Goal: Task Accomplishment & Management: Manage account settings

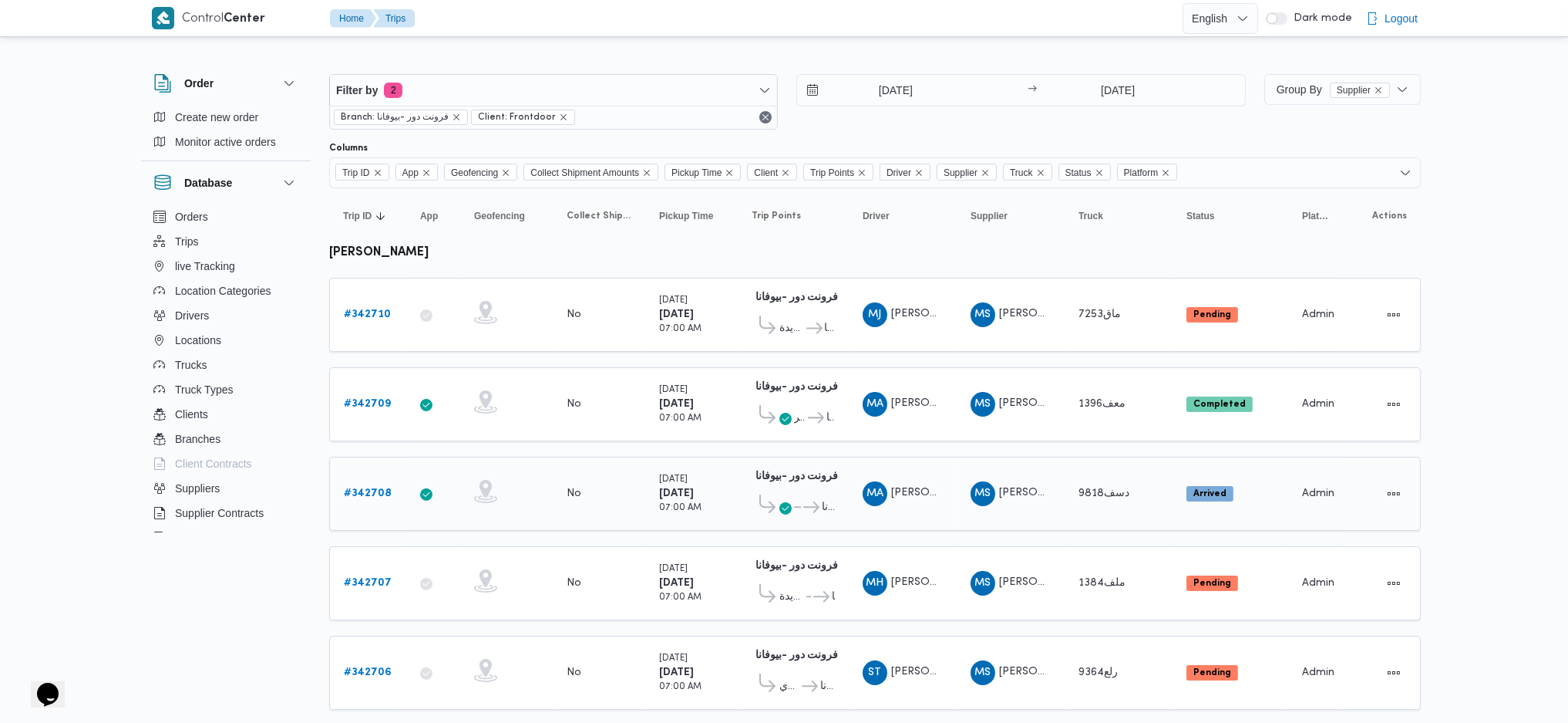
click at [966, 519] on td "Supplier MS [PERSON_NAME]" at bounding box center [1010, 494] width 108 height 74
click at [378, 312] on b "# 342710" at bounding box center [367, 314] width 47 height 10
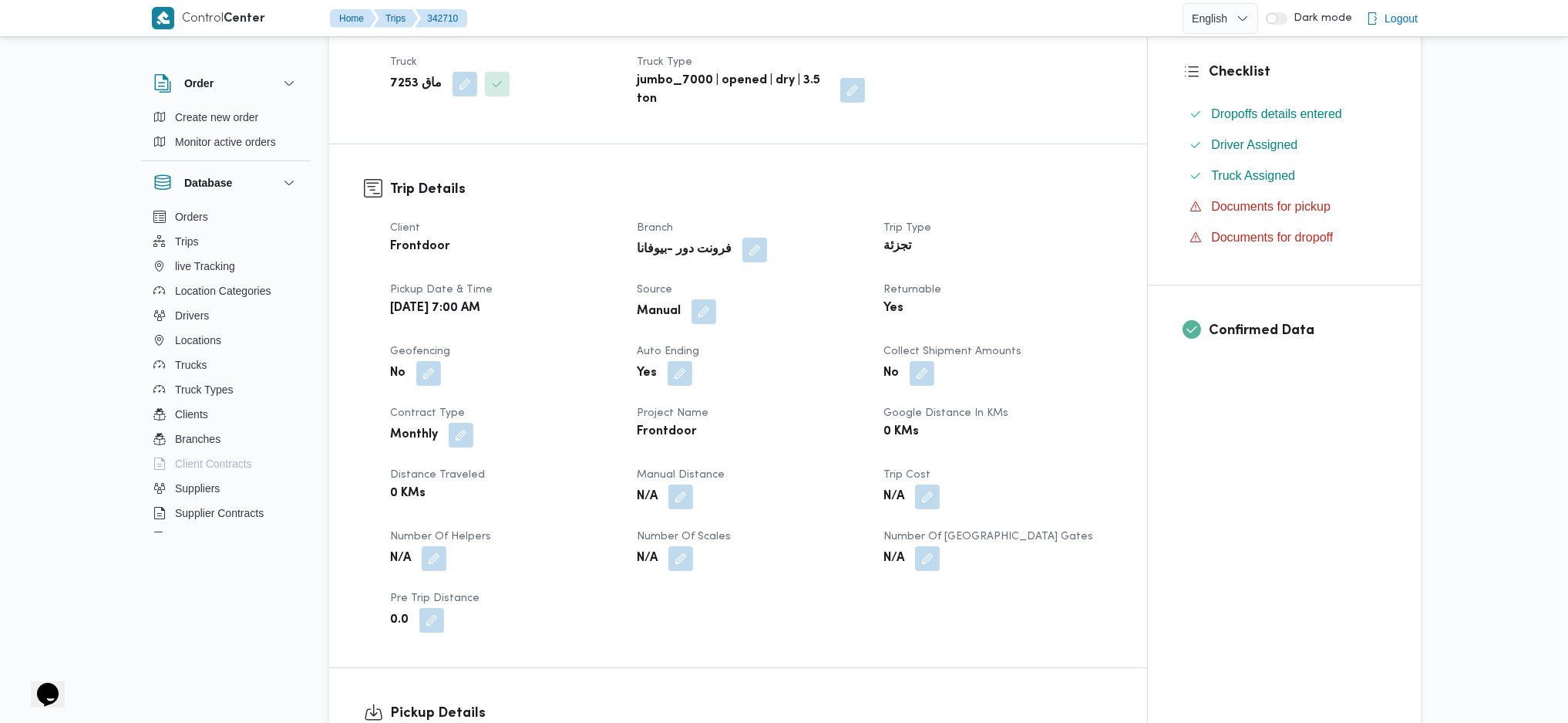
scroll to position [411, 0]
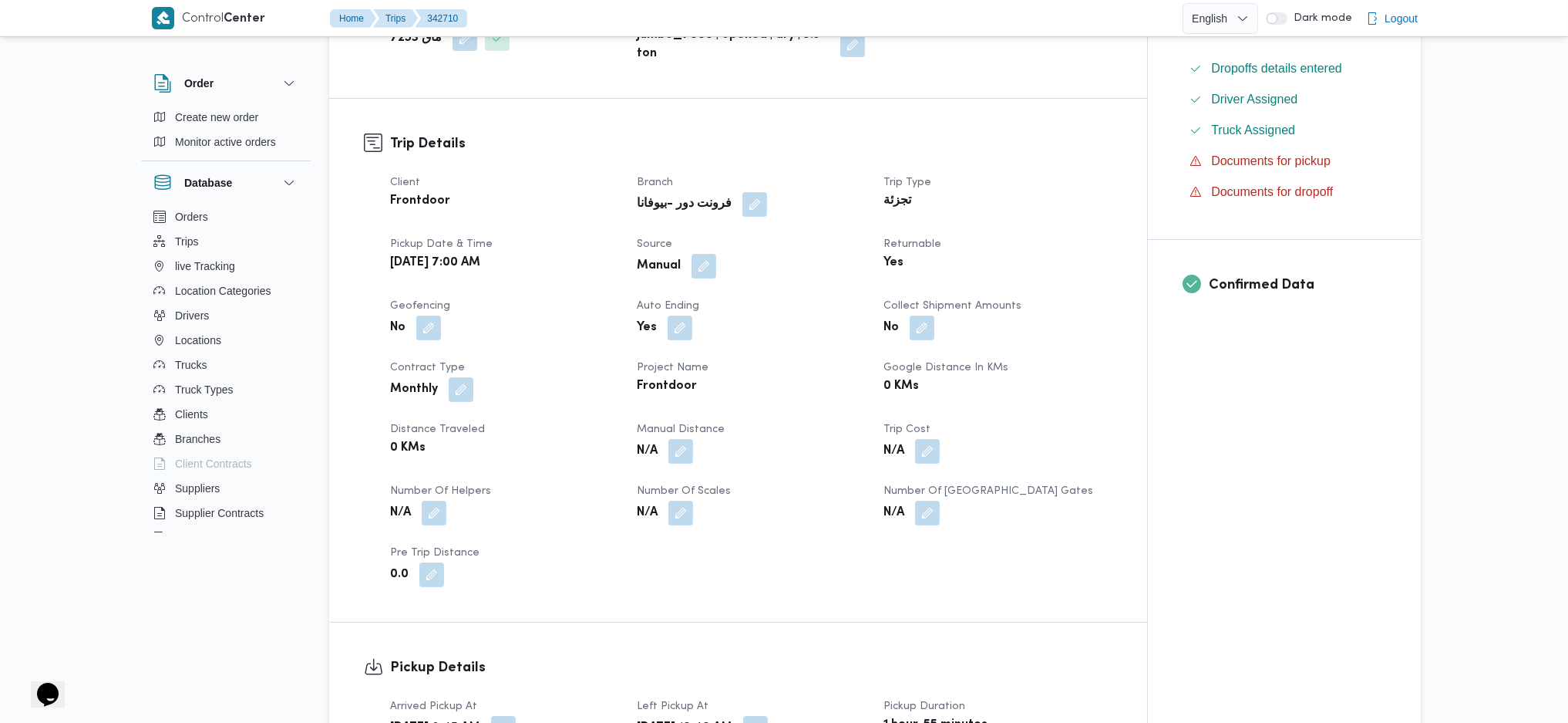
click at [696, 457] on div "N/A" at bounding box center [751, 450] width 231 height 28
drag, startPoint x: 659, startPoint y: 451, endPoint x: 684, endPoint y: 452, distance: 25.0
click at [665, 451] on div "N/A" at bounding box center [751, 450] width 231 height 28
click at [699, 449] on div "N/A" at bounding box center [751, 450] width 231 height 28
click at [689, 452] on button "button" at bounding box center [680, 450] width 24 height 24
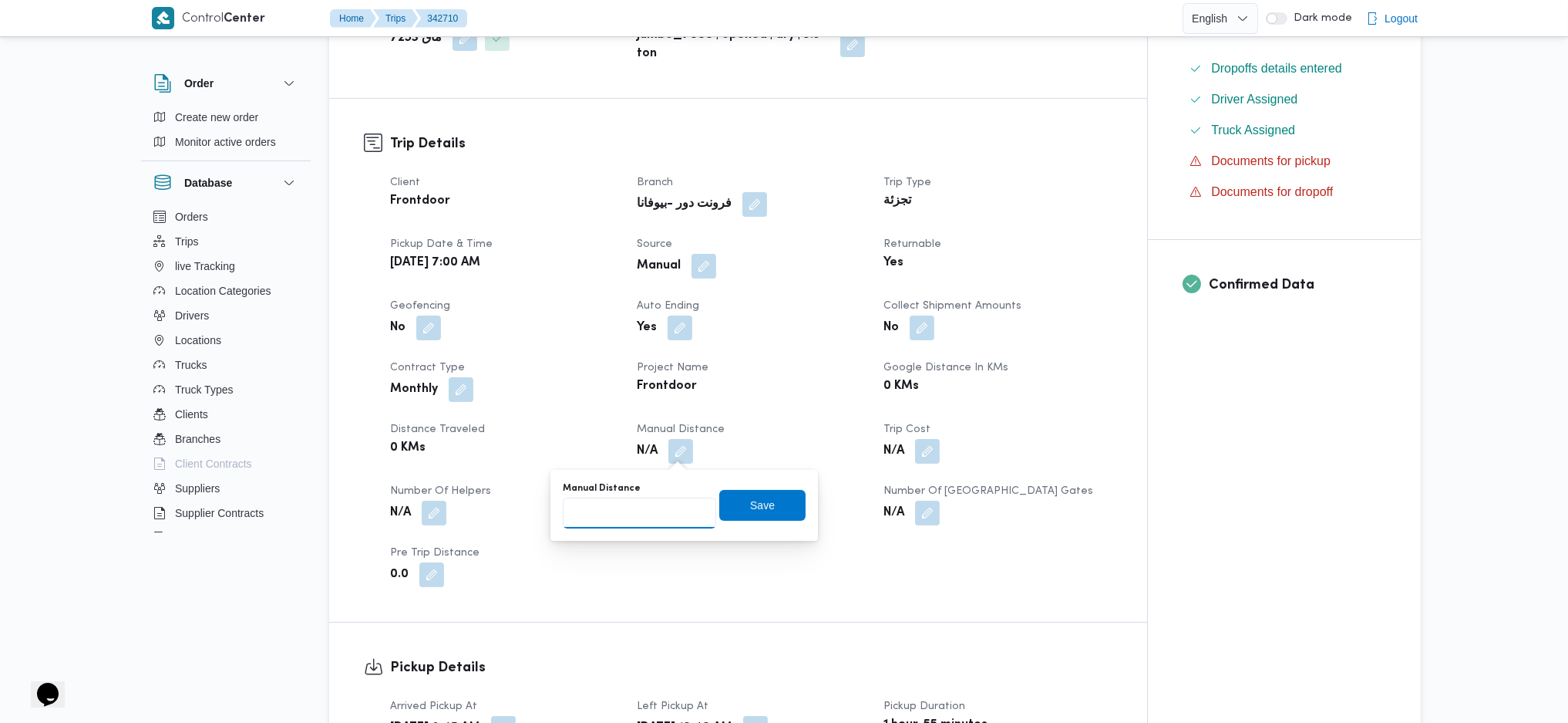
click at [637, 500] on input "Manual Distance" at bounding box center [640, 513] width 153 height 31
type input "789"
click at [633, 517] on input "789" at bounding box center [640, 513] width 153 height 31
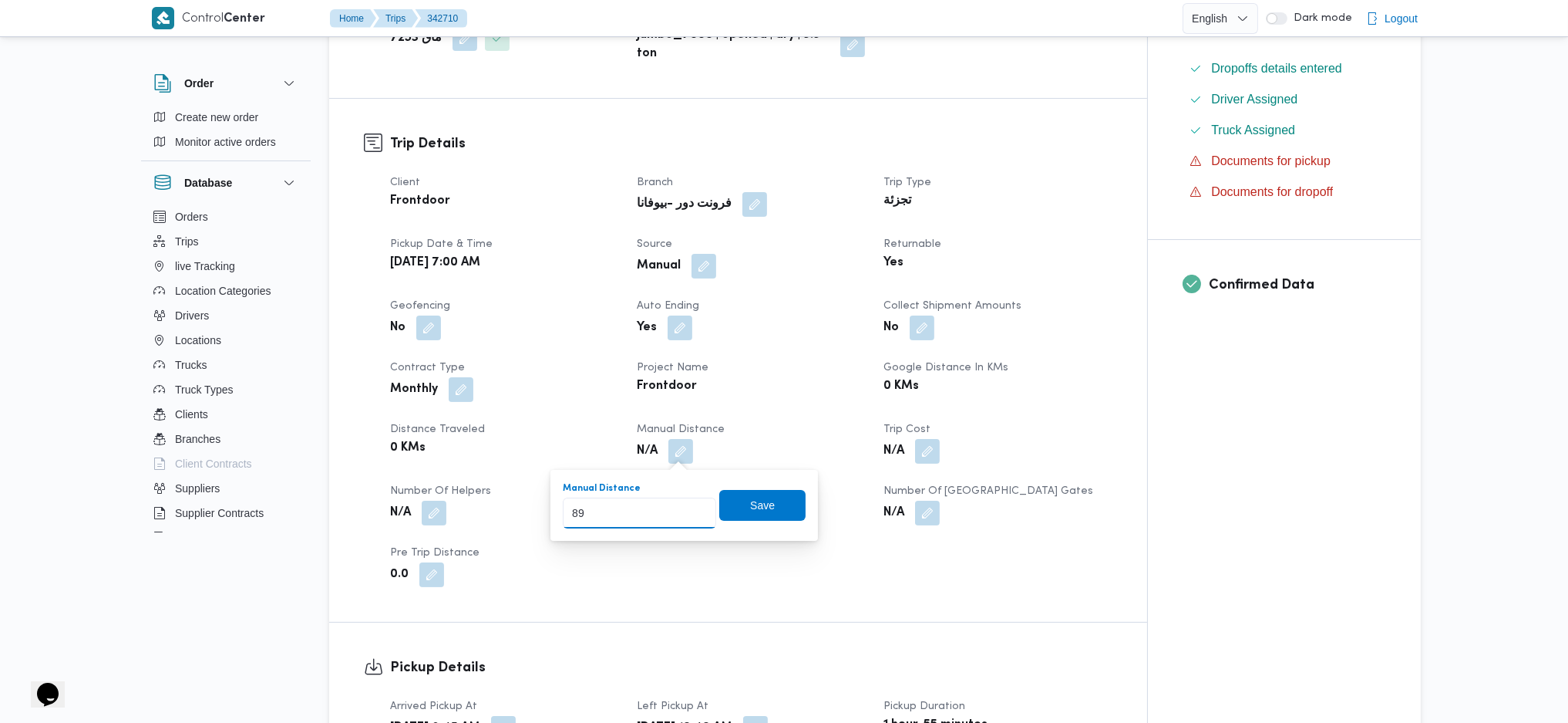
type input "89"
click button "Save" at bounding box center [762, 505] width 87 height 31
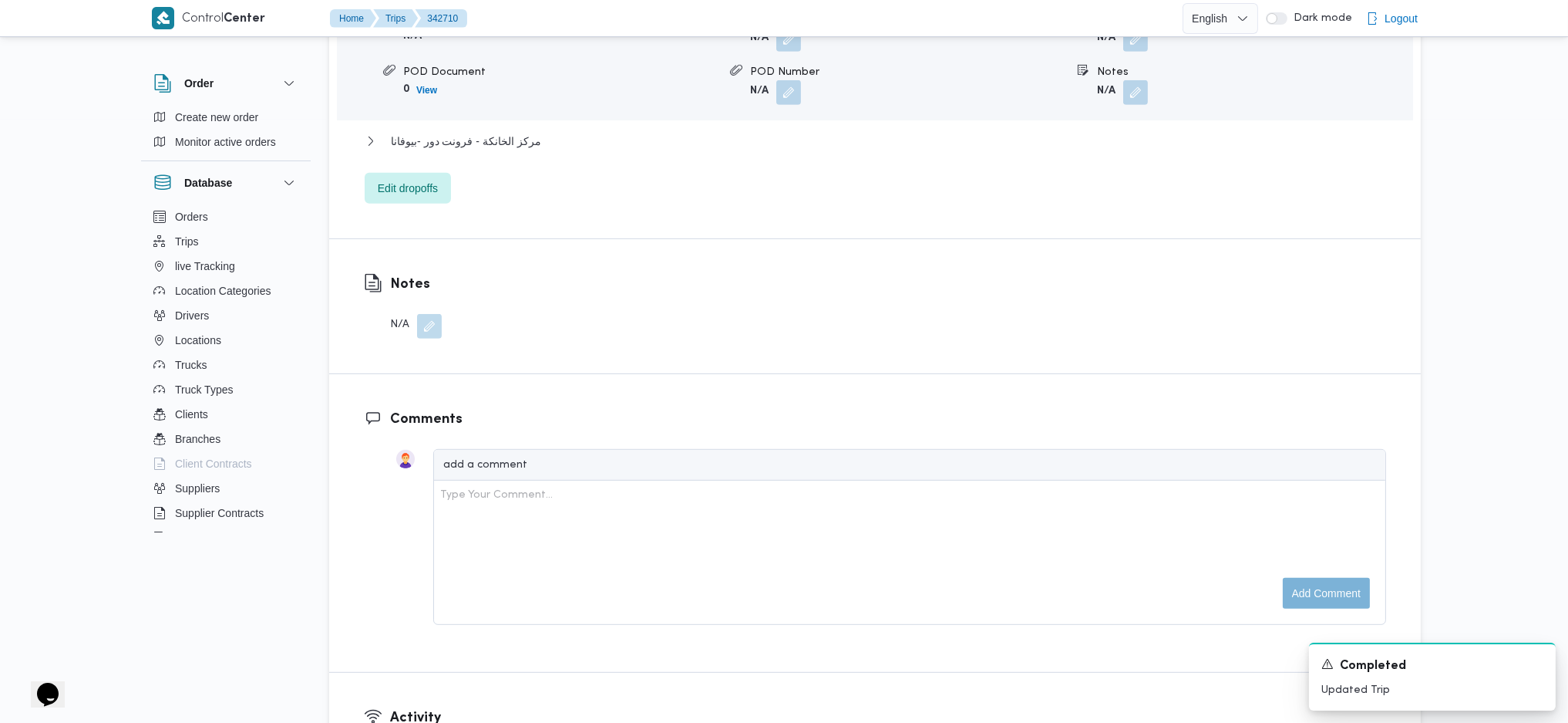
scroll to position [1234, 0]
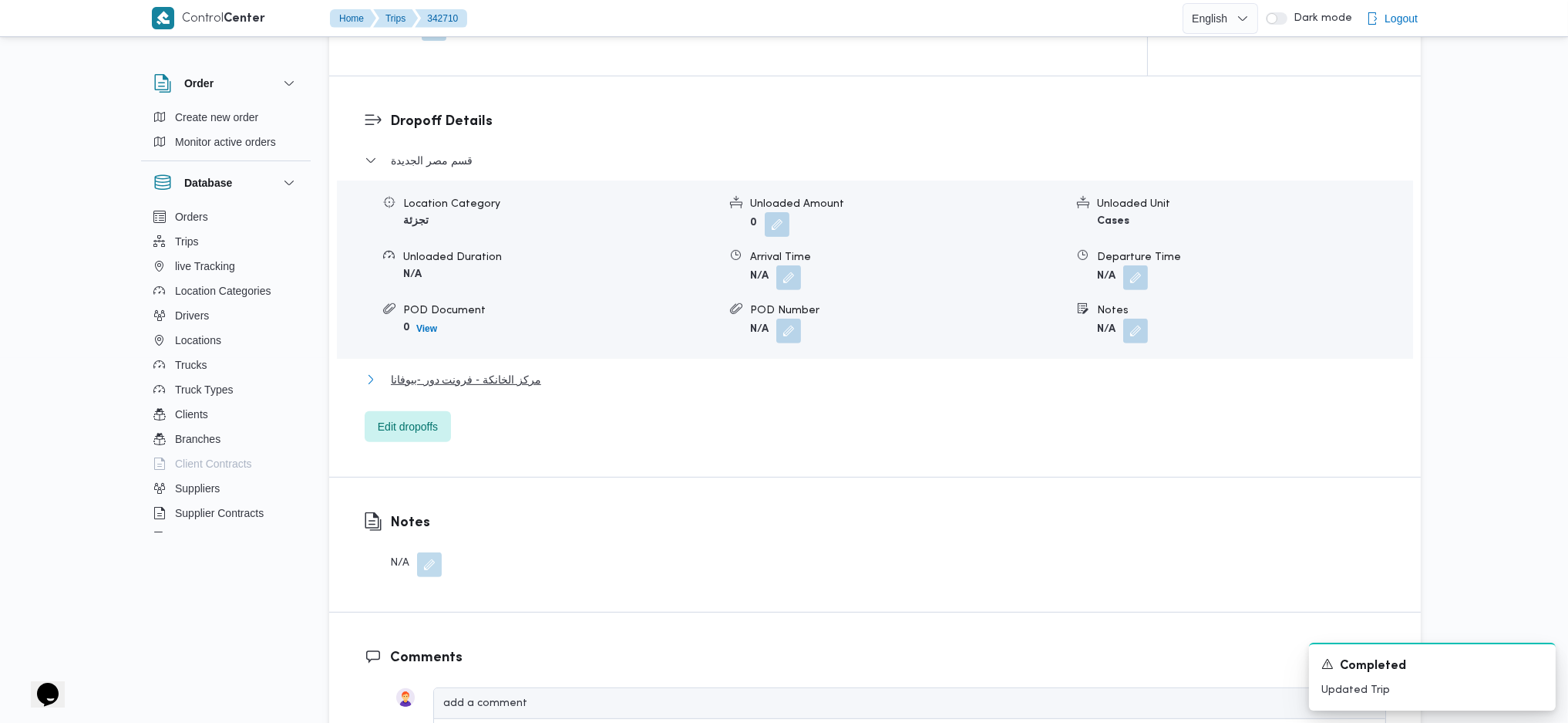
click at [512, 376] on span "مركز الخانكة - فرونت دور -بيوفانا" at bounding box center [466, 379] width 151 height 19
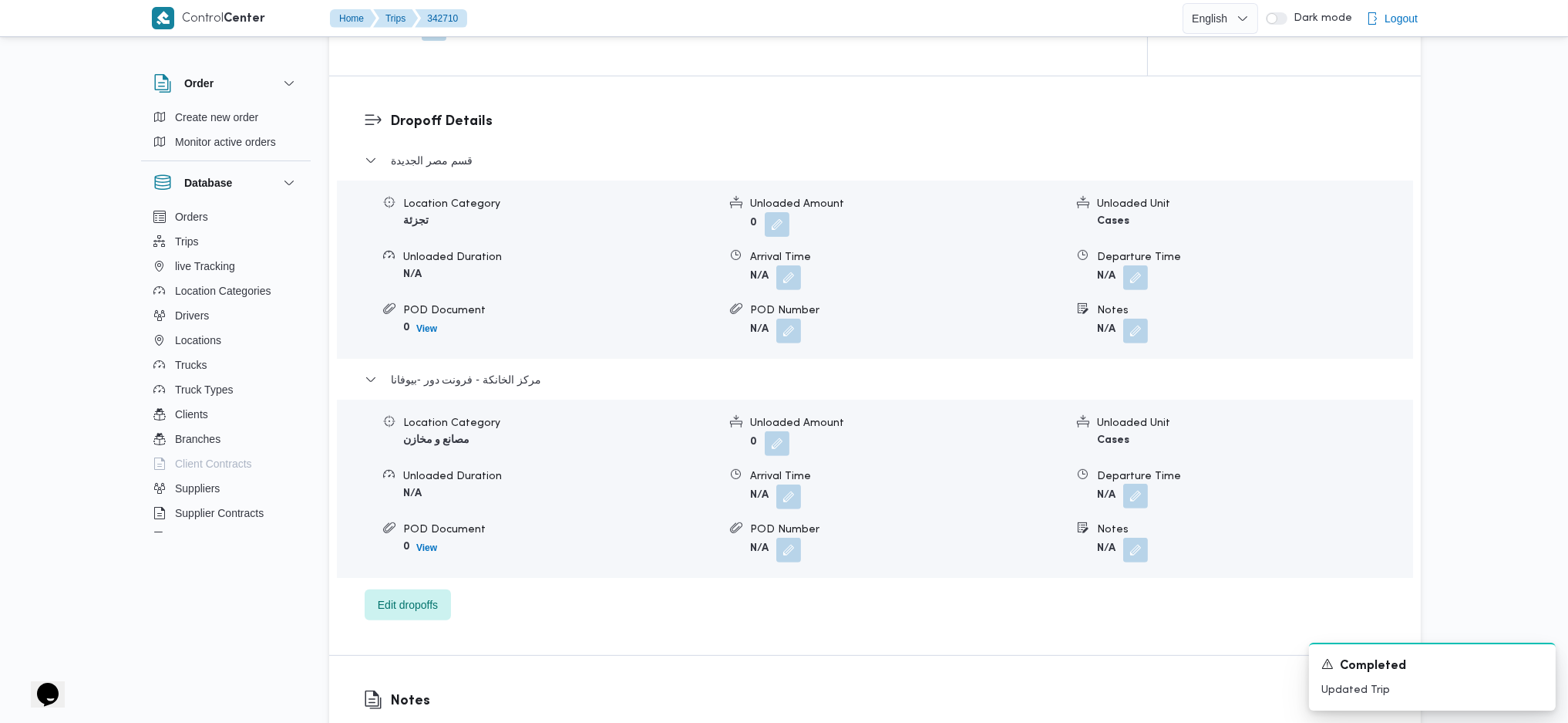
click at [1132, 501] on button "button" at bounding box center [1135, 496] width 24 height 24
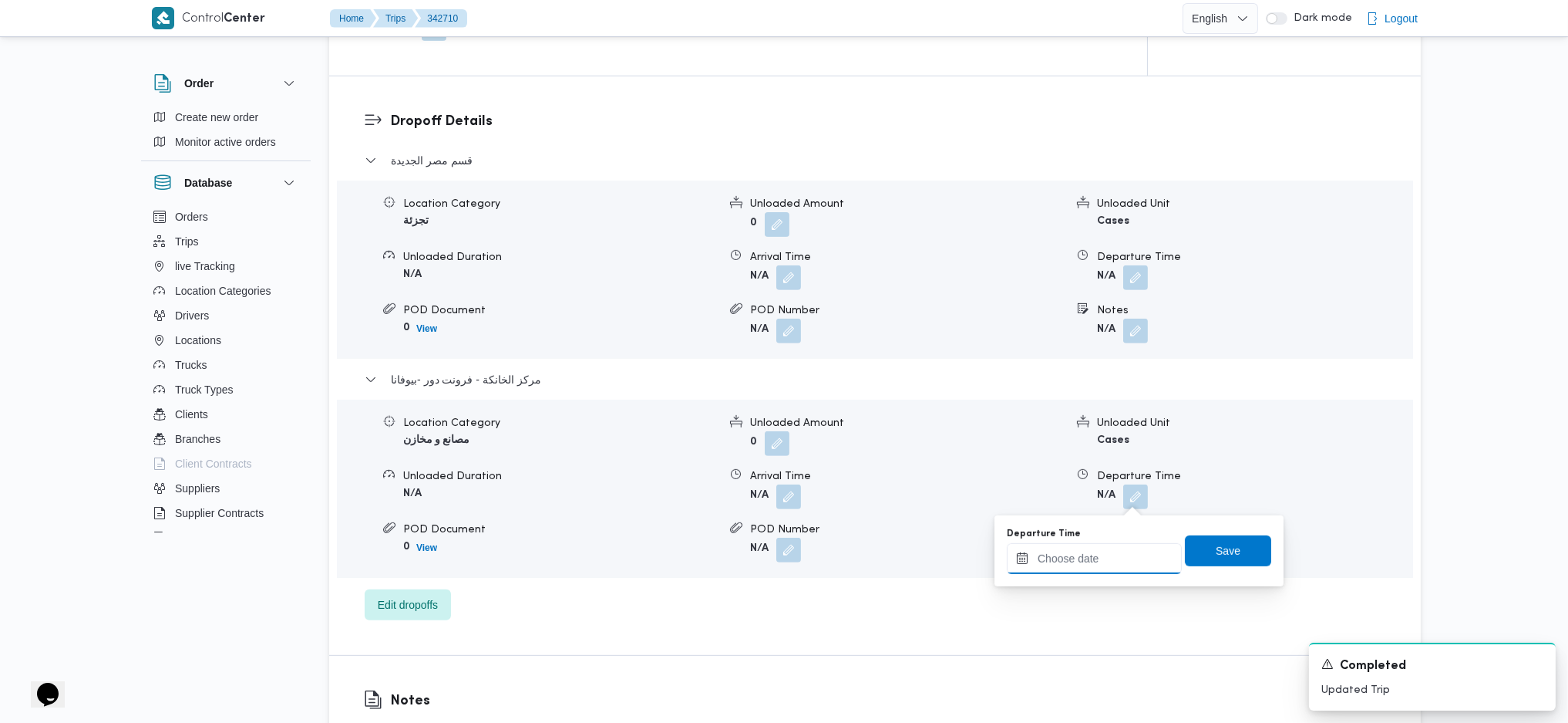
click at [1061, 552] on input "Departure Time" at bounding box center [1094, 559] width 175 height 31
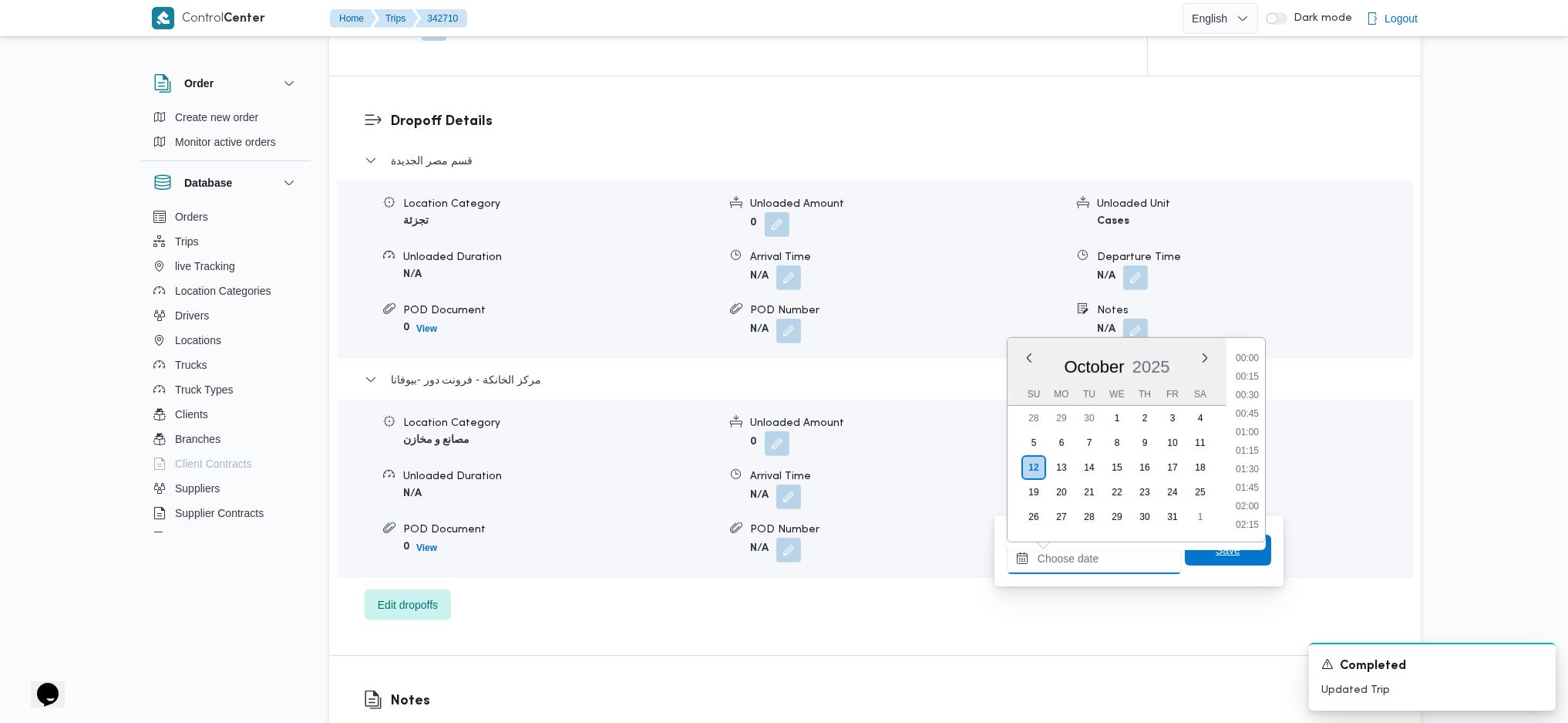
scroll to position [1297, 0]
click at [1247, 398] on li "18:00" at bounding box center [1247, 393] width 35 height 15
type input "[DATE] 18:00"
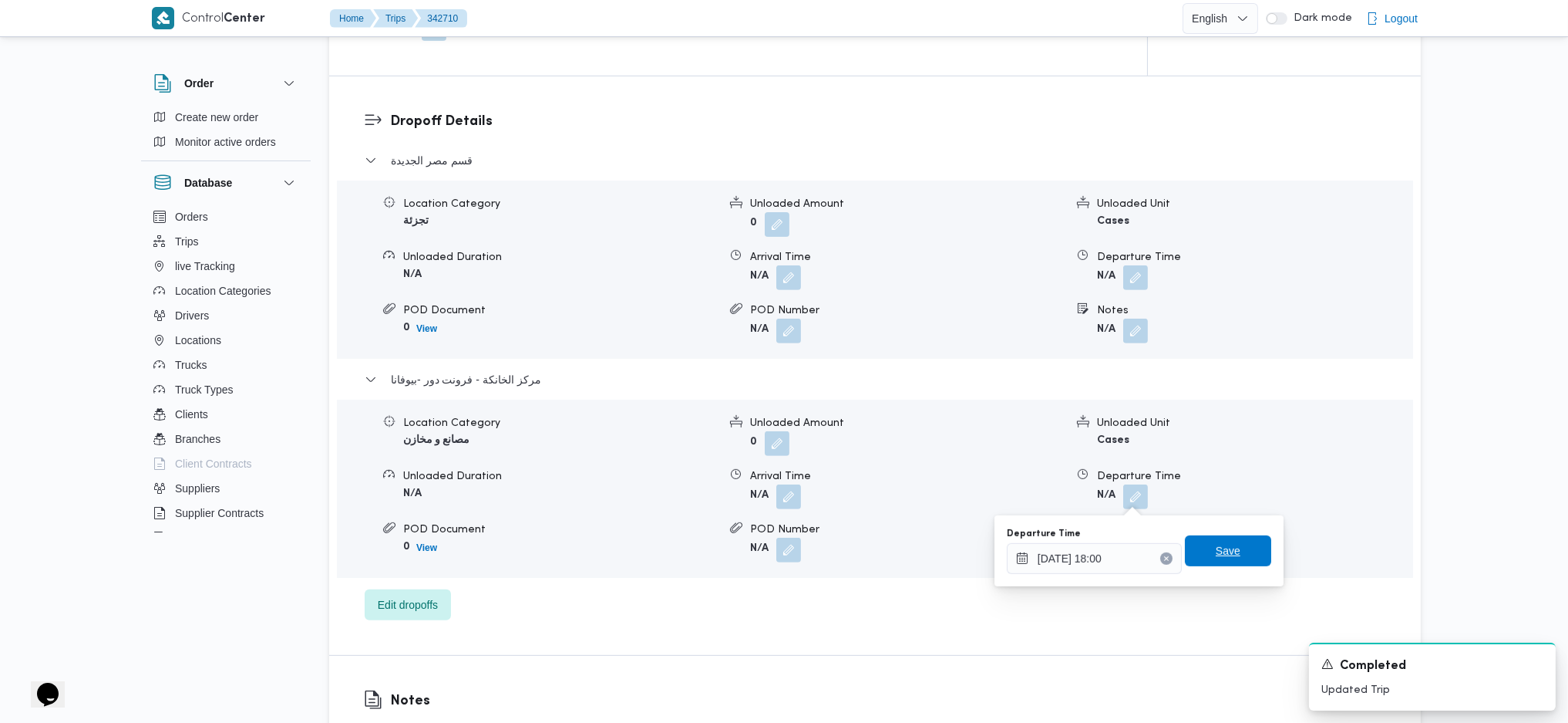
click at [1218, 535] on div "Save" at bounding box center [1228, 551] width 87 height 31
click at [1217, 549] on span "Save" at bounding box center [1228, 551] width 24 height 19
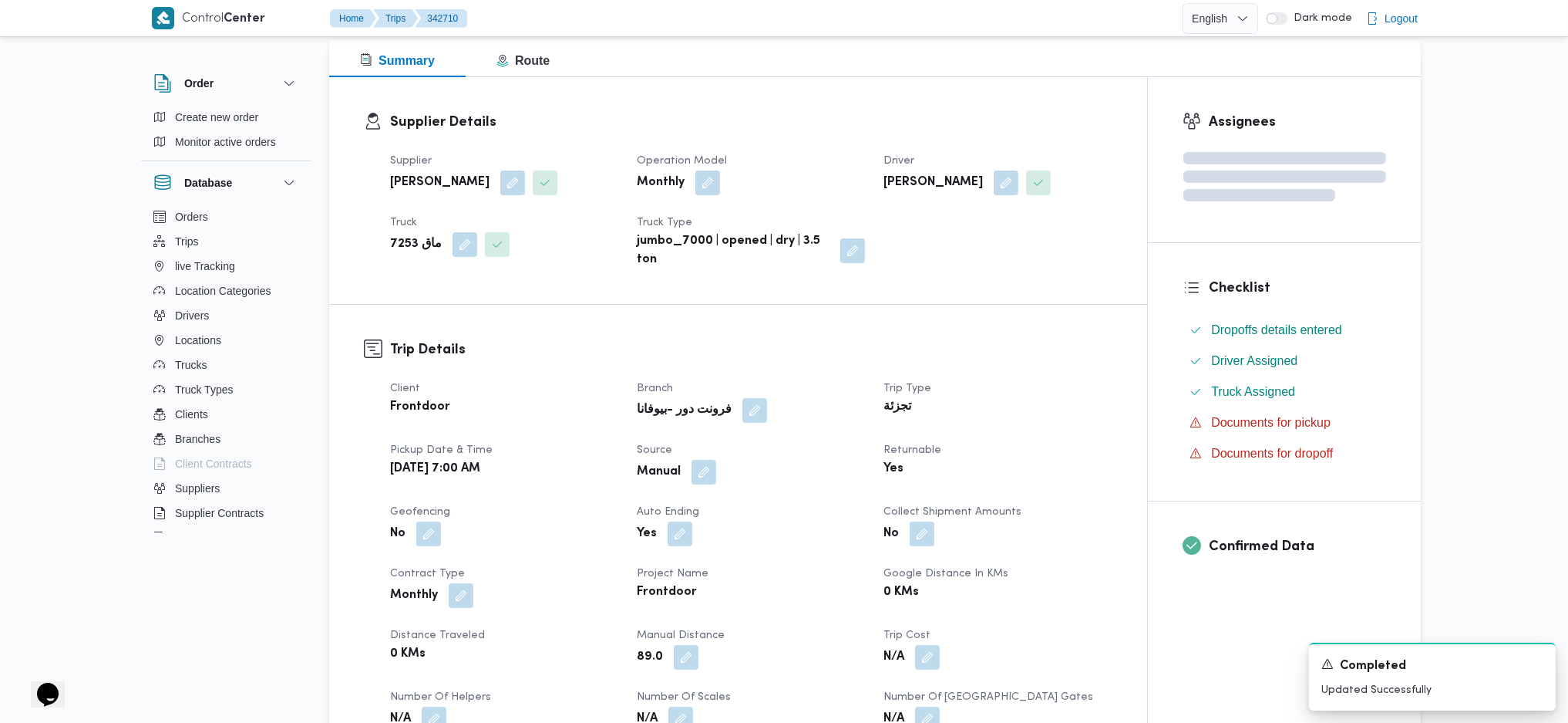
scroll to position [0, 0]
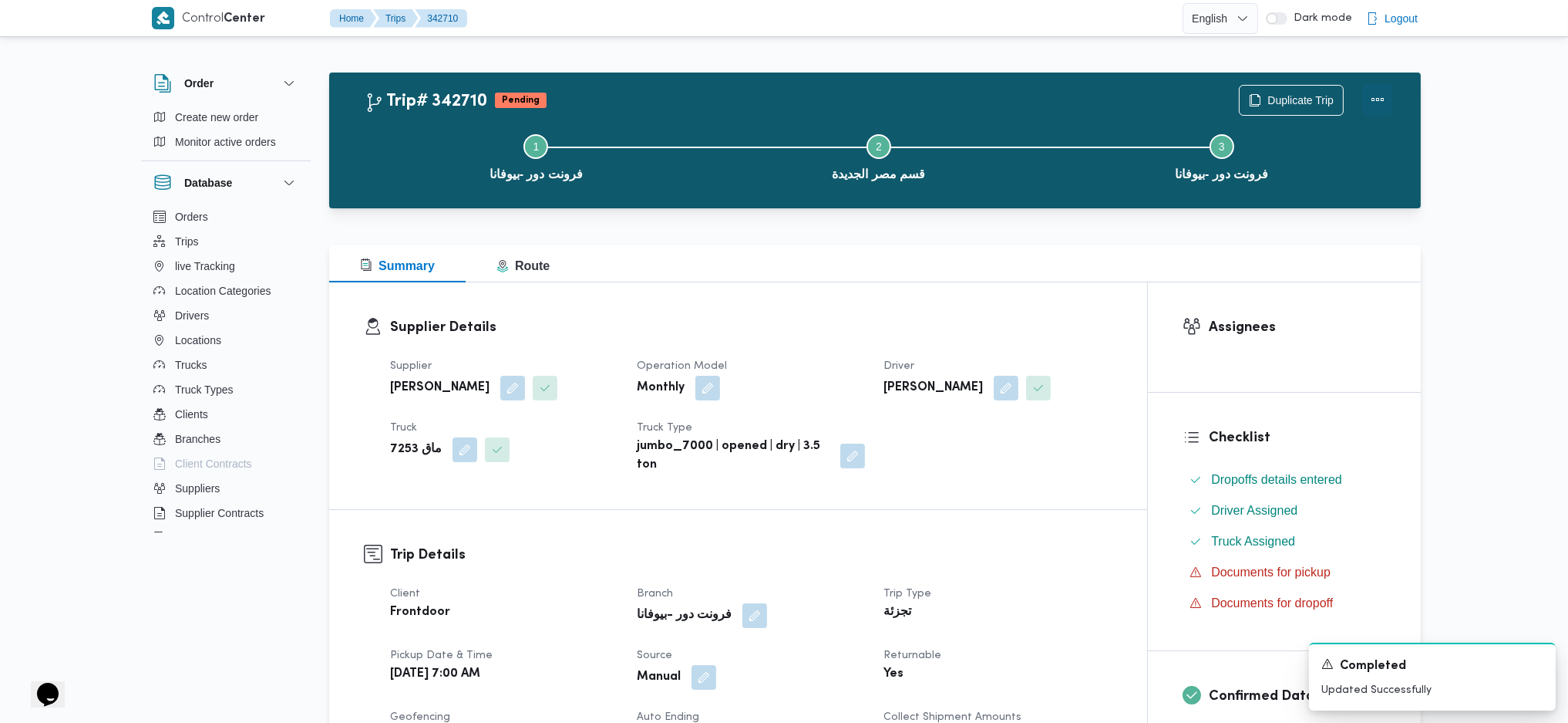
drag, startPoint x: 1397, startPoint y: 88, endPoint x: 1377, endPoint y: 109, distance: 29.0
click at [1397, 89] on div "Duplicate Trip" at bounding box center [1315, 100] width 172 height 50
click at [1337, 135] on button "Step 3 is incomplete 3 فرونت دور -بيوفانا" at bounding box center [1222, 155] width 343 height 80
click at [1376, 107] on button "Actions" at bounding box center [1378, 100] width 31 height 31
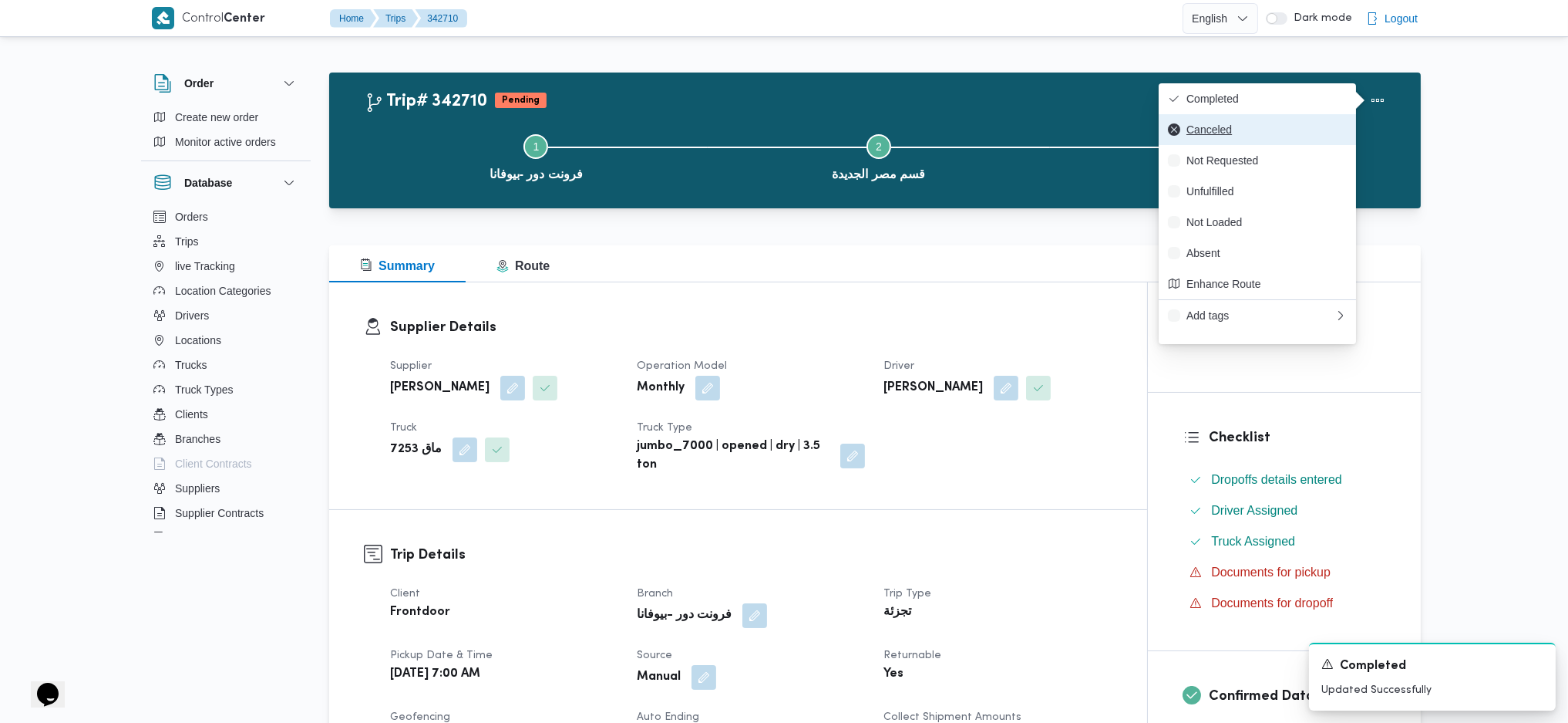
click at [1242, 116] on button "Canceled" at bounding box center [1257, 129] width 198 height 31
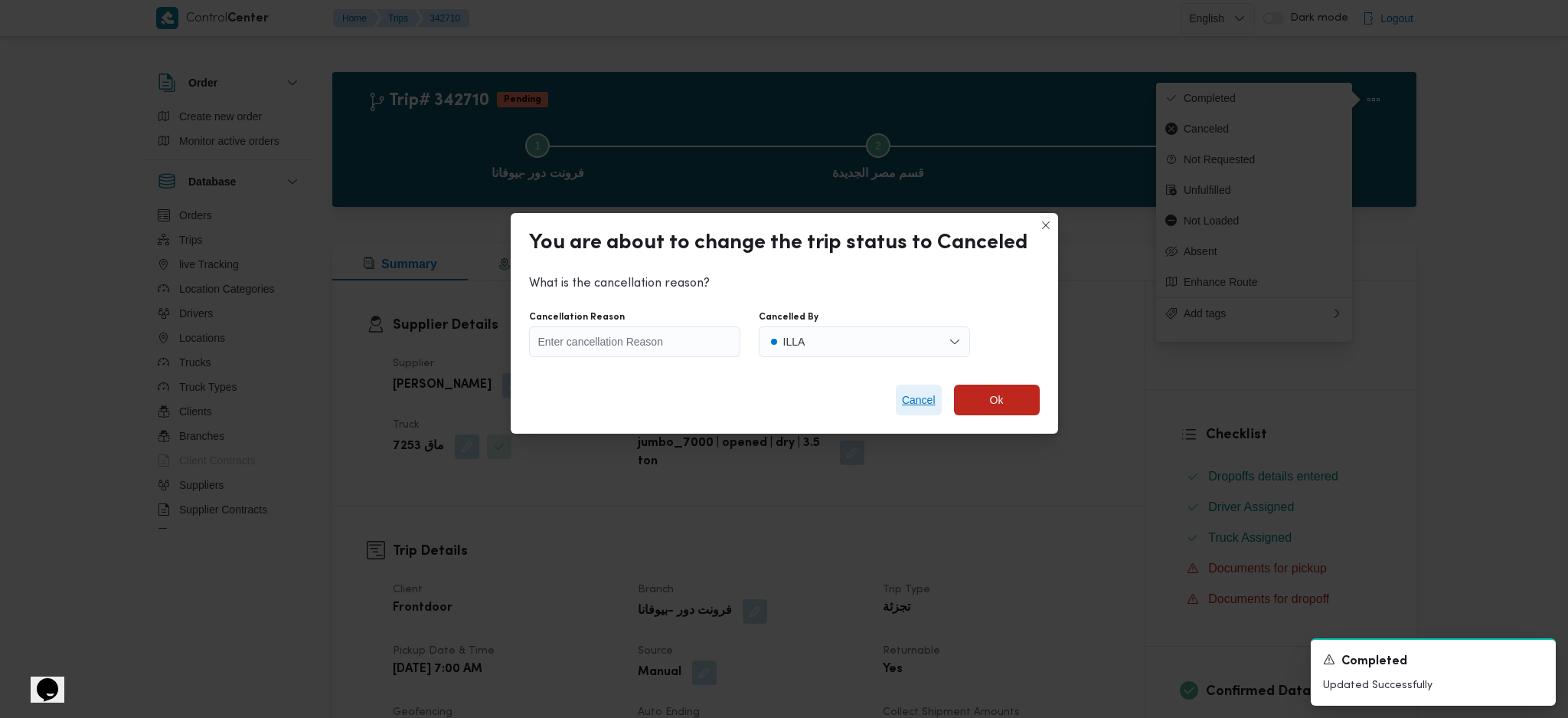
click at [926, 414] on span "Cancel" at bounding box center [918, 400] width 46 height 30
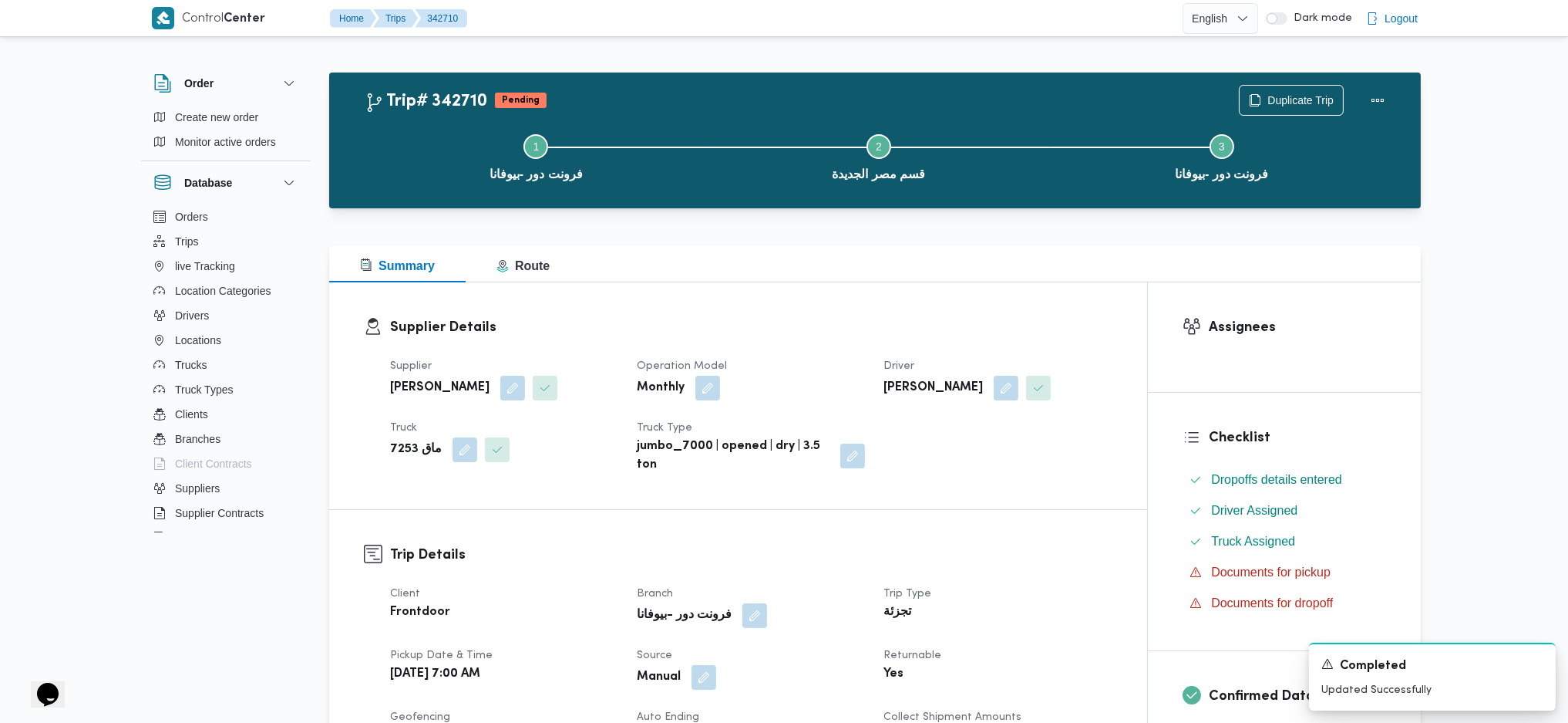
click at [1363, 96] on button "Actions" at bounding box center [1378, 99] width 31 height 31
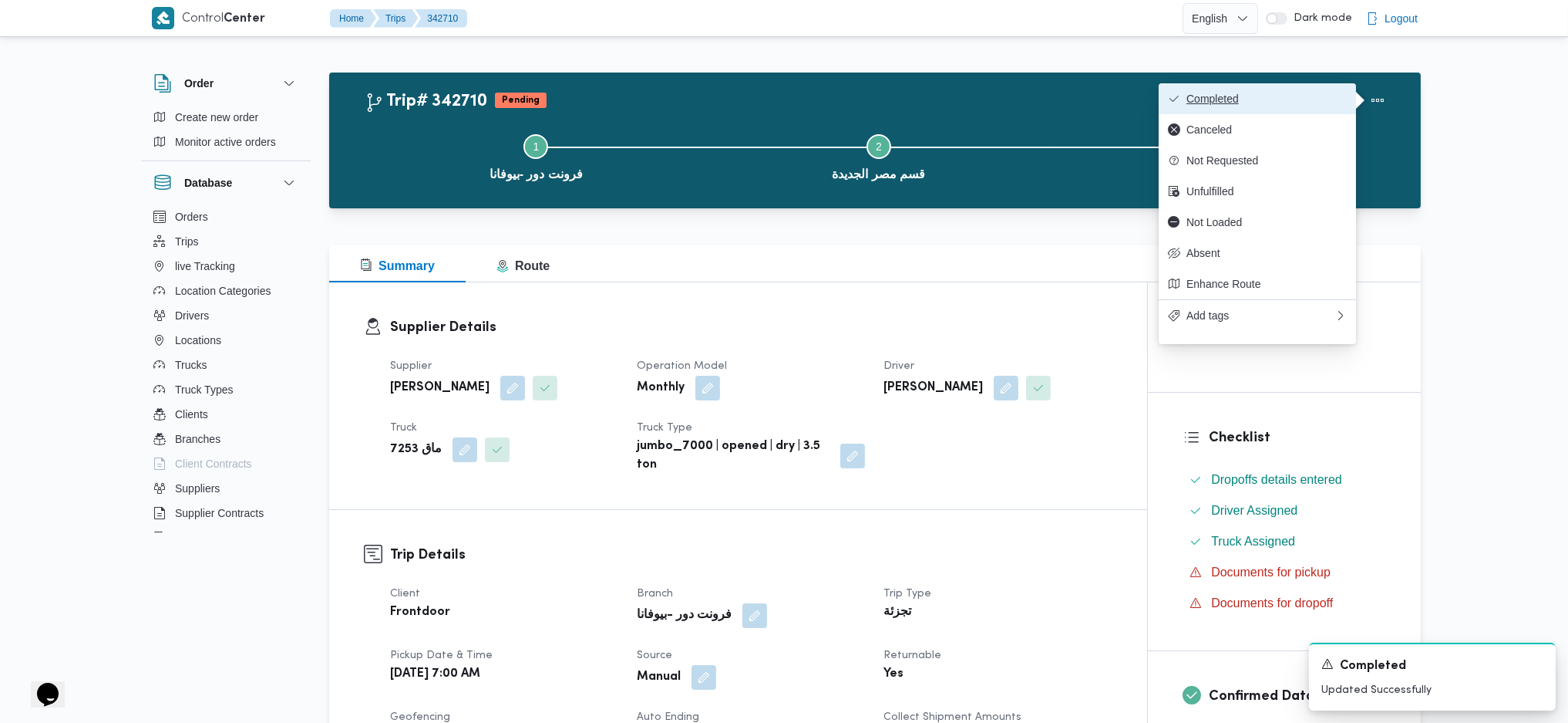
click at [1285, 83] on button "Completed" at bounding box center [1257, 98] width 198 height 31
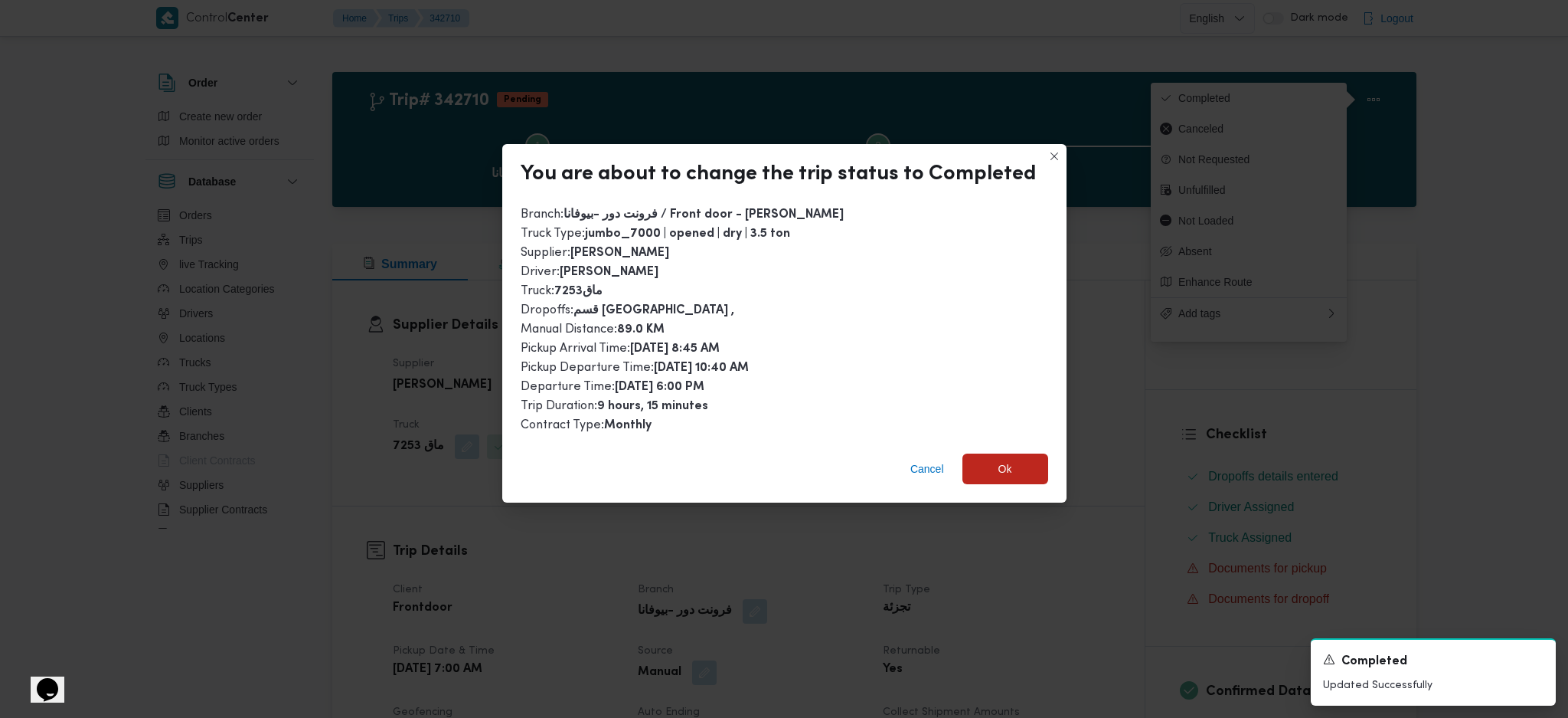
click at [1029, 481] on div "Cancel Ok" at bounding box center [785, 471] width 564 height 61
click at [1025, 471] on span "Ok" at bounding box center [1005, 468] width 86 height 30
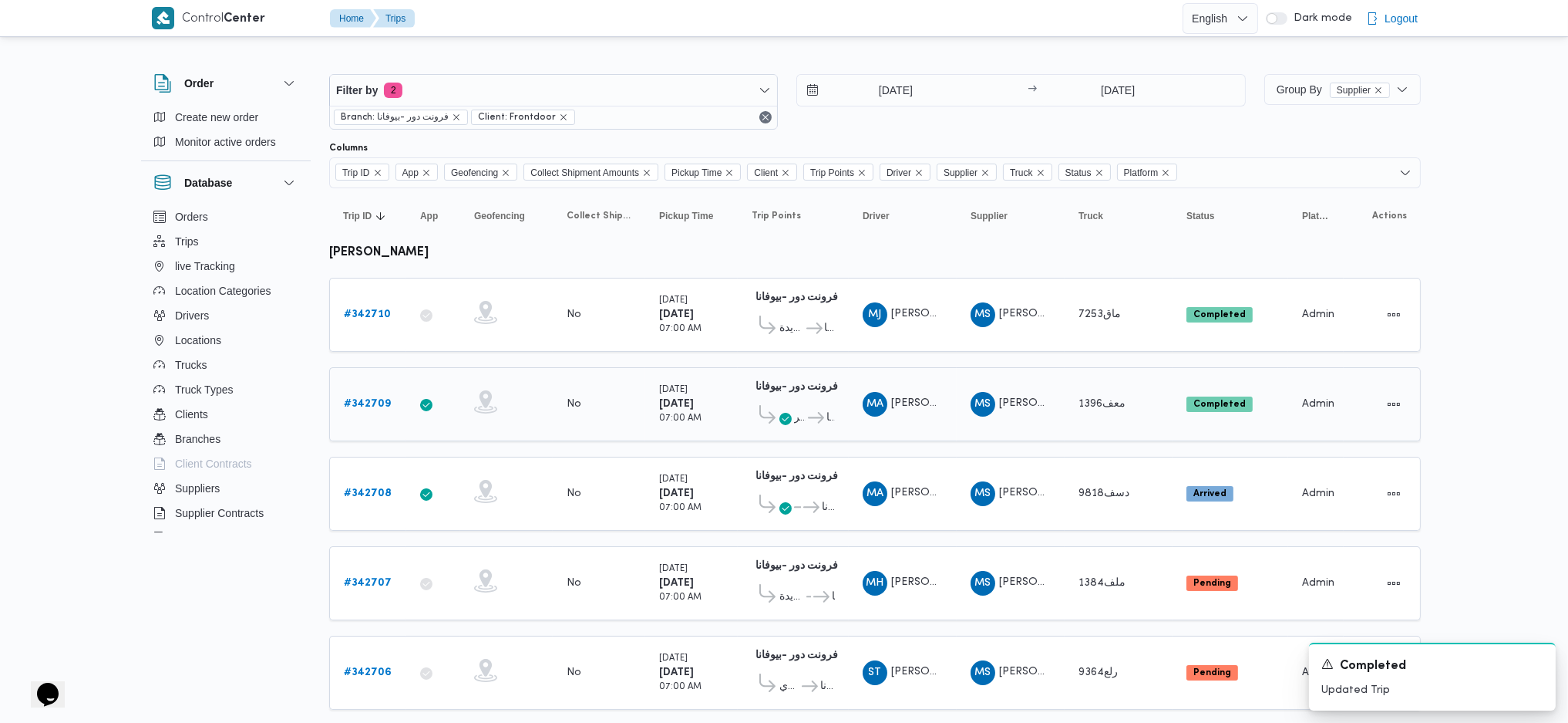
click at [360, 400] on b "# 342709" at bounding box center [367, 403] width 47 height 10
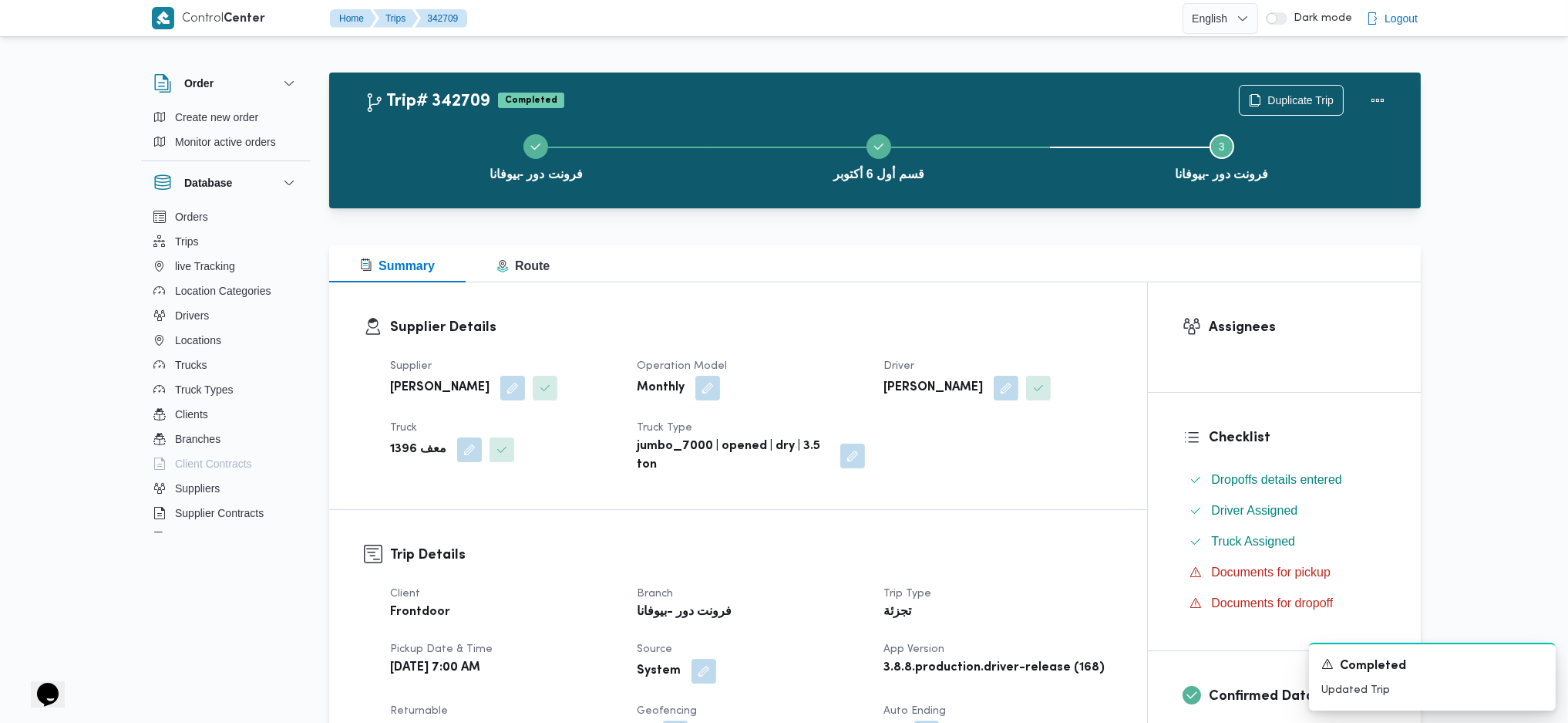
scroll to position [617, 0]
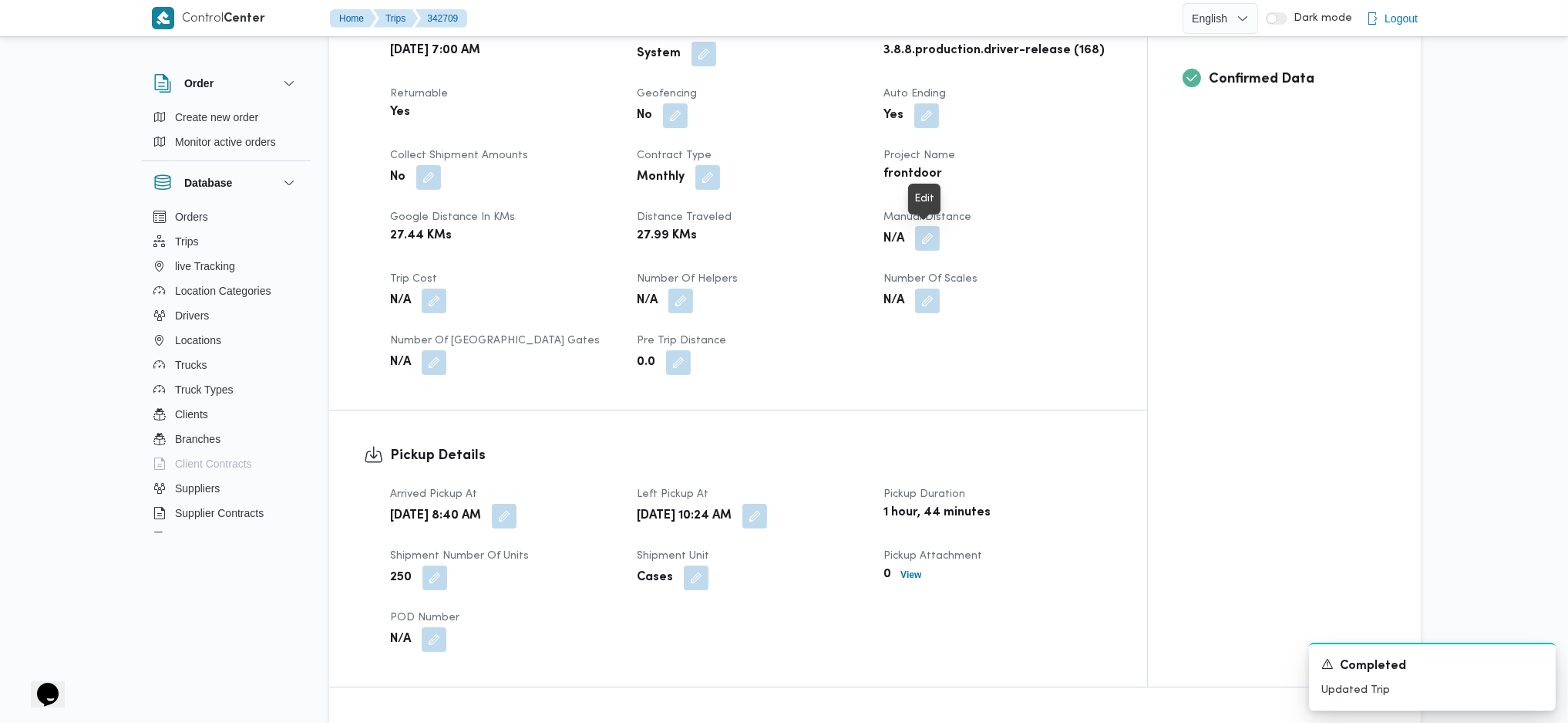
click at [925, 236] on button "button" at bounding box center [927, 237] width 24 height 24
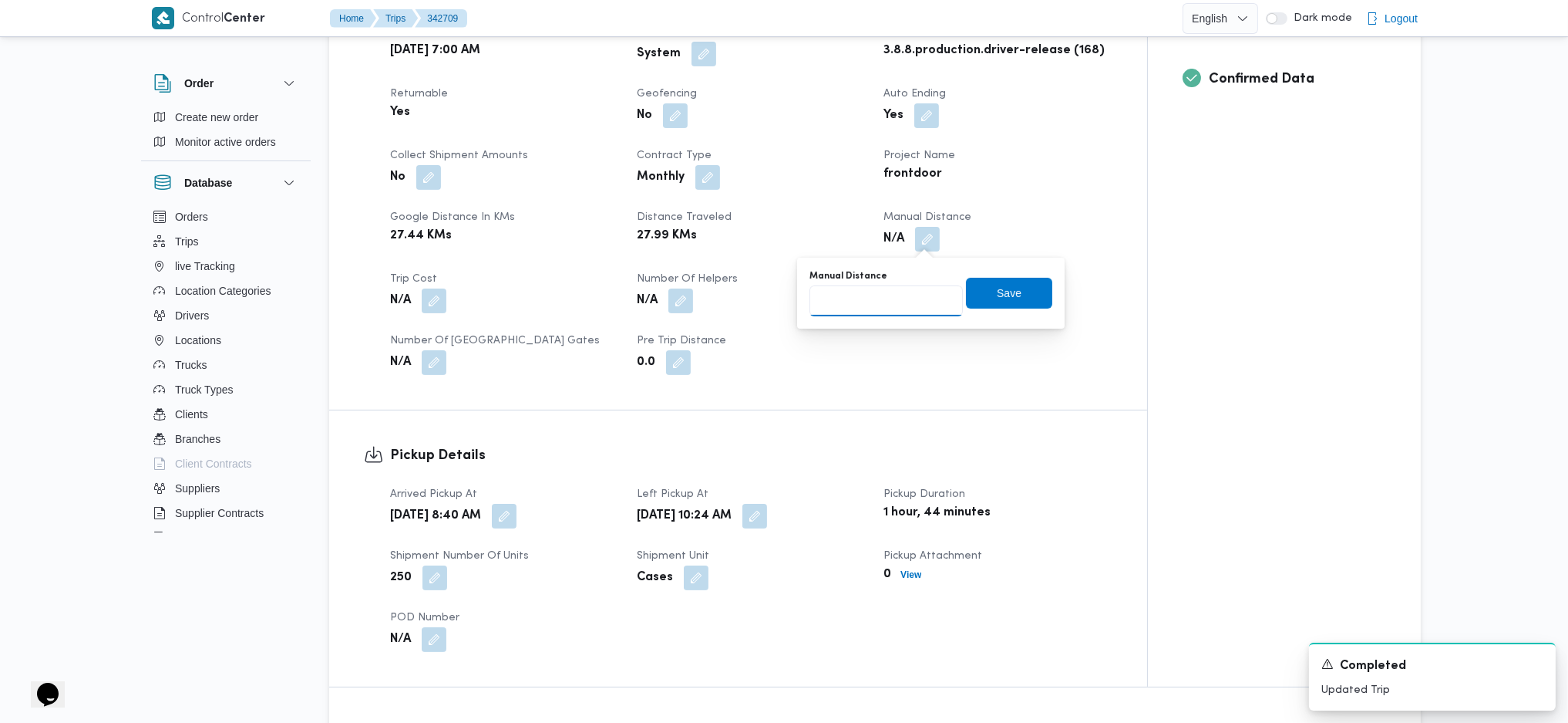
click at [872, 300] on input "Manual Distance" at bounding box center [886, 301] width 153 height 31
type input "140"
click at [1011, 297] on span "Save" at bounding box center [1010, 292] width 87 height 31
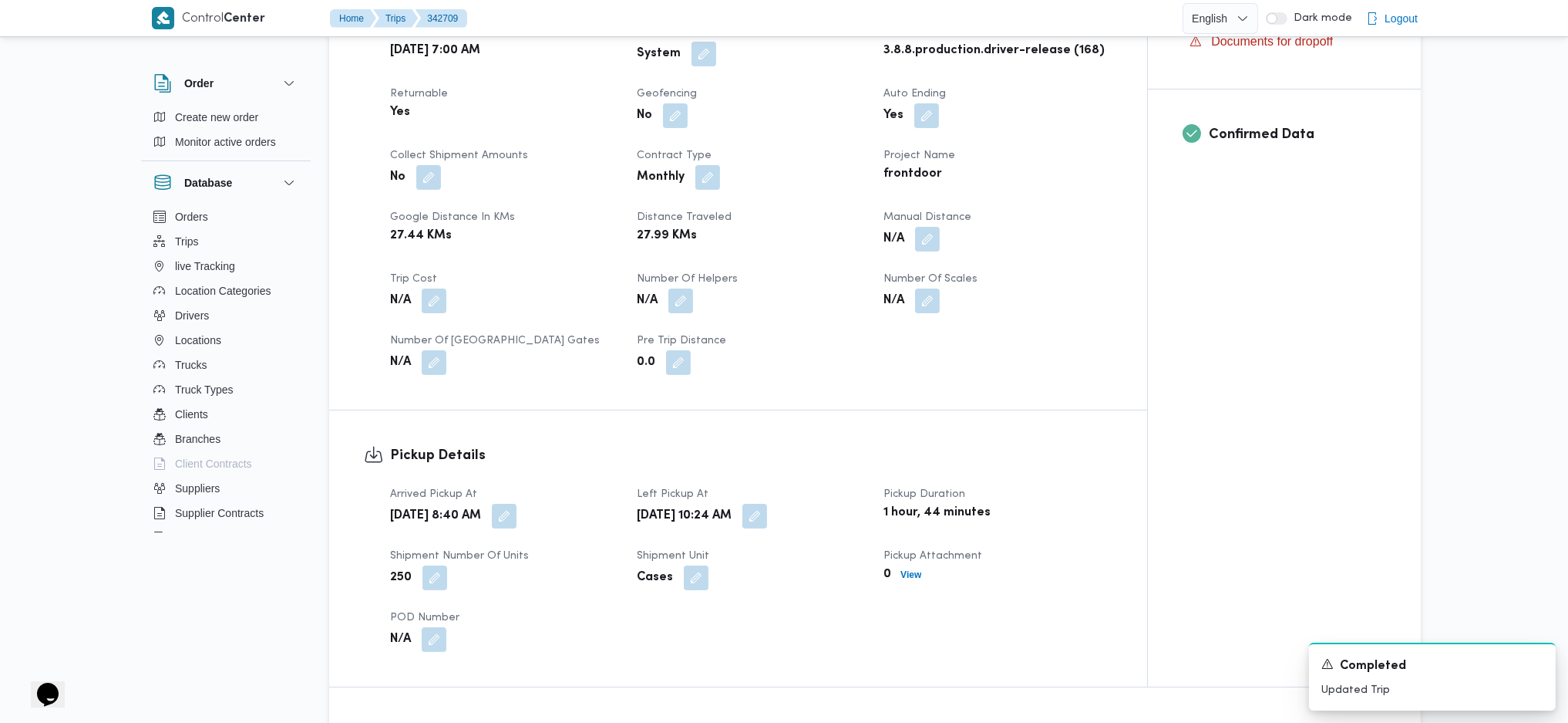
scroll to position [1028, 0]
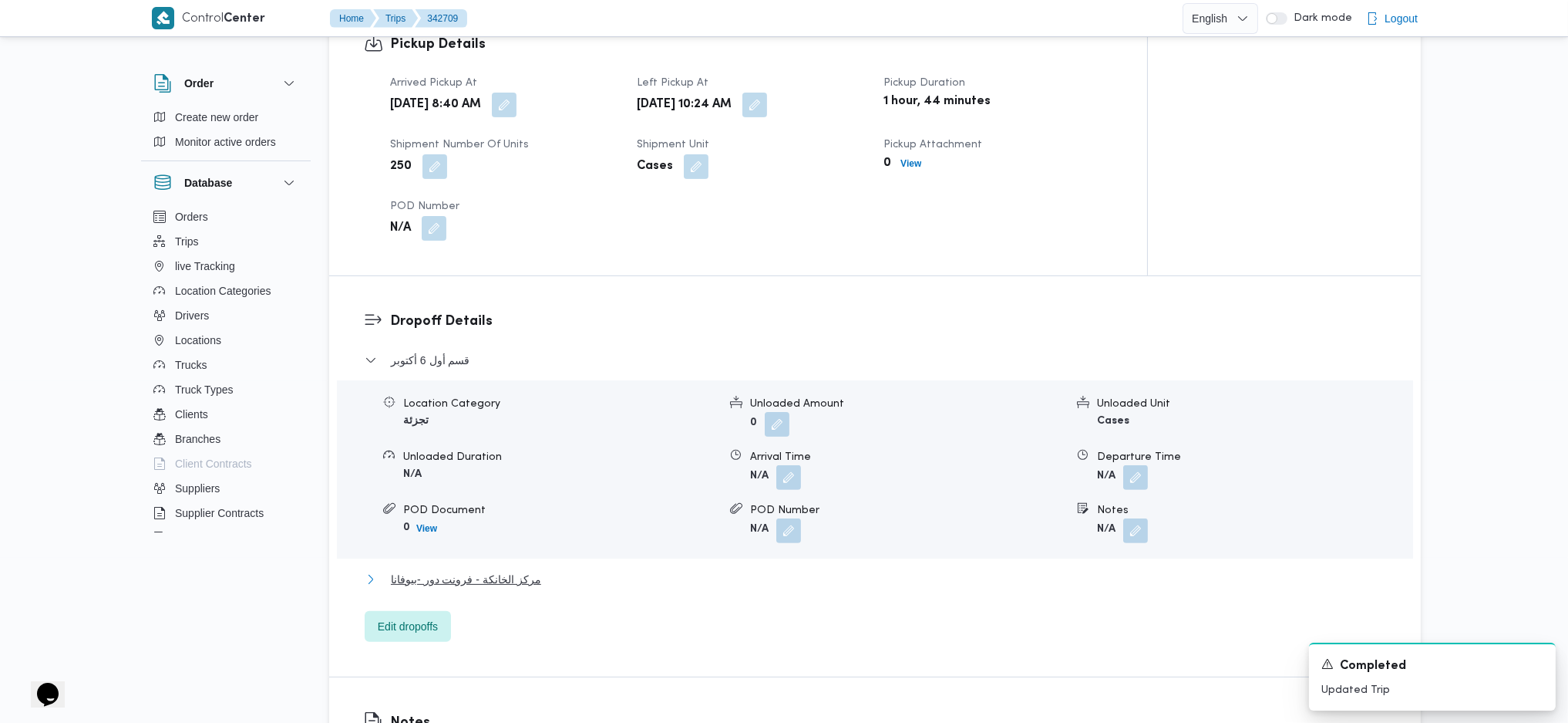
click at [501, 584] on span "مركز الخانكة - فرونت دور -بيوفانا" at bounding box center [466, 579] width 151 height 19
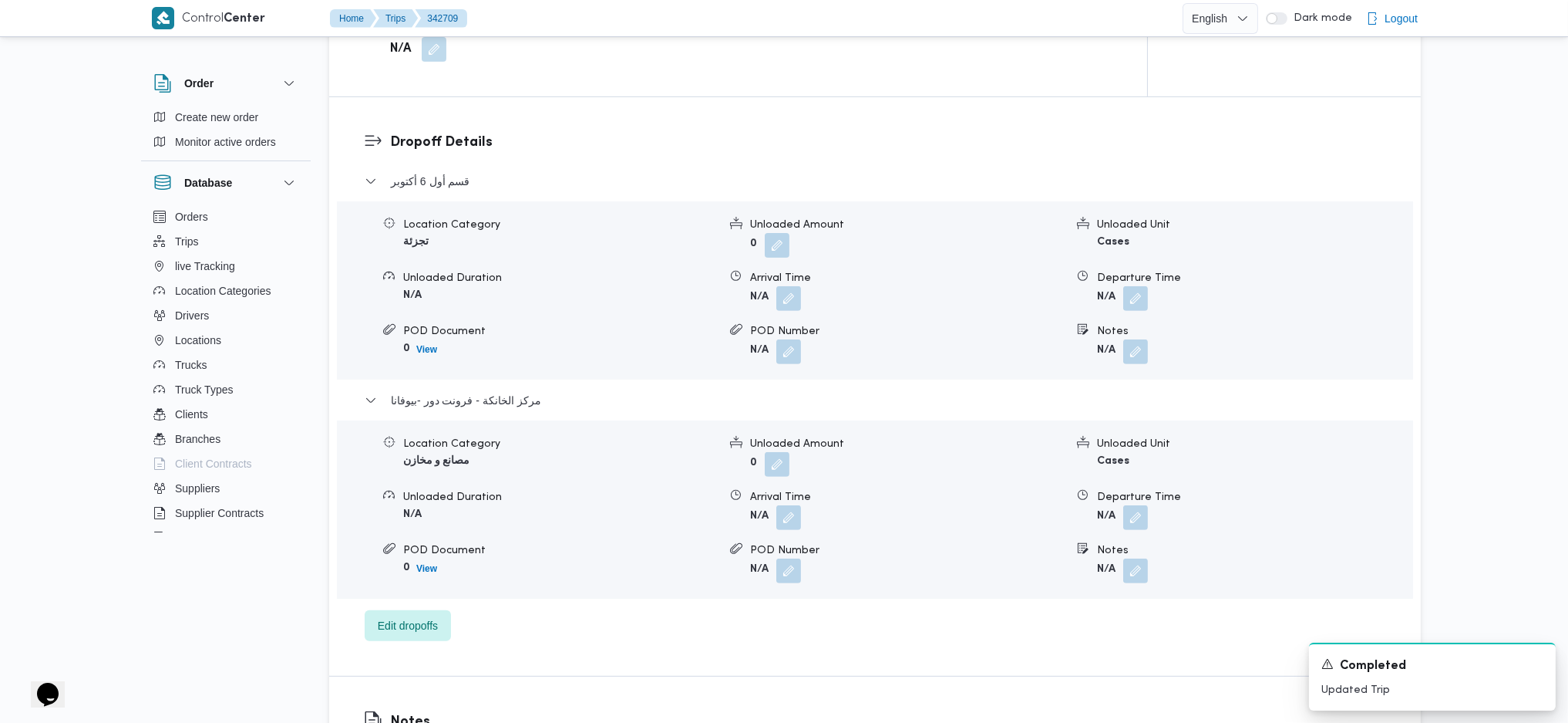
scroll to position [1337, 0]
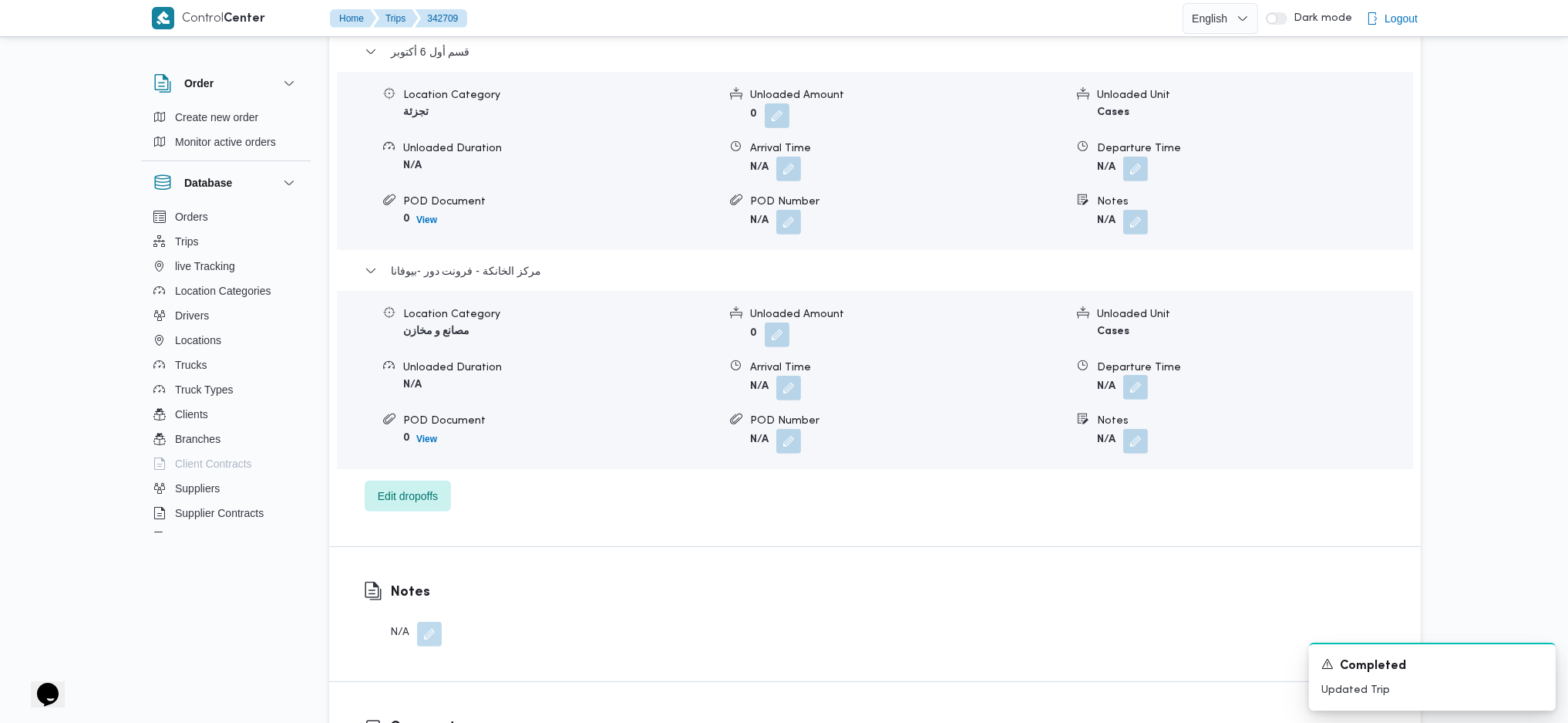
drag, startPoint x: 1146, startPoint y: 381, endPoint x: 1145, endPoint y: 400, distance: 19.0
click at [1146, 383] on button "button" at bounding box center [1135, 386] width 24 height 24
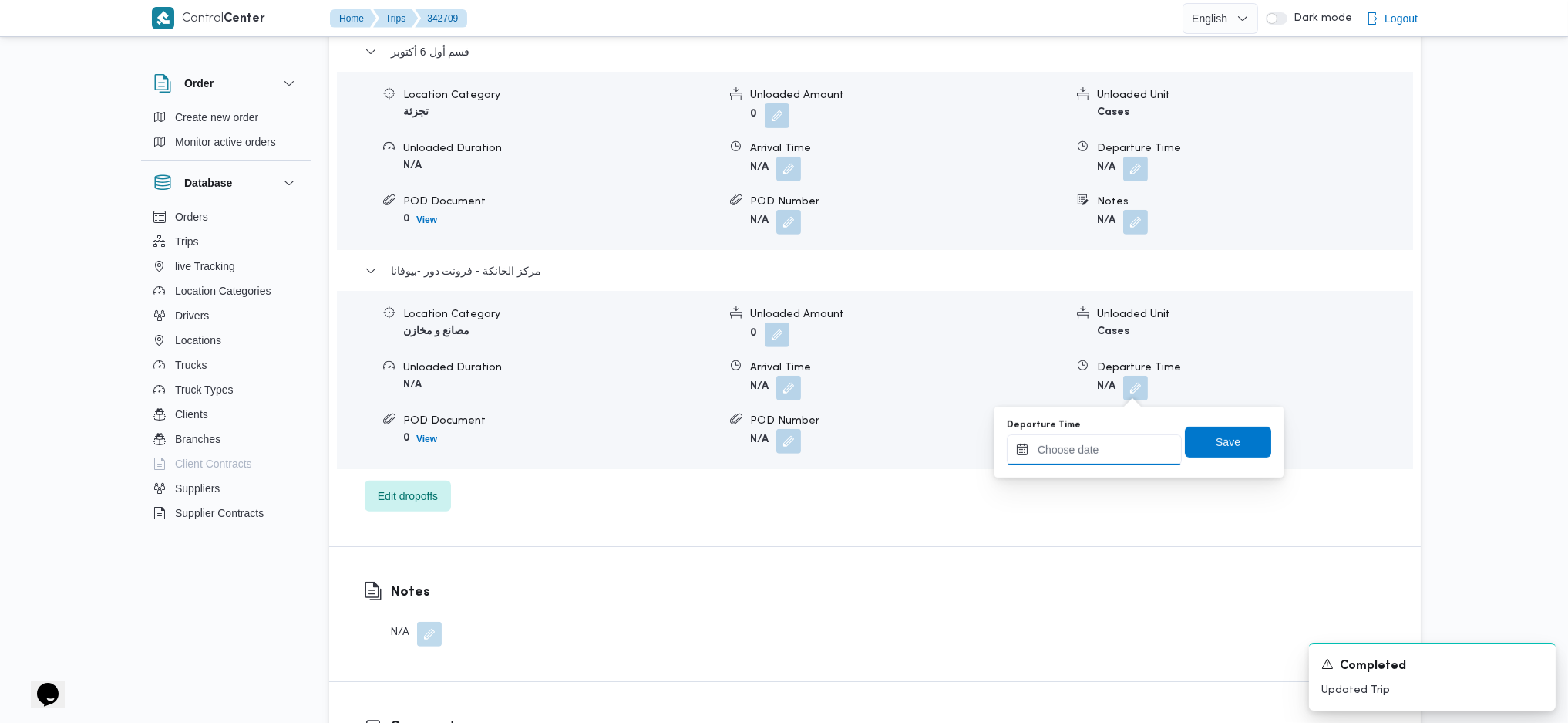
click at [1118, 439] on input "Departure Time" at bounding box center [1094, 450] width 175 height 31
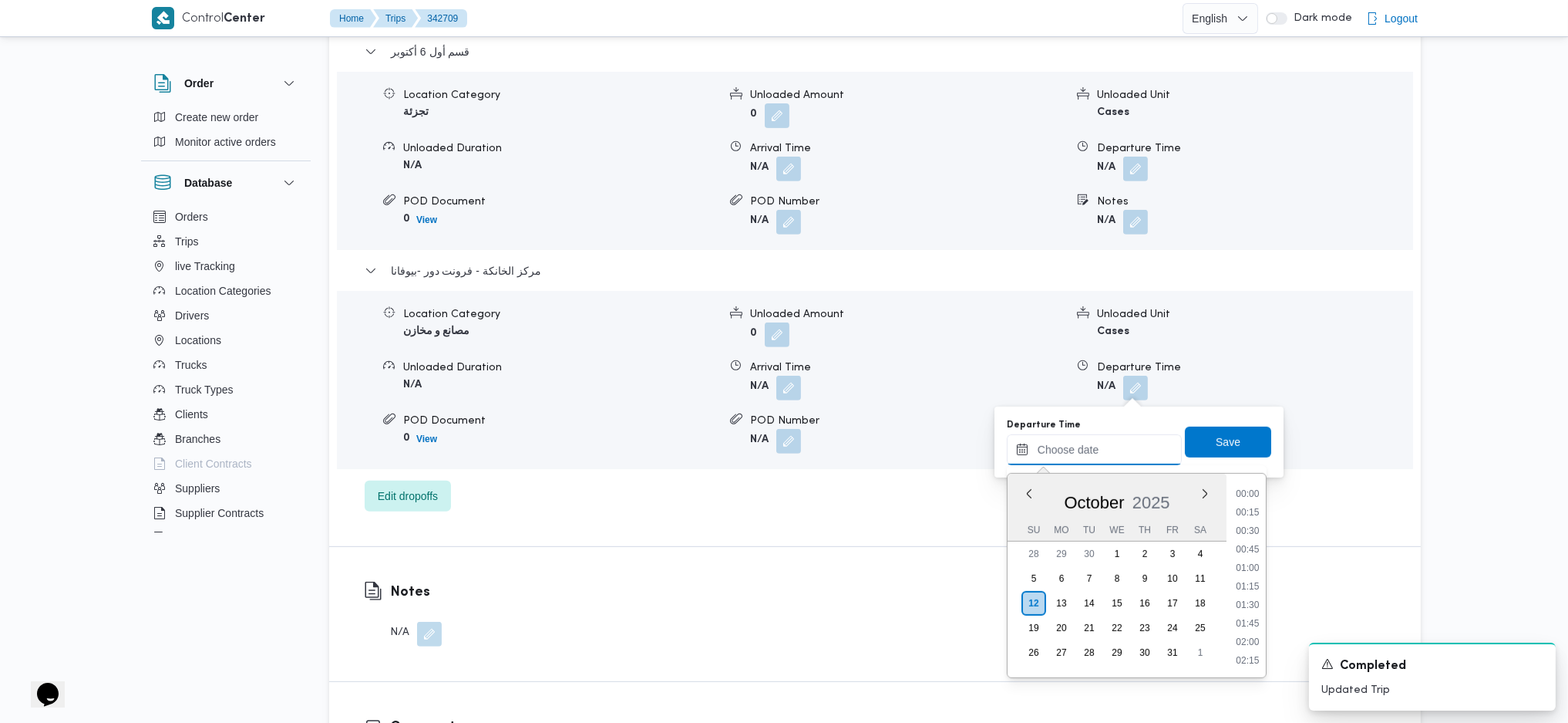
scroll to position [1334, 0]
click at [1254, 490] on li "18:00" at bounding box center [1247, 492] width 35 height 15
type input "[DATE] 18:00"
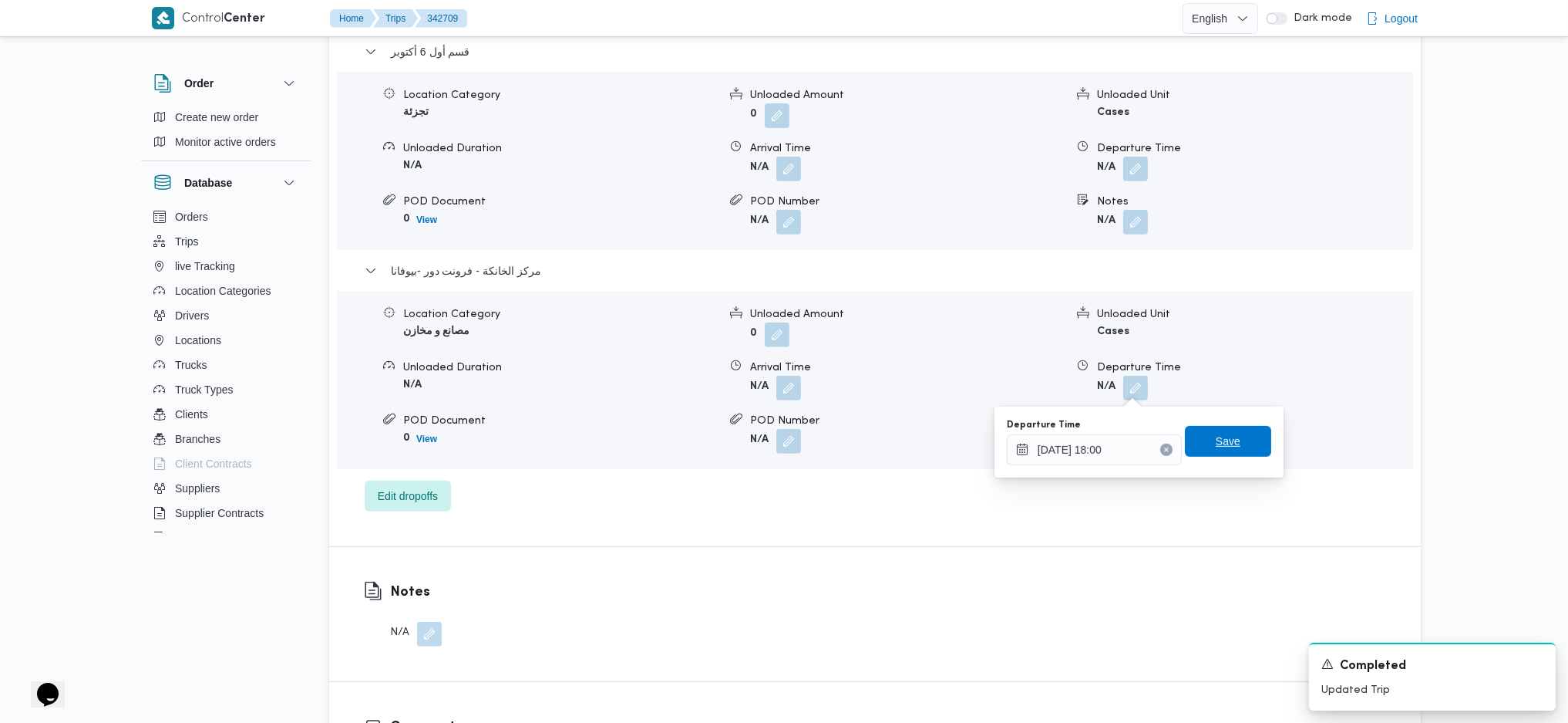
click at [1222, 443] on span "Save" at bounding box center [1228, 441] width 24 height 19
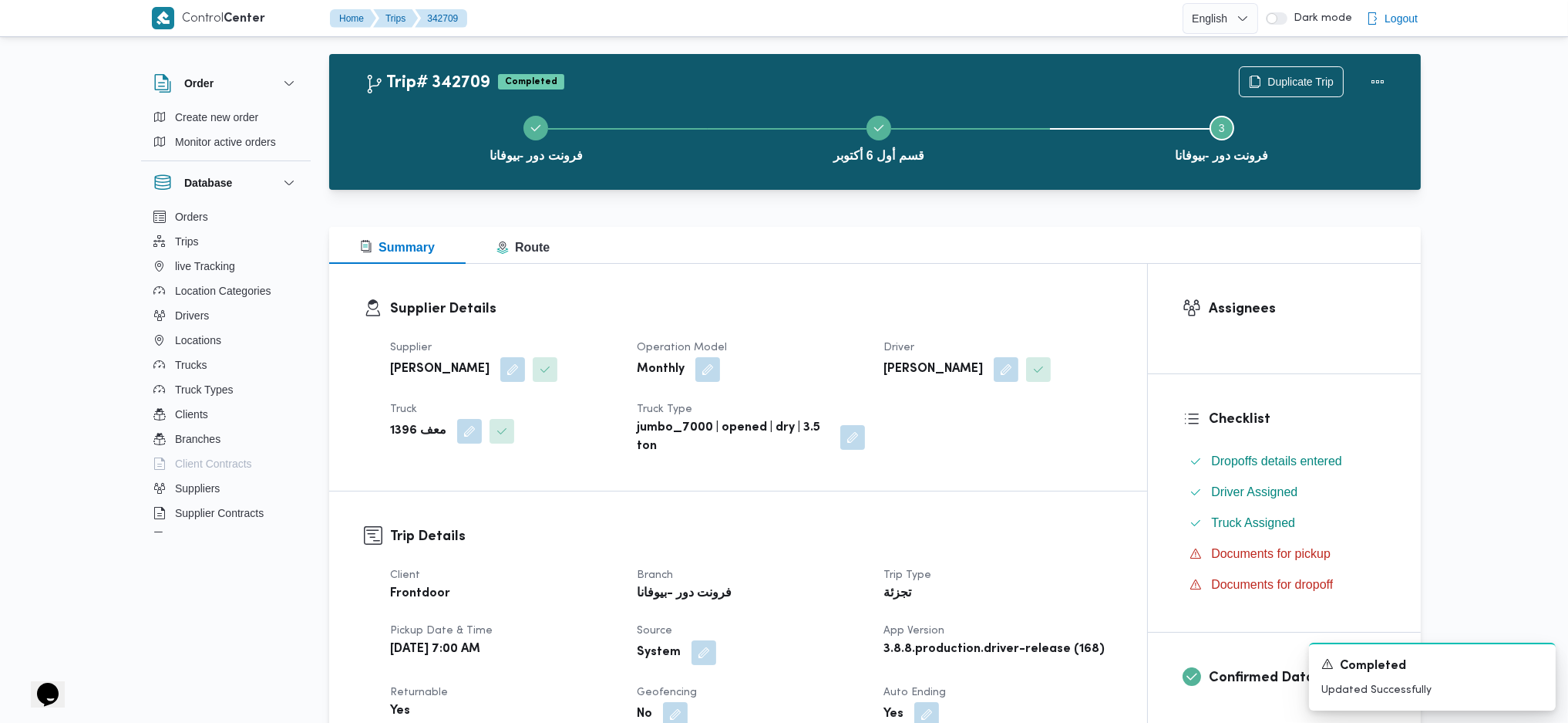
scroll to position [0, 0]
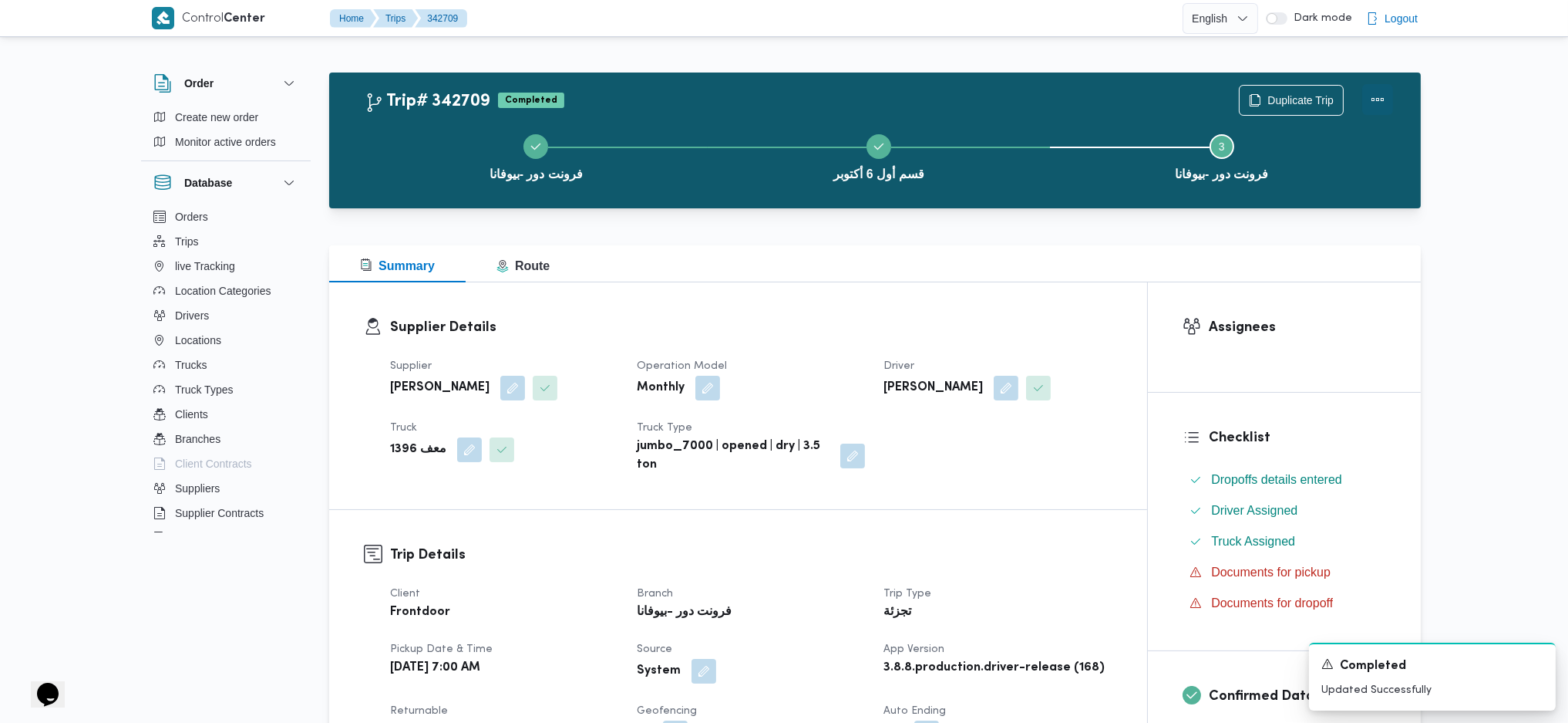
click at [1380, 106] on button "Actions" at bounding box center [1378, 99] width 31 height 31
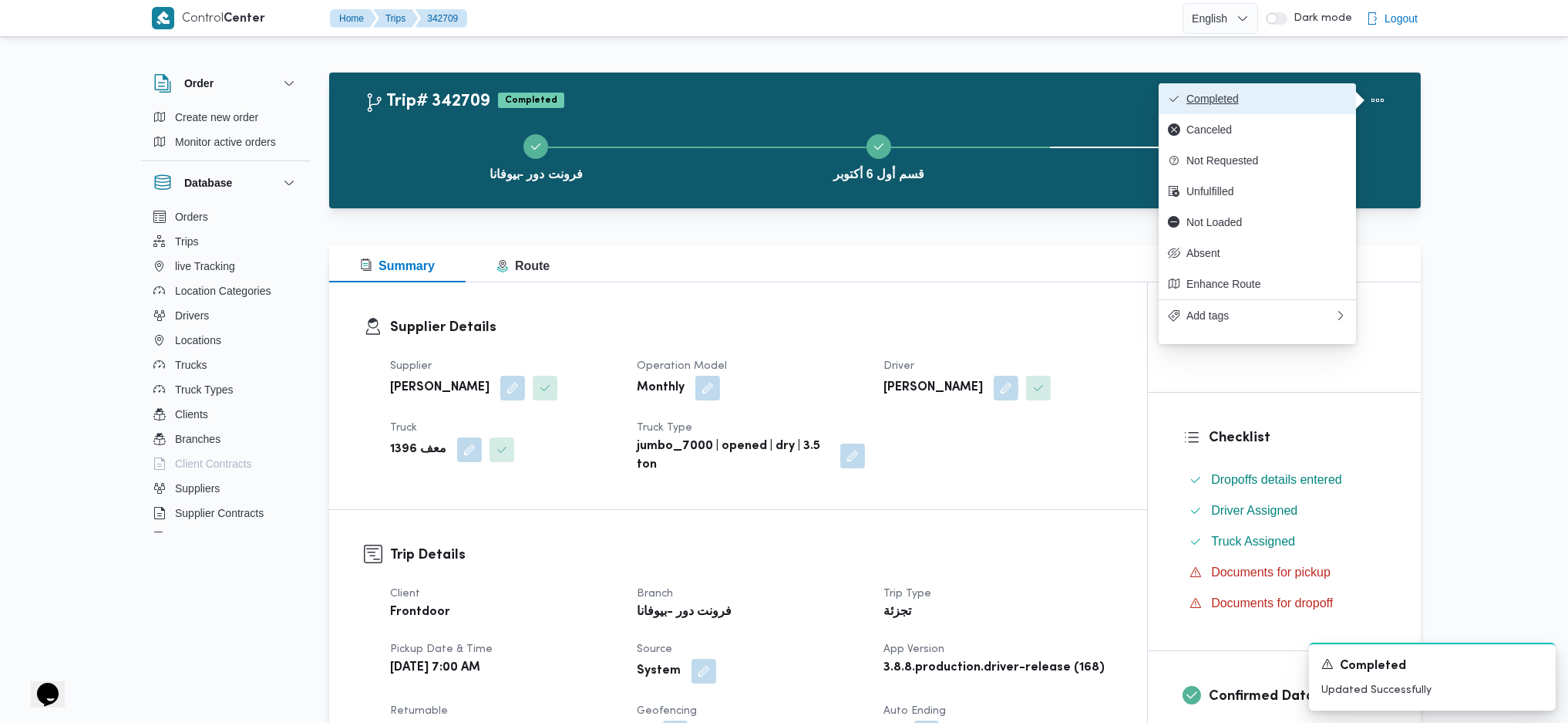
click at [1316, 93] on span "Completed" at bounding box center [1267, 99] width 161 height 13
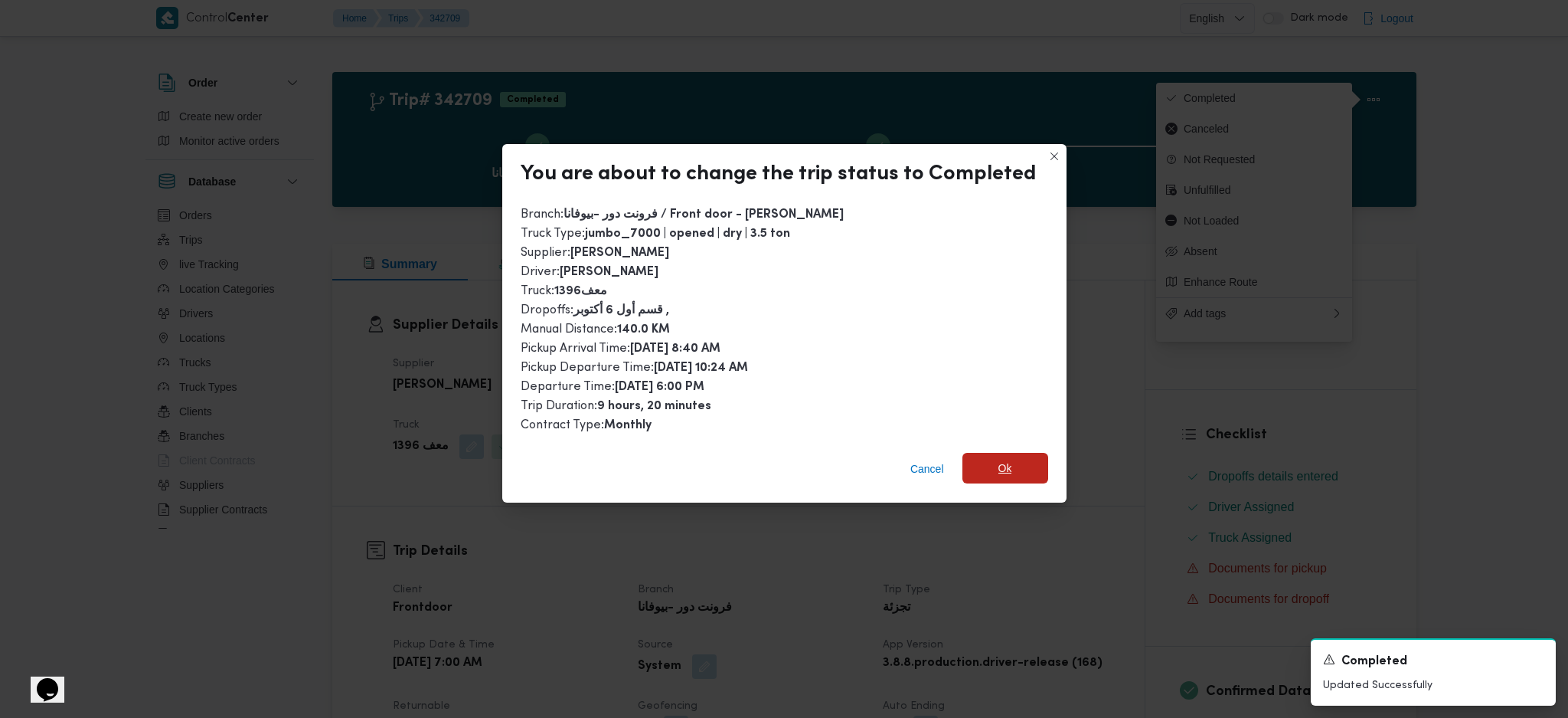
click at [1017, 461] on span "Ok" at bounding box center [1005, 468] width 86 height 30
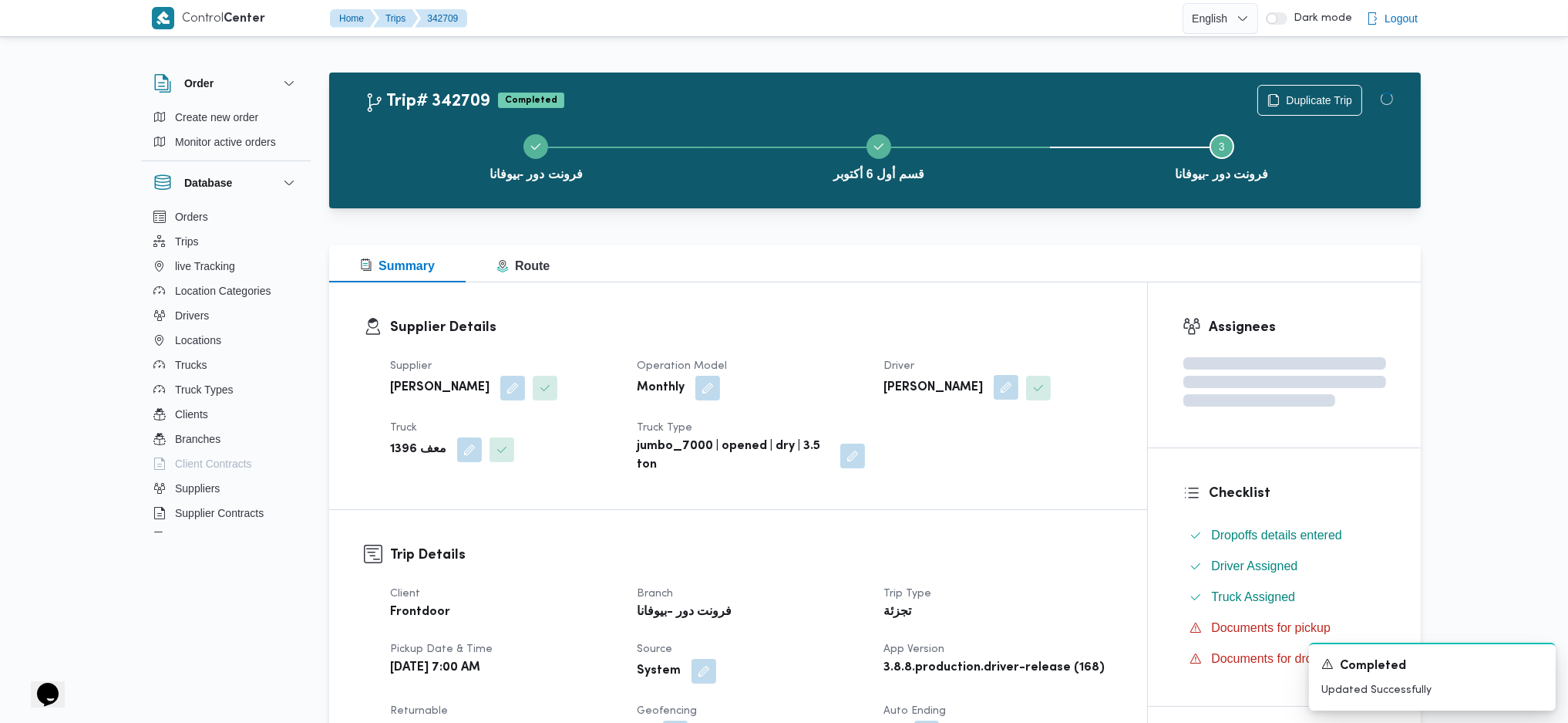
click at [1022, 560] on h3 "Trip Details" at bounding box center [751, 554] width 723 height 21
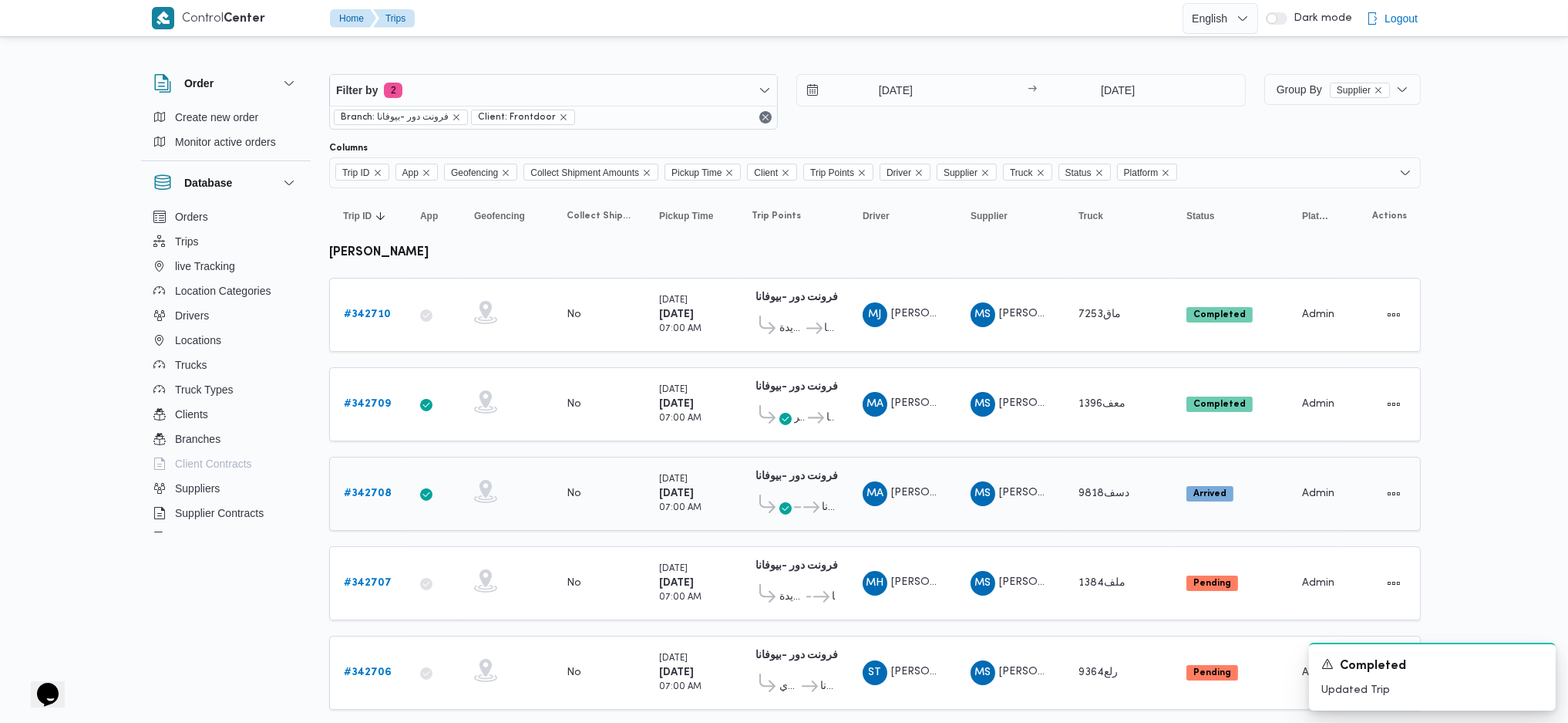
click at [374, 478] on div "# 342708" at bounding box center [368, 494] width 61 height 31
click at [371, 493] on b "# 342708" at bounding box center [367, 493] width 48 height 10
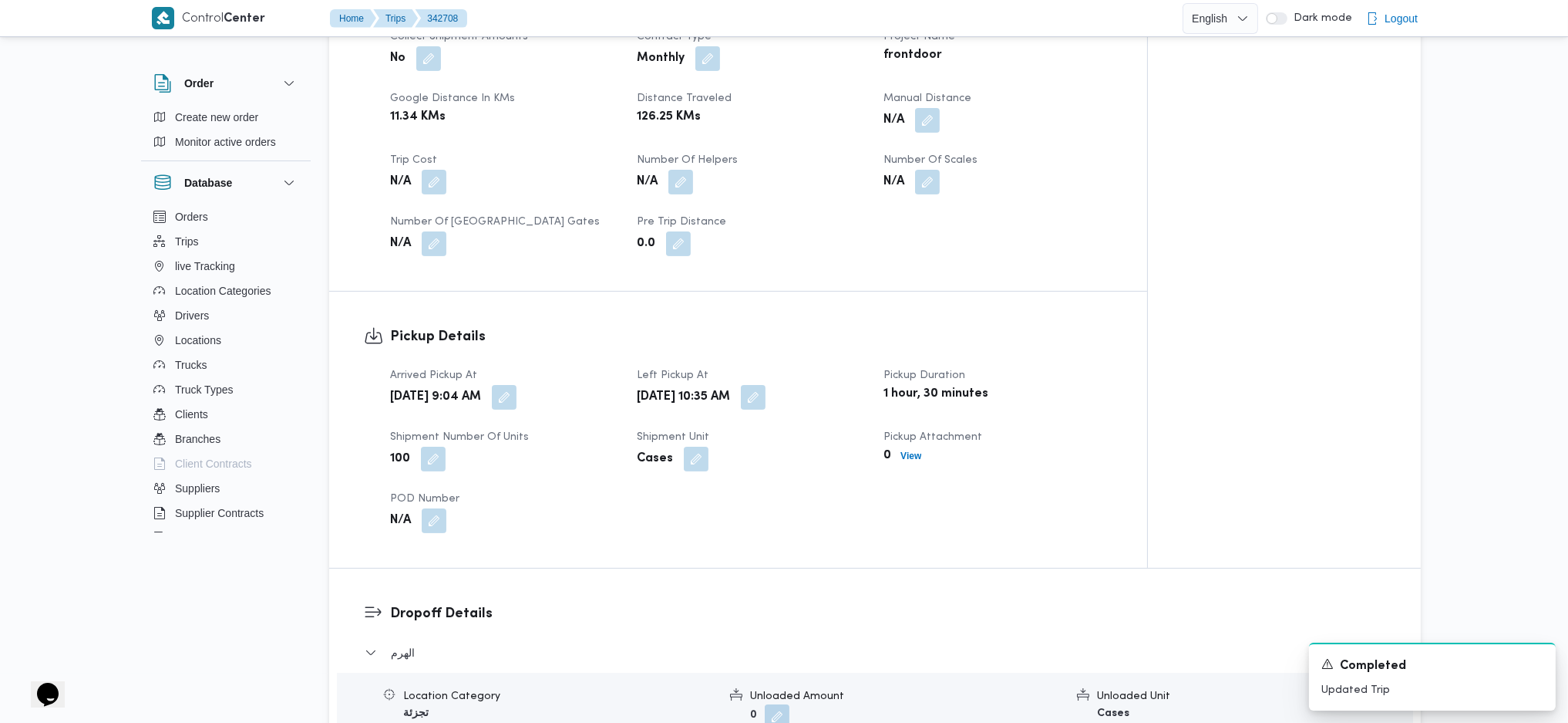
scroll to position [514, 0]
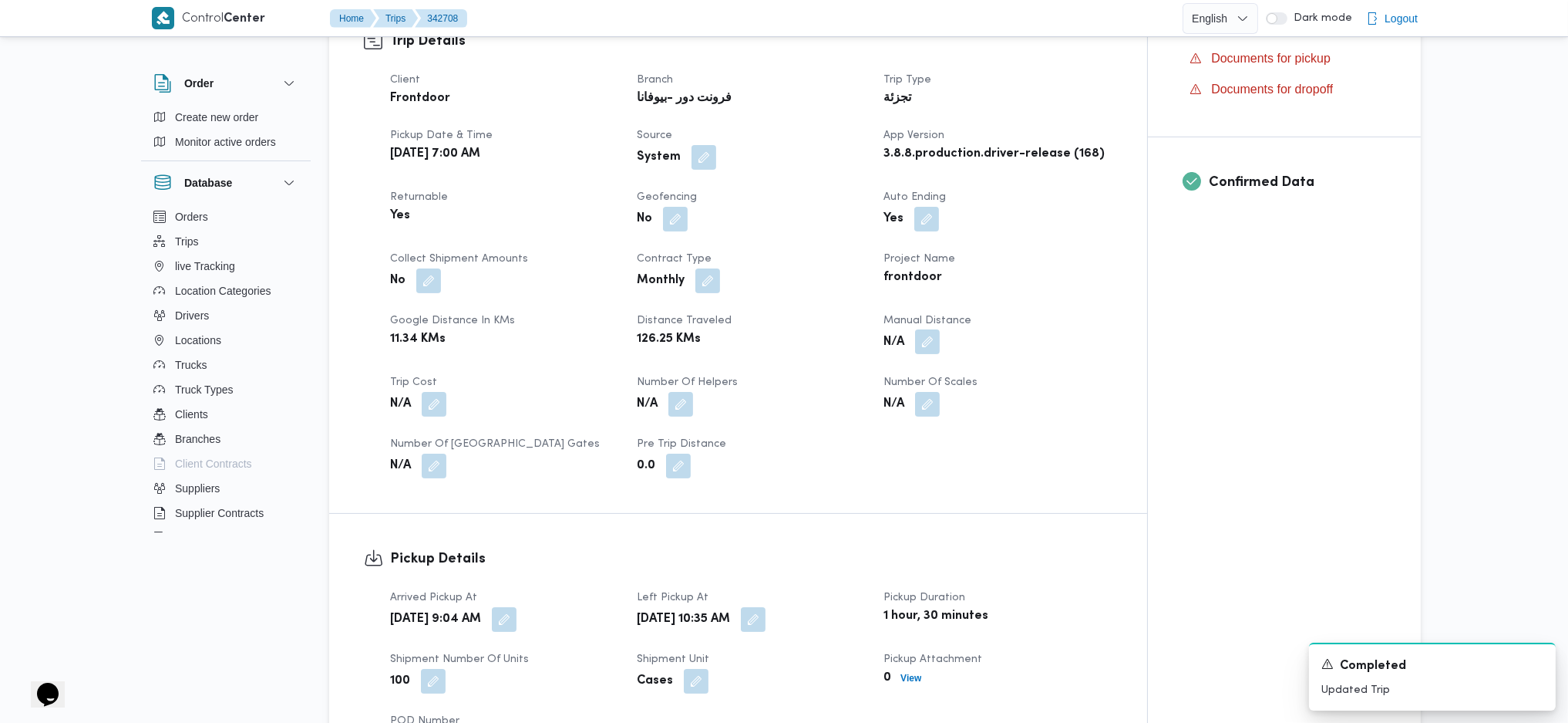
drag, startPoint x: 941, startPoint y: 343, endPoint x: 938, endPoint y: 352, distance: 9.5
click at [940, 345] on div "N/A" at bounding box center [998, 342] width 231 height 28
click at [935, 353] on button "button" at bounding box center [927, 341] width 24 height 24
click at [872, 422] on div "You are in a dialog. To close this dialog, hit escape. Manual Distance Save" at bounding box center [931, 396] width 268 height 71
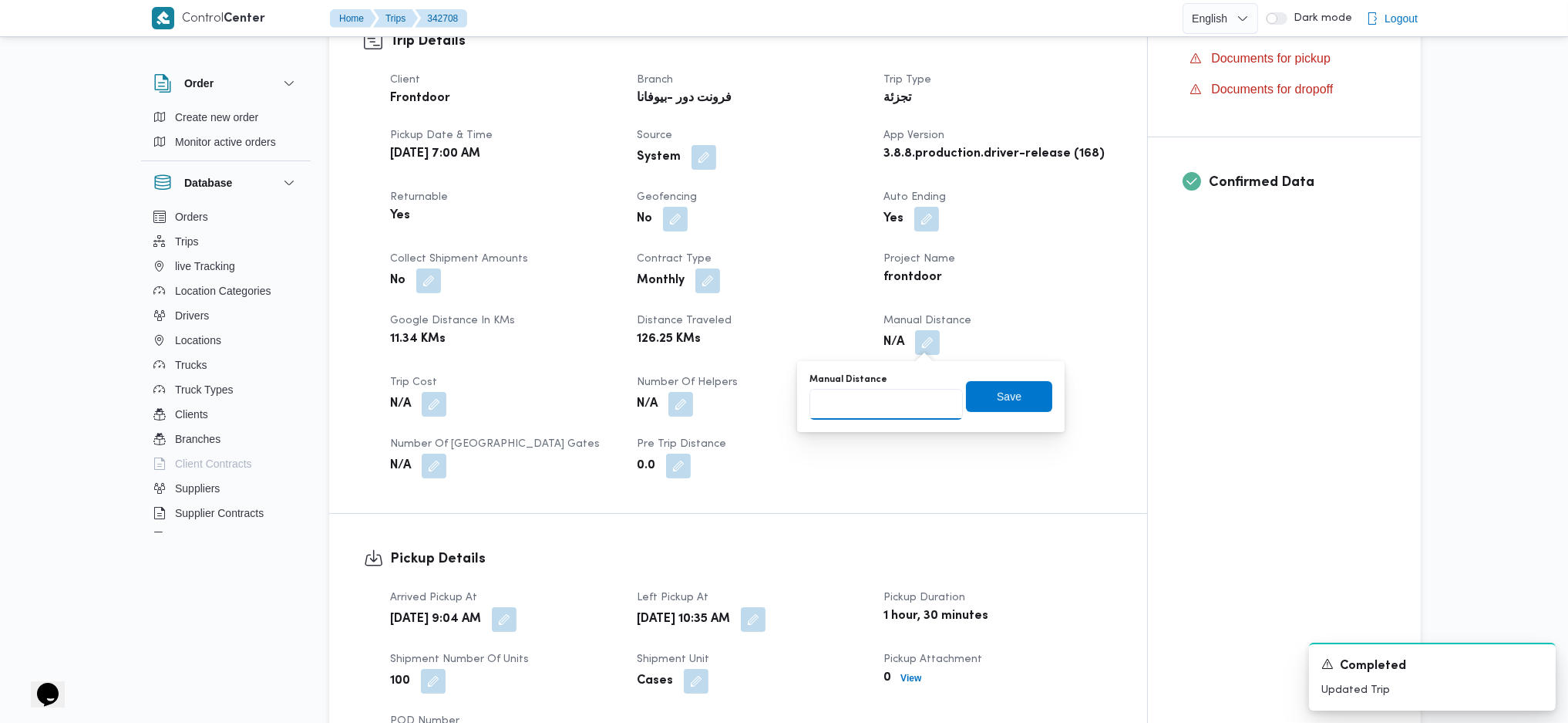
click at [869, 405] on input "Manual Distance" at bounding box center [886, 404] width 153 height 31
type input "121"
drag, startPoint x: 987, startPoint y: 376, endPoint x: 992, endPoint y: 399, distance: 23.5
click at [990, 390] on div "Manual Distance 121 Save" at bounding box center [930, 396] width 246 height 50
click at [1005, 391] on span "Save" at bounding box center [1009, 395] width 24 height 19
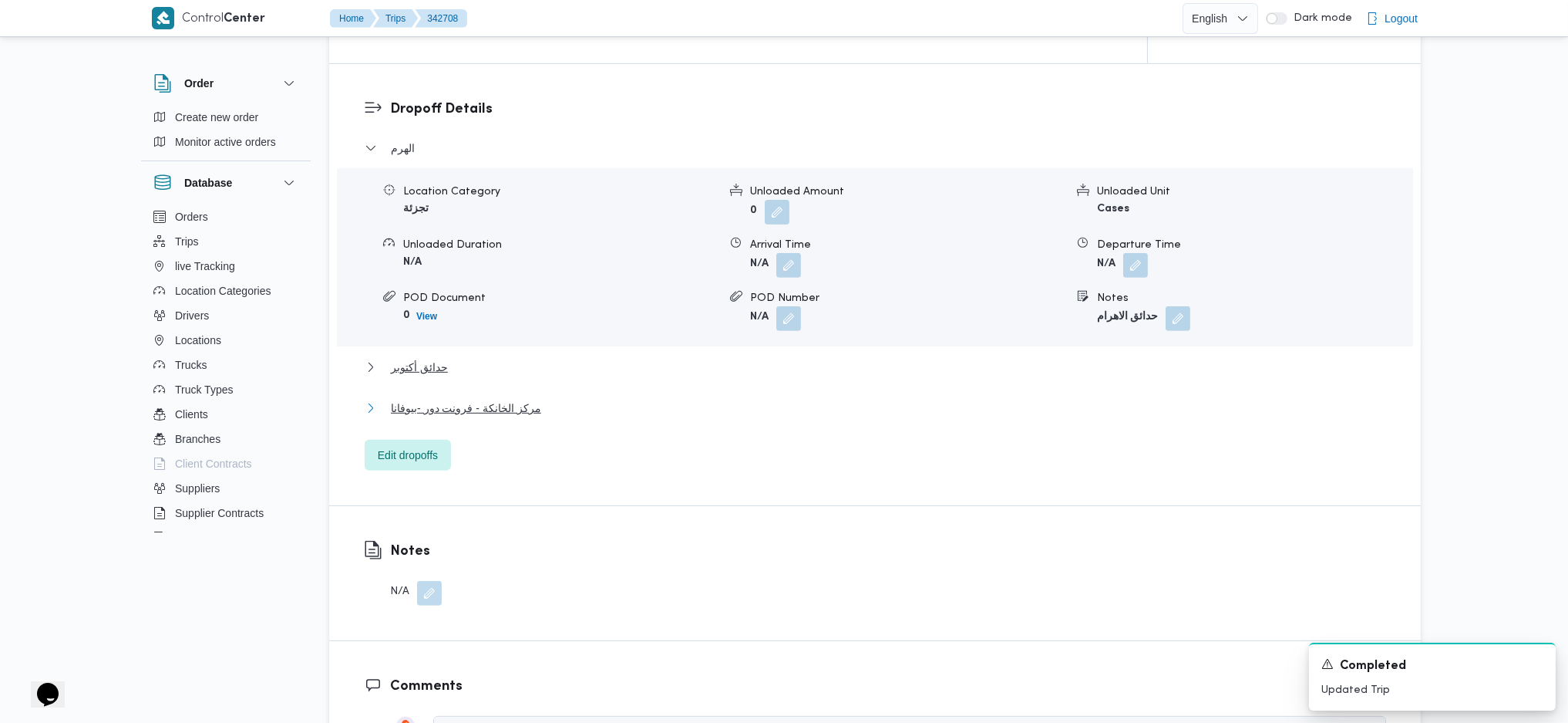
click at [473, 401] on span "مركز الخانكة - فرونت دور -بيوفانا" at bounding box center [466, 408] width 151 height 19
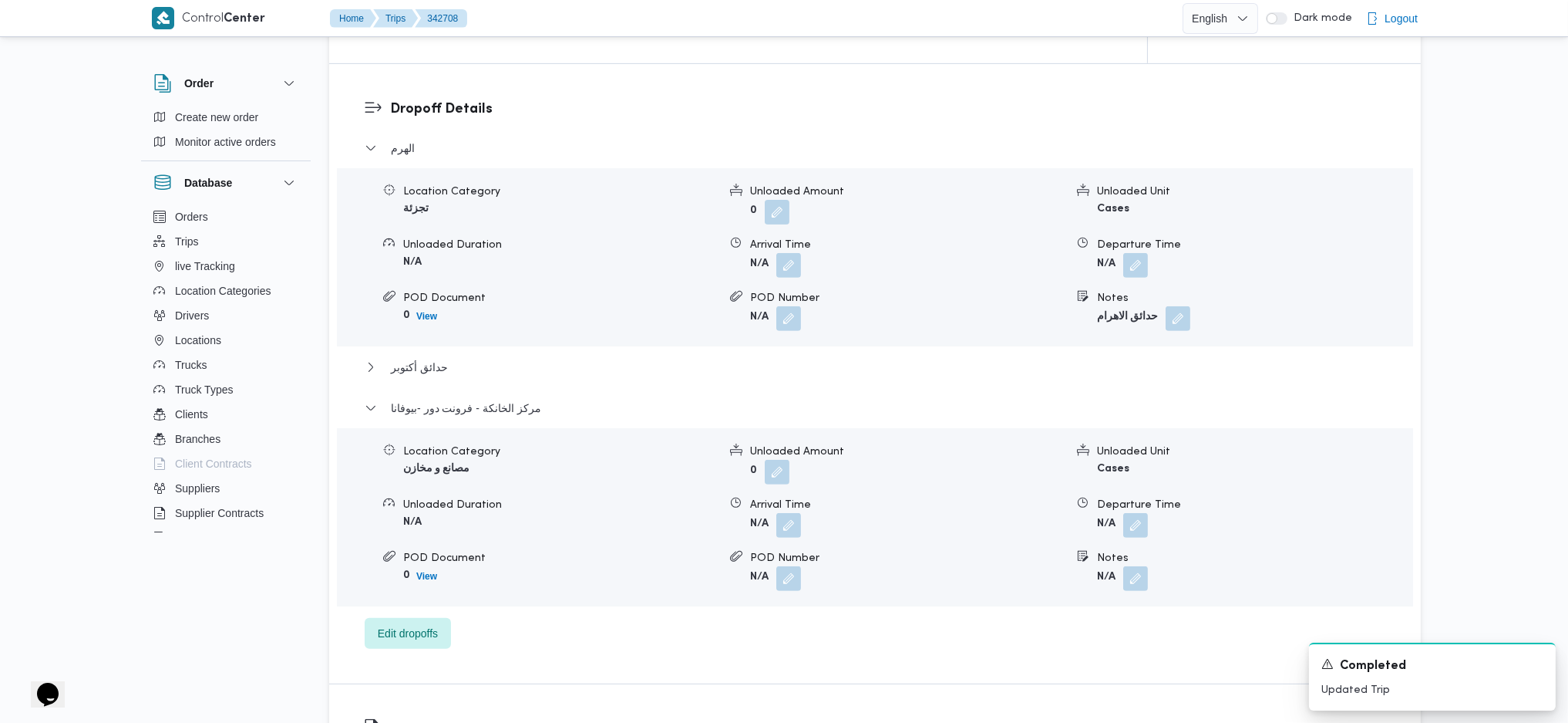
scroll to position [1651, 0]
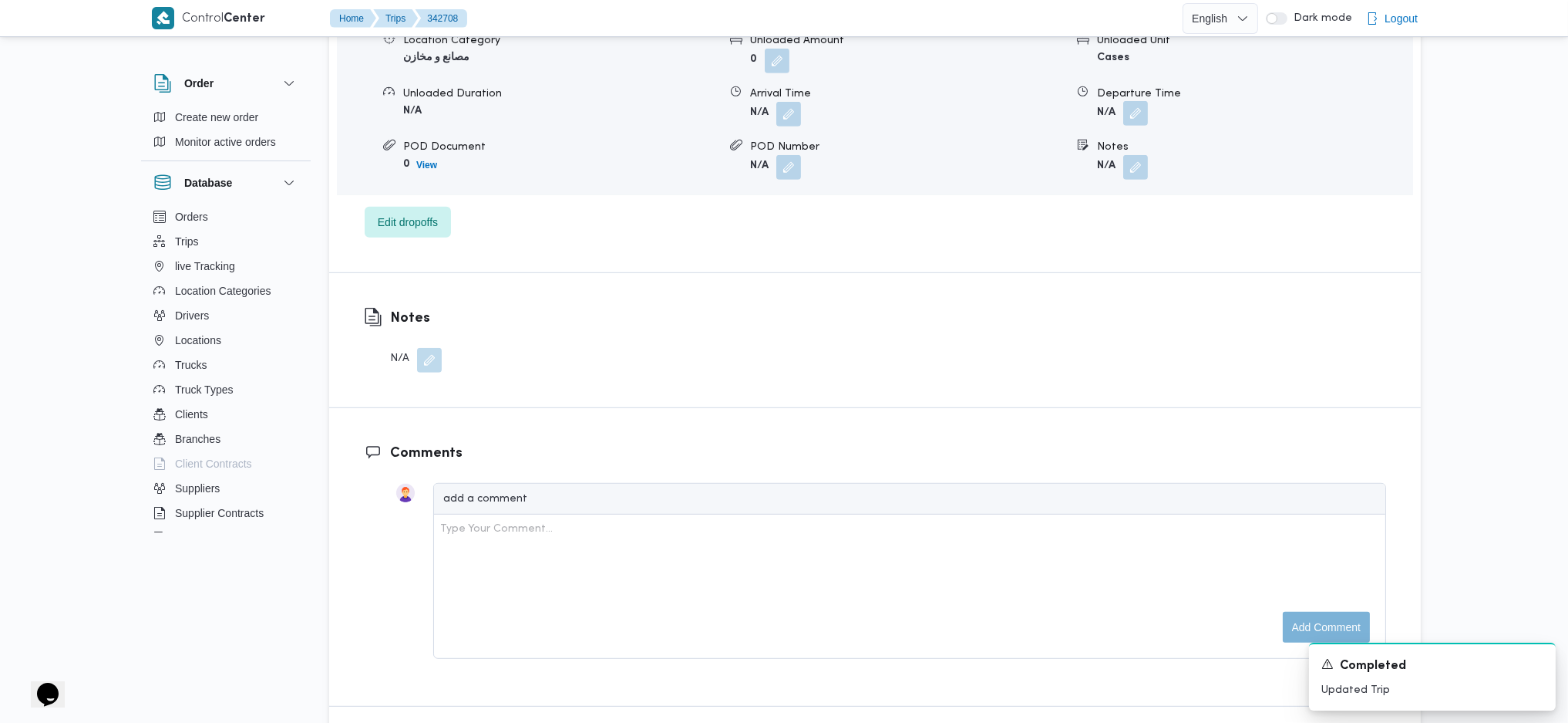
click at [1137, 116] on button "button" at bounding box center [1135, 113] width 24 height 24
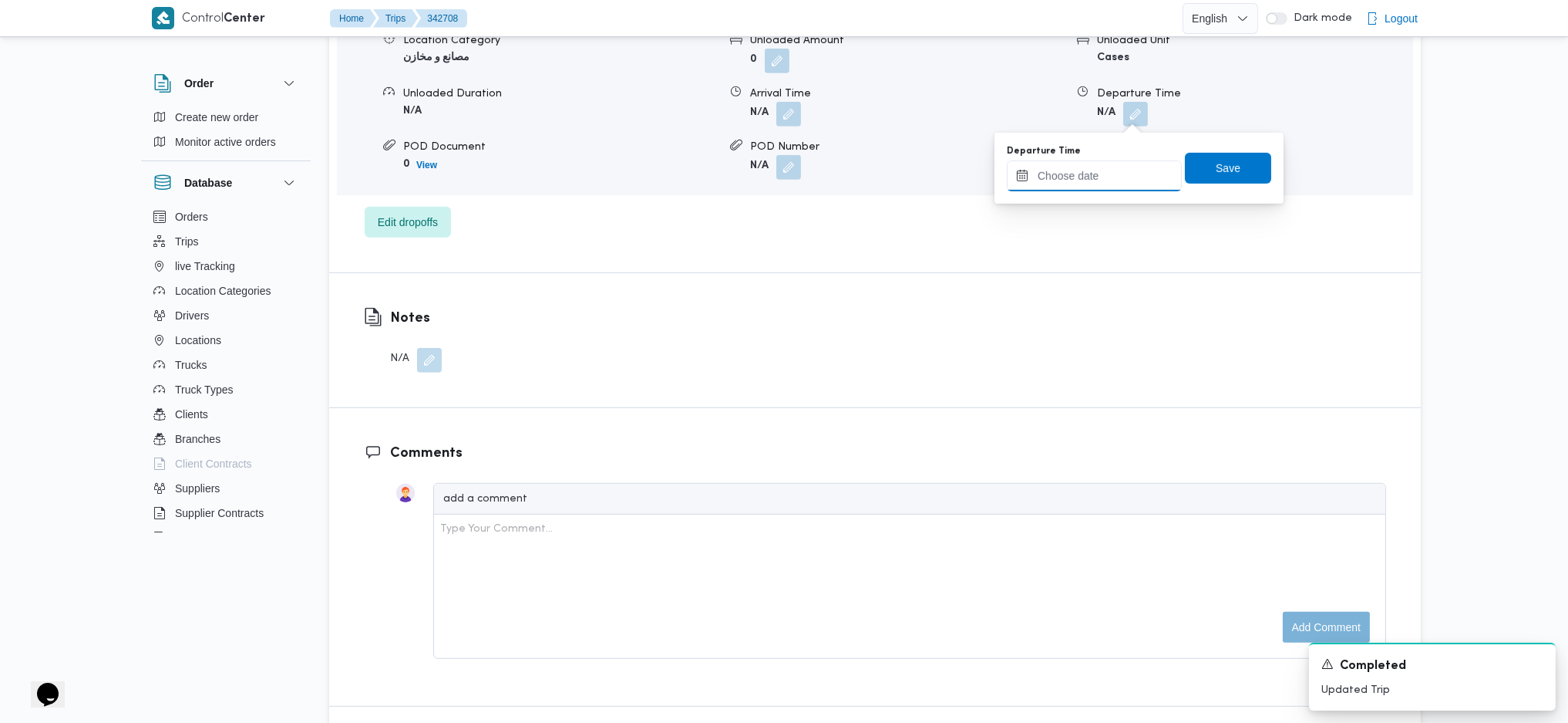
click at [1082, 178] on input "Departure Time" at bounding box center [1094, 176] width 175 height 31
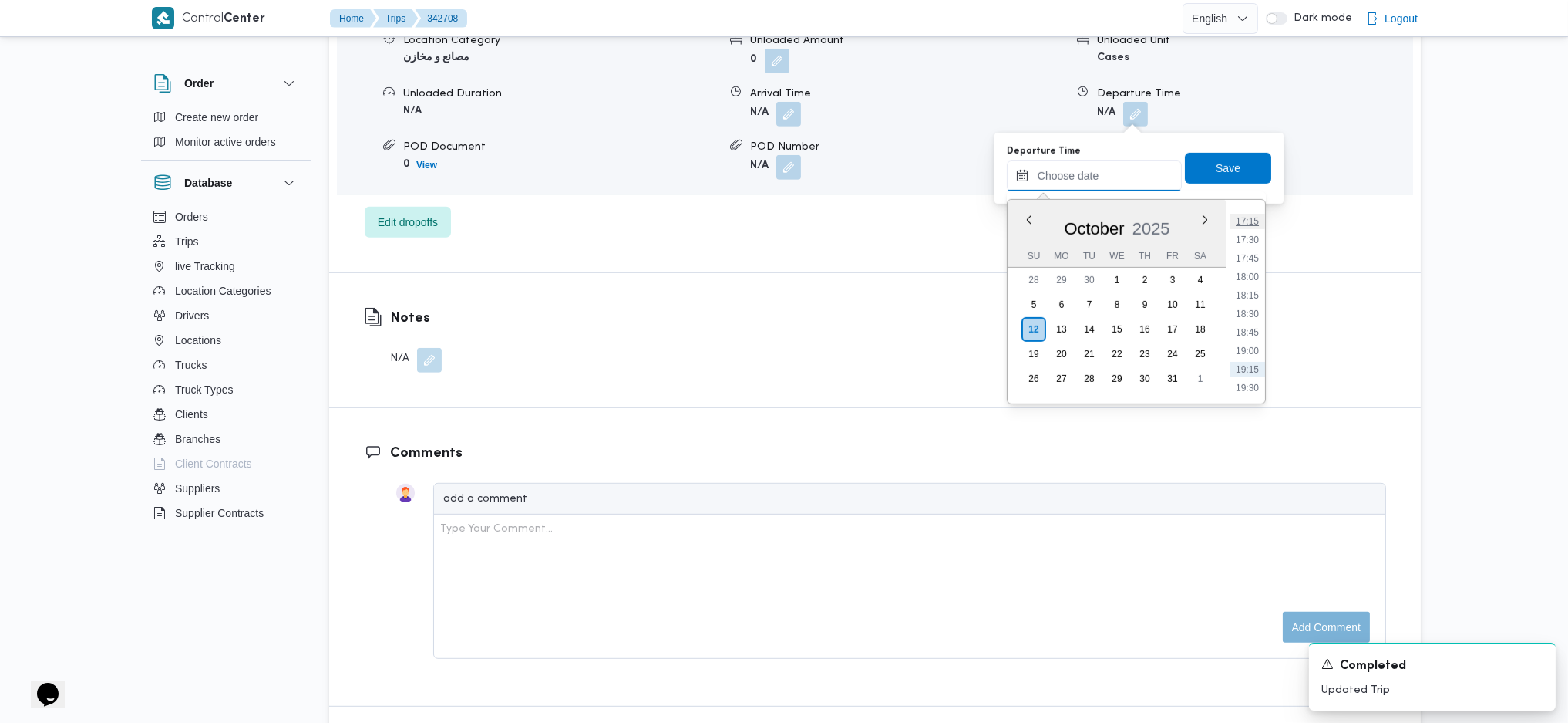
scroll to position [1231, 0]
click at [1259, 258] on li "17:15" at bounding box center [1247, 265] width 35 height 15
type input "[DATE] 17:15"
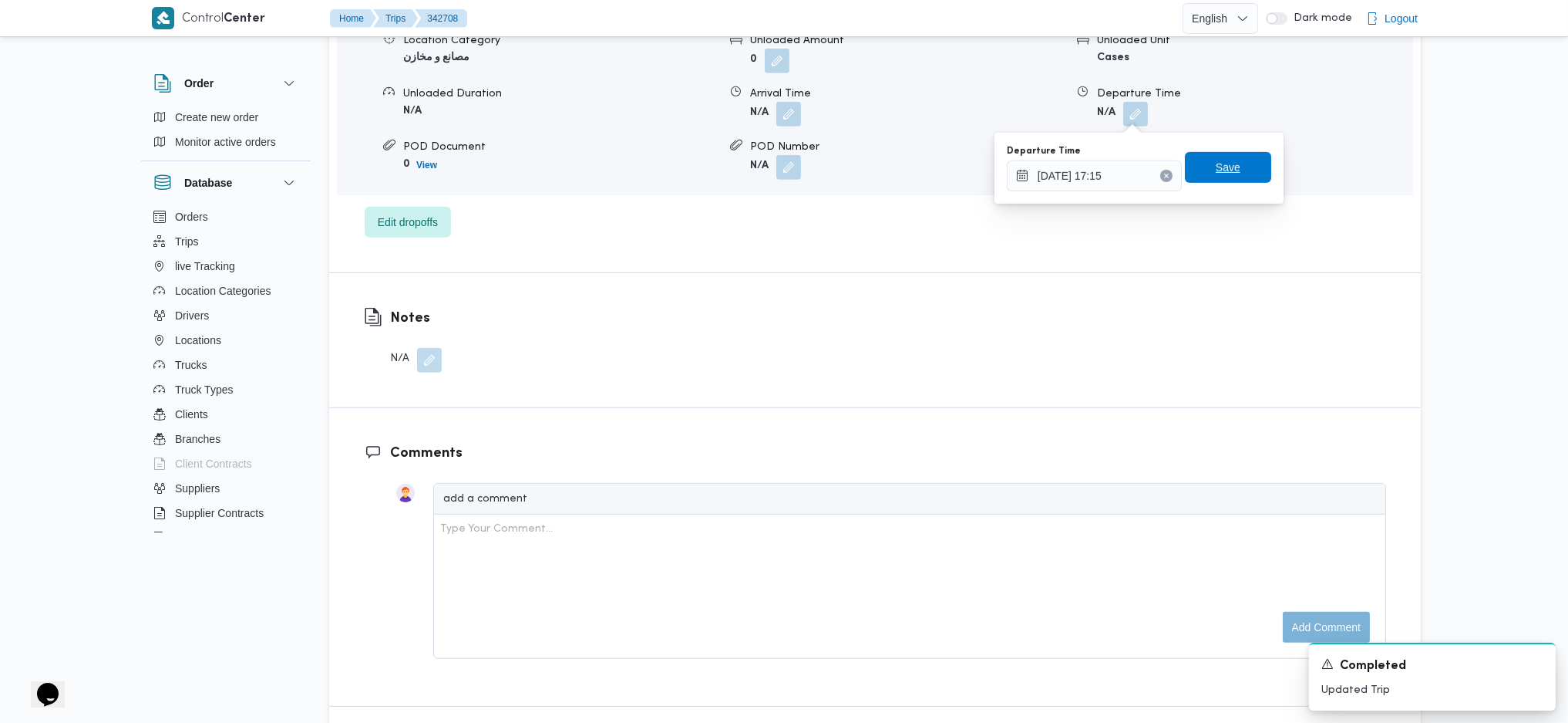
click at [1201, 181] on span "Save" at bounding box center [1228, 167] width 87 height 31
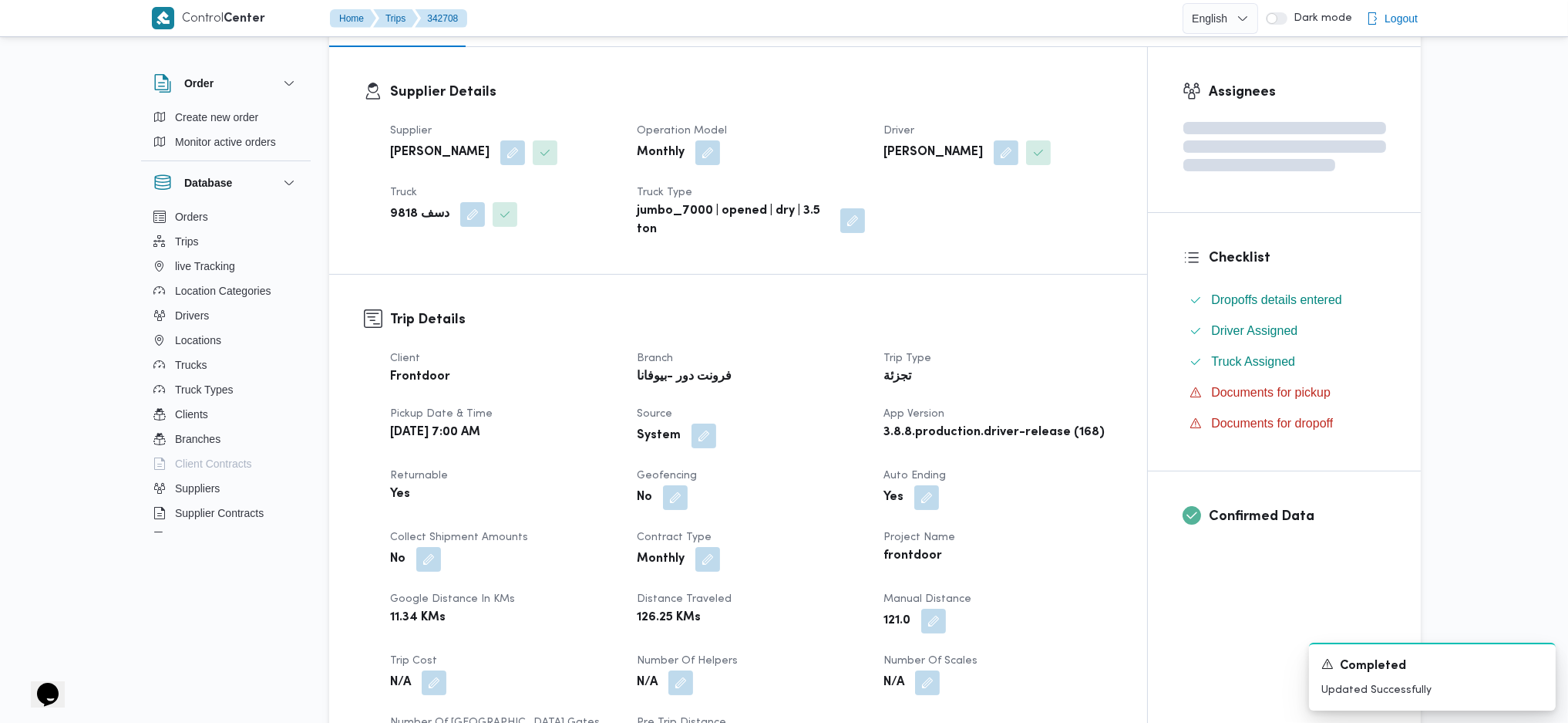
scroll to position [0, 0]
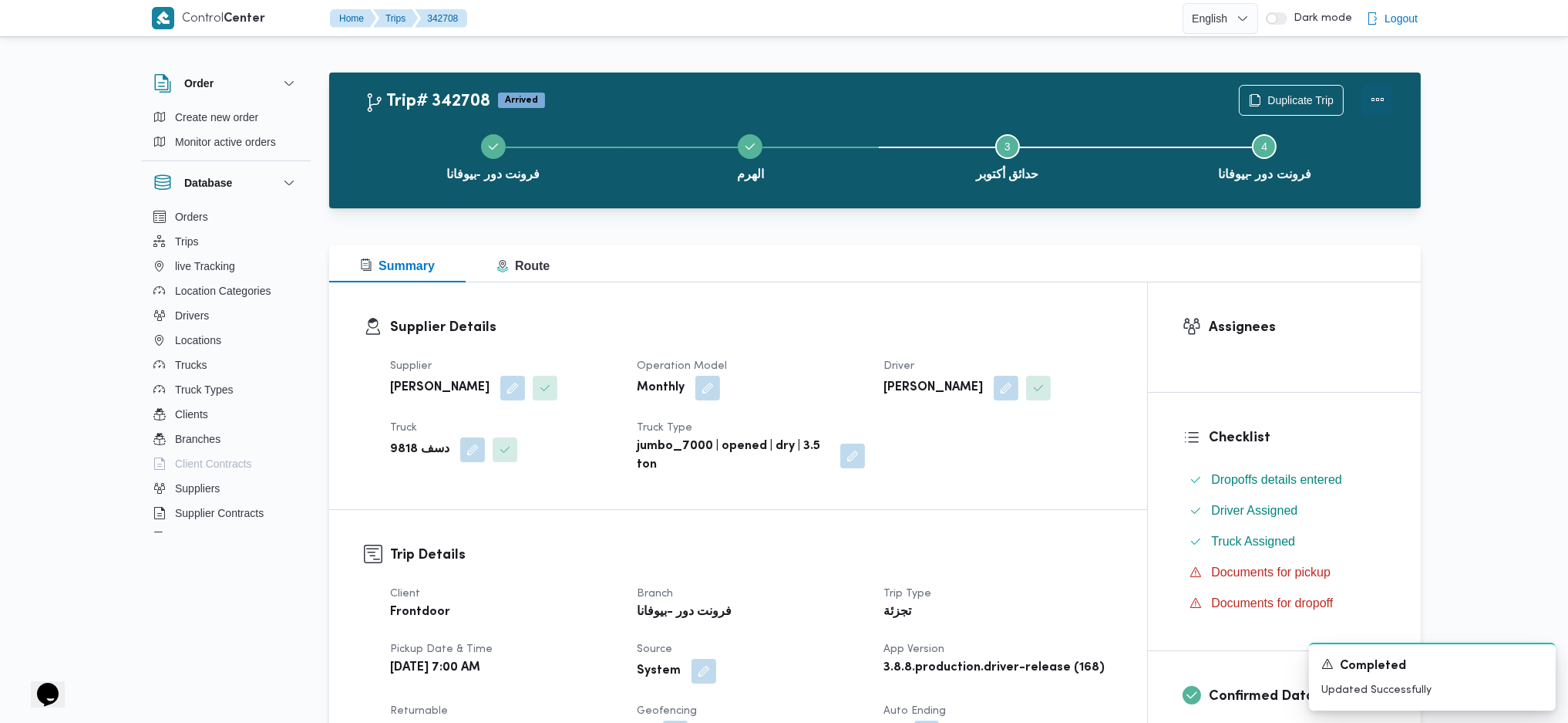
click at [1377, 107] on button "Actions" at bounding box center [1378, 99] width 31 height 31
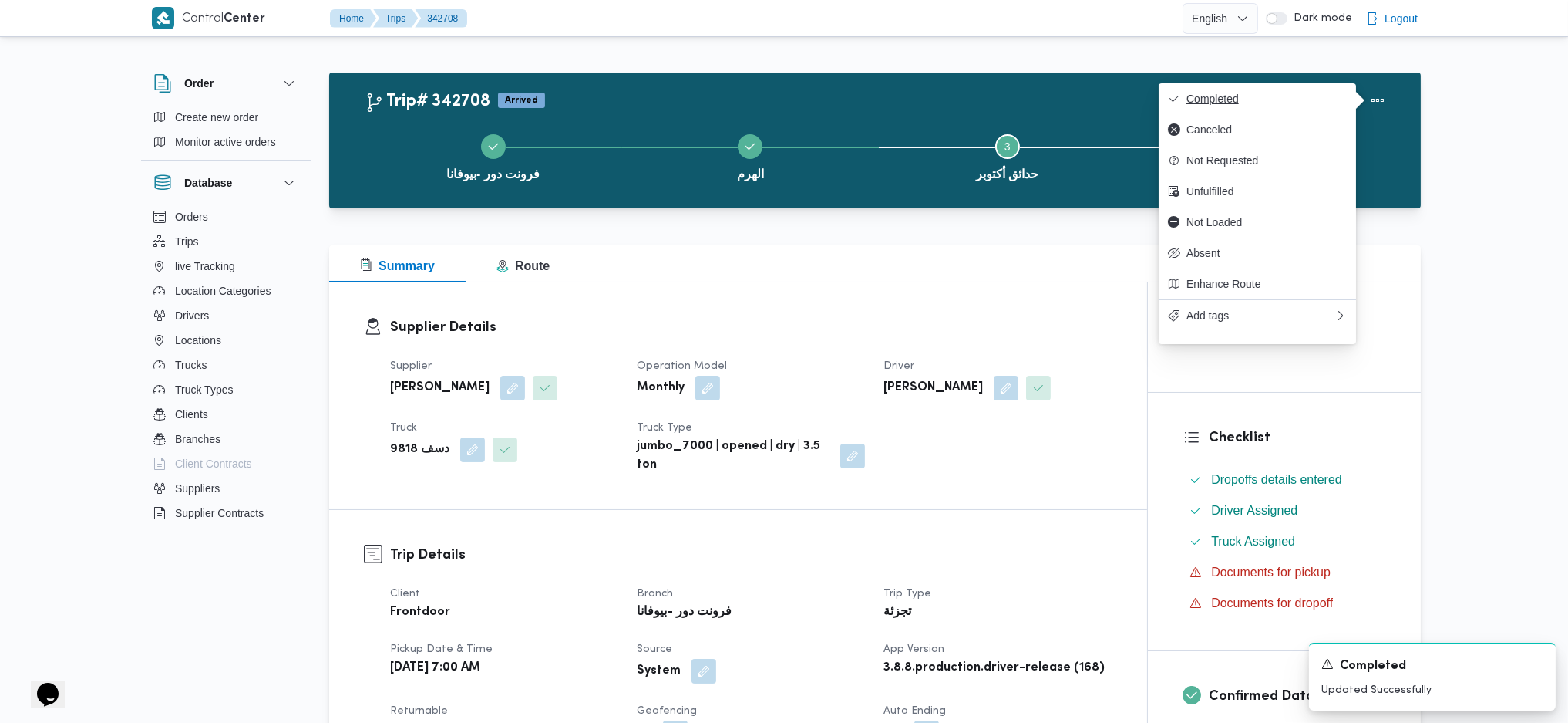
click at [1326, 108] on button "Completed" at bounding box center [1257, 98] width 198 height 31
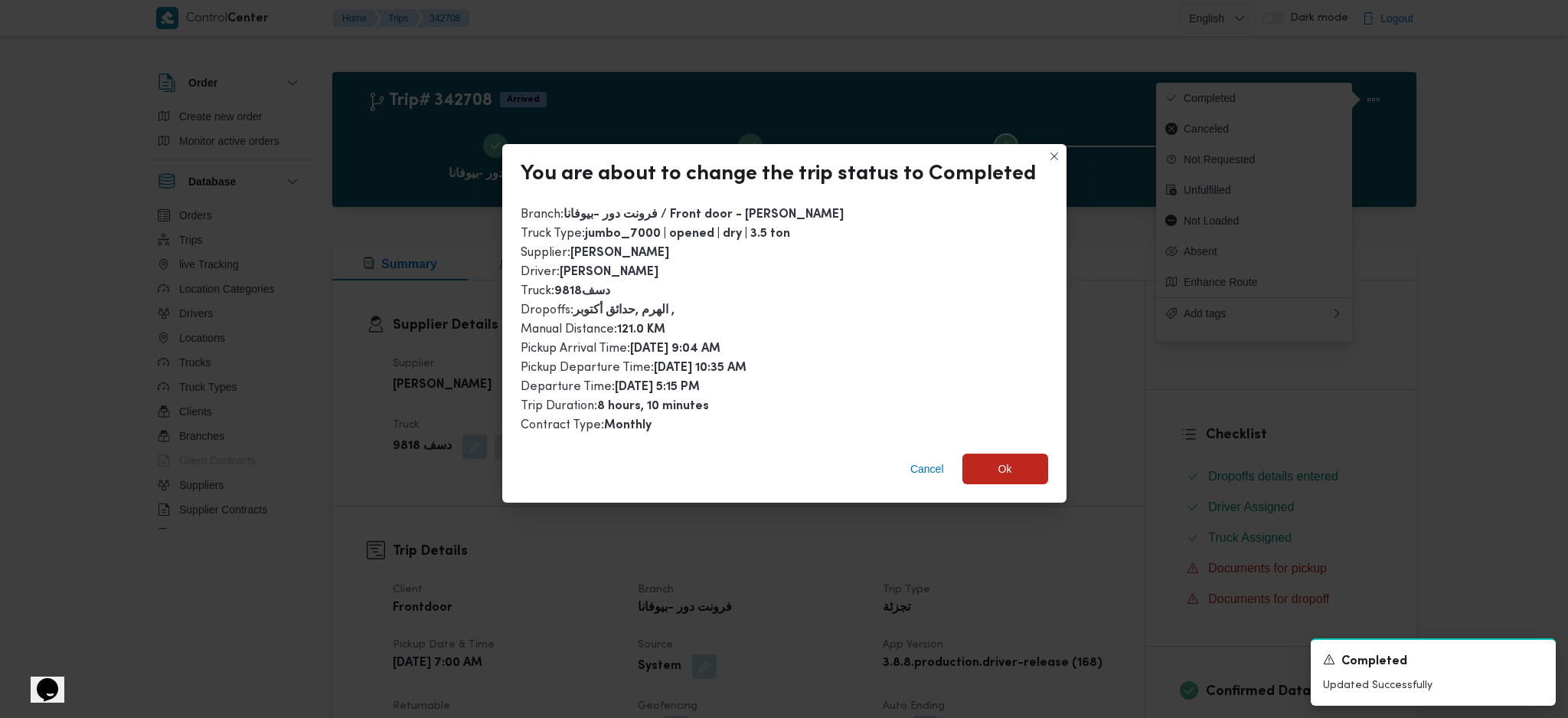
click at [993, 435] on div "Branch : فرونت دور -بيوفانا / Front door - Puvana Truck Type : jumbo_7000 | ope…" at bounding box center [785, 320] width 564 height 242
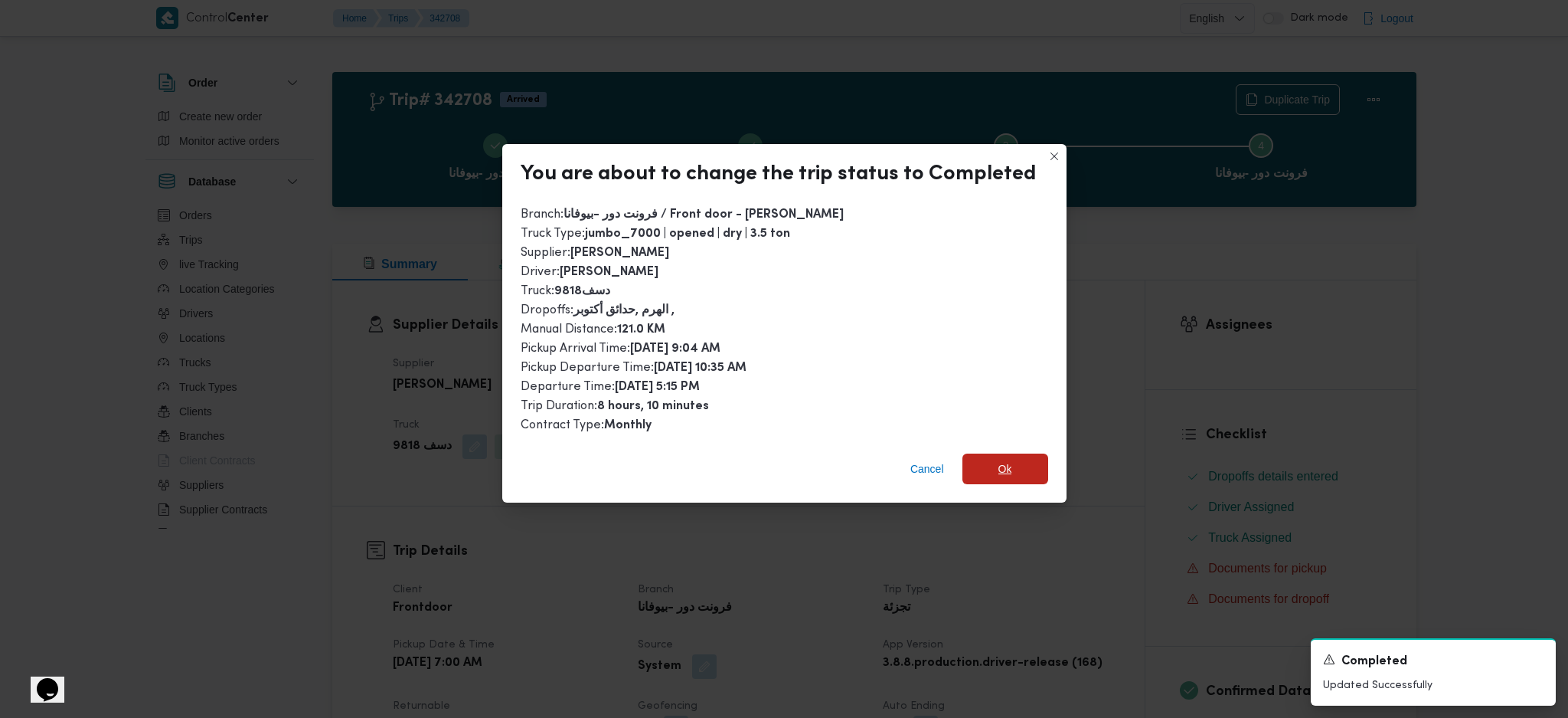
click at [998, 461] on span "Ok" at bounding box center [1004, 469] width 13 height 19
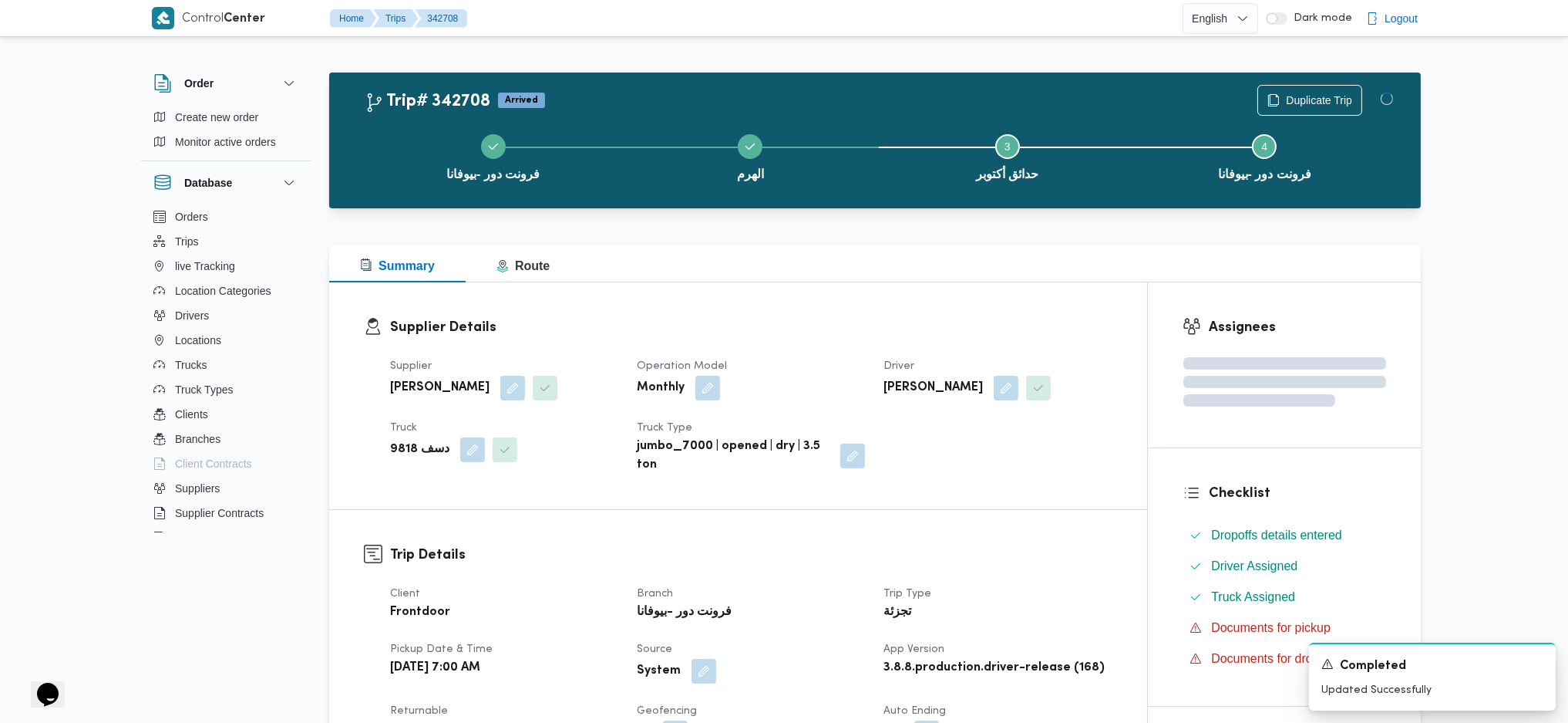
click at [908, 273] on div "Summary Route" at bounding box center [875, 264] width 1092 height 37
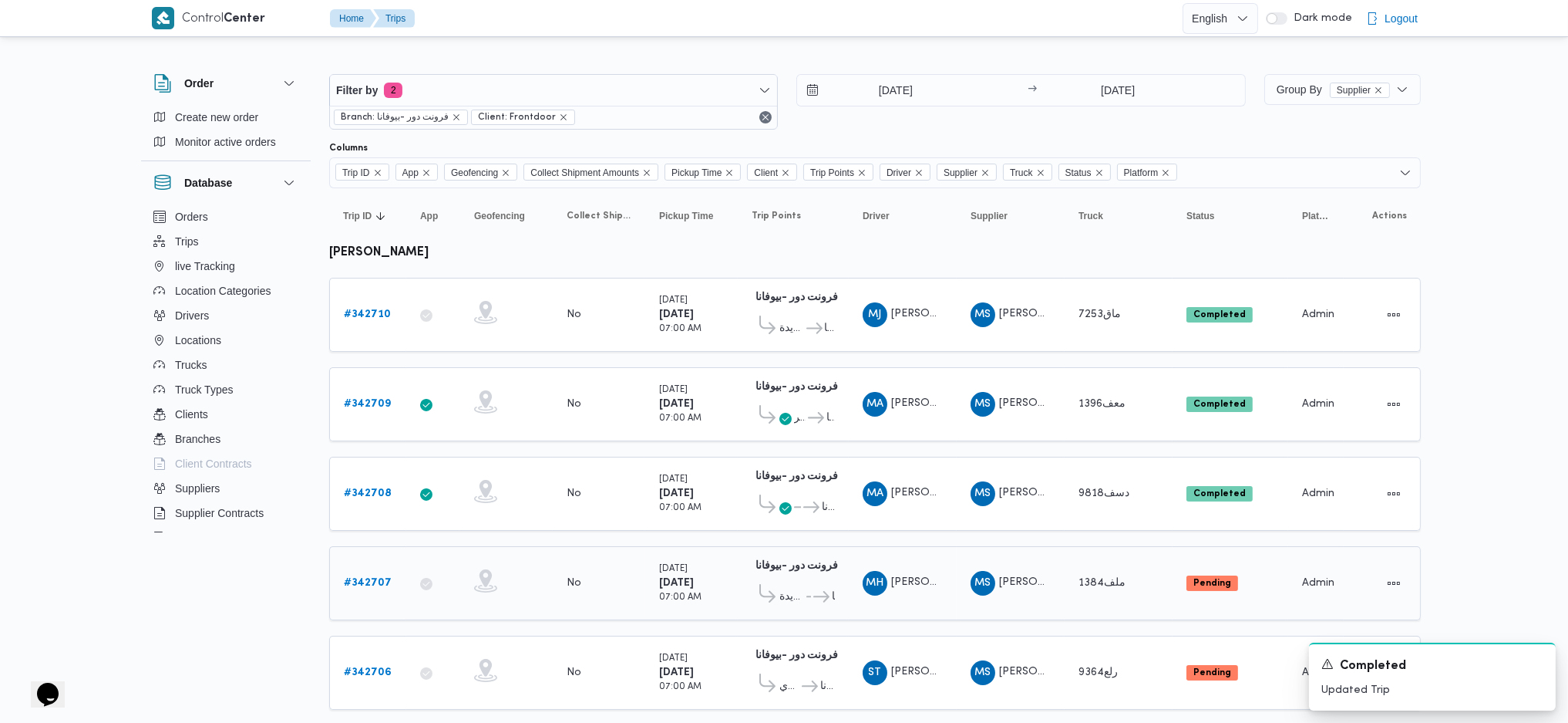
click at [365, 580] on b "# 342707" at bounding box center [367, 582] width 48 height 10
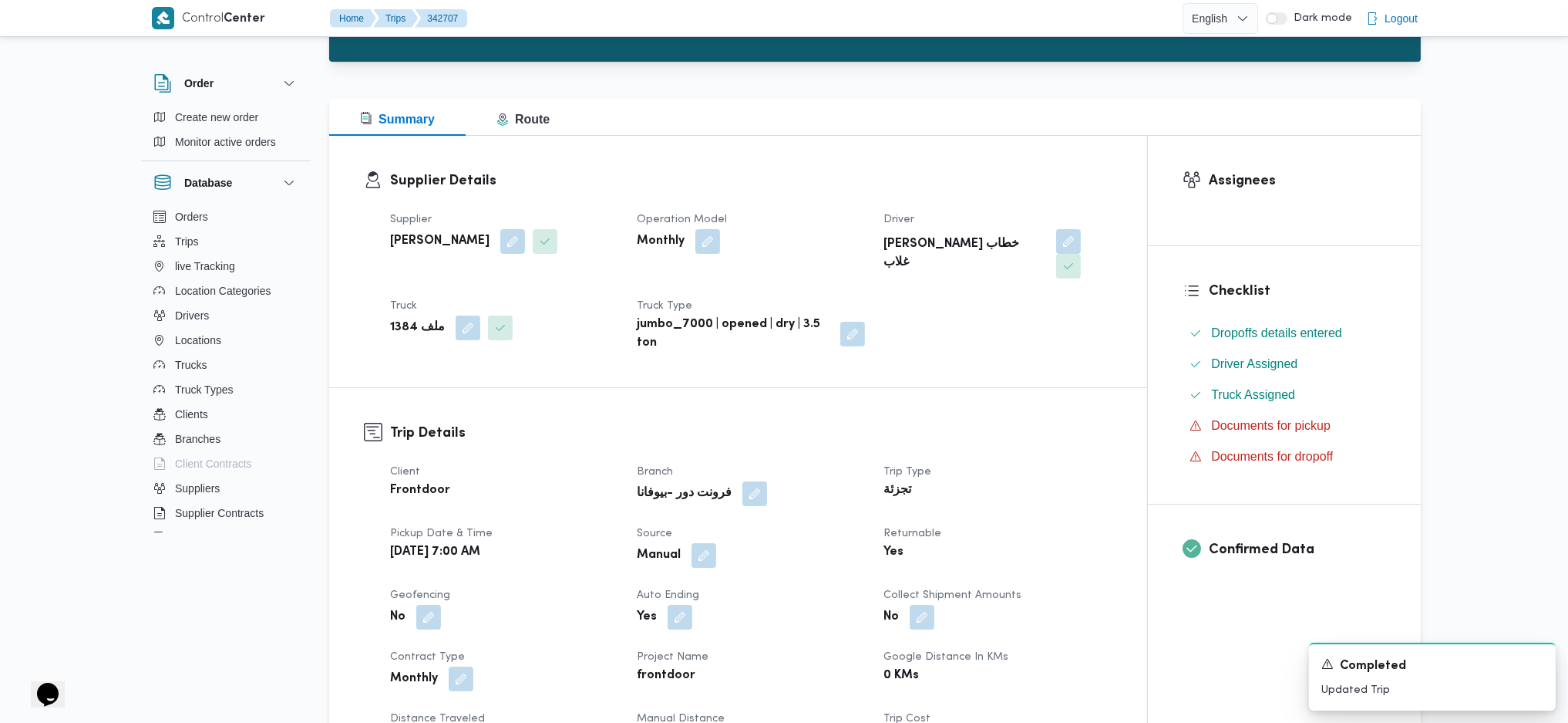
scroll to position [411, 0]
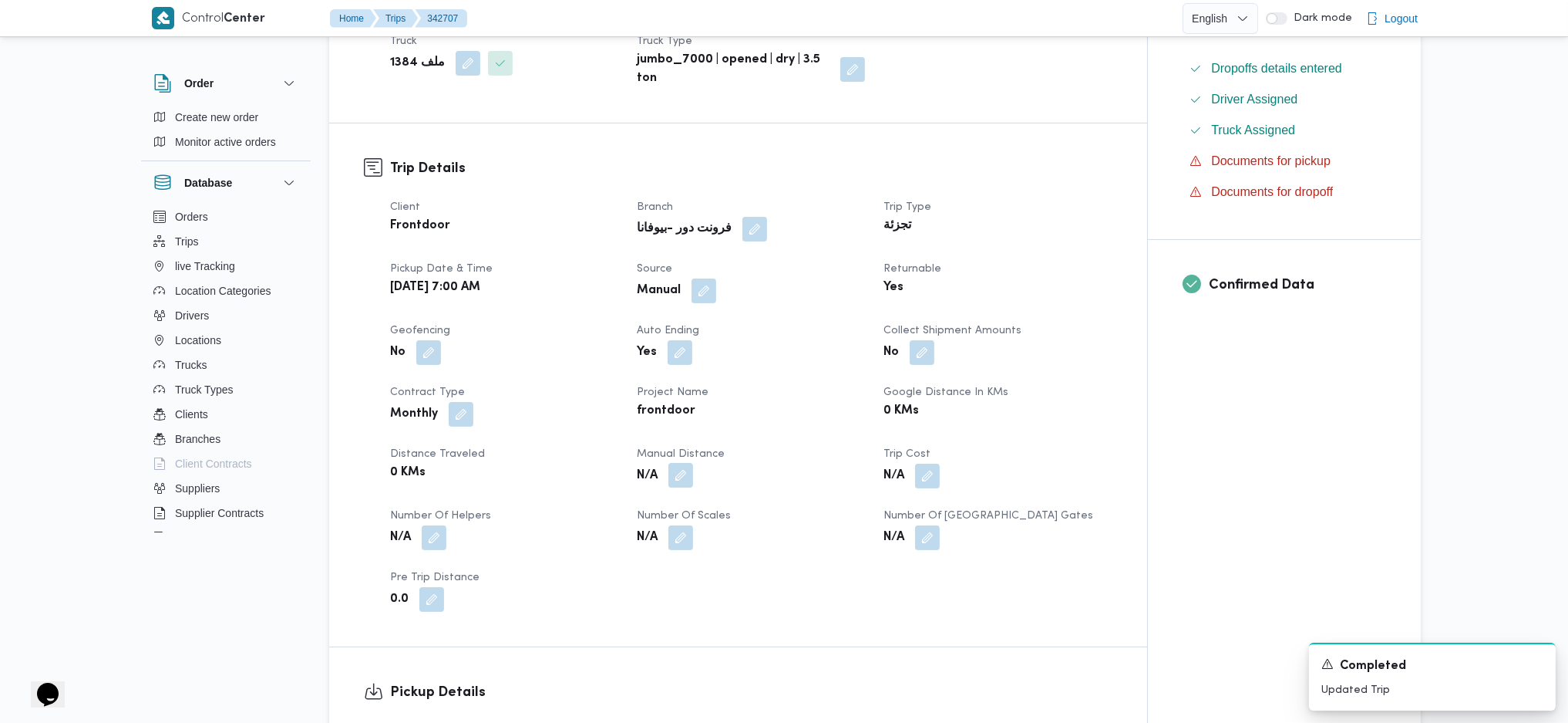
click at [681, 463] on button "button" at bounding box center [680, 475] width 24 height 24
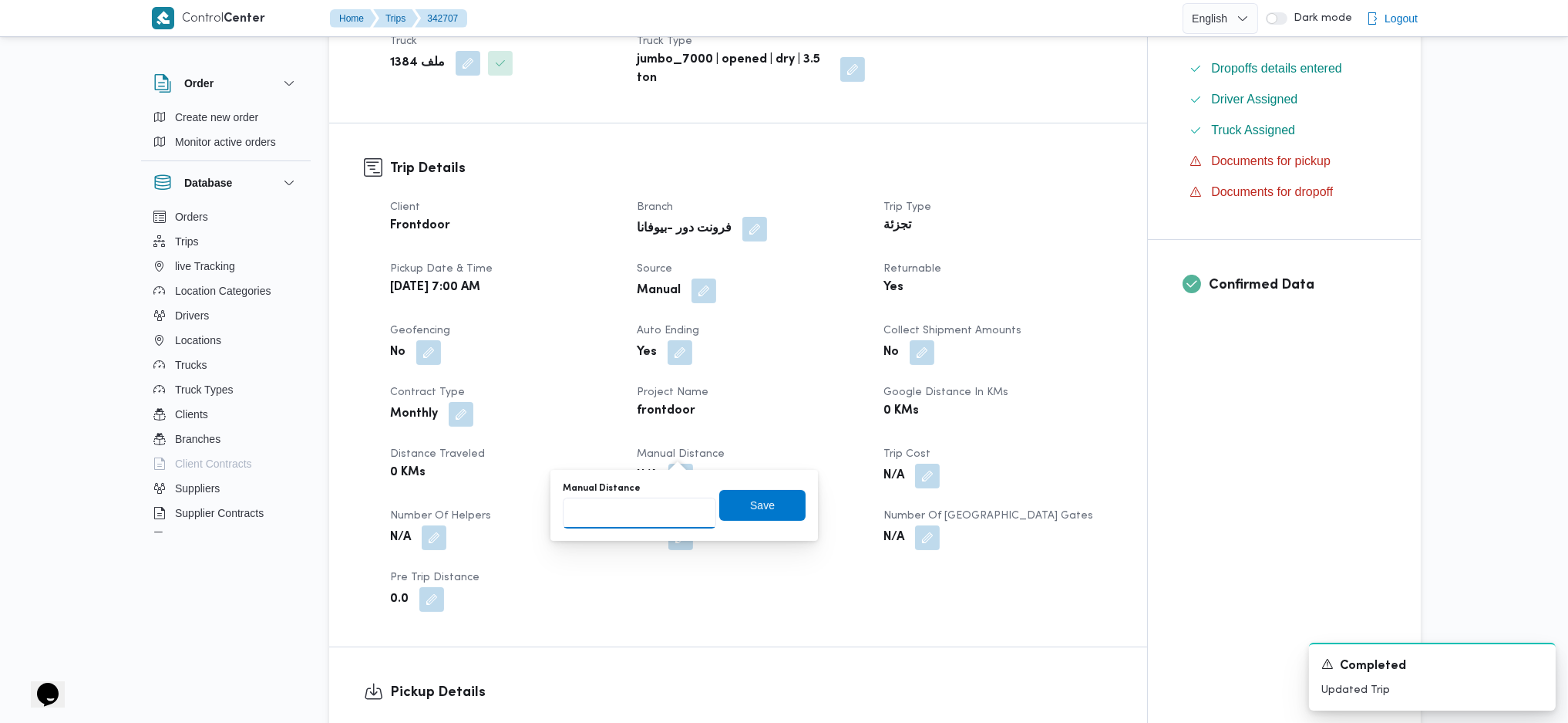
click at [659, 505] on input "Manual Distance" at bounding box center [640, 513] width 153 height 31
type input "130"
click at [731, 480] on div "Manual Distance 130 Save" at bounding box center [684, 505] width 246 height 50
click at [750, 501] on span "Save" at bounding box center [761, 505] width 24 height 19
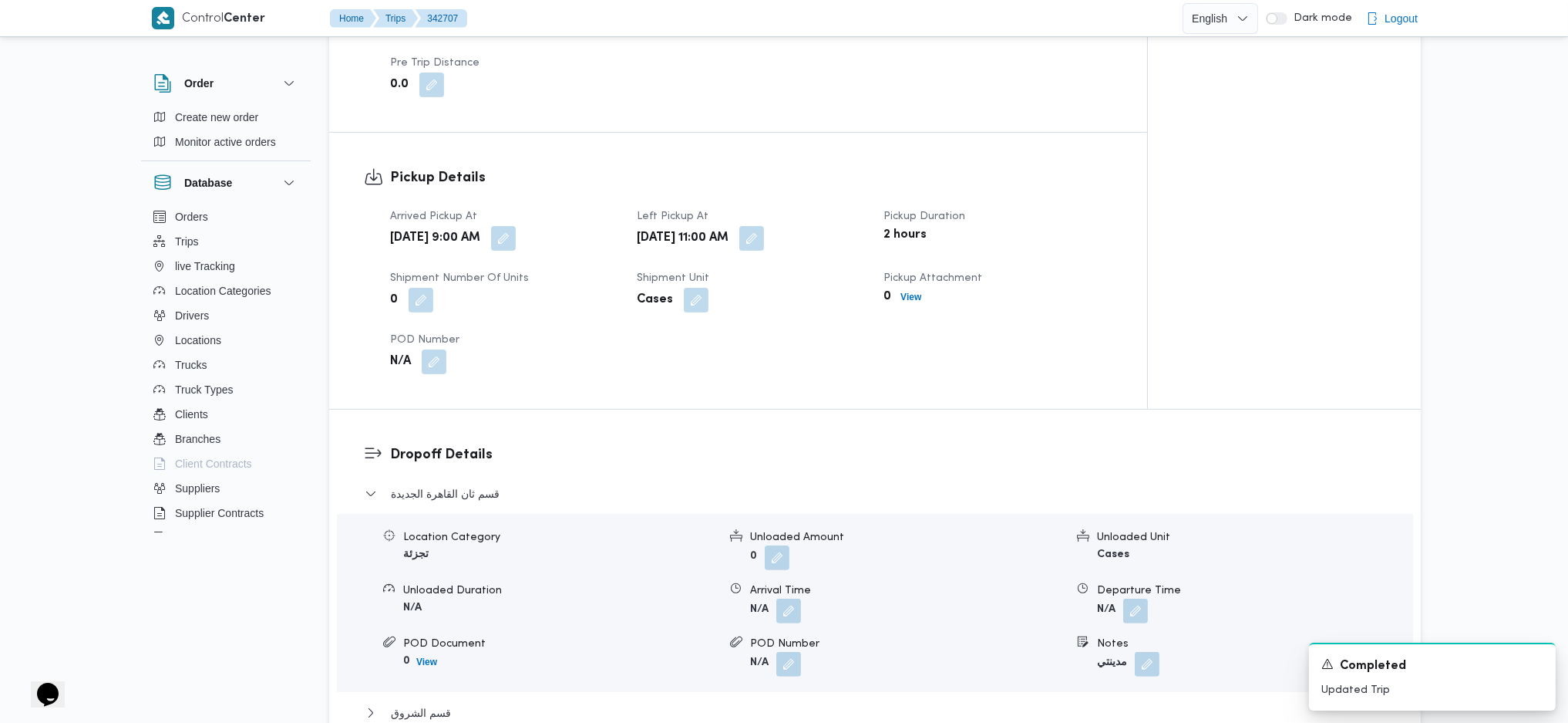
scroll to position [1234, 0]
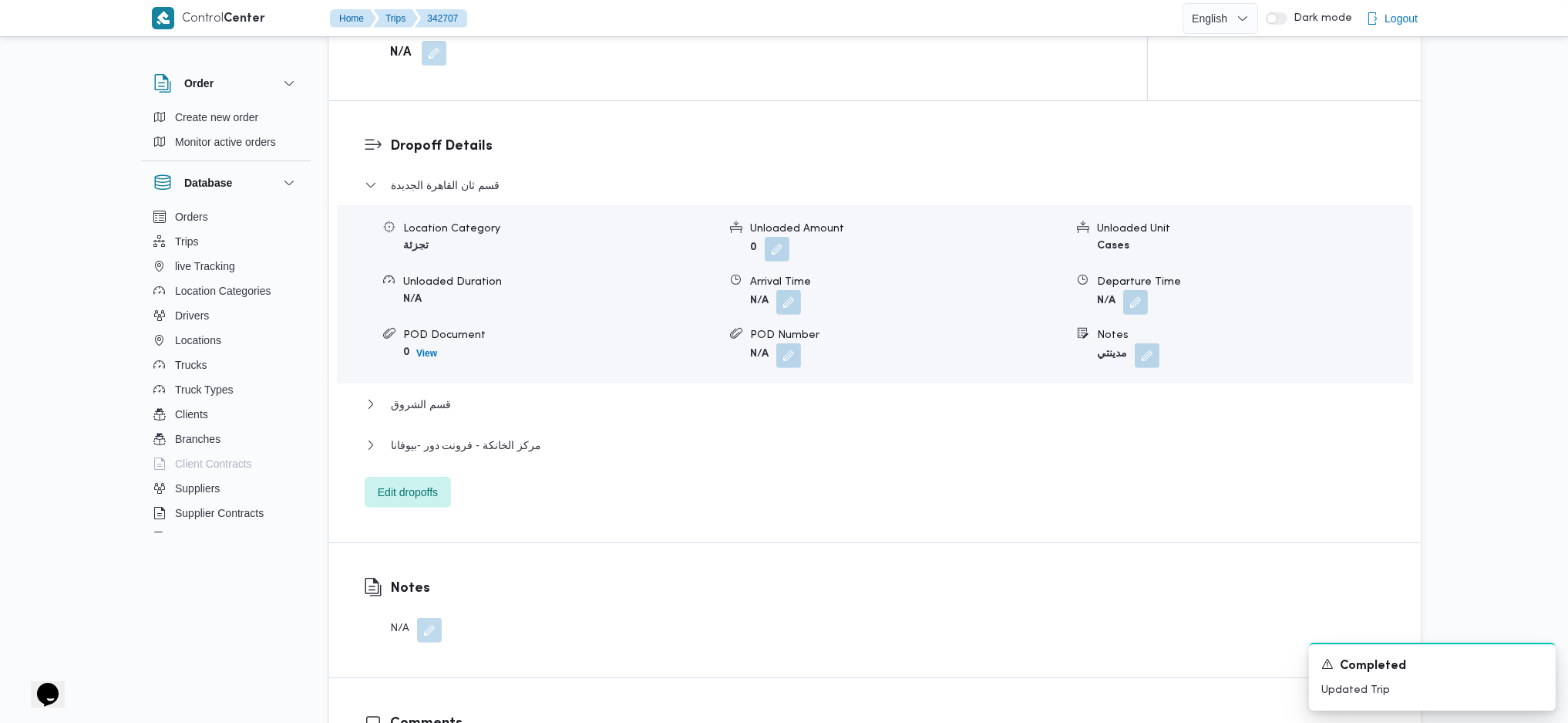
click at [496, 436] on div "مركز الخانكة - فرونت دور -بيوفانا" at bounding box center [875, 450] width 1021 height 29
click at [517, 436] on span "مركز الخانكة - فرونت دور -بيوفانا" at bounding box center [466, 445] width 151 height 19
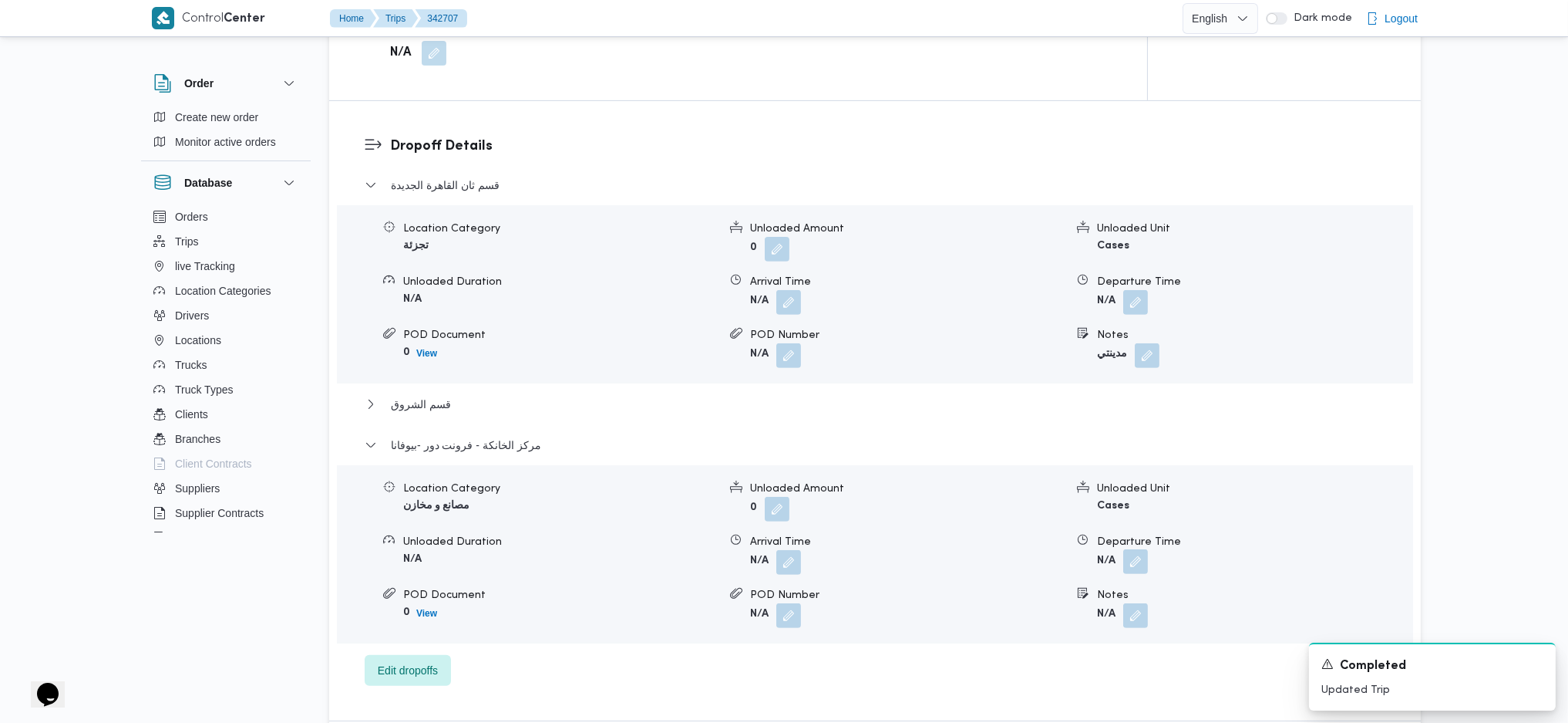
click at [1131, 549] on button "button" at bounding box center [1135, 561] width 24 height 24
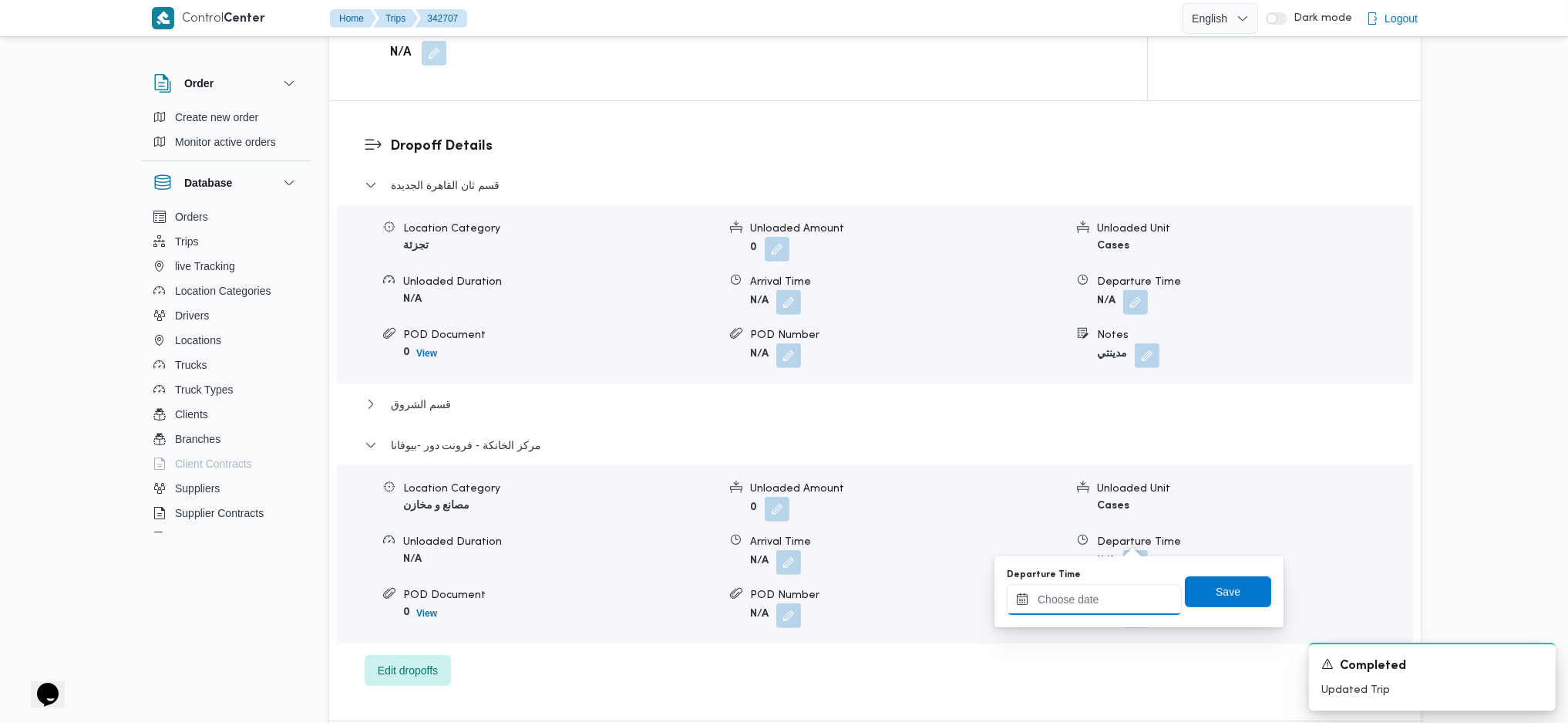
click at [1093, 601] on input "Departure Time" at bounding box center [1094, 599] width 175 height 31
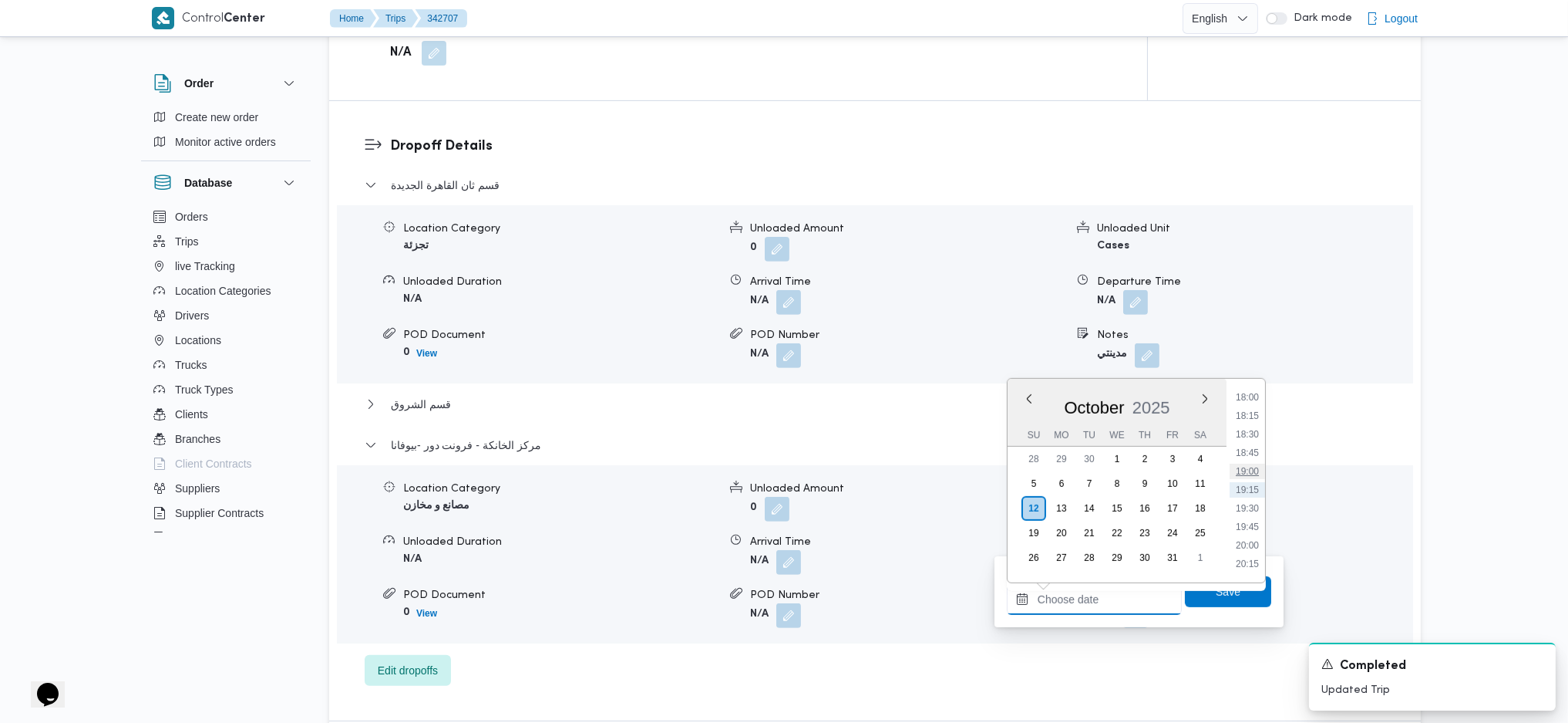
scroll to position [1231, 0]
click at [1246, 478] on li "17:45" at bounding box center [1247, 482] width 35 height 15
type input "[DATE] 17:45"
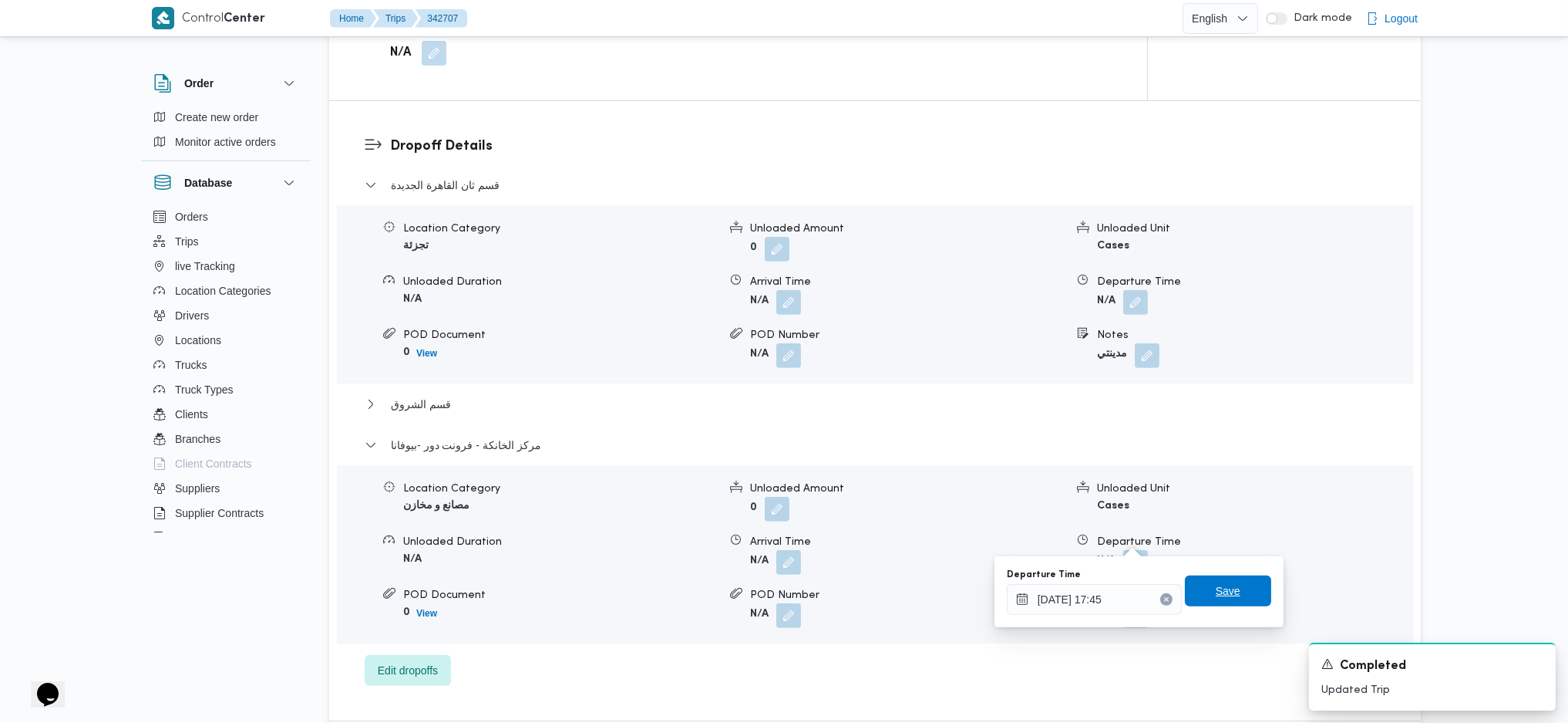
click at [1216, 597] on span "Save" at bounding box center [1228, 590] width 24 height 19
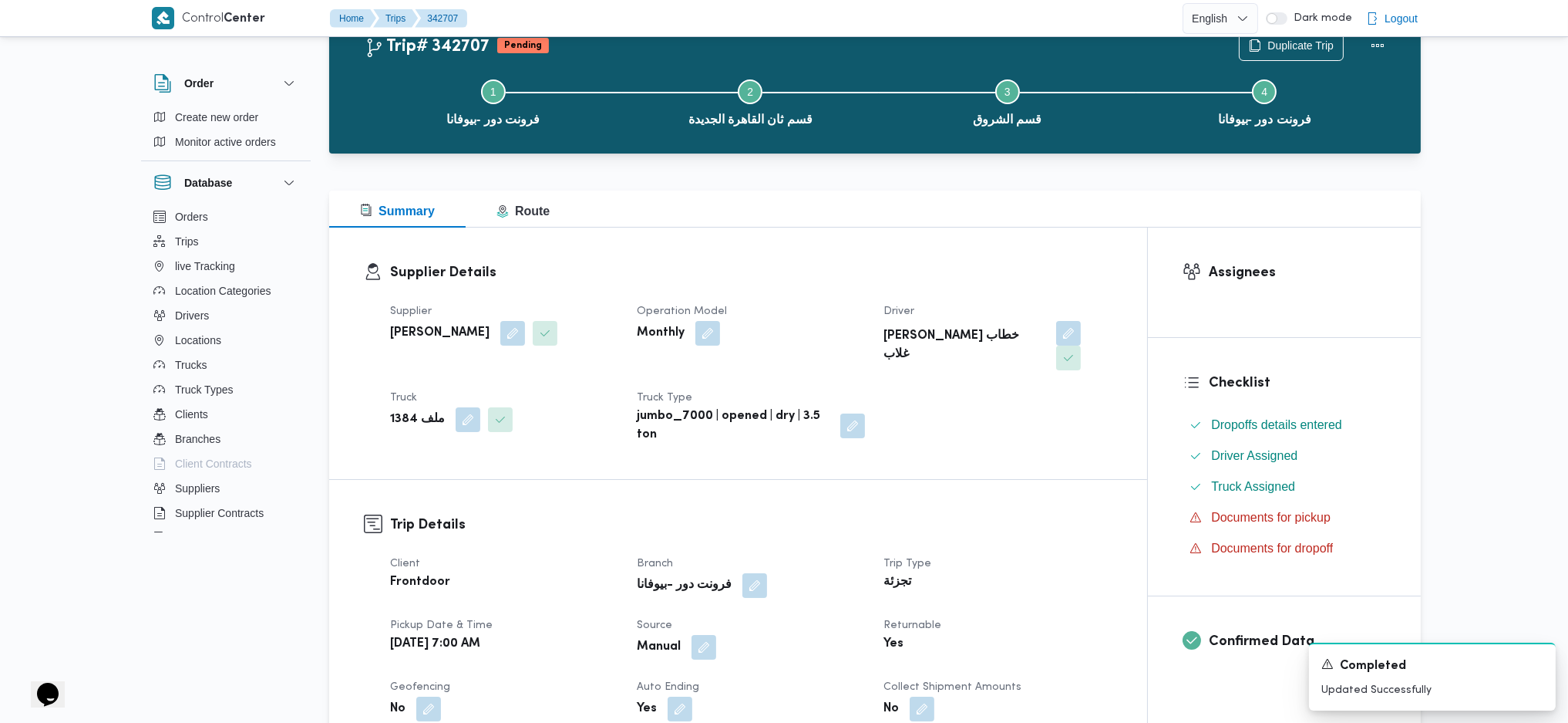
scroll to position [0, 0]
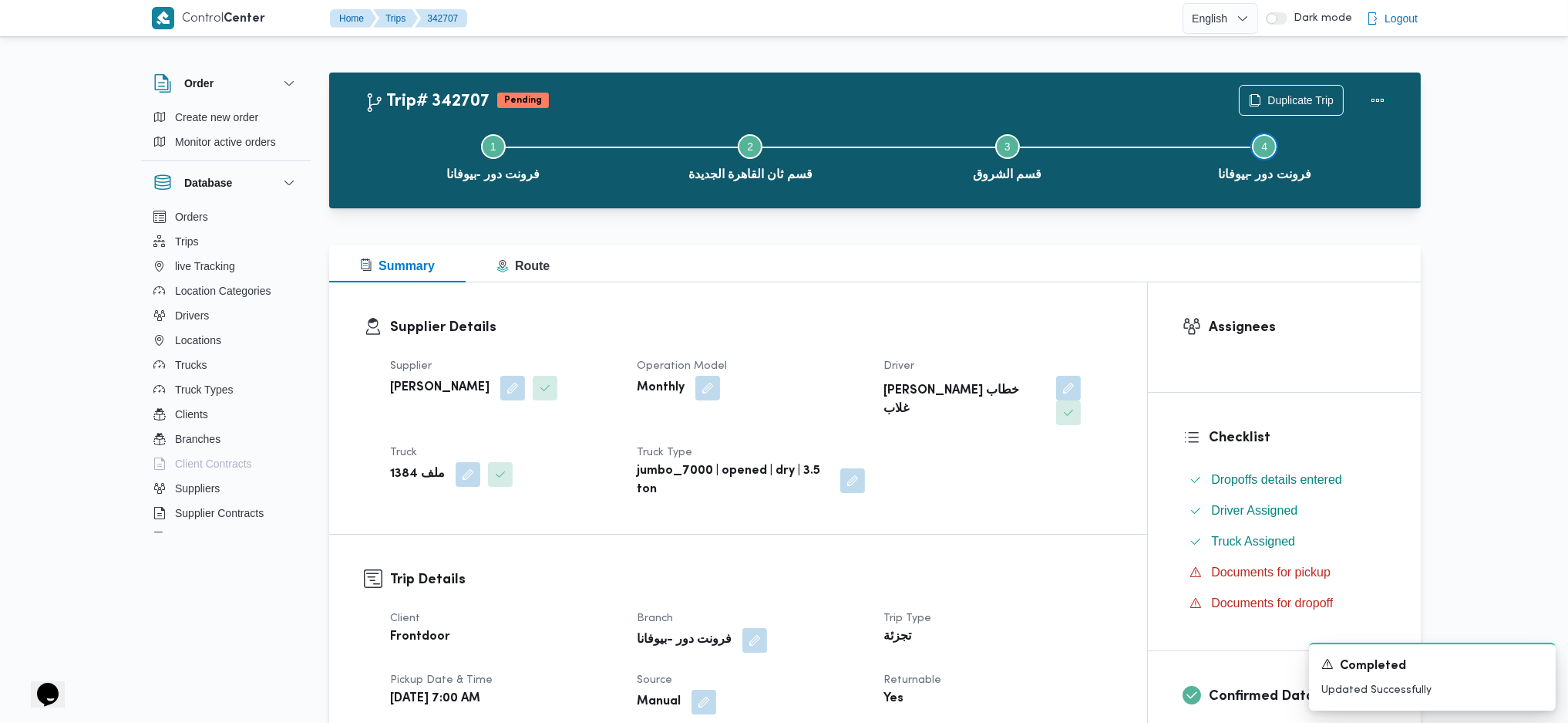
click at [1370, 117] on button "Step 4 is incomplete 4 فرونت دور -بيوفانا" at bounding box center [1265, 155] width 257 height 80
click at [1375, 105] on button "Actions" at bounding box center [1378, 99] width 31 height 31
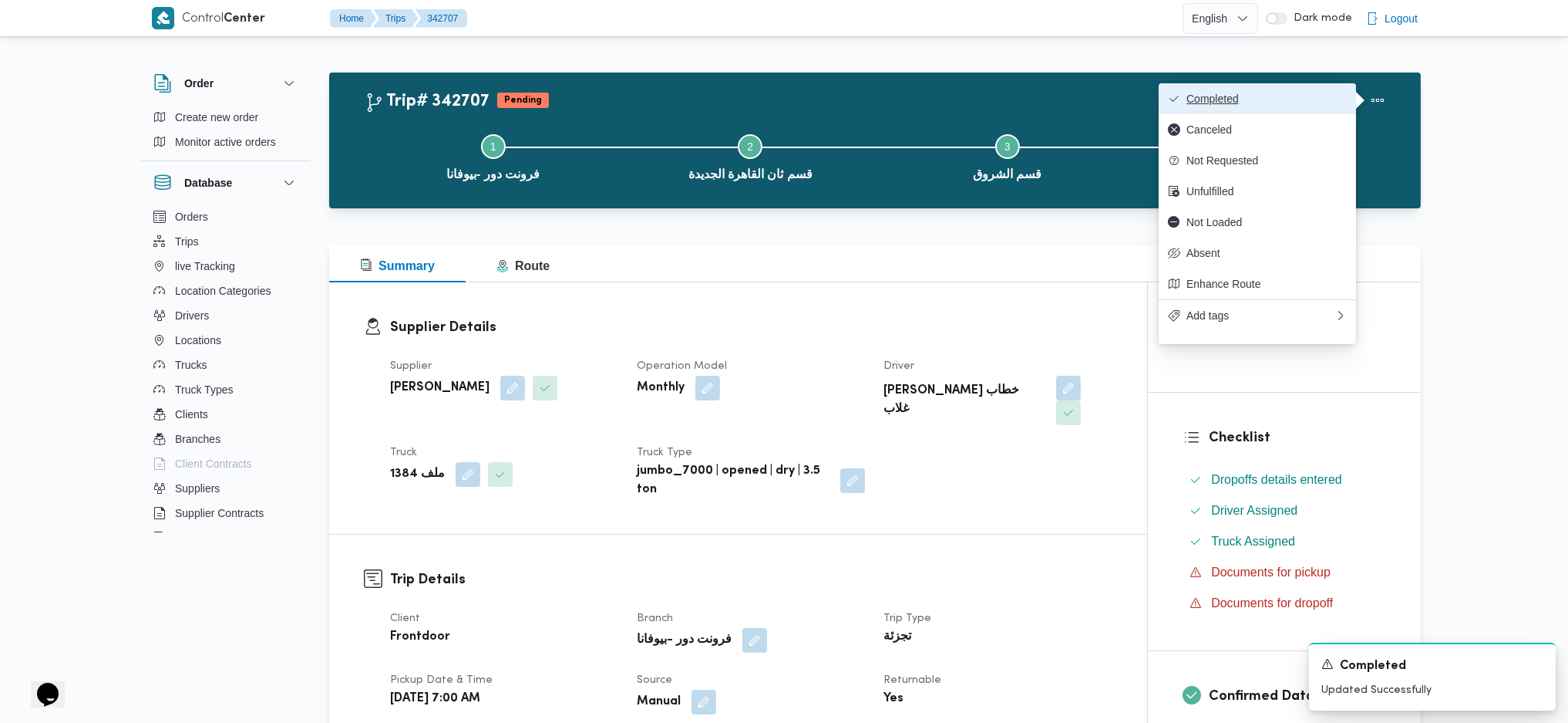
click at [1347, 89] on button "Completed" at bounding box center [1257, 98] width 198 height 31
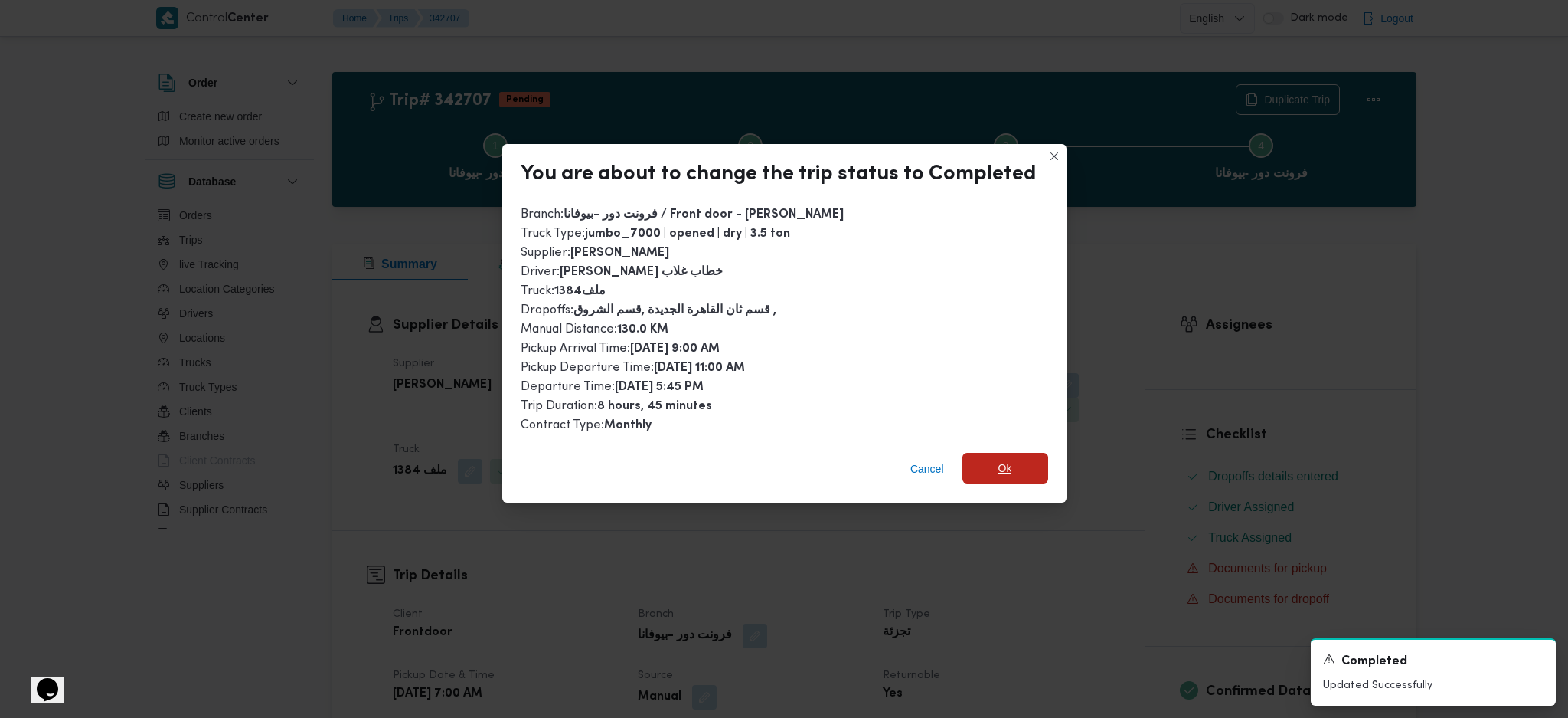
click at [1025, 465] on span "Ok" at bounding box center [1005, 468] width 86 height 30
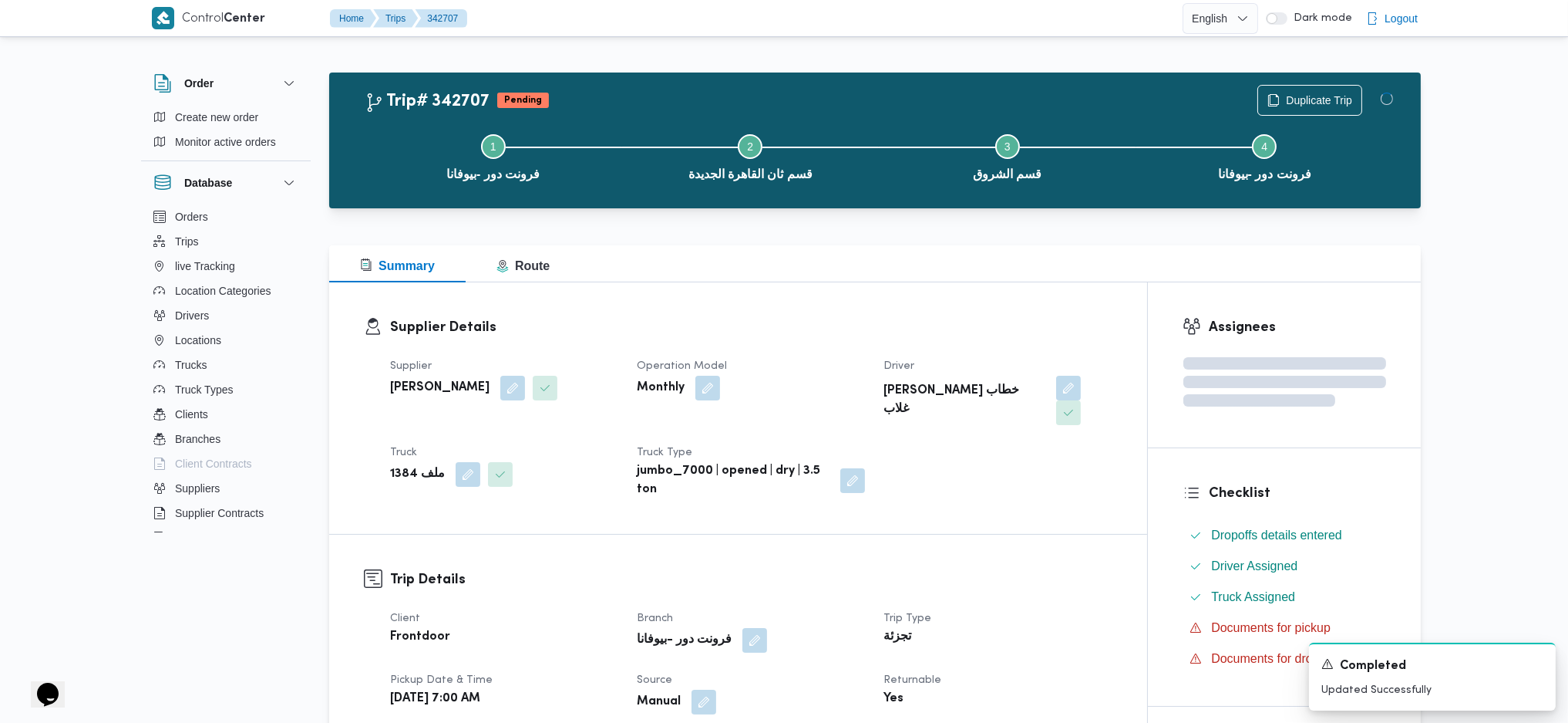
click at [901, 300] on div "Supplier Details Supplier [PERSON_NAME] Operation Model Monthly Driver [PERSON_…" at bounding box center [738, 408] width 818 height 252
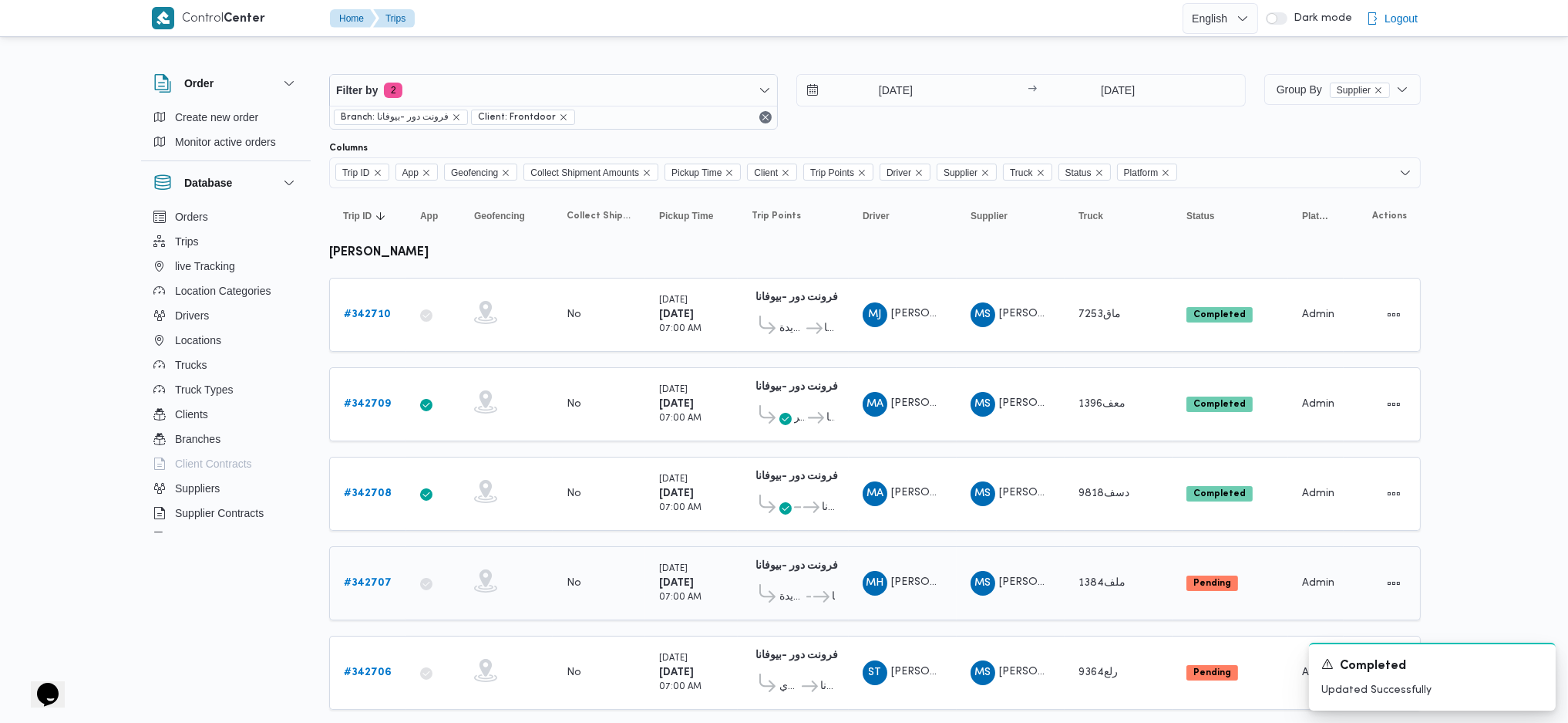
click at [360, 578] on b "# 342707" at bounding box center [367, 582] width 48 height 10
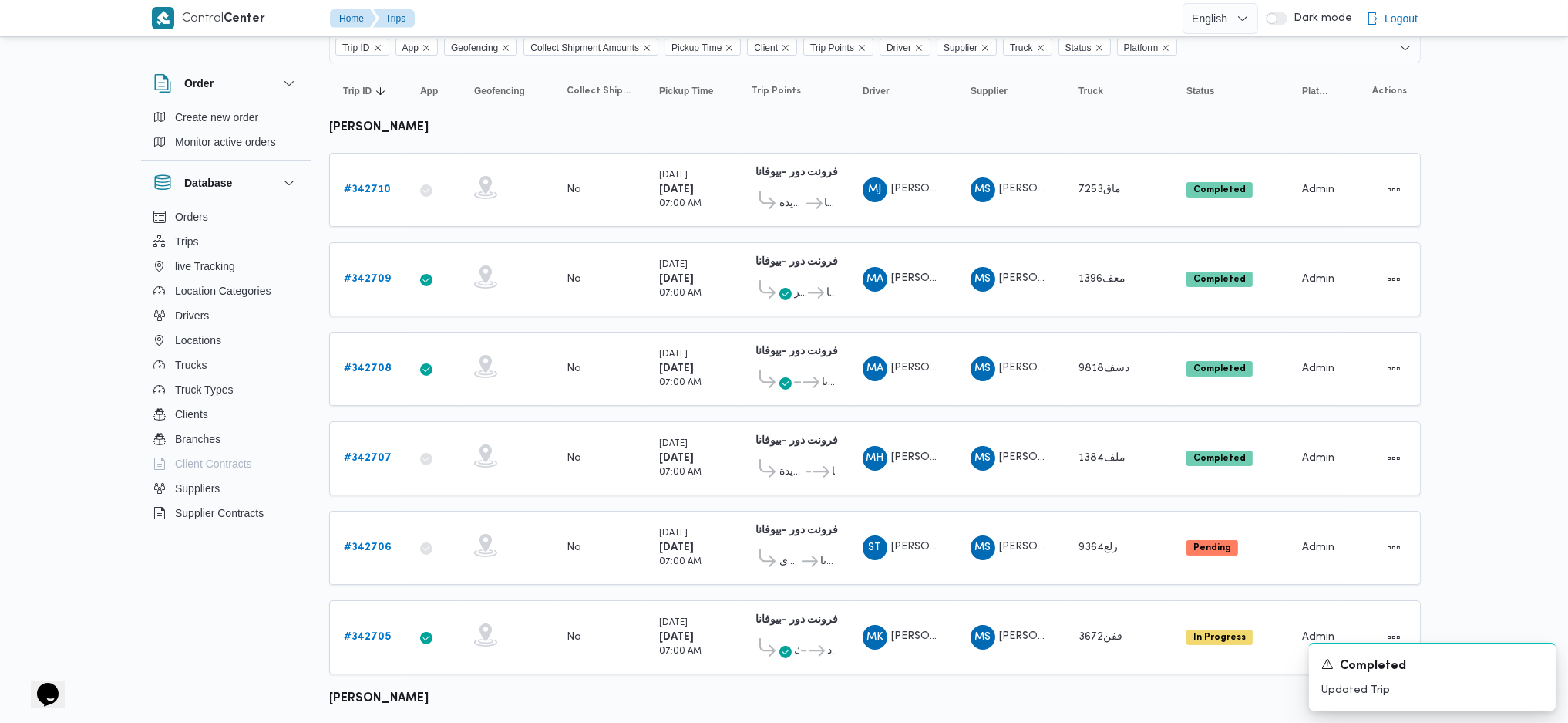
scroll to position [205, 0]
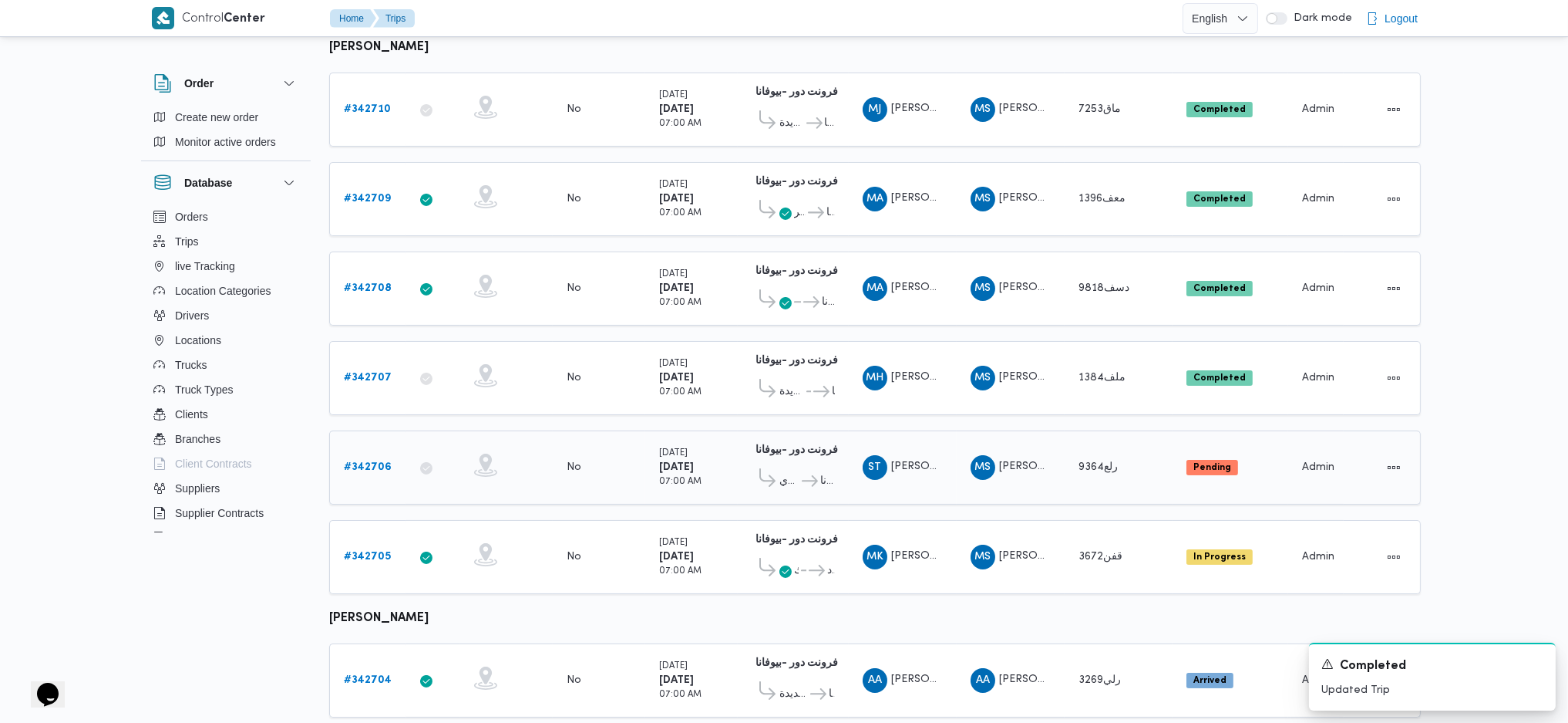
click at [379, 462] on b "# 342706" at bounding box center [367, 467] width 48 height 10
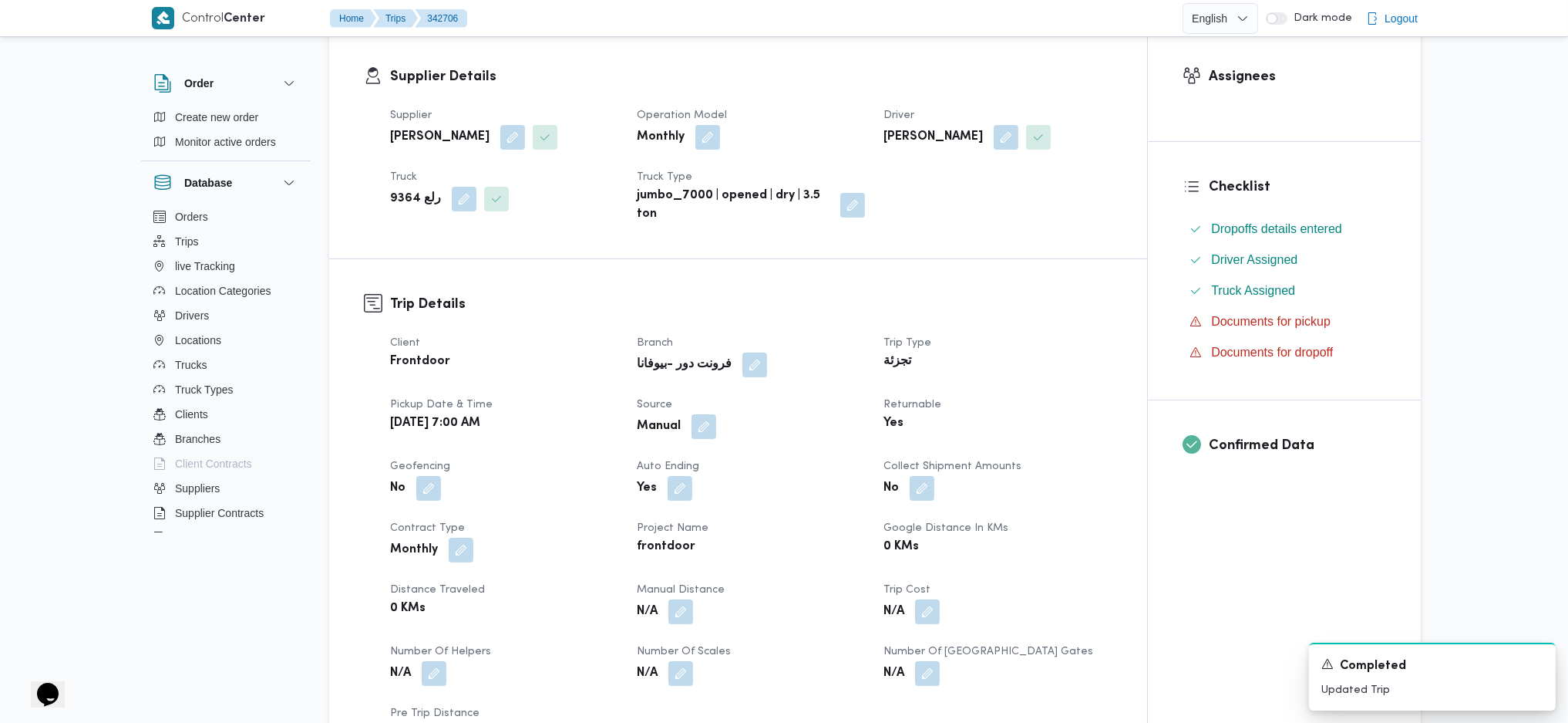
scroll to position [411, 0]
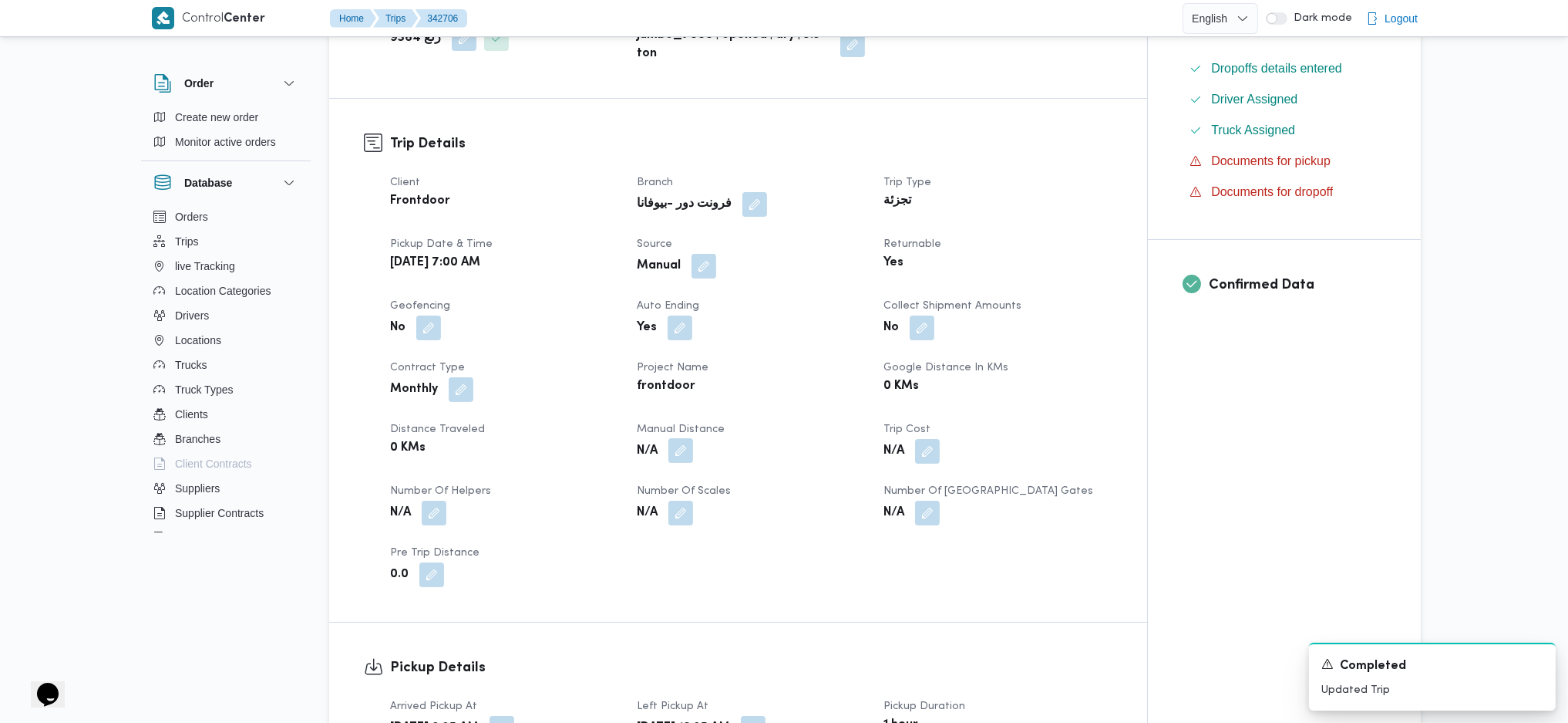
click at [686, 451] on button "button" at bounding box center [680, 450] width 24 height 24
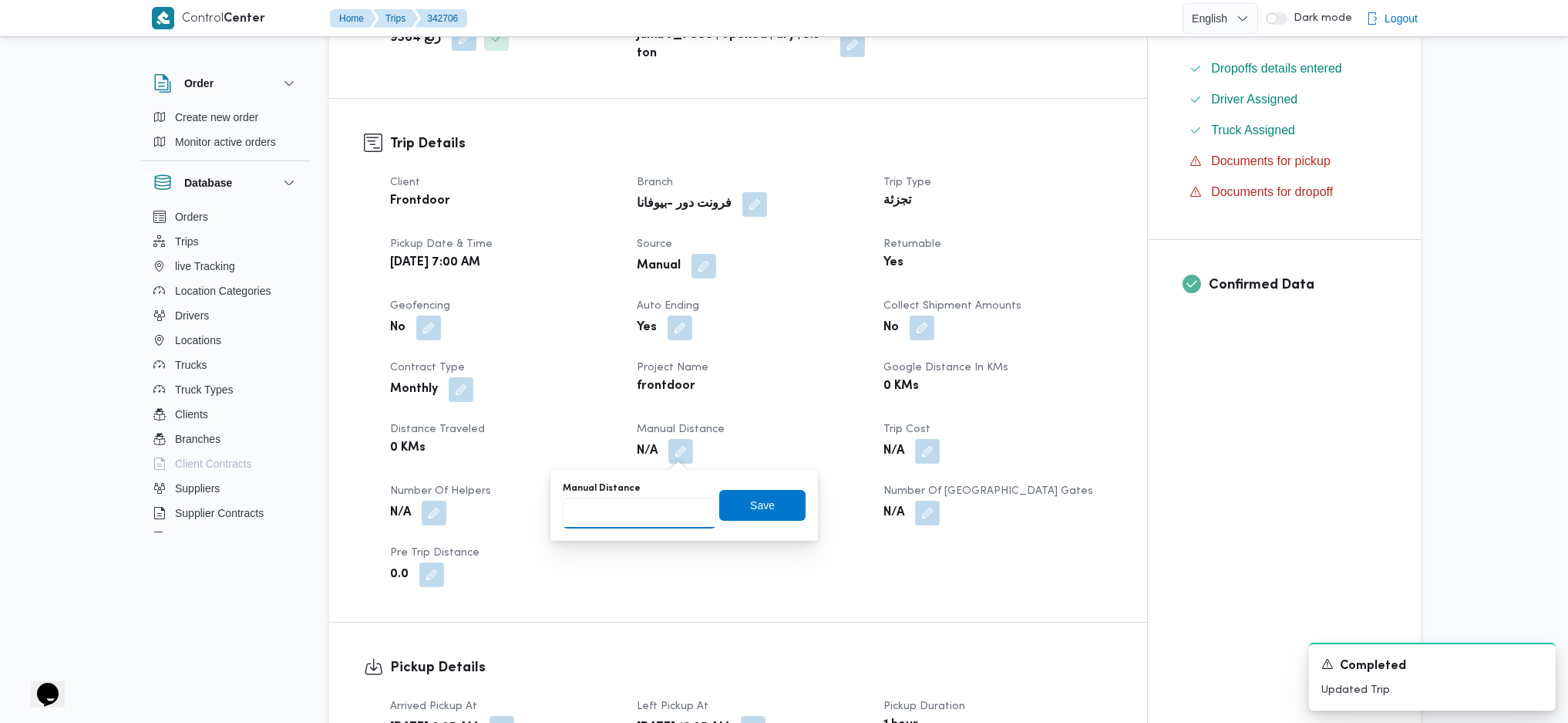
click at [632, 514] on input "Manual Distance" at bounding box center [640, 513] width 153 height 31
type input "133"
click at [765, 514] on span "Save" at bounding box center [762, 505] width 87 height 31
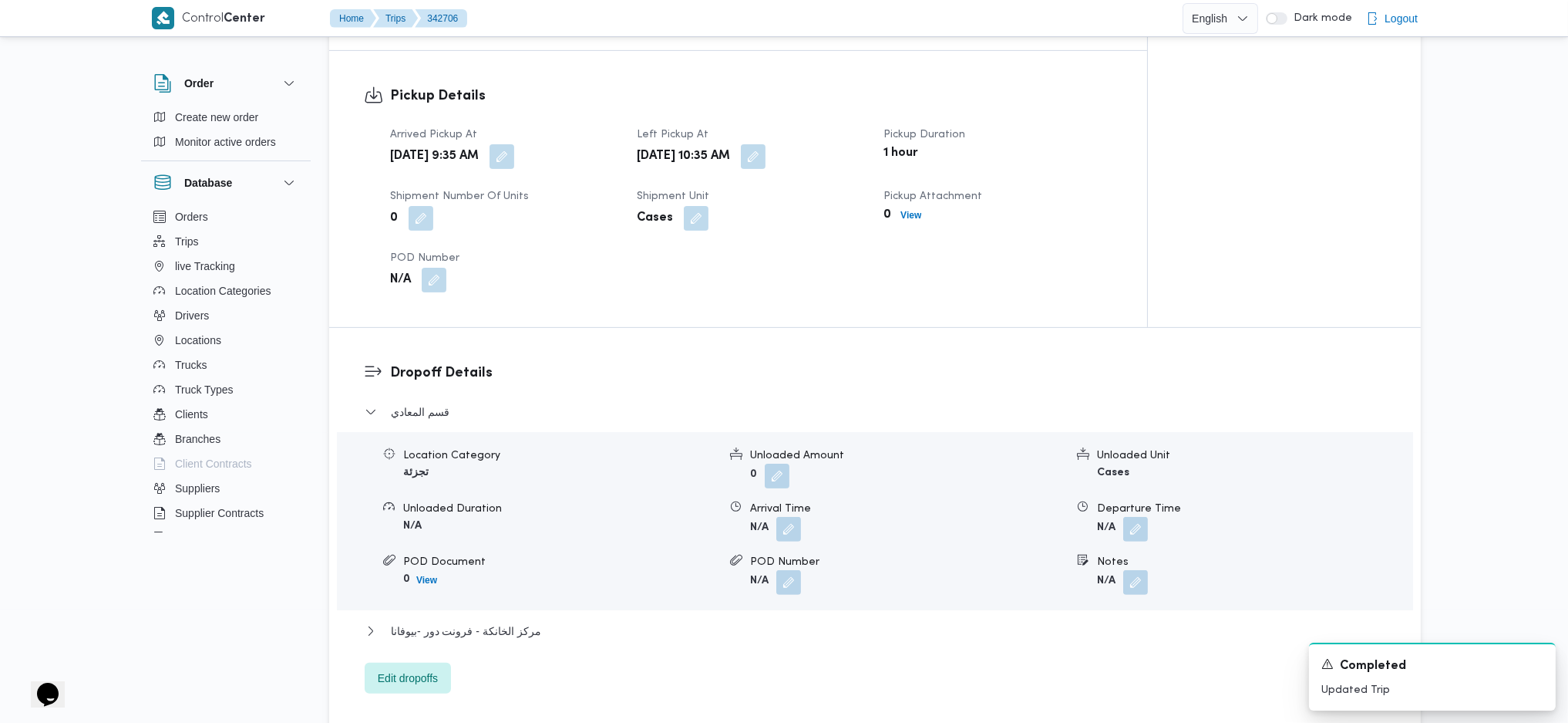
scroll to position [1131, 0]
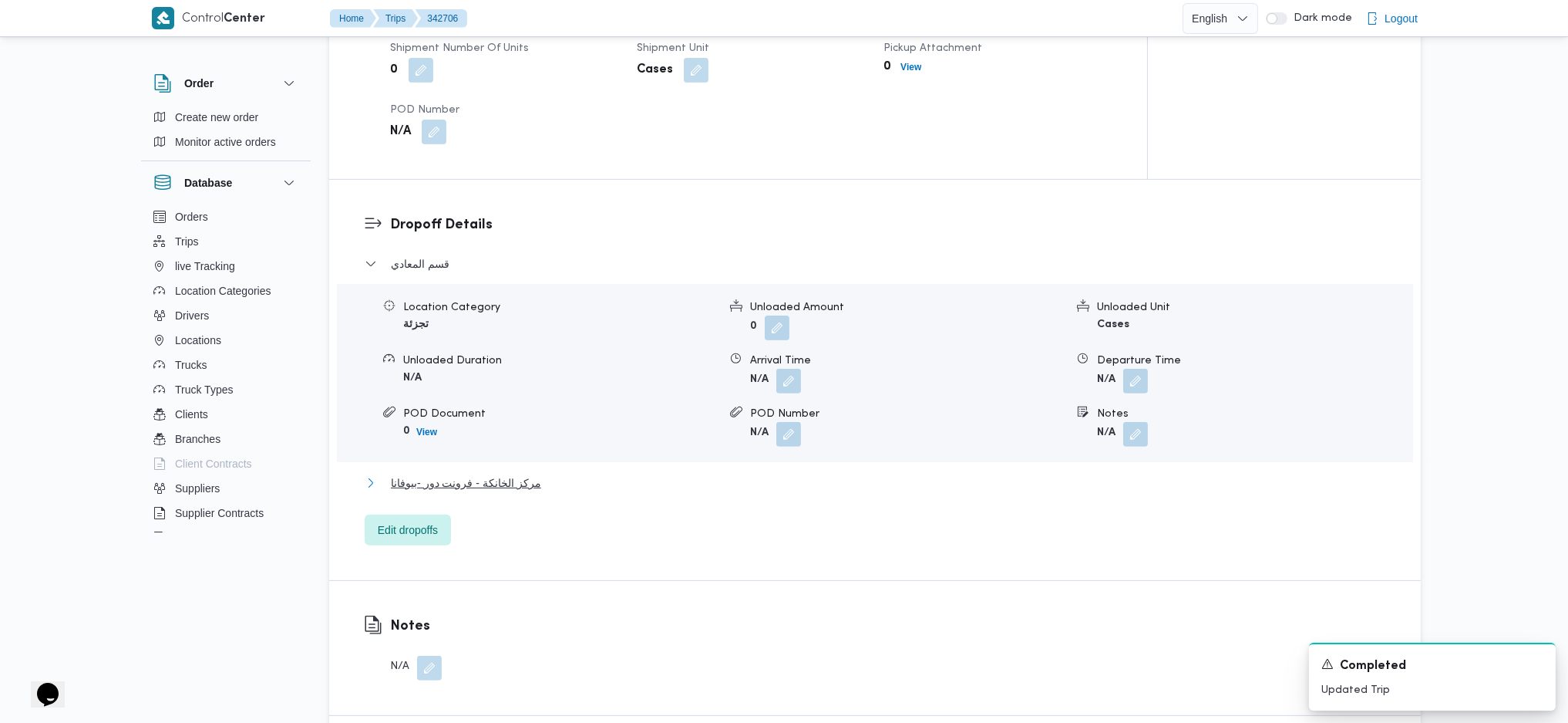
click at [503, 480] on span "مركز الخانكة - فرونت دور -بيوفانا" at bounding box center [466, 483] width 151 height 19
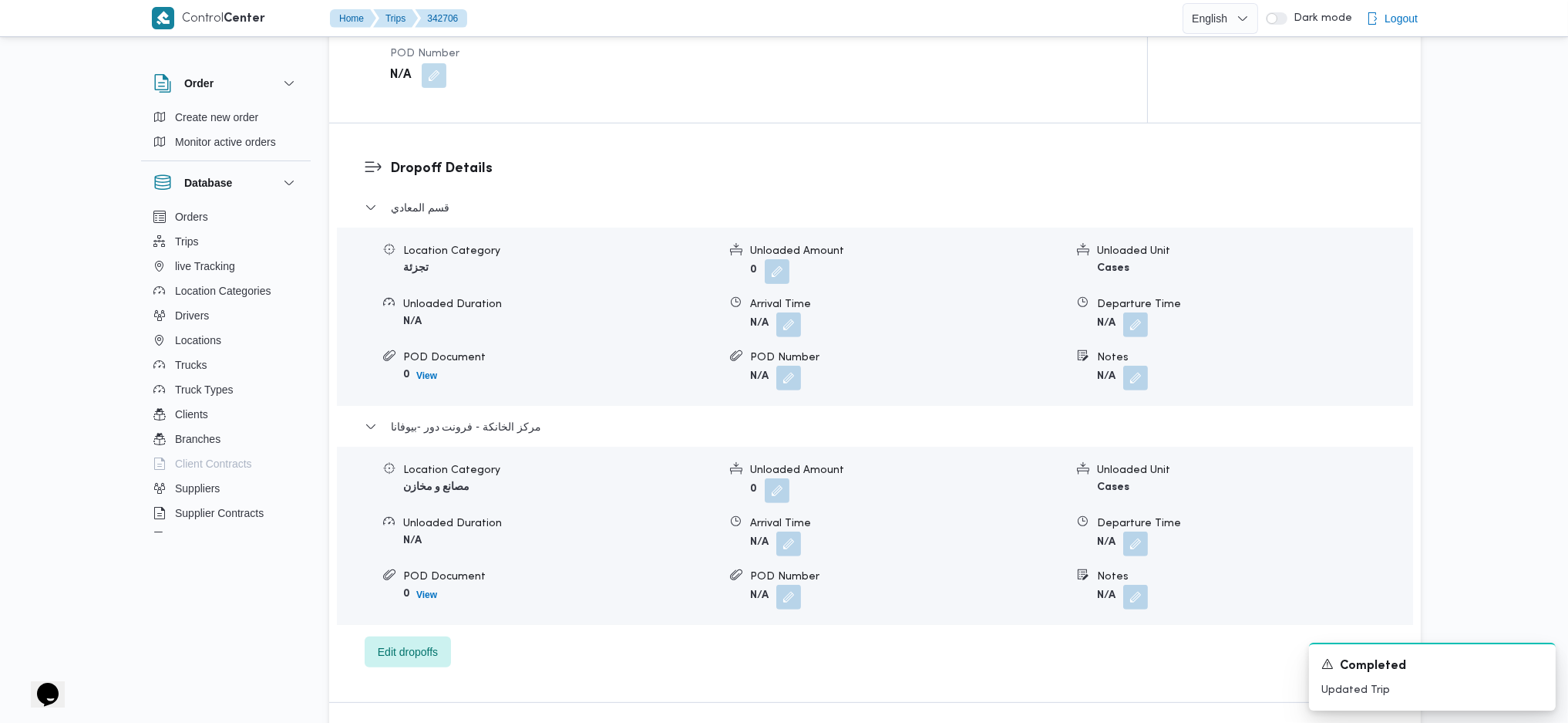
scroll to position [1234, 0]
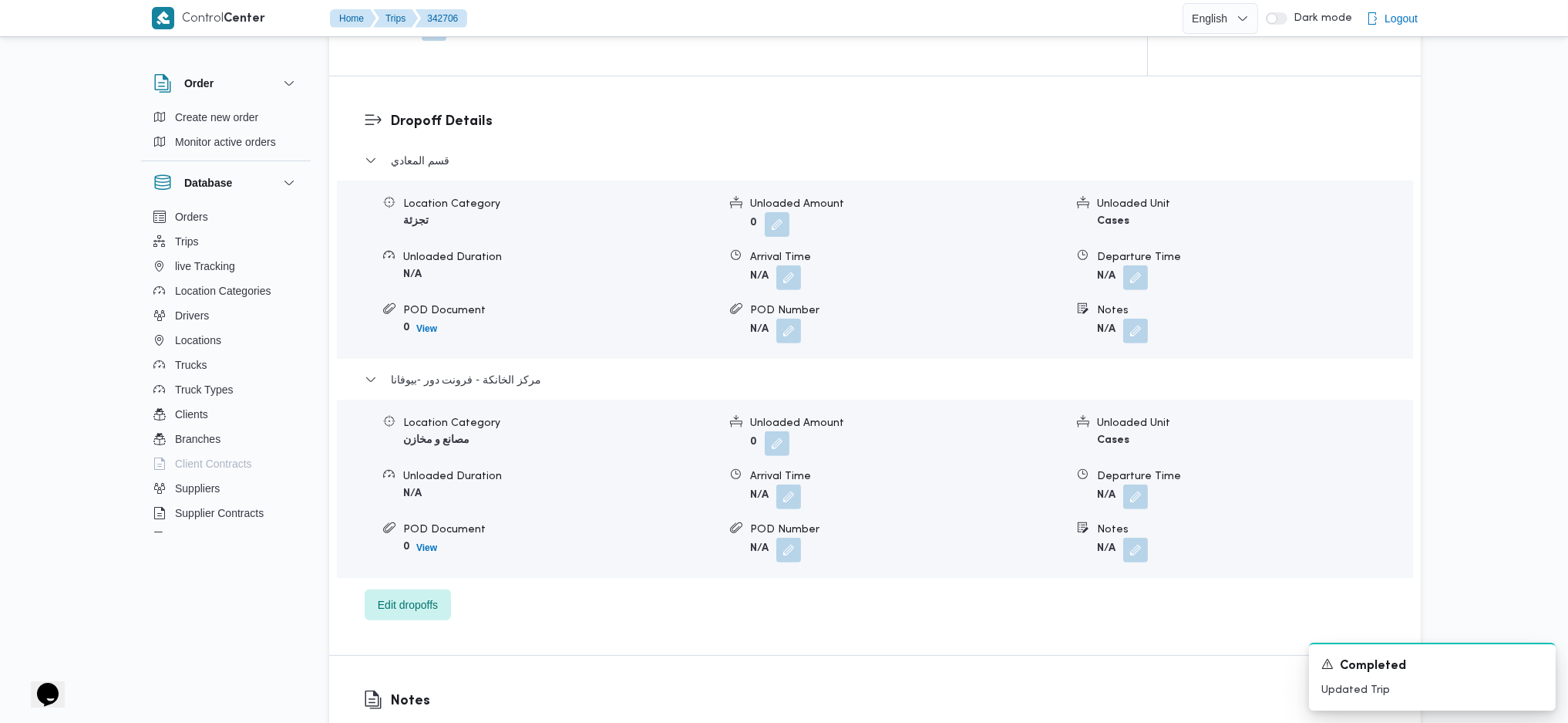
click at [1153, 494] on form "N/A" at bounding box center [1254, 496] width 315 height 24
click at [1136, 511] on div "Location Category مصانع و مخازن Unloaded Amount 0 Unloaded Unit Cases Unloaded …" at bounding box center [875, 488] width 1089 height 175
click at [1136, 499] on button "button" at bounding box center [1135, 496] width 24 height 24
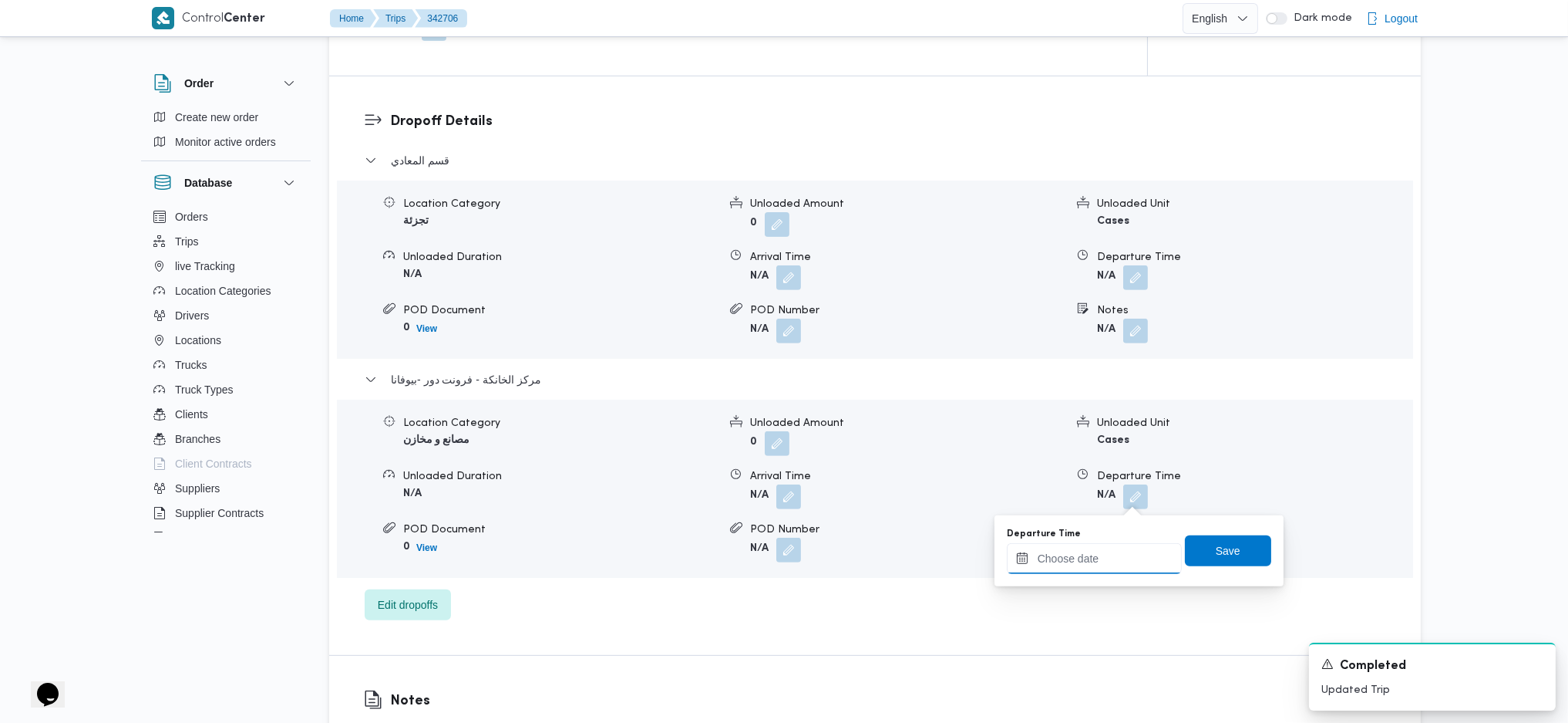
click at [1065, 561] on input "Departure Time" at bounding box center [1094, 559] width 175 height 31
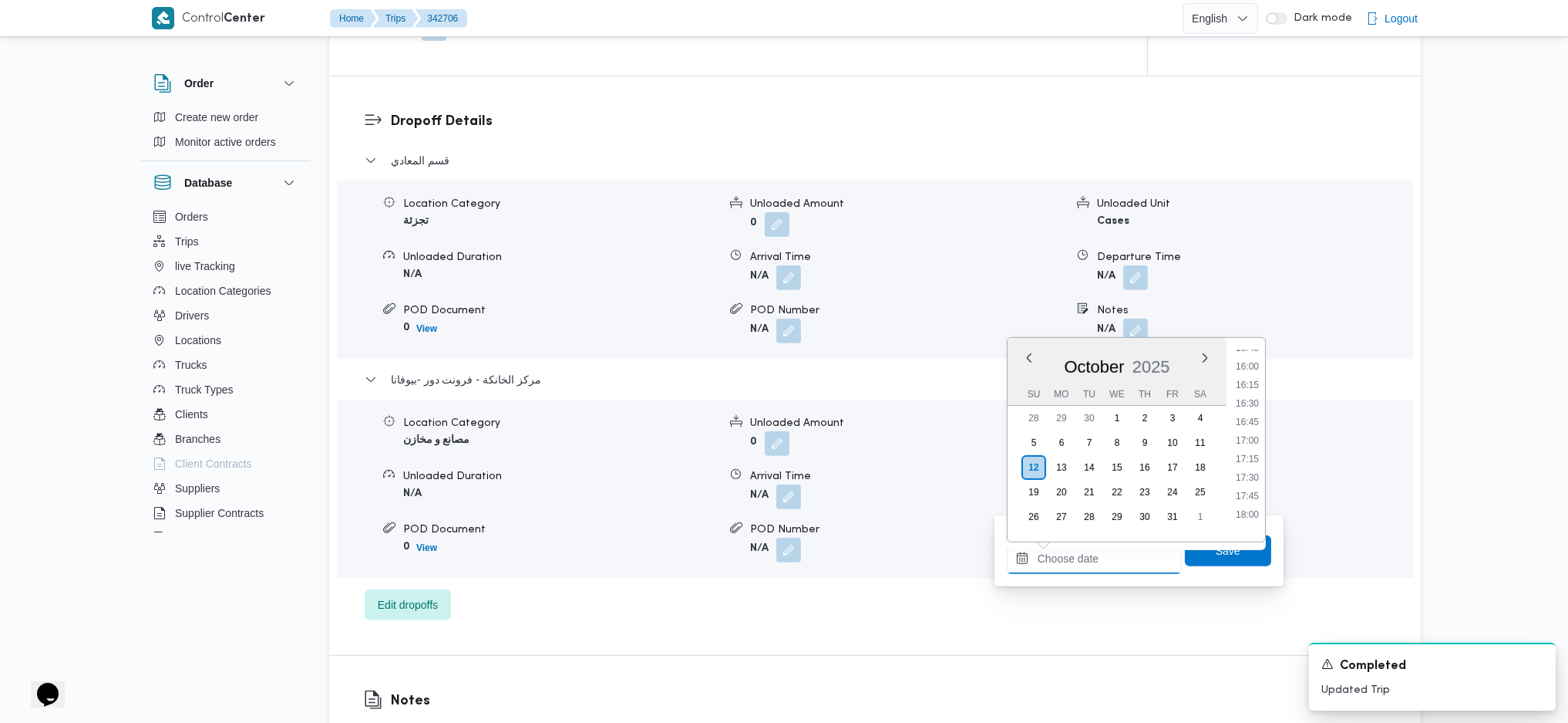
scroll to position [1128, 0]
click at [1248, 502] on li "17:15" at bounding box center [1247, 506] width 35 height 15
type input "[DATE] 17:15"
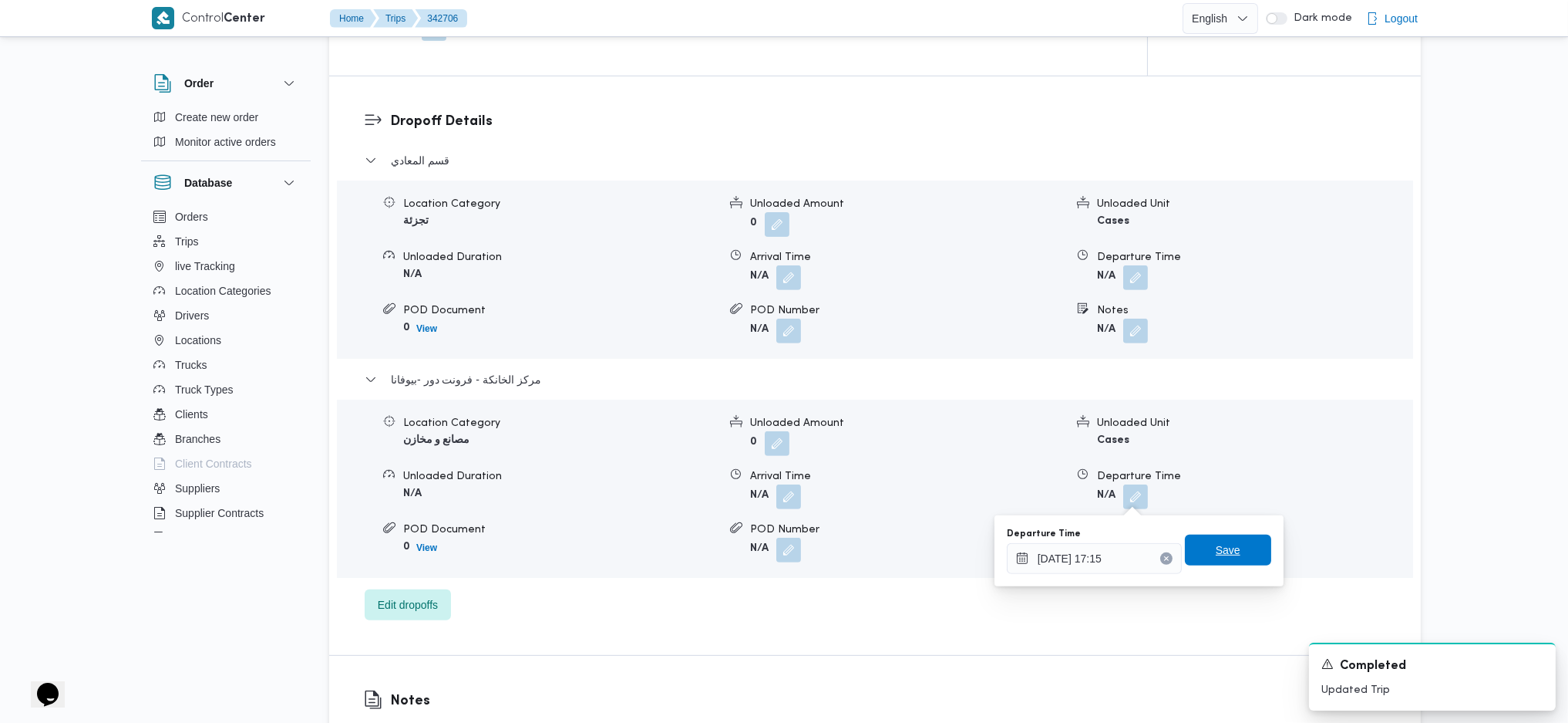
click at [1216, 559] on span "Save" at bounding box center [1228, 550] width 24 height 19
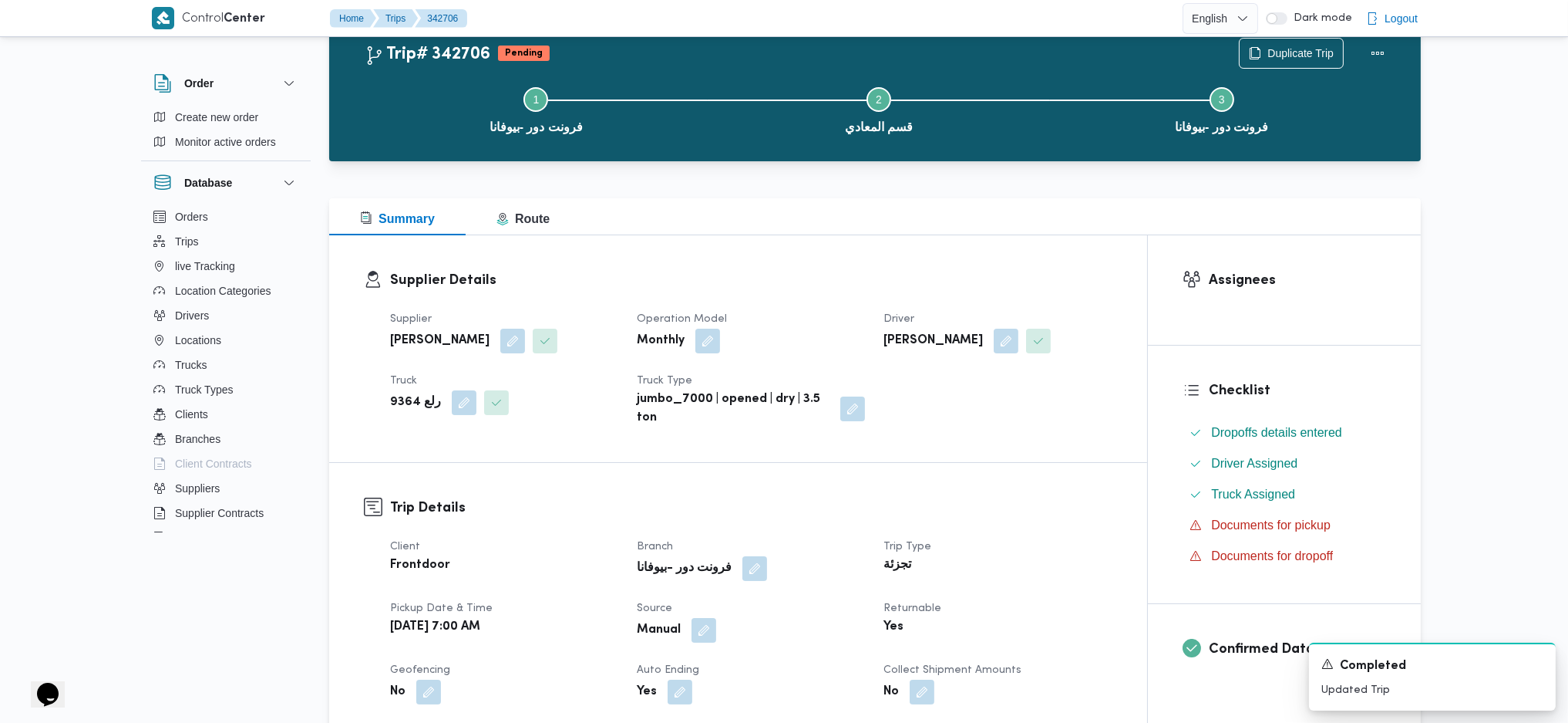
scroll to position [0, 0]
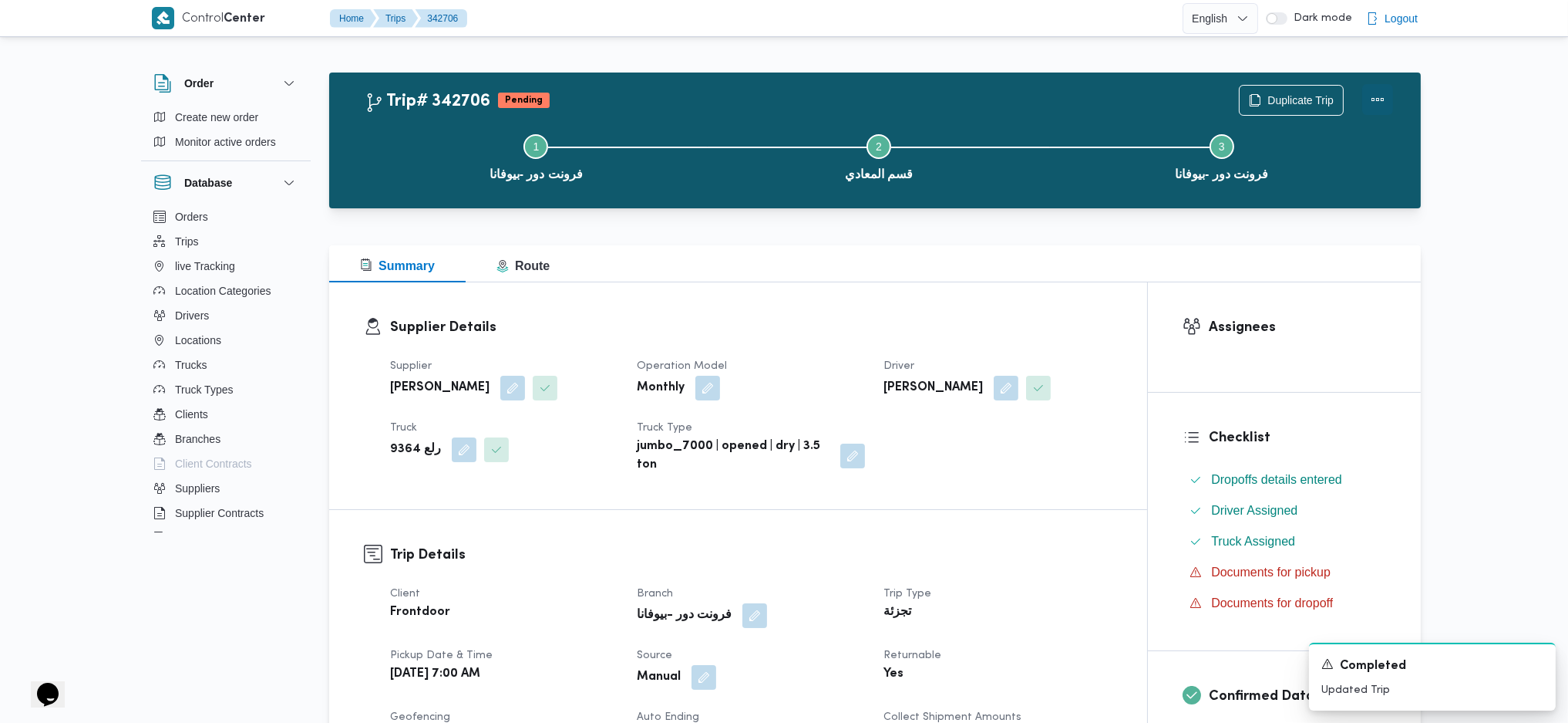
click at [1375, 100] on button "Actions" at bounding box center [1378, 99] width 31 height 31
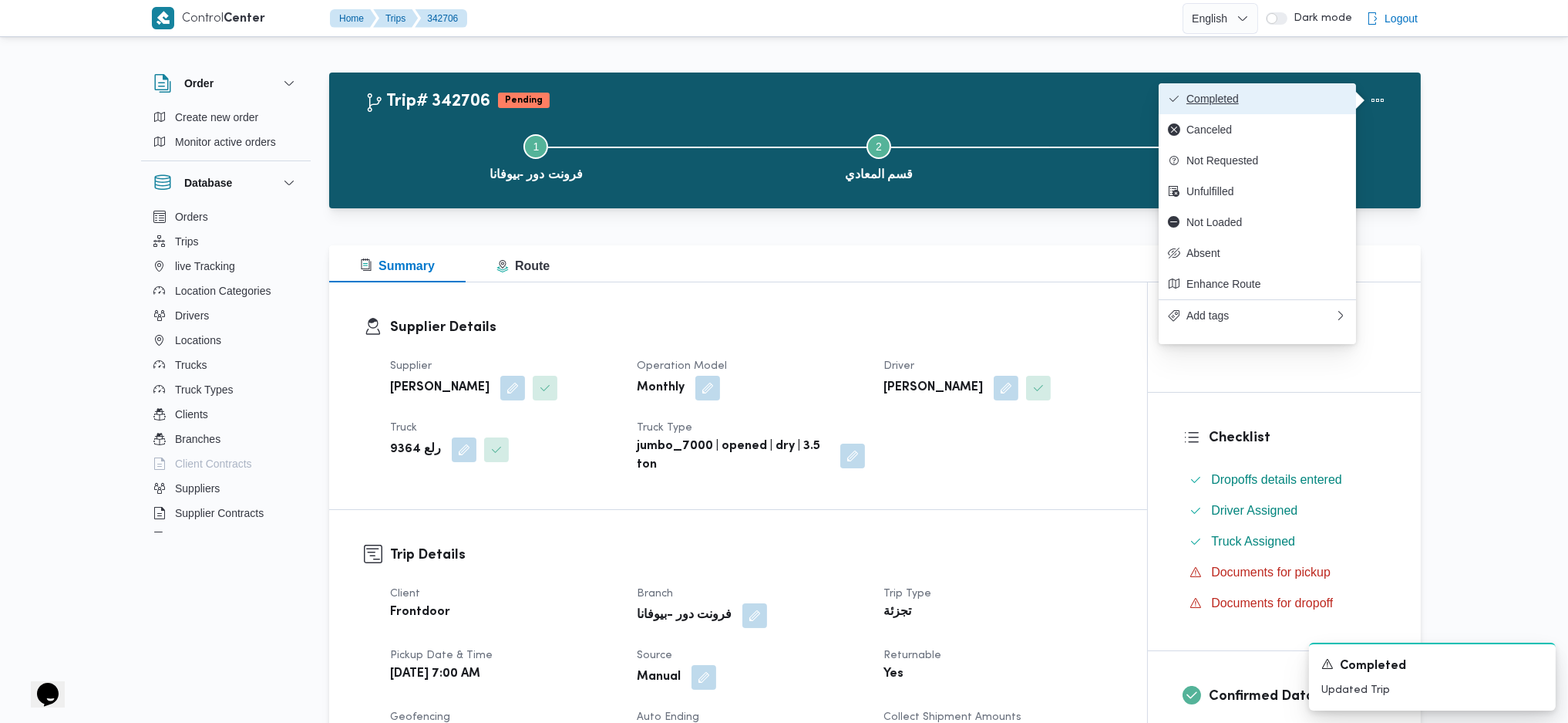
click at [1317, 103] on span "Completed" at bounding box center [1267, 99] width 161 height 13
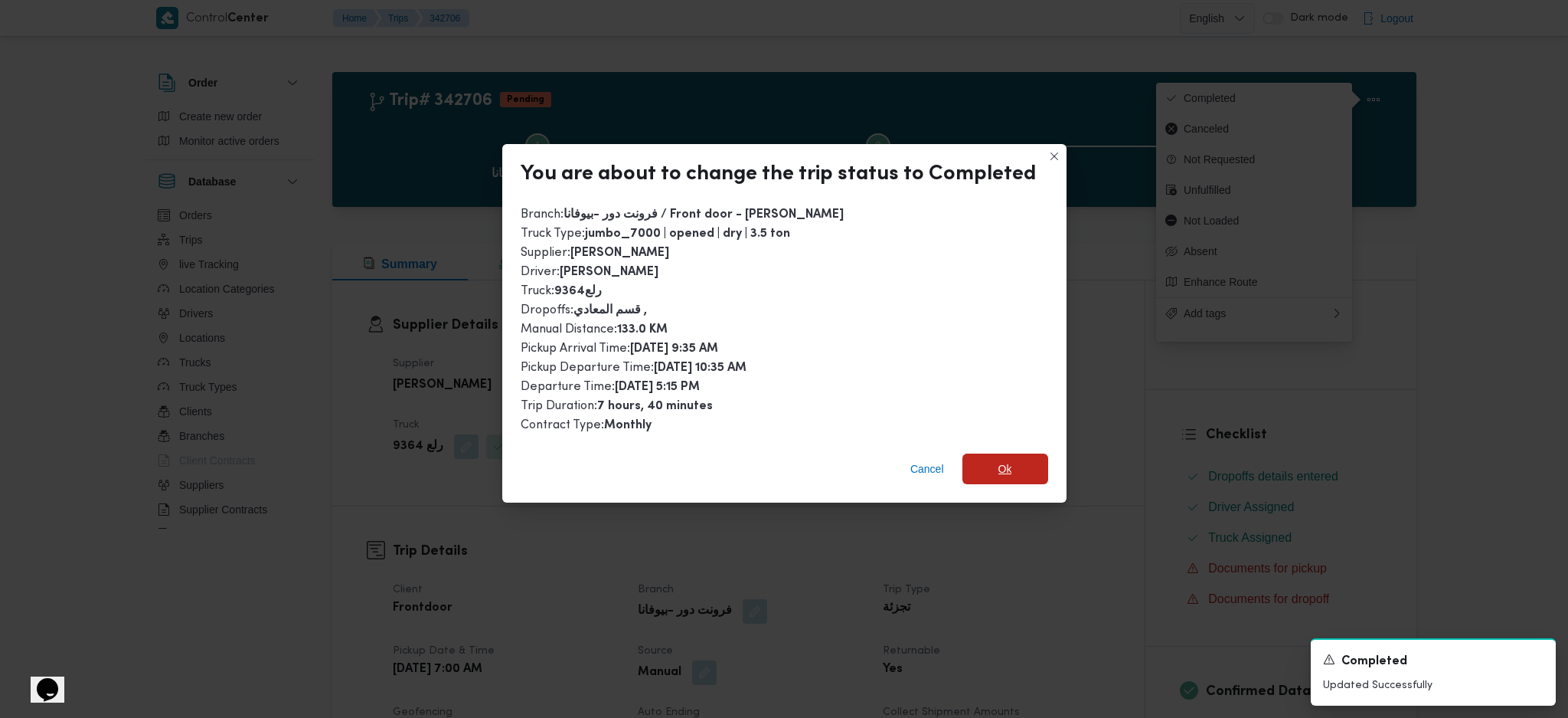
click at [1006, 470] on span "Ok" at bounding box center [1004, 469] width 13 height 19
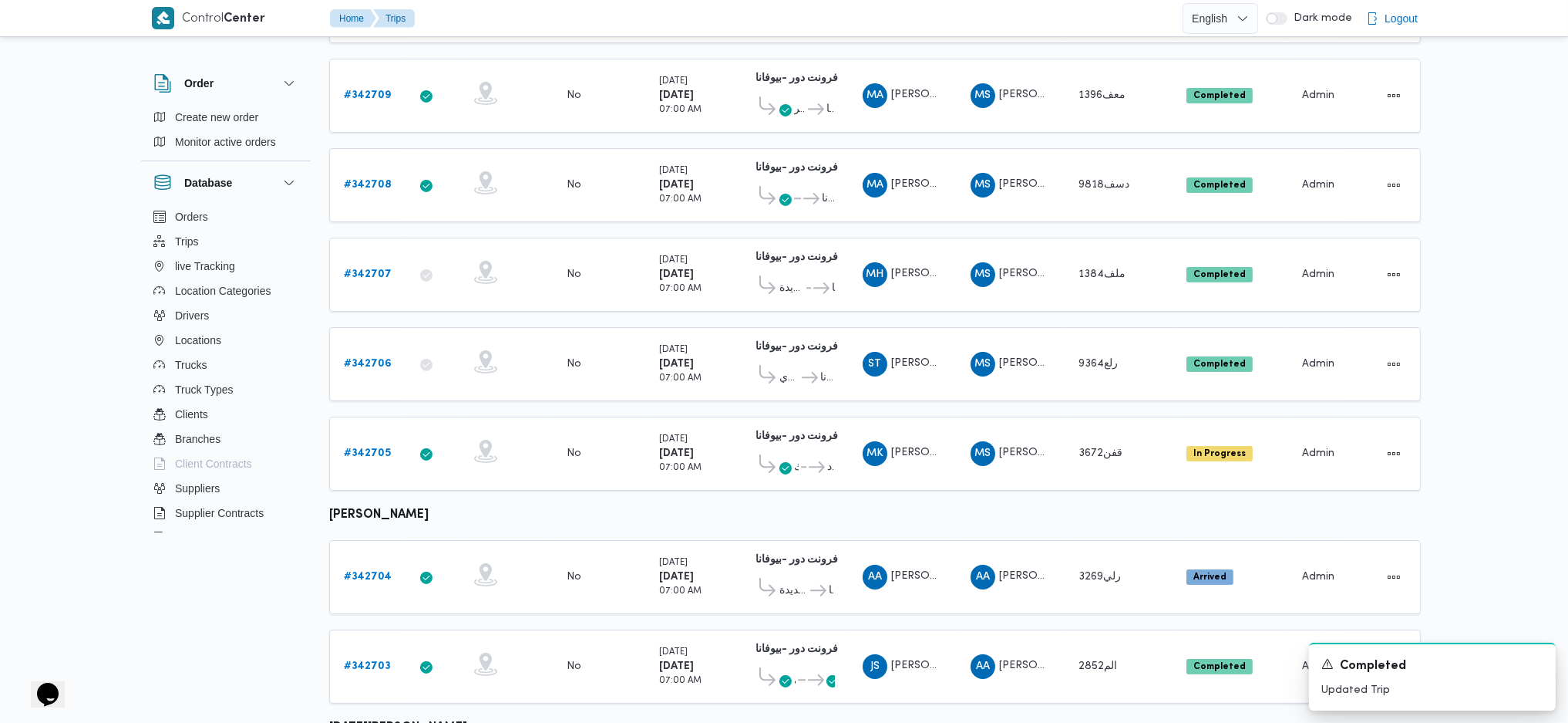
scroll to position [411, 0]
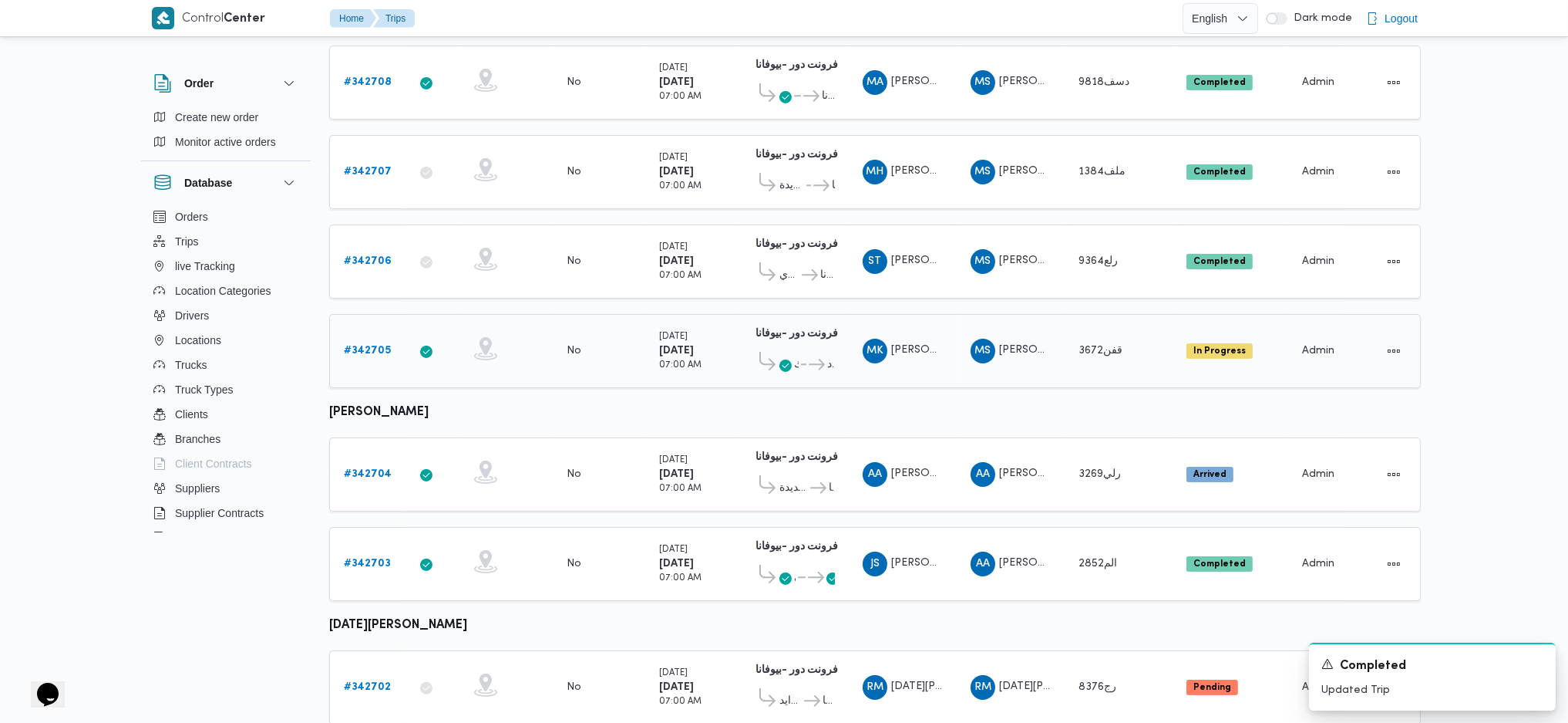
click at [387, 346] on b "# 342705" at bounding box center [367, 350] width 47 height 10
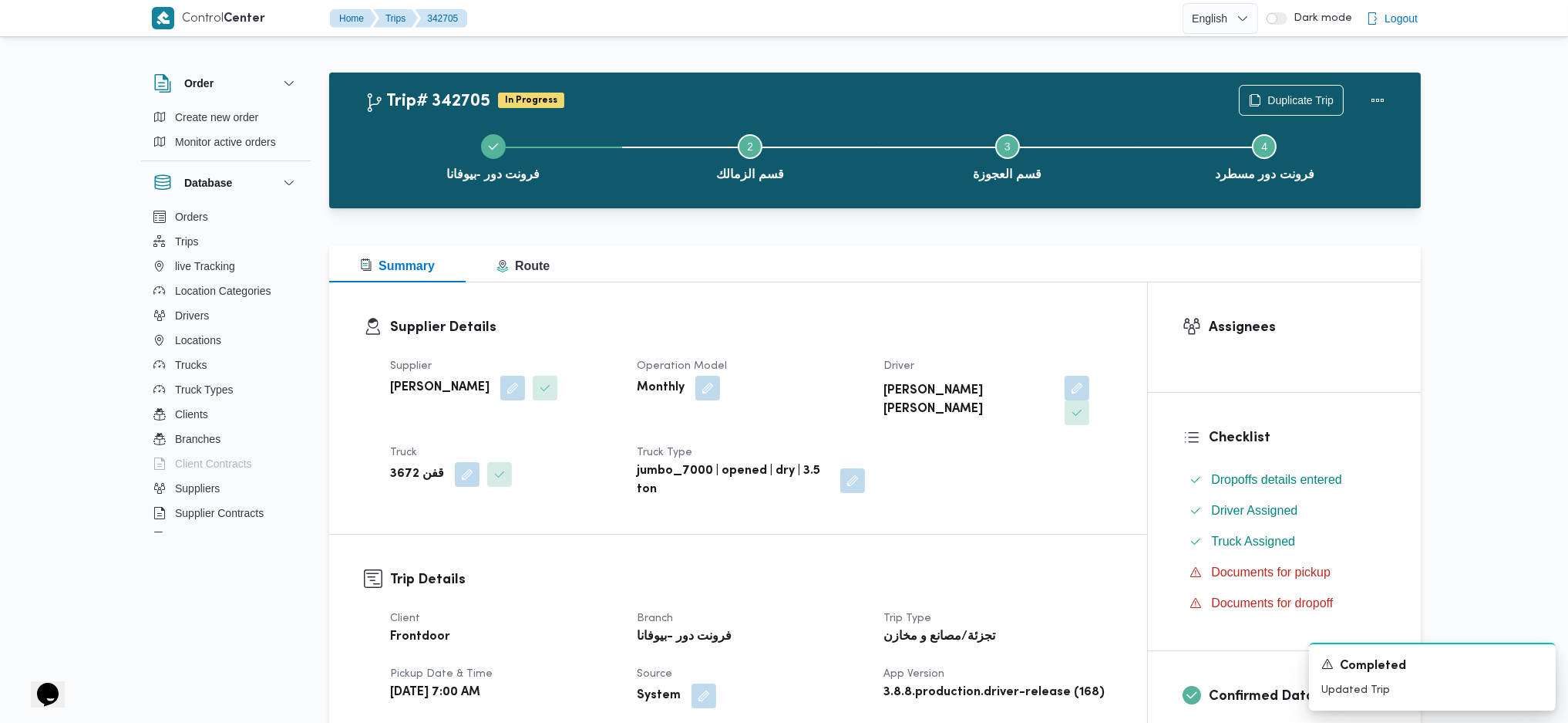
scroll to position [411, 0]
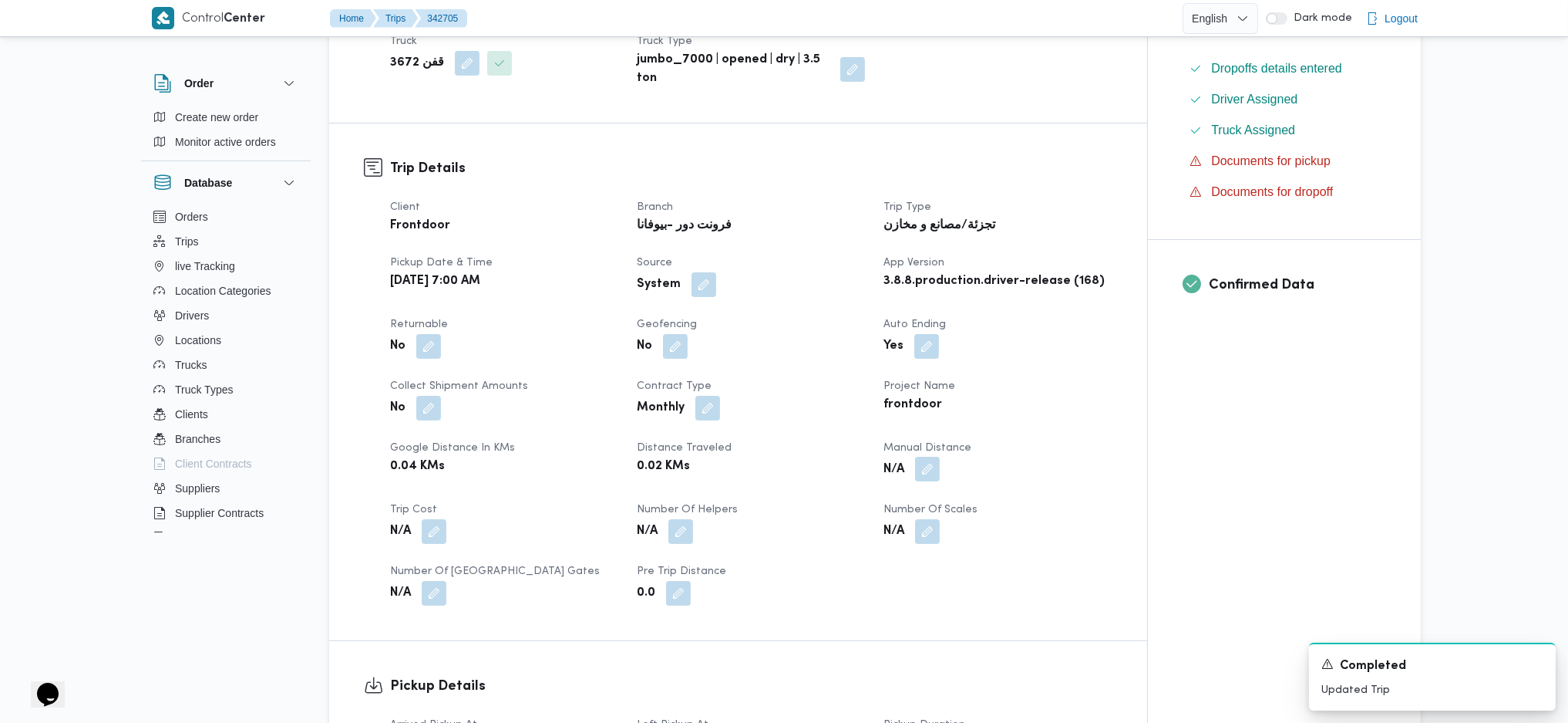
click at [923, 457] on button "button" at bounding box center [927, 468] width 24 height 24
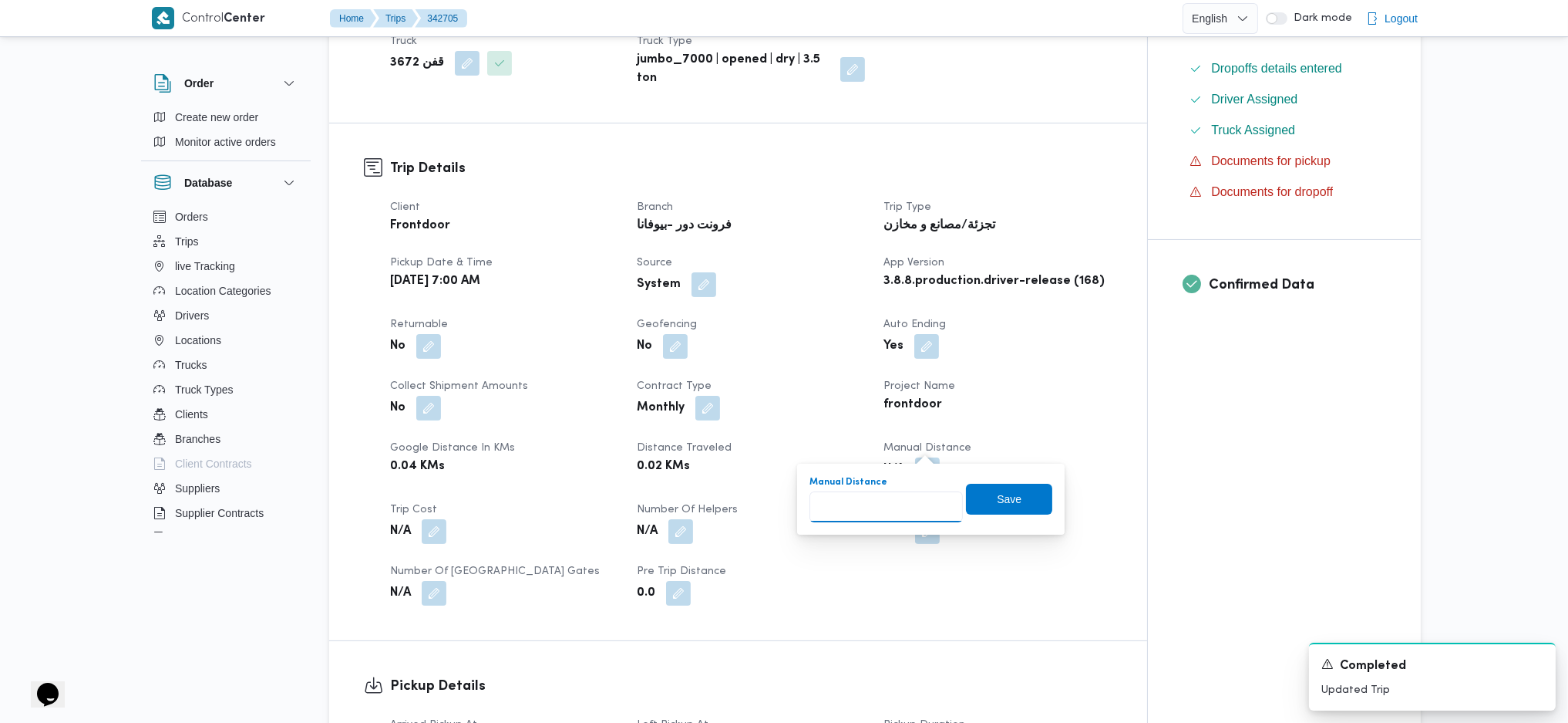
click at [904, 504] on input "Manual Distance" at bounding box center [886, 506] width 153 height 31
type input "89"
click at [979, 499] on span "Save" at bounding box center [1010, 498] width 87 height 31
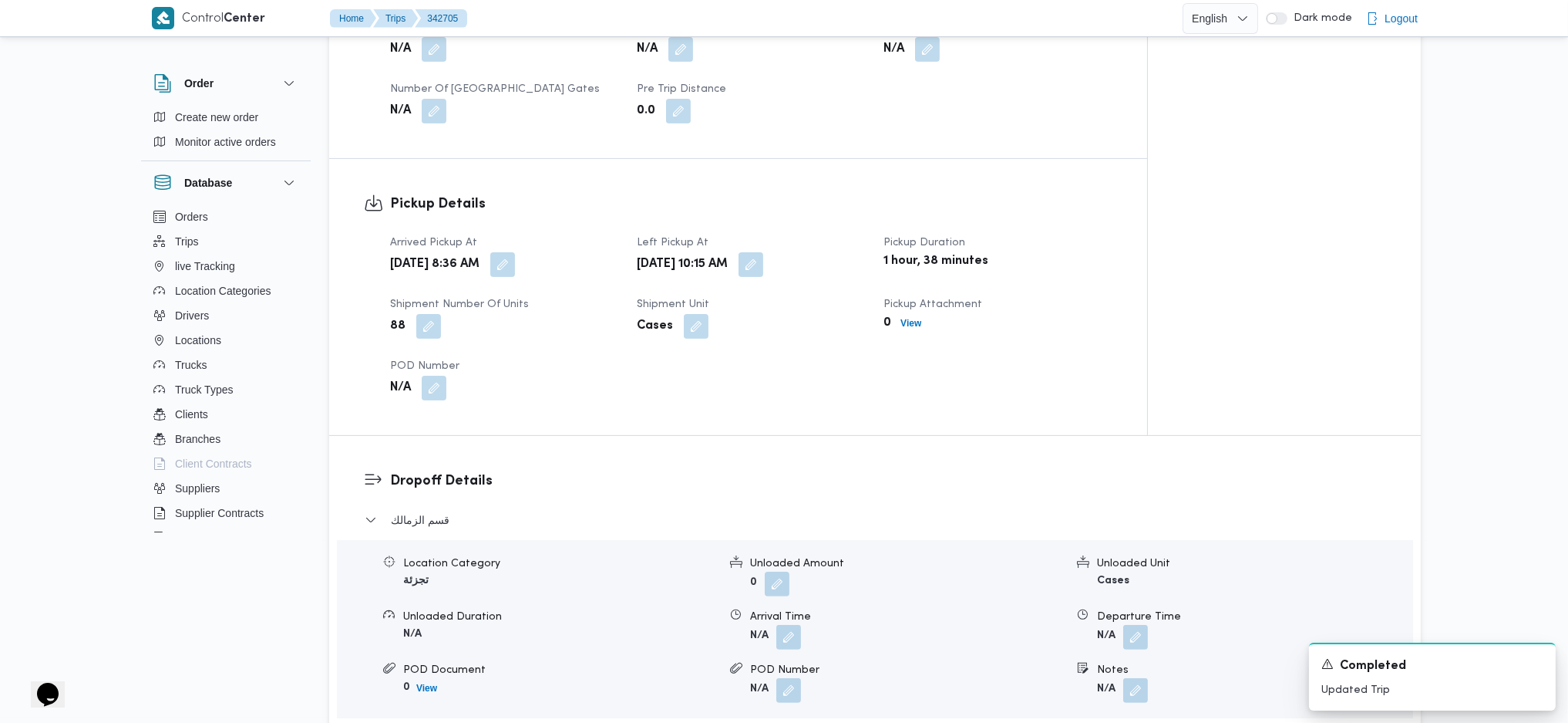
scroll to position [1131, 0]
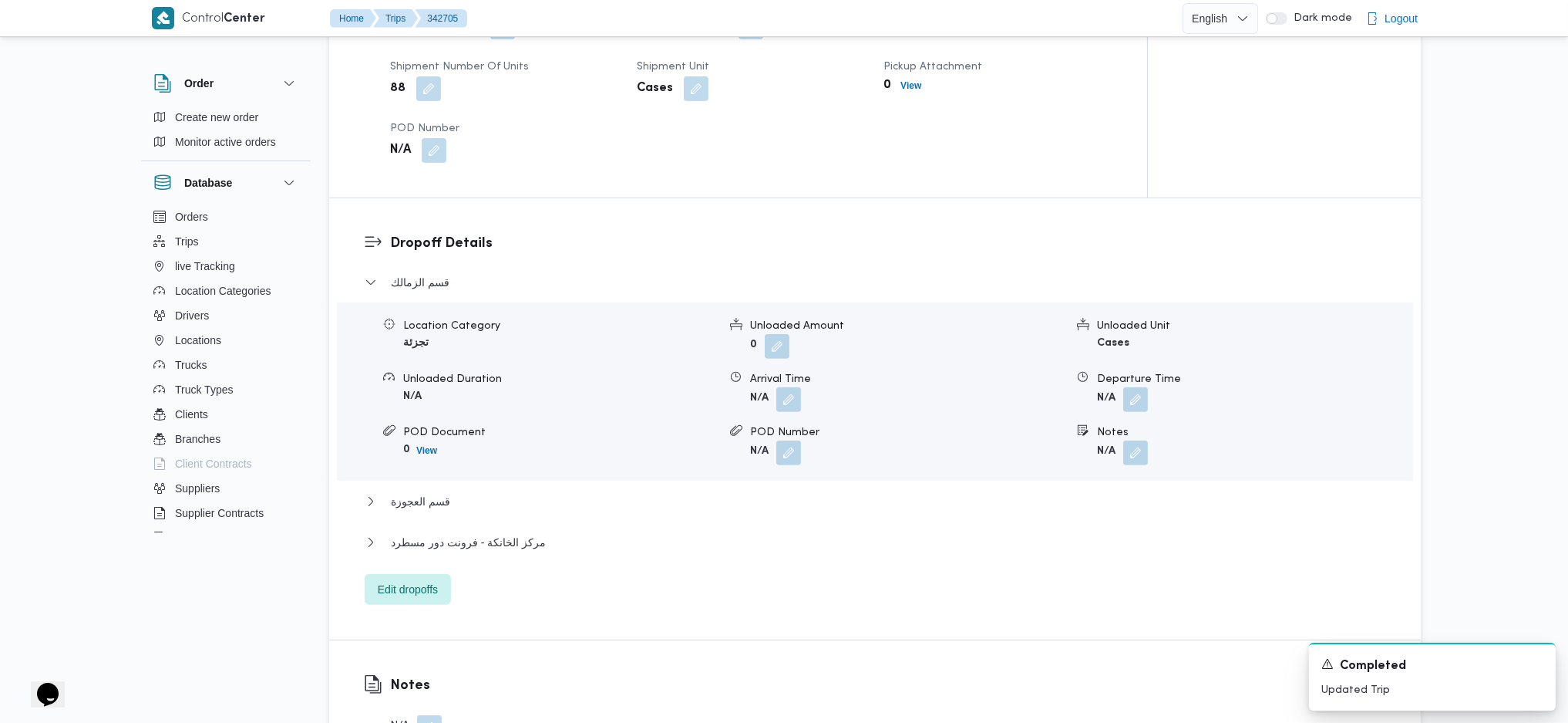
click at [526, 533] on div "مركز الخانكة - فرونت دور مسطرد" at bounding box center [875, 547] width 1021 height 29
click at [525, 533] on span "مركز الخانكة - فرونت دور مسطرد" at bounding box center [468, 542] width 155 height 19
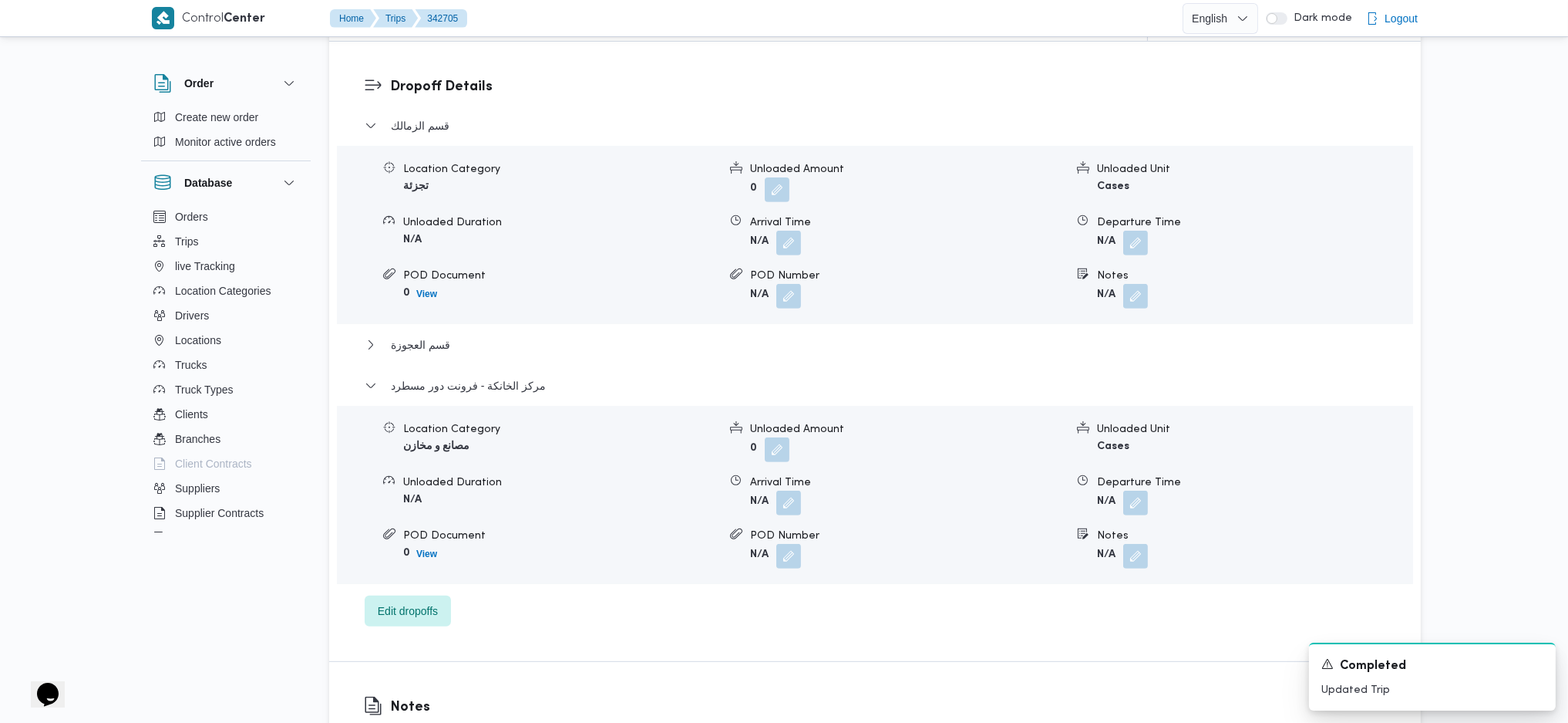
scroll to position [1439, 0]
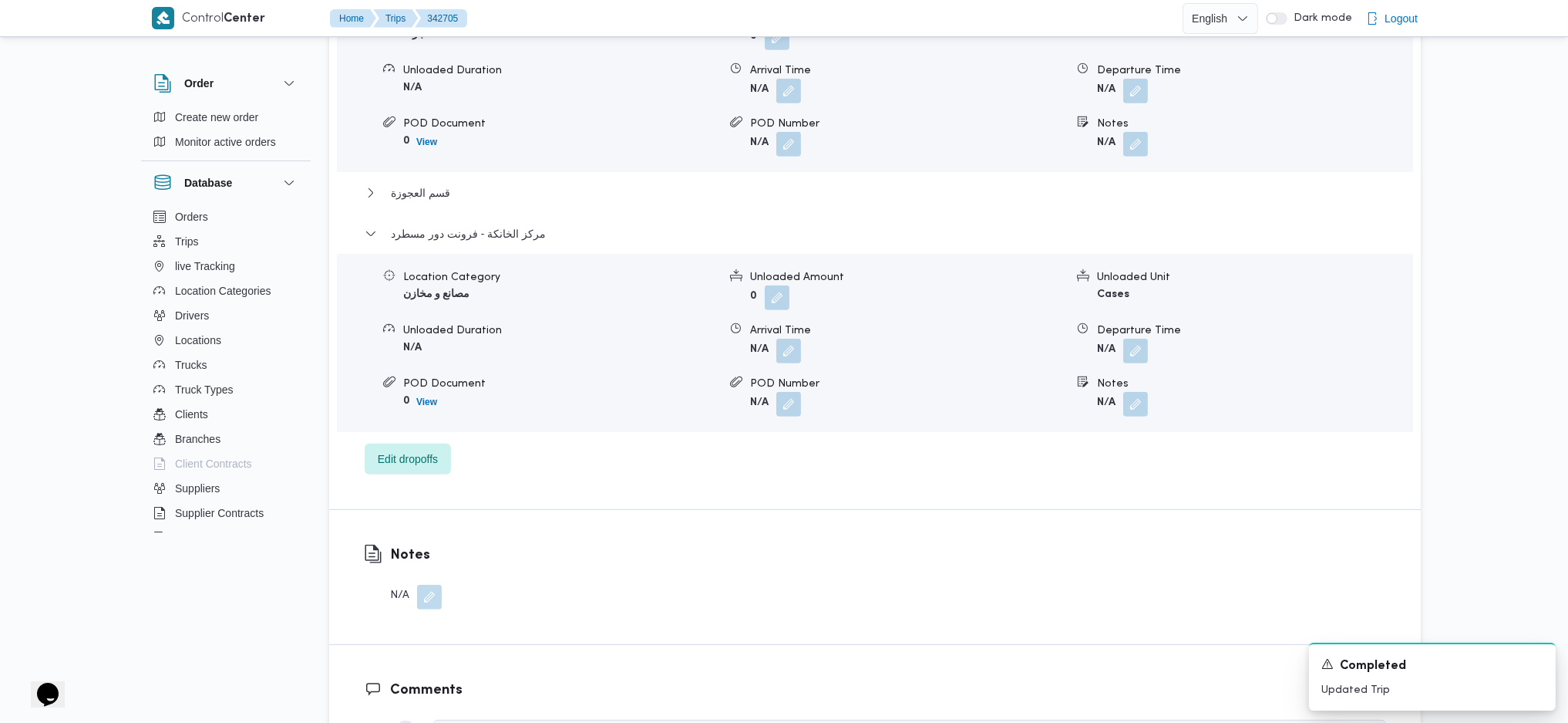
drag, startPoint x: 1142, startPoint y: 326, endPoint x: 1141, endPoint y: 342, distance: 16.0
click at [1143, 338] on button "button" at bounding box center [1135, 350] width 24 height 24
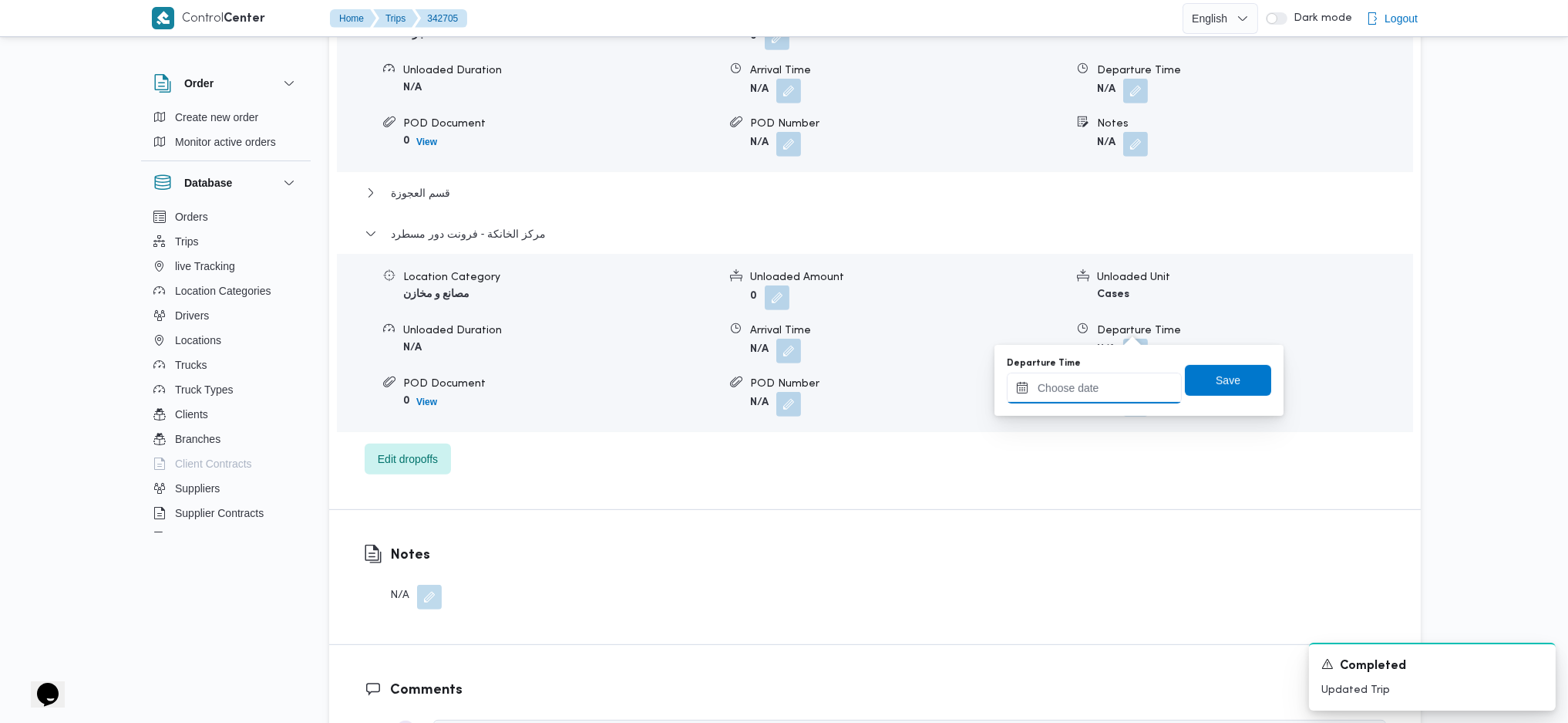
click at [1111, 398] on input "Departure Time" at bounding box center [1094, 388] width 175 height 31
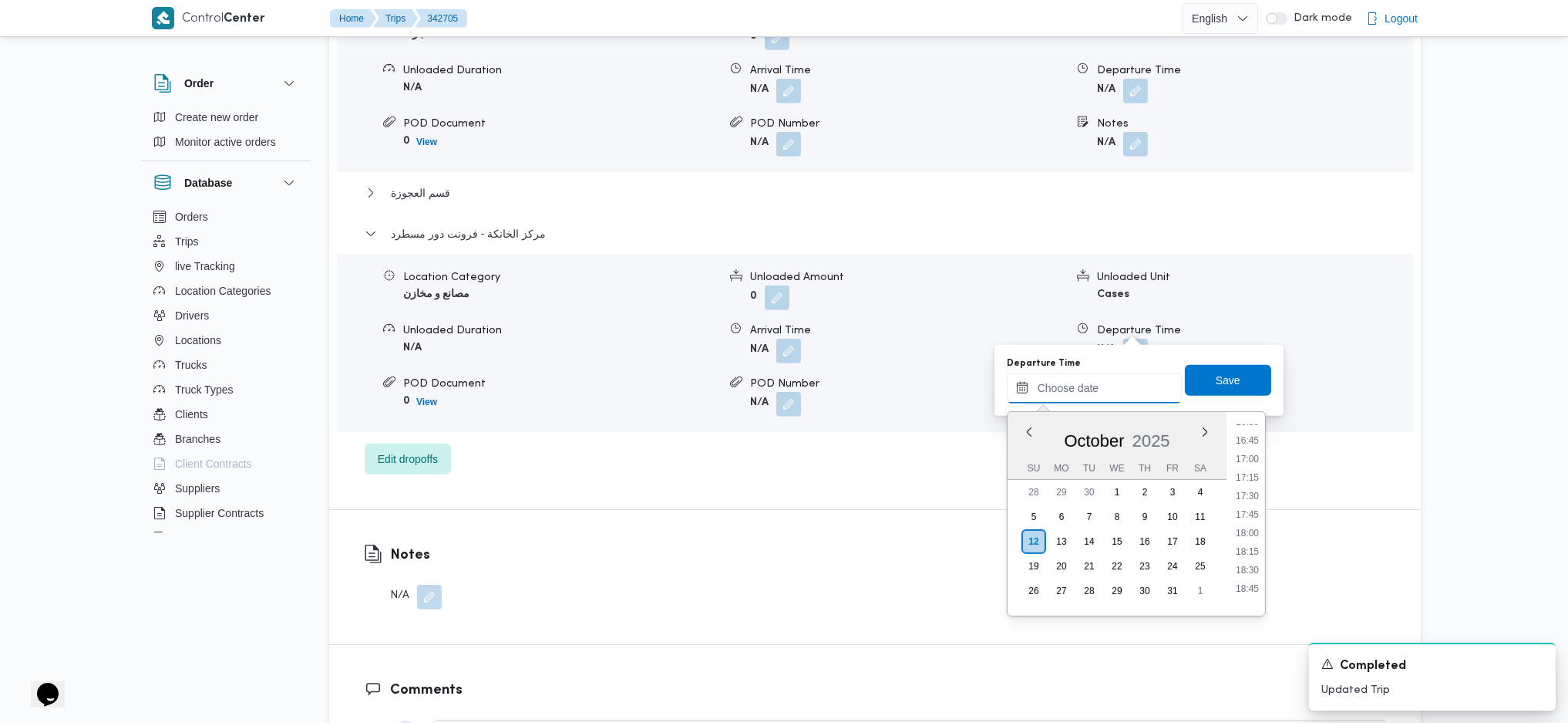
scroll to position [1231, 0]
click at [1246, 483] on li "17:15" at bounding box center [1247, 477] width 35 height 15
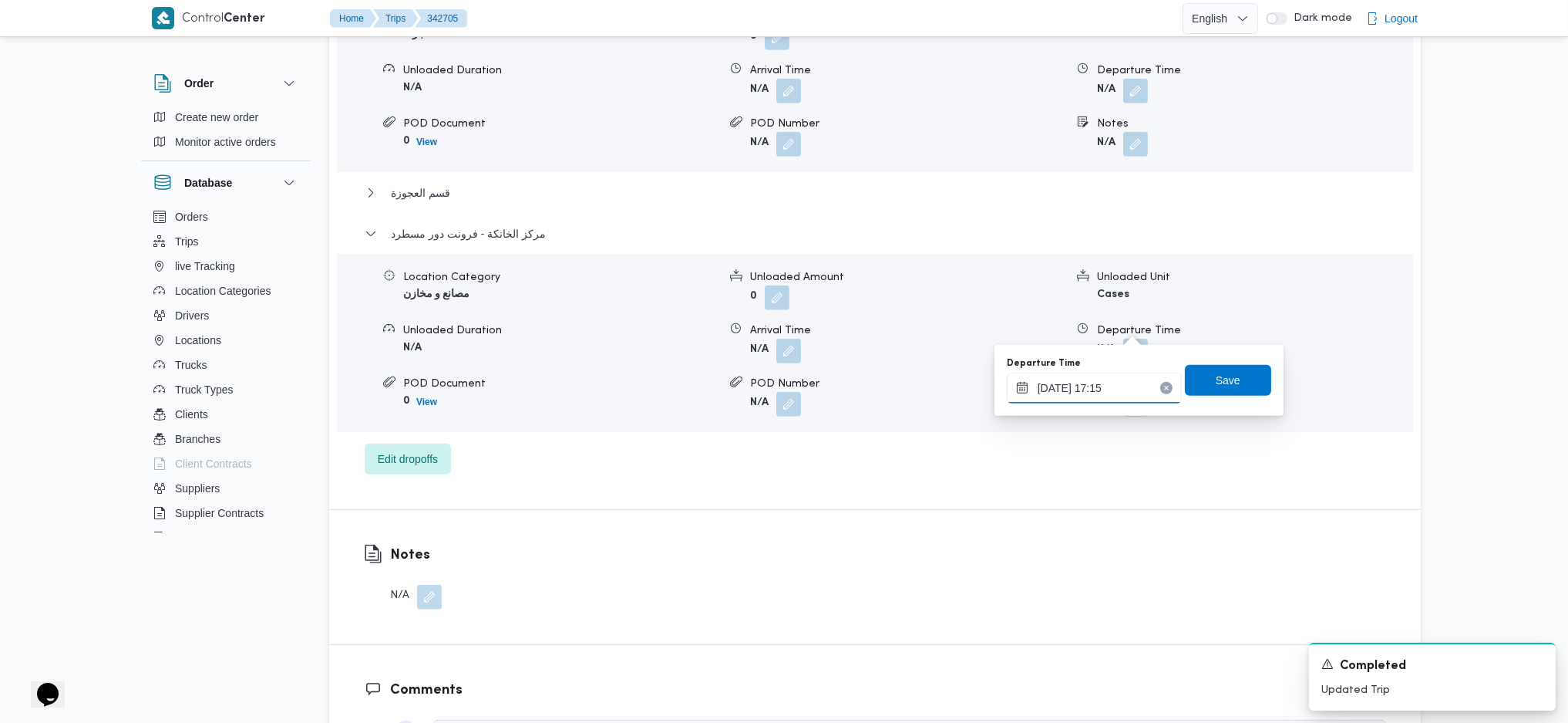
click at [1094, 389] on input "[DATE] 17:15" at bounding box center [1094, 388] width 175 height 31
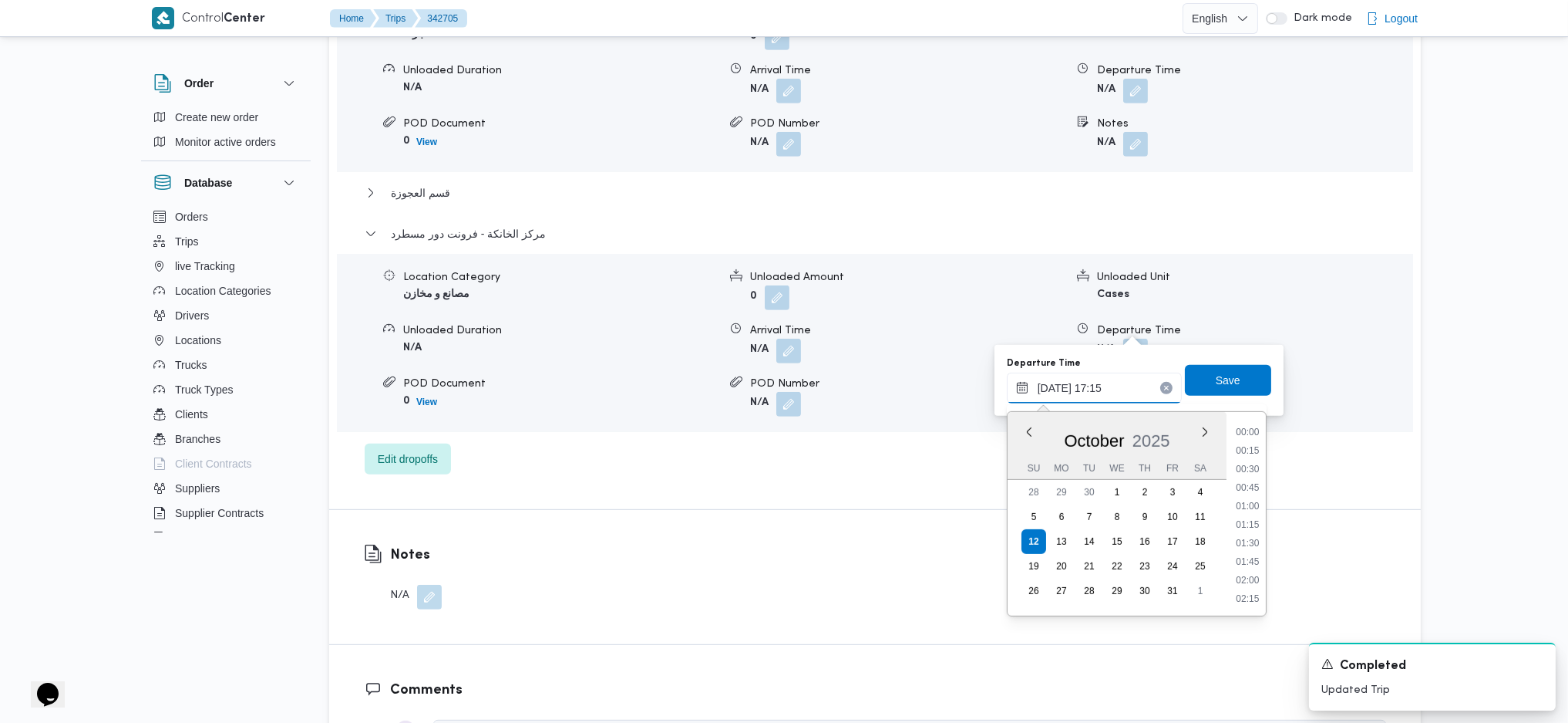
scroll to position [1185, 0]
click at [1250, 543] on li "17:30" at bounding box center [1247, 542] width 35 height 15
type input "[DATE] 17:30"
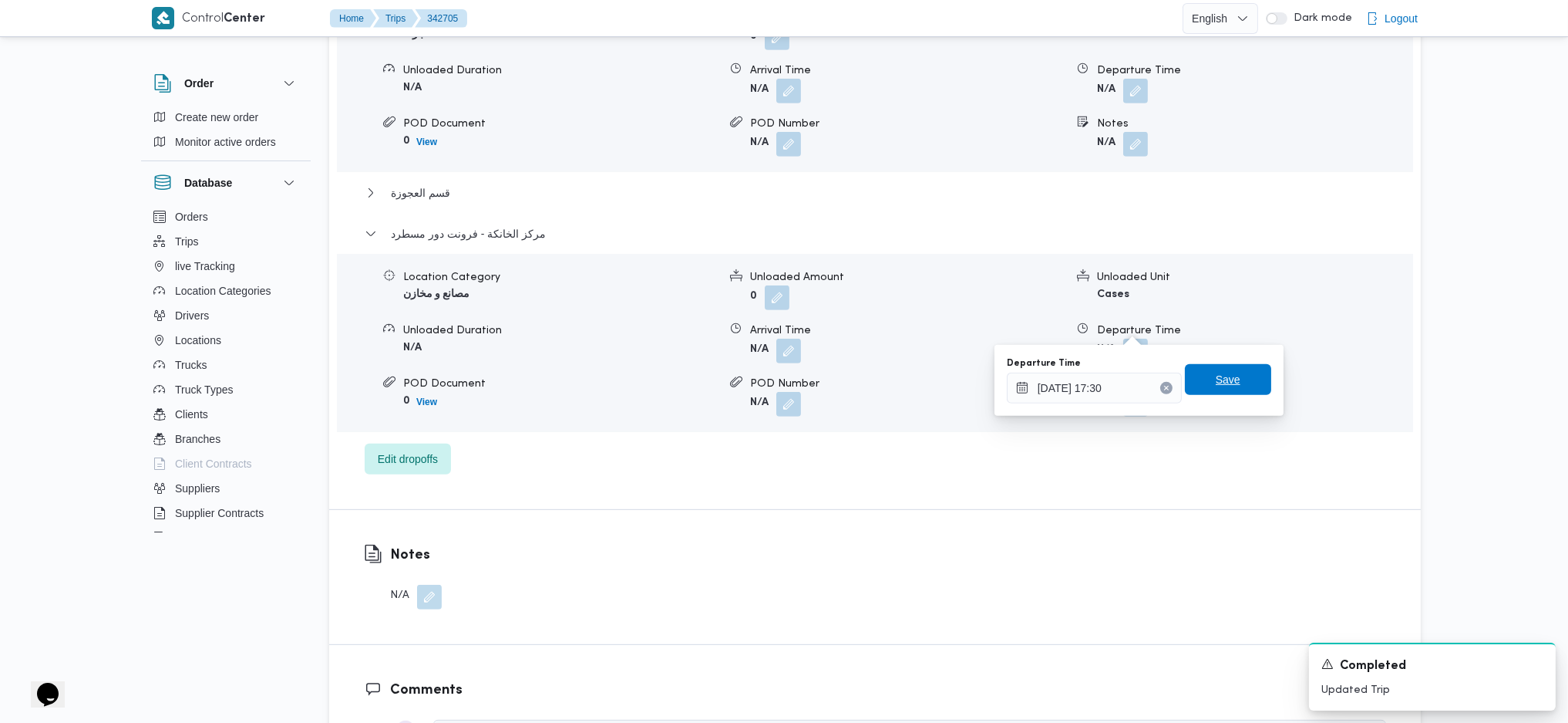
click at [1216, 385] on span "Save" at bounding box center [1228, 379] width 24 height 19
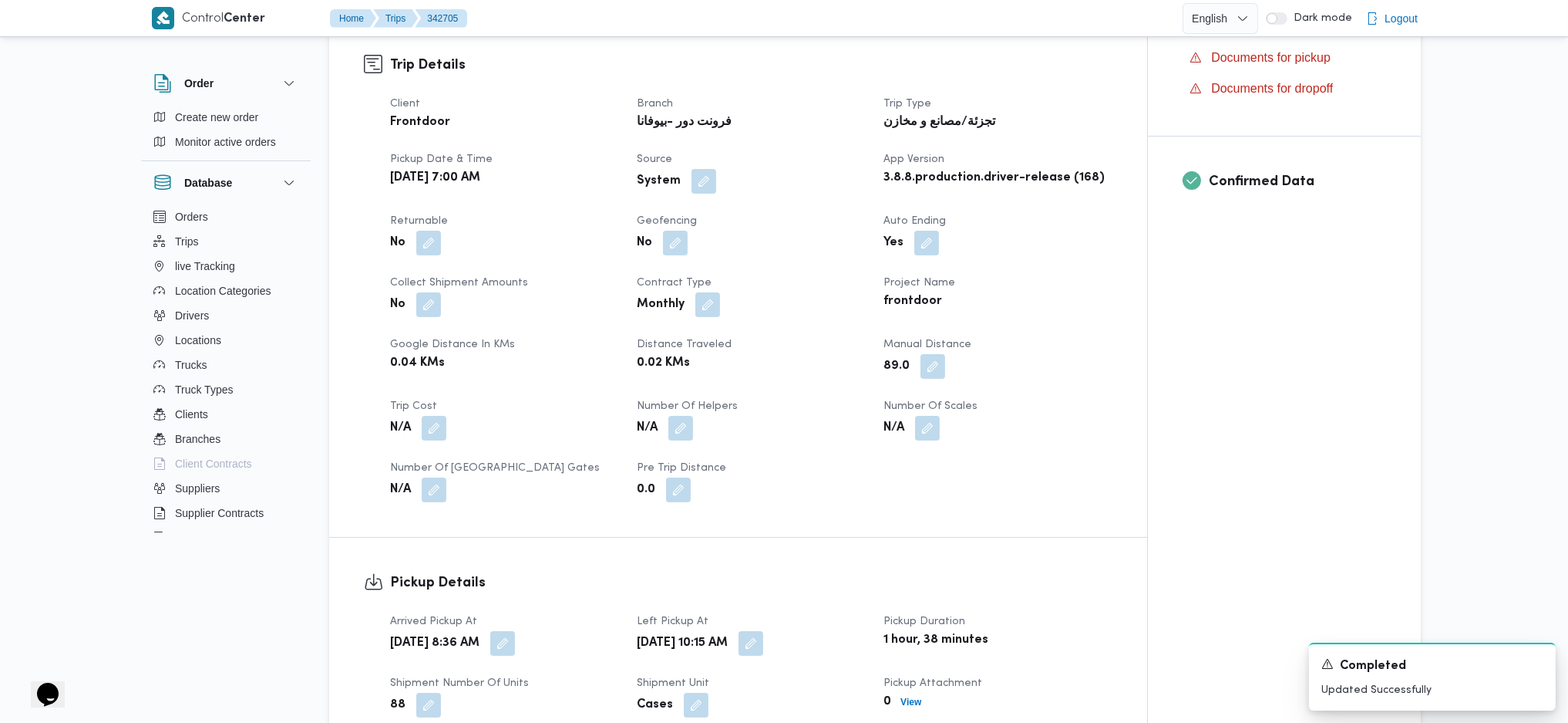
scroll to position [0, 0]
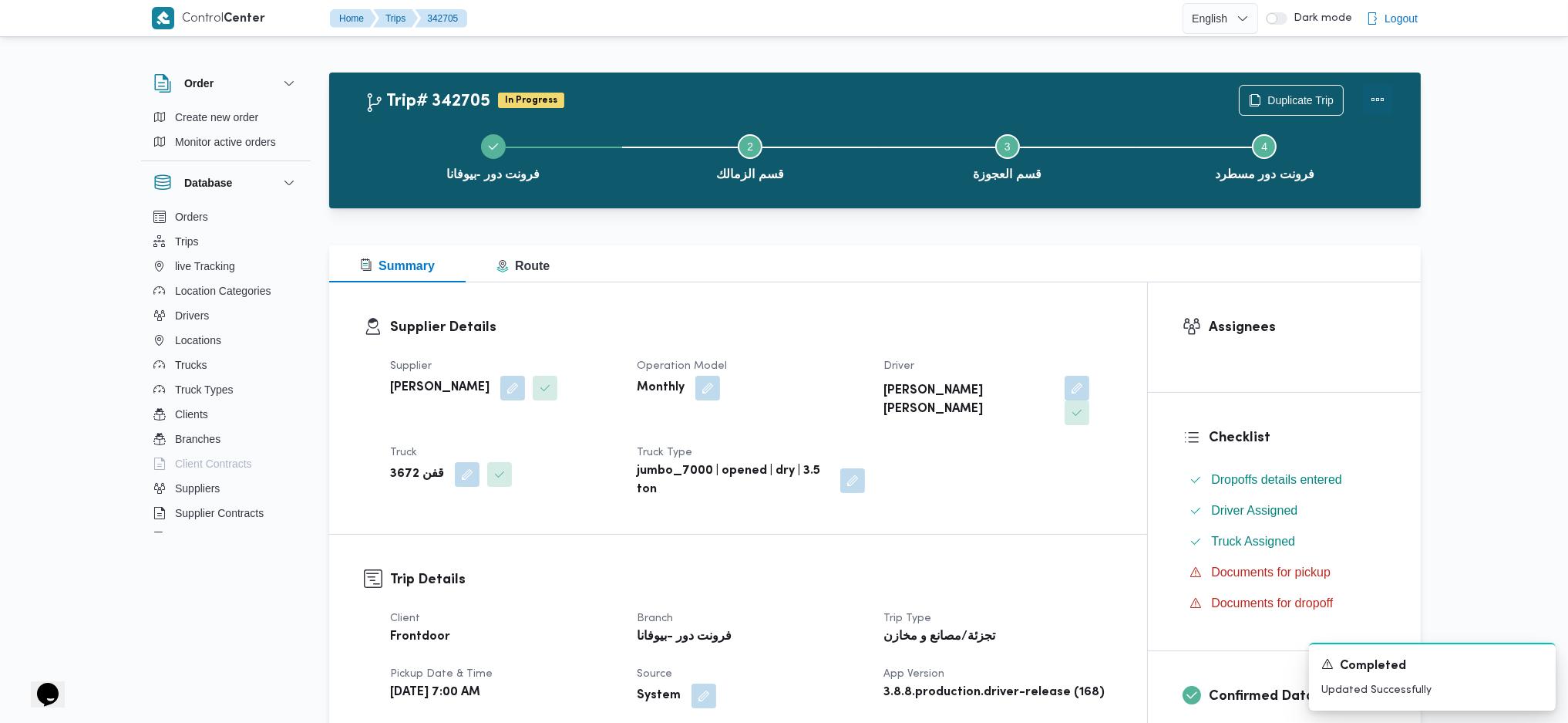
click at [1386, 102] on button "Actions" at bounding box center [1378, 99] width 31 height 31
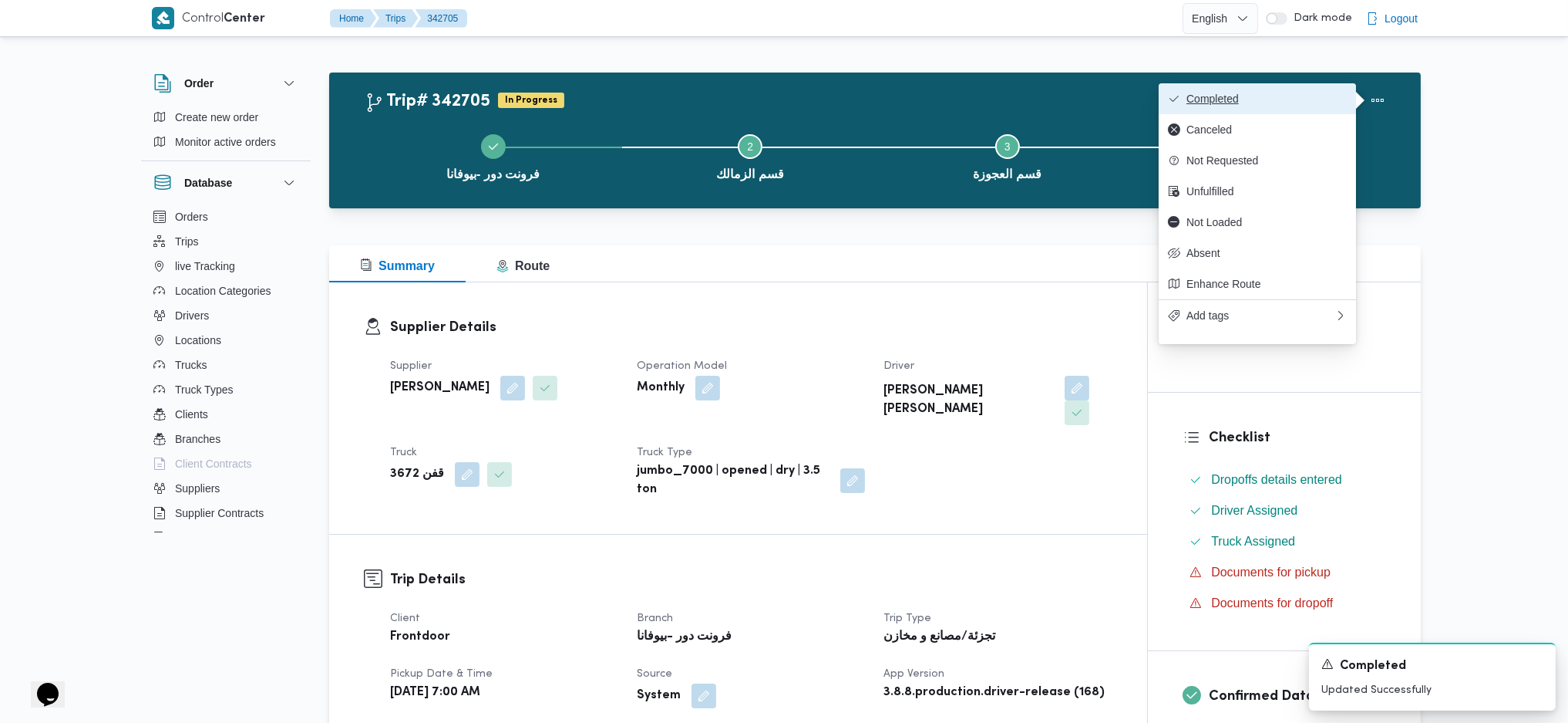
click at [1326, 93] on span "Completed" at bounding box center [1267, 99] width 161 height 13
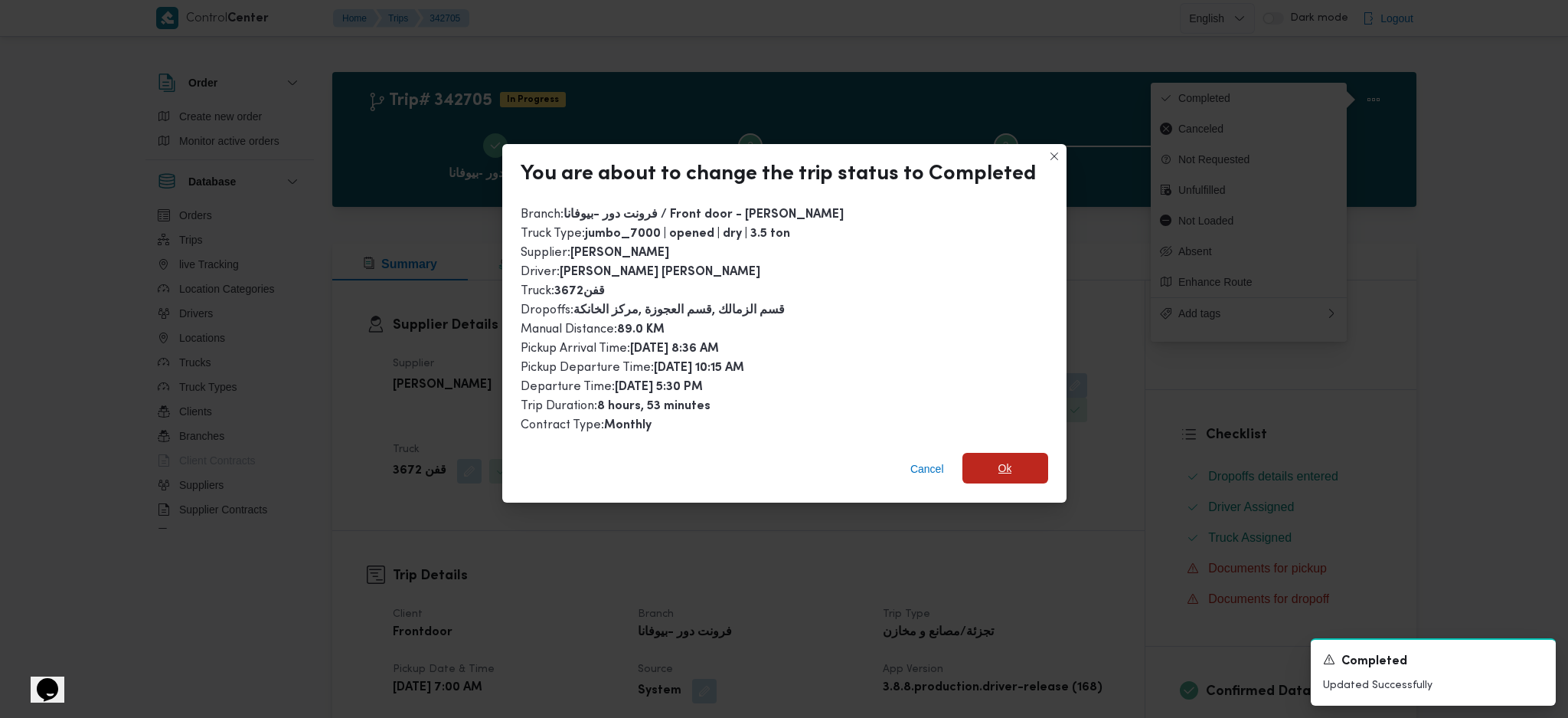
click at [1021, 473] on span "Ok" at bounding box center [1005, 468] width 86 height 30
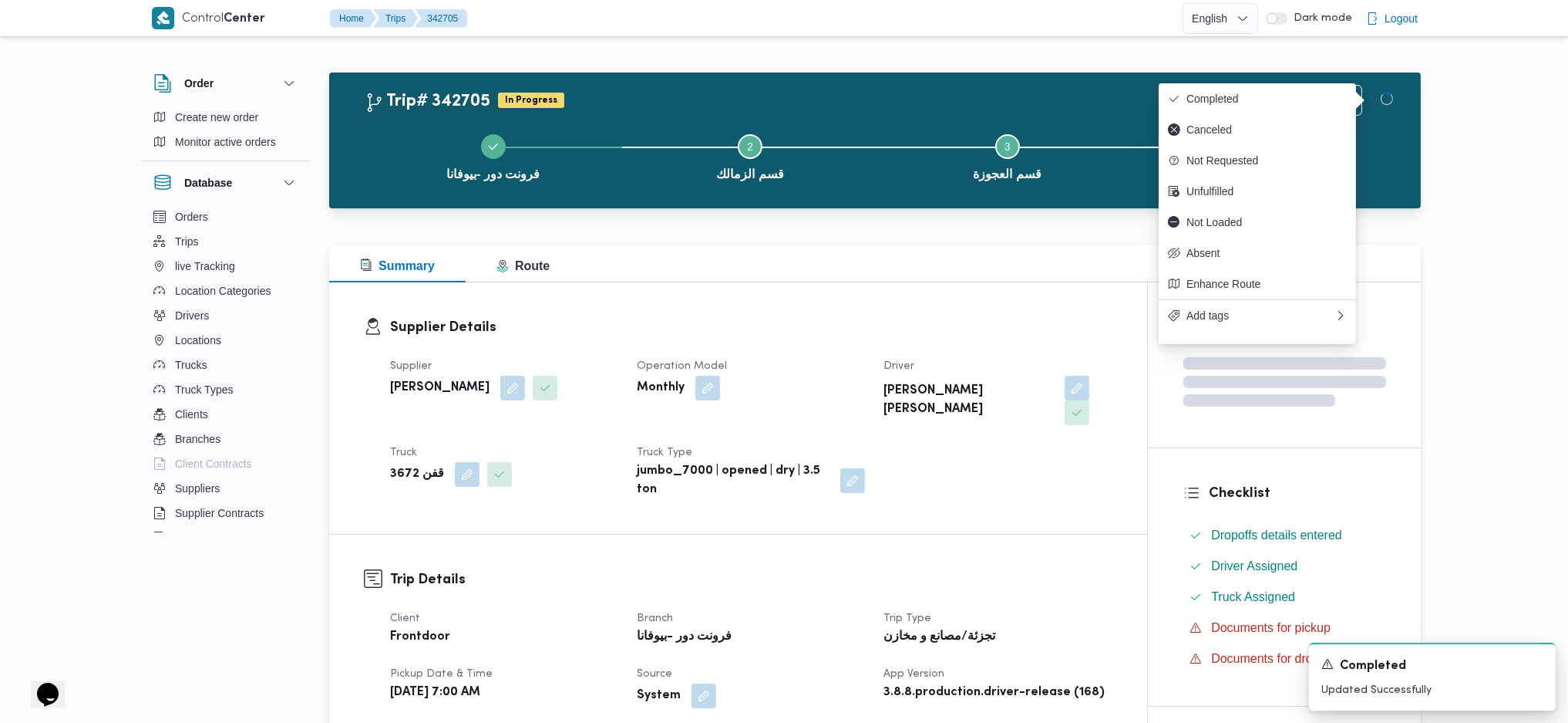
click at [1027, 570] on h3 "Trip Details" at bounding box center [751, 579] width 723 height 21
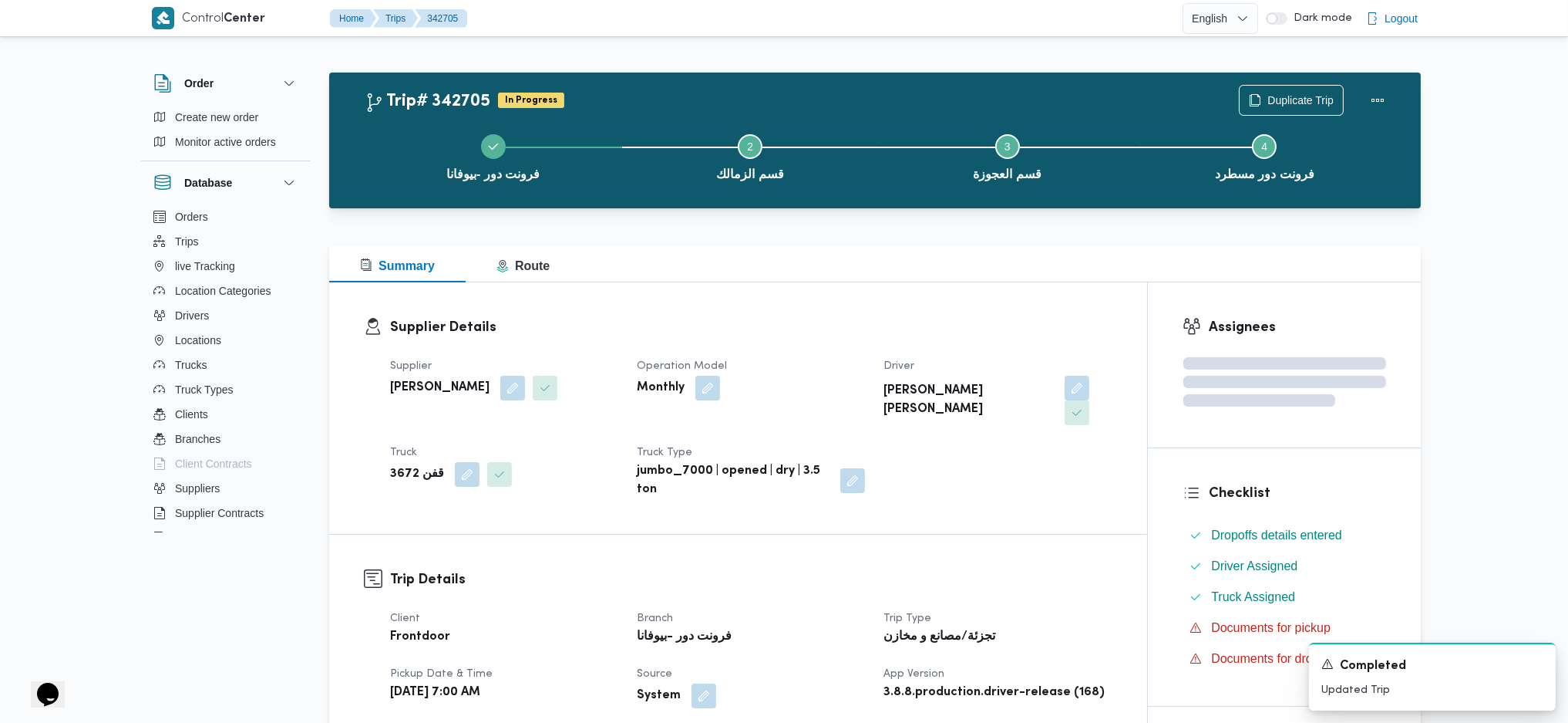
click at [882, 349] on div "Supplier [PERSON_NAME] Operation Model Monthly Driver [PERSON_NAME] [PERSON_NAM…" at bounding box center [751, 428] width 741 height 161
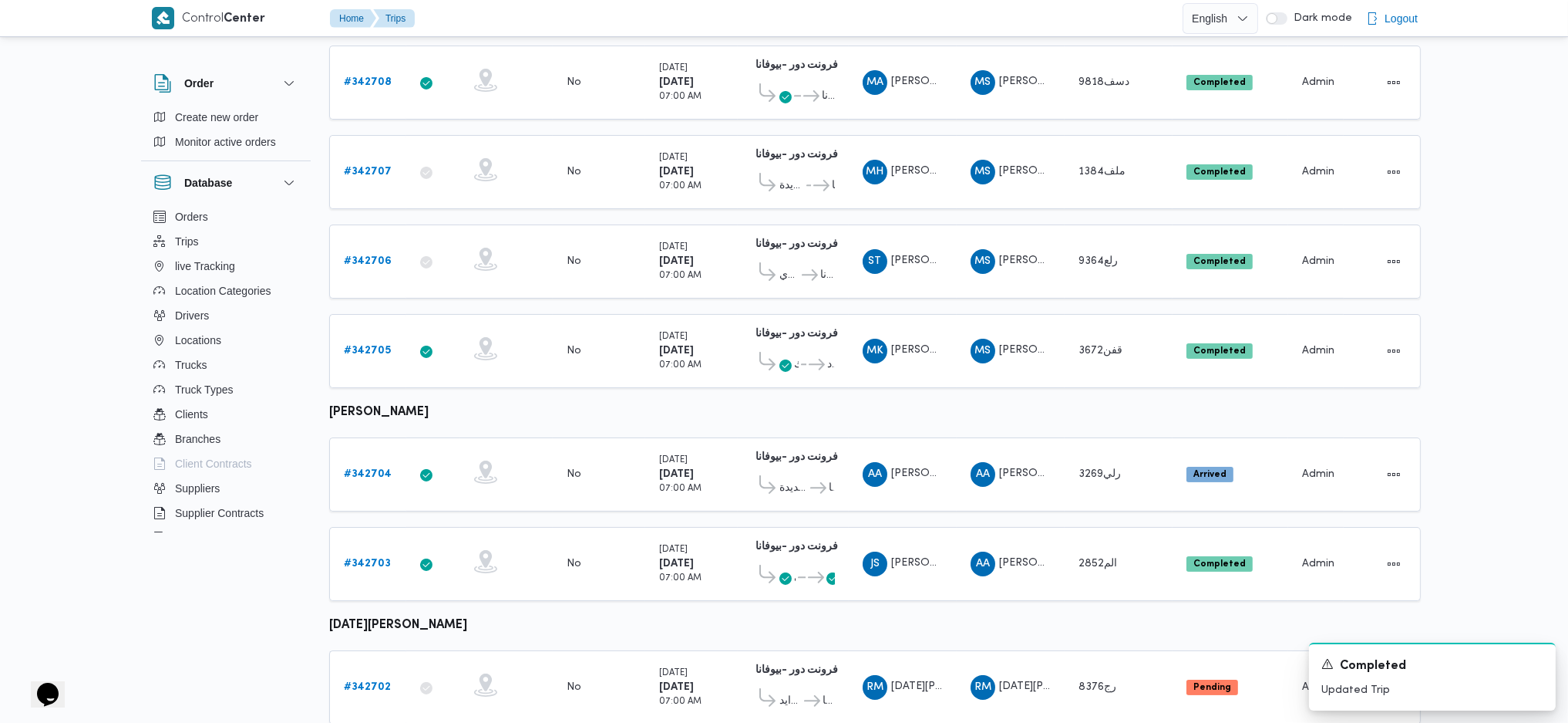
scroll to position [449, 0]
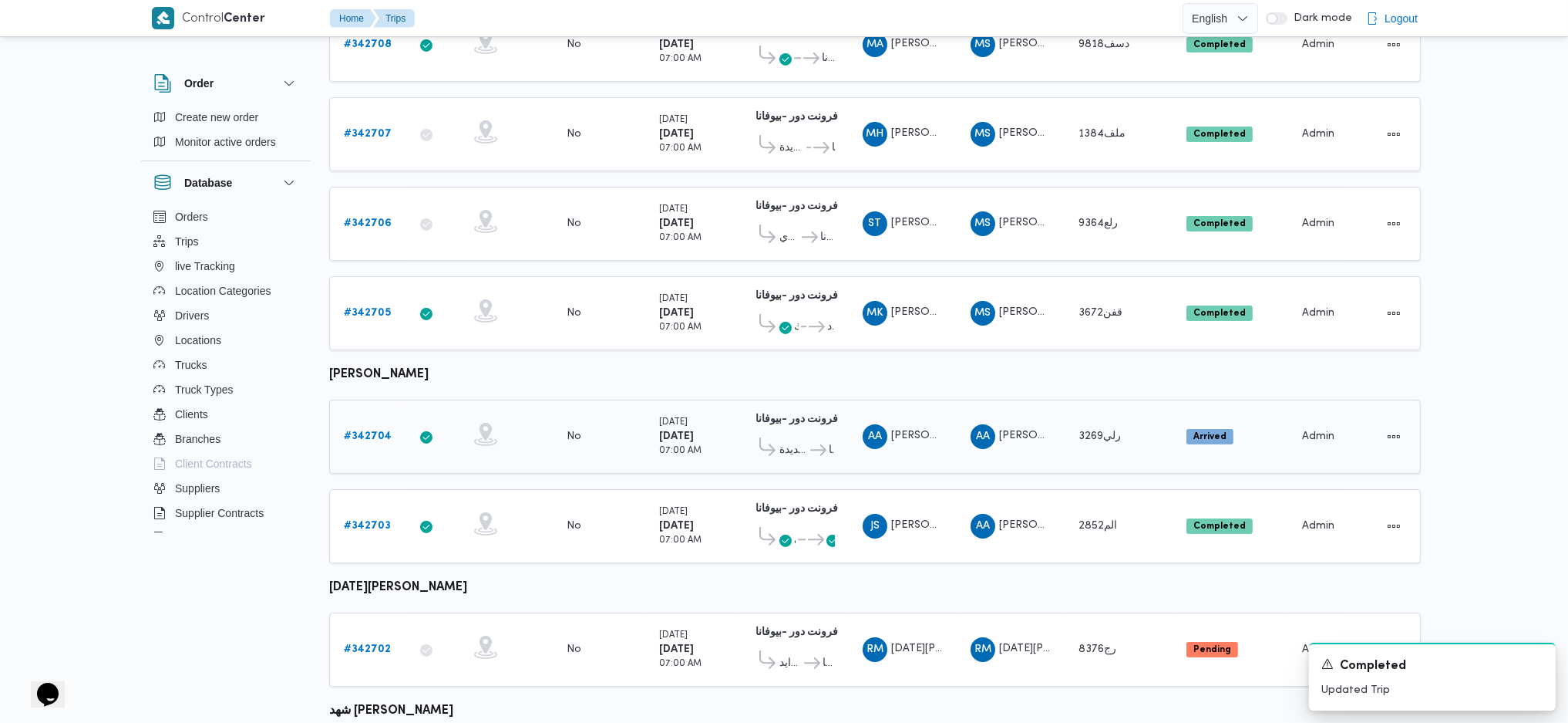
click at [372, 431] on b "# 342704" at bounding box center [367, 436] width 48 height 10
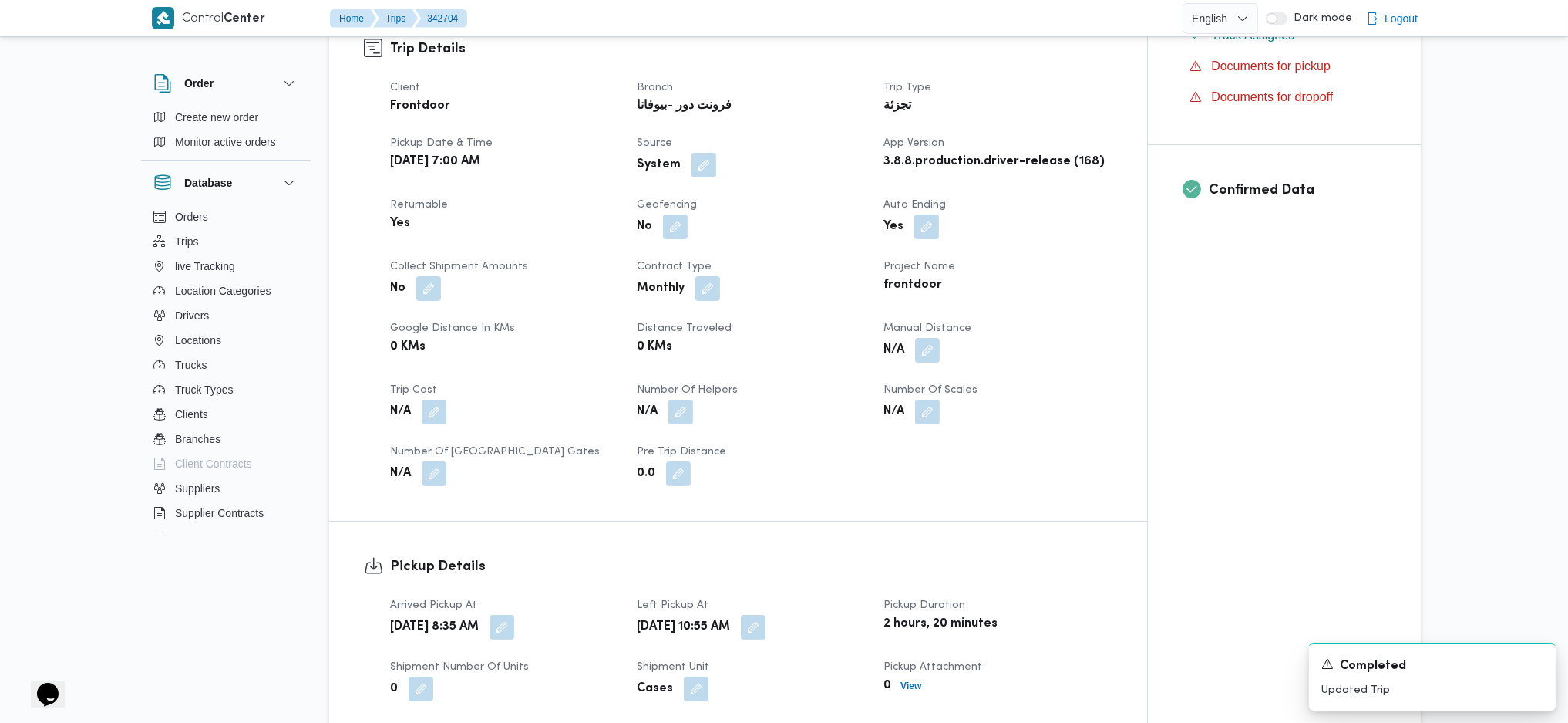
scroll to position [514, 0]
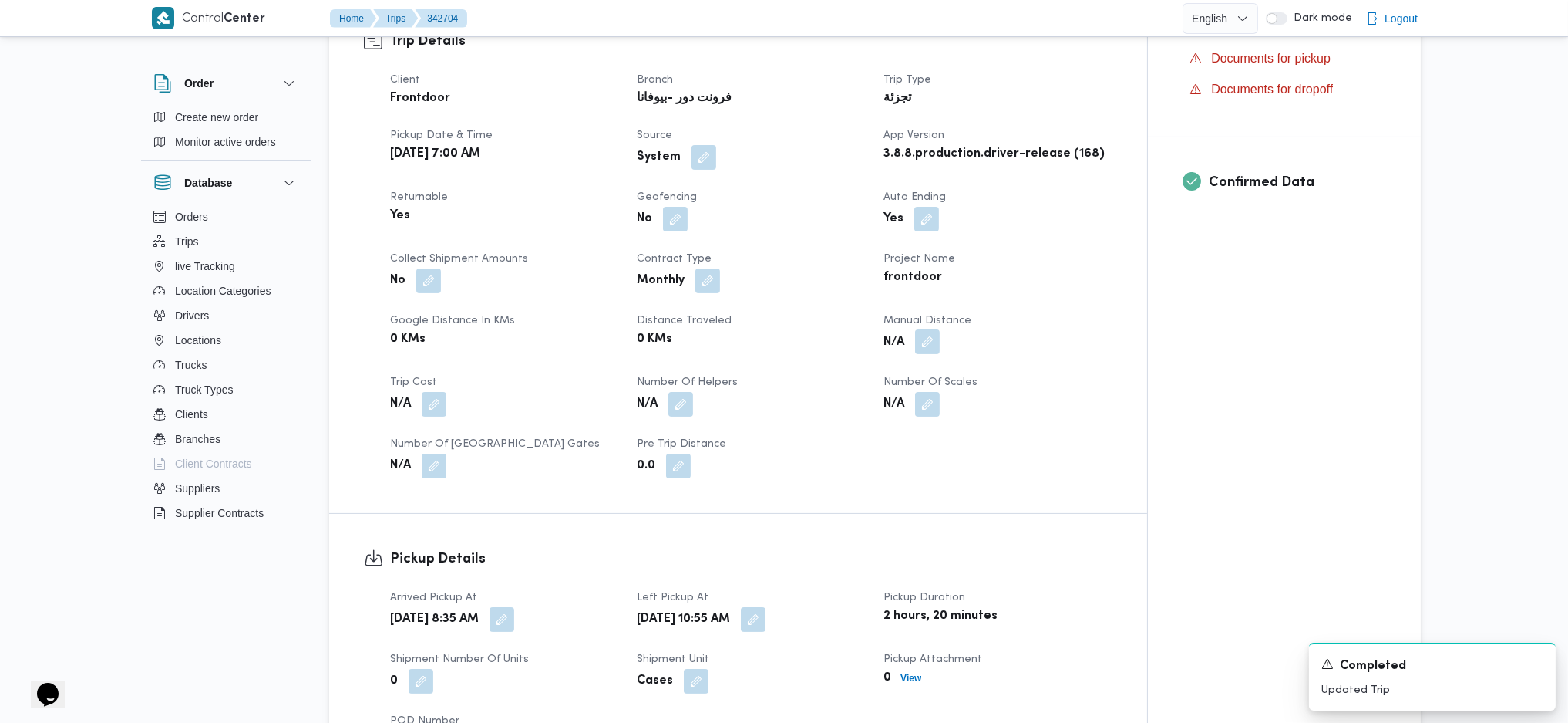
click at [919, 337] on button "button" at bounding box center [927, 341] width 24 height 24
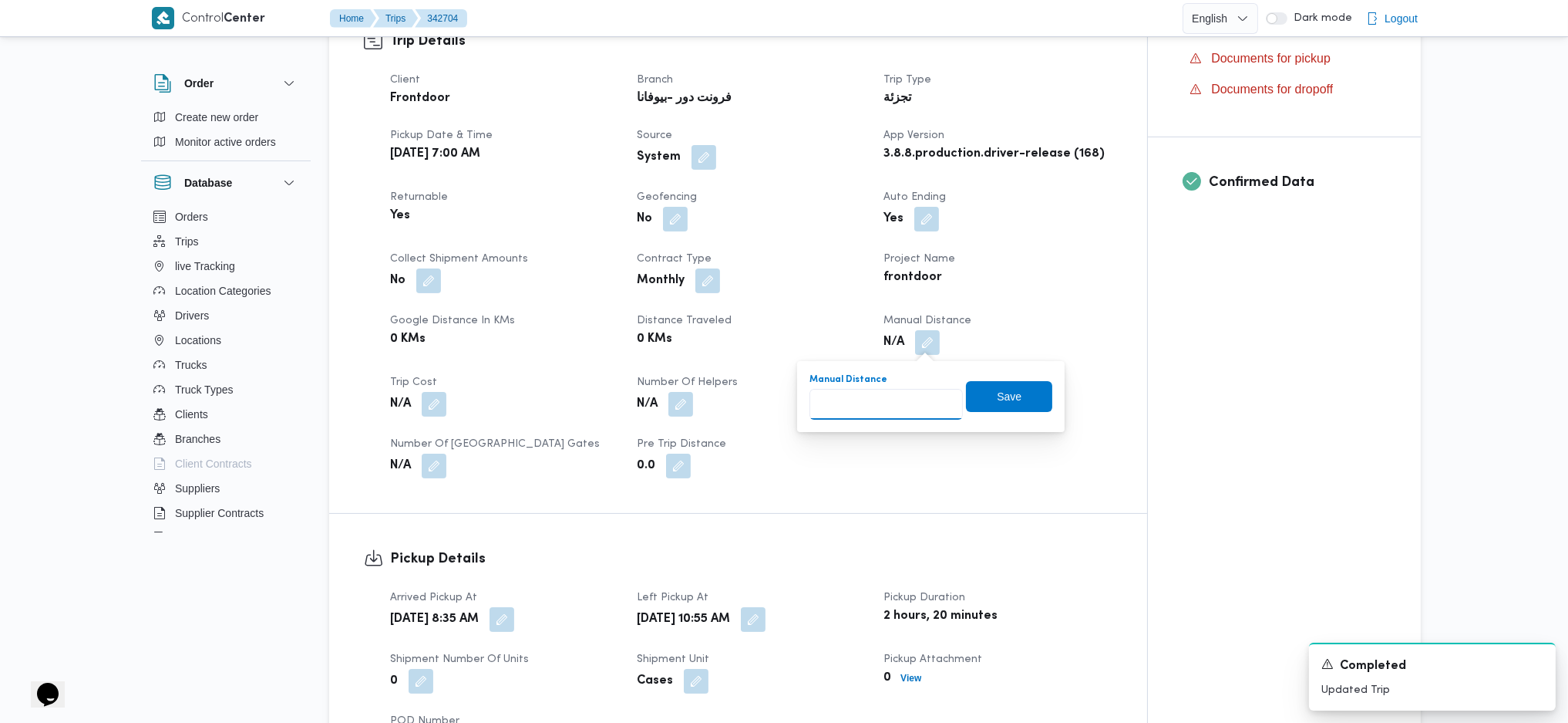
click at [864, 400] on input "Manual Distance" at bounding box center [886, 404] width 153 height 31
type input "131"
click at [983, 403] on span "Save" at bounding box center [1010, 396] width 87 height 31
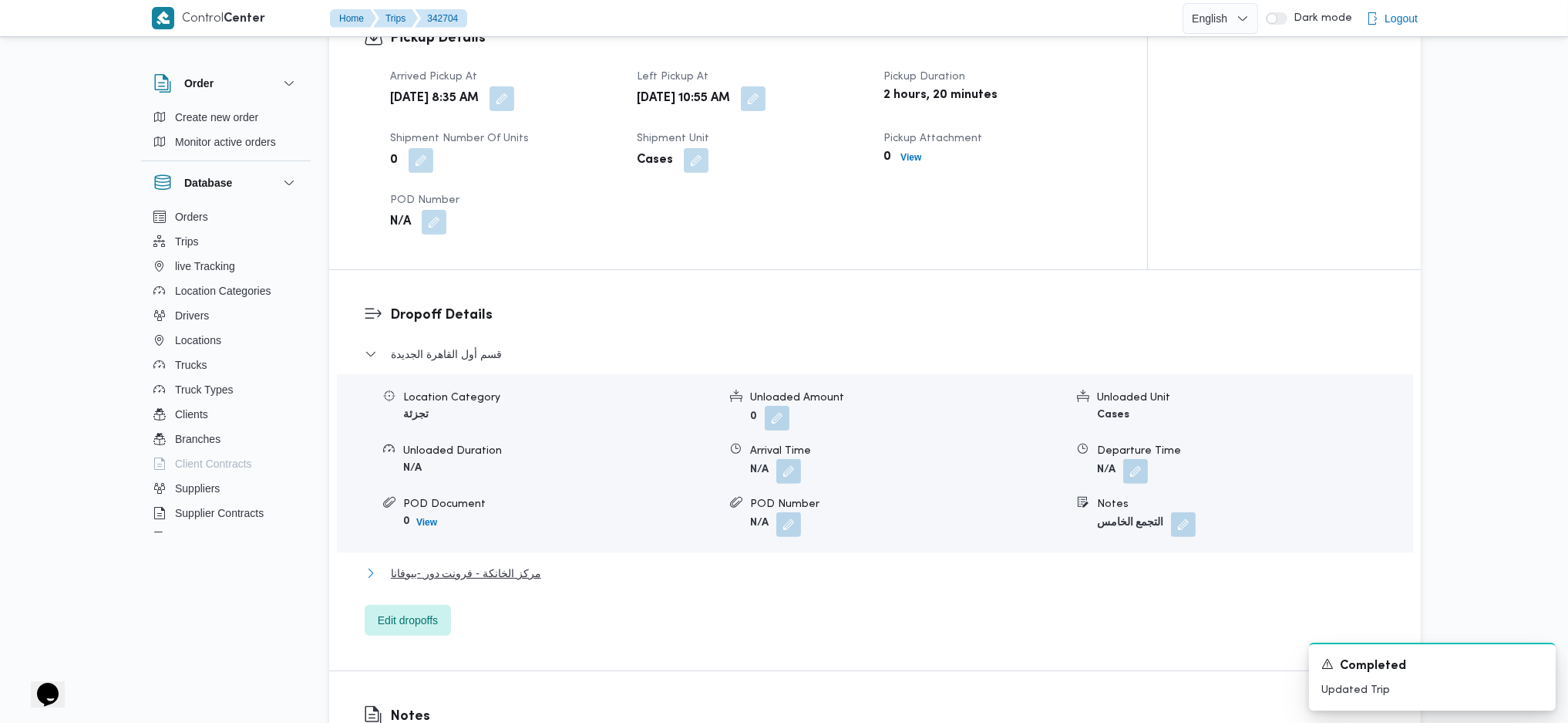
click at [510, 564] on span "مركز الخانكة - فرونت دور -بيوفانا" at bounding box center [466, 573] width 151 height 19
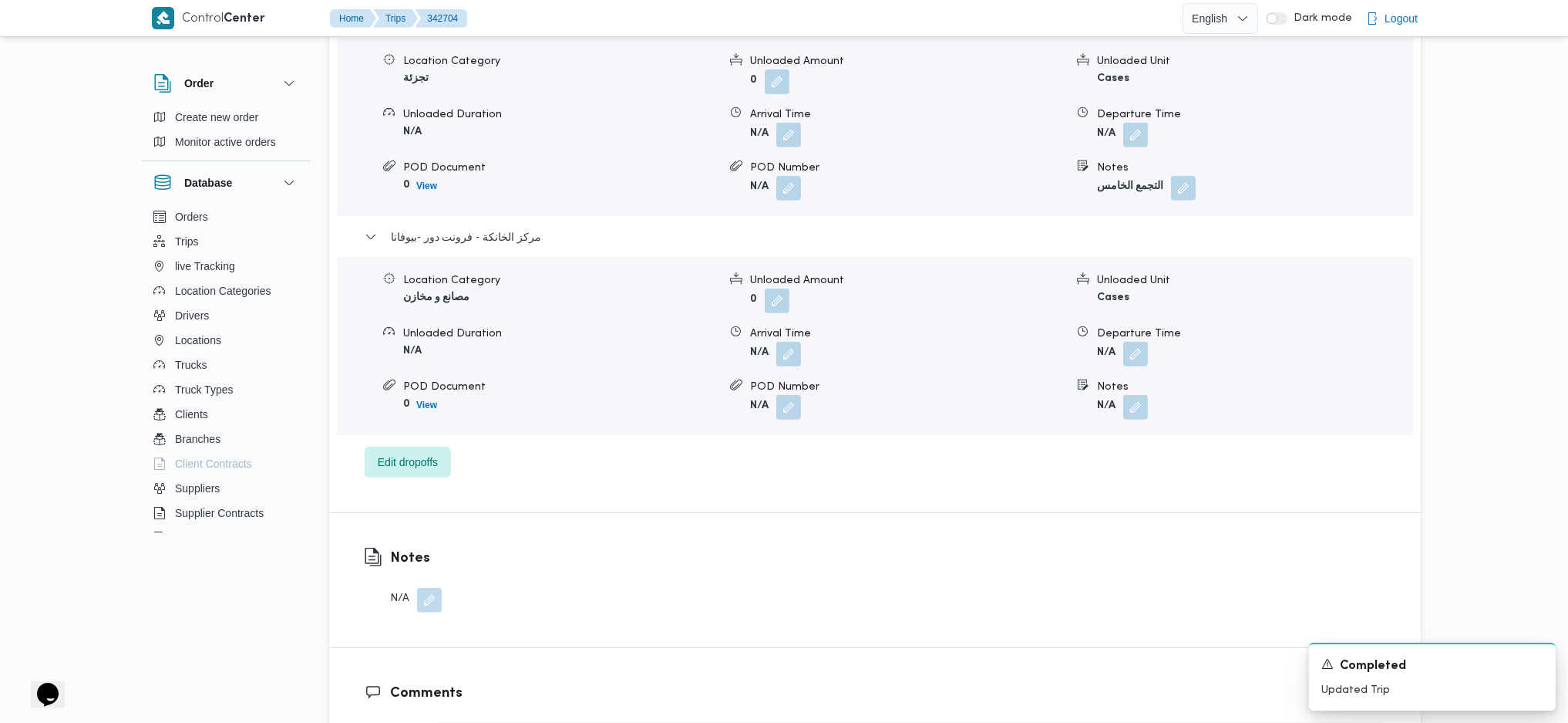
scroll to position [1446, 0]
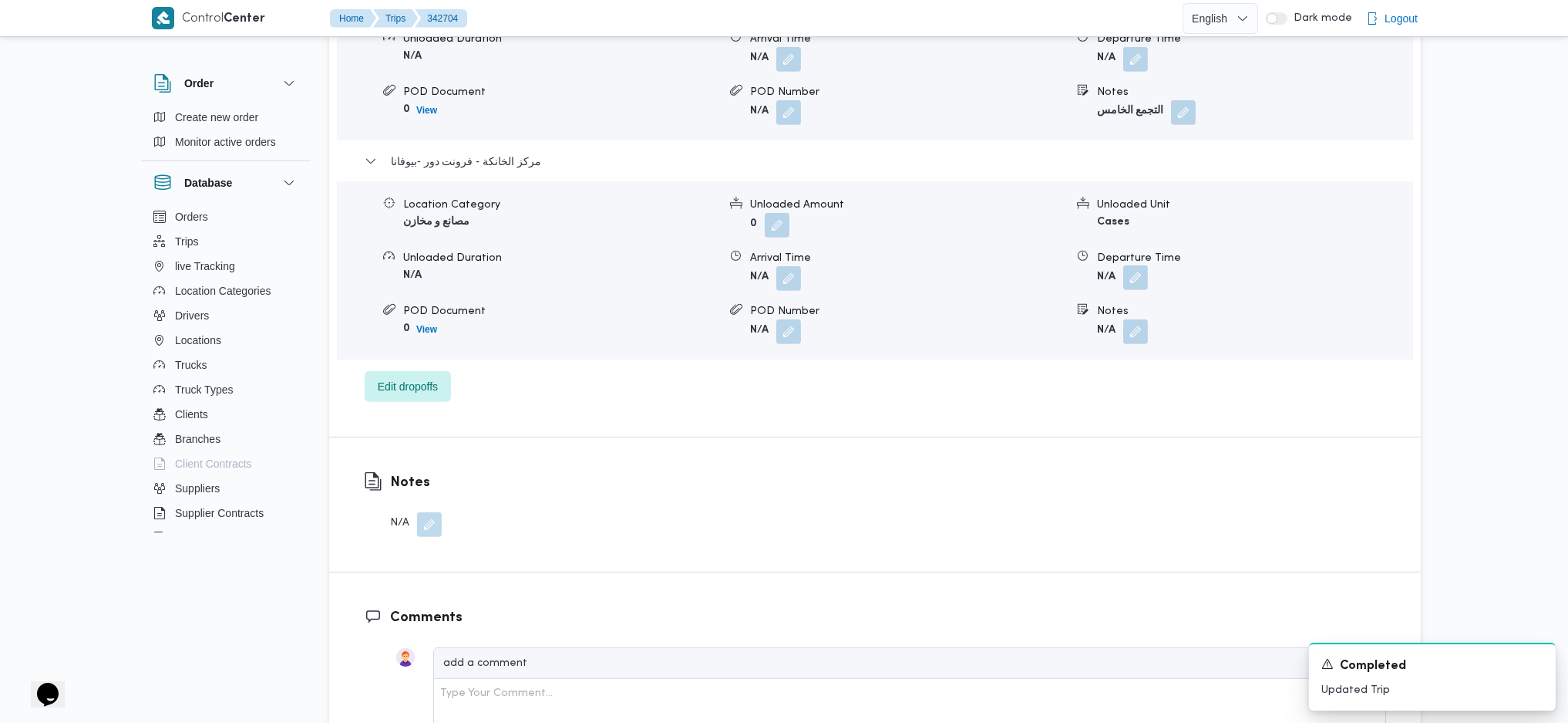
click at [1128, 283] on button "button" at bounding box center [1135, 277] width 24 height 24
click at [1102, 341] on input "Departure Time" at bounding box center [1094, 340] width 175 height 31
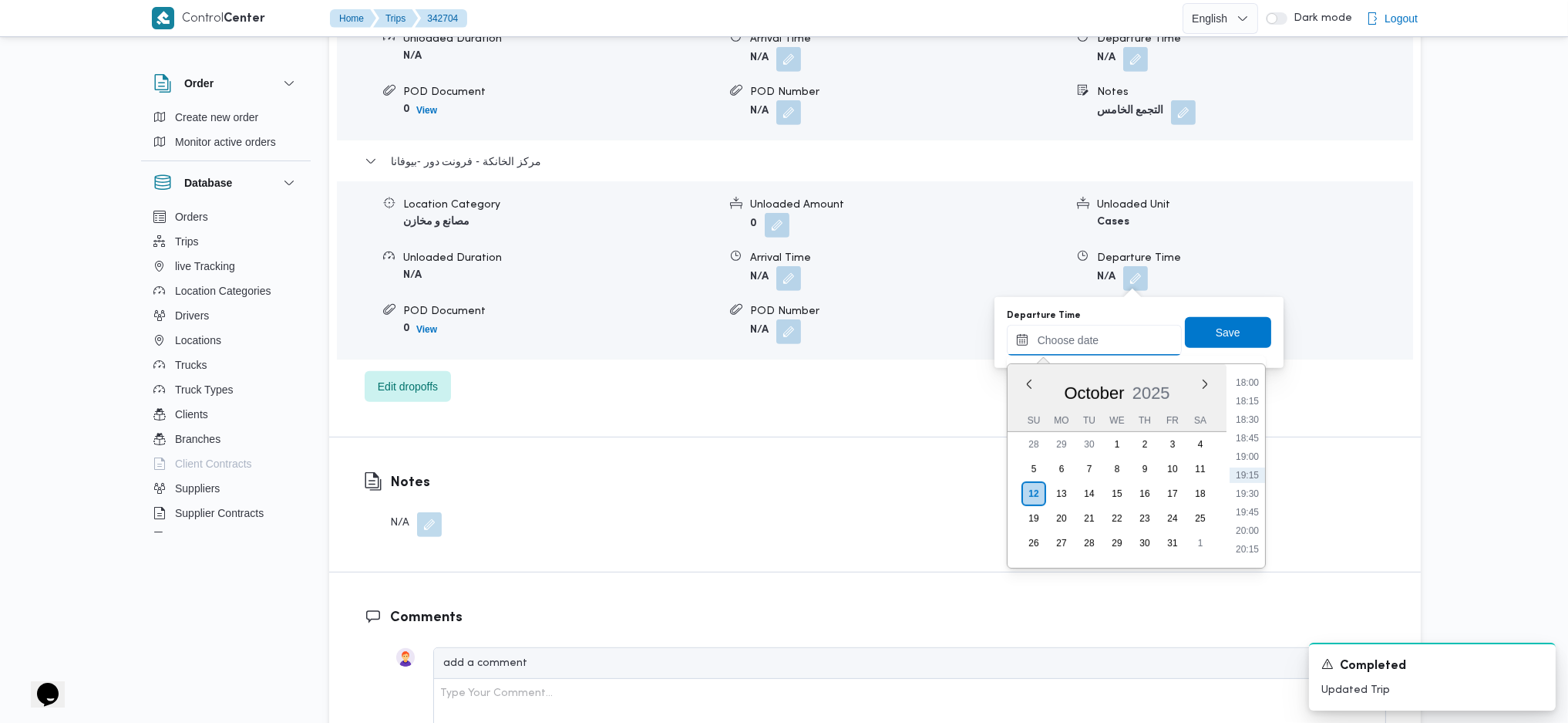
scroll to position [1231, 0]
click at [1240, 459] on li "17:45" at bounding box center [1247, 467] width 35 height 15
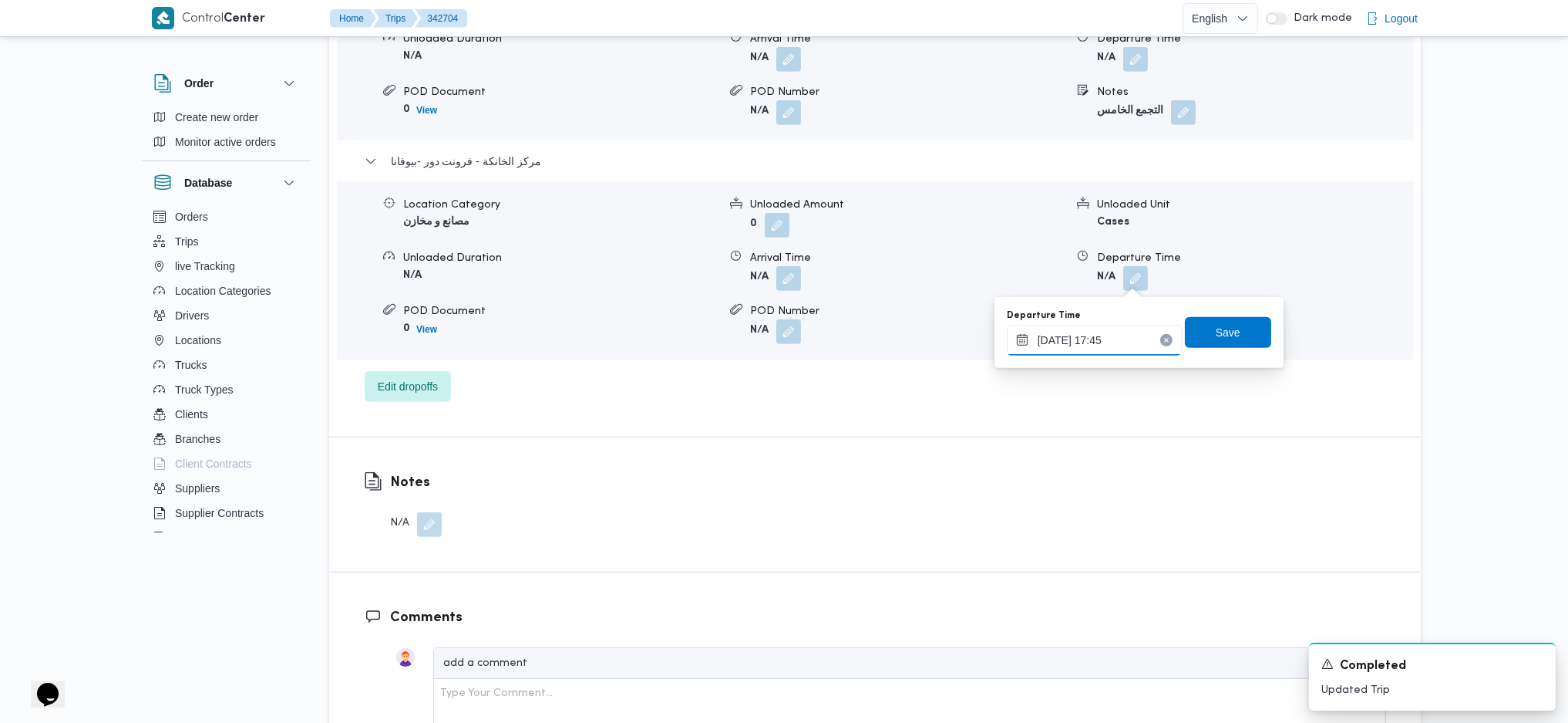
click at [1133, 348] on input "[DATE] 17:45" at bounding box center [1094, 340] width 175 height 31
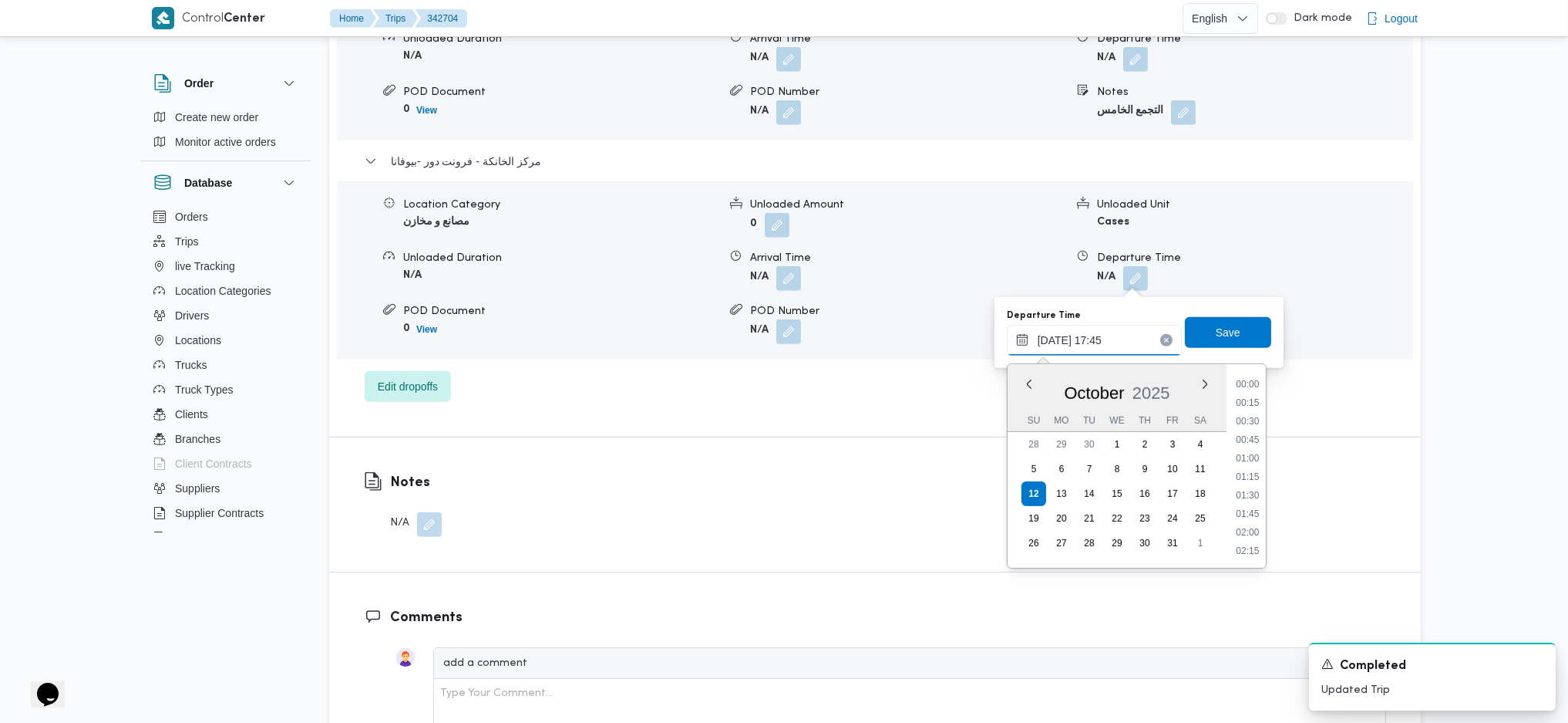
scroll to position [1222, 0]
click at [1243, 453] on li "17:30" at bounding box center [1247, 457] width 35 height 15
type input "[DATE] 17:30"
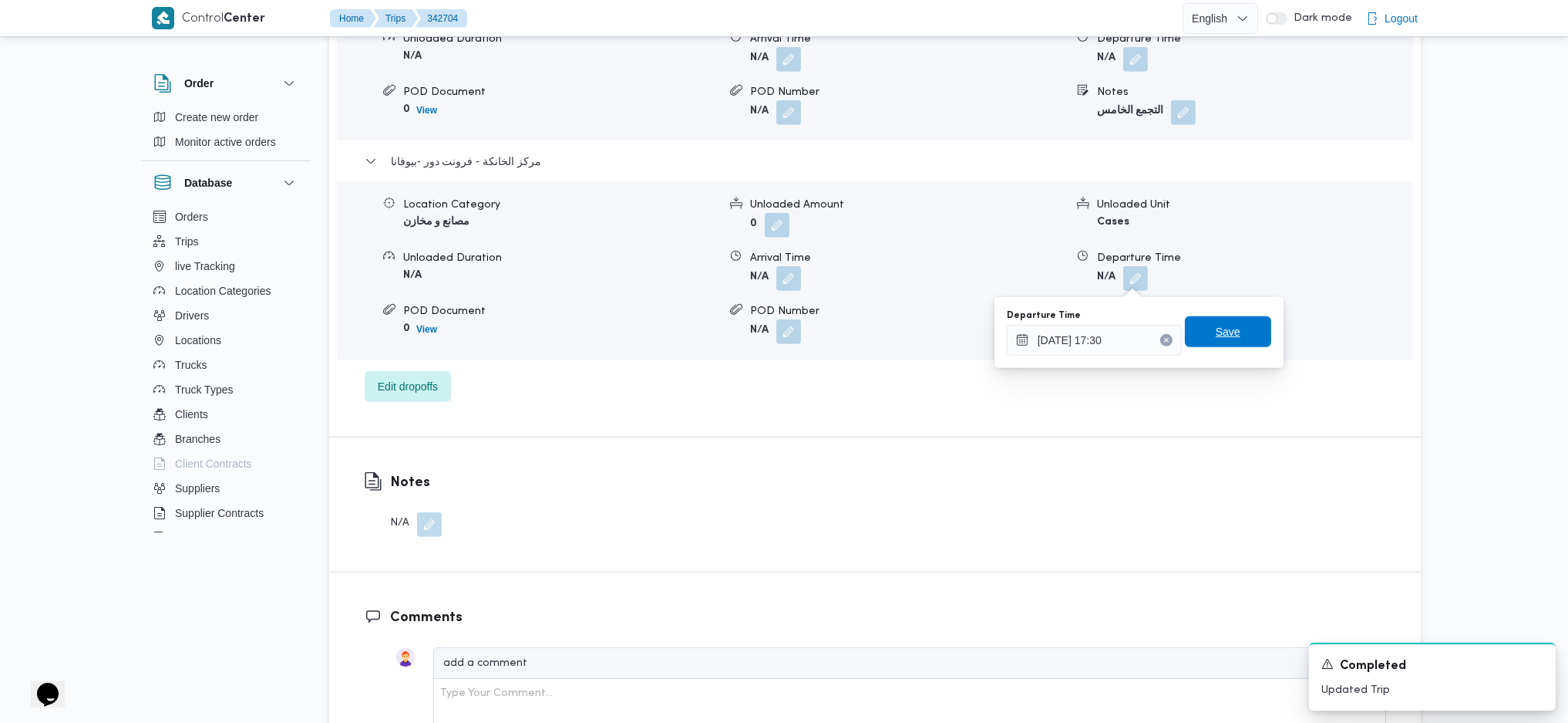
click at [1216, 339] on span "Save" at bounding box center [1228, 331] width 24 height 19
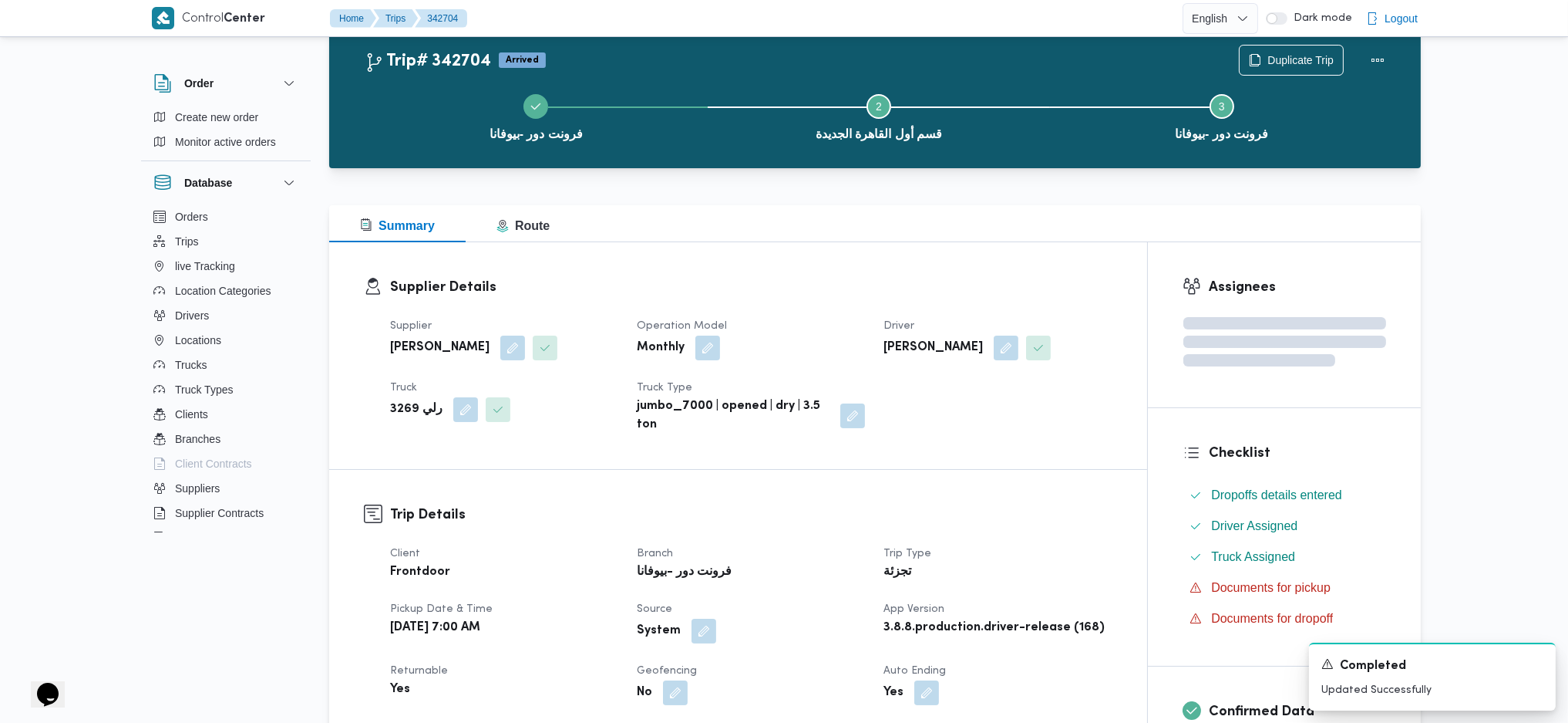
scroll to position [0, 0]
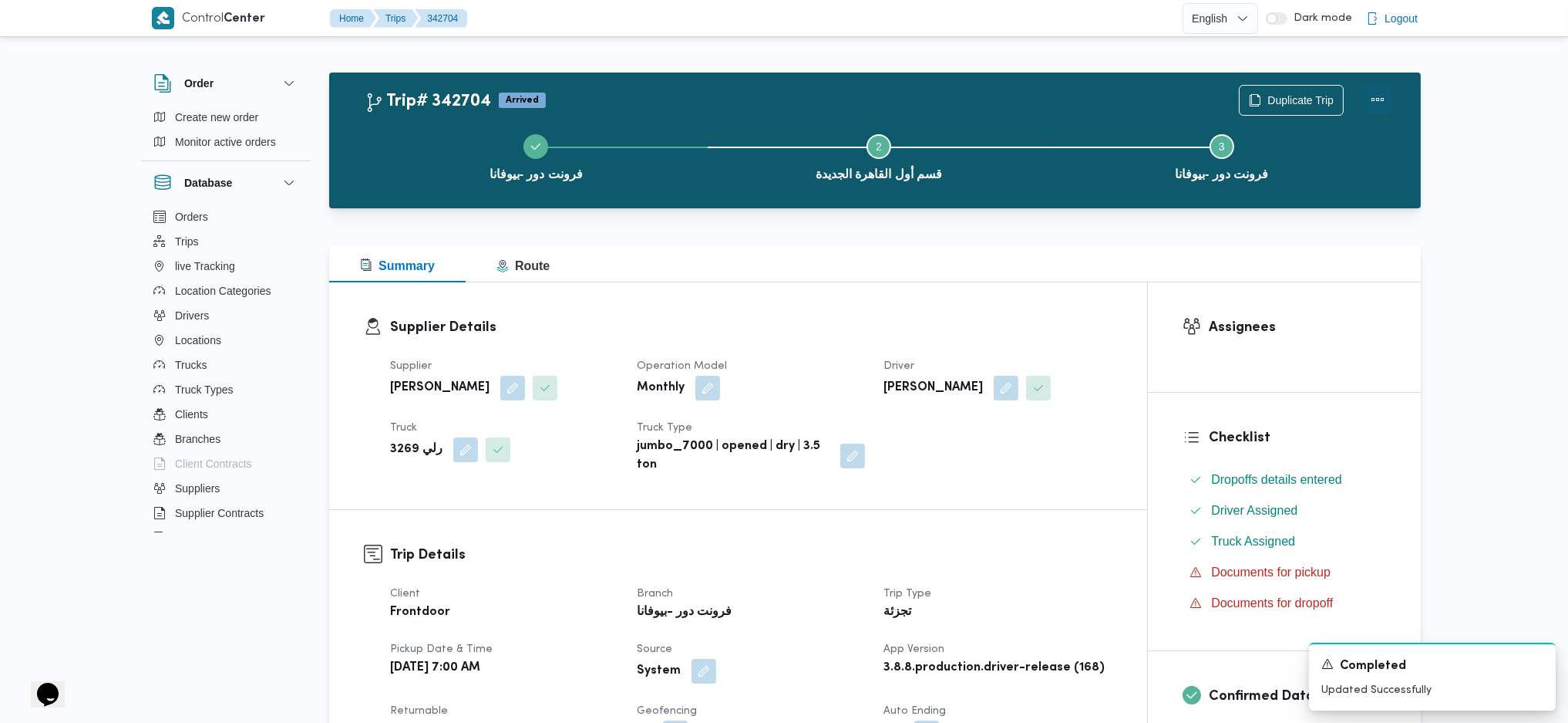
click at [1370, 98] on button "Actions" at bounding box center [1378, 99] width 31 height 31
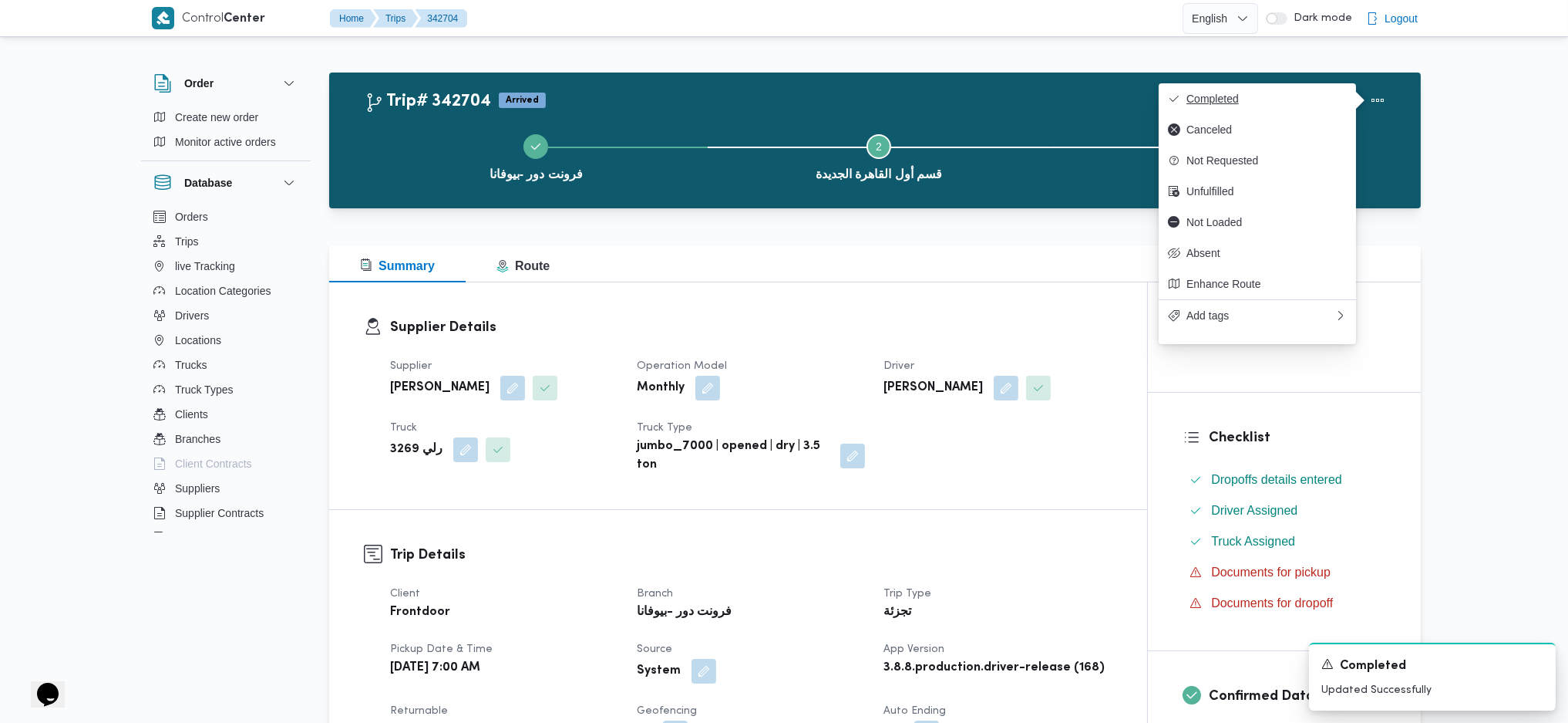
click at [1317, 100] on span "Completed" at bounding box center [1267, 99] width 161 height 13
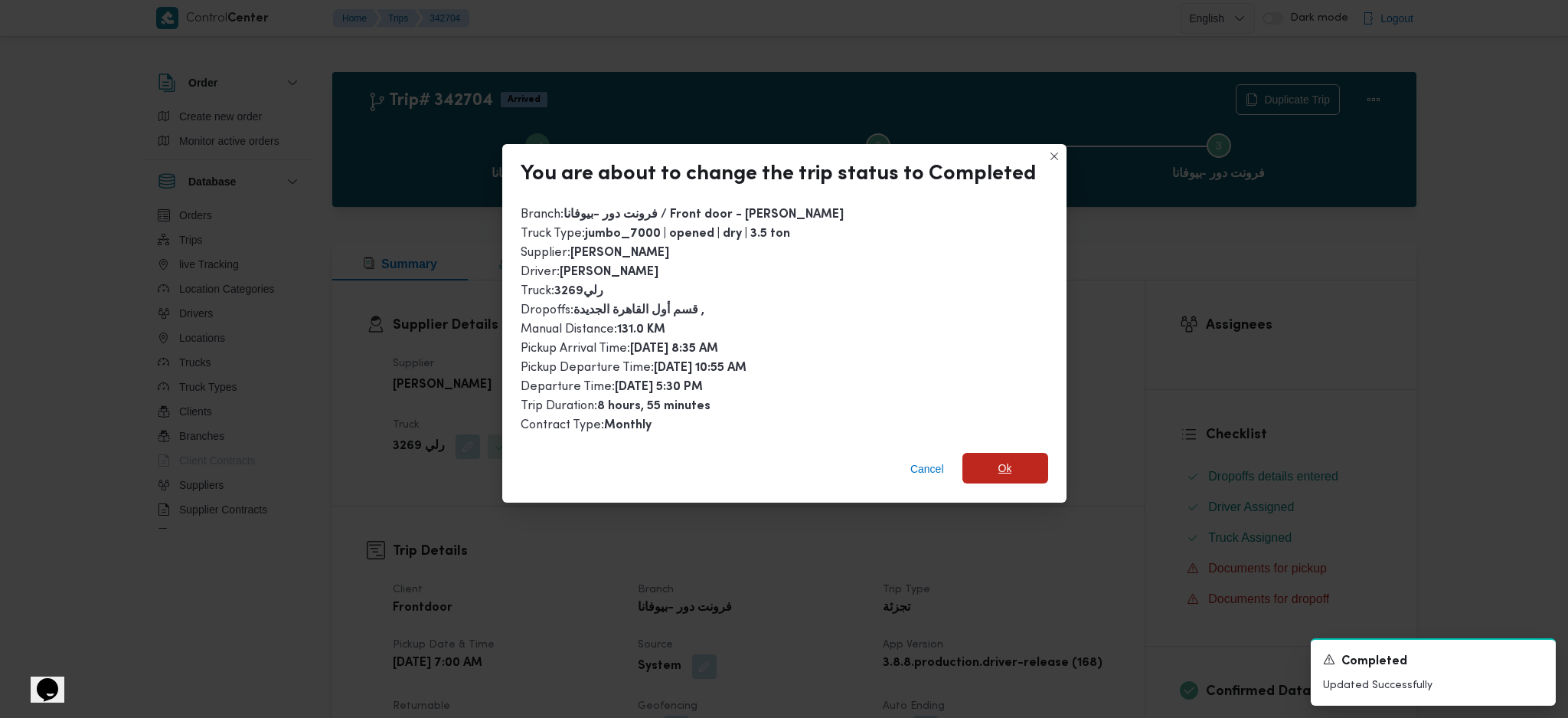
click at [998, 459] on span "Ok" at bounding box center [1004, 468] width 13 height 19
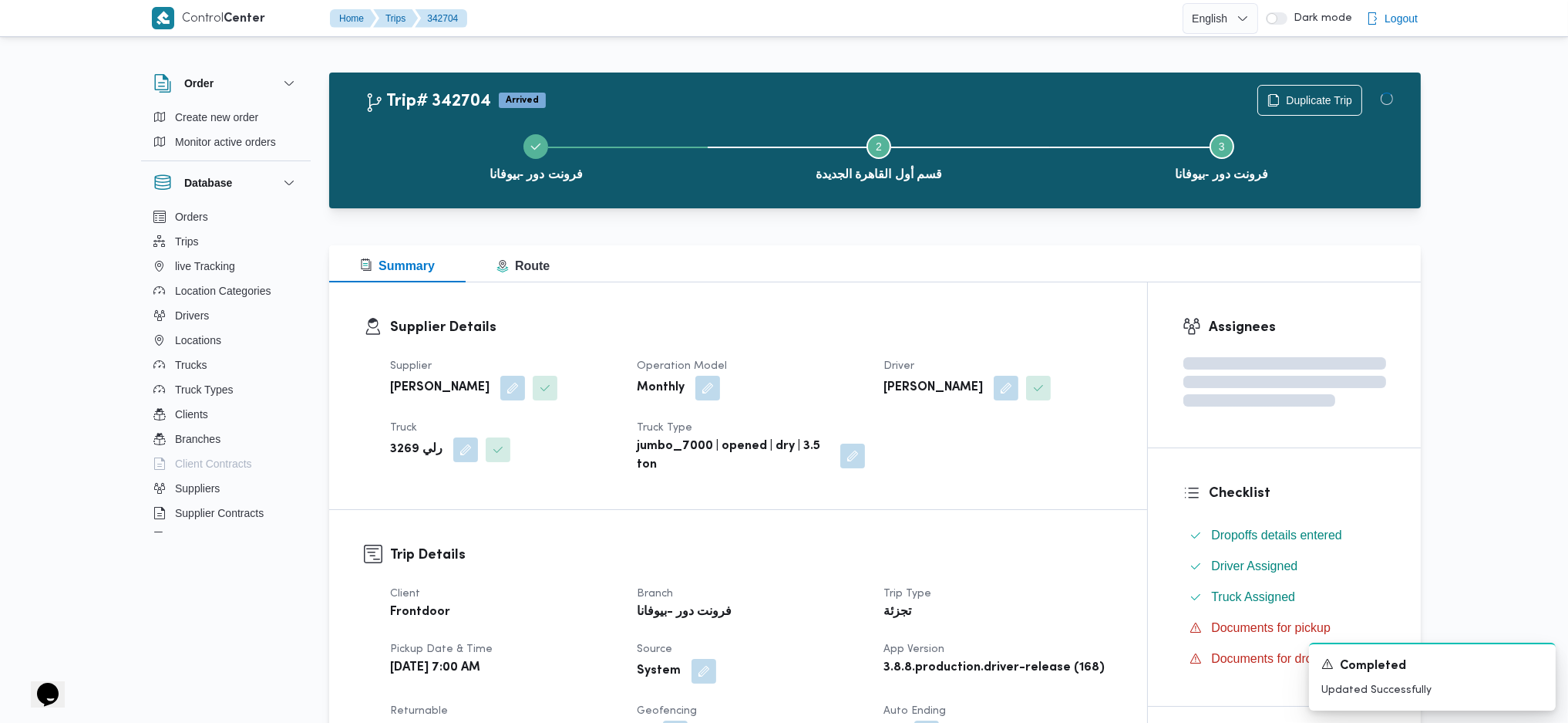
drag, startPoint x: 1009, startPoint y: 499, endPoint x: 1014, endPoint y: 531, distance: 32.4
click at [1010, 504] on div "Supplier Details Supplier [PERSON_NAME] Operation Model Monthly Driver [PERSON_…" at bounding box center [738, 395] width 818 height 227
click at [930, 278] on div "Summary Route" at bounding box center [875, 264] width 1092 height 37
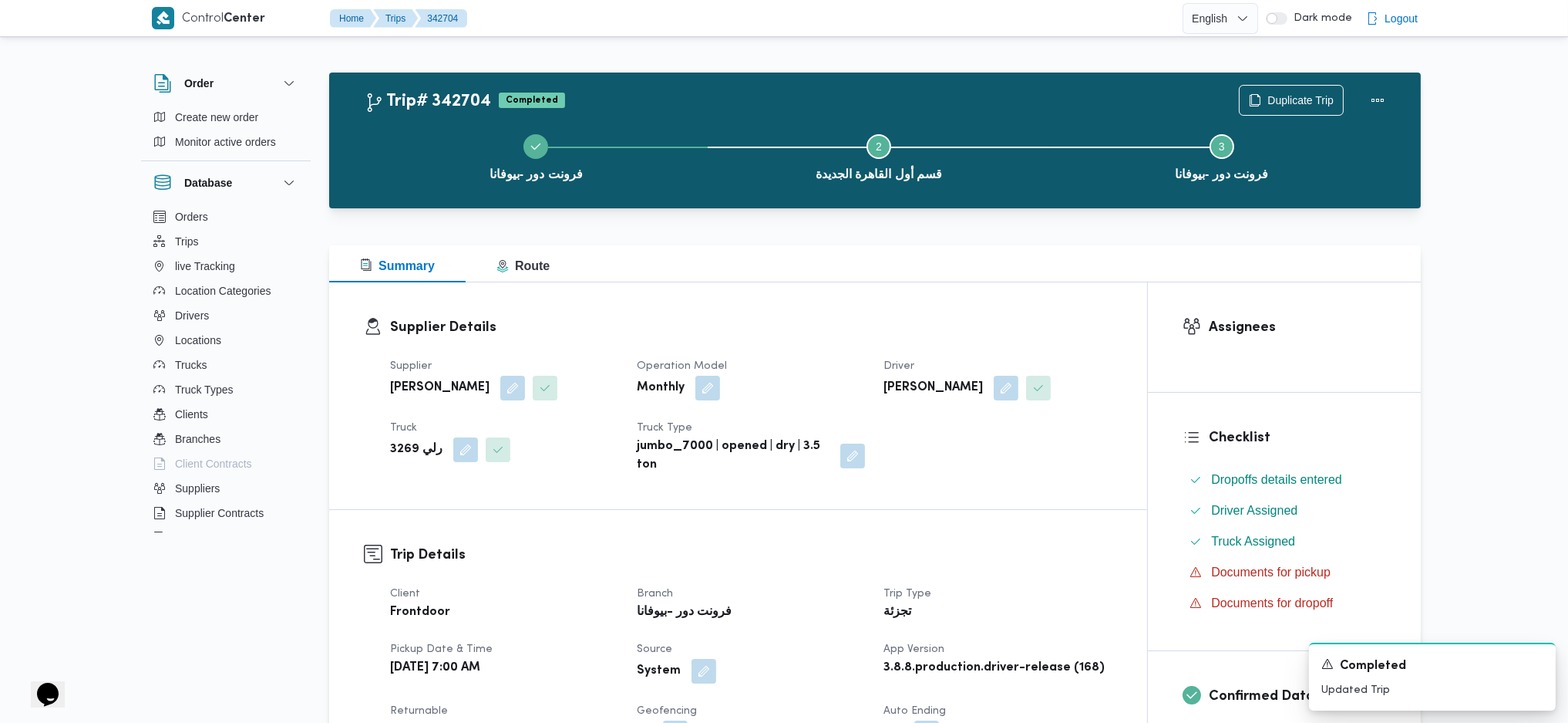
click at [930, 278] on div "Summary Route" at bounding box center [875, 264] width 1092 height 37
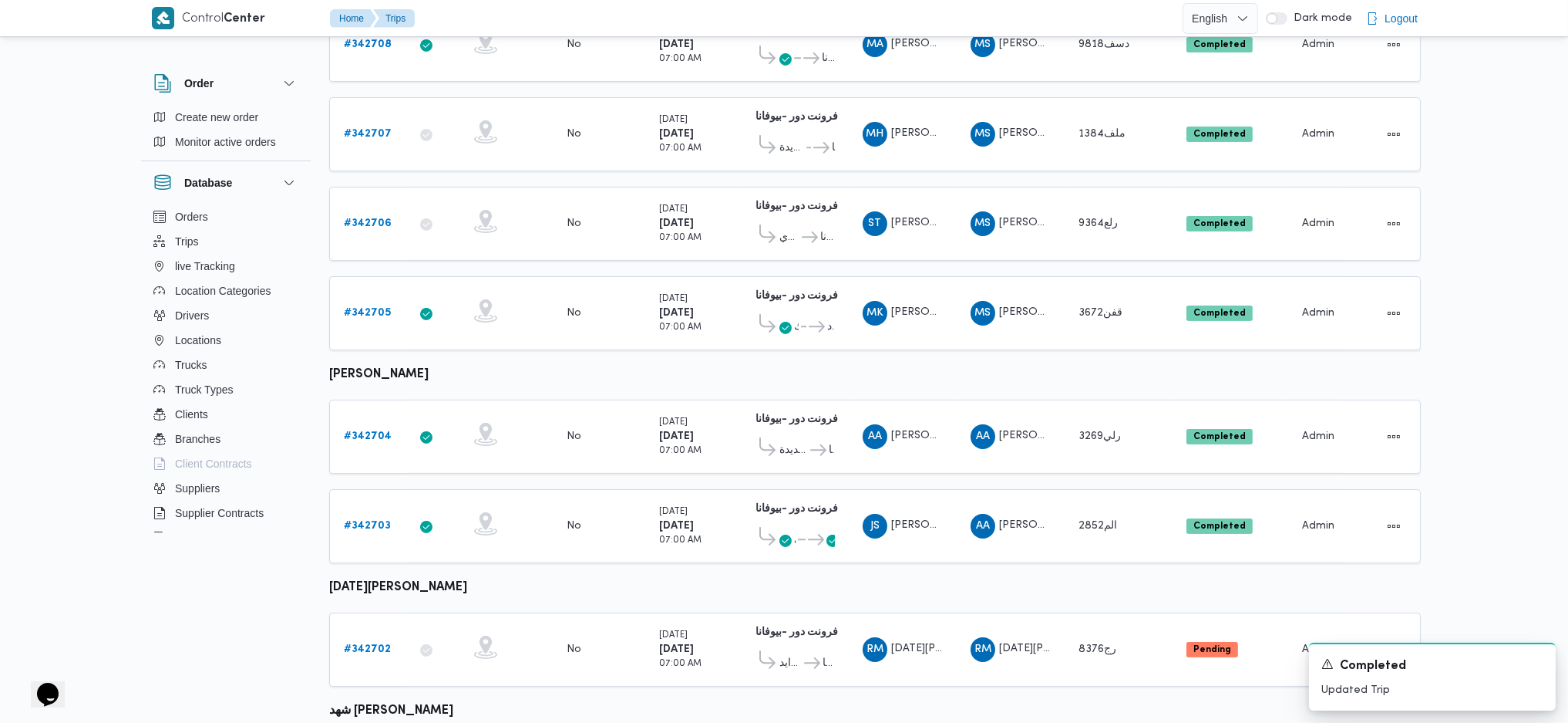
scroll to position [485, 0]
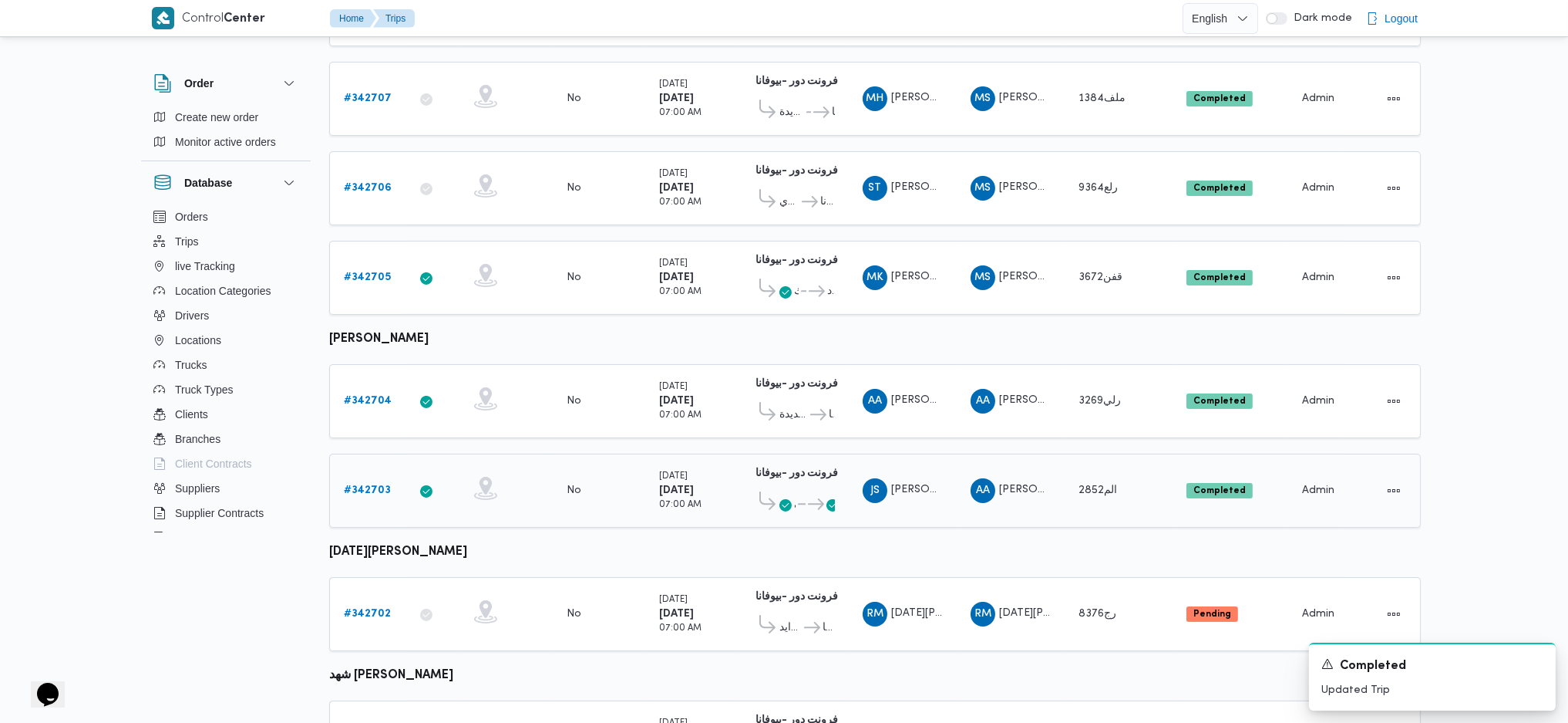
click at [372, 485] on b "# 342703" at bounding box center [367, 489] width 47 height 10
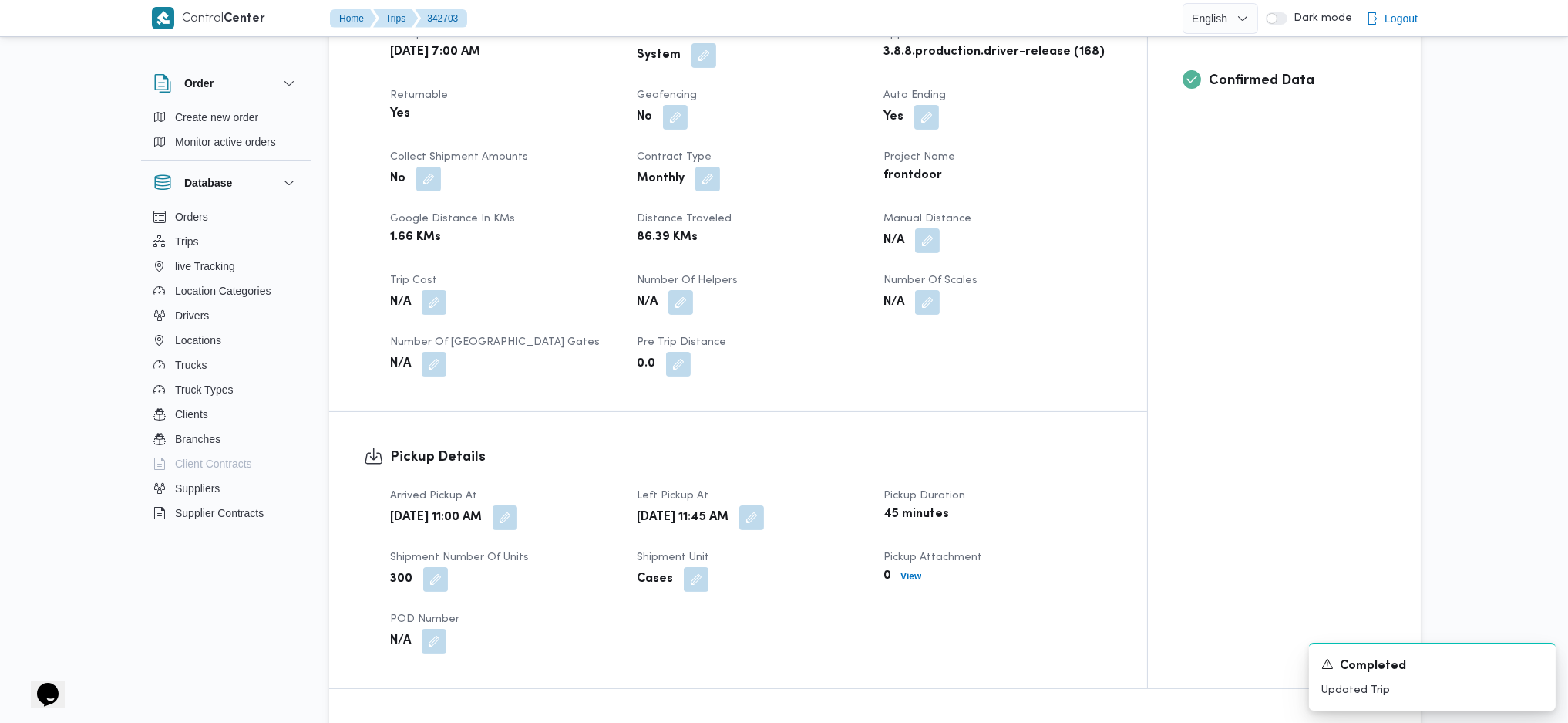
scroll to position [617, 0]
click at [936, 244] on button "button" at bounding box center [927, 237] width 24 height 24
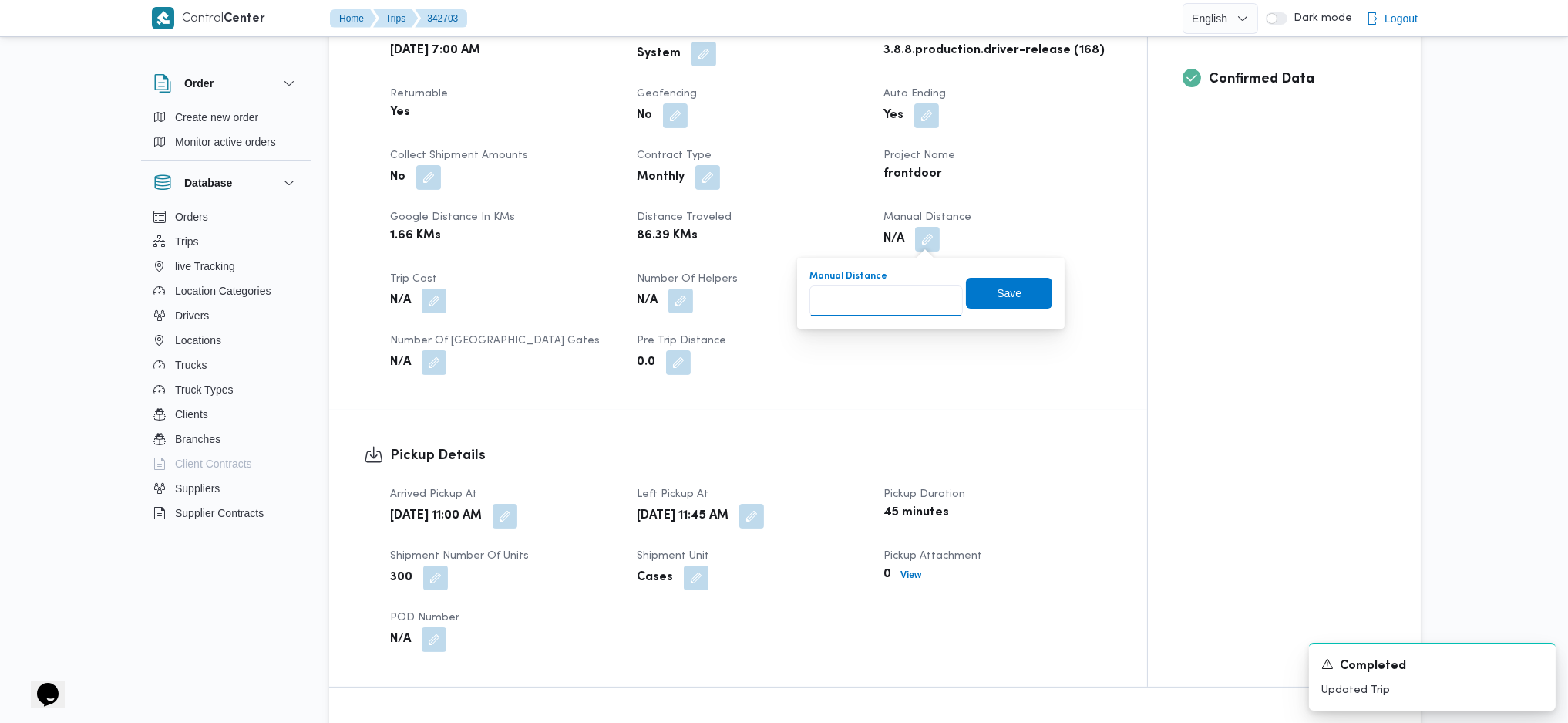
click at [890, 303] on input "Manual Distance" at bounding box center [886, 301] width 153 height 31
type input "90"
click at [1001, 293] on span "Save" at bounding box center [1009, 292] width 24 height 19
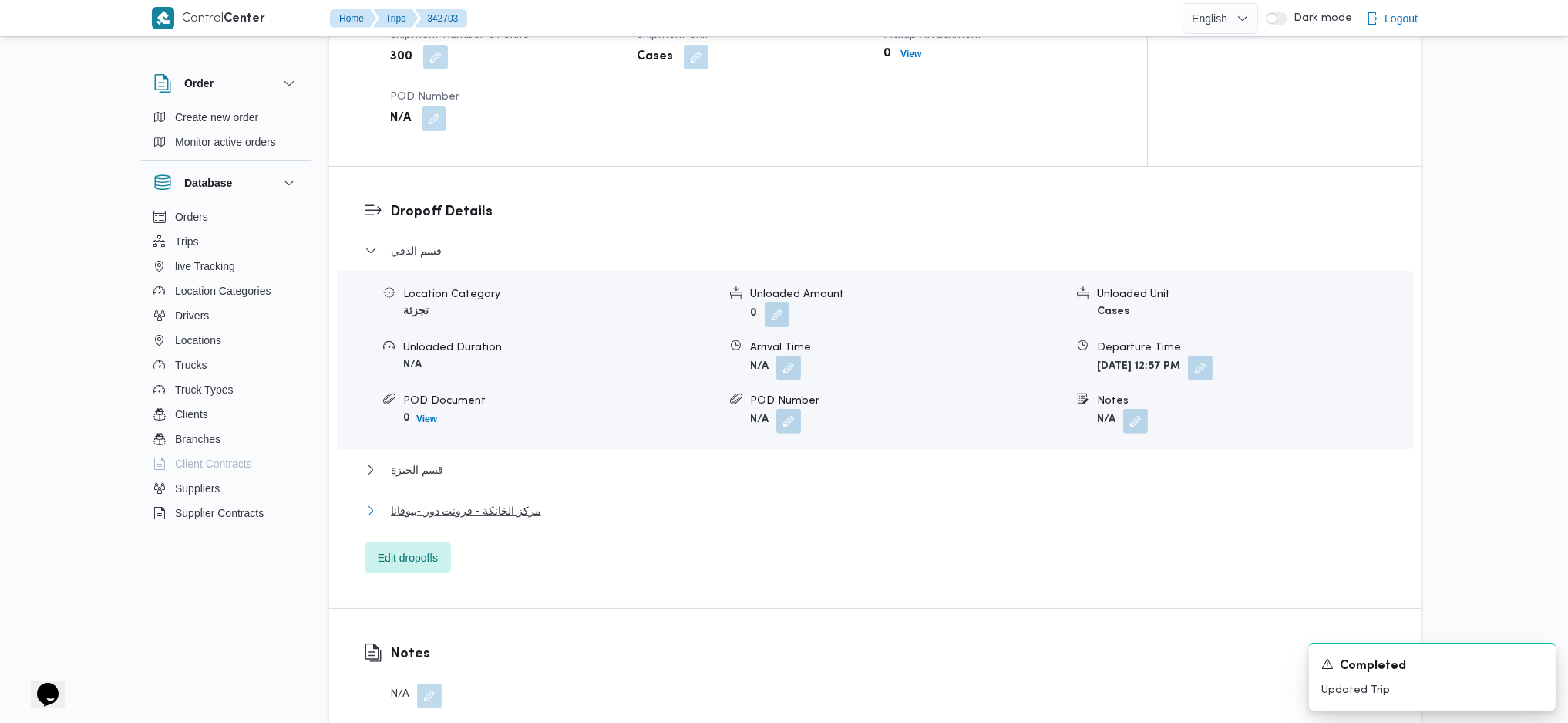
click at [509, 509] on span "مركز الخانكة - فرونت دور -بيوفانا" at bounding box center [466, 510] width 151 height 19
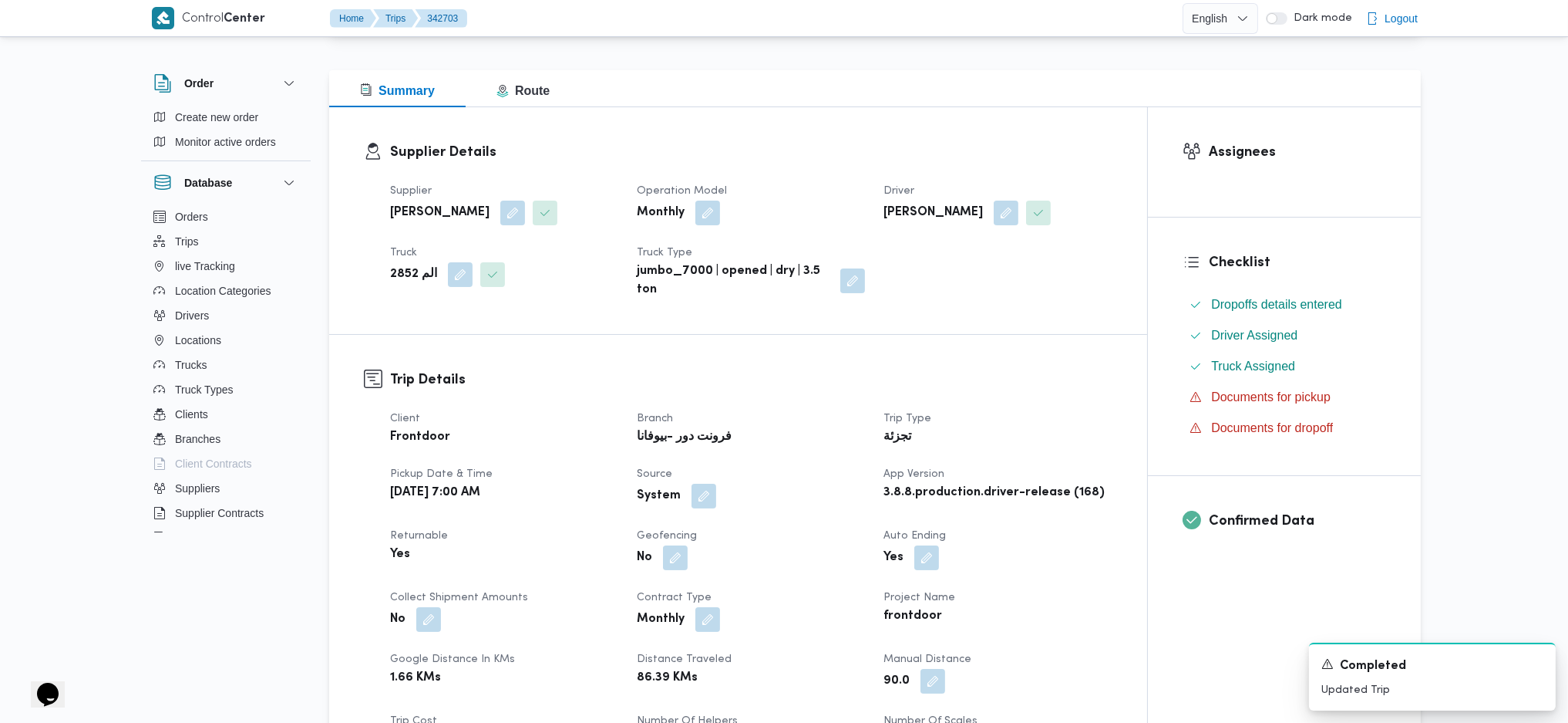
scroll to position [0, 0]
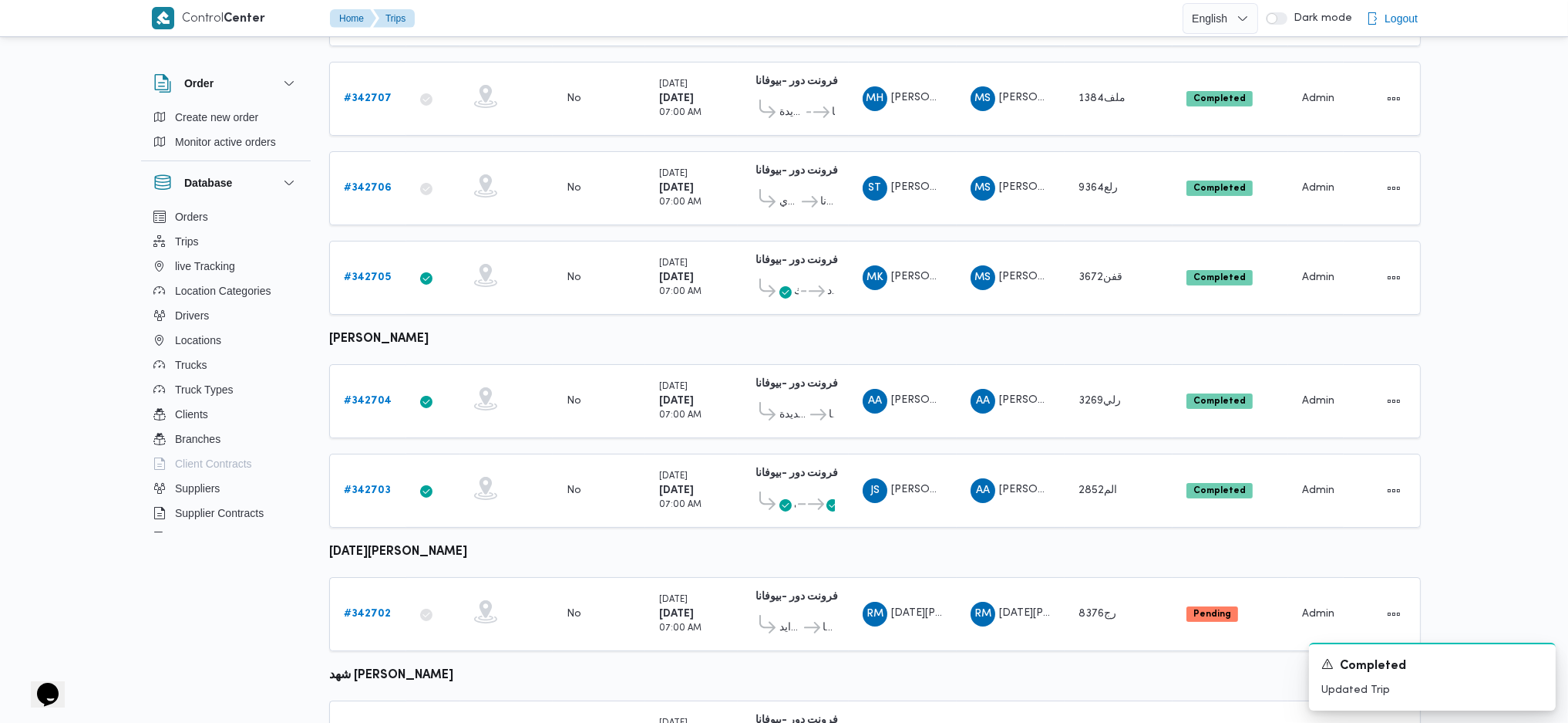
scroll to position [524, 0]
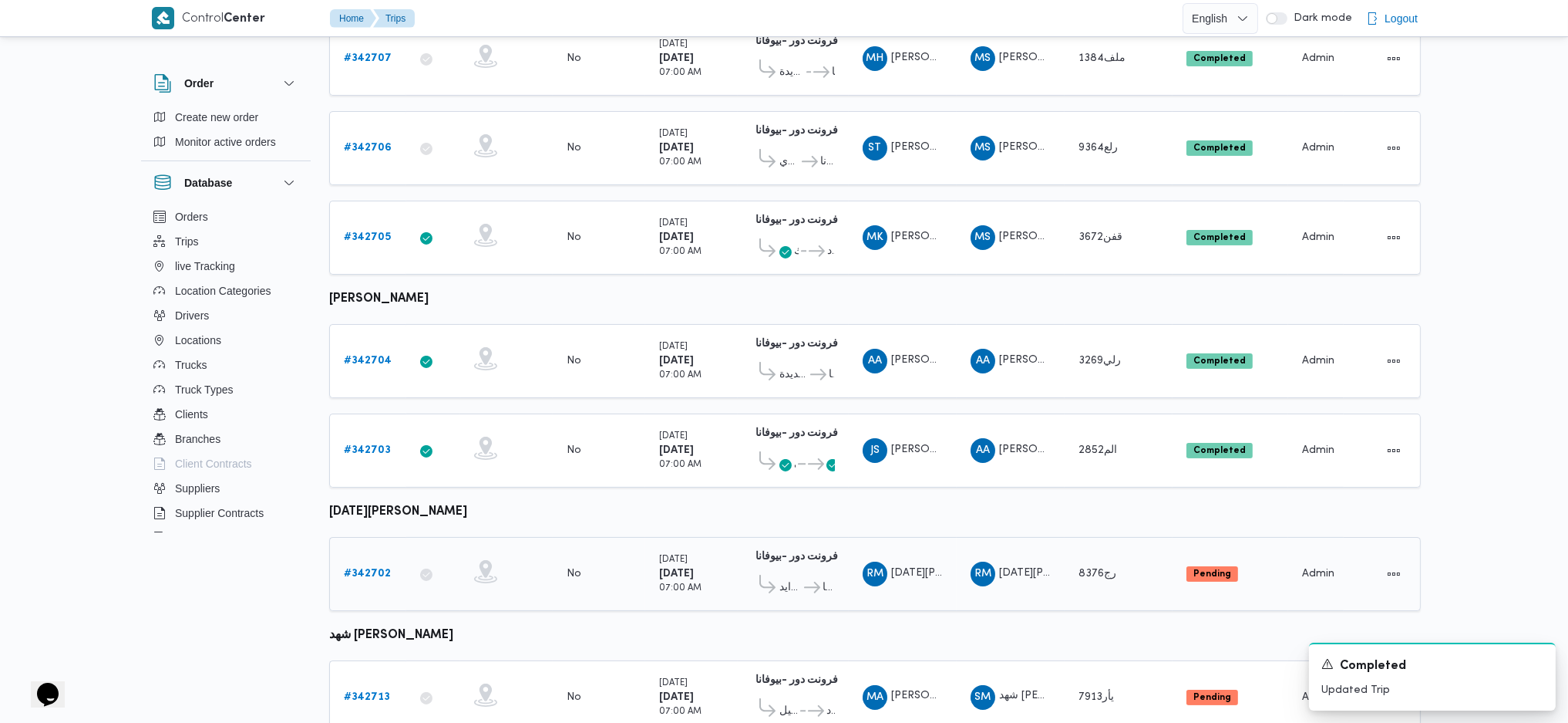
click at [365, 569] on b "# 342702" at bounding box center [367, 573] width 47 height 10
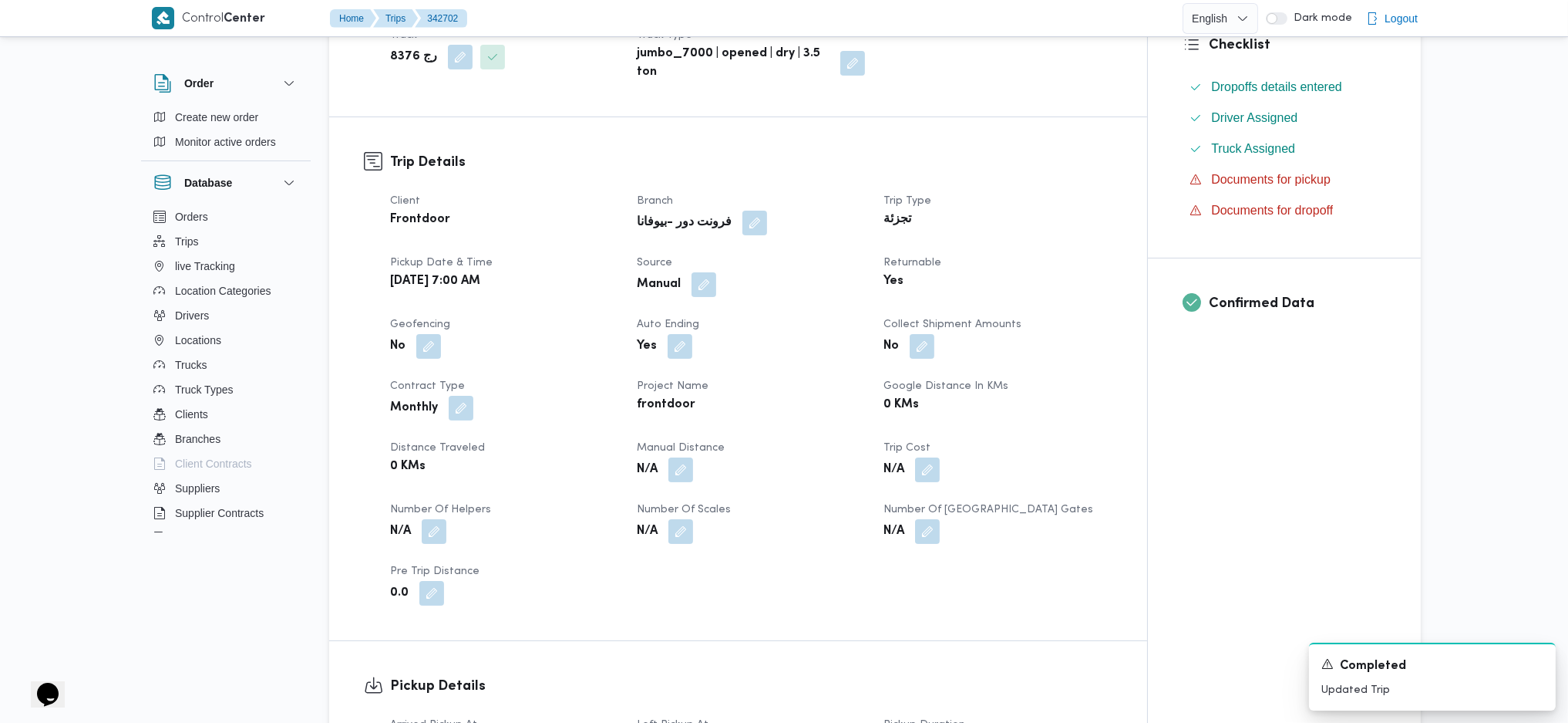
scroll to position [411, 0]
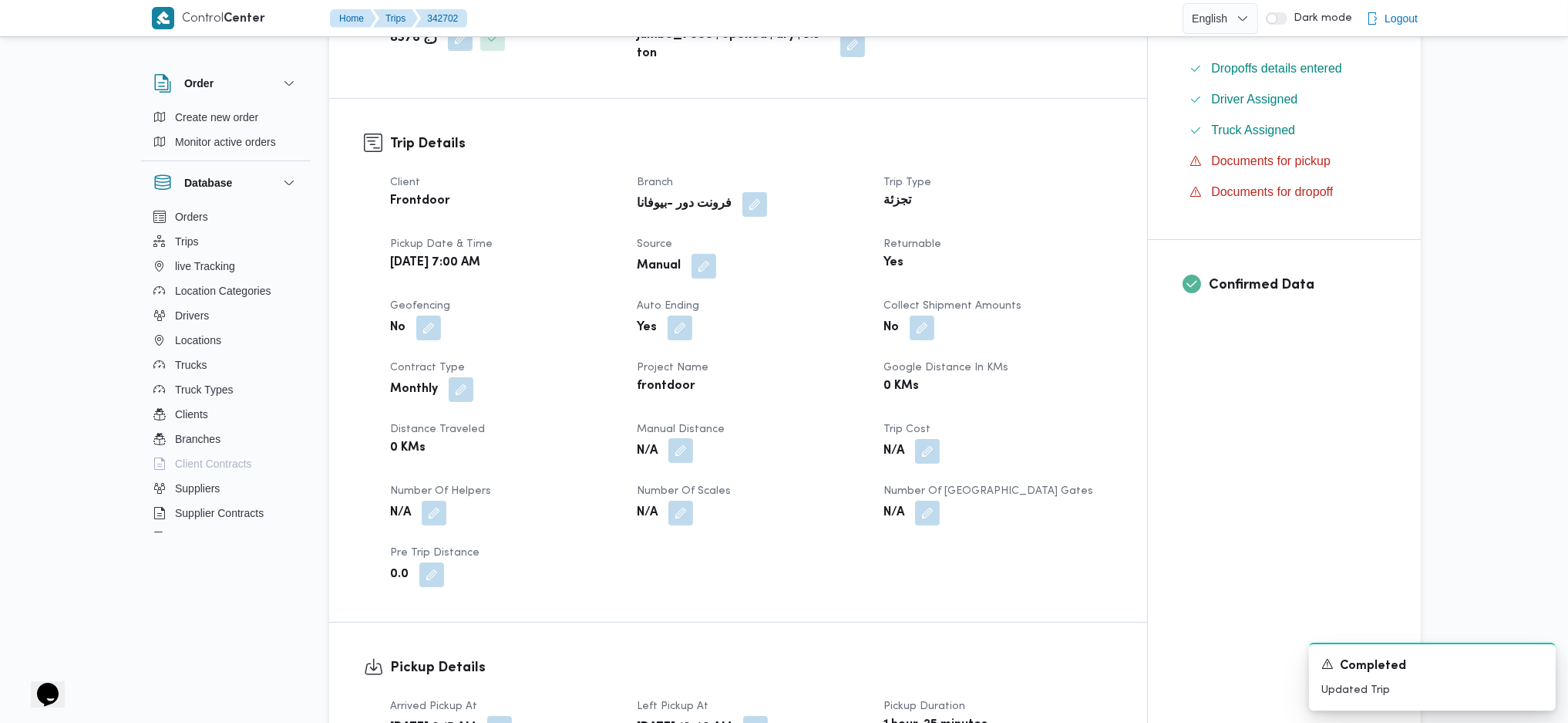
click at [685, 442] on button "button" at bounding box center [680, 450] width 24 height 24
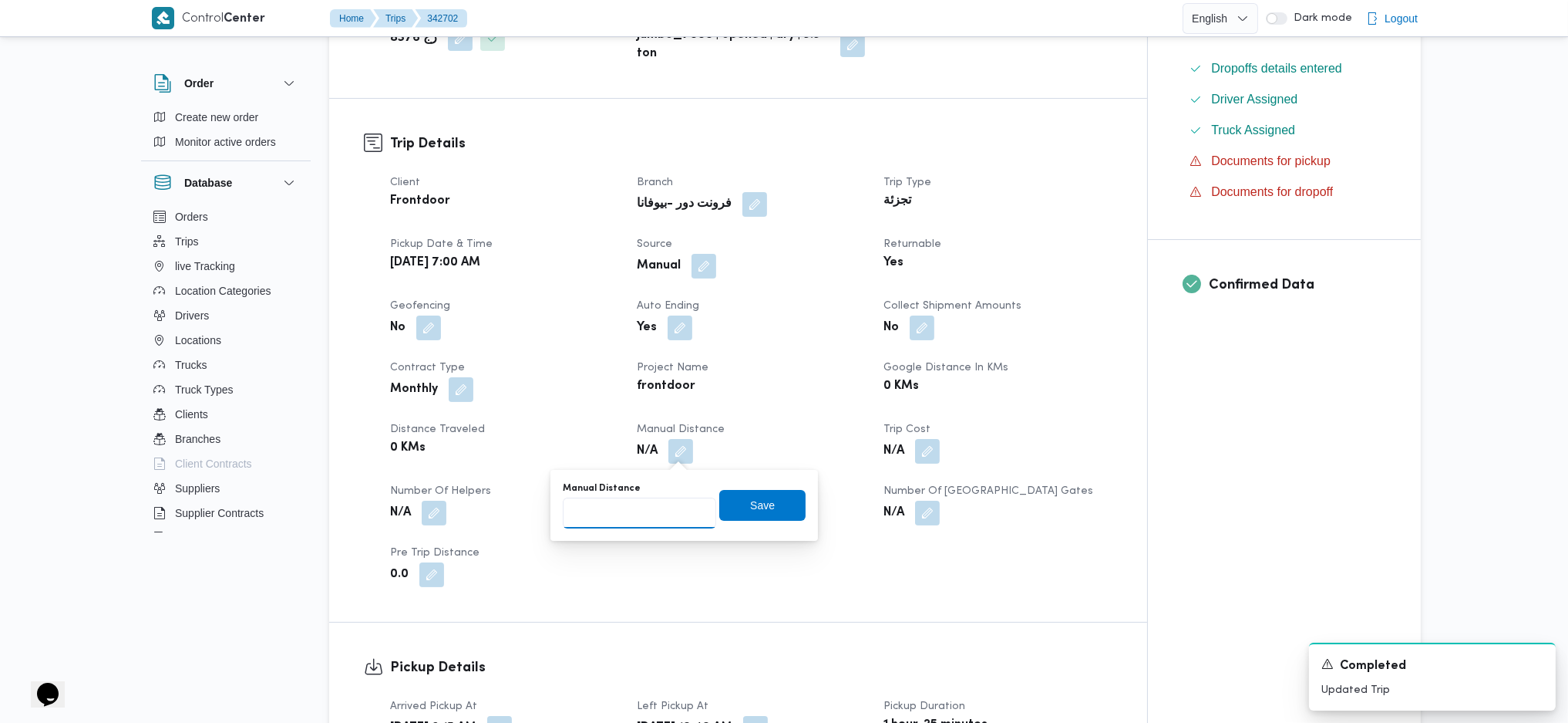
click at [617, 515] on input "Manual Distance" at bounding box center [640, 513] width 153 height 31
type input "135"
click at [773, 507] on span "Save" at bounding box center [762, 505] width 87 height 31
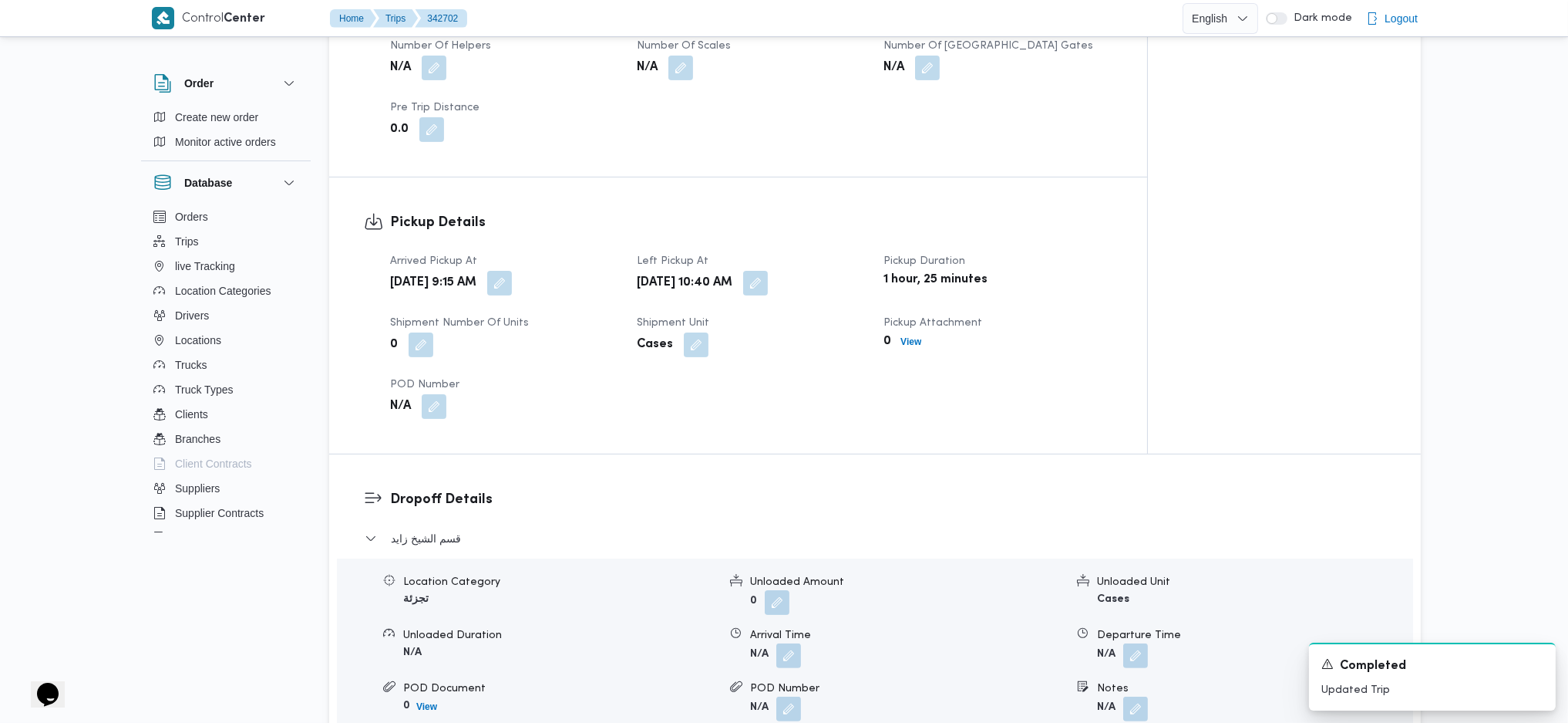
scroll to position [1028, 0]
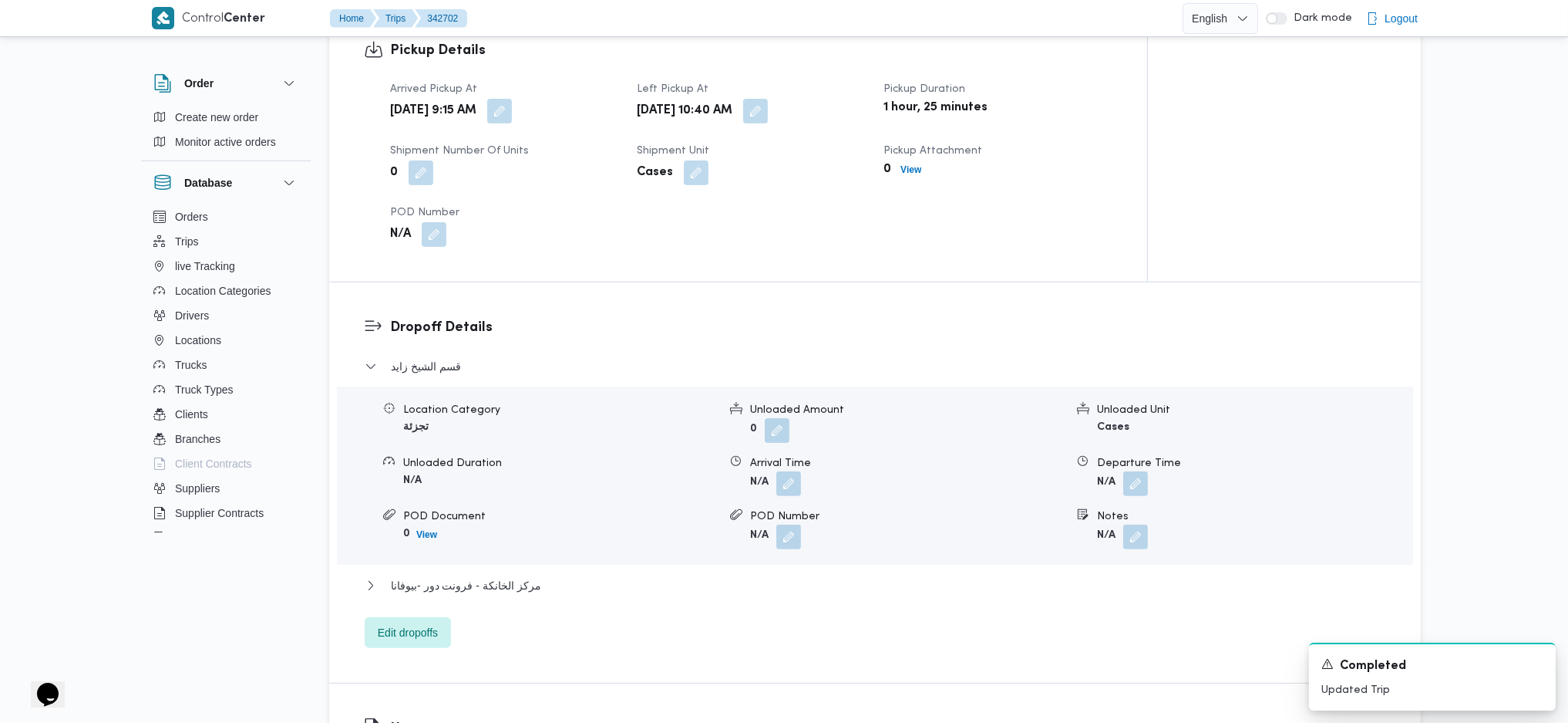
click at [510, 573] on div "قسم [PERSON_NAME] Location Category تجزئة Unloaded Amount 0 Unloaded Unit Cases…" at bounding box center [875, 503] width 1021 height 291
click at [487, 580] on span "مركز الخانكة - فرونت دور -بيوفانا" at bounding box center [466, 585] width 151 height 19
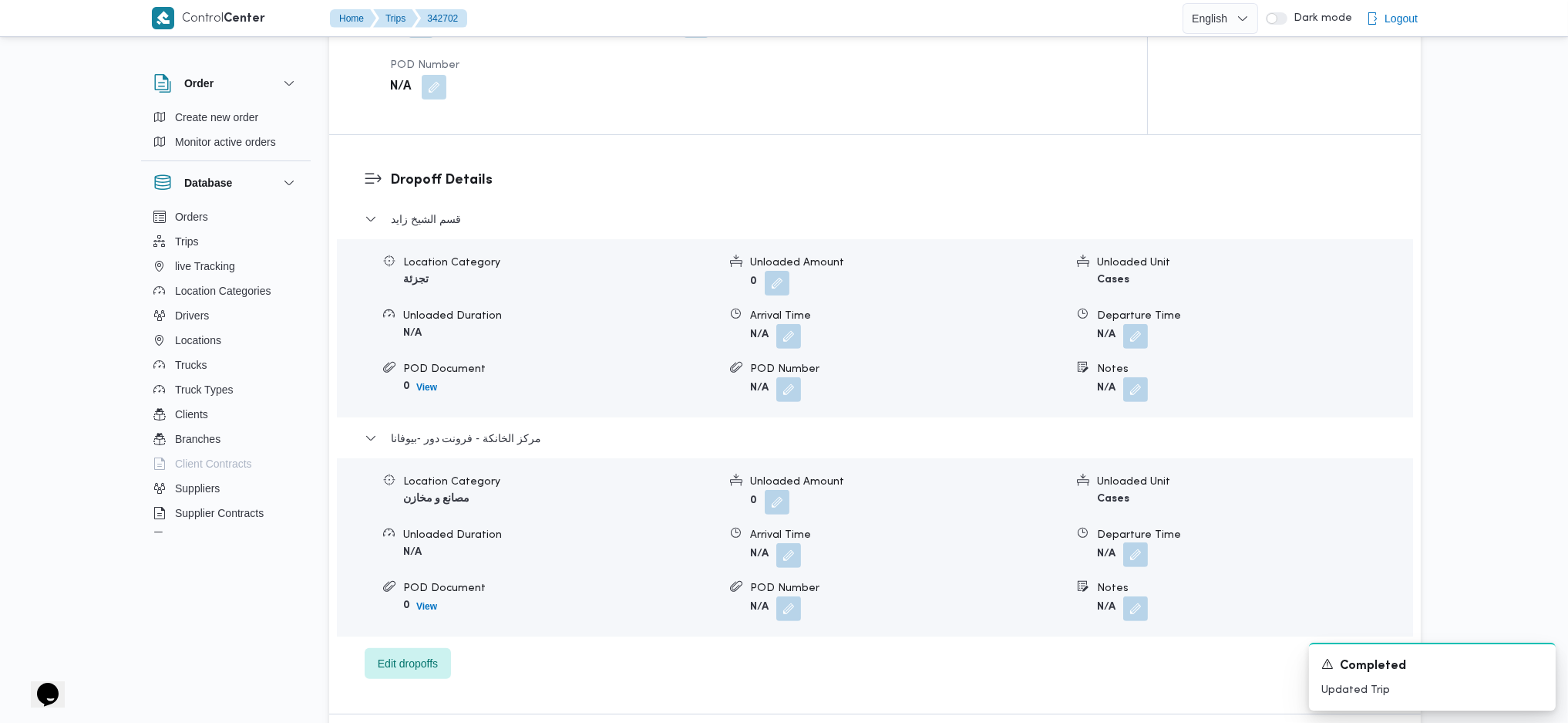
scroll to position [1337, 0]
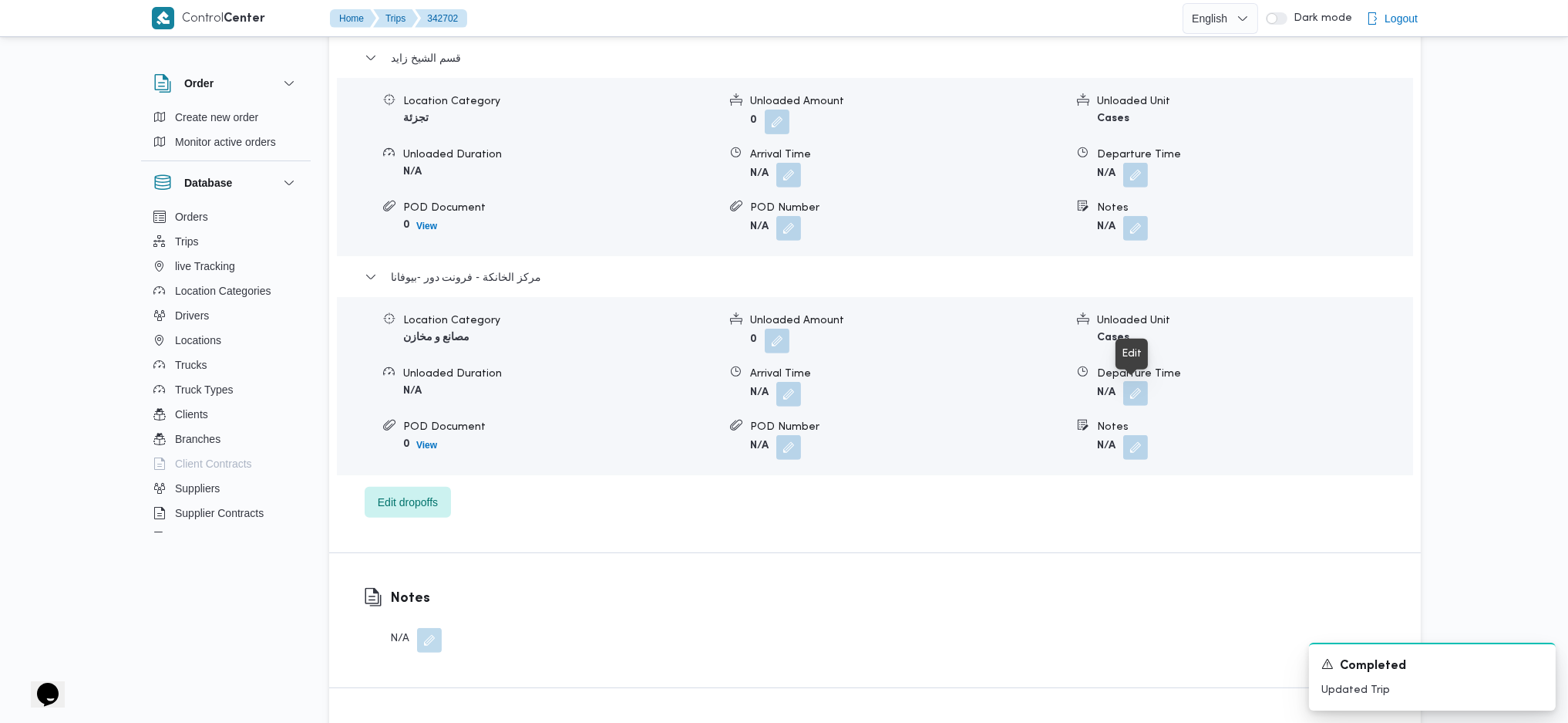
click at [1147, 393] on button "button" at bounding box center [1135, 393] width 24 height 24
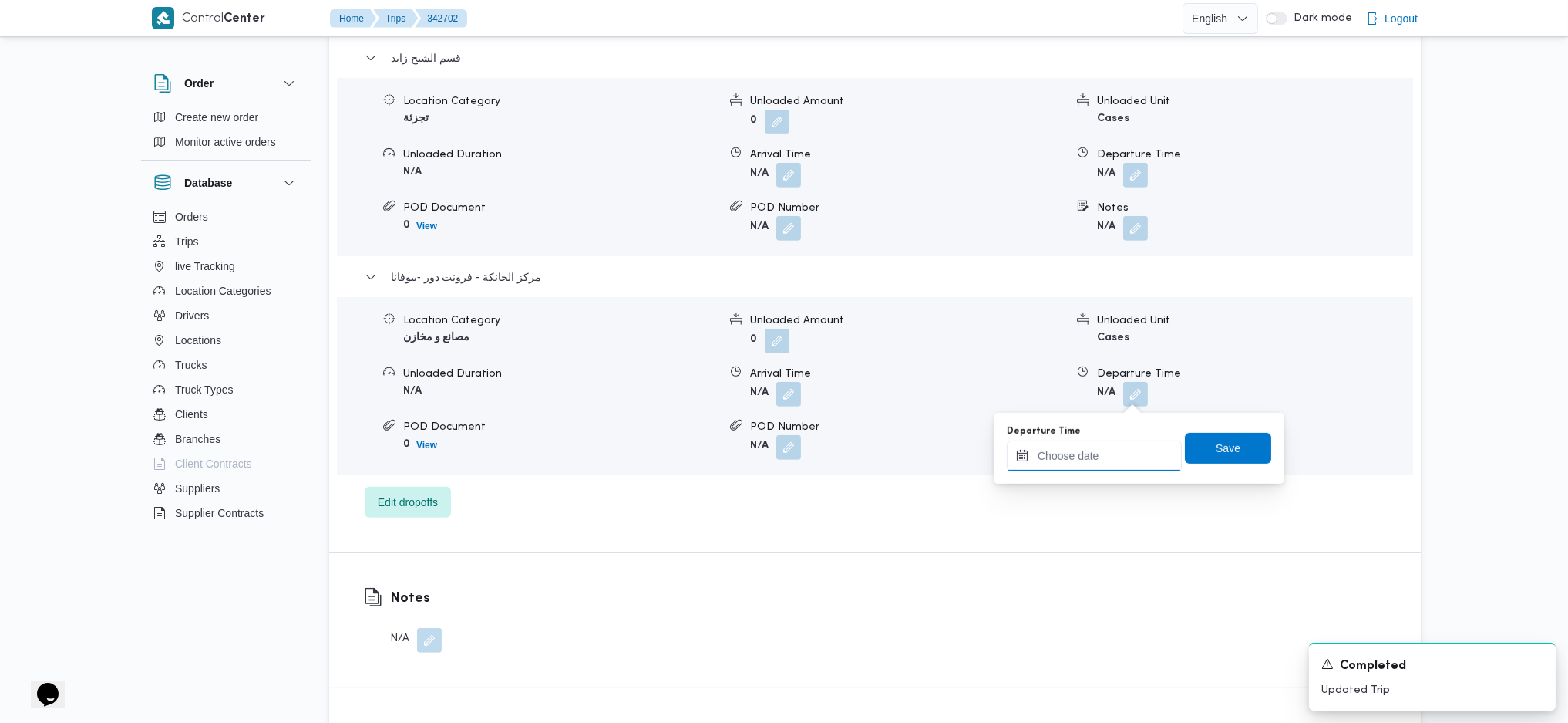
click at [1105, 464] on input "Departure Time" at bounding box center [1094, 456] width 175 height 31
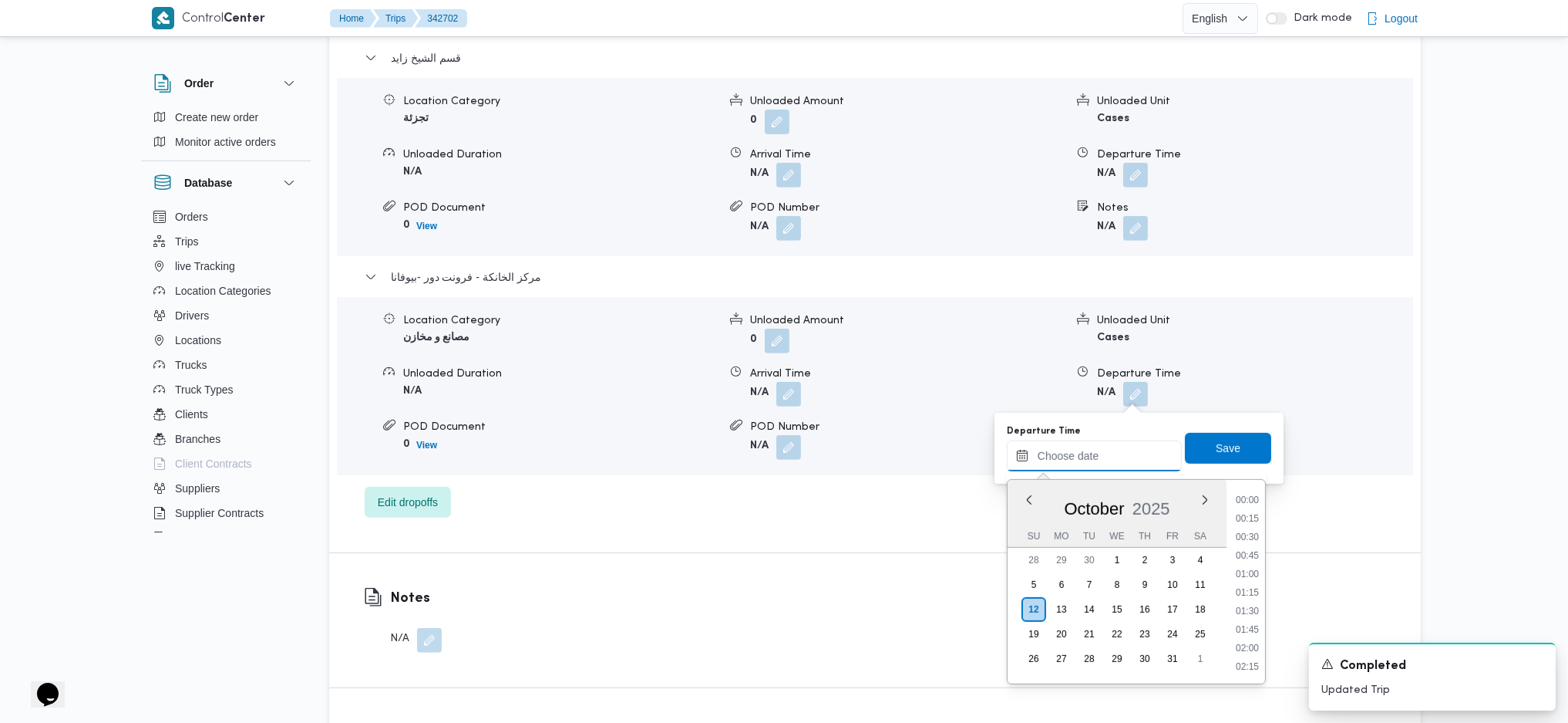
scroll to position [1334, 0]
click at [1252, 500] on li "18:00" at bounding box center [1247, 497] width 35 height 15
type input "[DATE] 18:00"
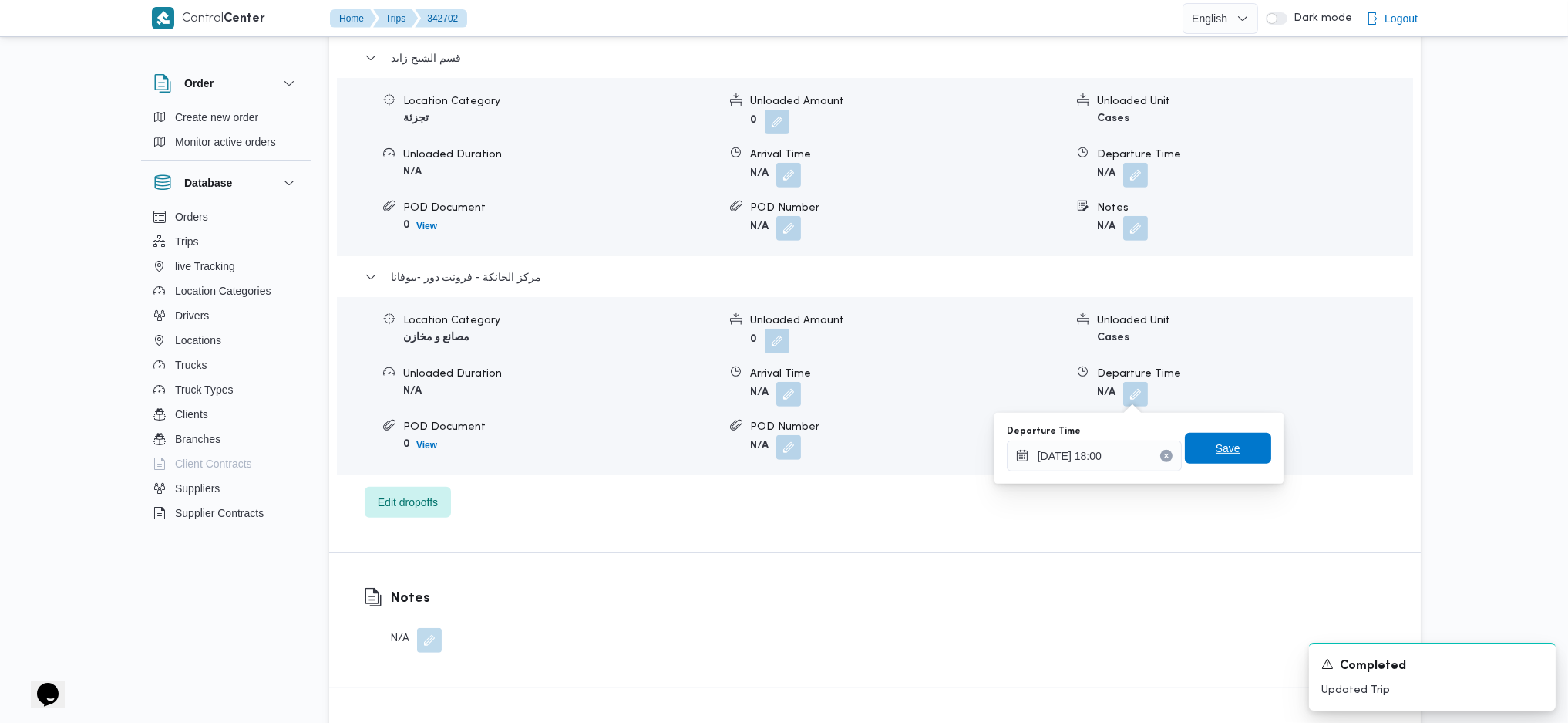
drag, startPoint x: 1221, startPoint y: 443, endPoint x: 1316, endPoint y: 367, distance: 121.7
click at [1221, 444] on span "Save" at bounding box center [1228, 448] width 24 height 19
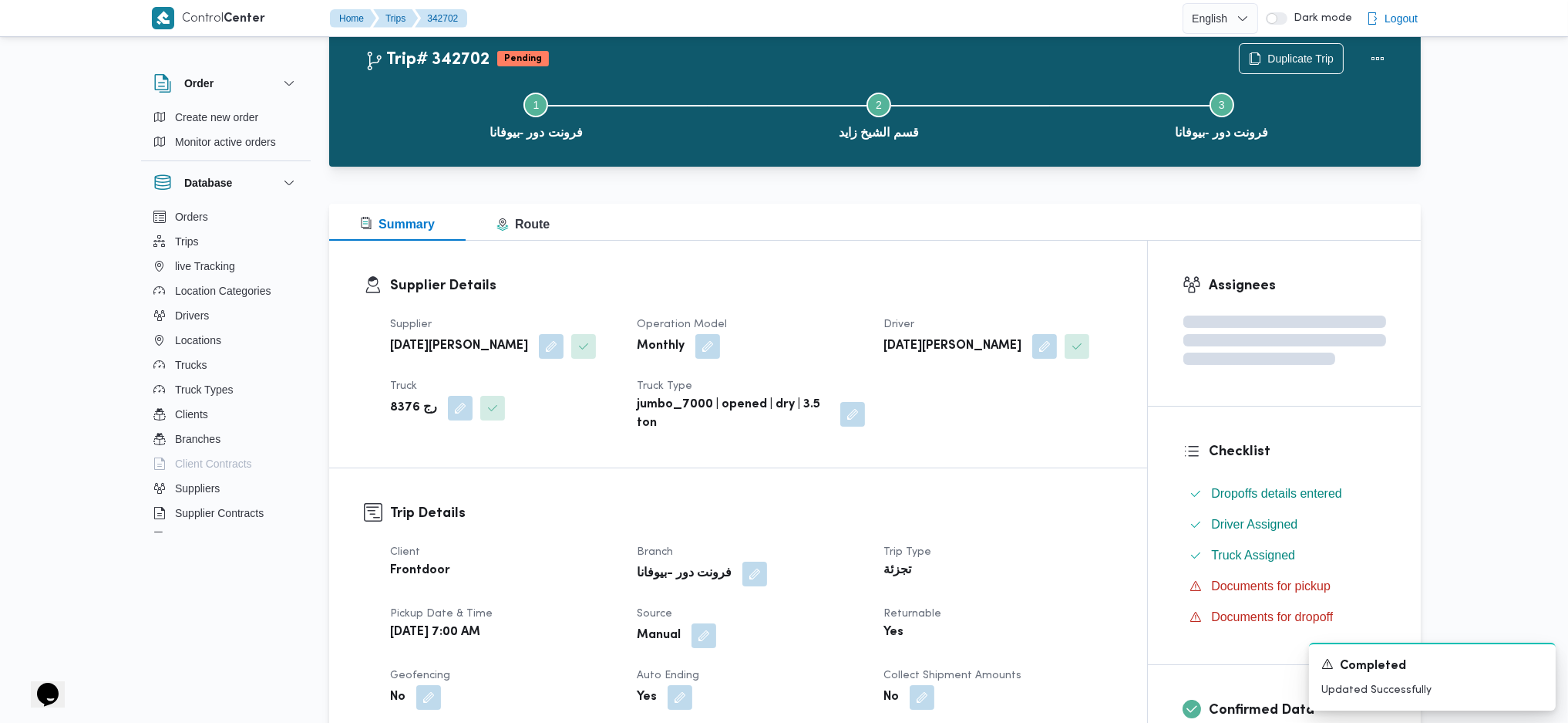
scroll to position [0, 0]
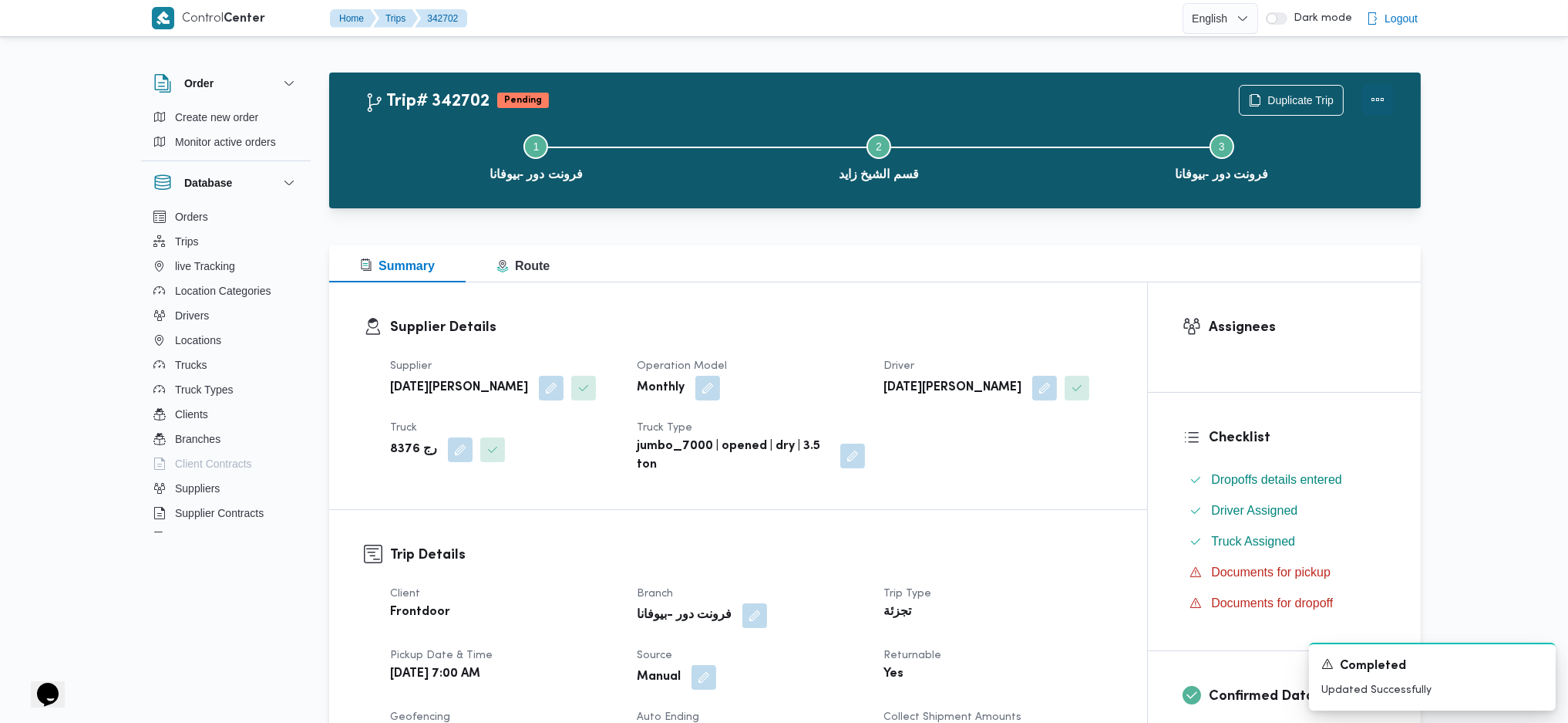
click at [1375, 105] on button "Actions" at bounding box center [1378, 99] width 31 height 31
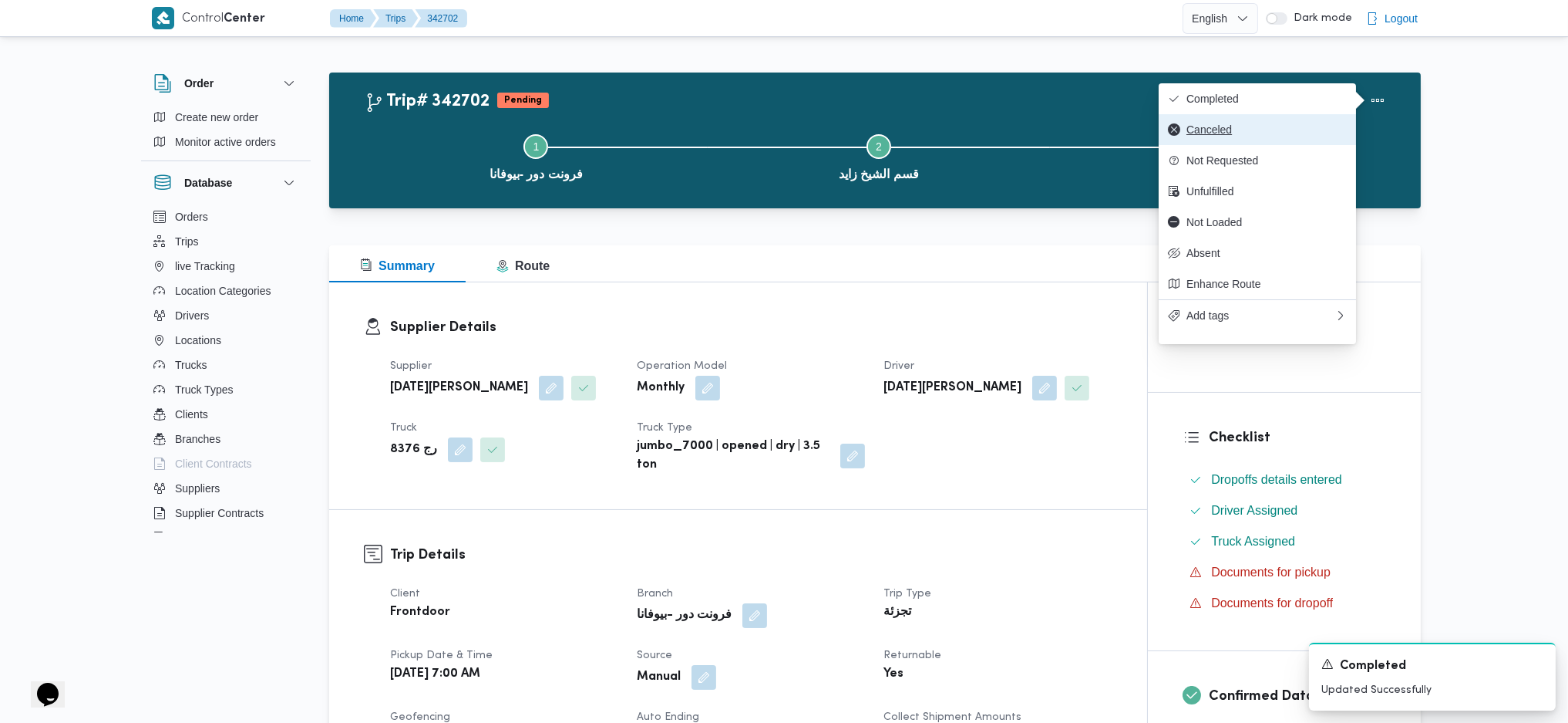
click at [1247, 123] on button "Canceled" at bounding box center [1257, 129] width 198 height 31
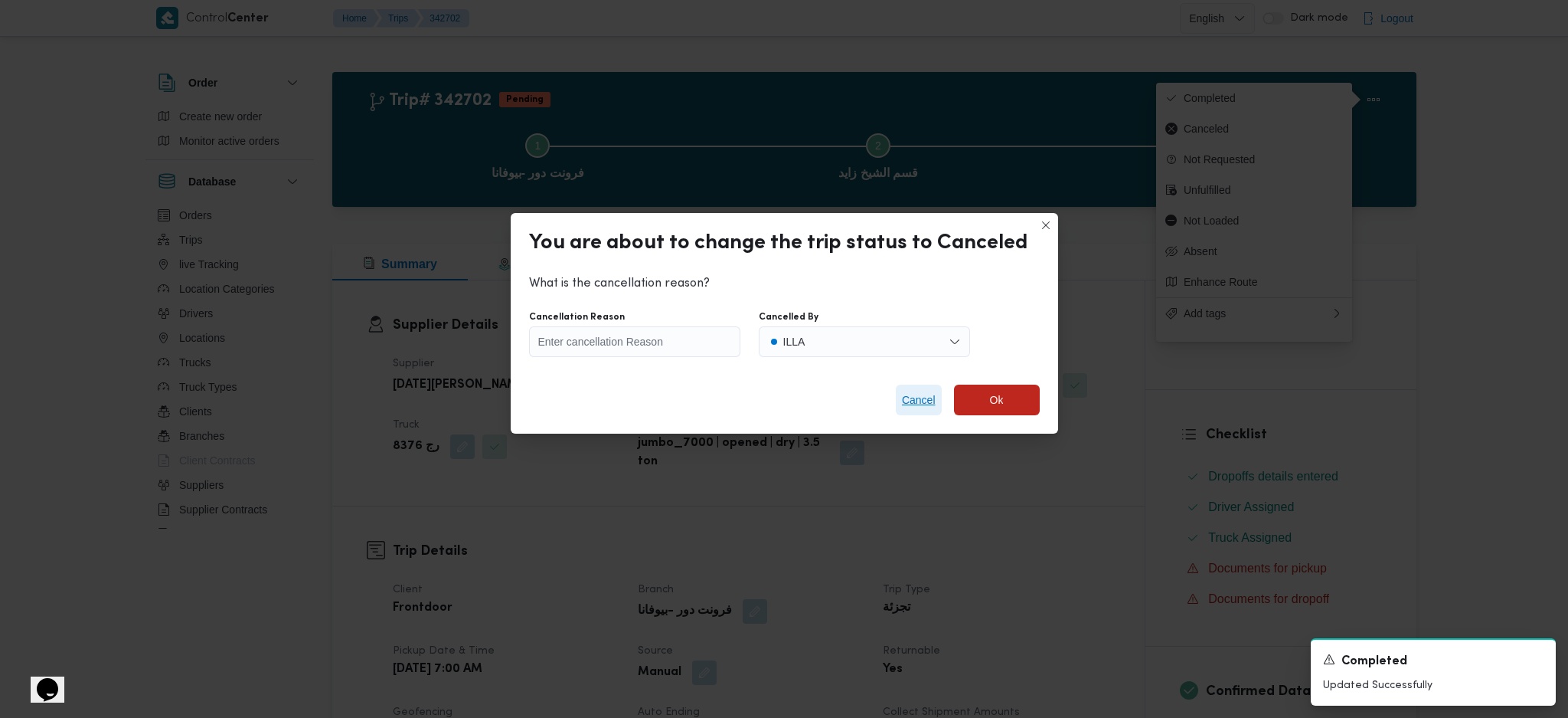
drag, startPoint x: 903, startPoint y: 412, endPoint x: 916, endPoint y: 396, distance: 20.6
click at [905, 402] on span "Cancel" at bounding box center [918, 400] width 46 height 30
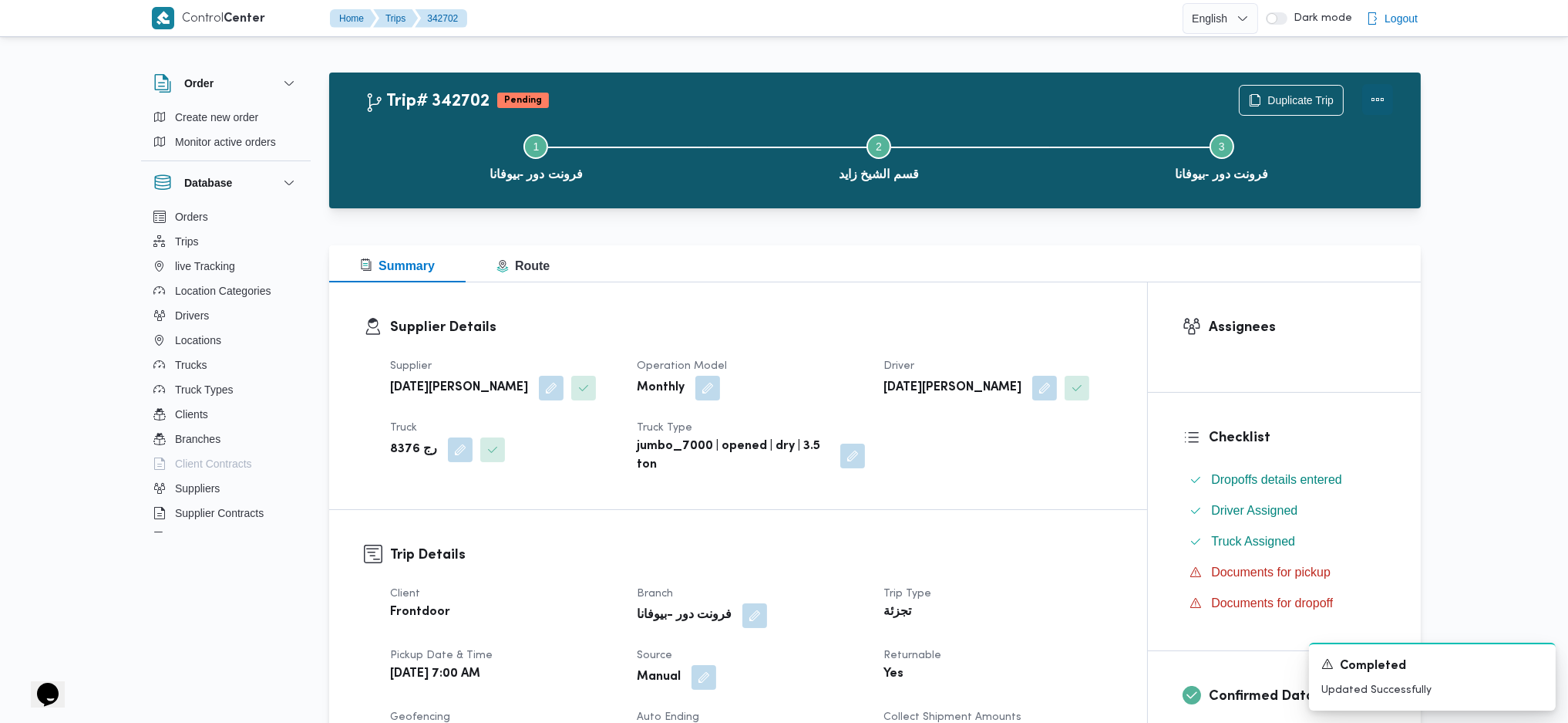
click at [1368, 100] on button "Actions" at bounding box center [1378, 99] width 31 height 31
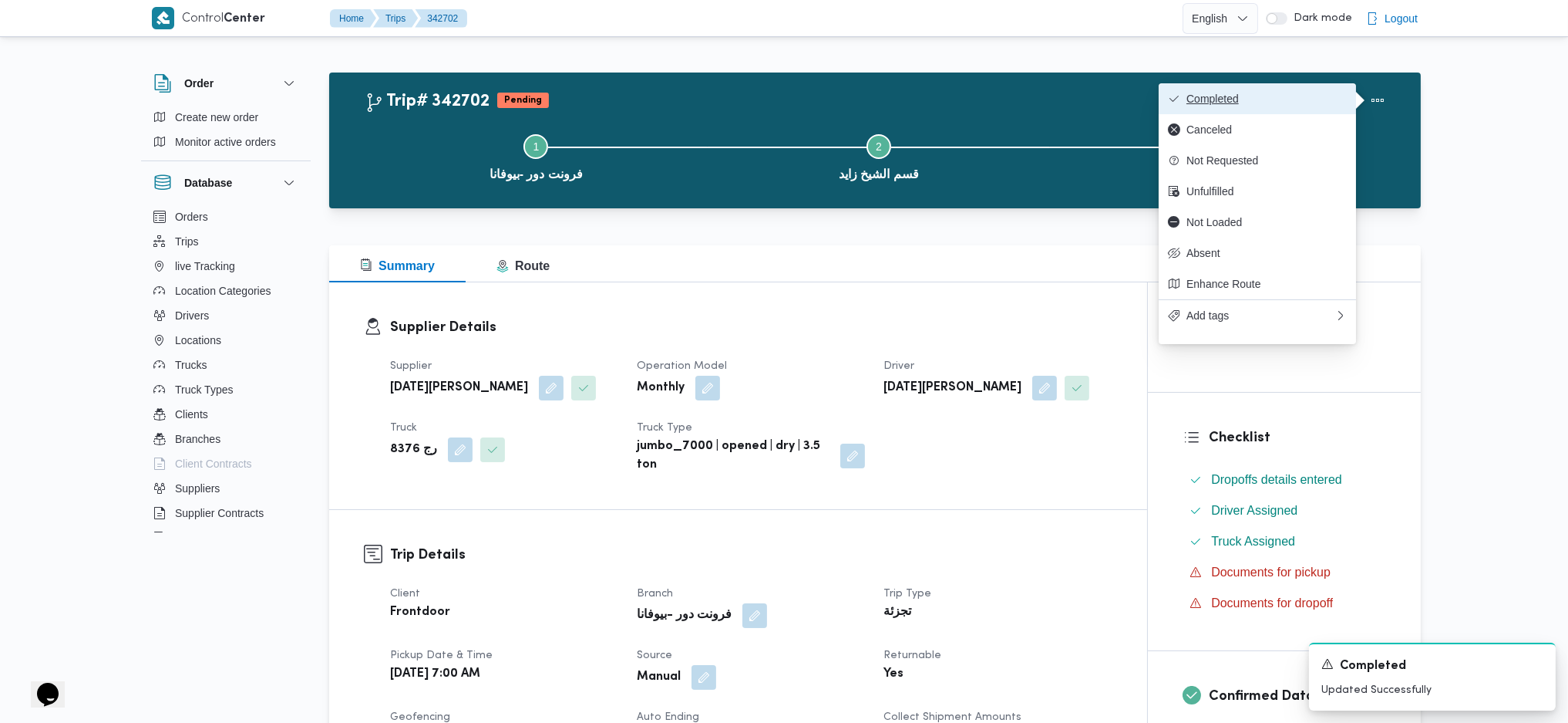
click at [1263, 99] on span "Completed" at bounding box center [1267, 99] width 161 height 13
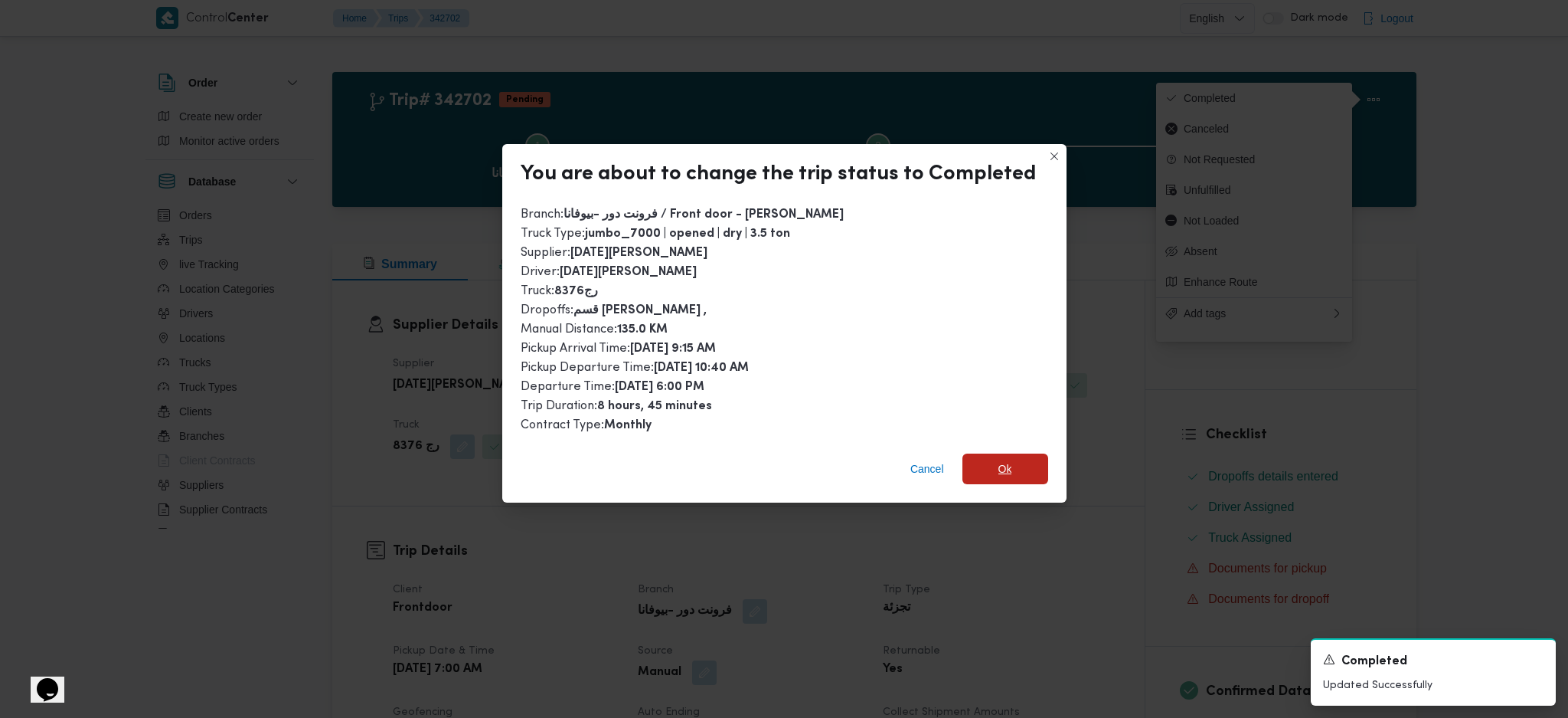
drag, startPoint x: 988, startPoint y: 459, endPoint x: 1010, endPoint y: 561, distance: 104.3
click at [986, 459] on span "Ok" at bounding box center [1005, 469] width 86 height 30
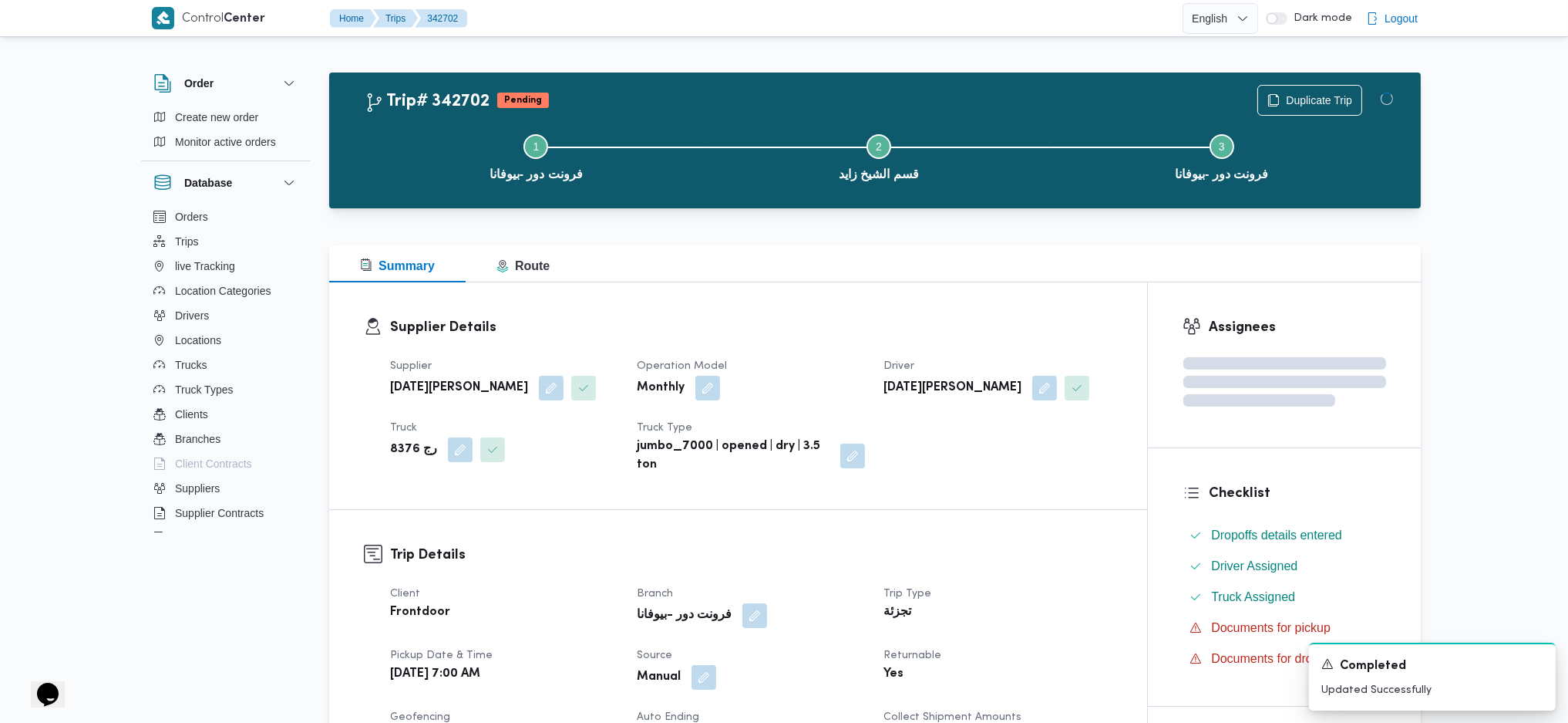
drag, startPoint x: 1017, startPoint y: 565, endPoint x: 992, endPoint y: 538, distance: 36.8
click at [855, 231] on div at bounding box center [875, 236] width 1092 height 19
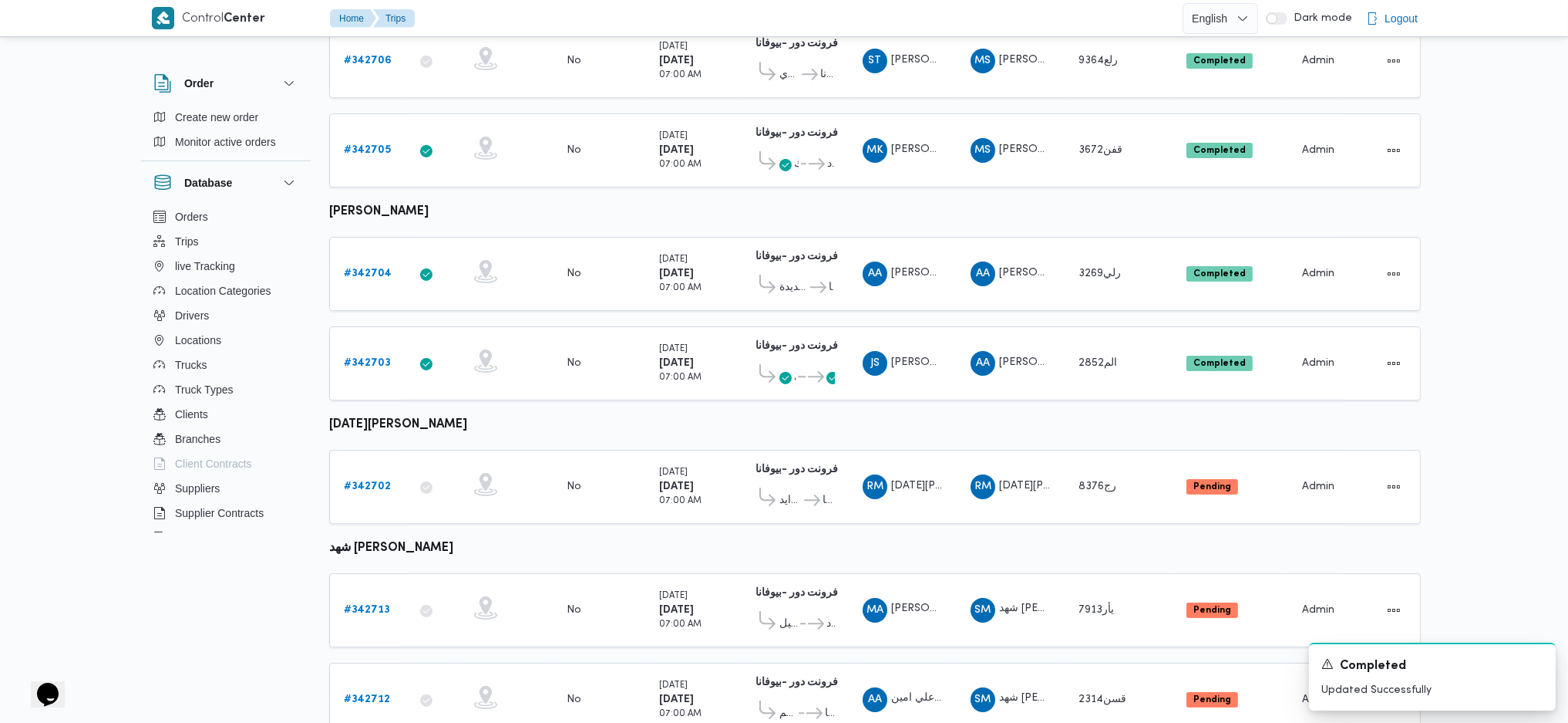
scroll to position [739, 0]
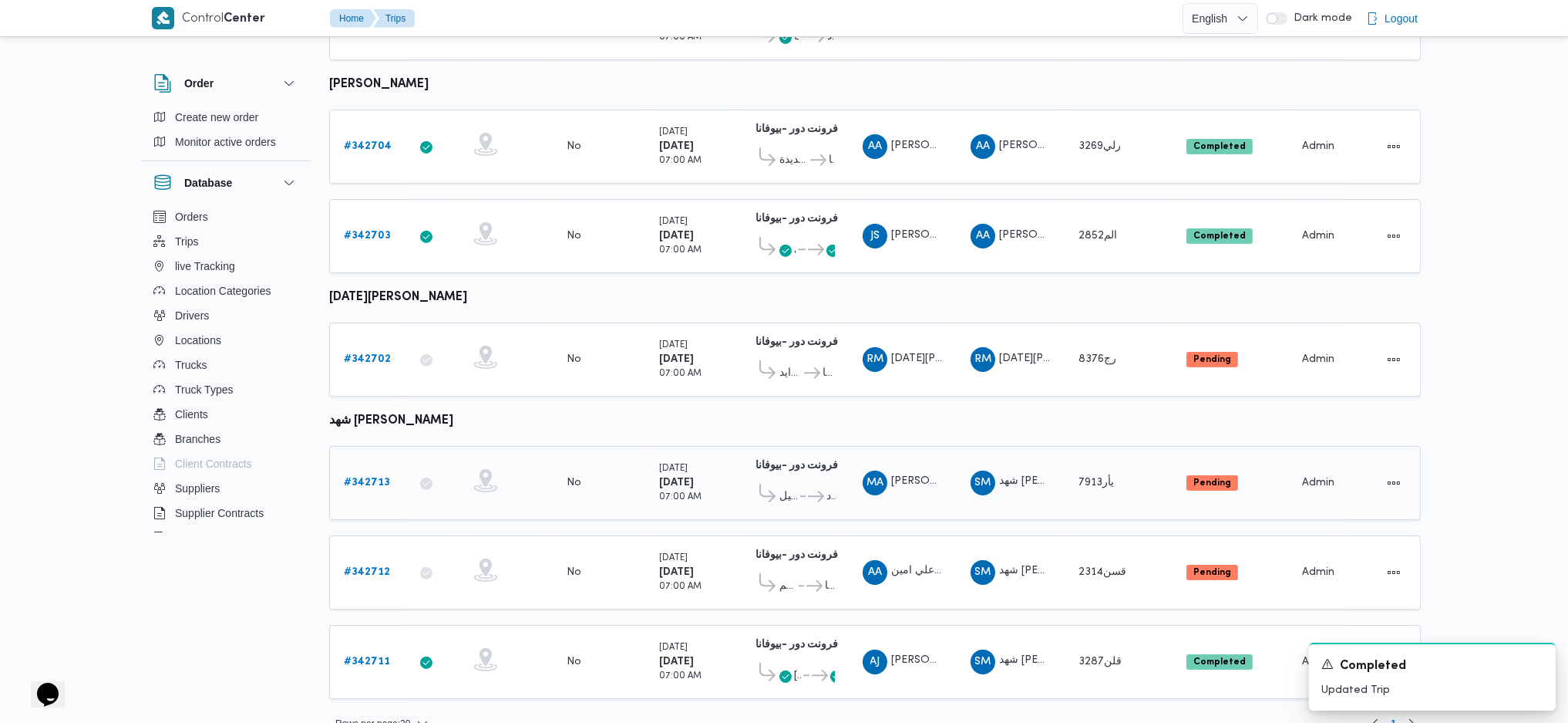
click at [364, 477] on b "# 342713" at bounding box center [366, 482] width 46 height 10
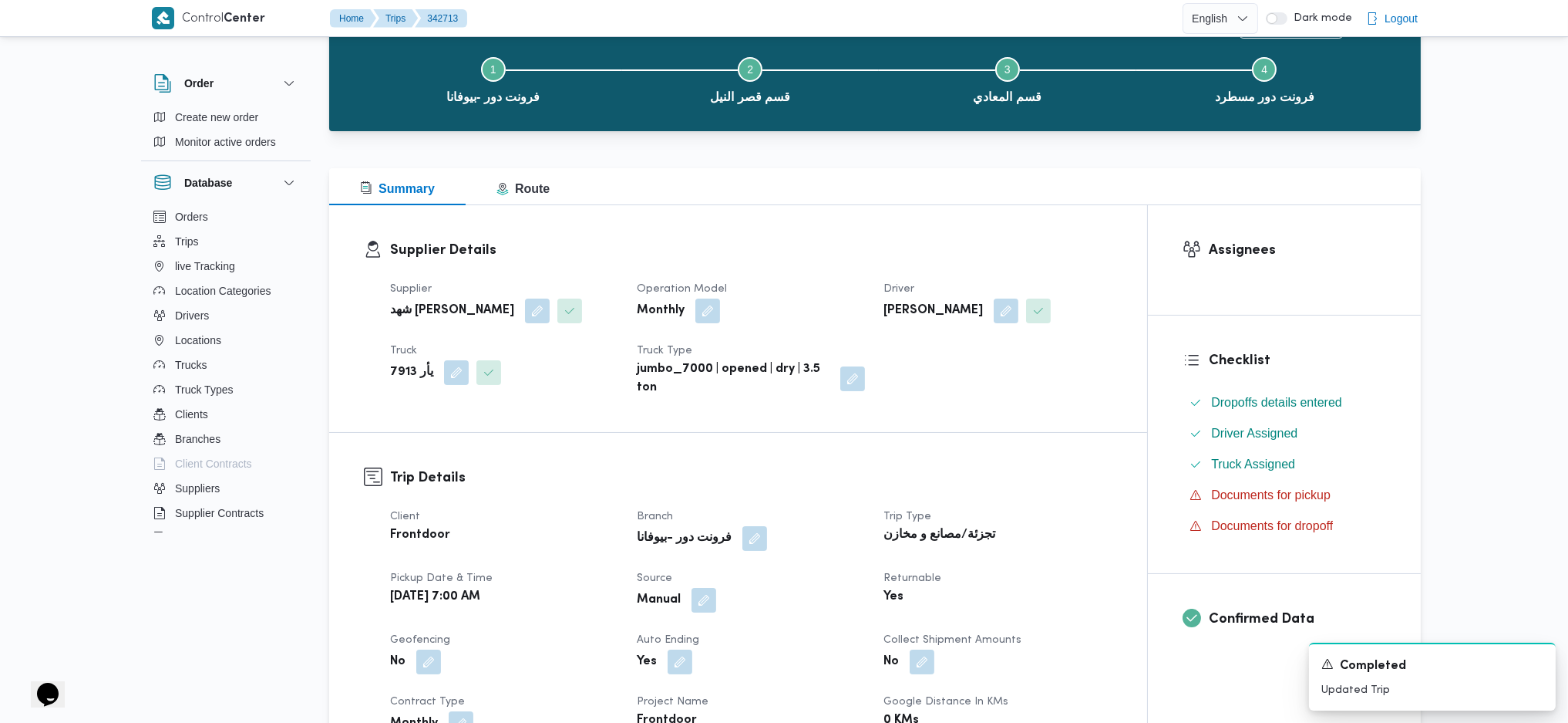
scroll to position [309, 0]
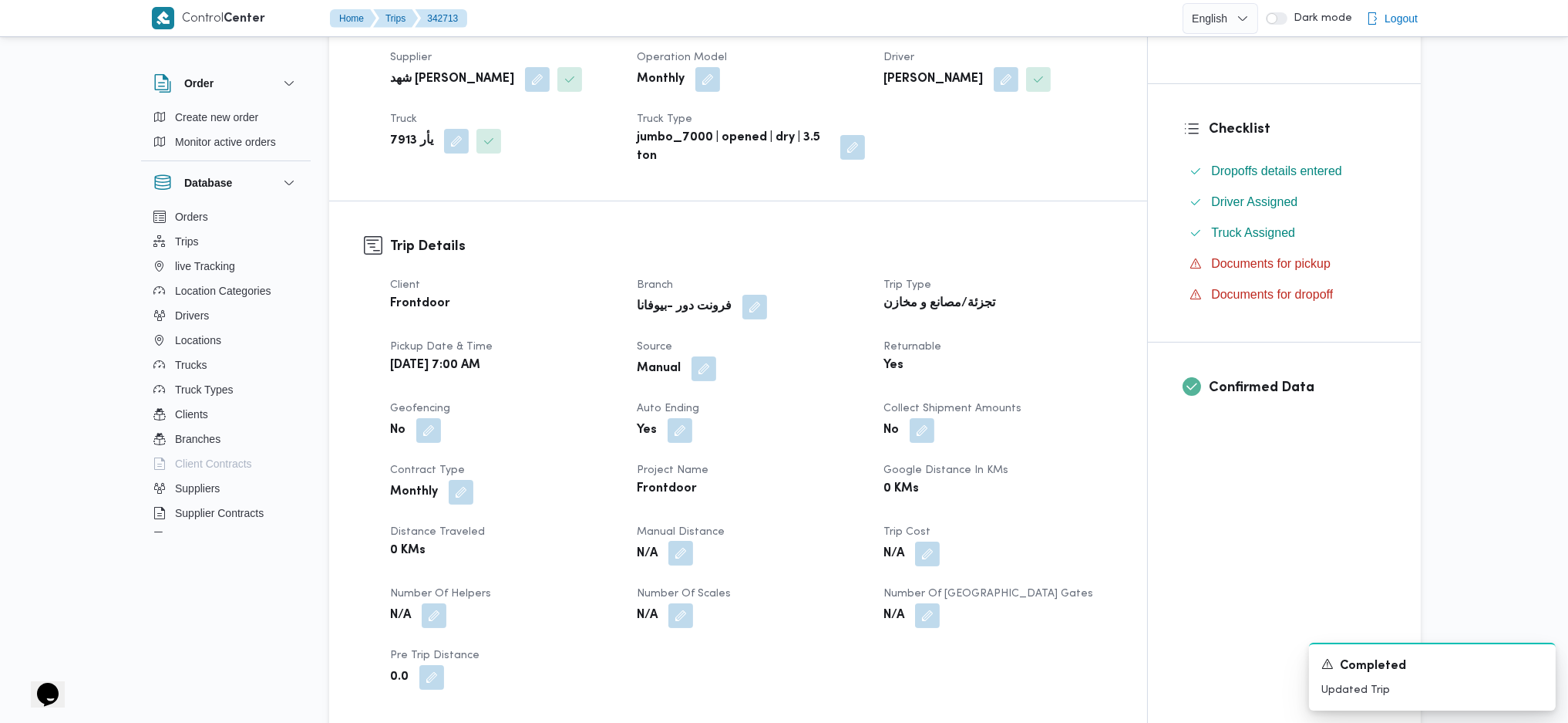
drag, startPoint x: 677, startPoint y: 538, endPoint x: 677, endPoint y: 559, distance: 21.0
click at [677, 551] on dl "Manual Distance N/A" at bounding box center [751, 545] width 228 height 45
click at [677, 561] on button "button" at bounding box center [680, 552] width 24 height 24
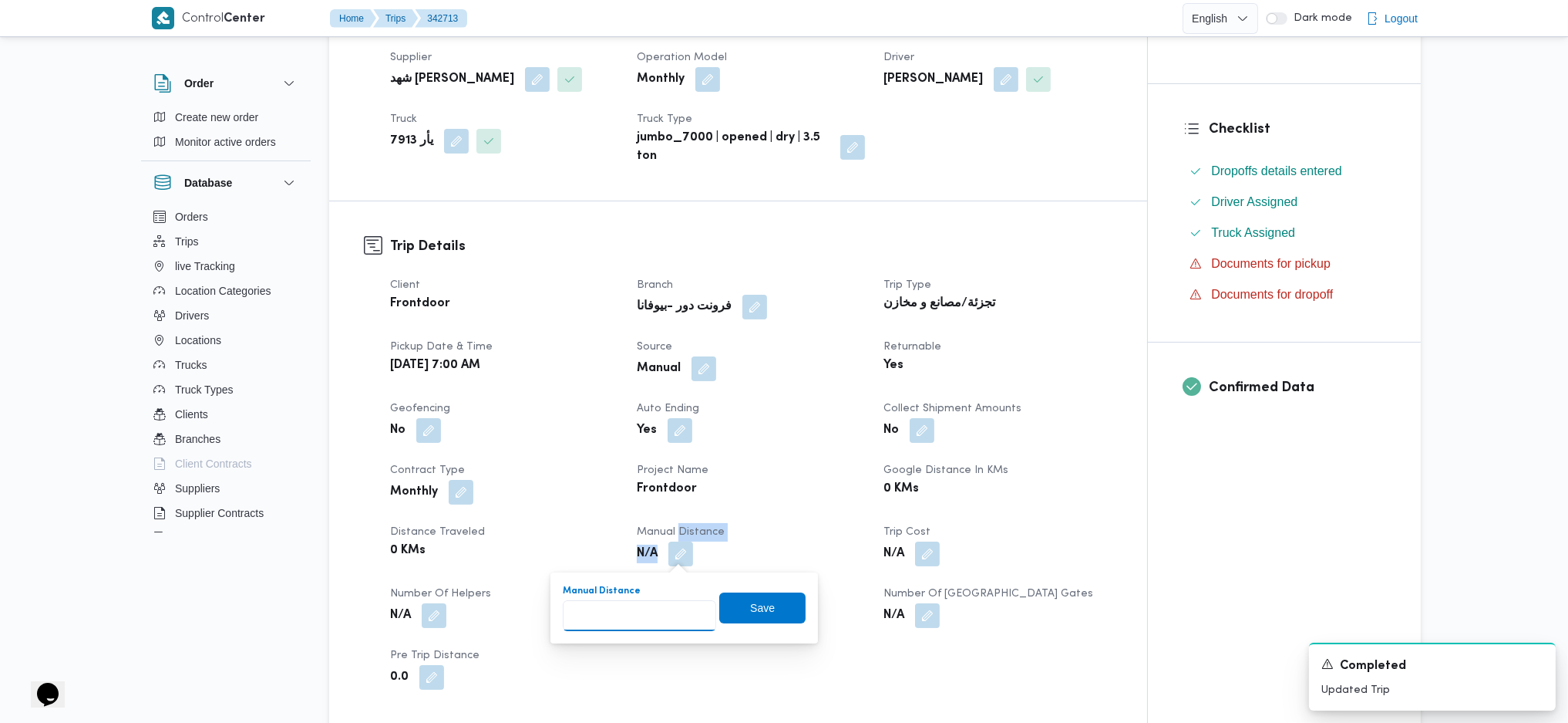
click at [633, 620] on input "Manual Distance" at bounding box center [640, 616] width 153 height 31
type input "140"
click at [737, 599] on span "Save" at bounding box center [762, 607] width 87 height 31
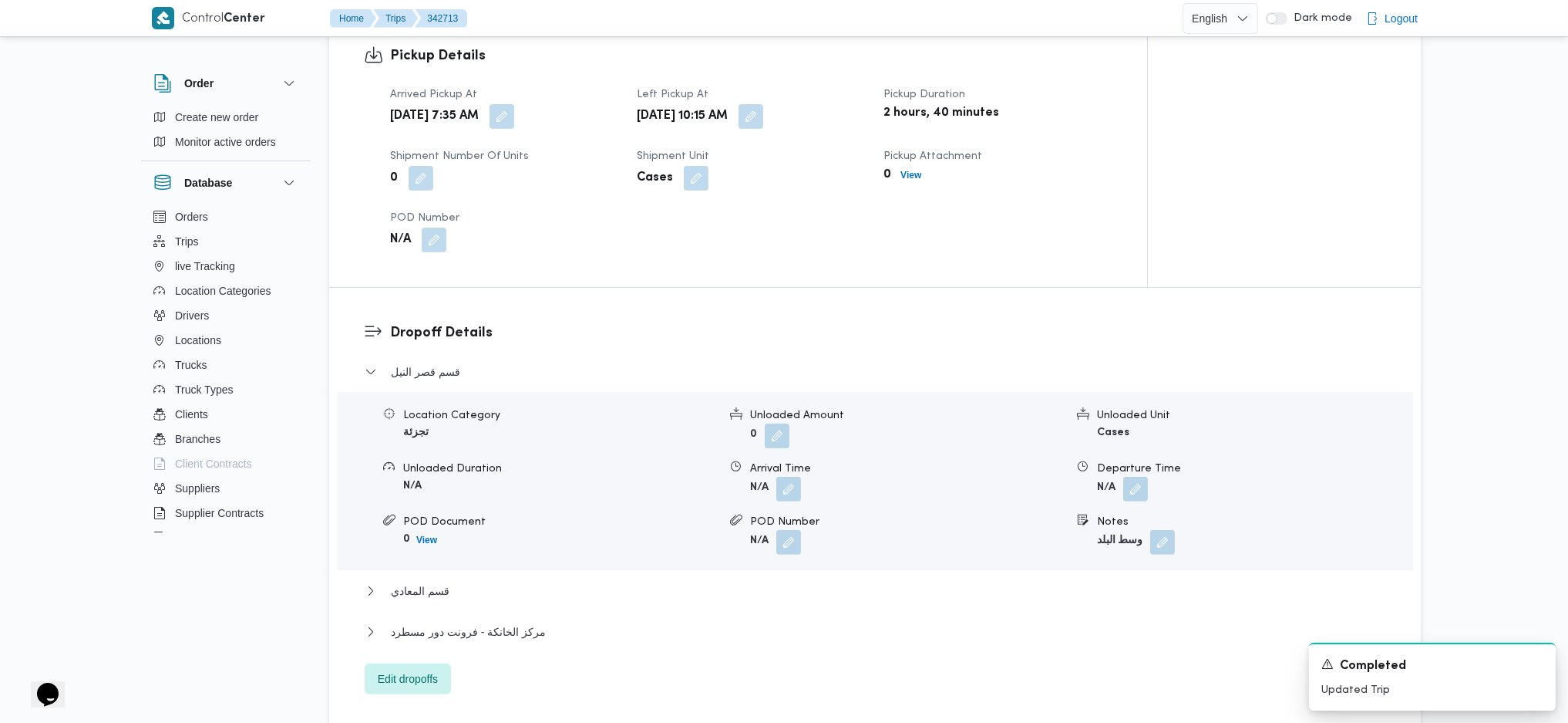
scroll to position [1131, 0]
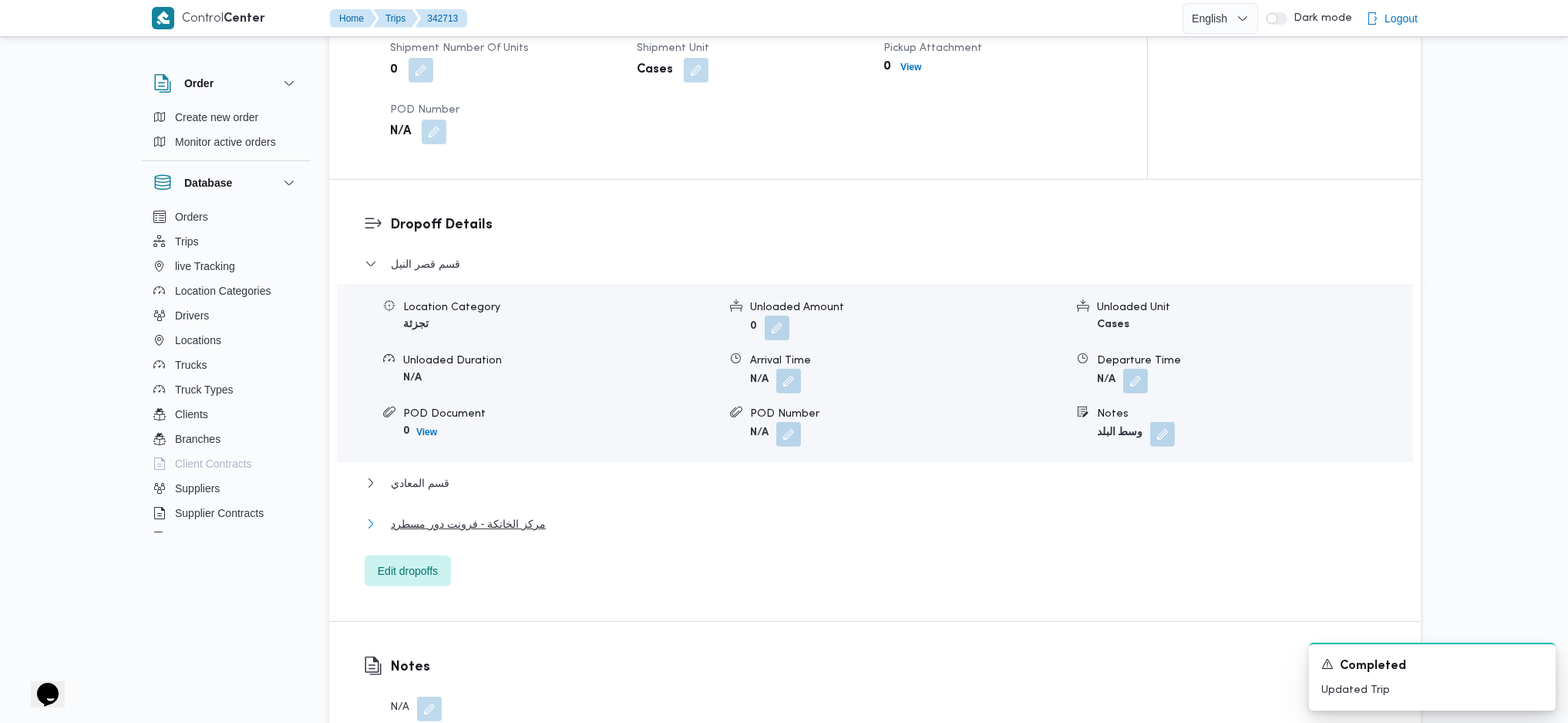
click at [503, 522] on span "مركز الخانكة - فرونت دور مسطرد" at bounding box center [468, 524] width 155 height 19
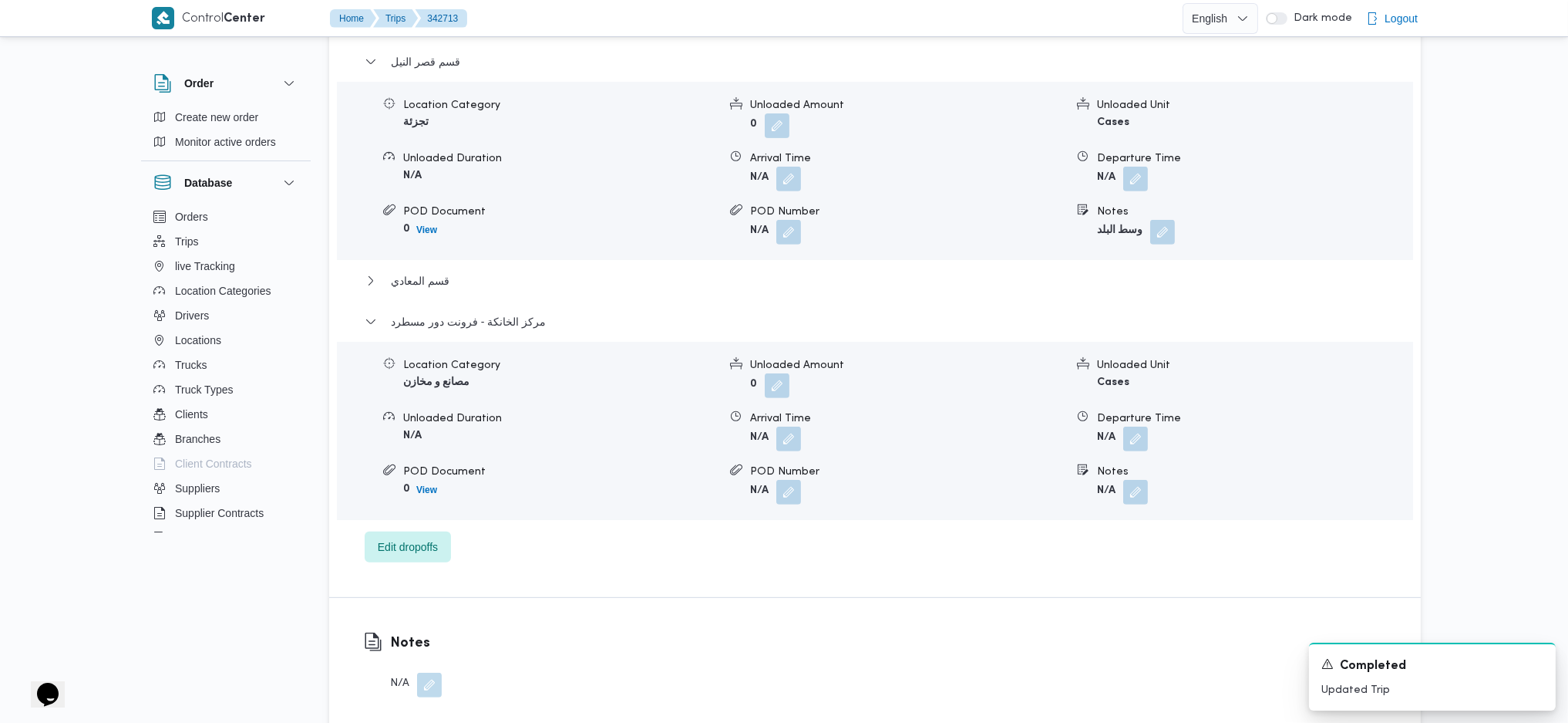
scroll to position [1439, 0]
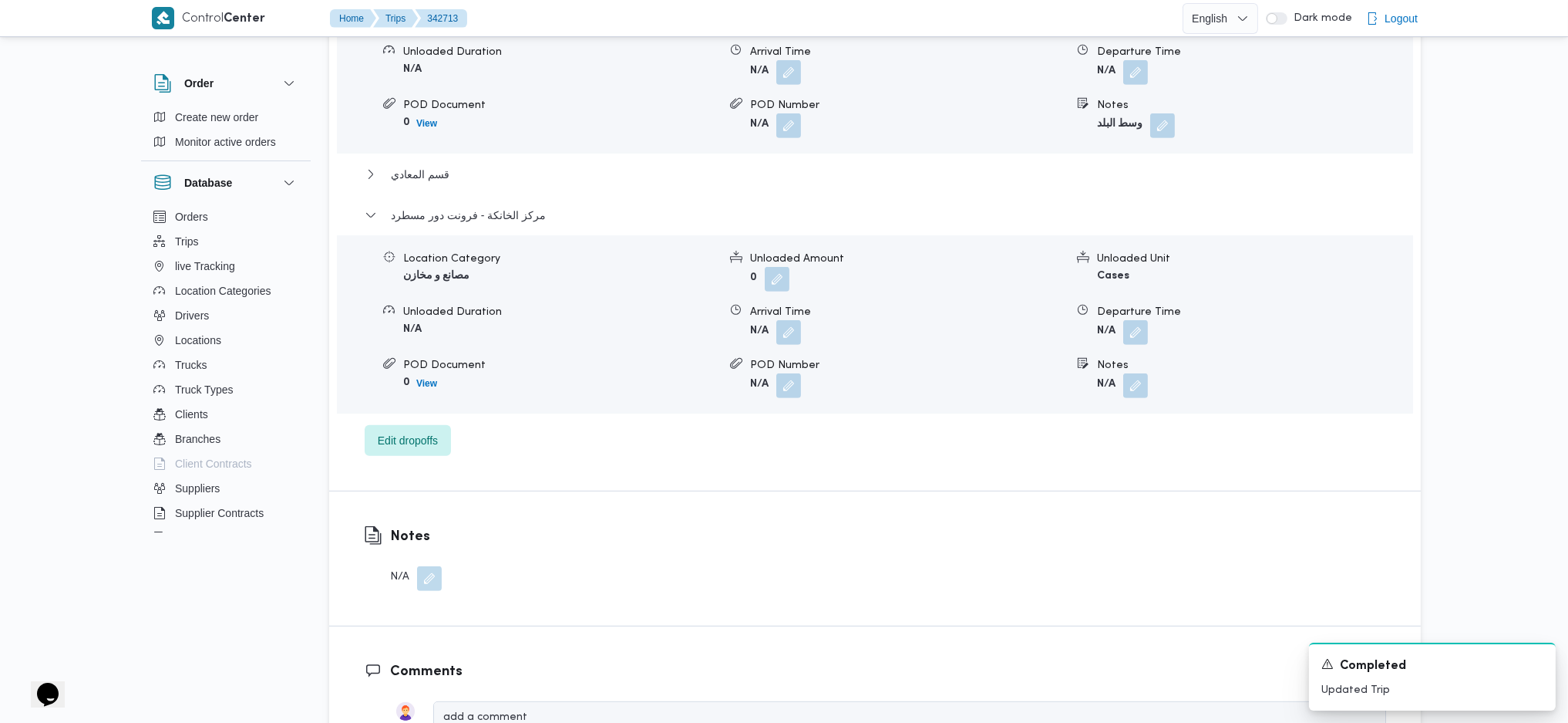
click at [1152, 325] on form "N/A" at bounding box center [1254, 332] width 315 height 24
click at [1137, 339] on button "button" at bounding box center [1135, 331] width 24 height 24
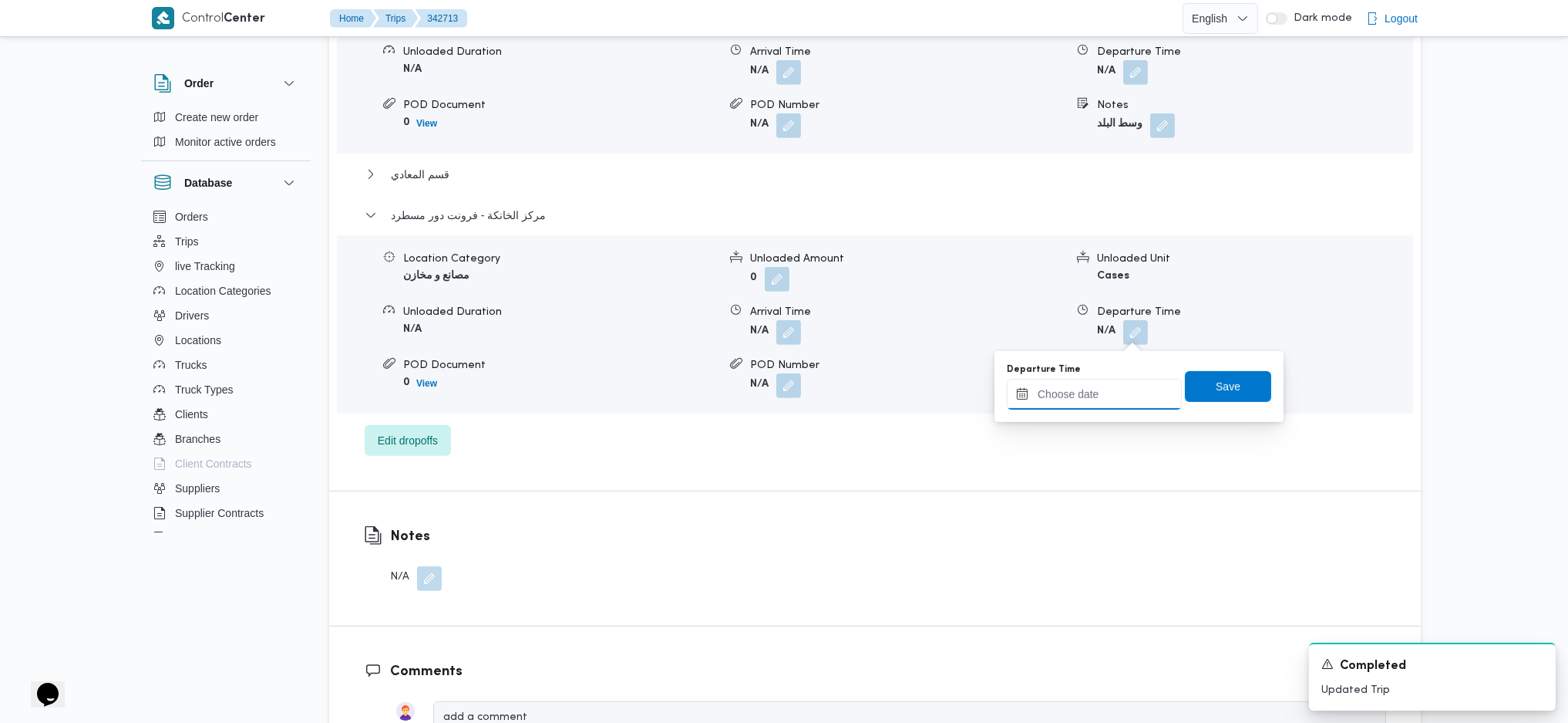
click at [1089, 399] on input "Departure Time" at bounding box center [1094, 394] width 175 height 31
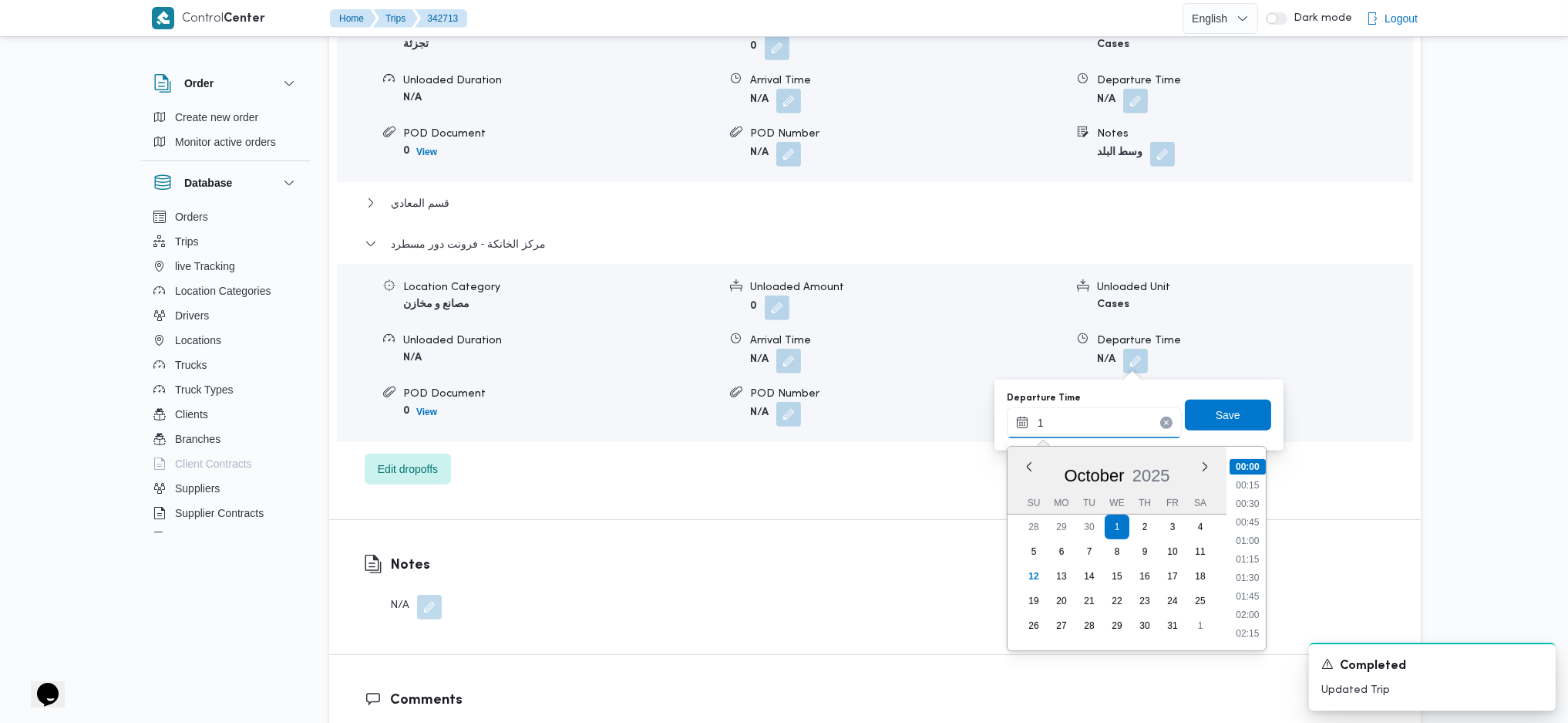
scroll to position [1234, 0]
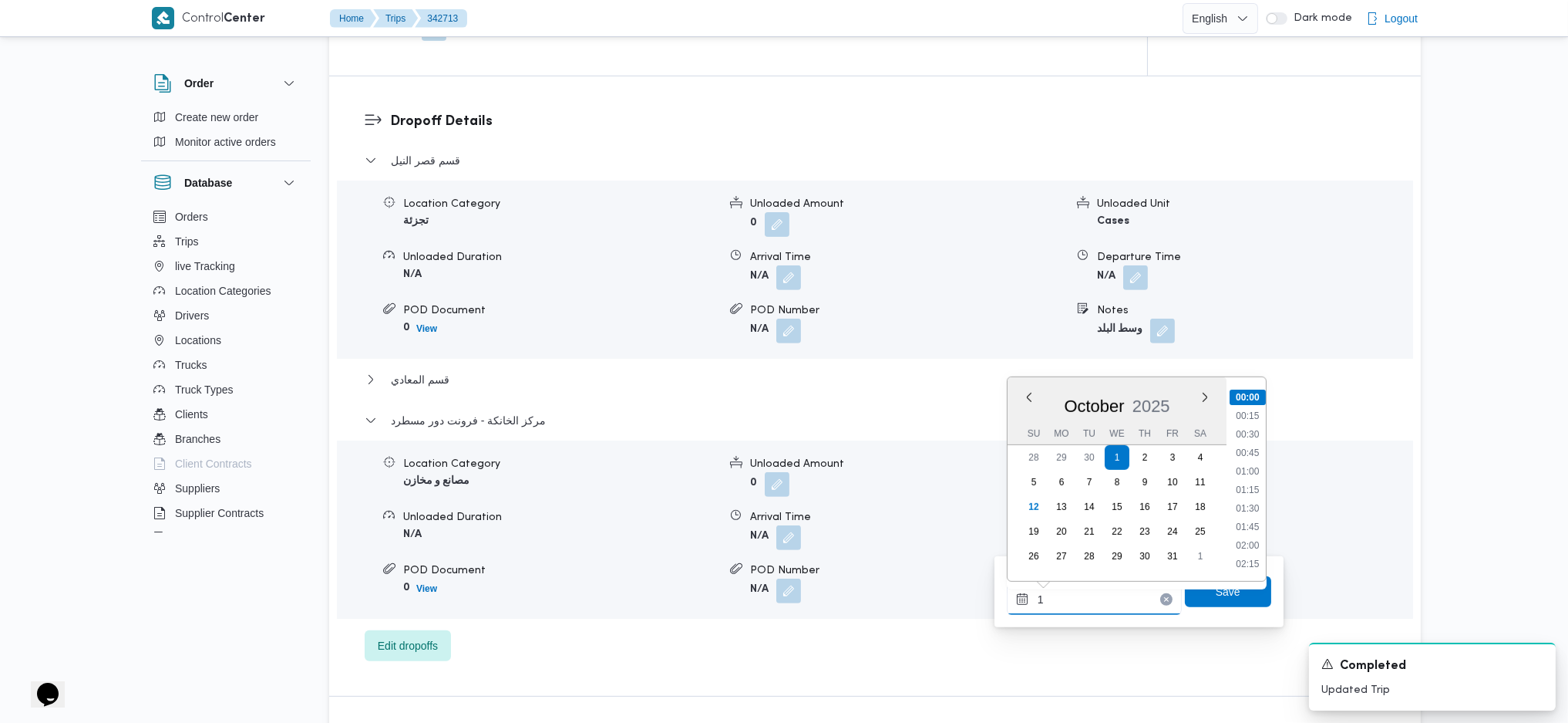
type input "1"
click at [1377, 270] on form "N/A" at bounding box center [1254, 277] width 315 height 24
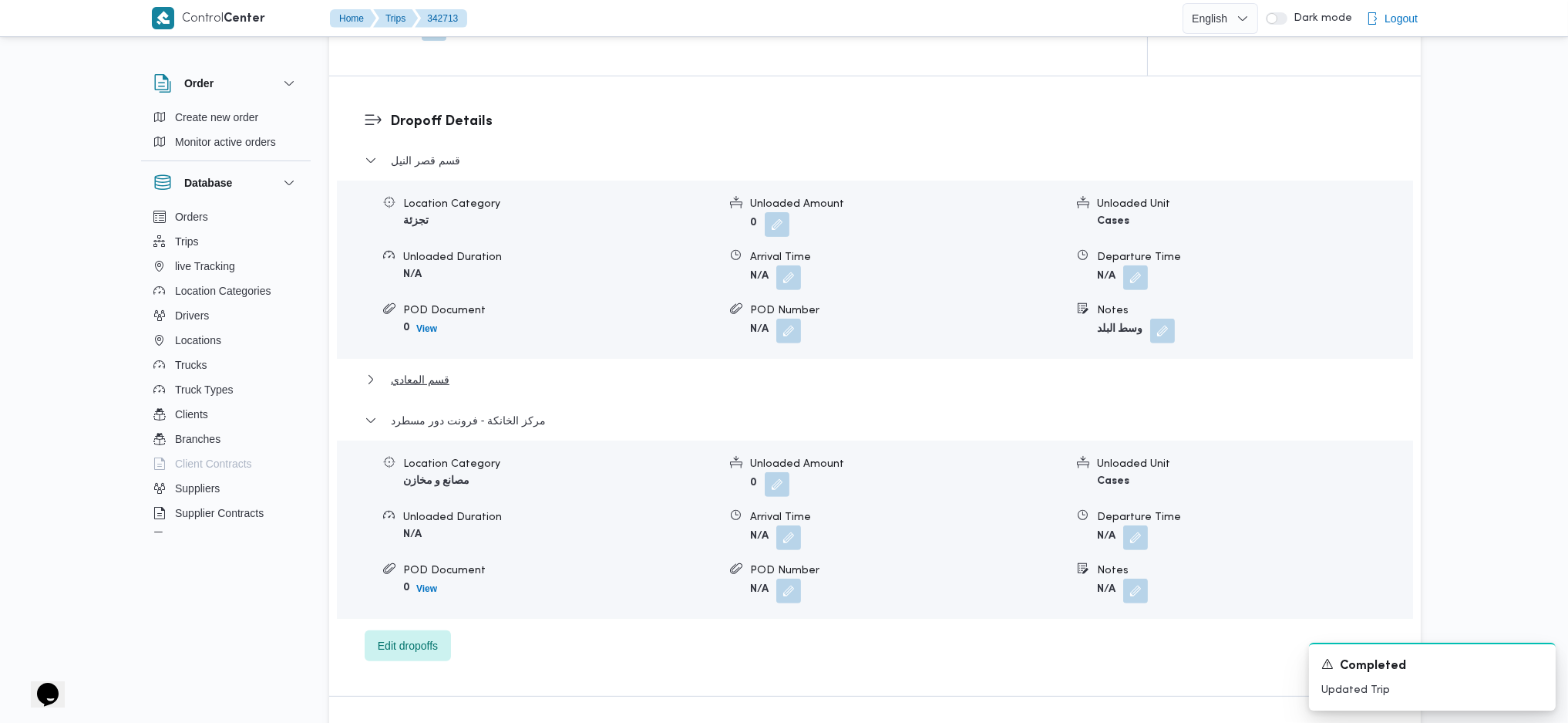
scroll to position [1334, 0]
click at [1142, 546] on button "button" at bounding box center [1135, 536] width 24 height 24
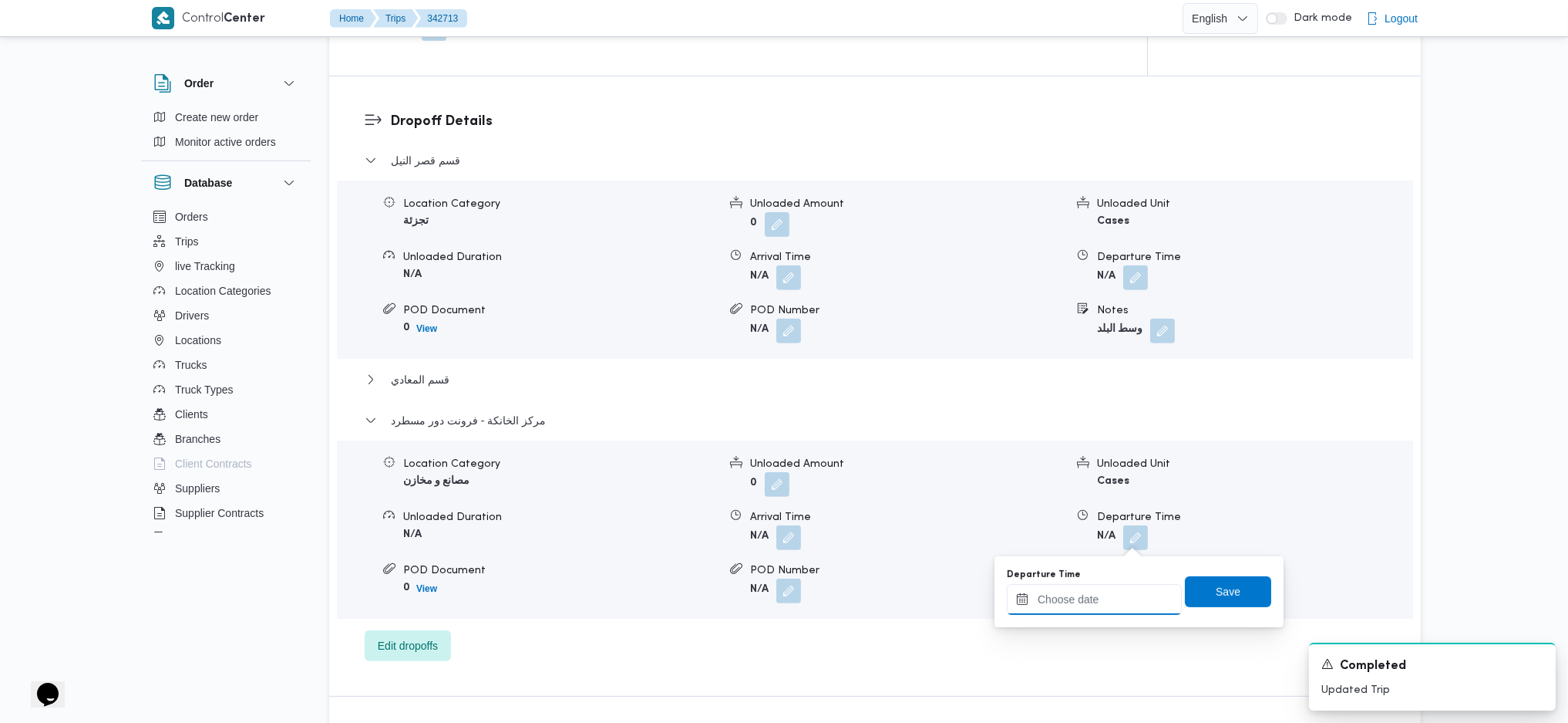
click at [1126, 602] on input "Departure Time" at bounding box center [1094, 599] width 175 height 31
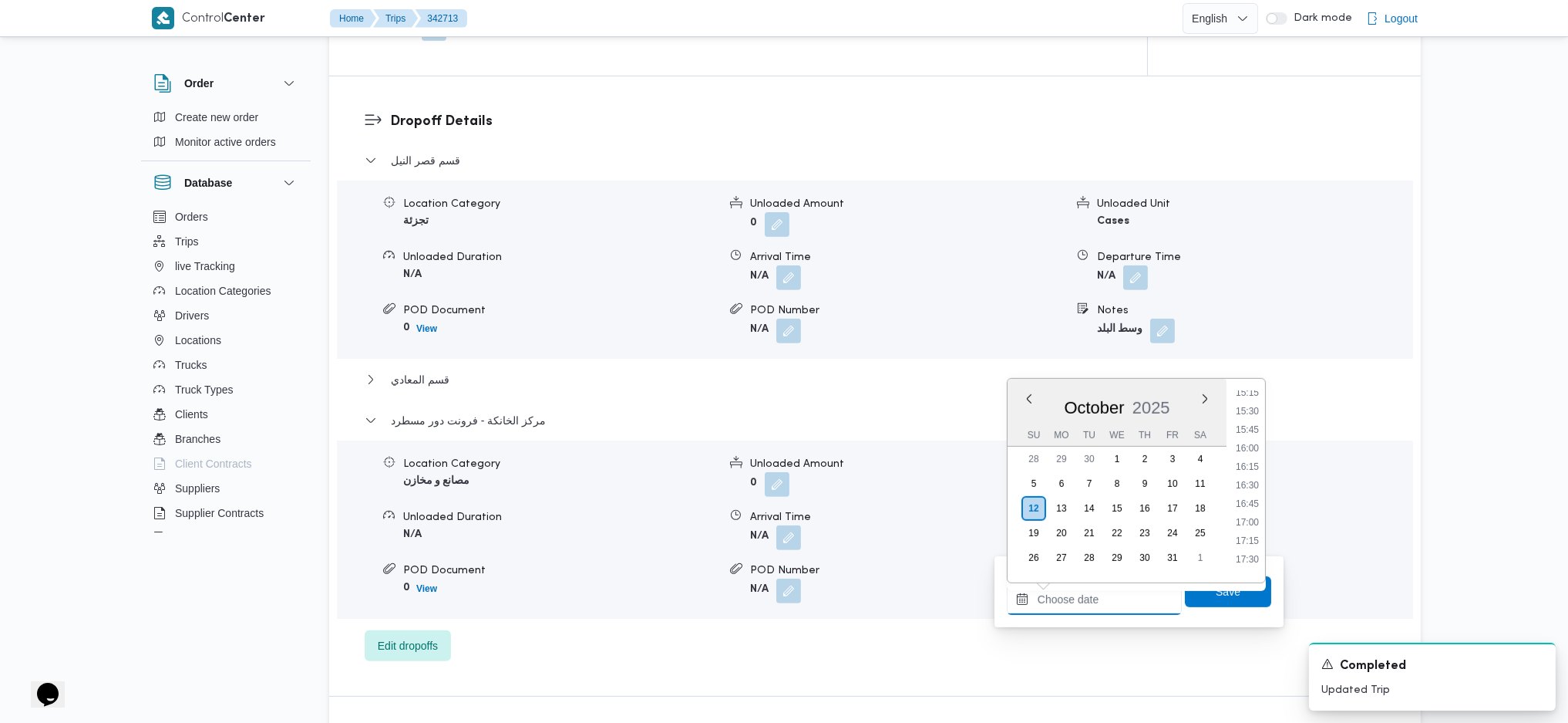
scroll to position [1128, 0]
click at [1243, 460] on li "16:00" at bounding box center [1247, 455] width 35 height 15
type input "[DATE] 16:00"
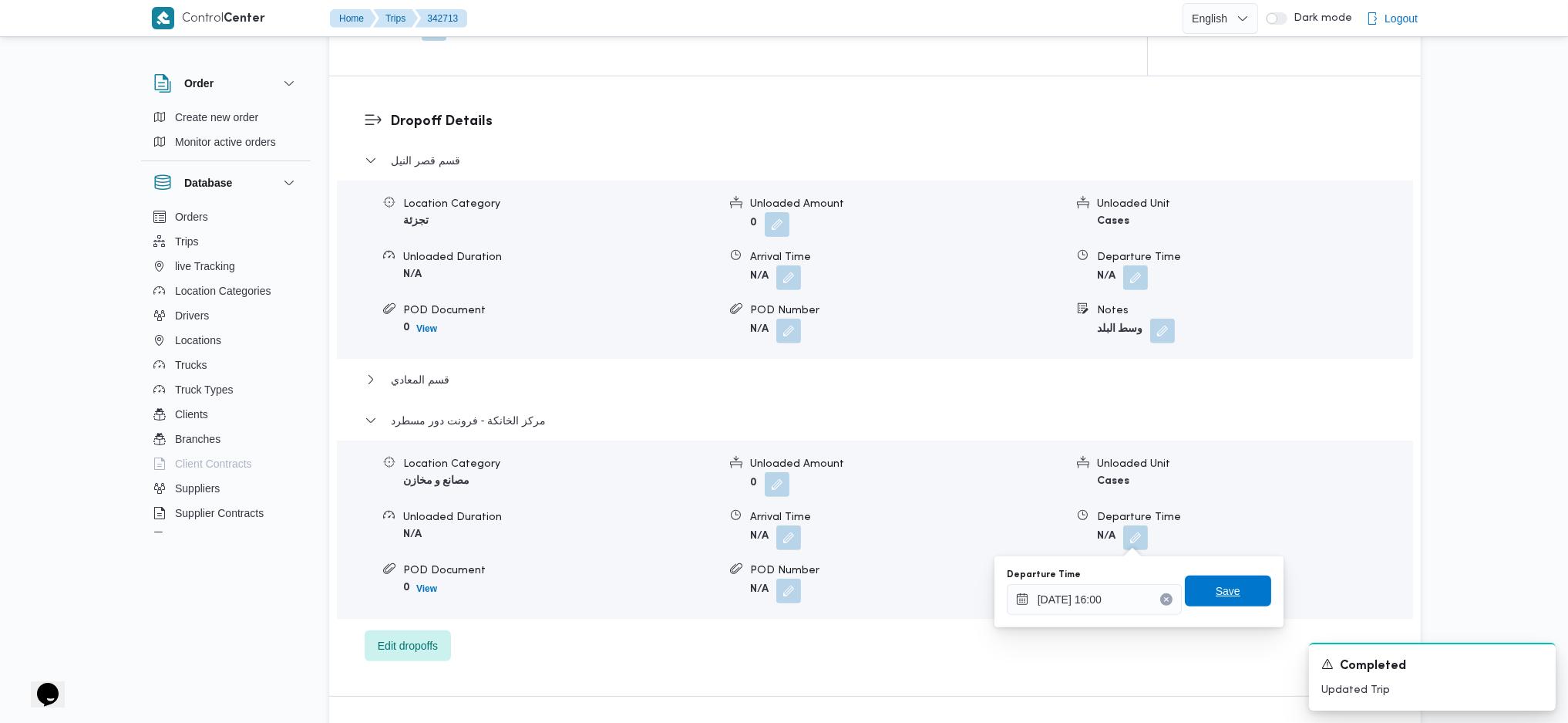
click at [1218, 585] on span "Save" at bounding box center [1228, 590] width 24 height 19
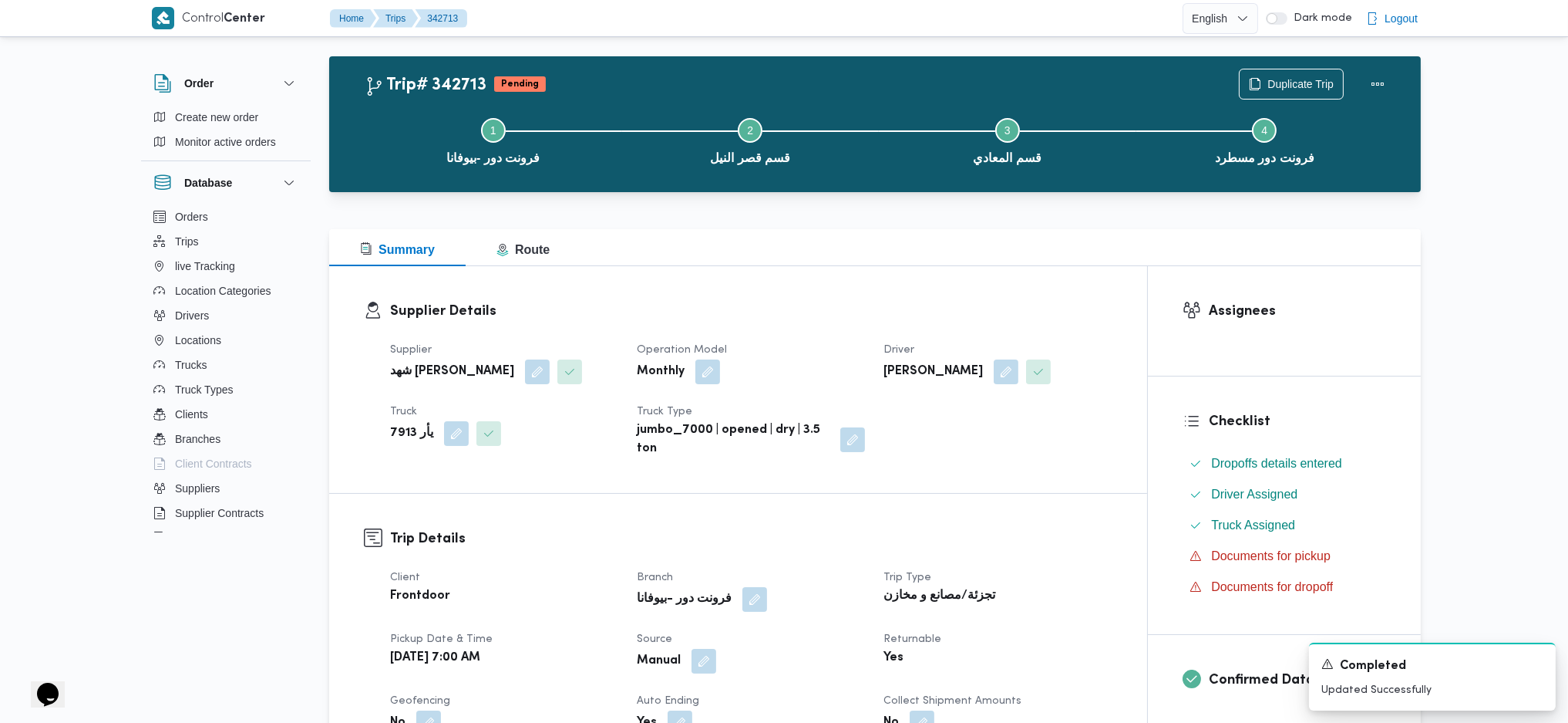
scroll to position [0, 0]
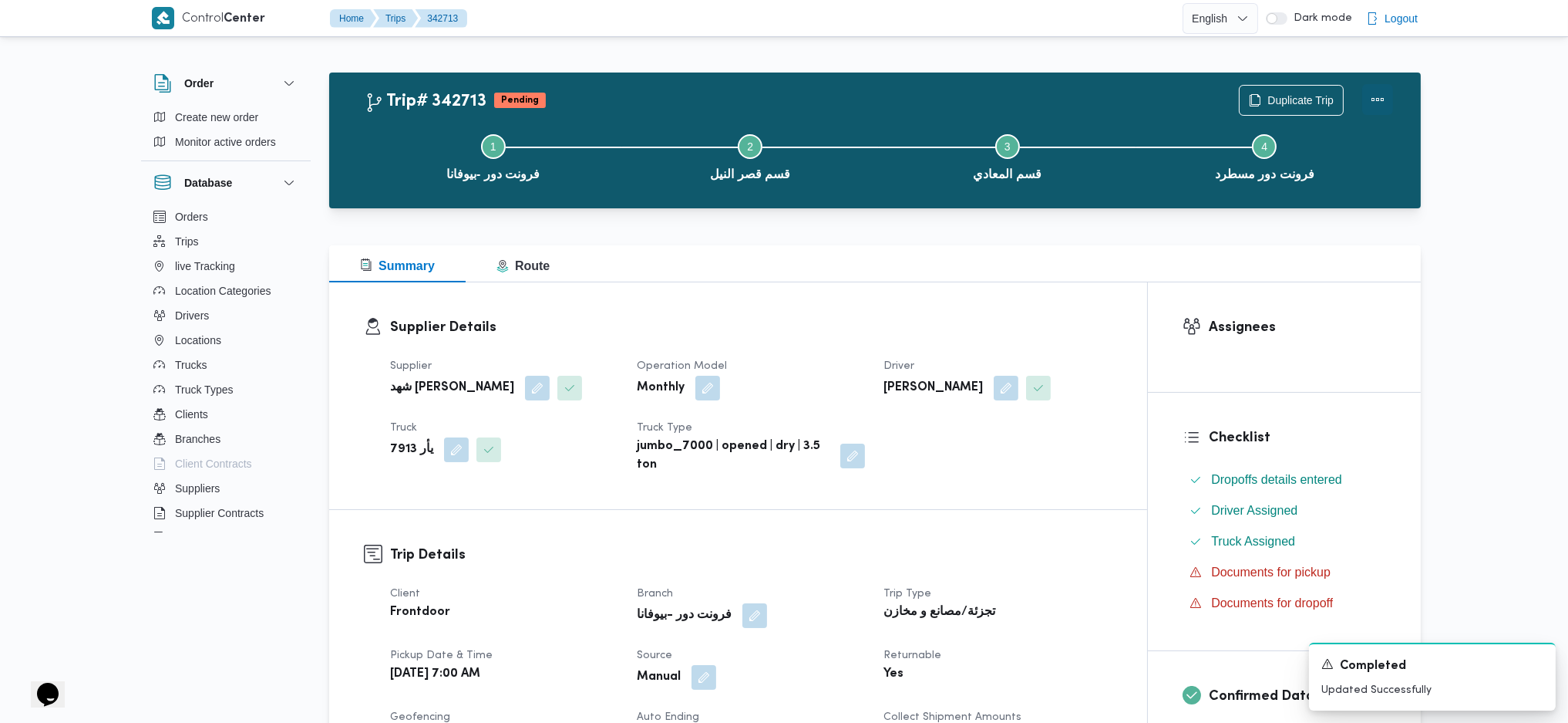
click at [1385, 85] on div at bounding box center [1378, 100] width 31 height 31
click at [1384, 100] on button "Actions" at bounding box center [1378, 99] width 31 height 31
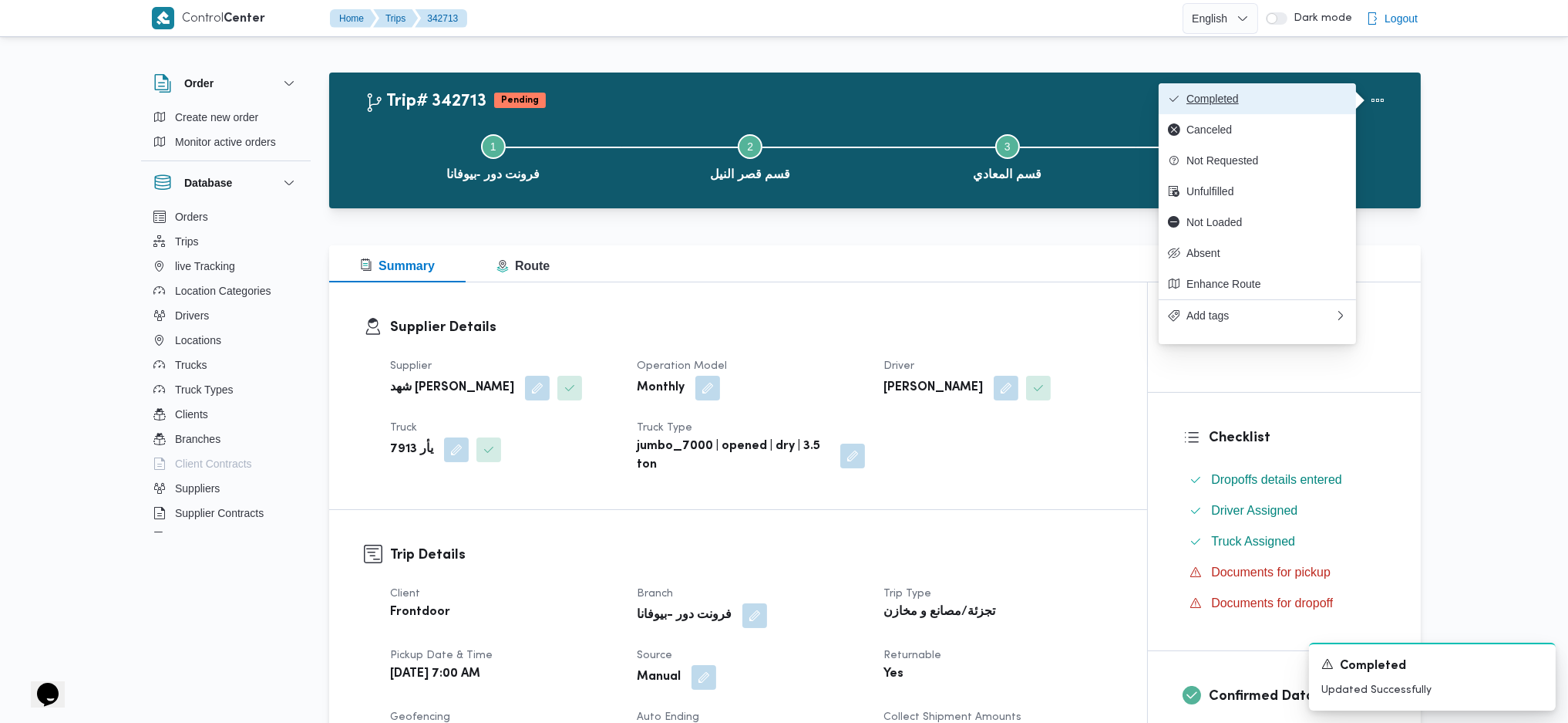
click at [1181, 94] on span "Completed" at bounding box center [1258, 99] width 179 height 13
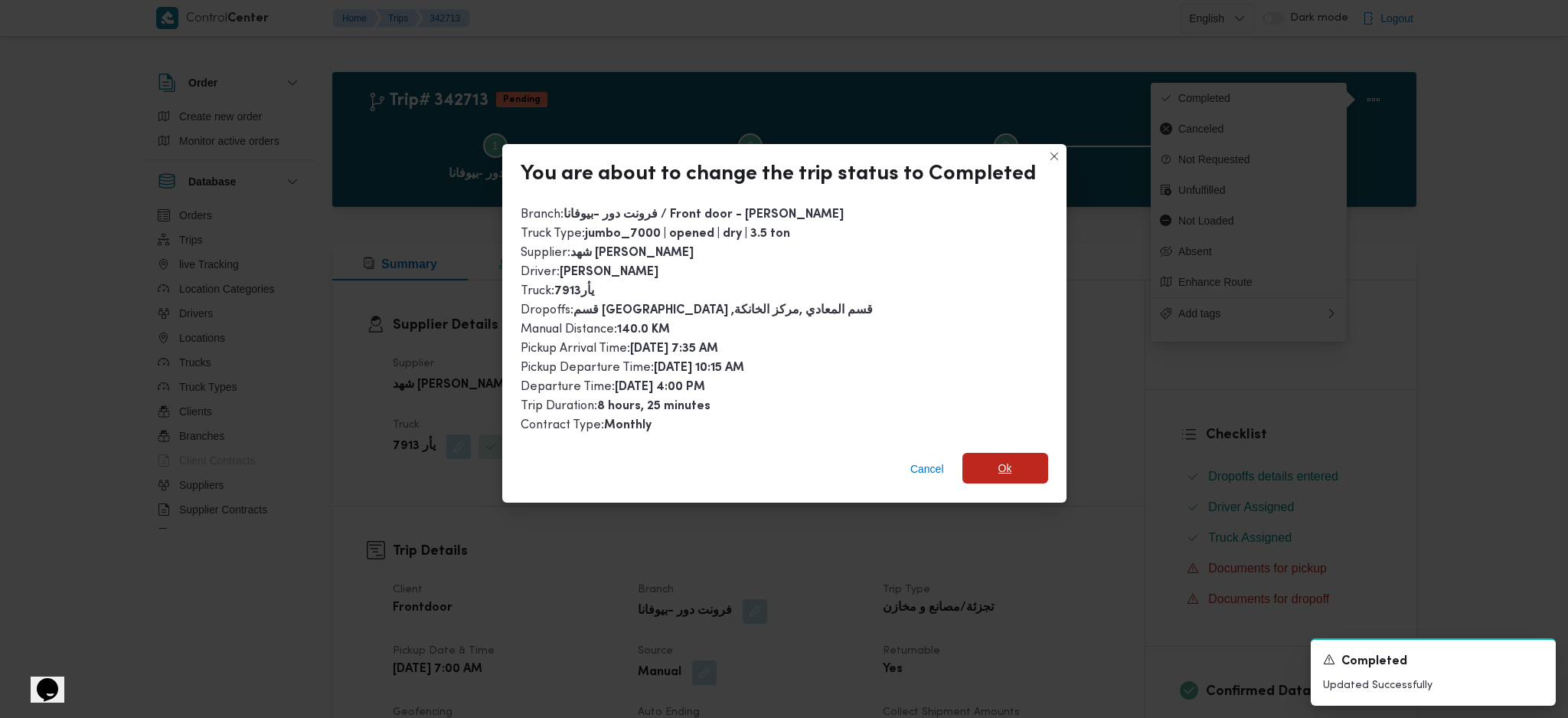
click at [1006, 465] on span "Ok" at bounding box center [1004, 468] width 13 height 19
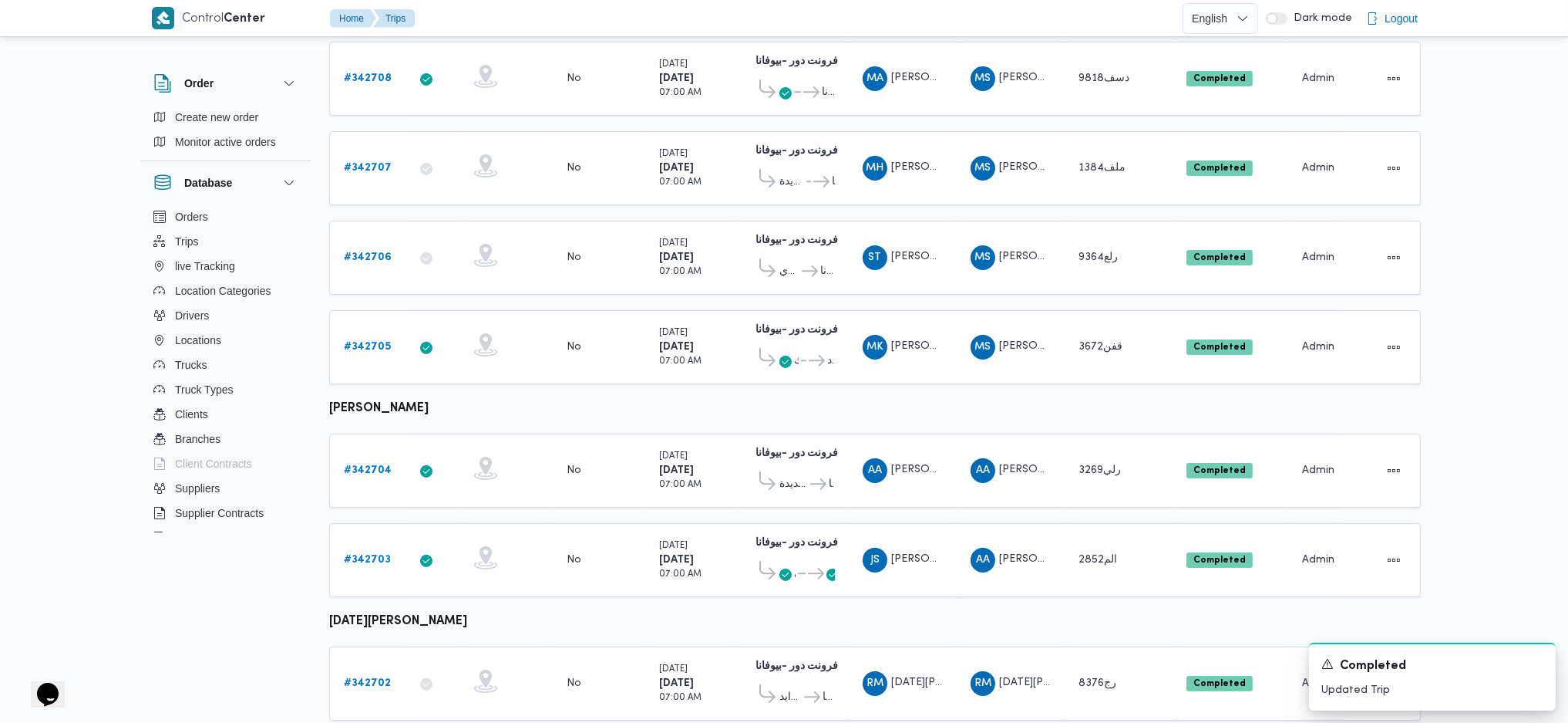
scroll to position [739, 0]
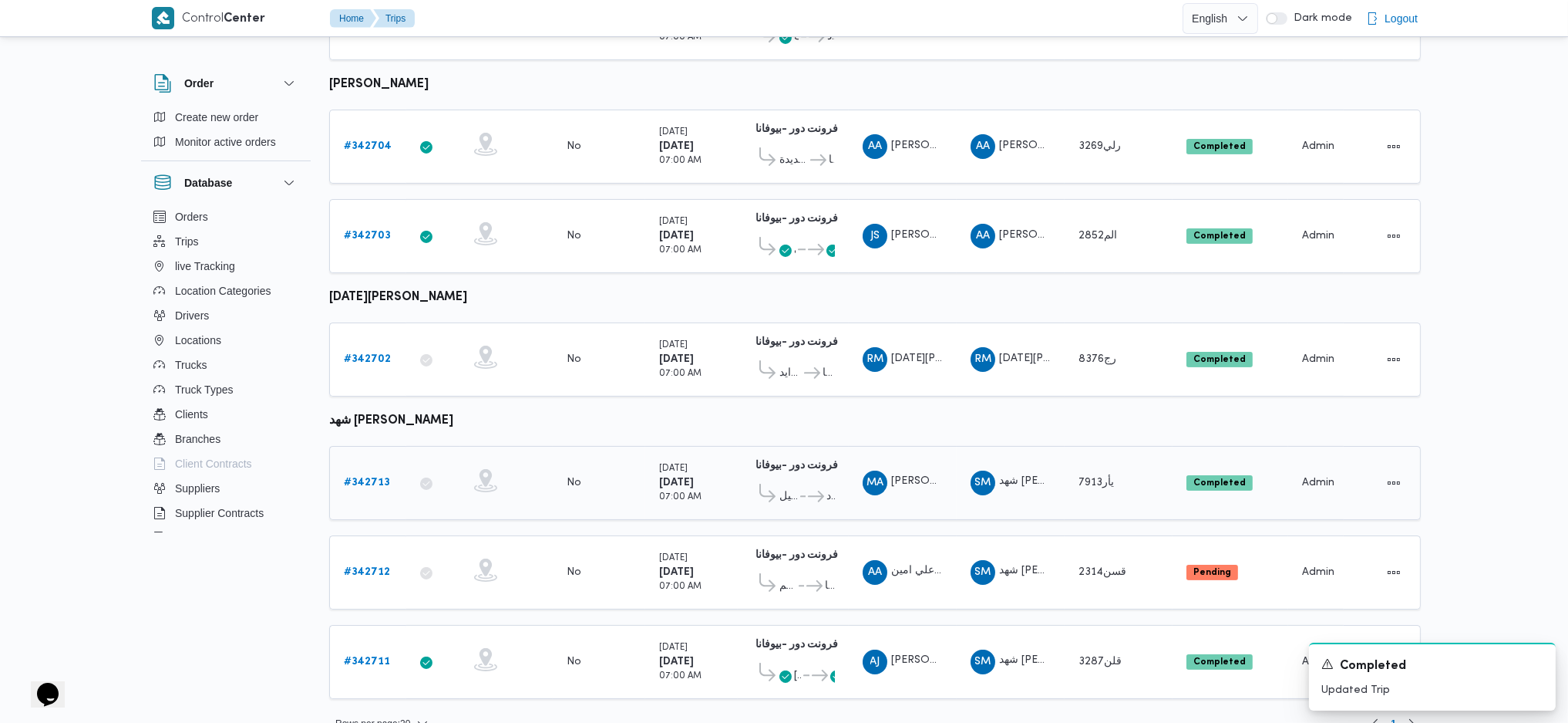
click at [792, 487] on span "قسم قصر النيل" at bounding box center [789, 496] width 19 height 19
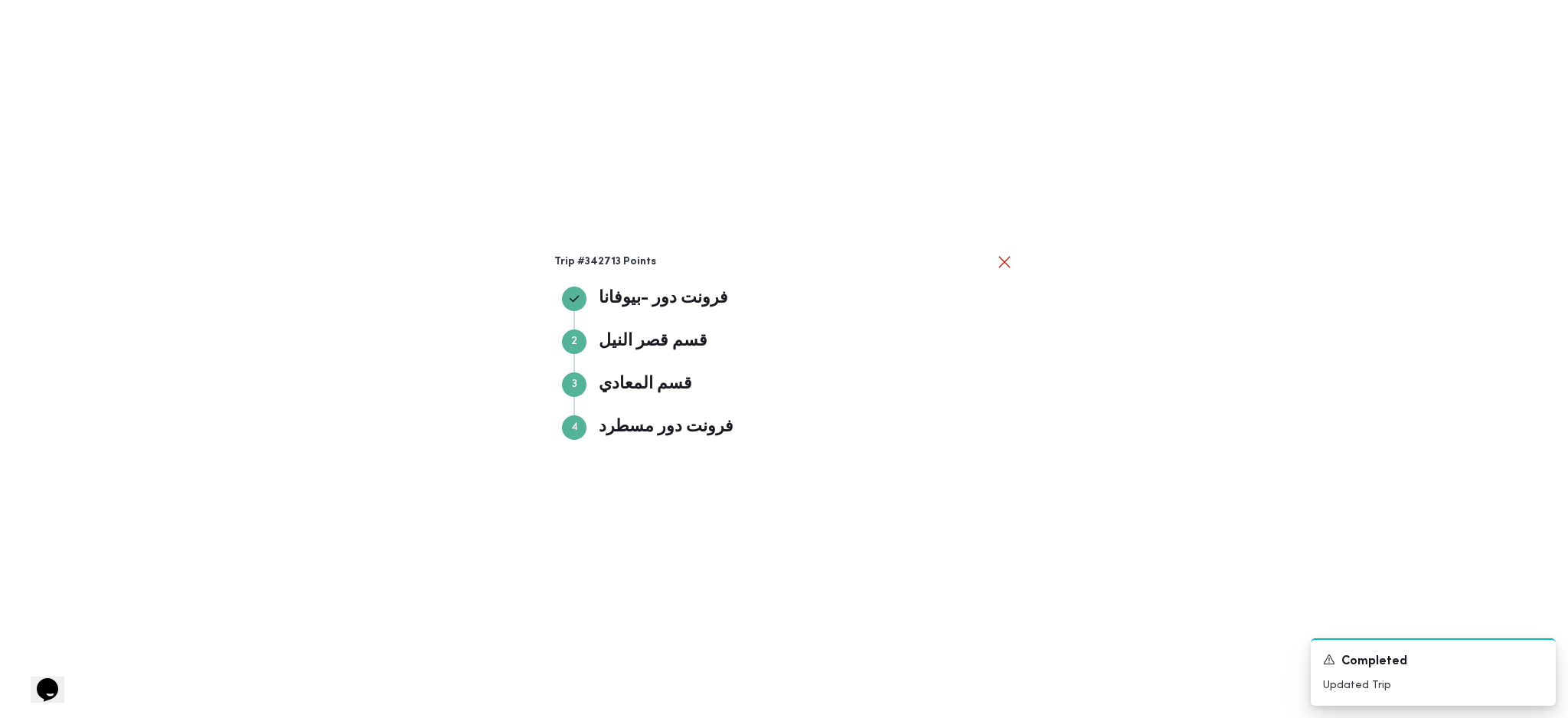
click at [1029, 402] on div "Trip #342713 Points فرونت دور -بيوفانا فرونت دور -بيوفانا Step 2 2 قسم قصر الني…" at bounding box center [784, 359] width 1568 height 718
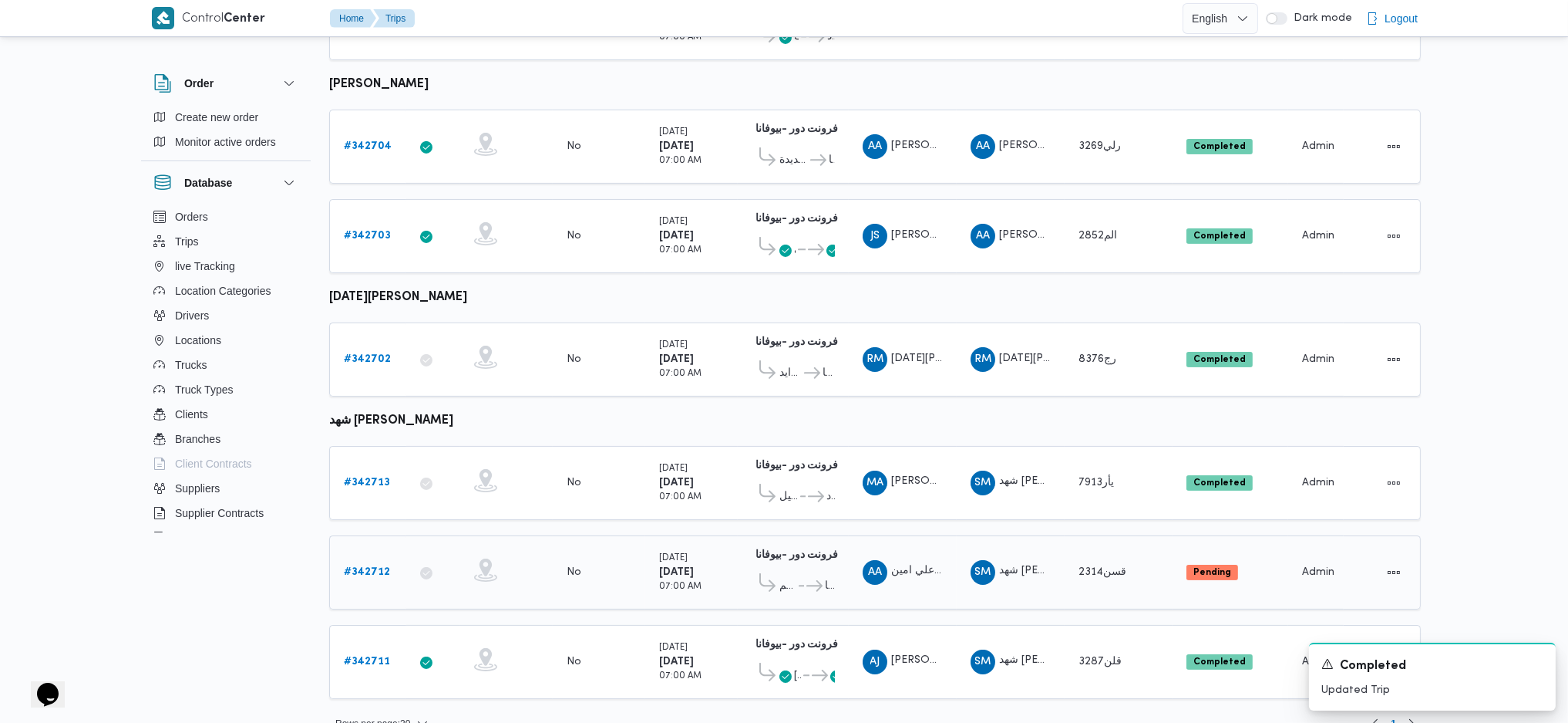
click at [364, 567] on b "# 342712" at bounding box center [366, 571] width 46 height 10
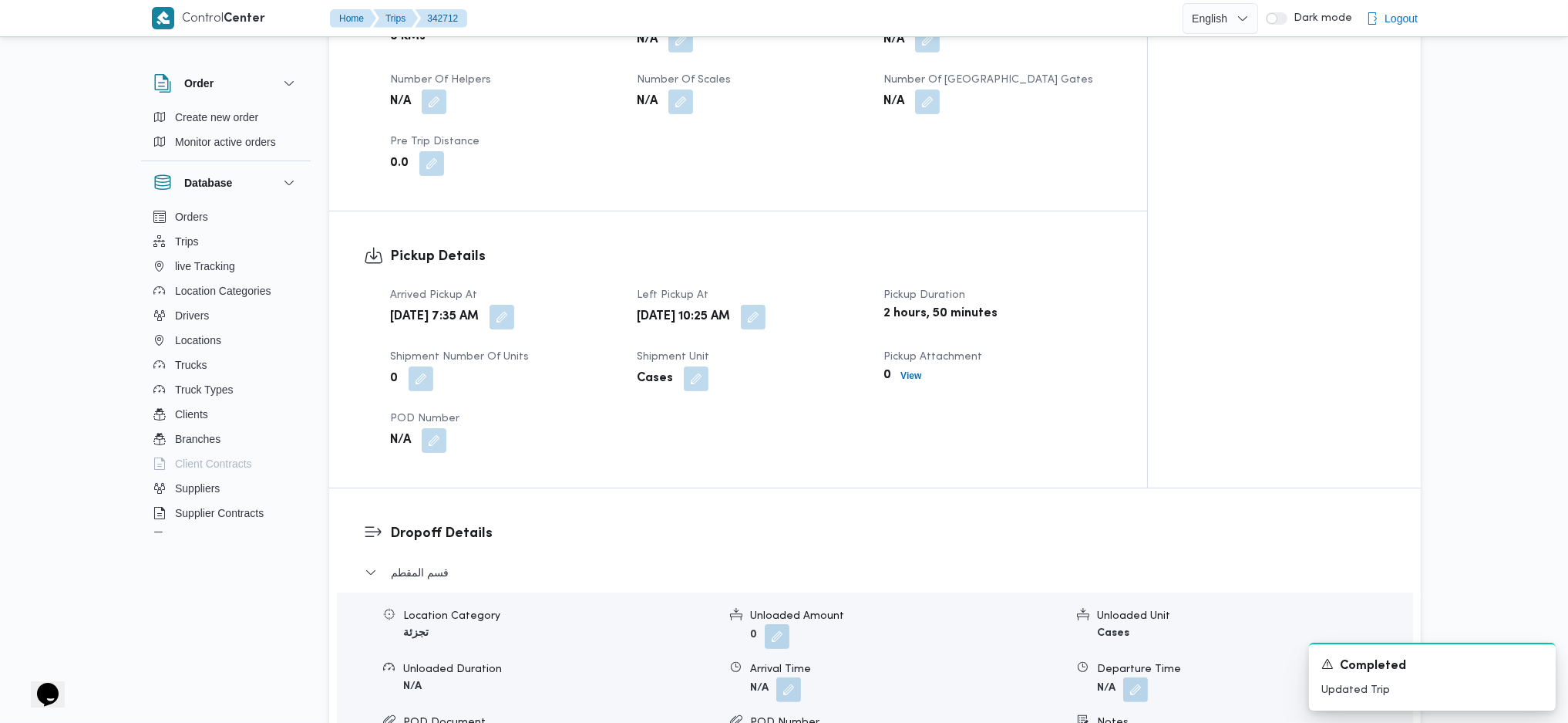
scroll to position [617, 0]
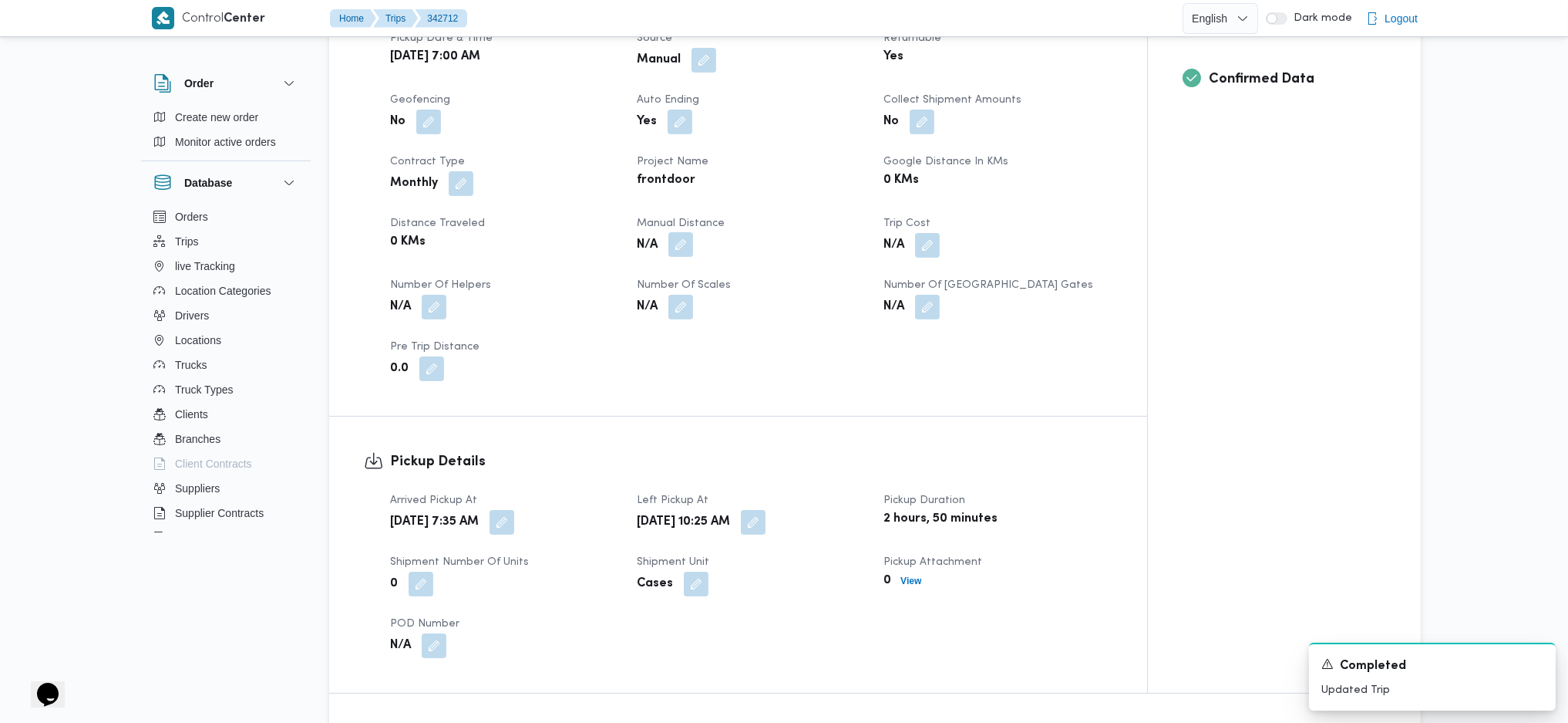
click at [686, 245] on button "button" at bounding box center [680, 244] width 24 height 24
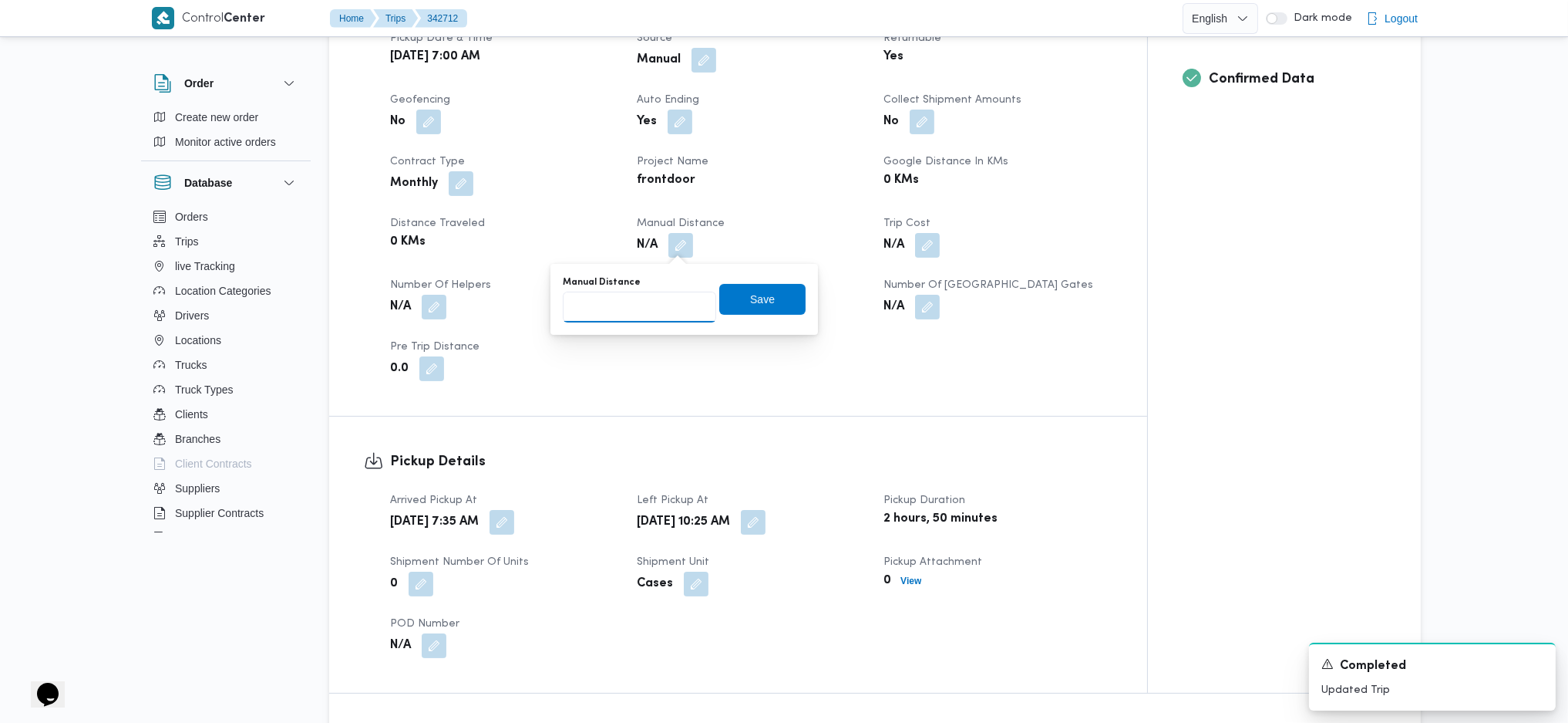
click at [669, 303] on input "Manual Distance" at bounding box center [640, 307] width 153 height 31
type input "89"
click at [728, 294] on span "Save" at bounding box center [762, 299] width 87 height 31
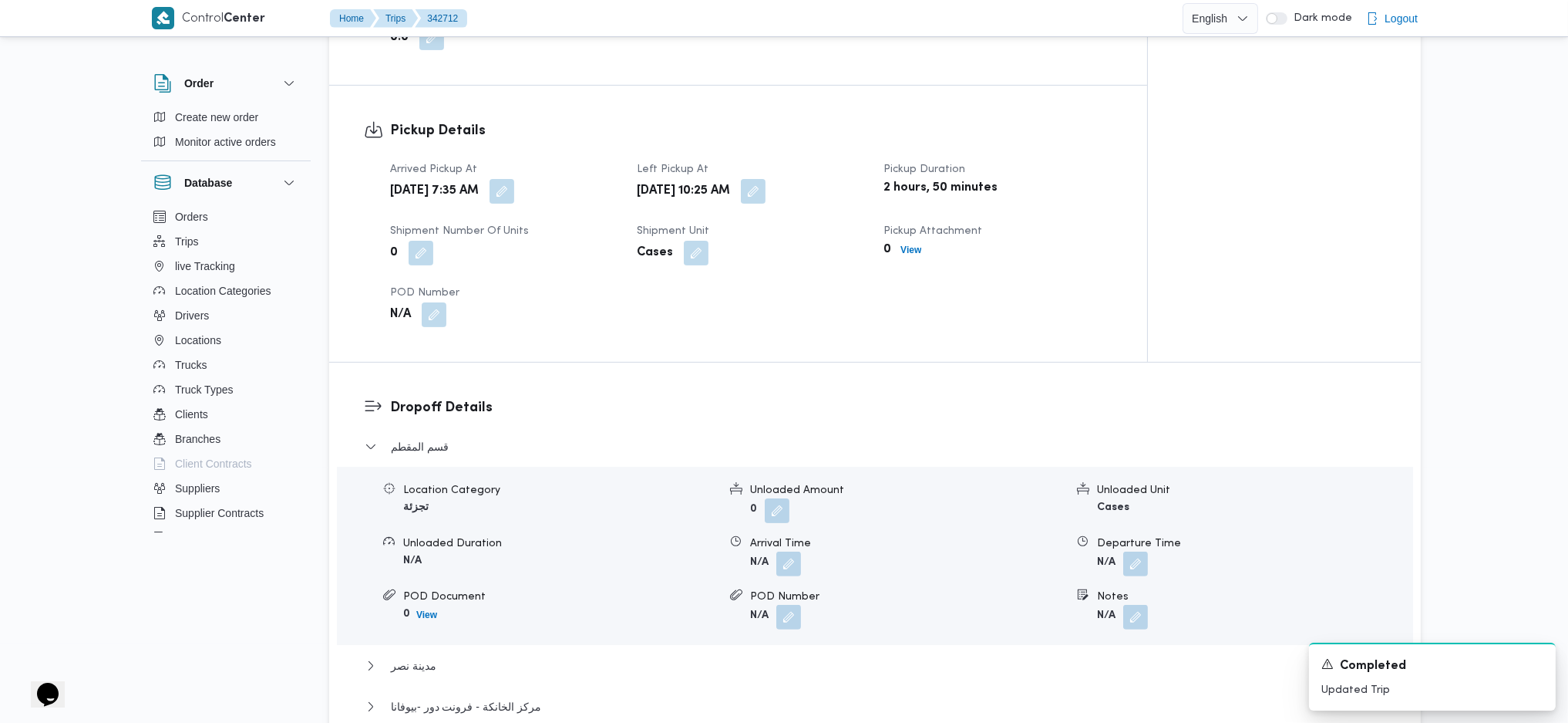
scroll to position [1131, 0]
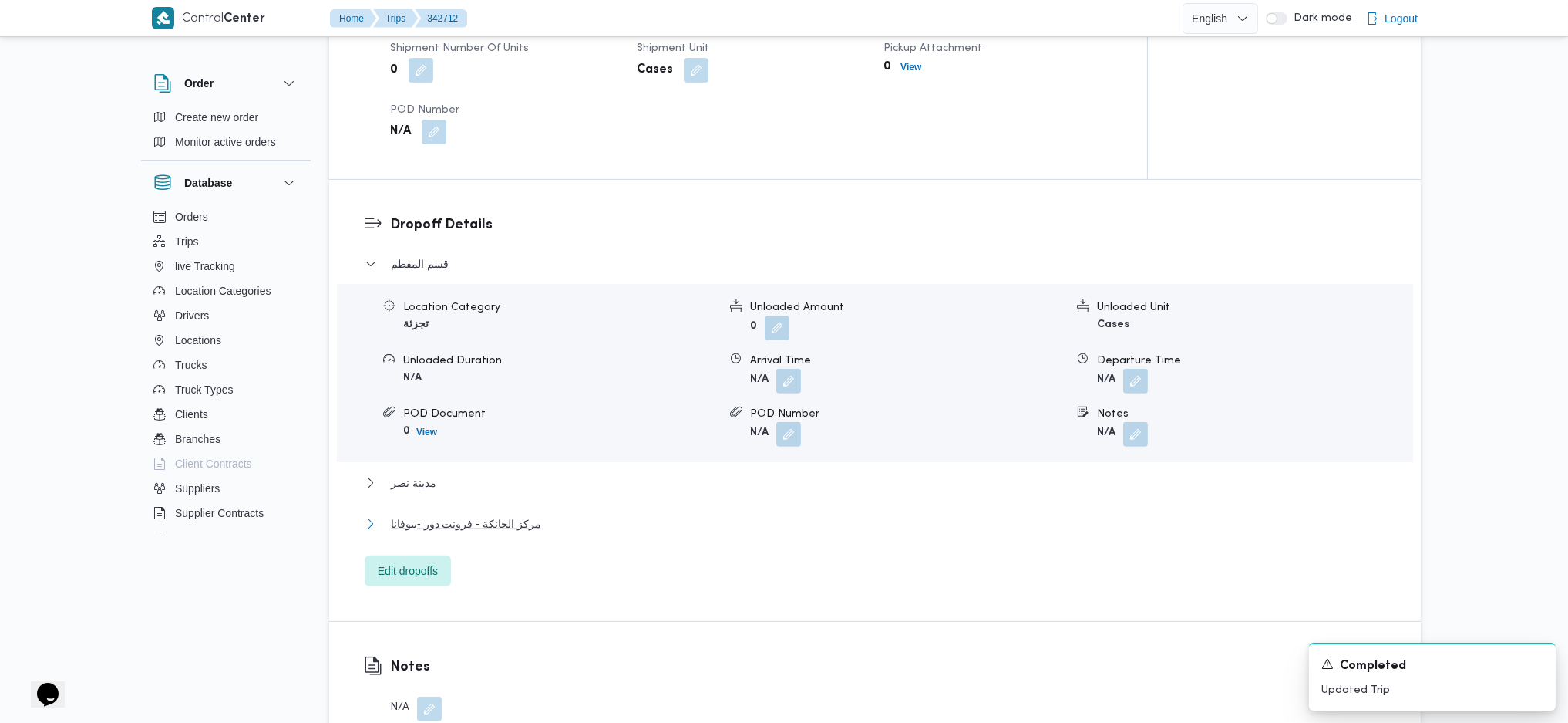
click at [550, 522] on button "مركز الخانكة - فرونت دور -بيوفانا" at bounding box center [875, 524] width 1021 height 19
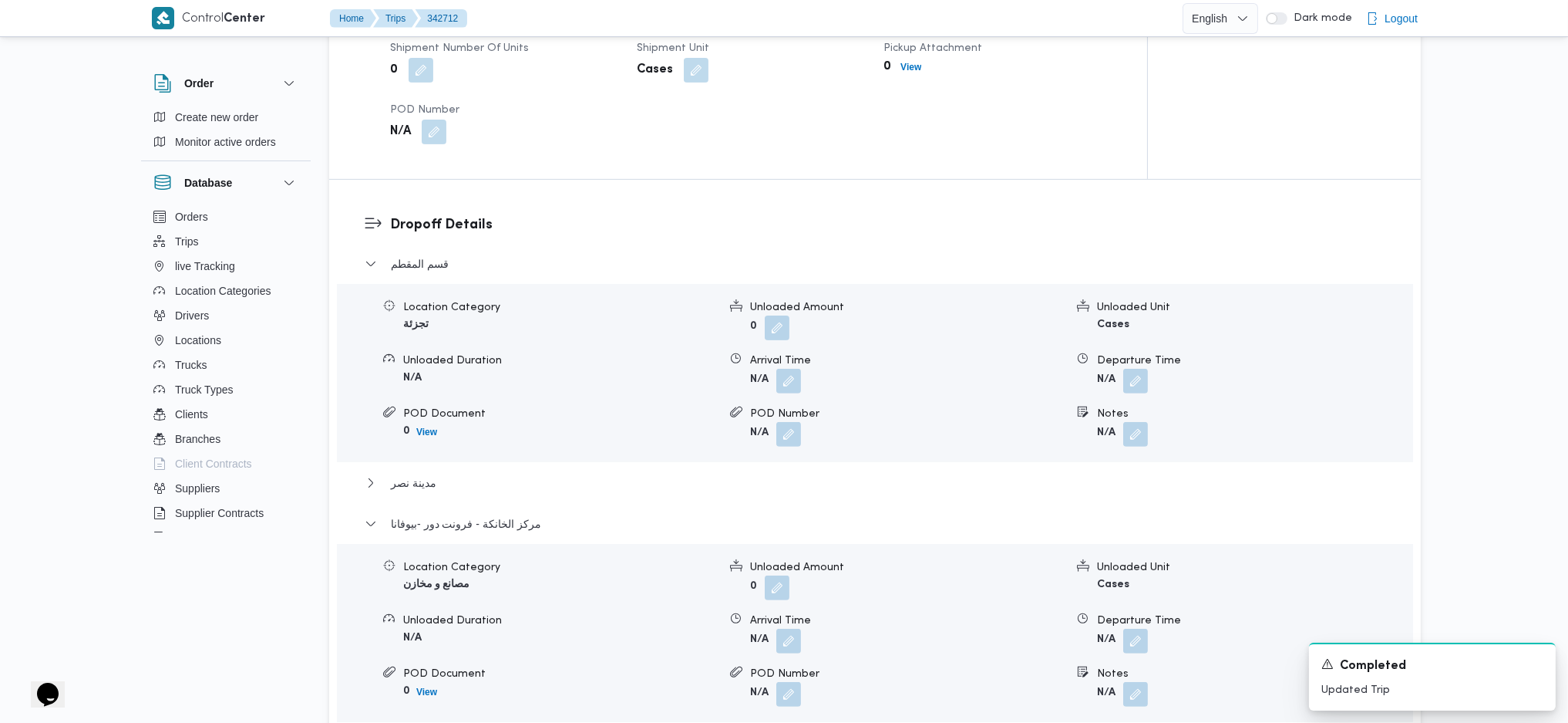
scroll to position [1645, 0]
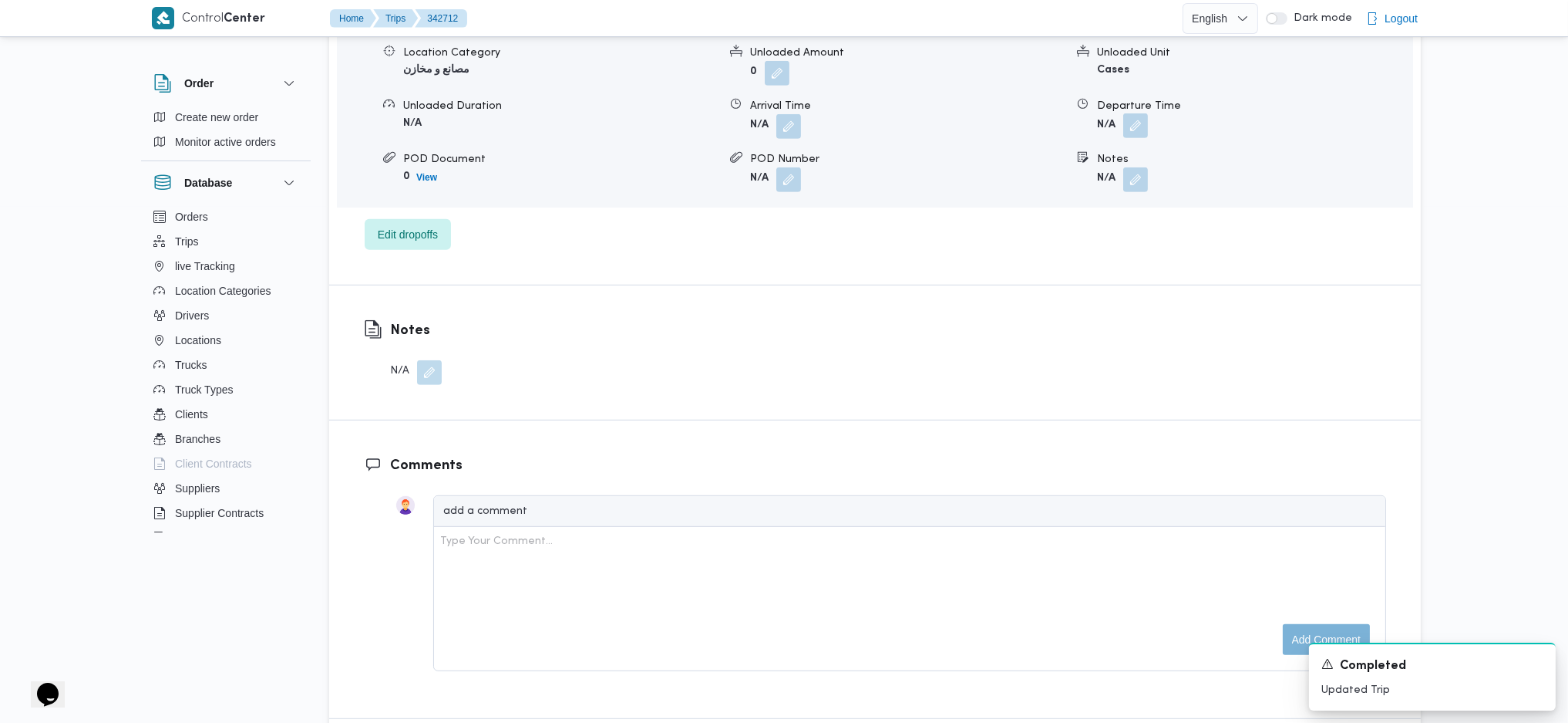
click at [1127, 119] on button "button" at bounding box center [1135, 125] width 24 height 24
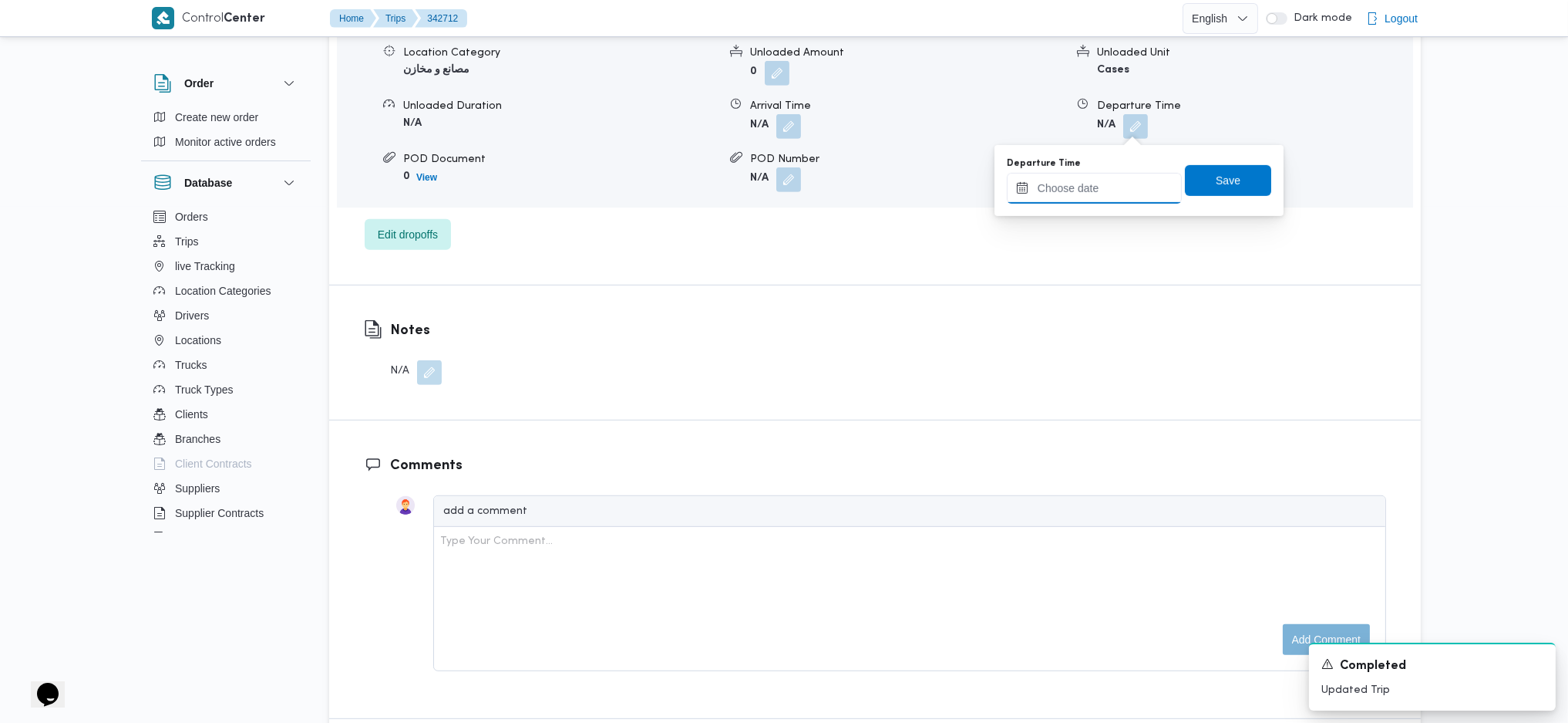
click at [1094, 187] on input "Departure Time" at bounding box center [1094, 188] width 175 height 31
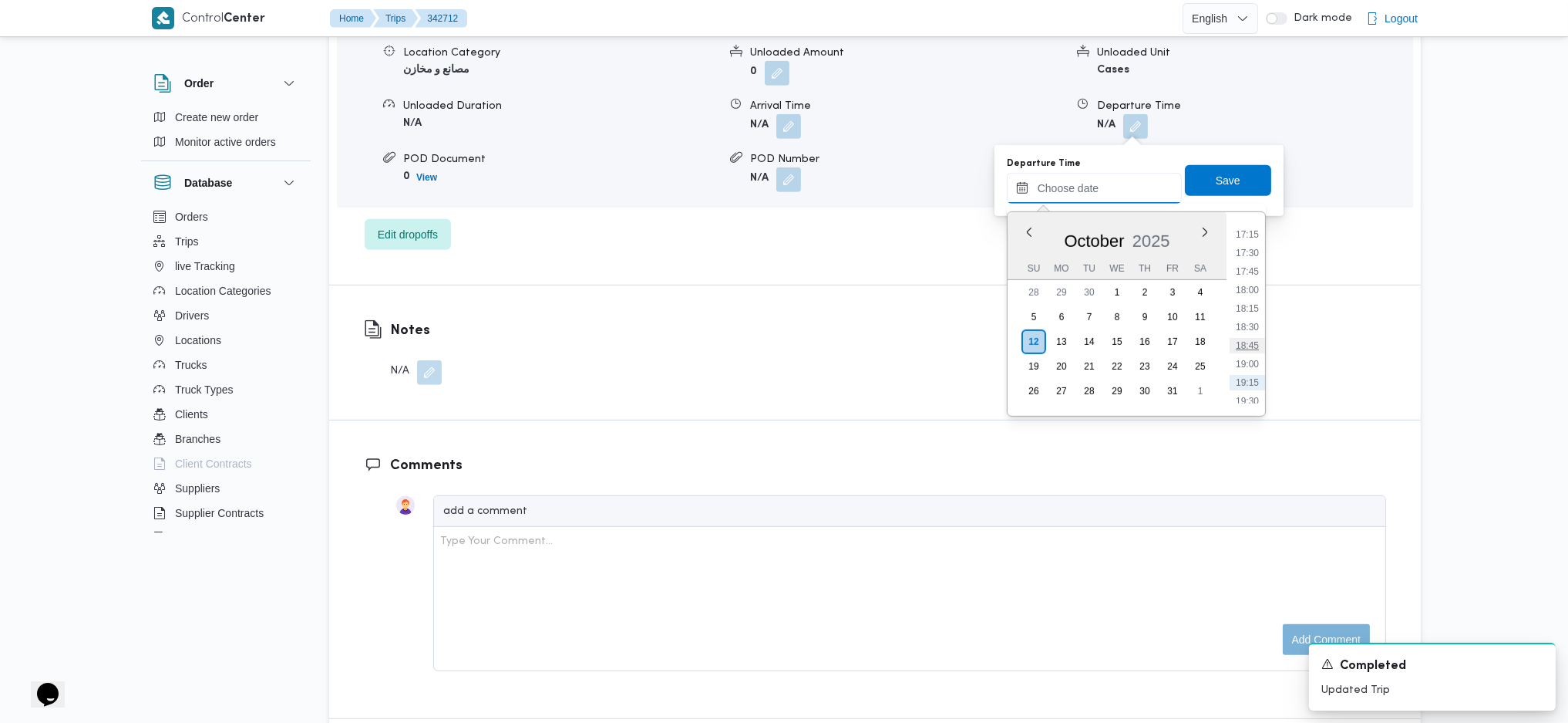
scroll to position [1231, 0]
click at [1250, 294] on li "17:30" at bounding box center [1247, 296] width 35 height 15
type input "[DATE] 17:30"
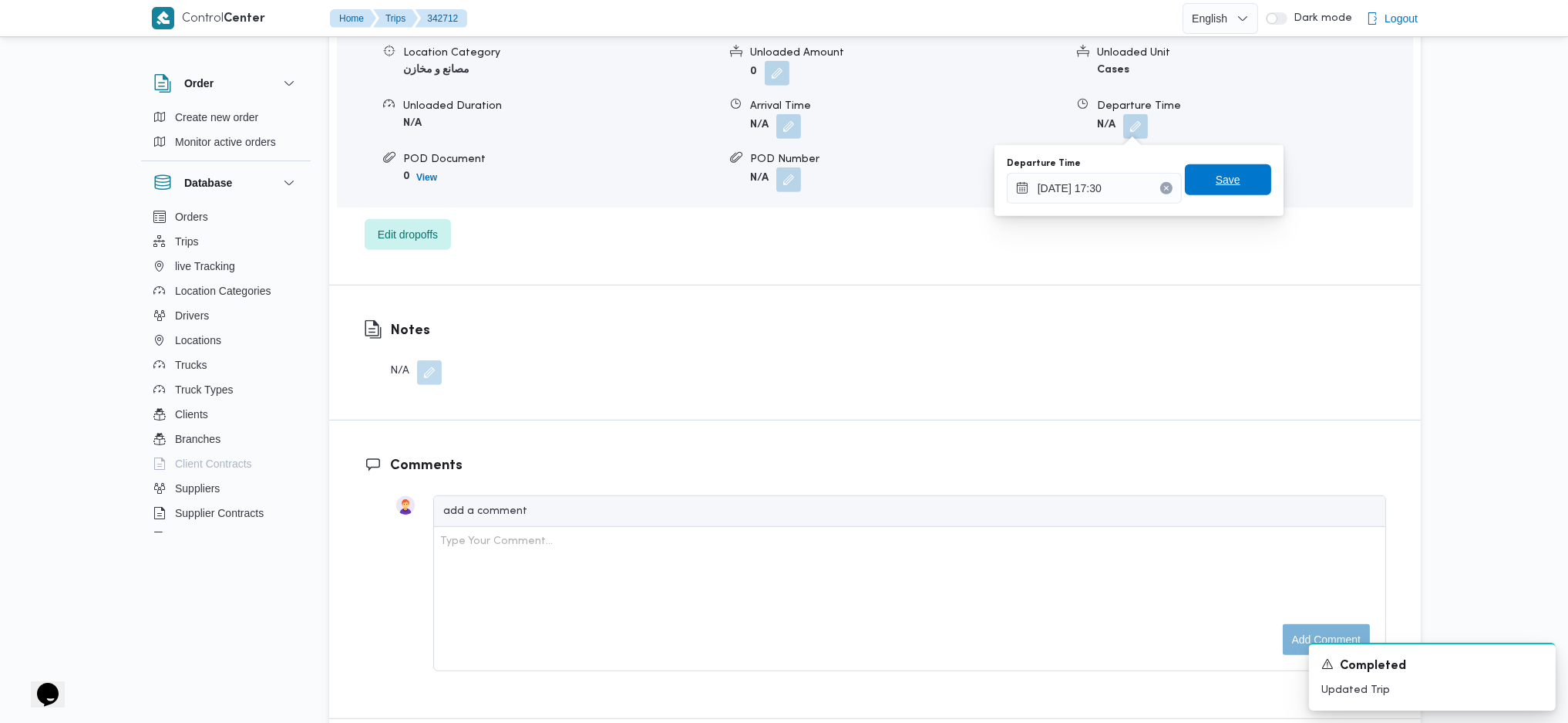
click at [1217, 188] on span "Save" at bounding box center [1228, 180] width 24 height 19
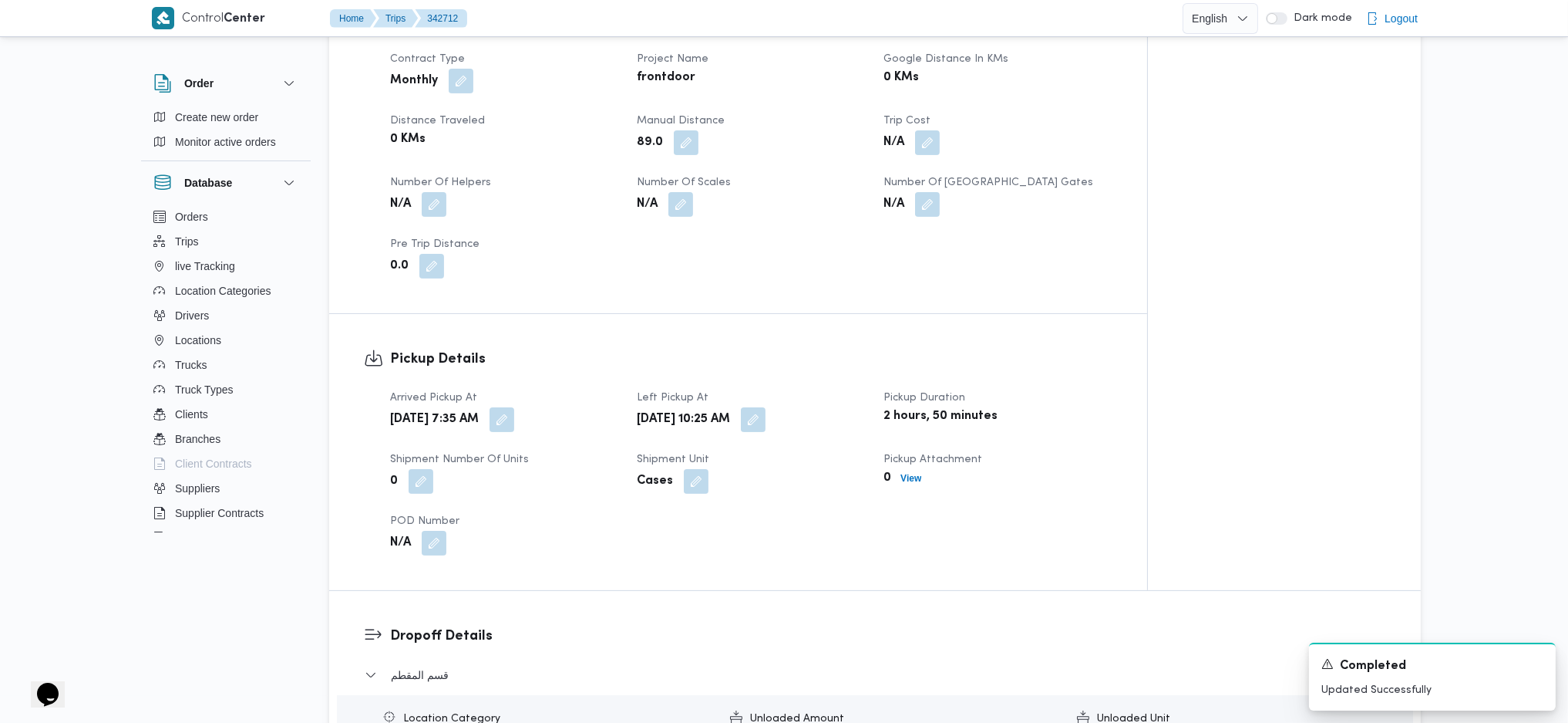
scroll to position [0, 0]
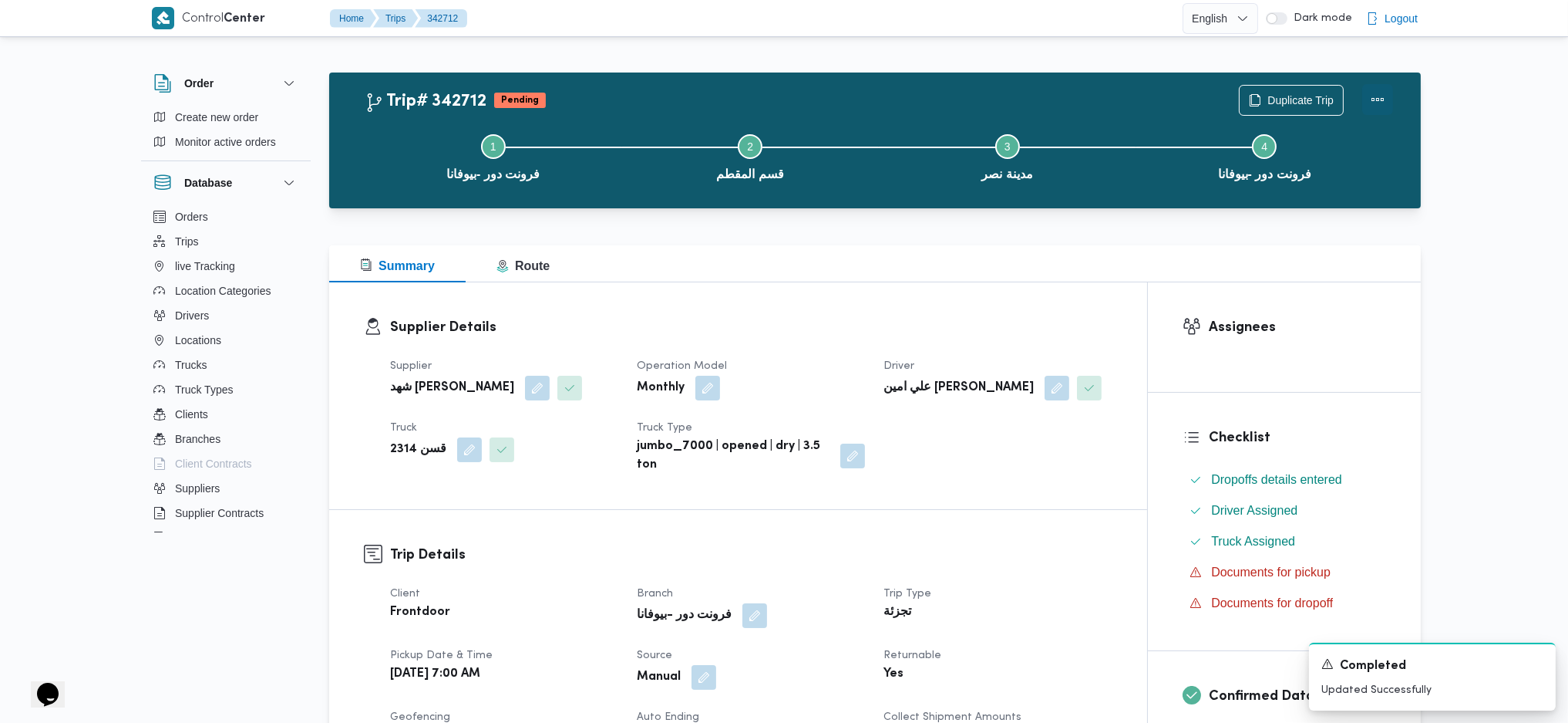
click at [1382, 98] on button "Actions" at bounding box center [1378, 99] width 31 height 31
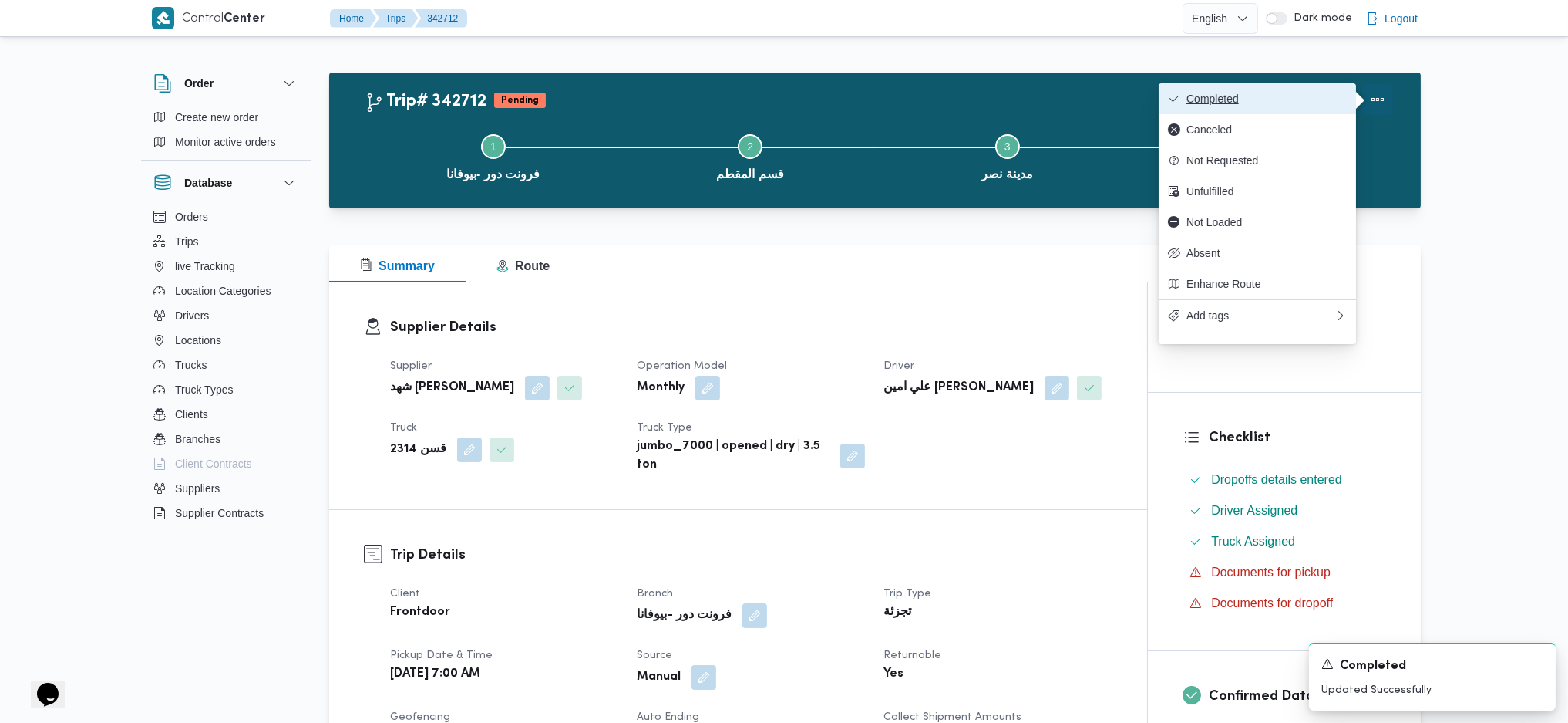
click at [1267, 104] on span "Completed" at bounding box center [1267, 99] width 161 height 13
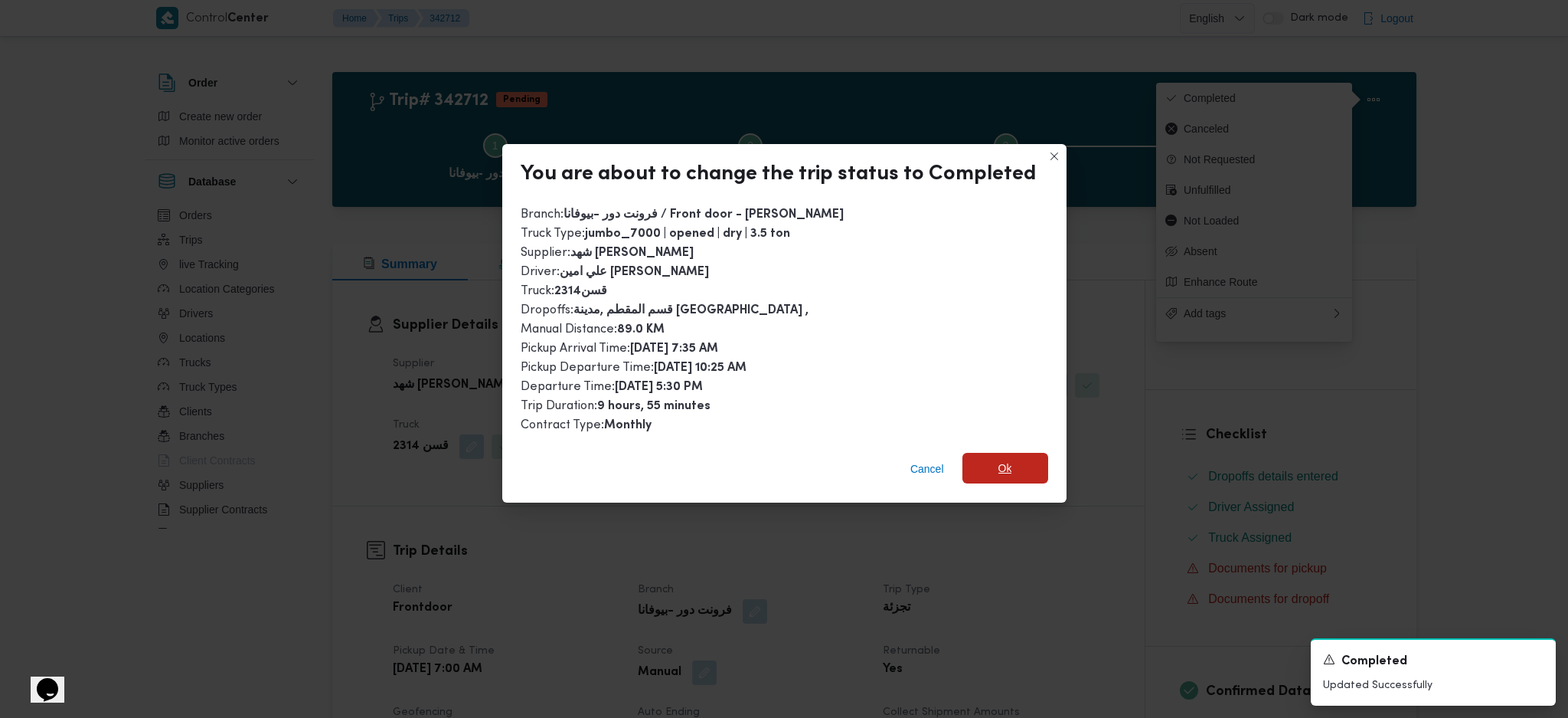
click at [1006, 460] on span "Ok" at bounding box center [1004, 468] width 13 height 19
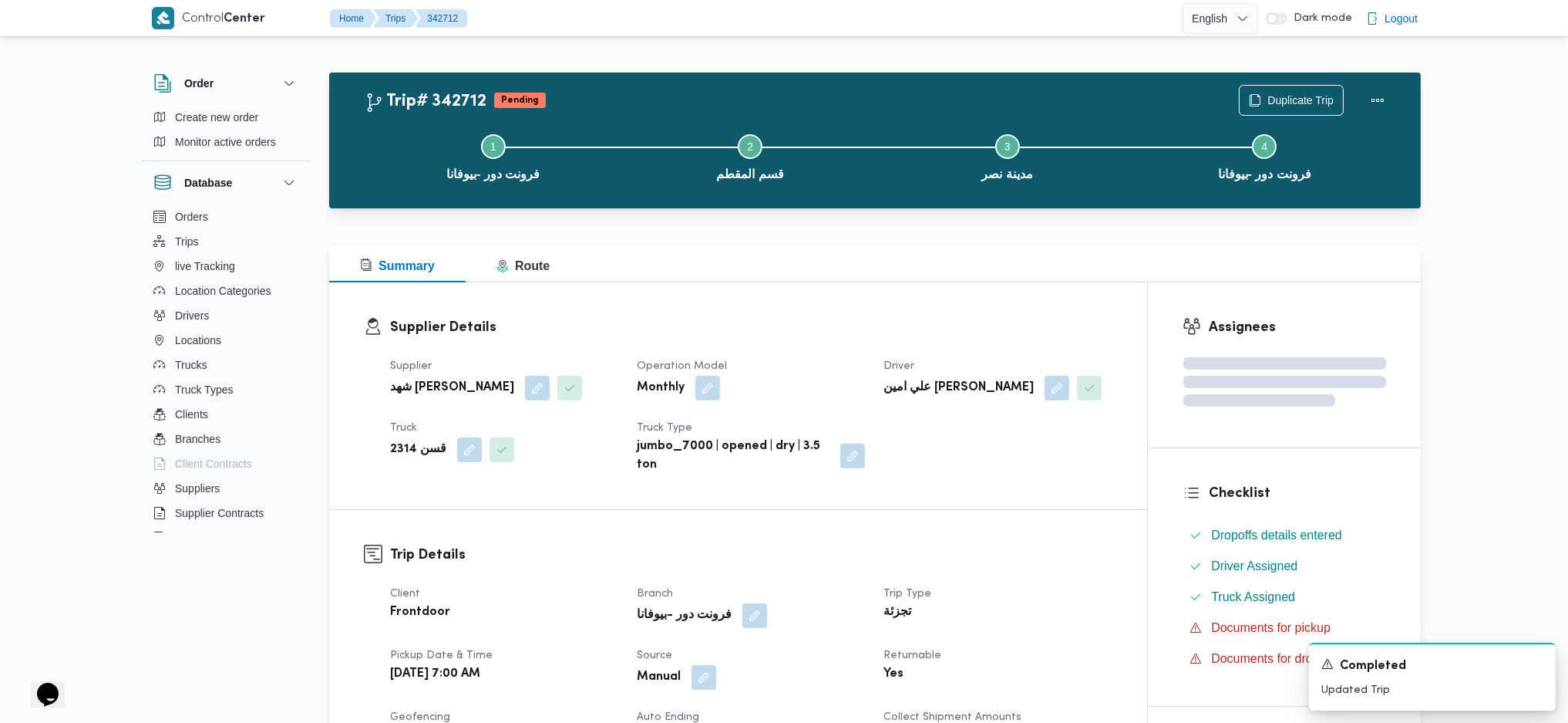
click at [961, 354] on div "Supplier شهد [PERSON_NAME] Operation Model Monthly Driver علي امين [PERSON_NAME…" at bounding box center [751, 415] width 741 height 135
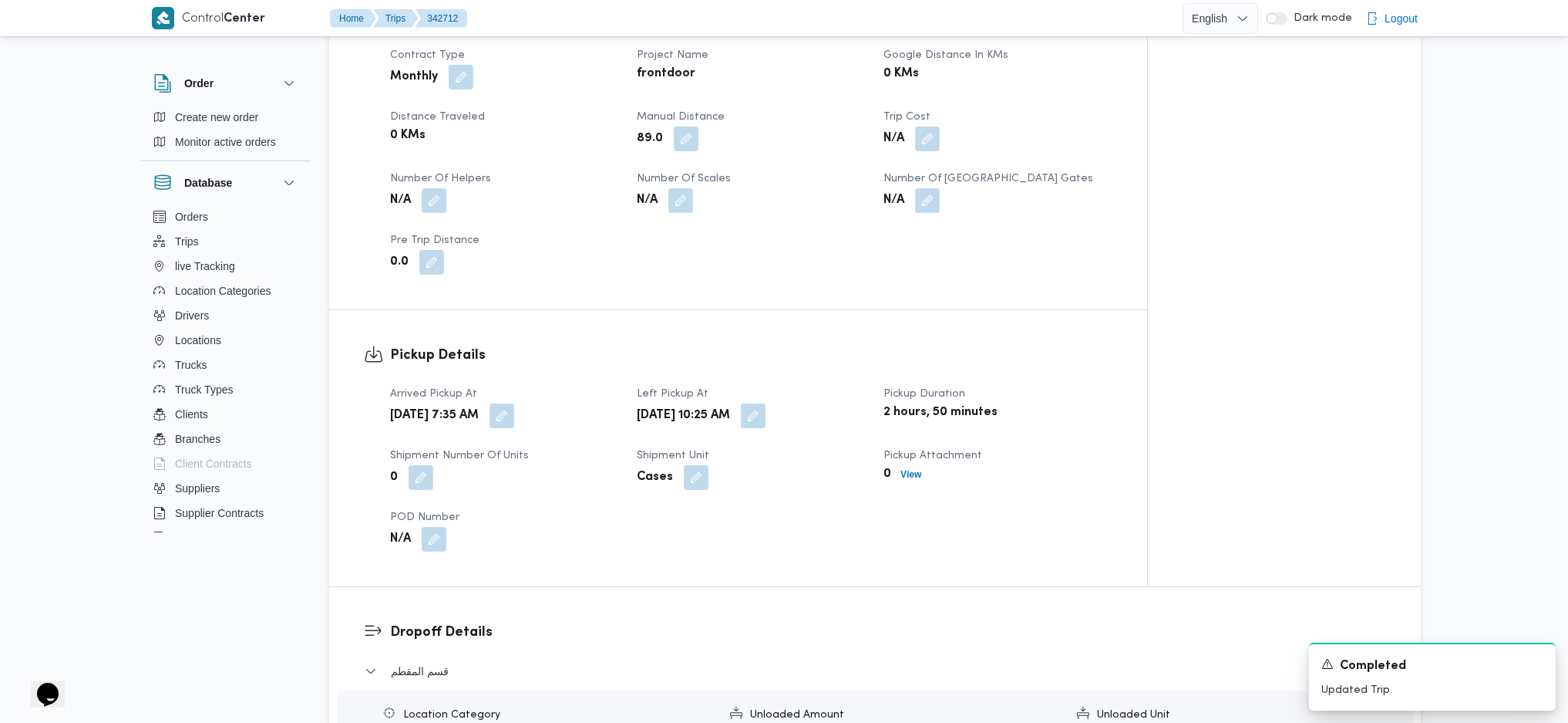
scroll to position [719, 0]
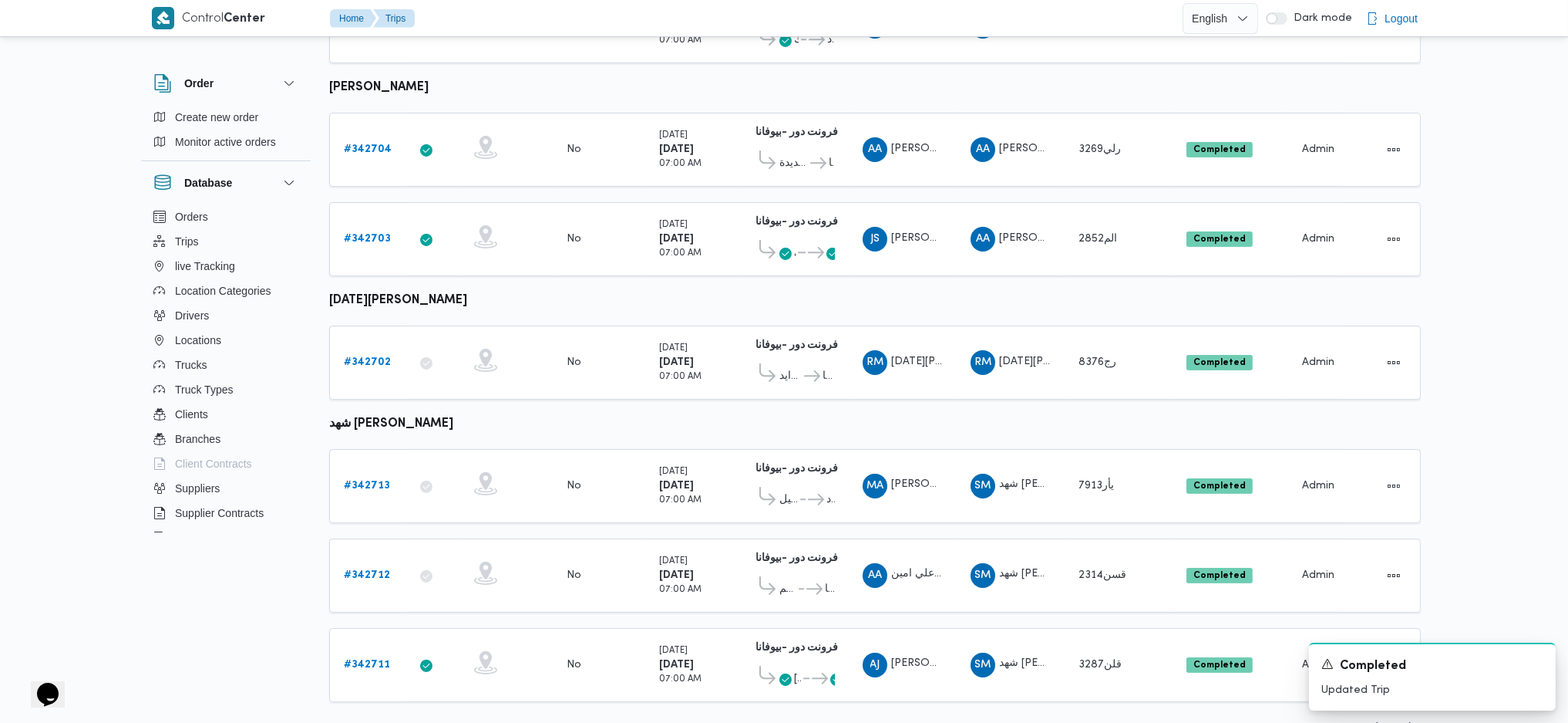
scroll to position [739, 0]
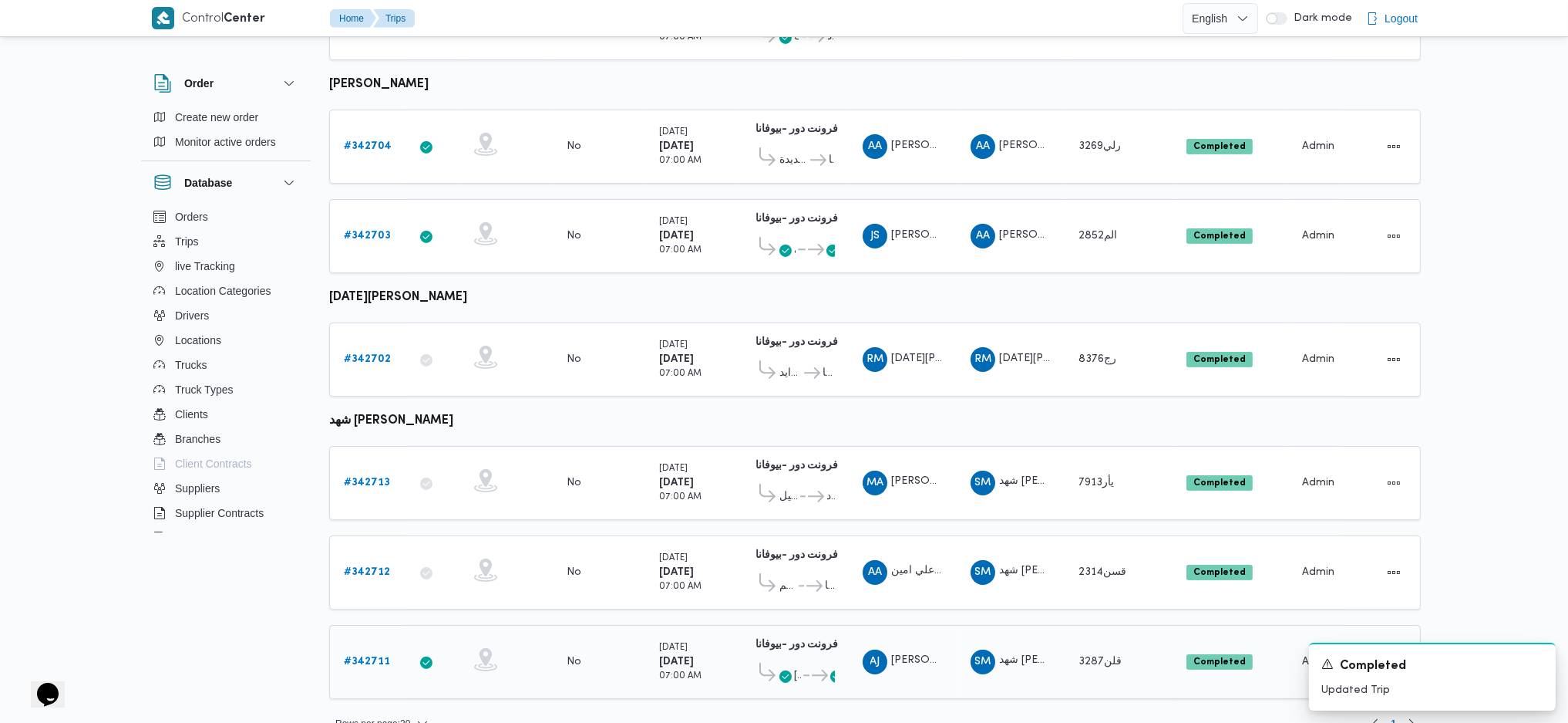
click at [401, 635] on td "Trip ID # 342711" at bounding box center [367, 662] width 77 height 74
click at [375, 656] on b "# 342711" at bounding box center [366, 661] width 46 height 10
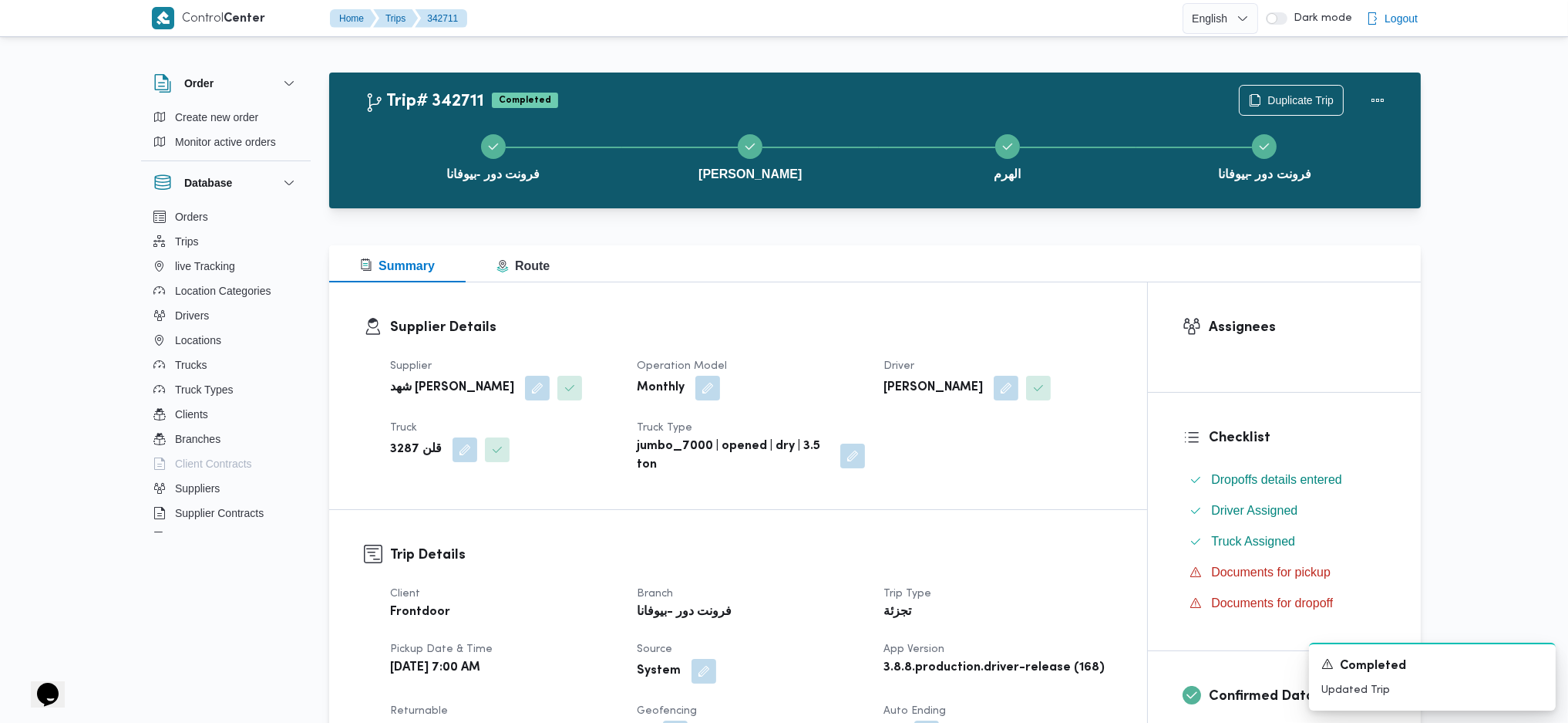
scroll to position [719, 0]
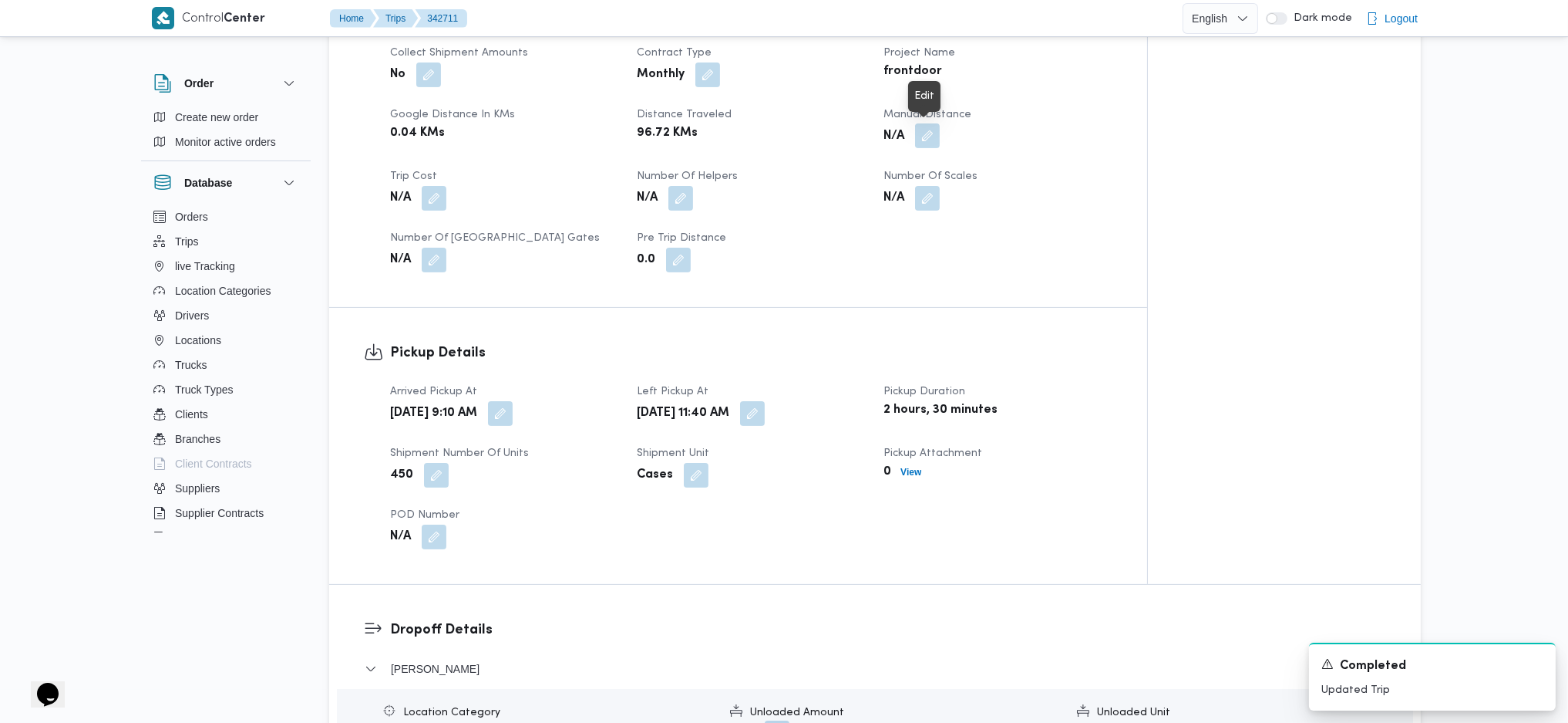
click at [929, 139] on button "button" at bounding box center [927, 135] width 24 height 24
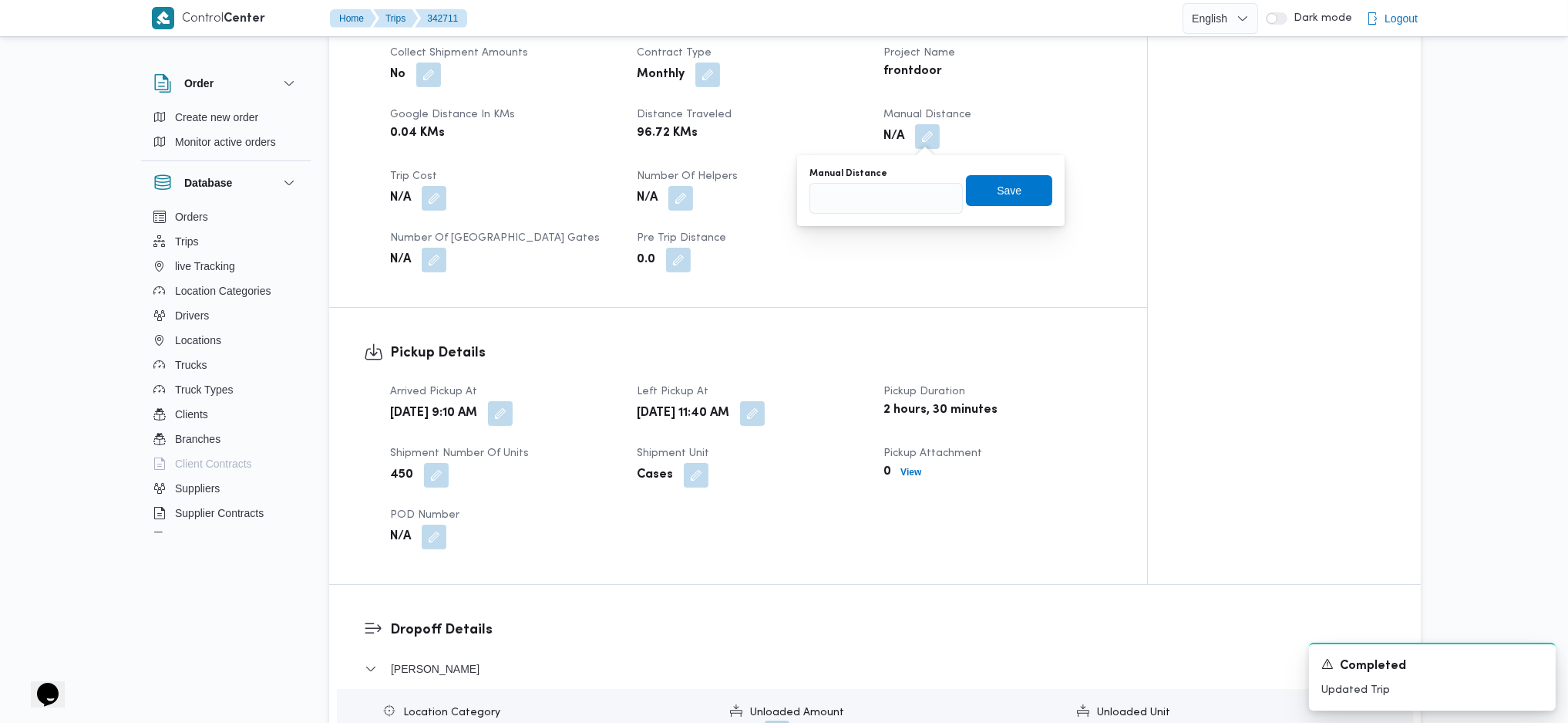
click at [871, 216] on div "You are in a dialog. To close this dialog, hit escape. Manual Distance Save" at bounding box center [931, 190] width 268 height 71
click at [862, 207] on input "Manual Distance" at bounding box center [886, 199] width 153 height 31
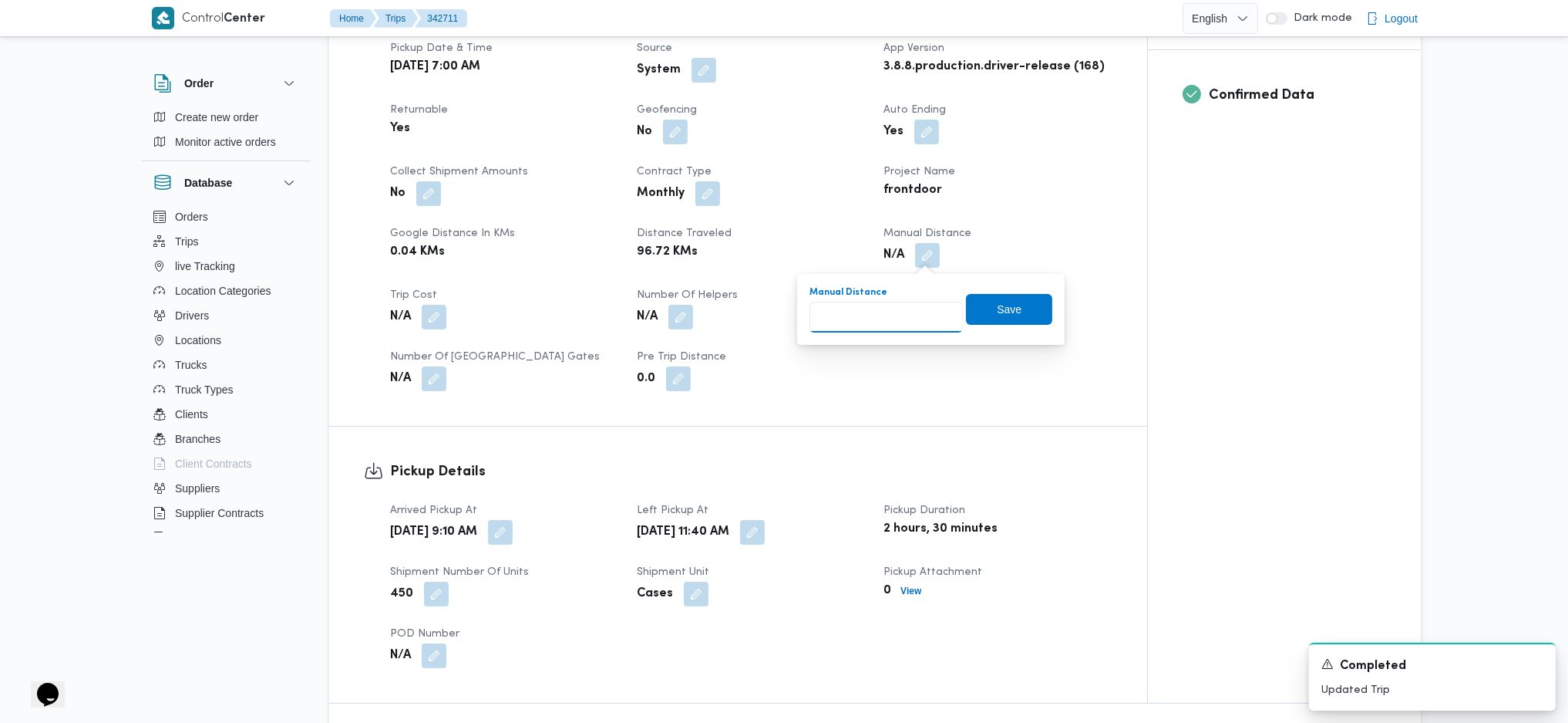
scroll to position [617, 0]
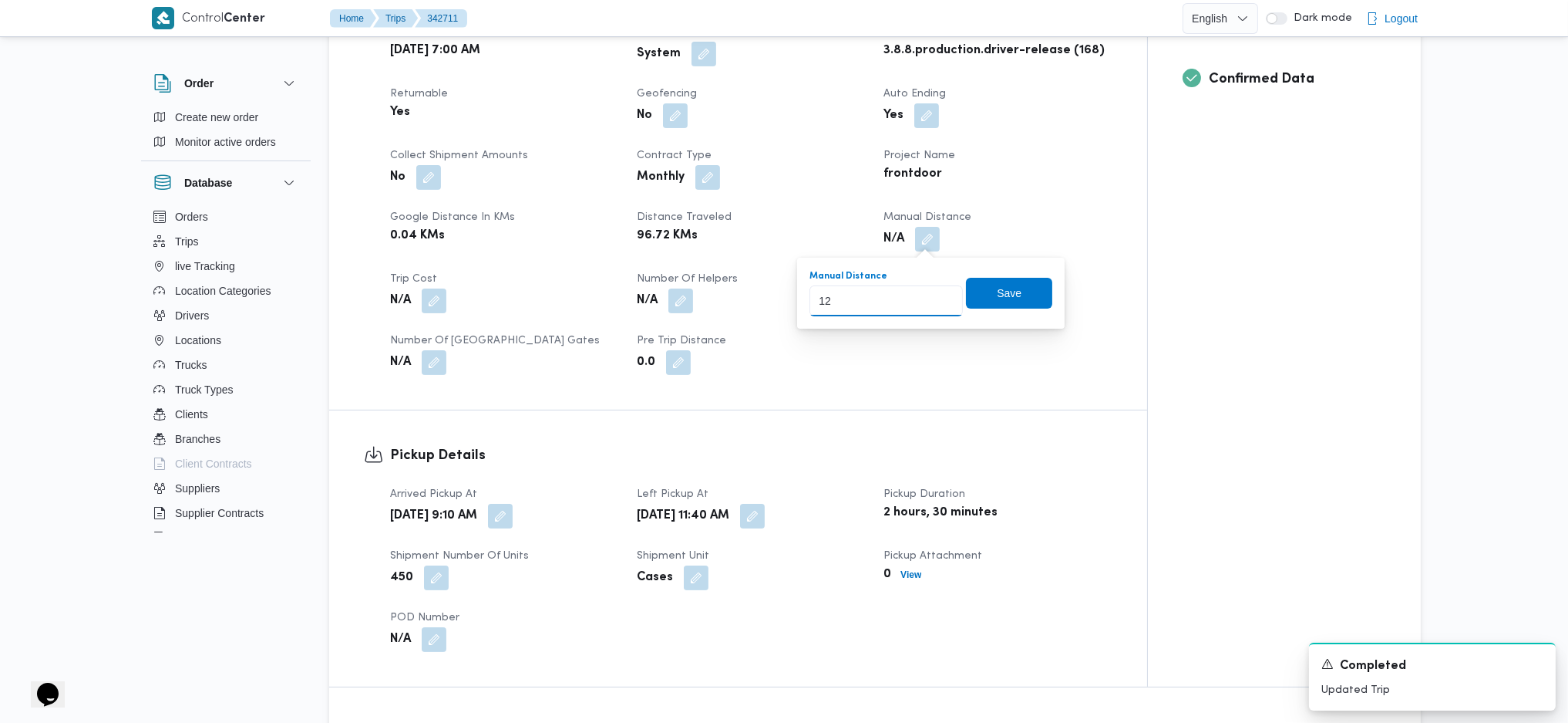
type input "120"
drag, startPoint x: 1010, startPoint y: 285, endPoint x: 947, endPoint y: 306, distance: 66.4
click at [1009, 285] on span "Save" at bounding box center [1010, 293] width 87 height 31
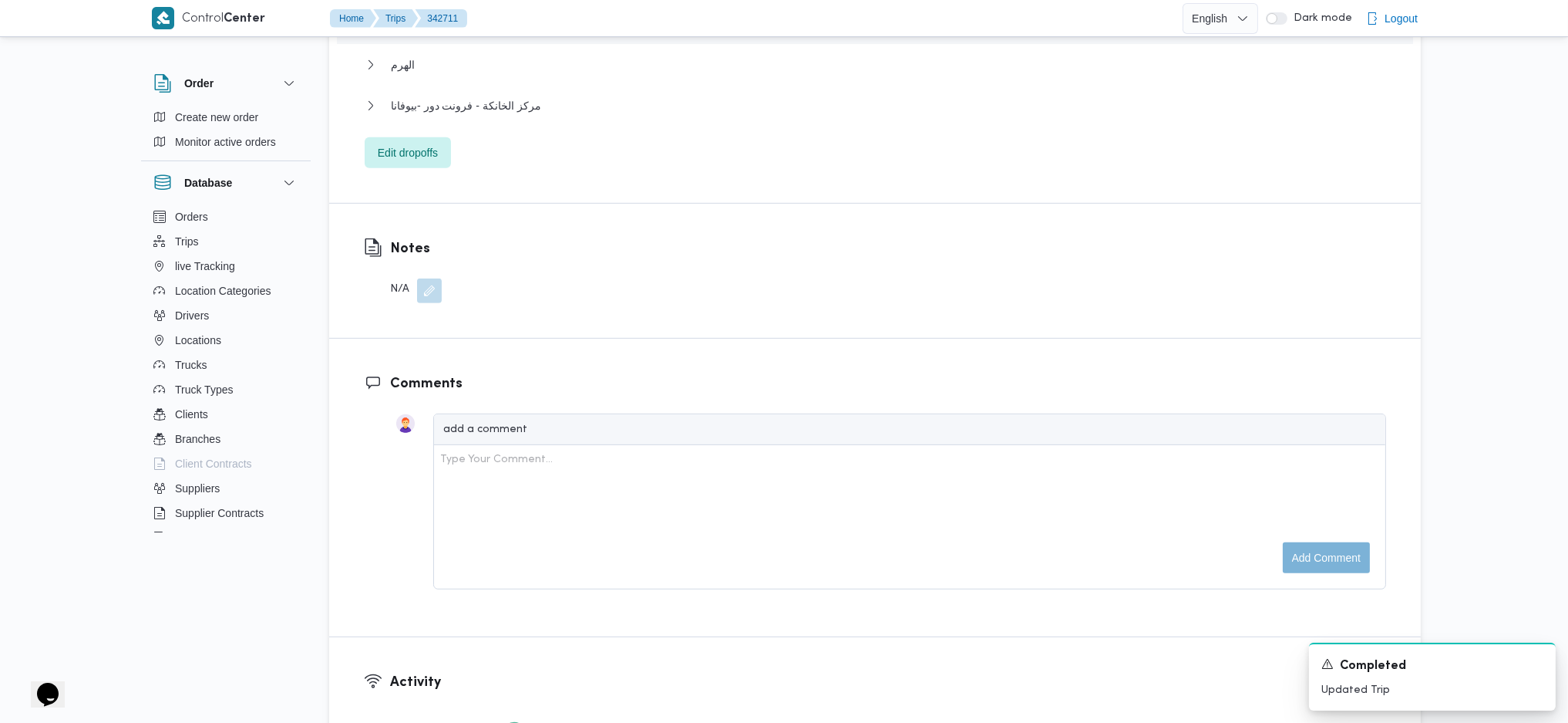
scroll to position [1549, 0]
click at [496, 103] on span "مركز الخانكة - فرونت دور -بيوفانا" at bounding box center [466, 99] width 151 height 19
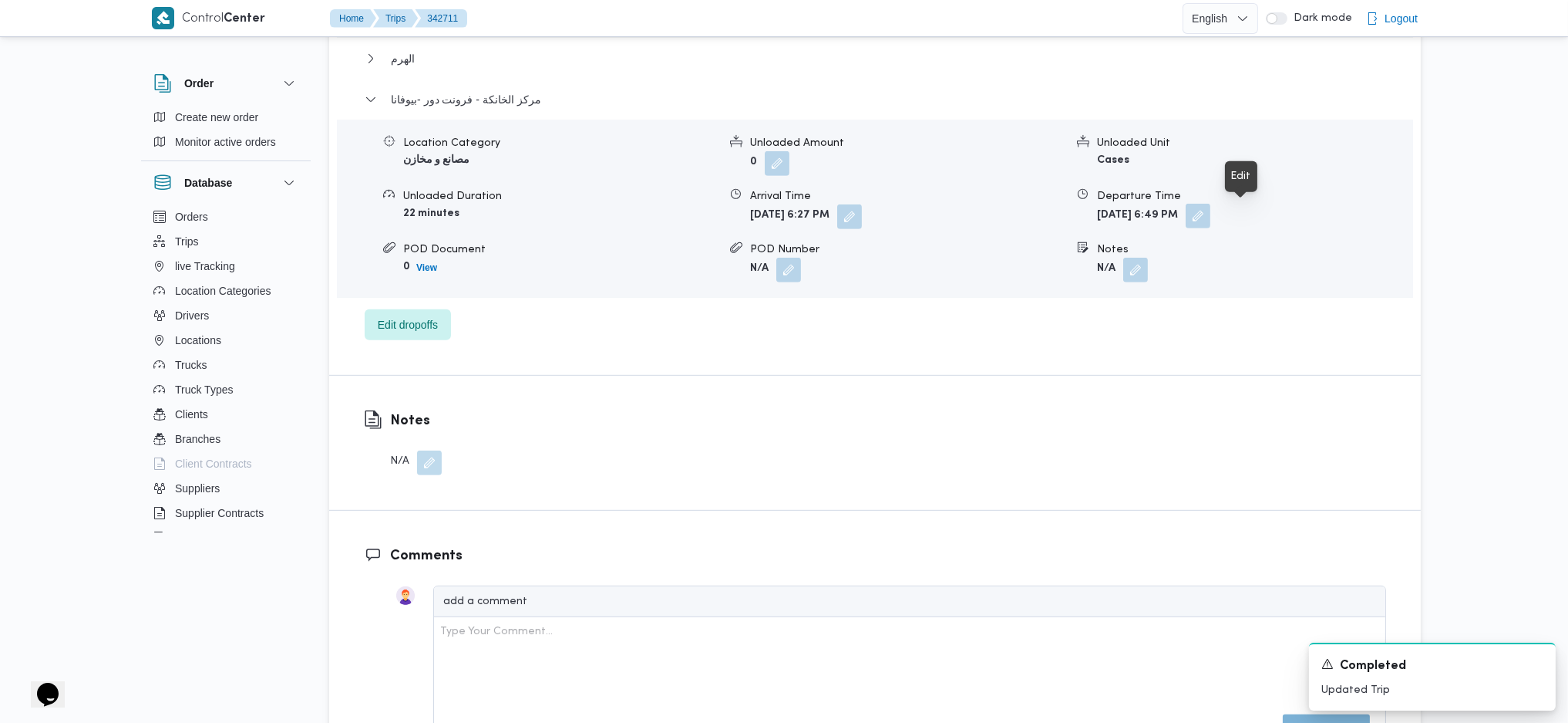
click at [1211, 215] on button "button" at bounding box center [1197, 216] width 24 height 24
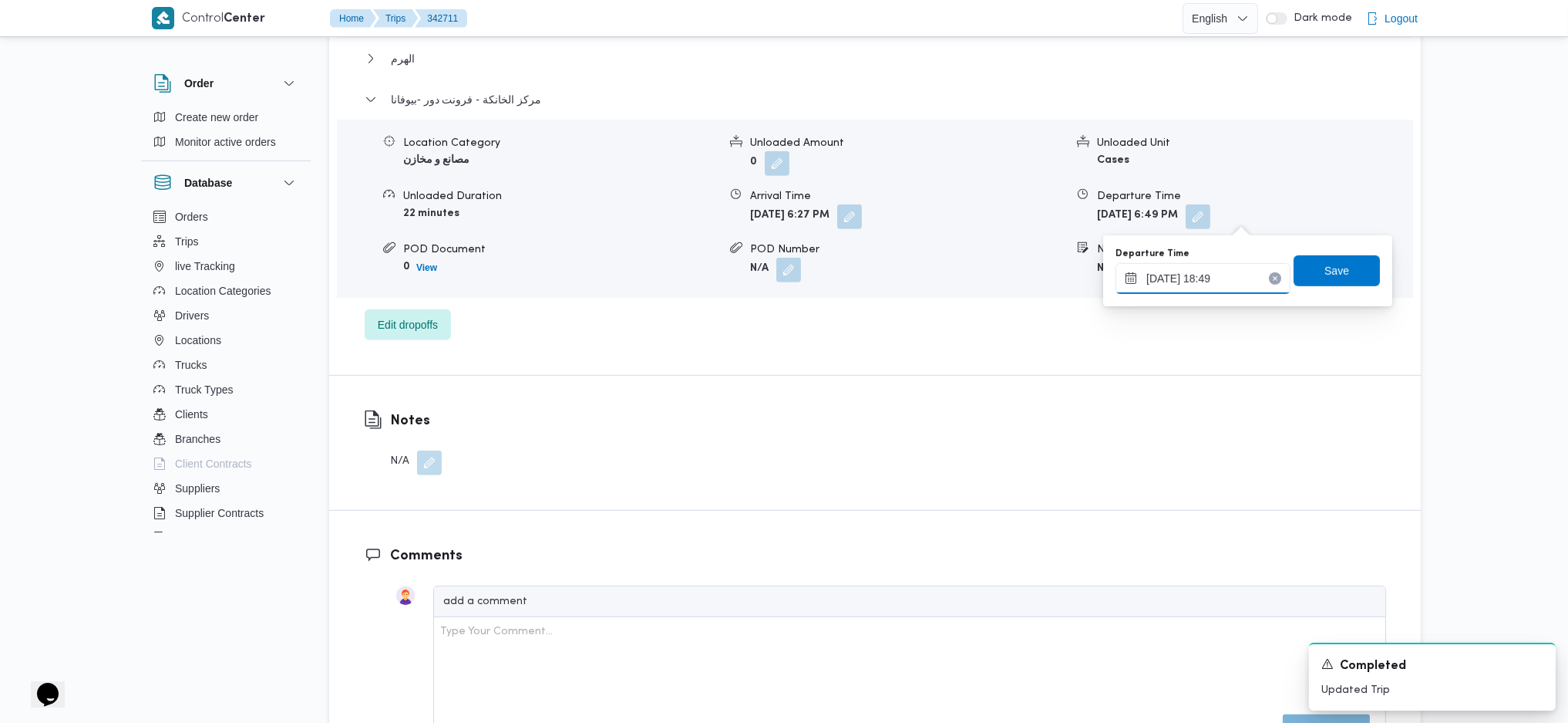
click at [1211, 278] on input "[DATE] 18:49" at bounding box center [1203, 278] width 175 height 31
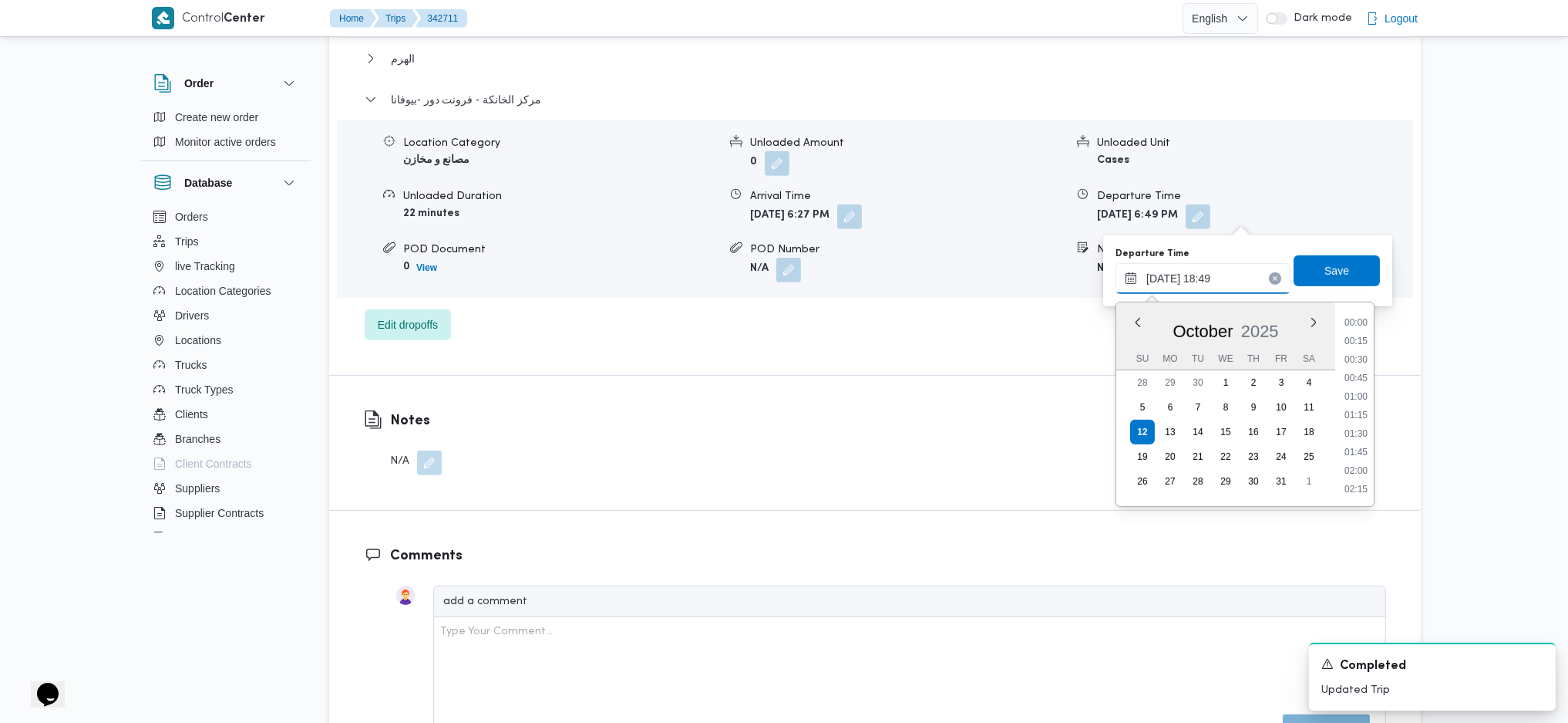
scroll to position [1296, 0]
click at [1427, 202] on div "Trip# 342711 Completed Duplicate Trip فرونت دور -بيوفانا [PERSON_NAME] فرونت دو…" at bounding box center [774, 107] width 1311 height 3230
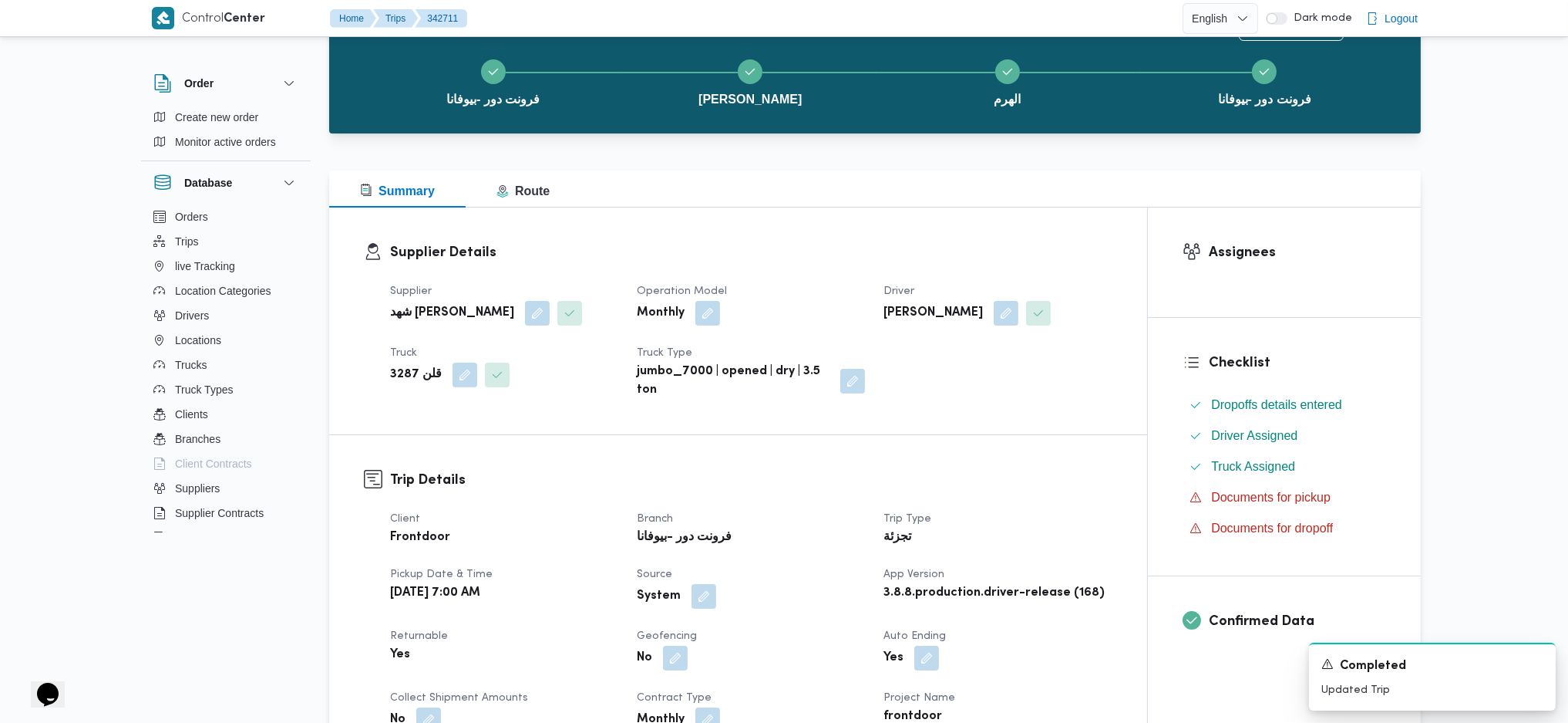
scroll to position [0, 0]
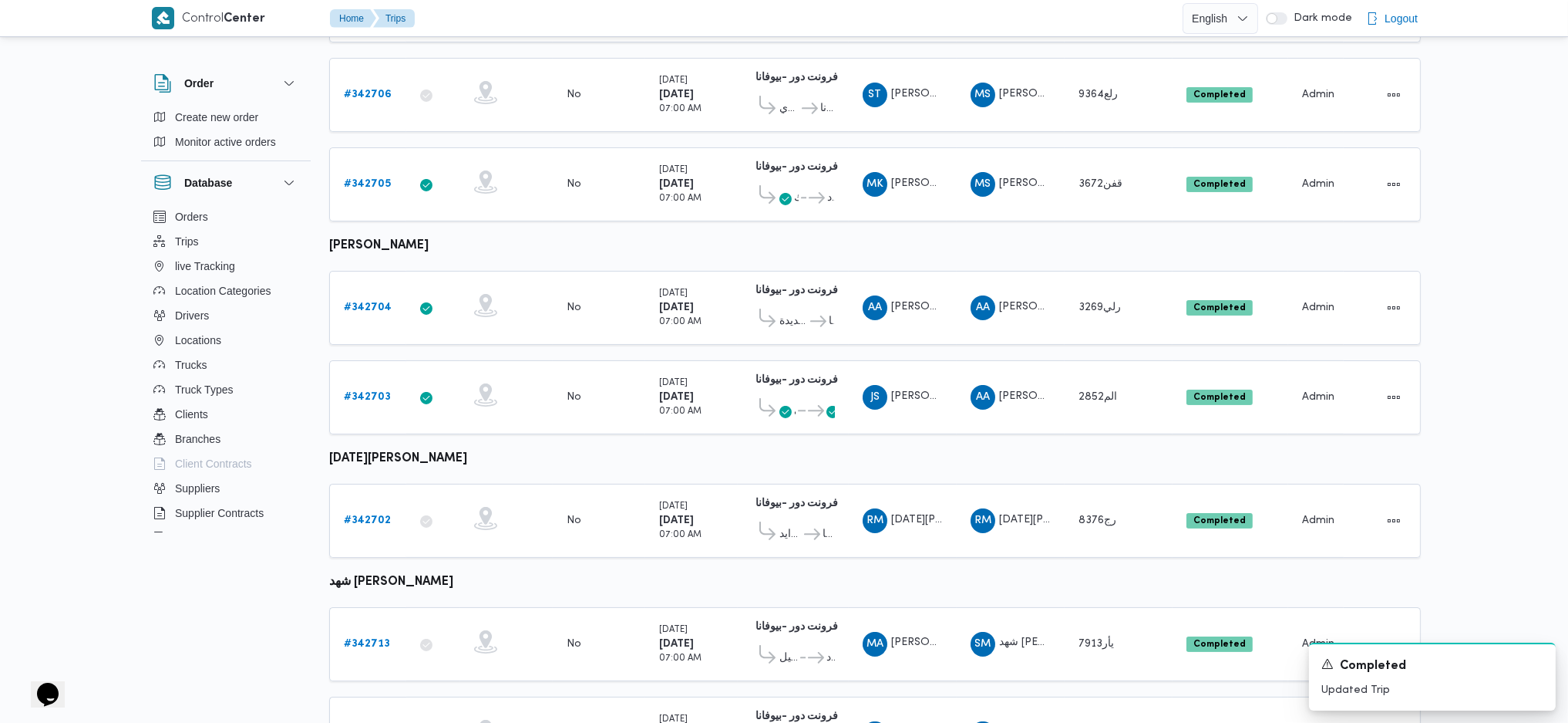
scroll to position [621, 0]
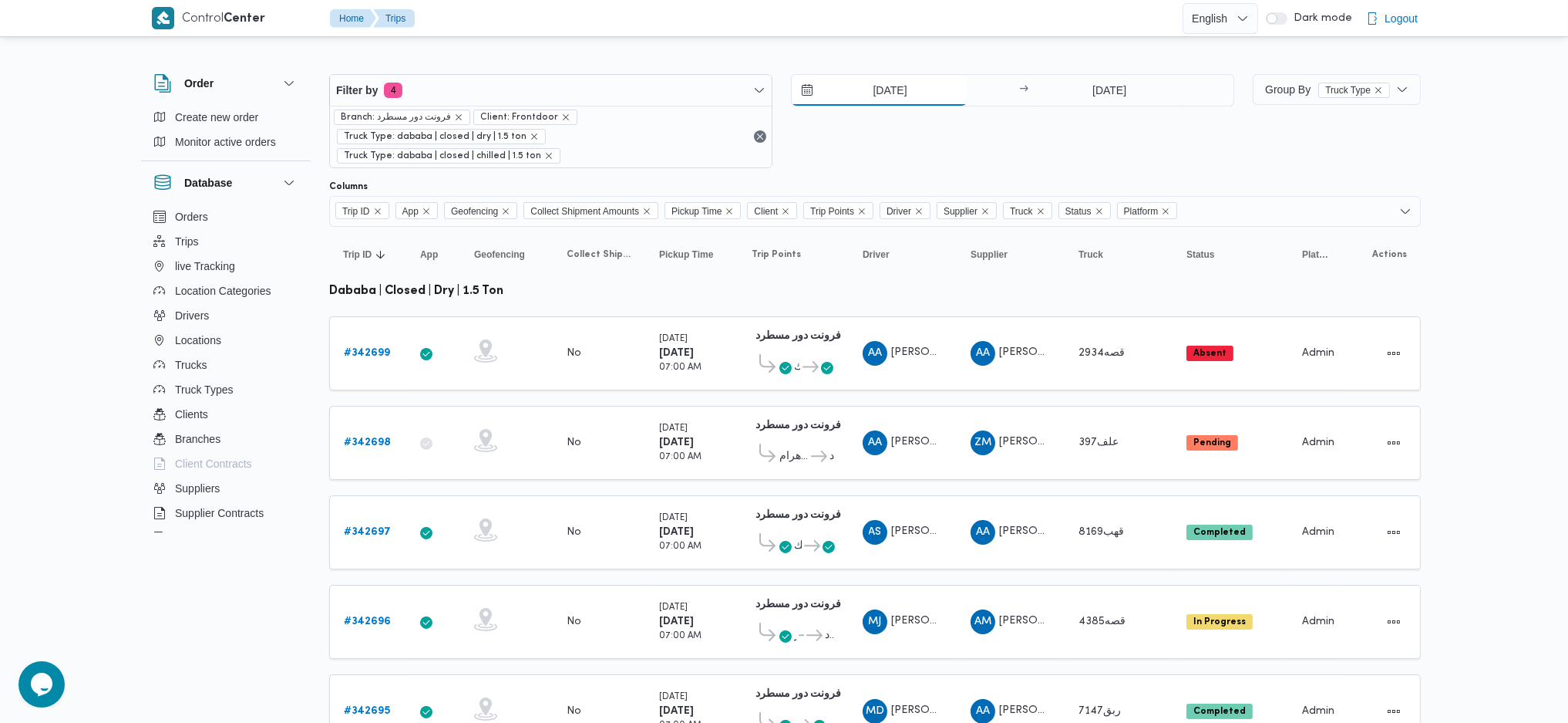
click at [881, 88] on input "[DATE]" at bounding box center [880, 90] width 175 height 31
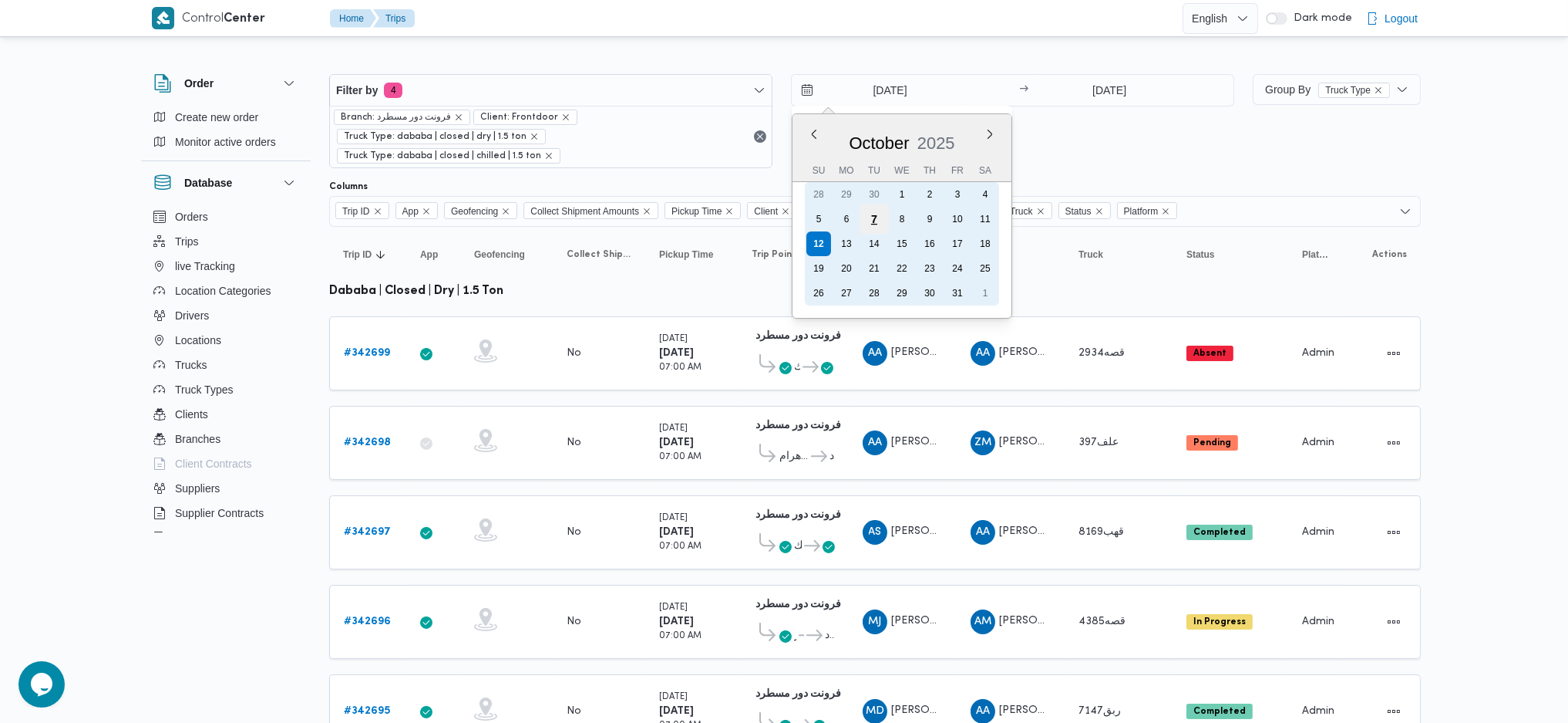
click at [880, 221] on div "7" at bounding box center [874, 218] width 29 height 29
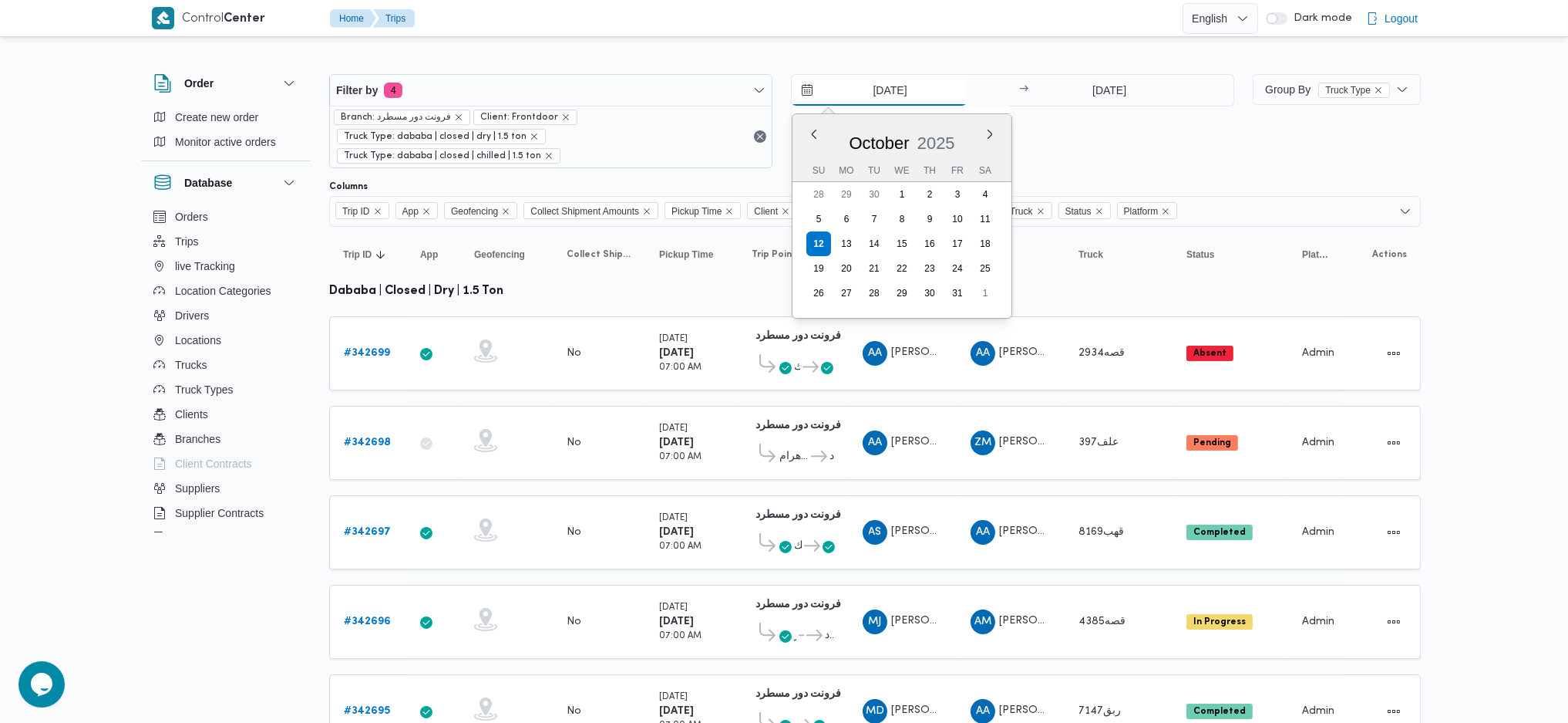
type input "7/10/2025"
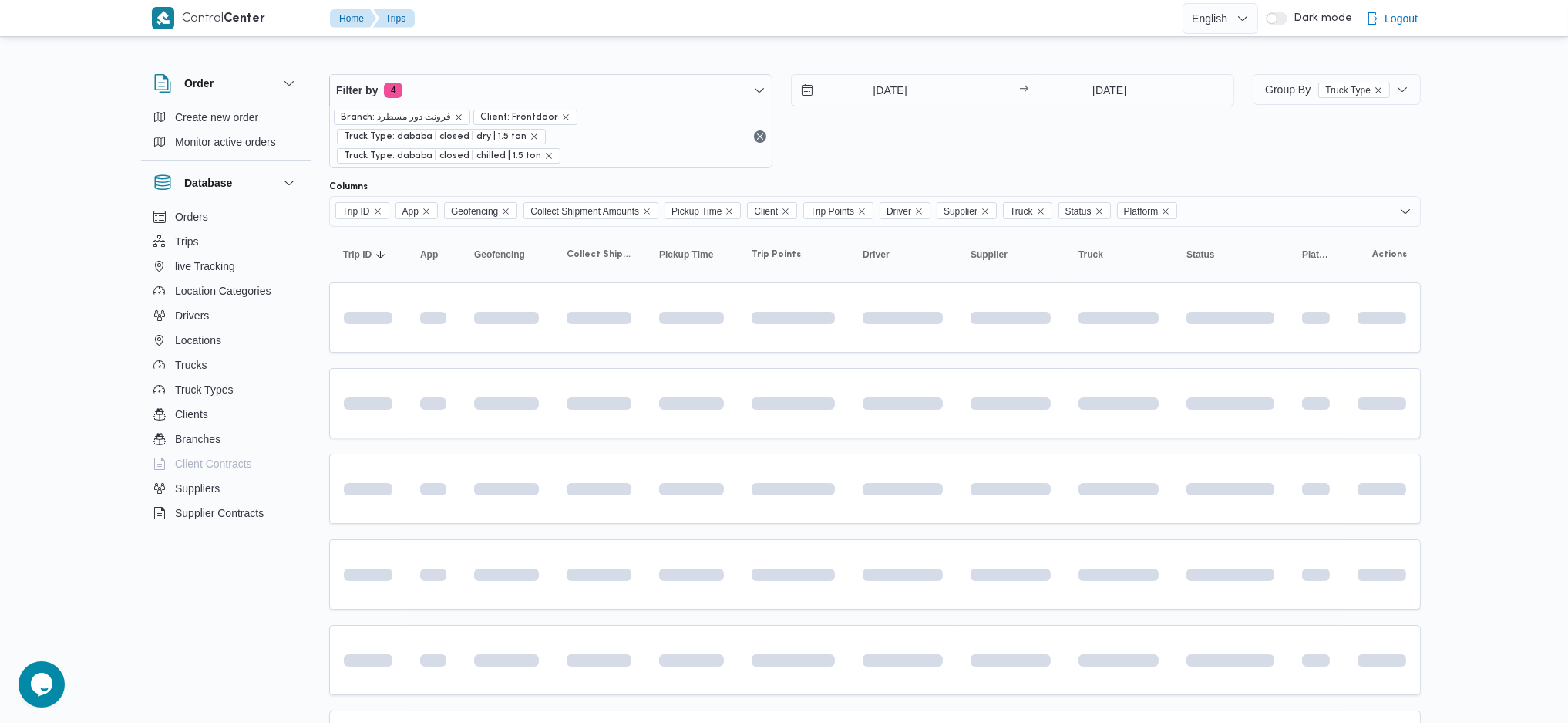
click at [1104, 68] on div "Filter by 4 Branch: فرونت دور مسطرد Client: Frontdoor Truck Type: dababa | clos…" at bounding box center [782, 121] width 924 height 113
click at [1110, 95] on input "[DATE]" at bounding box center [1110, 90] width 153 height 31
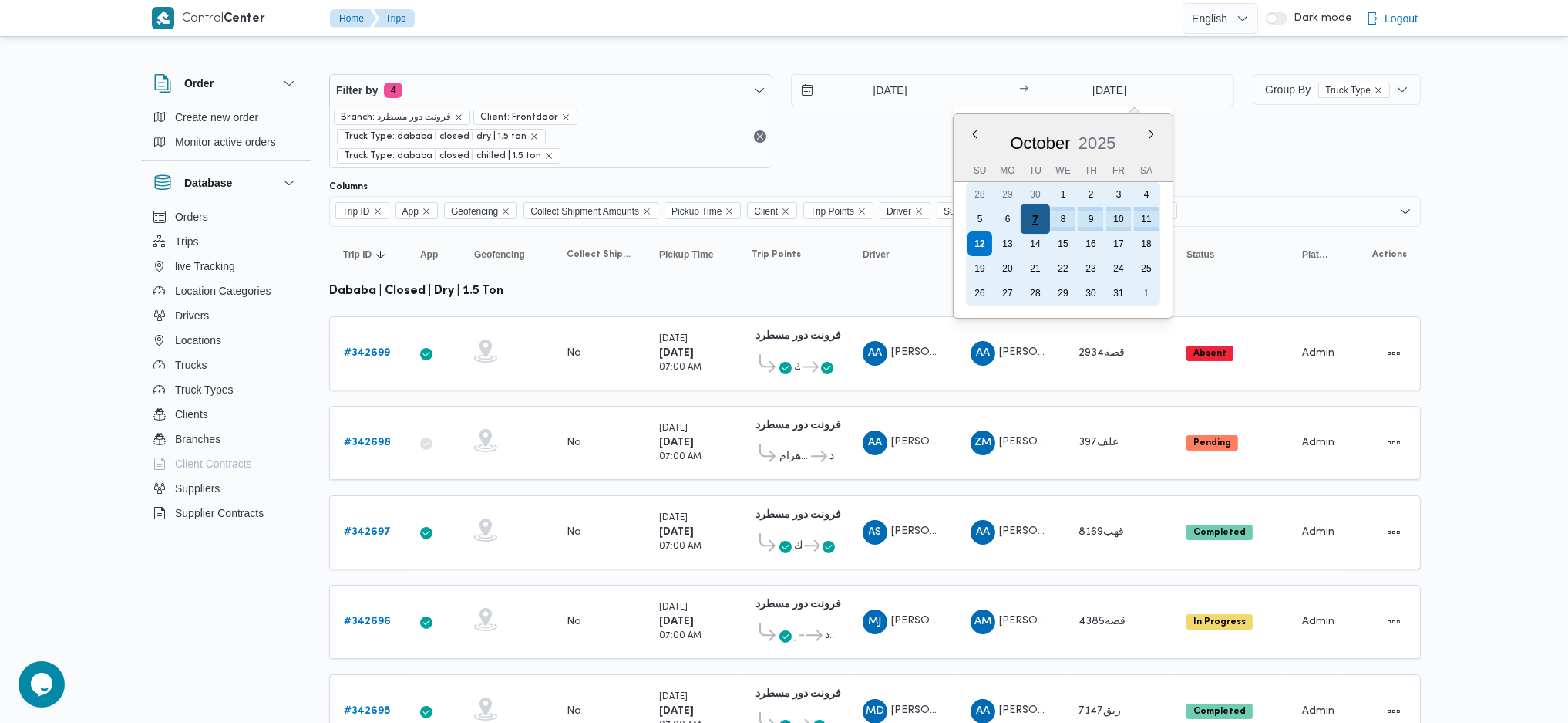
click at [1035, 215] on div "7" at bounding box center [1034, 218] width 29 height 29
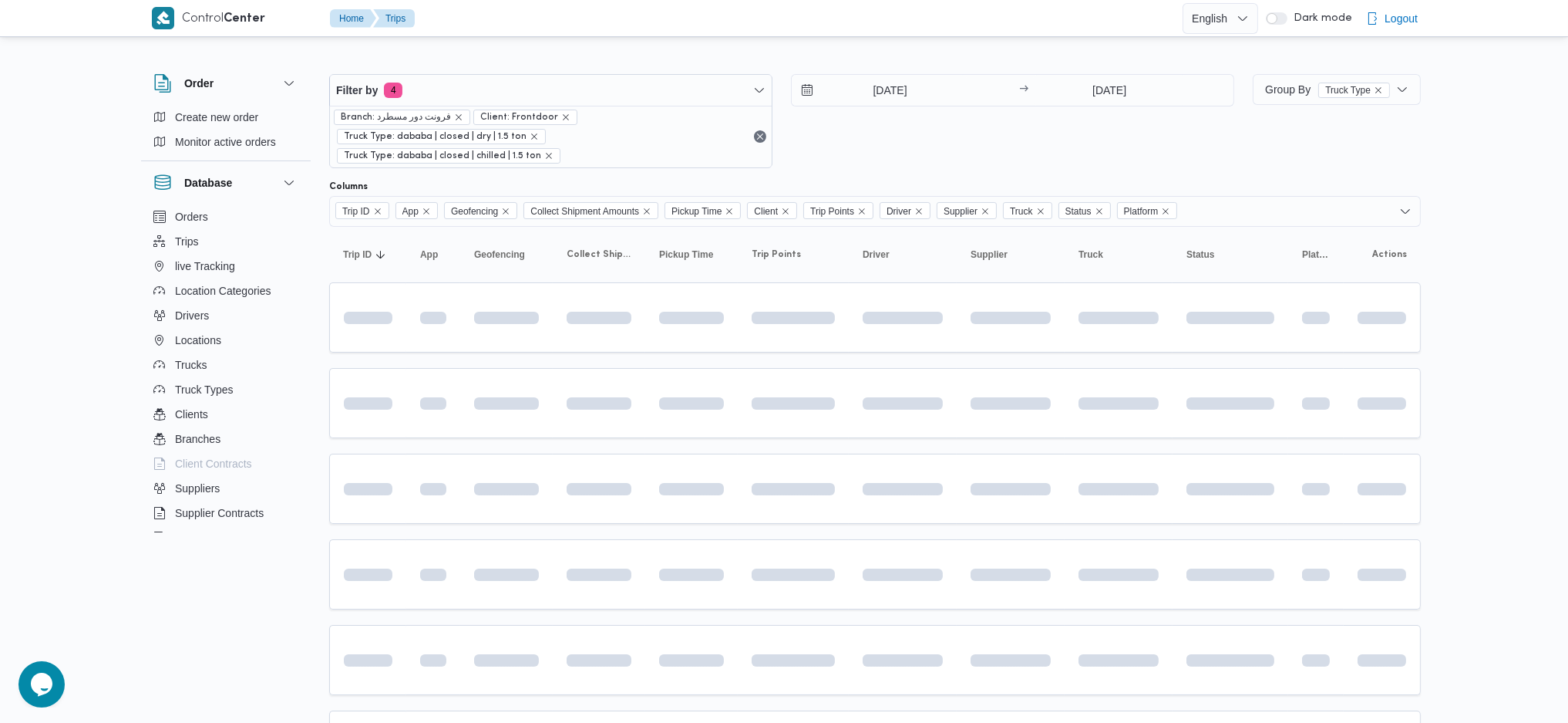
type input "7/10/2025"
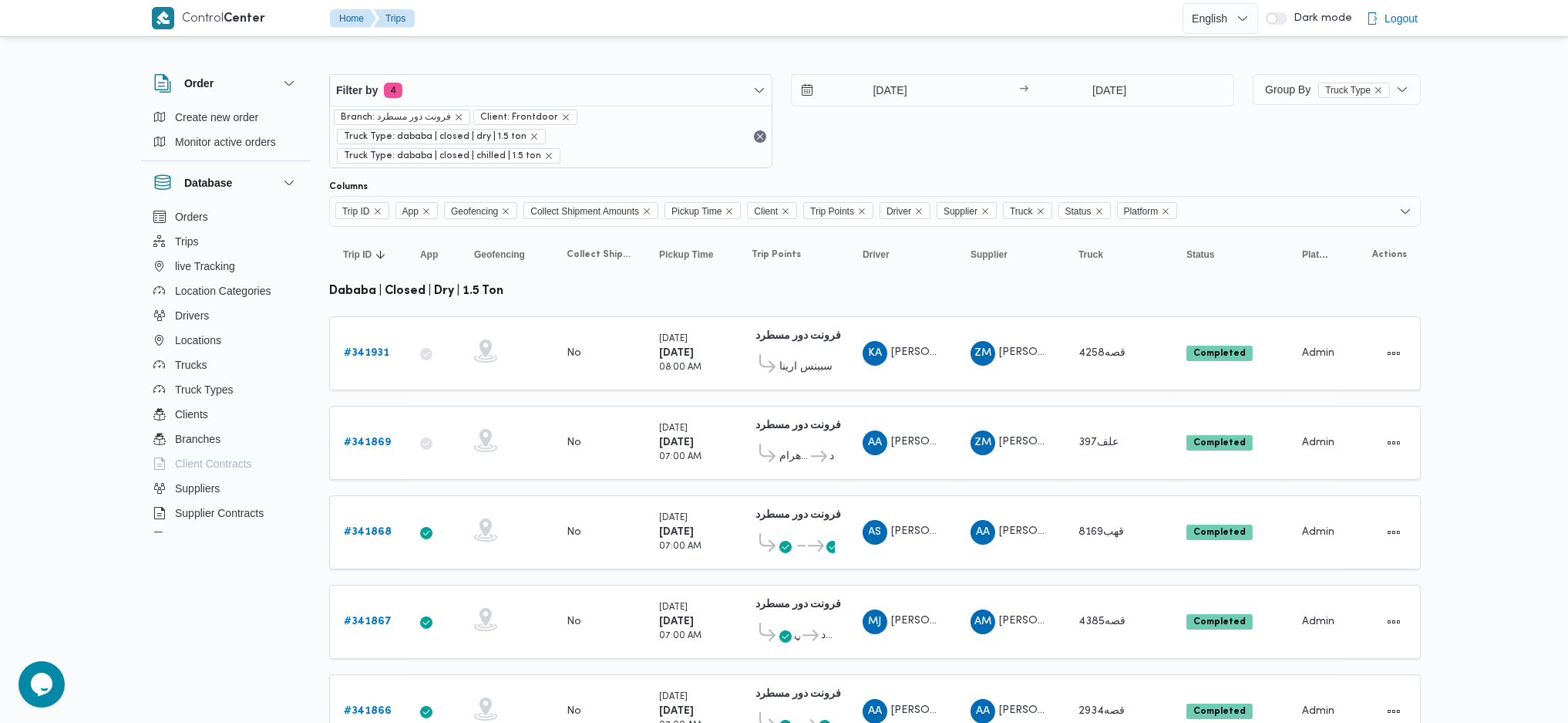
scroll to position [342, 0]
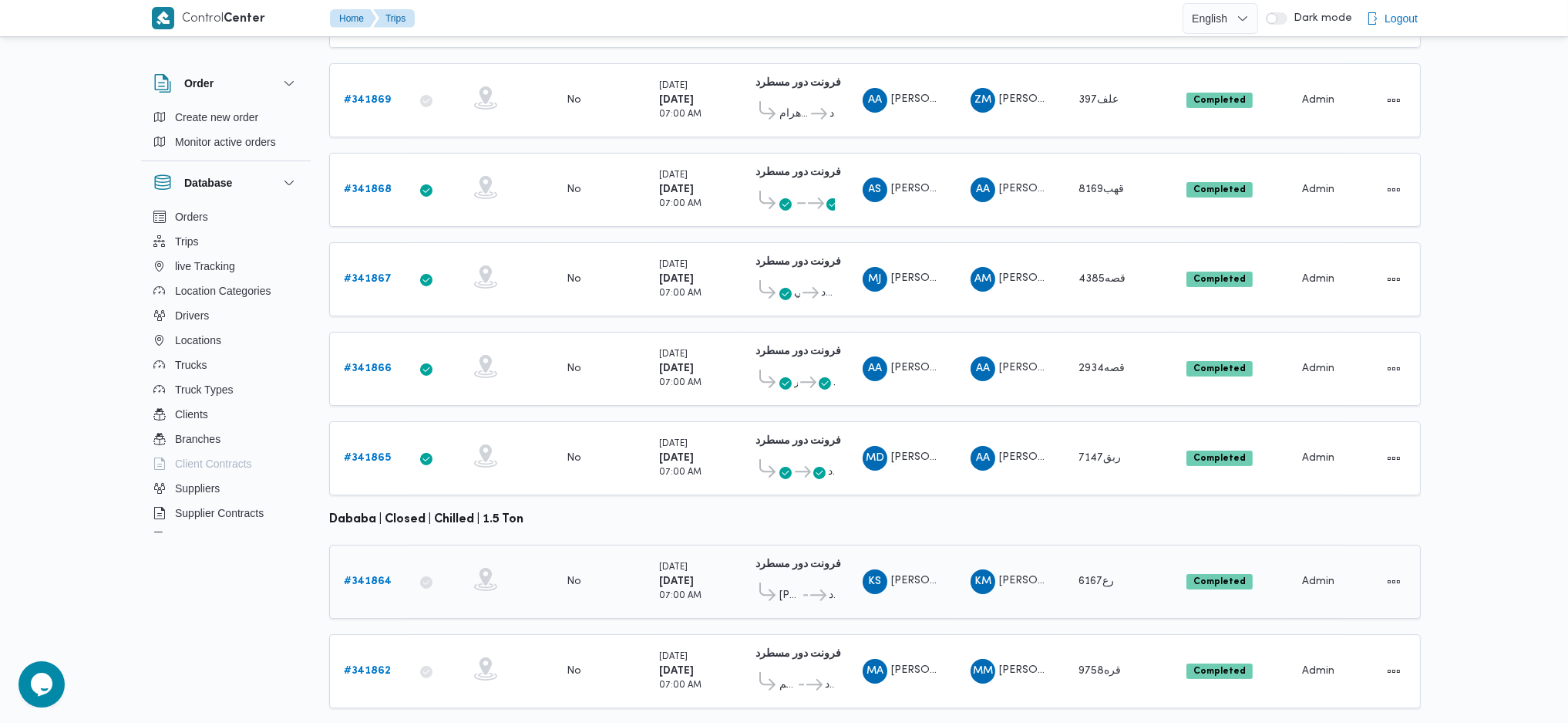
click at [350, 576] on b "# 341864" at bounding box center [367, 580] width 48 height 10
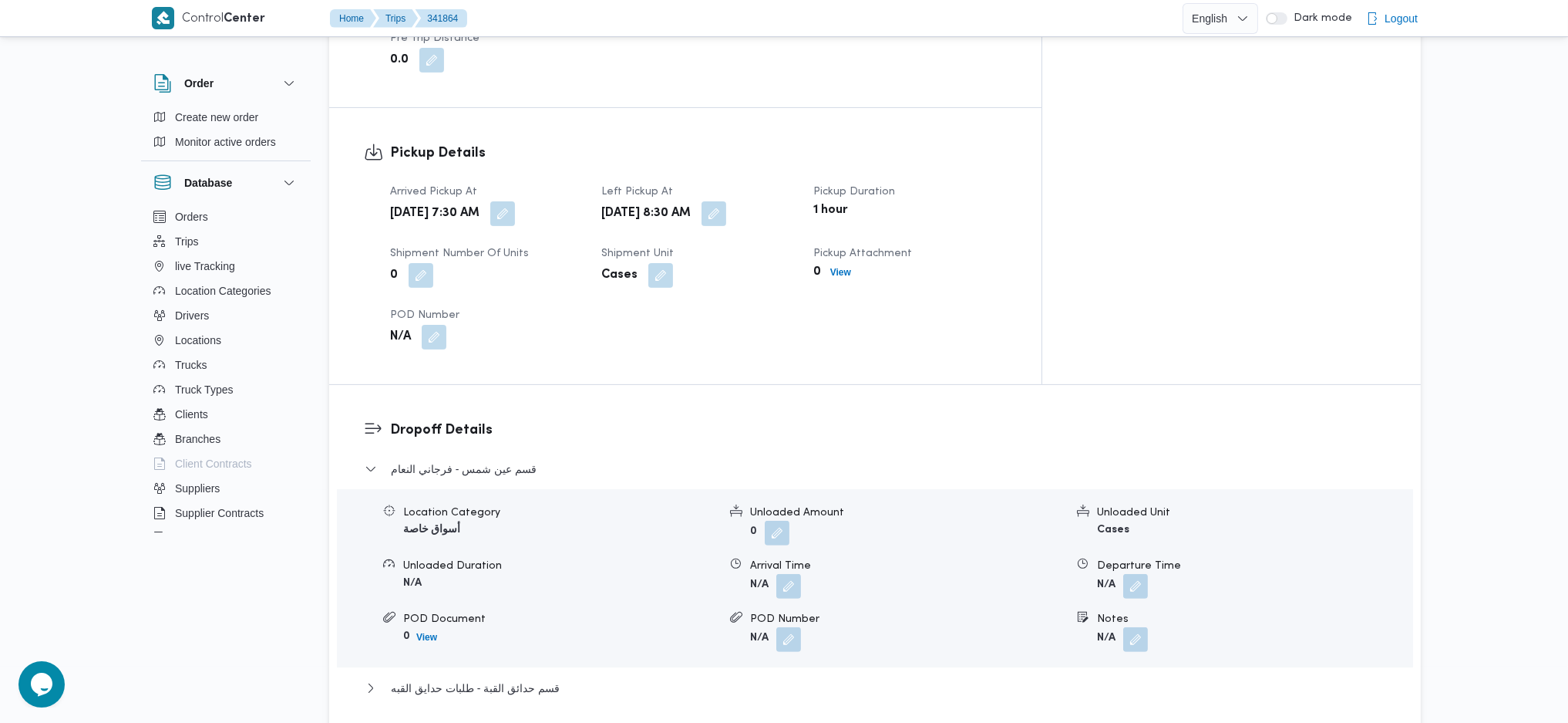
scroll to position [1028, 0]
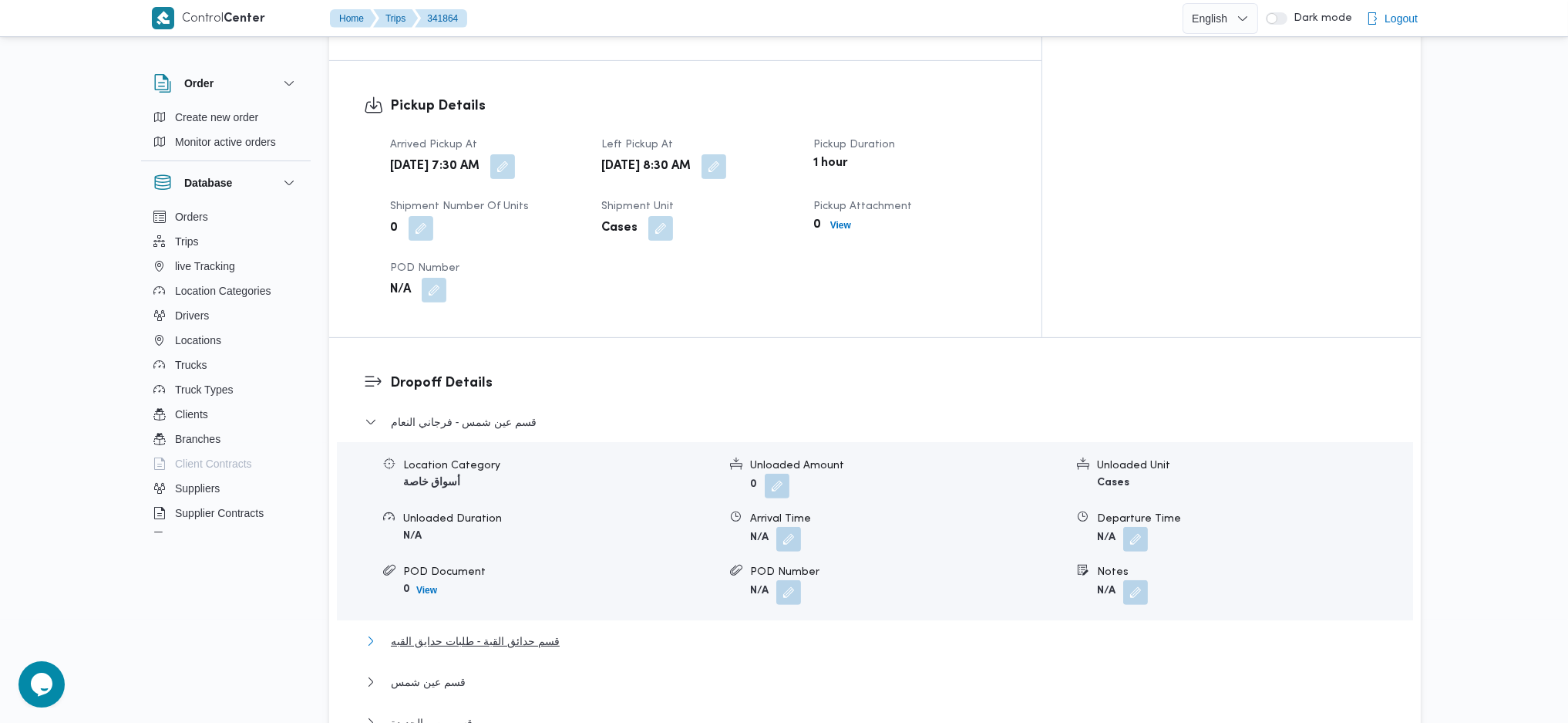
click at [497, 632] on span "قسم حدائق القبة - طلبات حدايق القبه" at bounding box center [475, 641] width 169 height 19
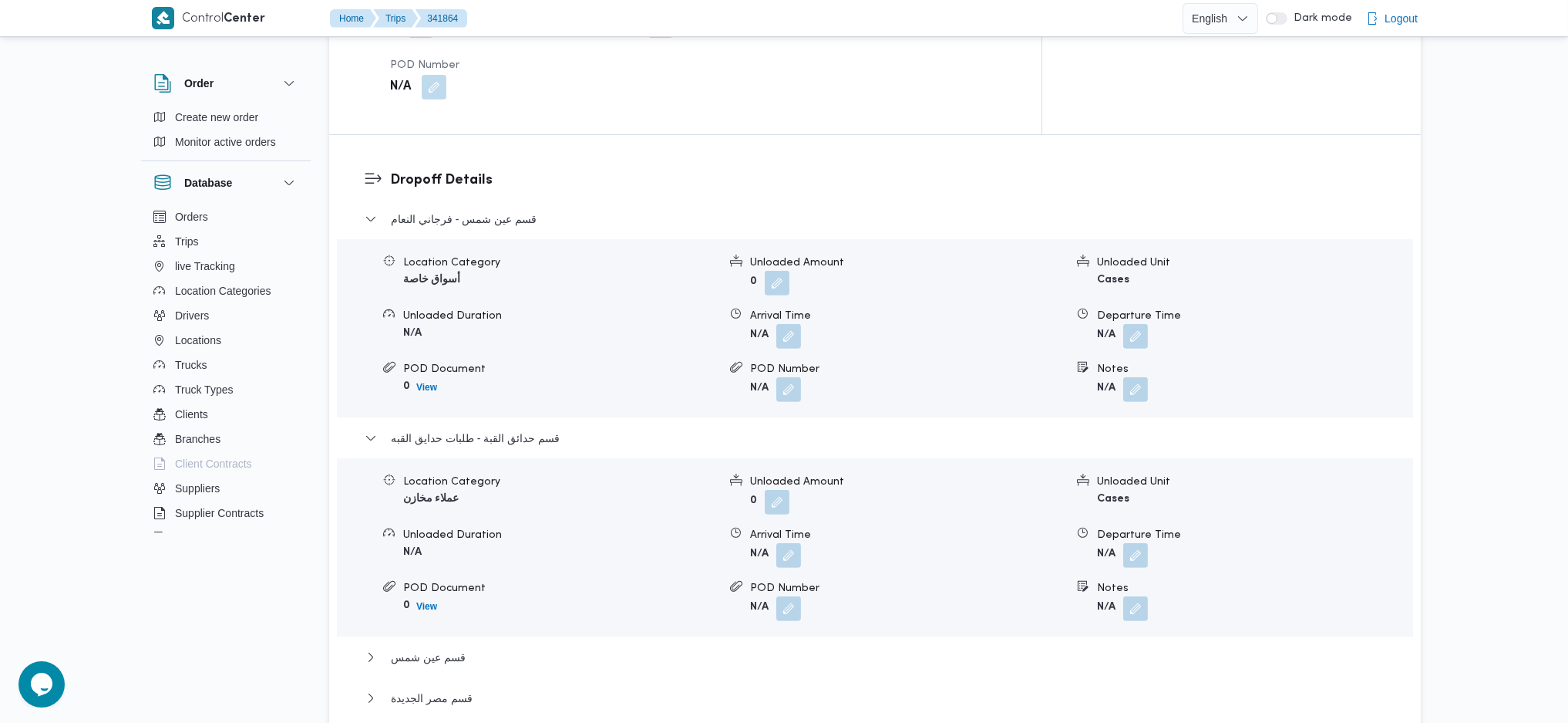
scroll to position [1234, 0]
click at [462, 644] on span "قسم عين شمس" at bounding box center [428, 653] width 75 height 19
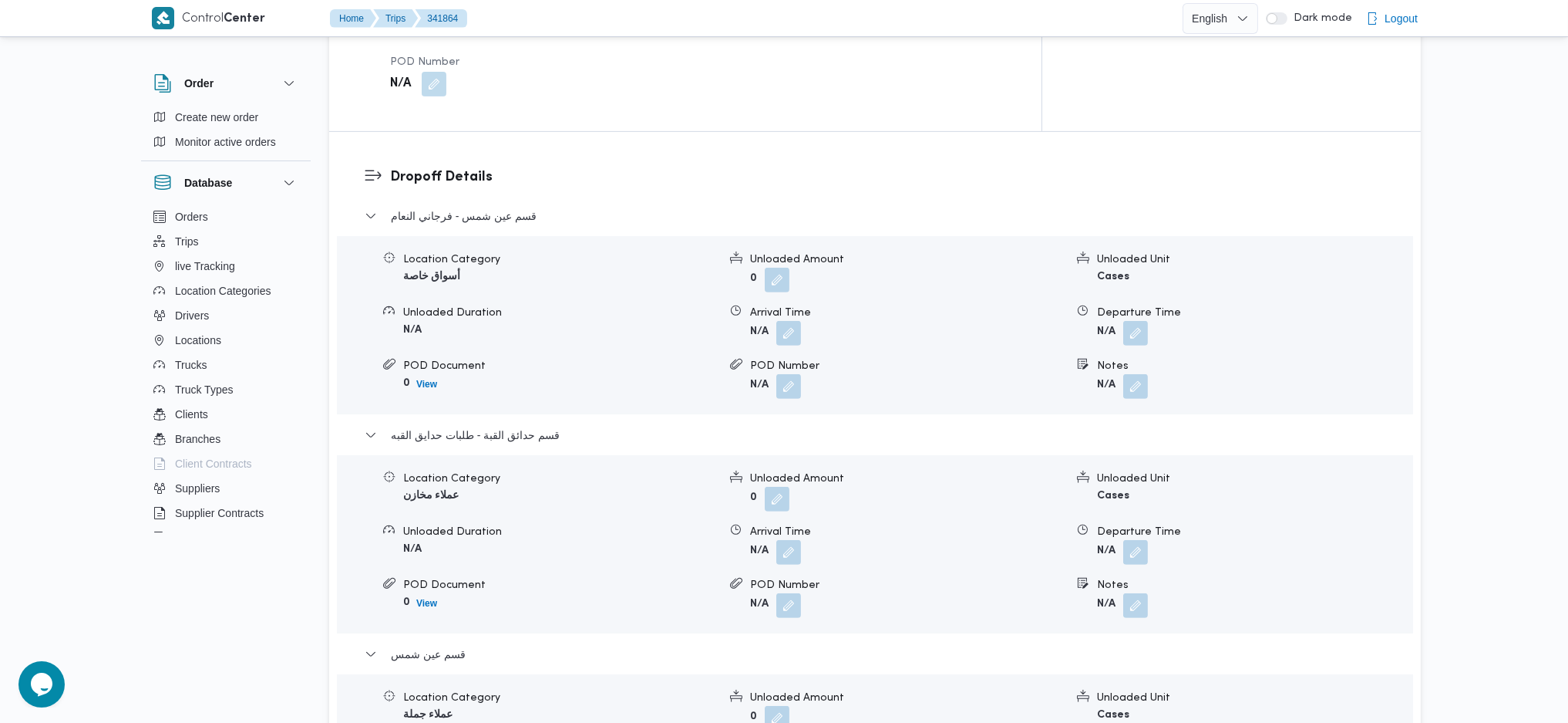
scroll to position [1543, 0]
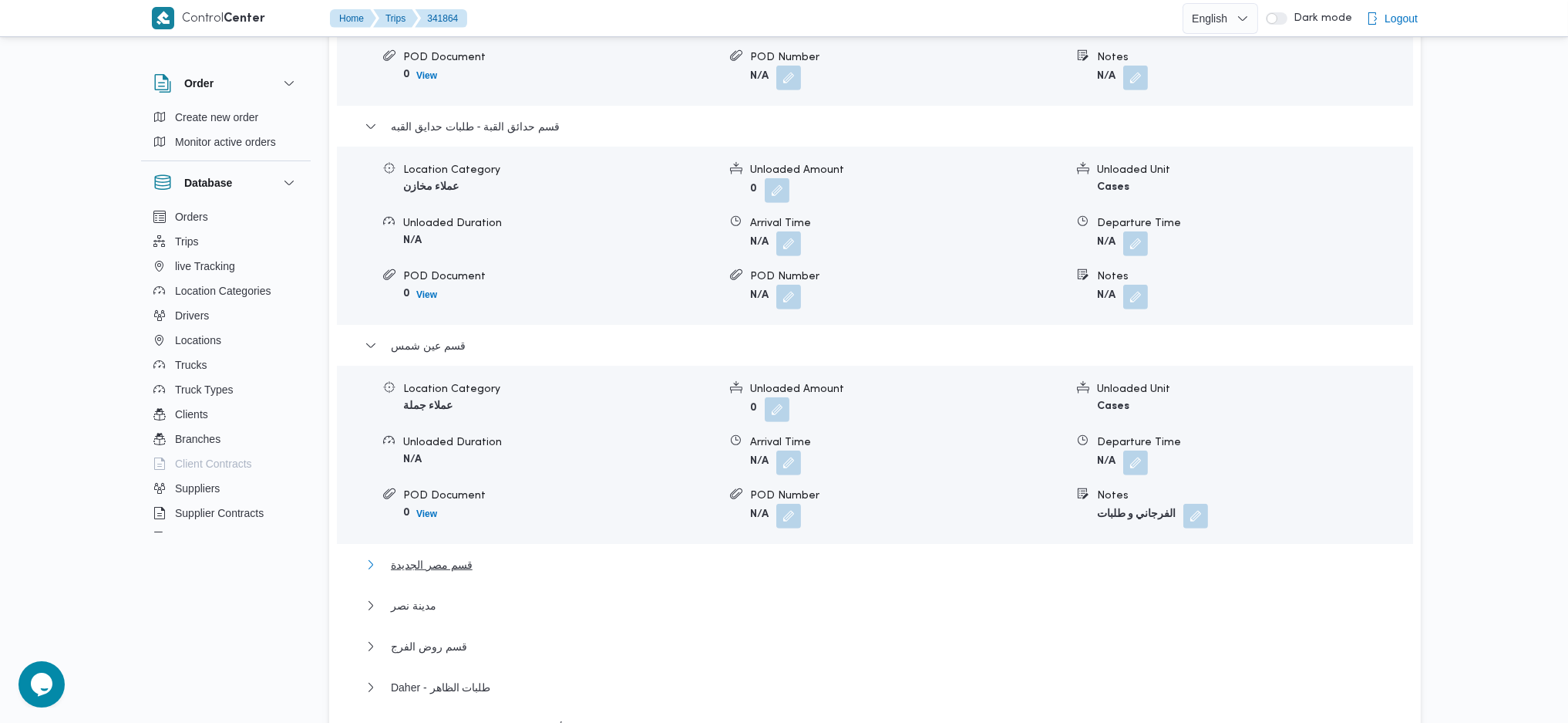
click at [479, 555] on button "قسم مصر الجديدة" at bounding box center [875, 564] width 1021 height 19
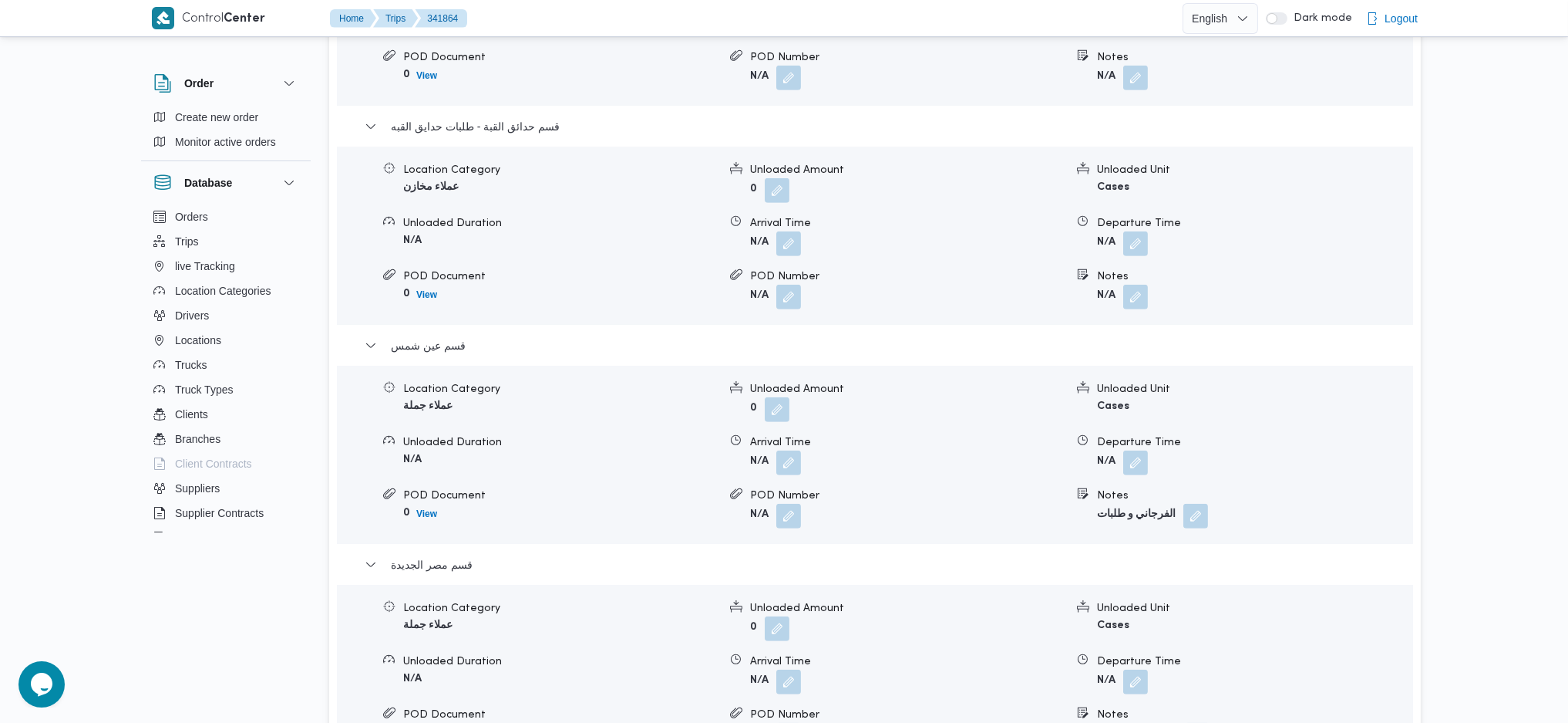
scroll to position [1747, 0]
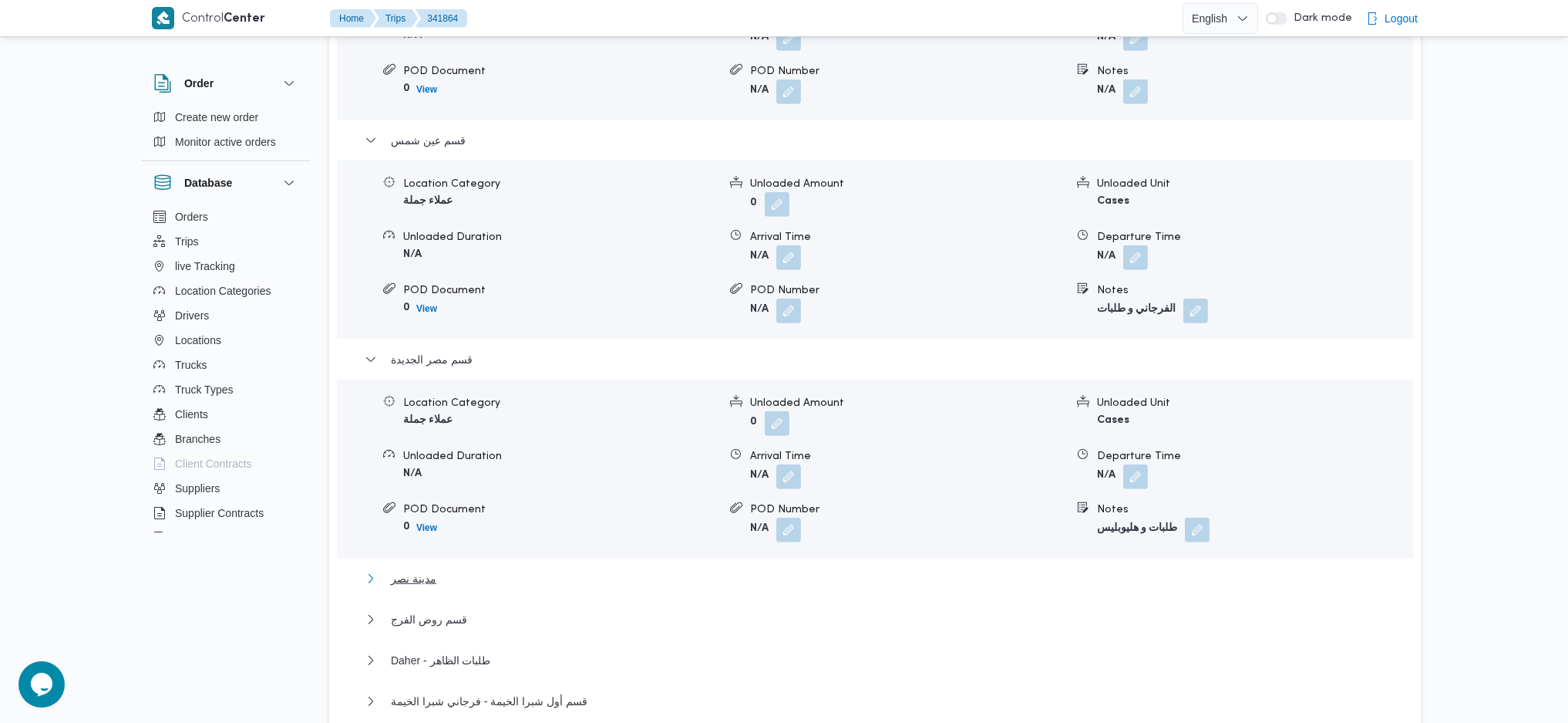
click at [400, 570] on span "مدينة نصر" at bounding box center [413, 579] width 45 height 19
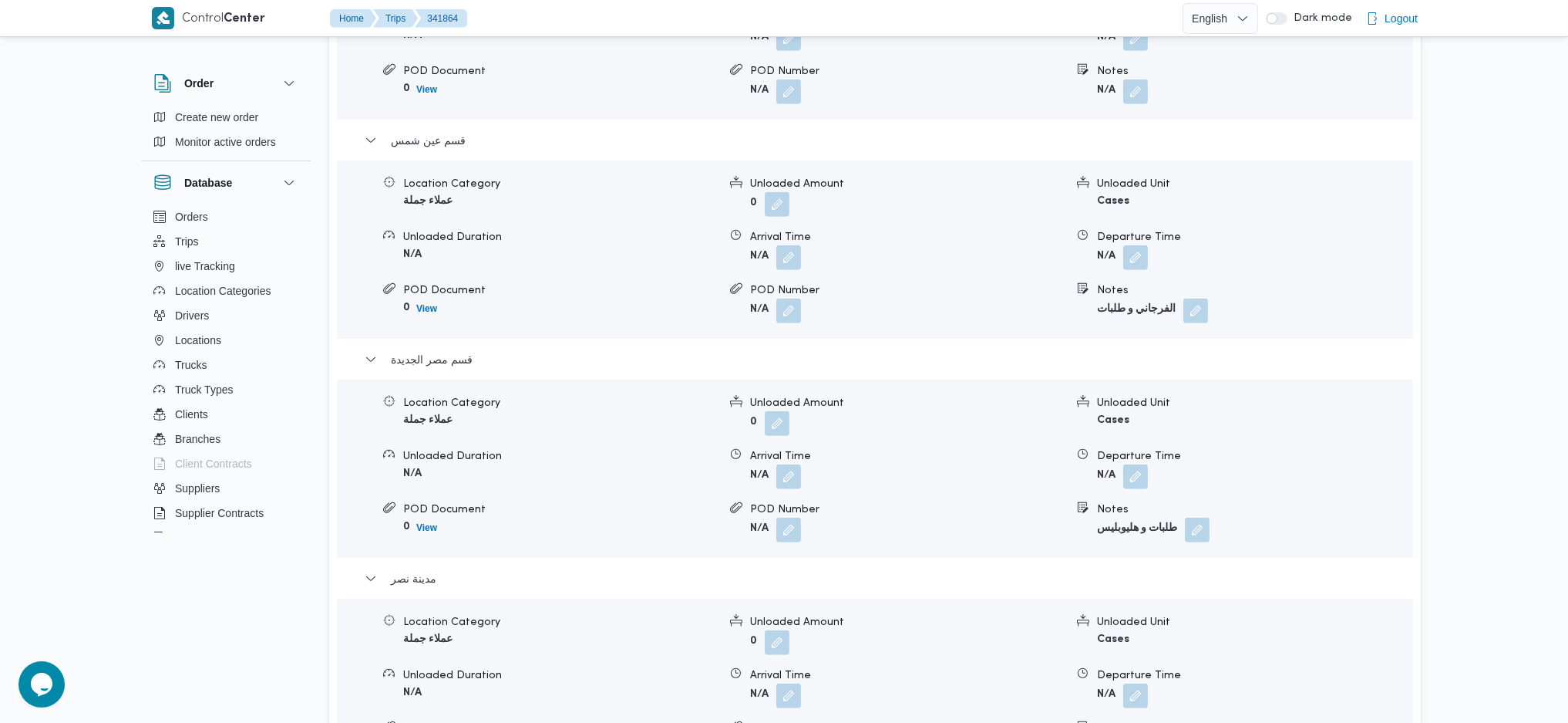
scroll to position [2160, 0]
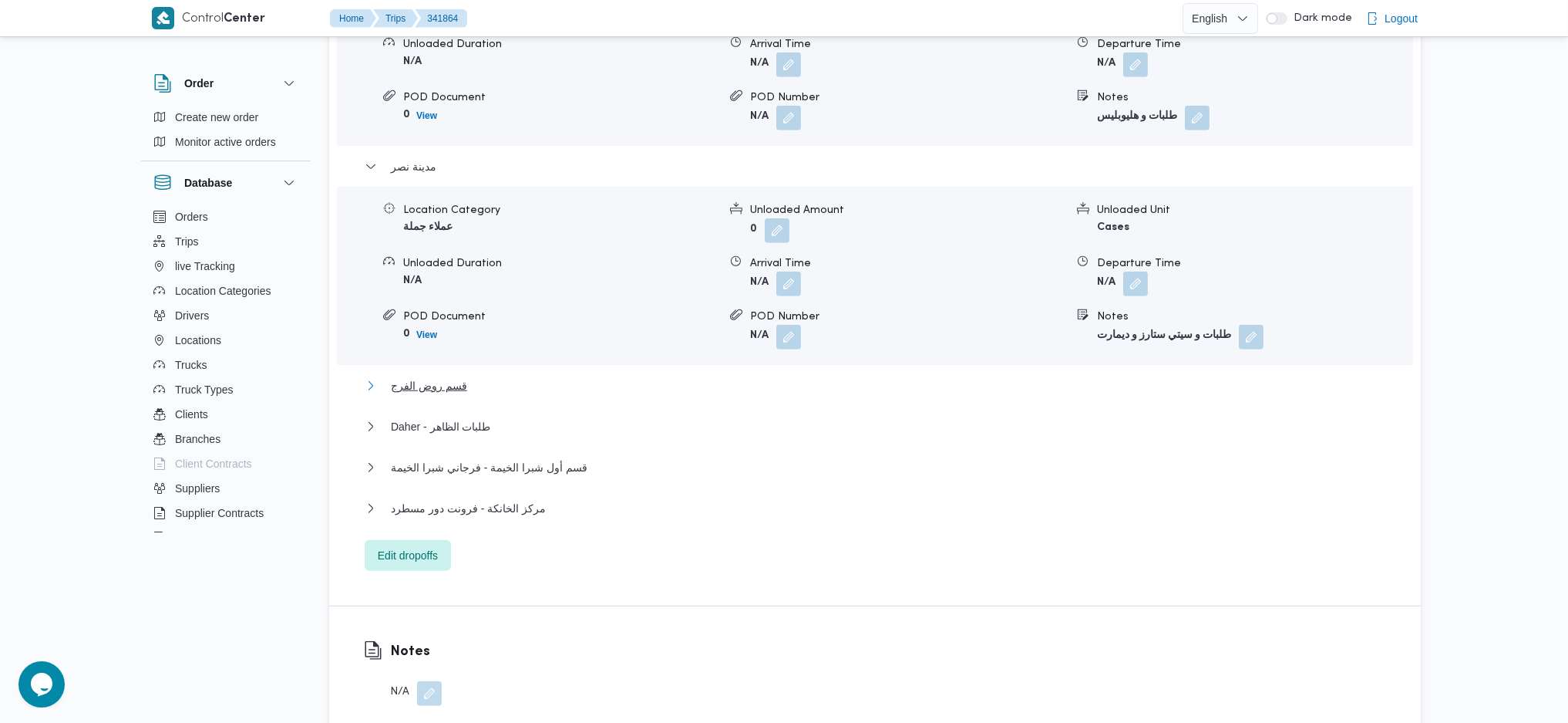
click at [445, 376] on span "قسم روض الفرج" at bounding box center [429, 385] width 77 height 19
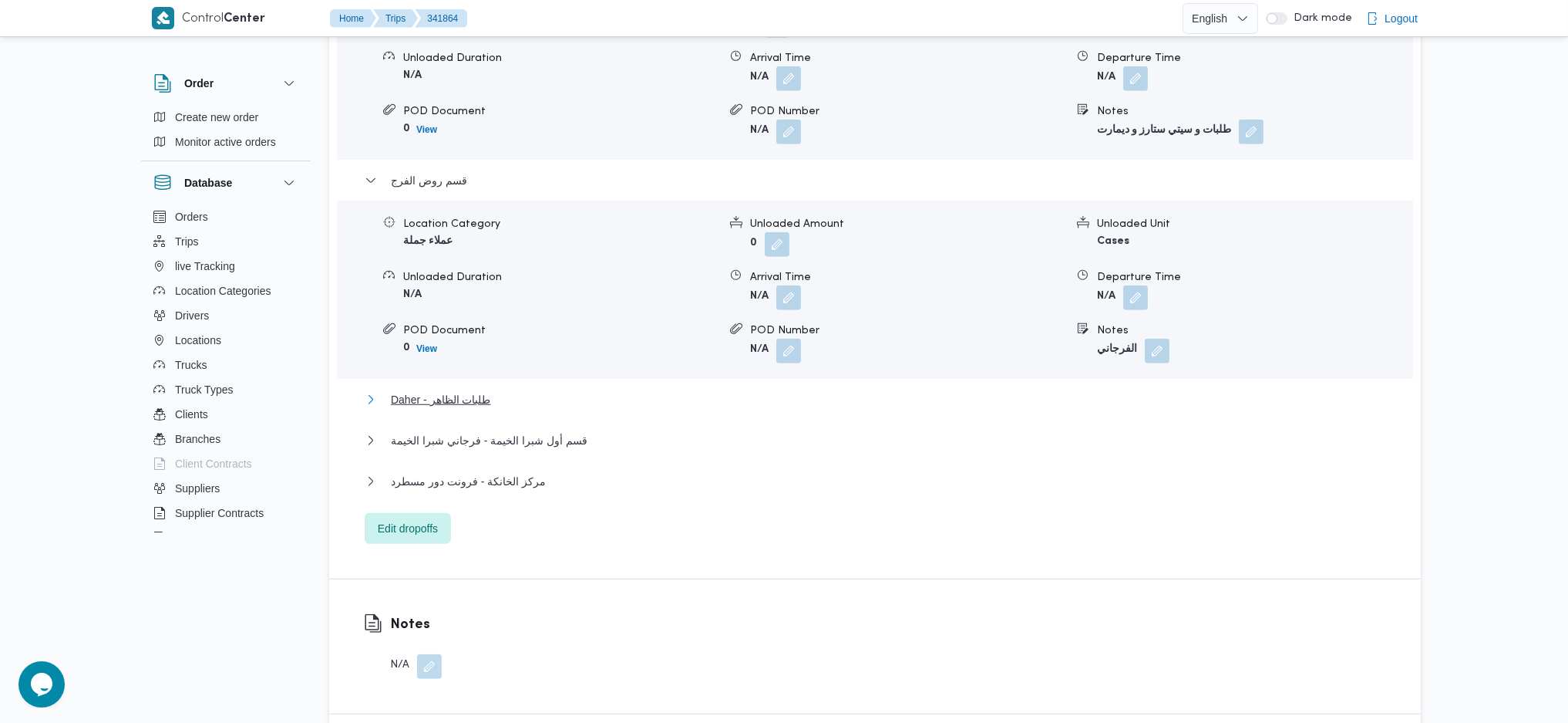
click at [484, 390] on span "Daher - طلبات الظاهر" at bounding box center [440, 399] width 99 height 19
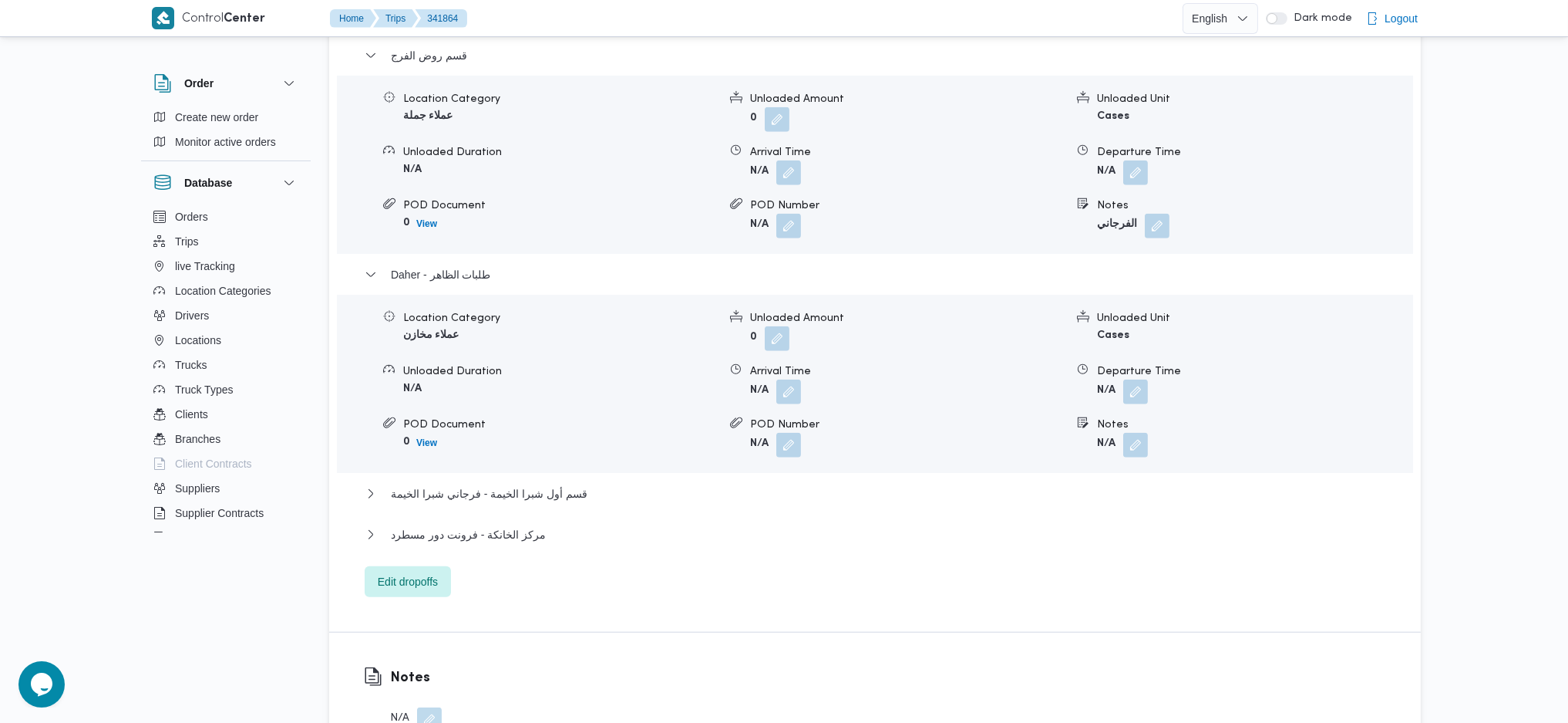
scroll to position [2571, 0]
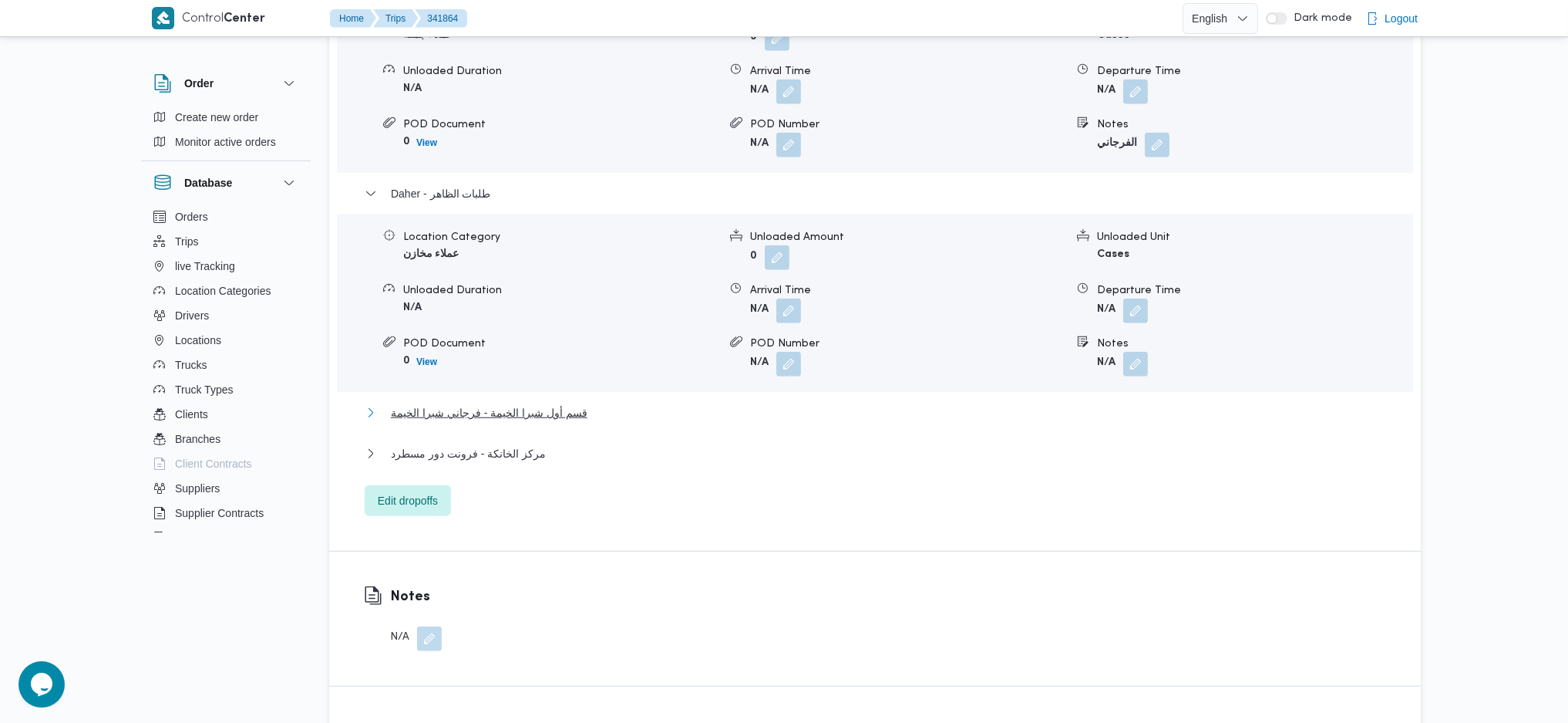
click at [503, 403] on span "قسم أول شبرا الخيمة - فرجاني شبرا الخيمة" at bounding box center [489, 412] width 197 height 19
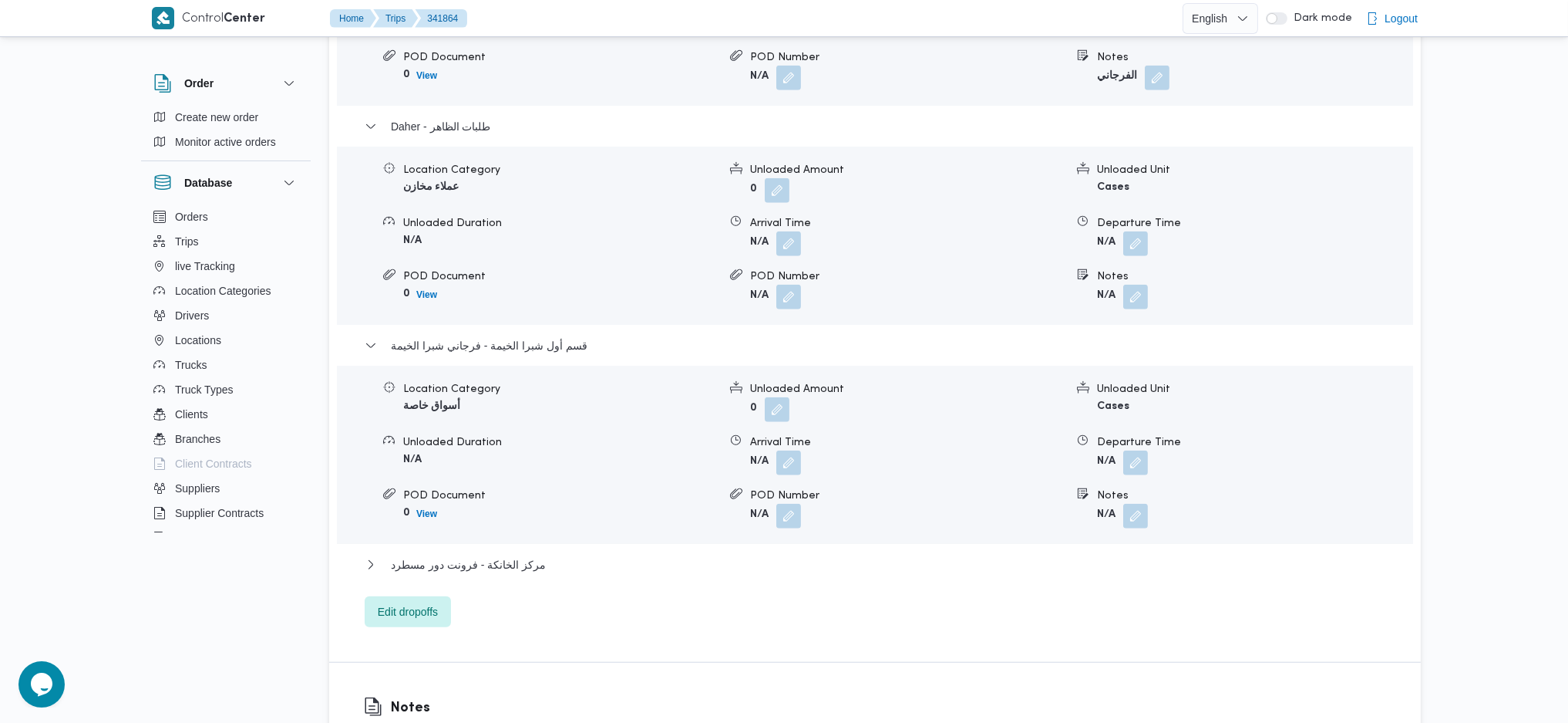
scroll to position [2674, 0]
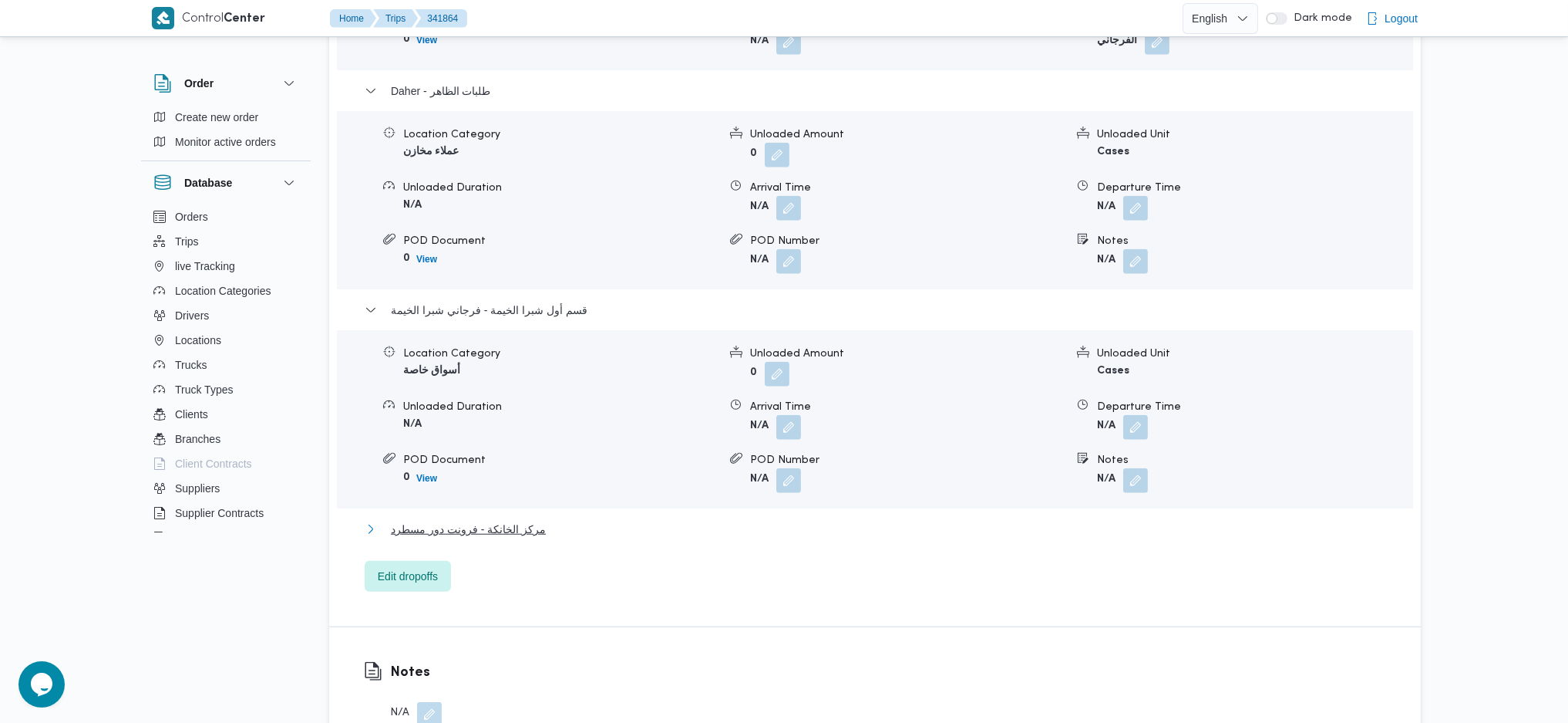
click at [512, 520] on span "مركز الخانكة - فرونت دور مسطرد" at bounding box center [468, 529] width 155 height 19
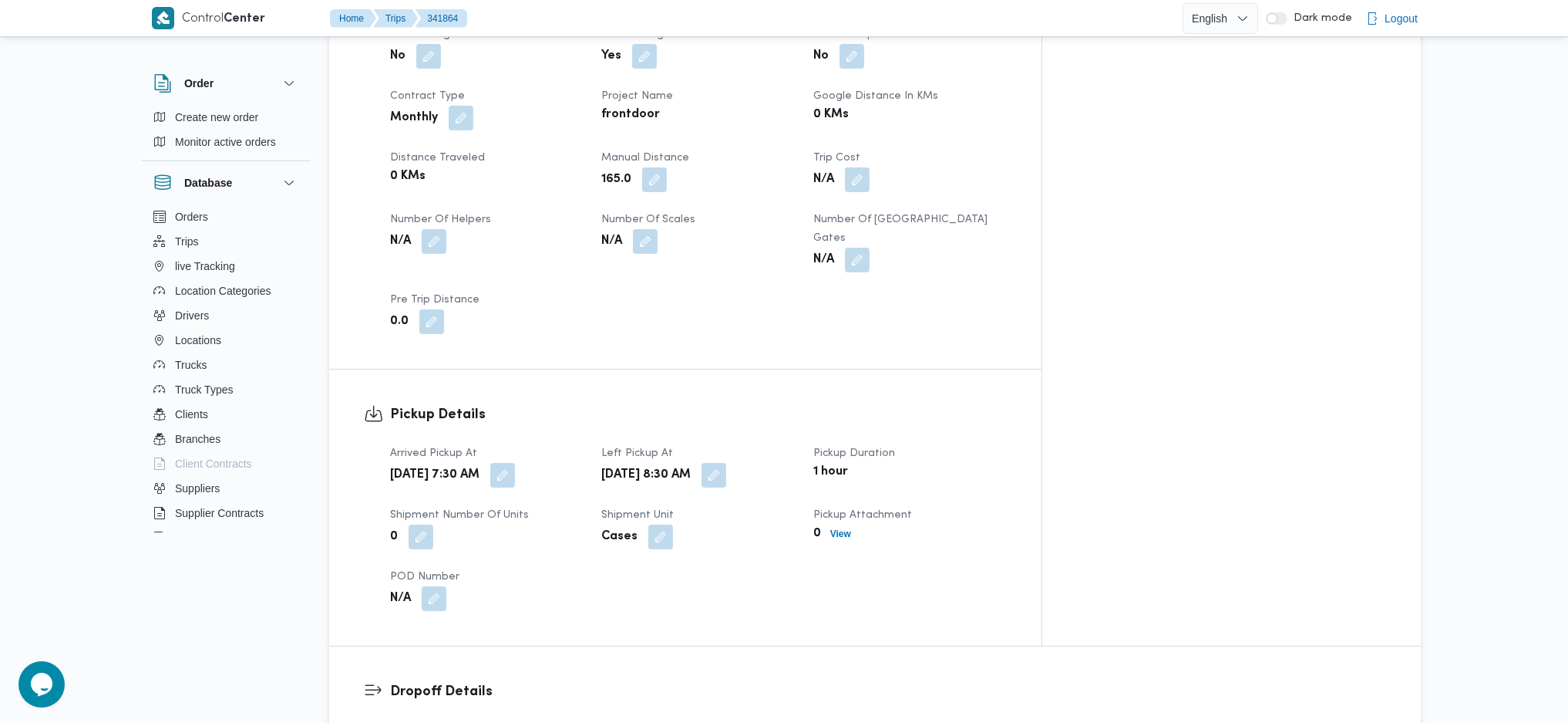
scroll to position [103, 0]
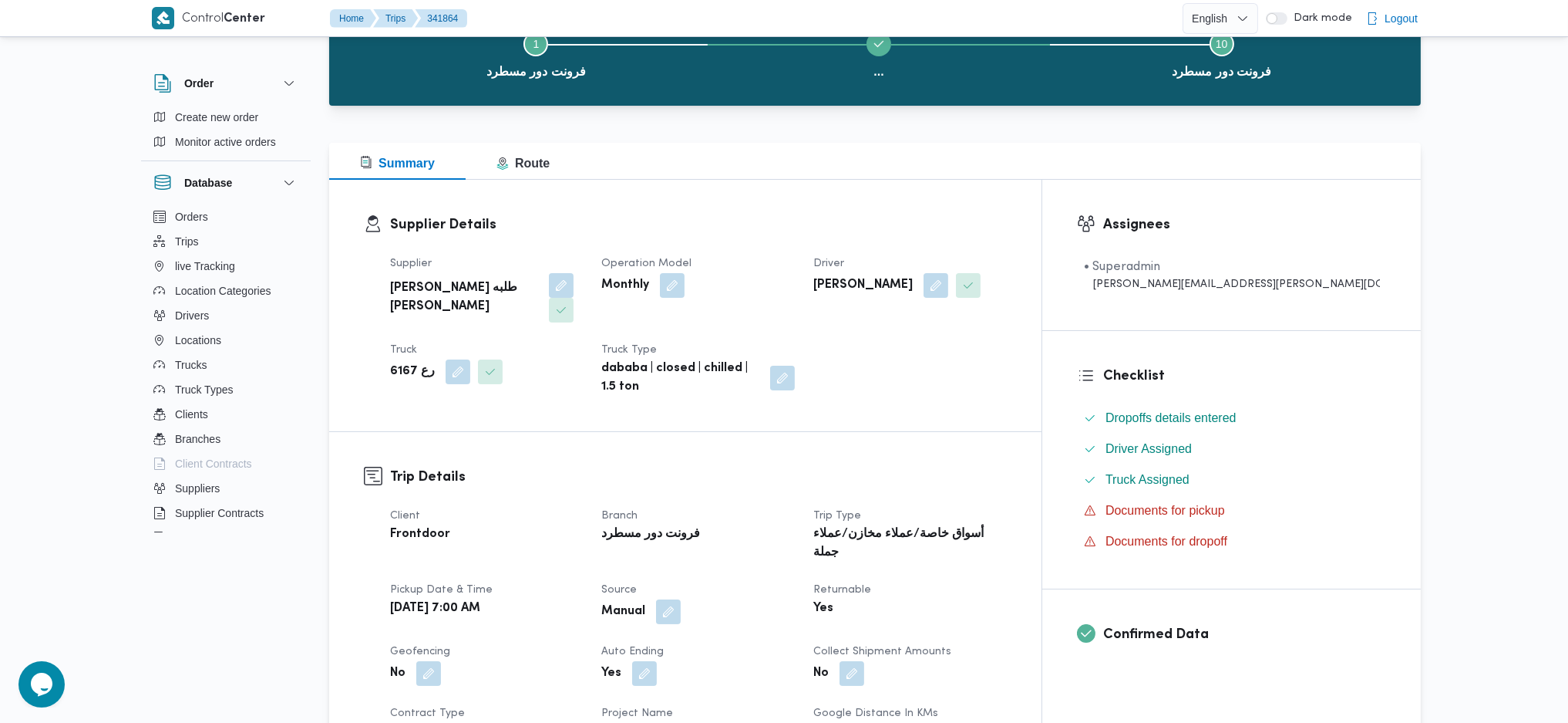
click at [804, 315] on div "Supplier خضر محمد طلبه حامد Operation Model Monthly Driver كريم صلاح محمد عبدال…" at bounding box center [698, 326] width 635 height 161
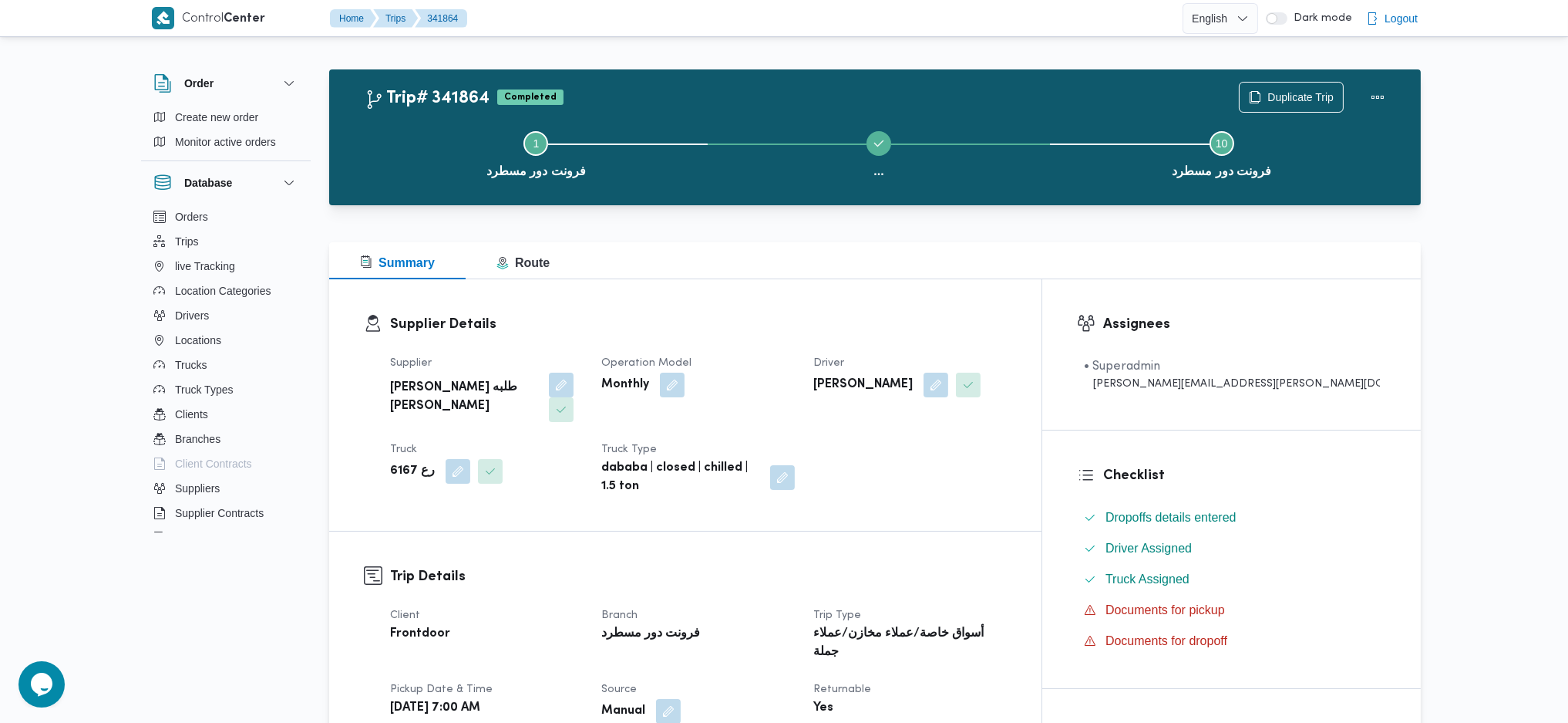
scroll to position [0, 0]
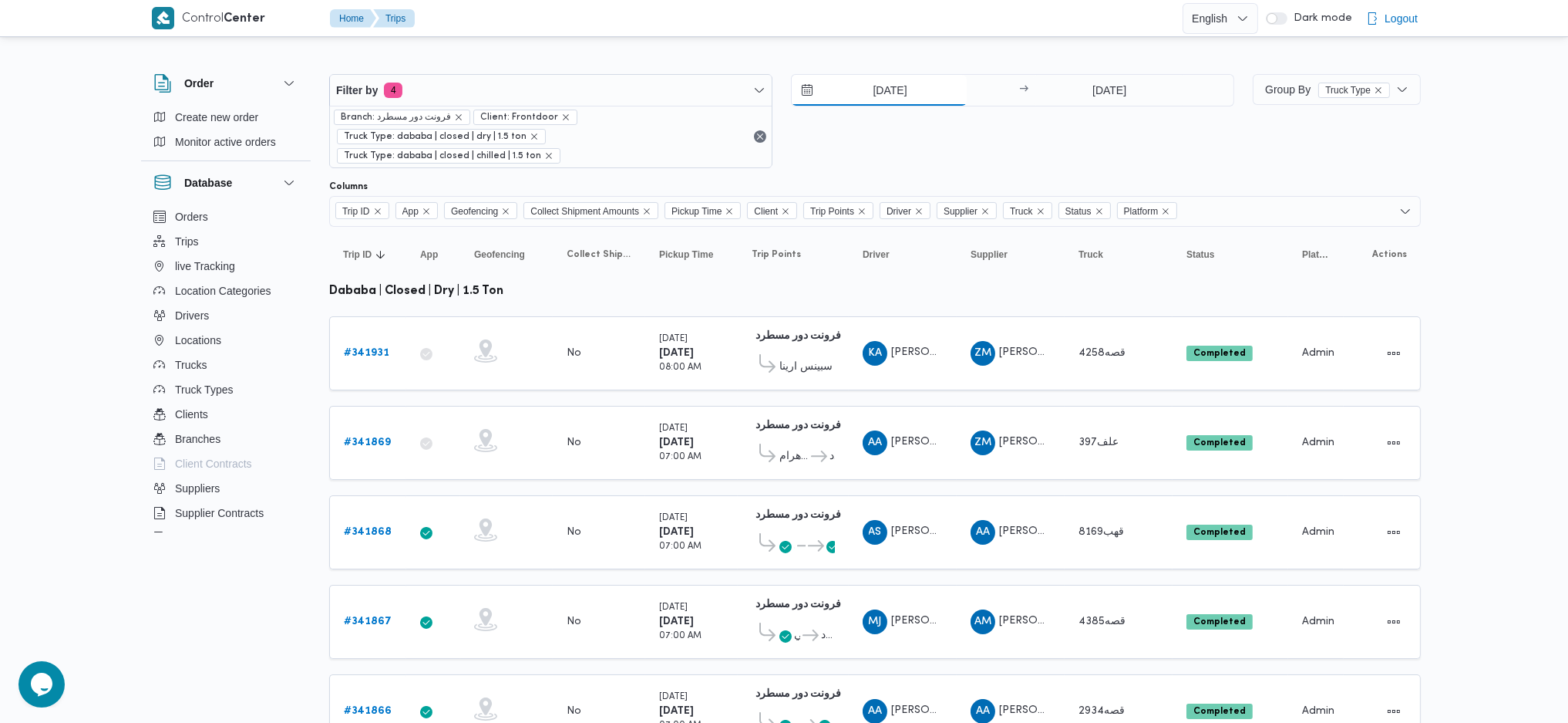
click at [909, 80] on input "7/10/2025" at bounding box center [880, 90] width 175 height 31
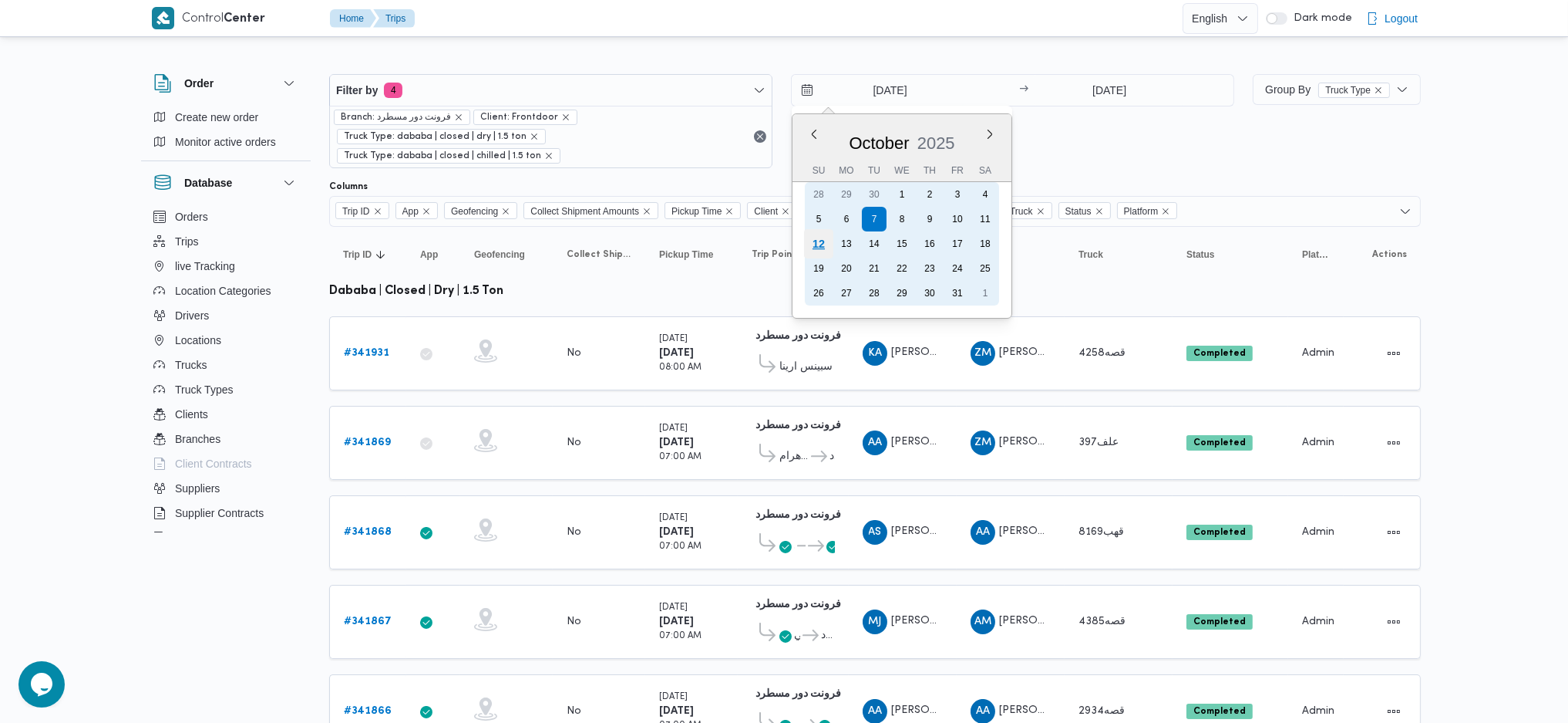
click at [814, 241] on div "12" at bounding box center [818, 244] width 29 height 29
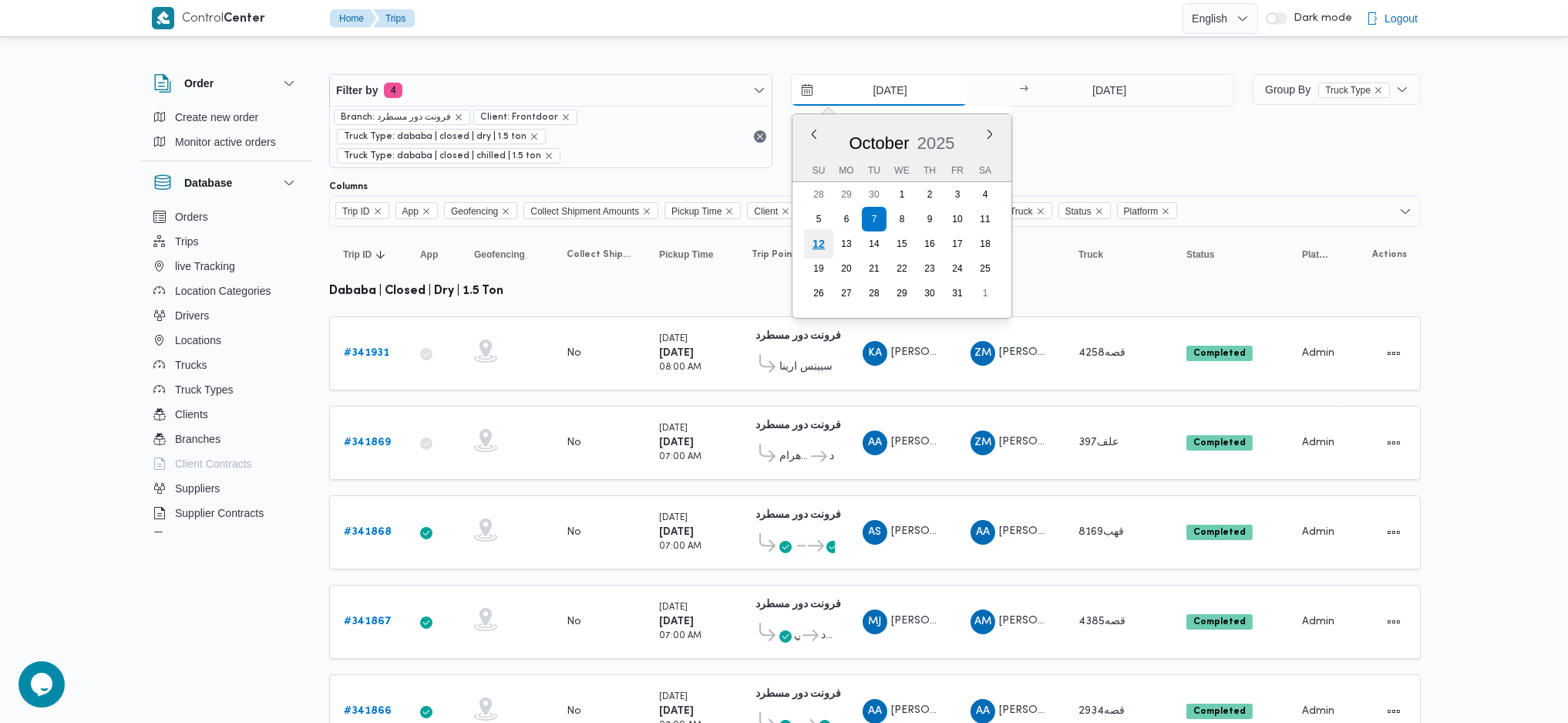
type input "[DATE]"
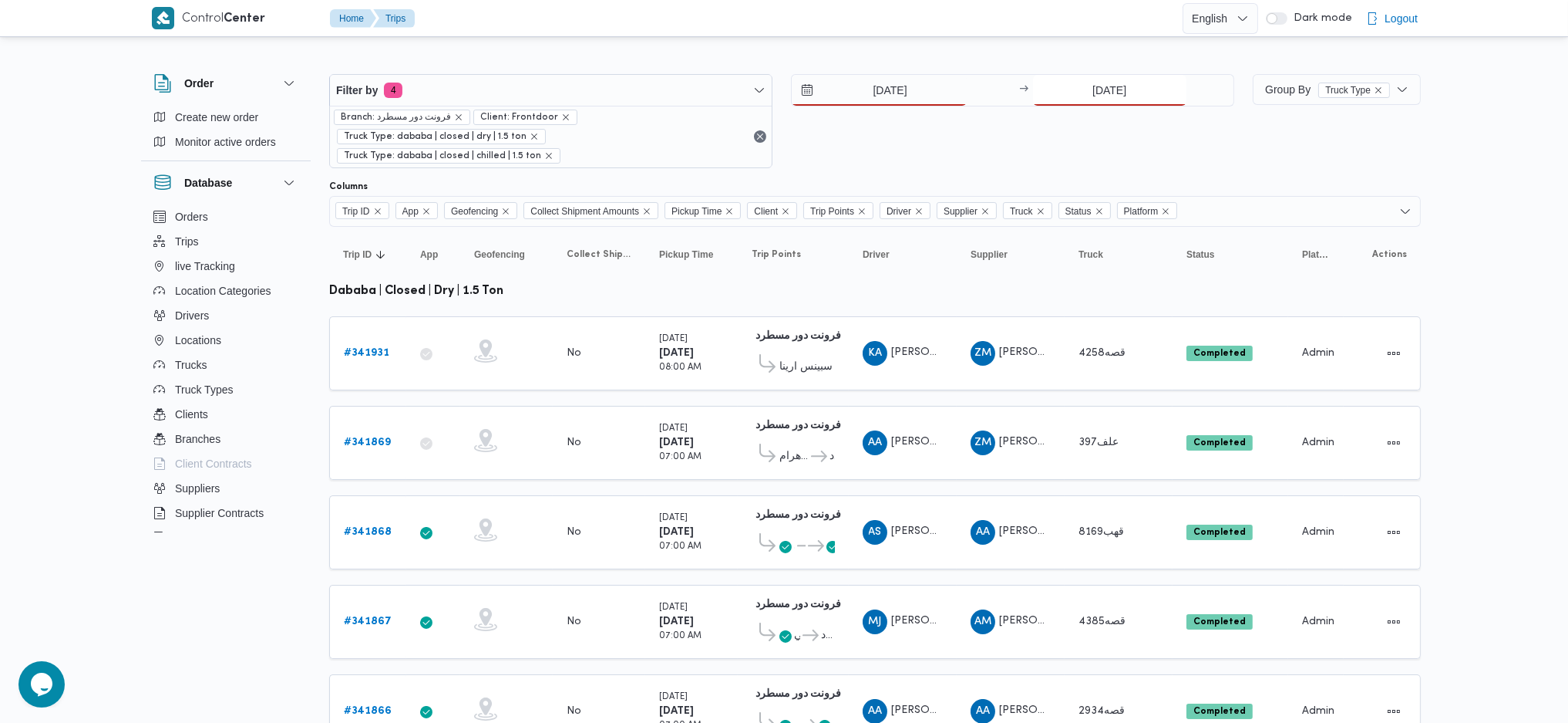
click at [1092, 87] on input "7/10/2025" at bounding box center [1110, 90] width 153 height 31
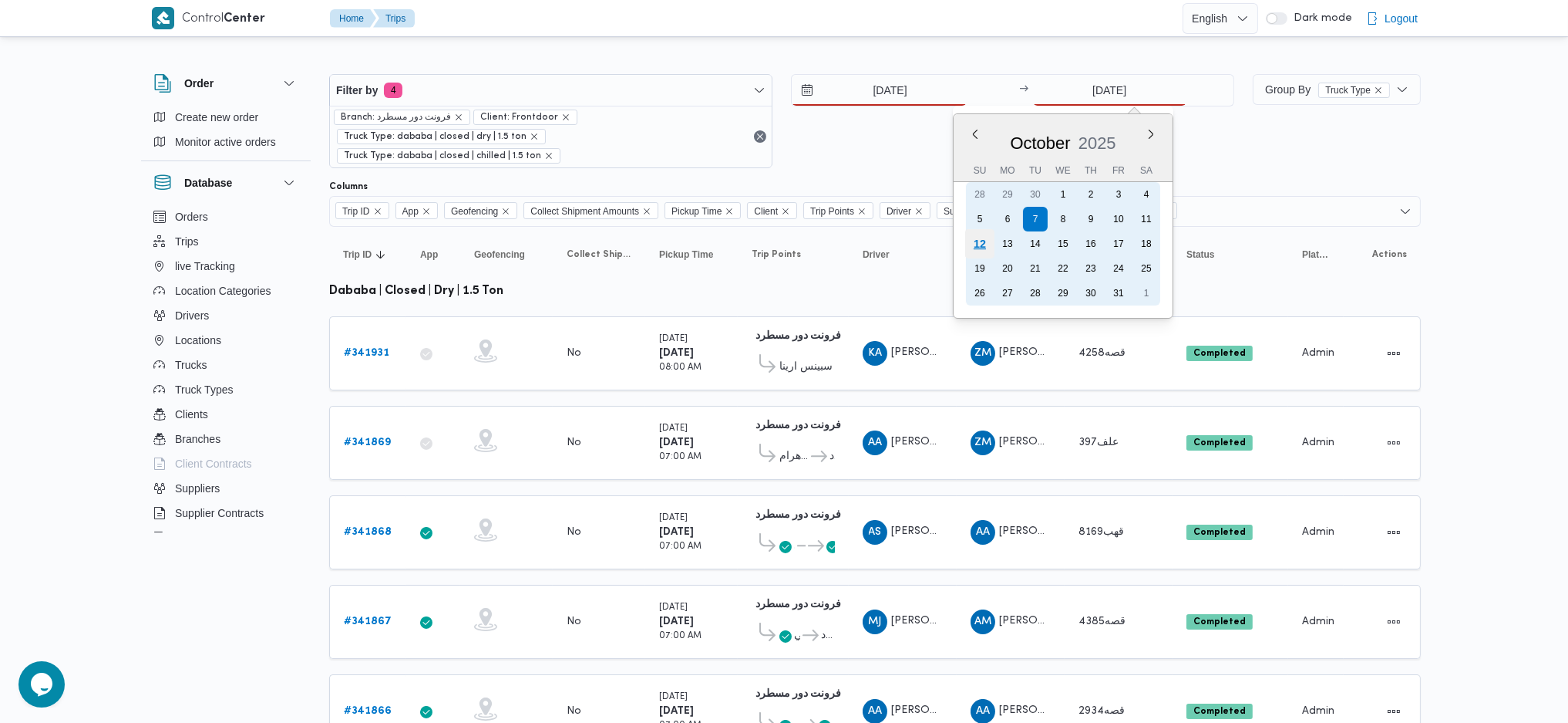
click at [971, 237] on div "12" at bounding box center [979, 244] width 29 height 29
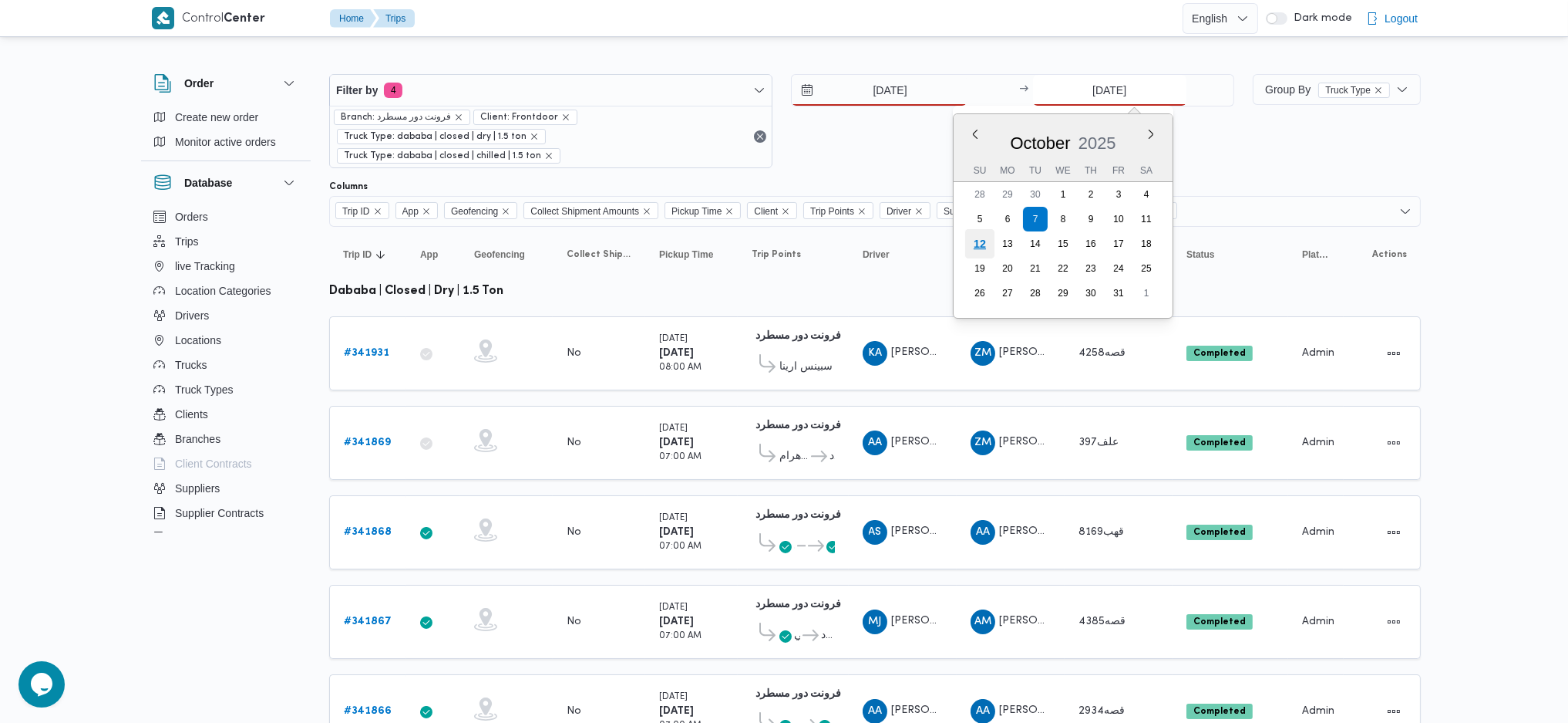
type input "[DATE]"
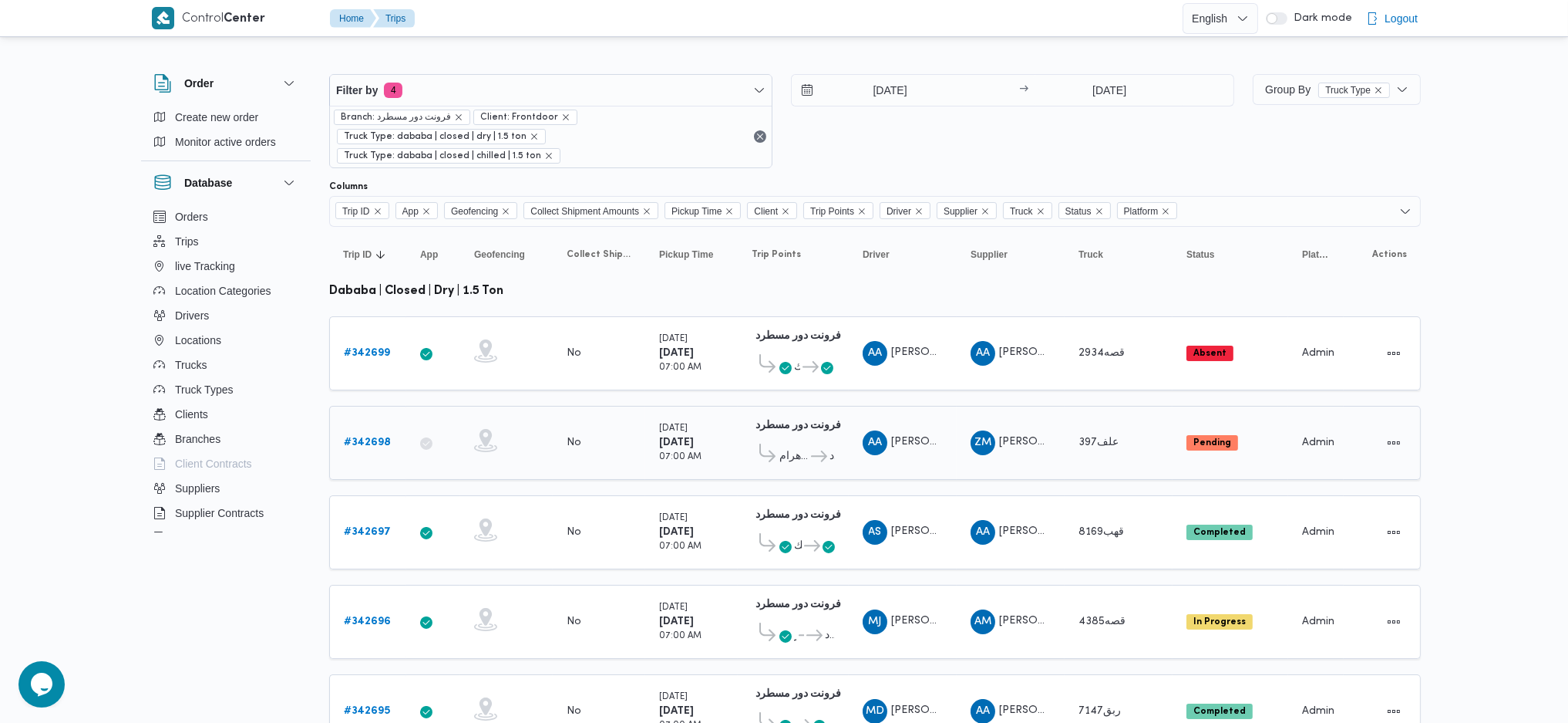
click at [952, 444] on td "Driver AA عبدالرحمن عماد غريب خليل" at bounding box center [903, 442] width 108 height 74
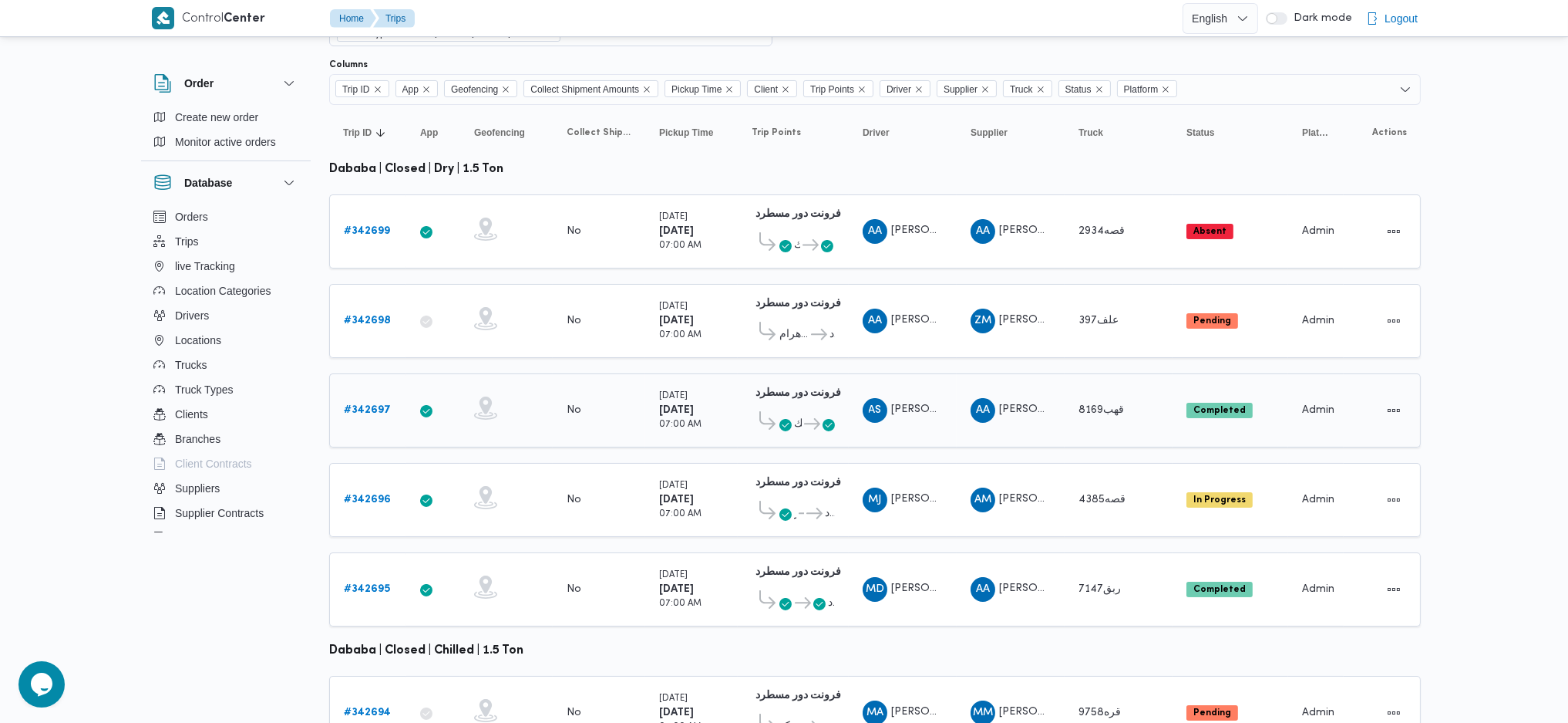
scroll to position [205, 0]
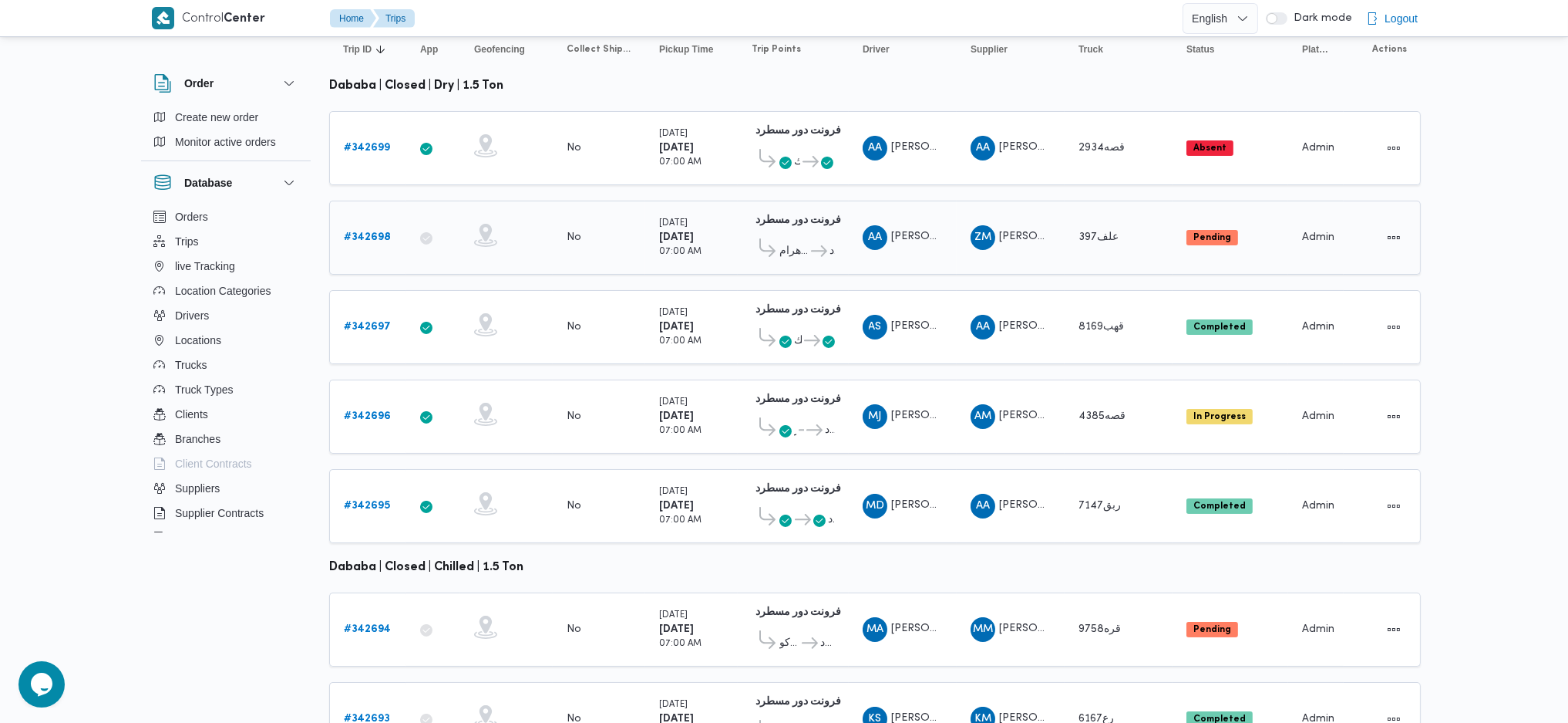
click at [365, 232] on b "# 342698" at bounding box center [367, 236] width 47 height 10
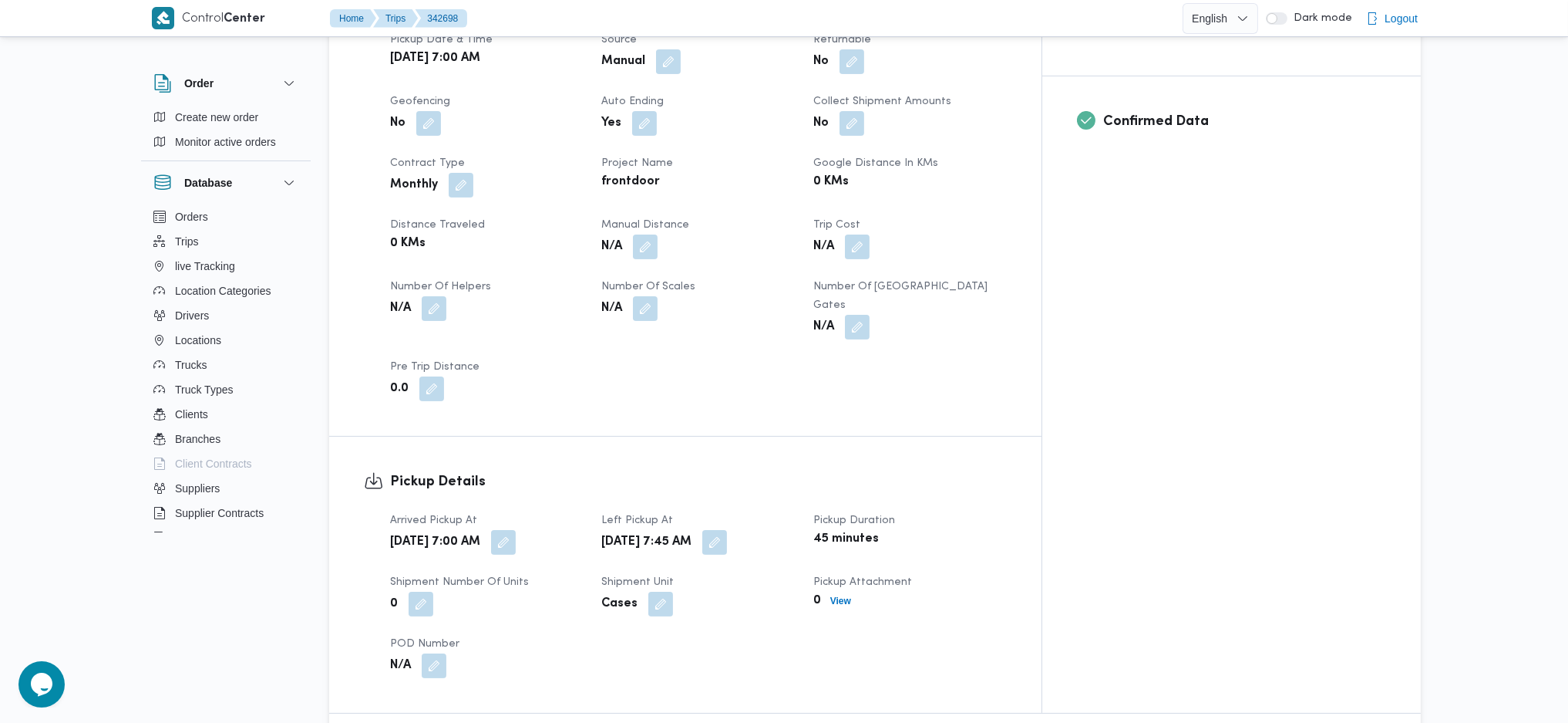
scroll to position [617, 0]
click at [658, 238] on button "button" at bounding box center [645, 244] width 24 height 24
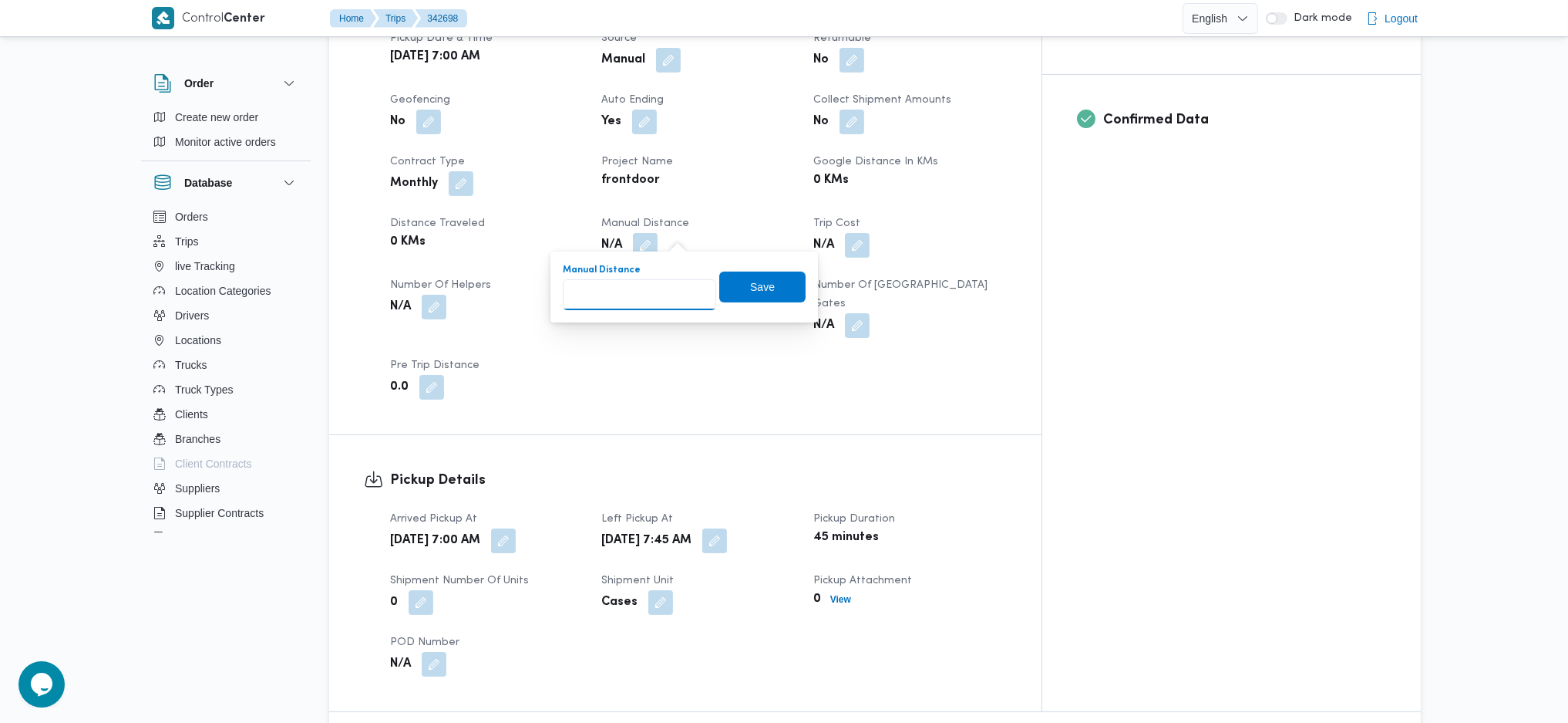
click at [621, 300] on input "Manual Distance" at bounding box center [640, 294] width 153 height 31
type input "121"
click at [750, 292] on span "Save" at bounding box center [761, 286] width 24 height 19
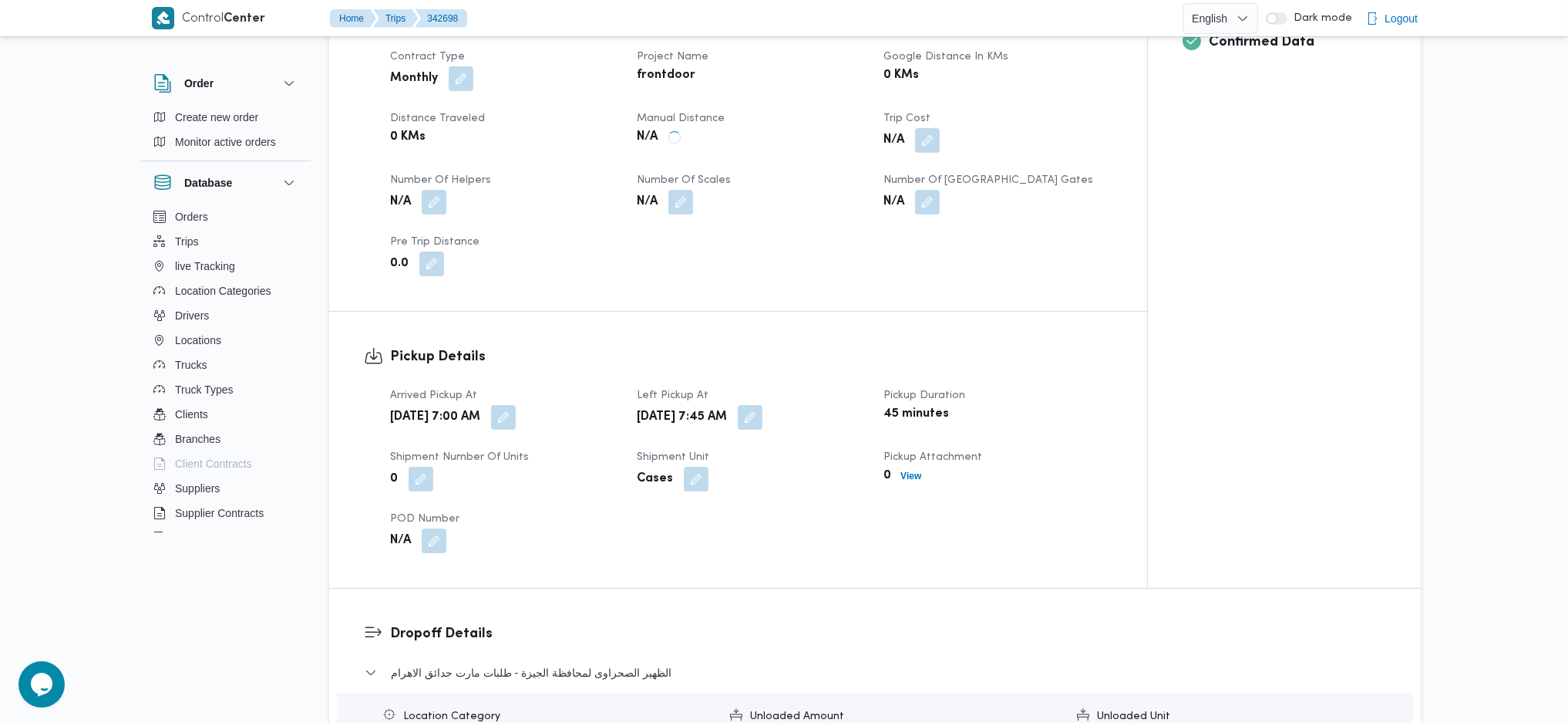
scroll to position [1131, 0]
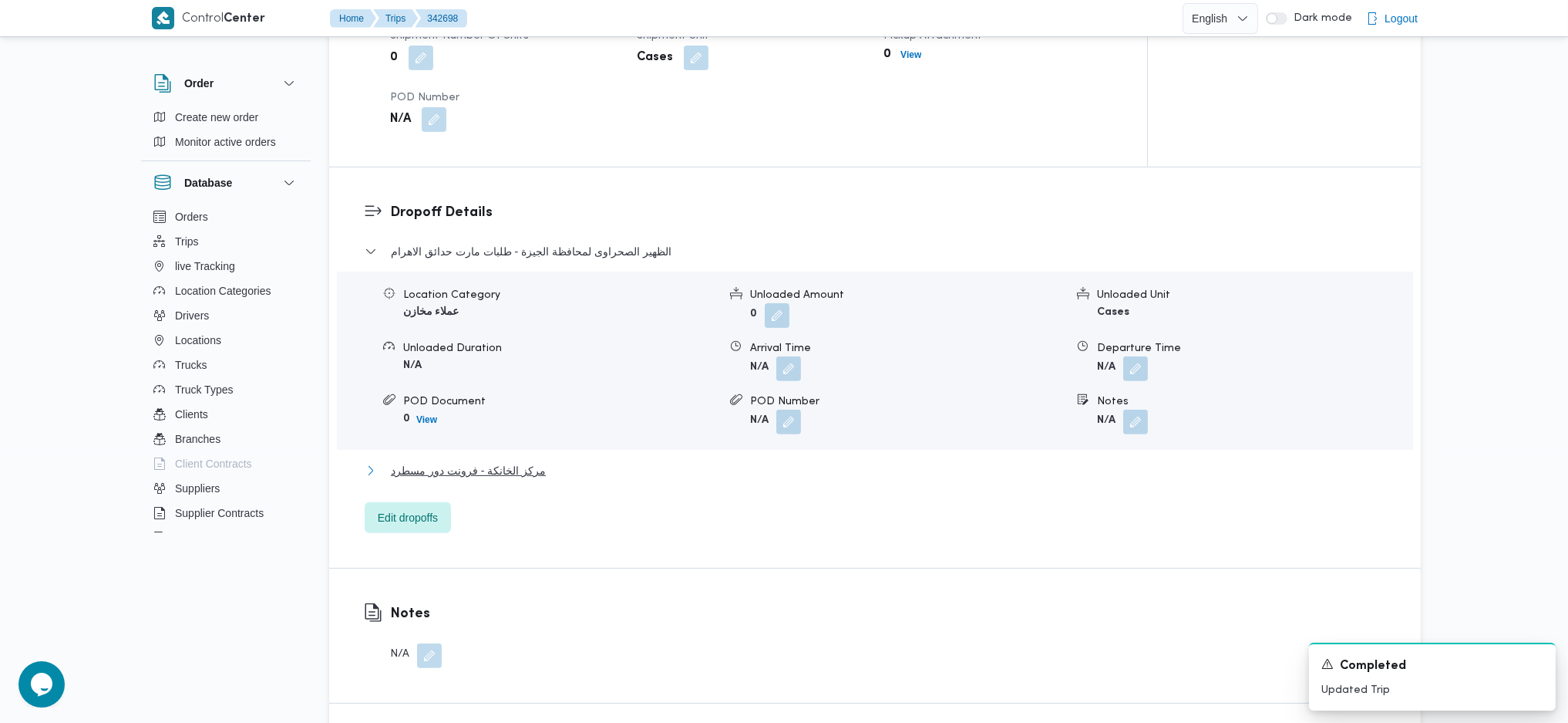
click at [523, 463] on span "مركز الخانكة - فرونت دور مسطرد" at bounding box center [468, 470] width 155 height 19
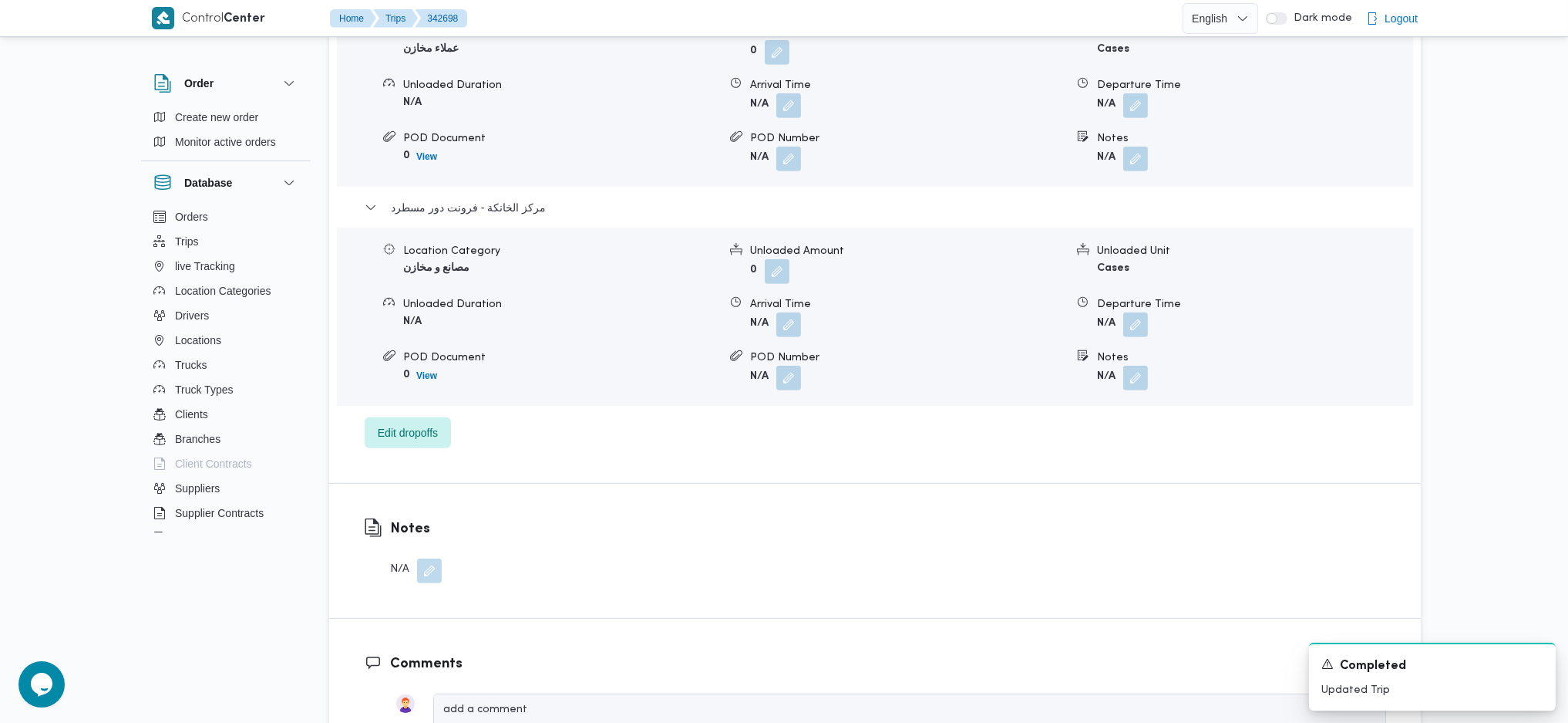
scroll to position [1439, 0]
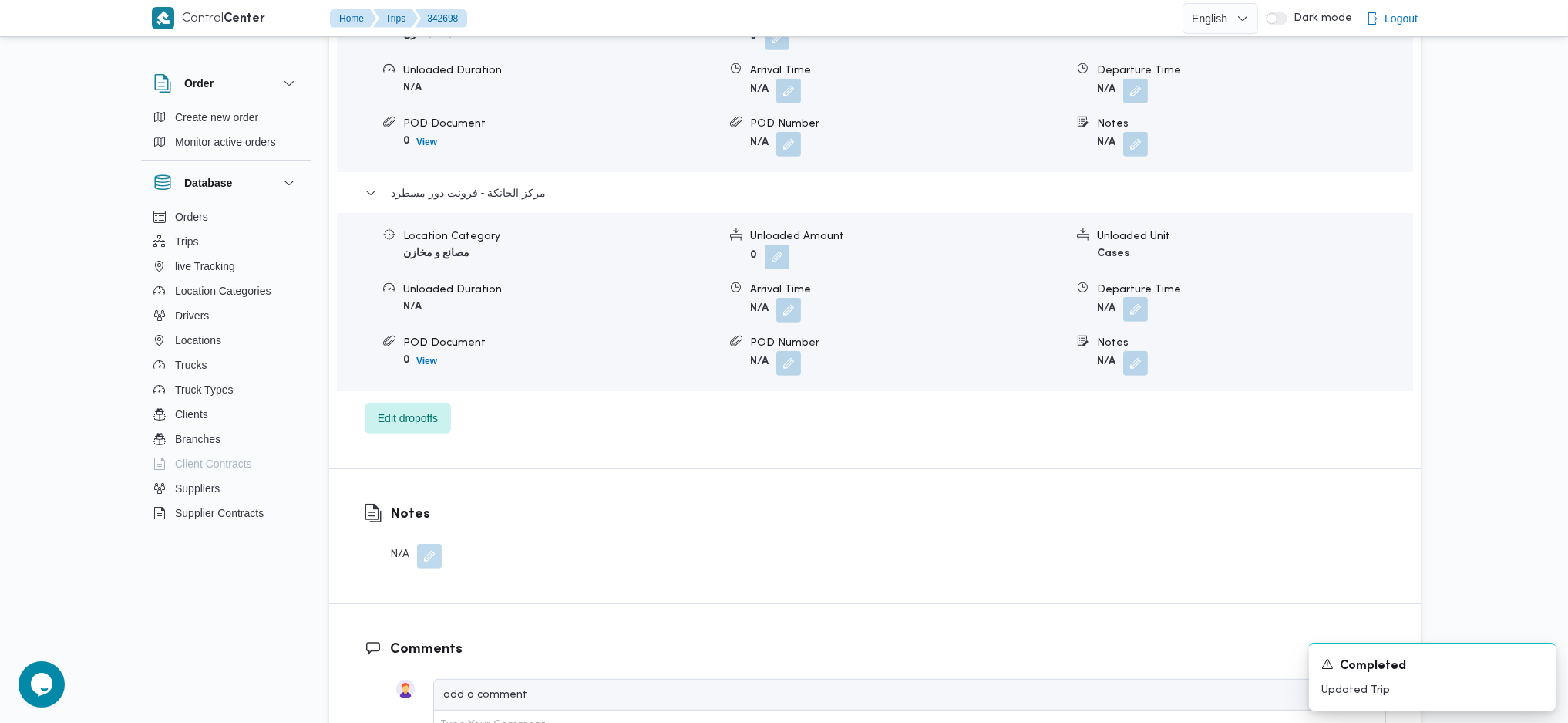
click at [1142, 297] on button "button" at bounding box center [1135, 309] width 24 height 24
drag, startPoint x: 1063, startPoint y: 388, endPoint x: 1075, endPoint y: 357, distance: 33.2
click at [1063, 380] on div "الظهير الصحراوى لمحافظة الجيزة - طلبات مارت حدائق الاهرام Location Category عمل…" at bounding box center [875, 199] width 1021 height 469
click at [1075, 355] on input "Departure Time" at bounding box center [1094, 341] width 175 height 31
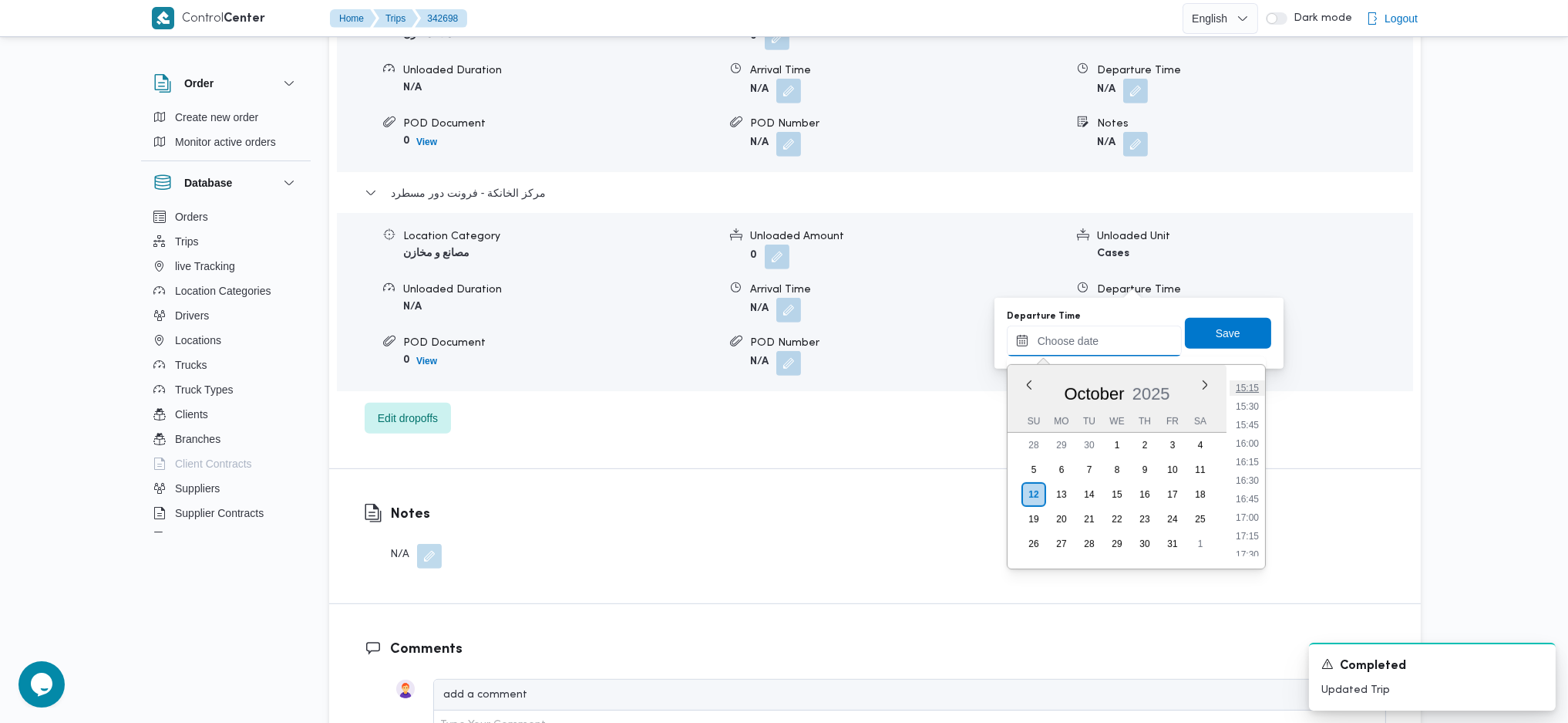
scroll to position [1091, 0]
click at [1246, 411] on li "15:00" at bounding box center [1247, 403] width 35 height 15
type input "12/10/2025 15:00"
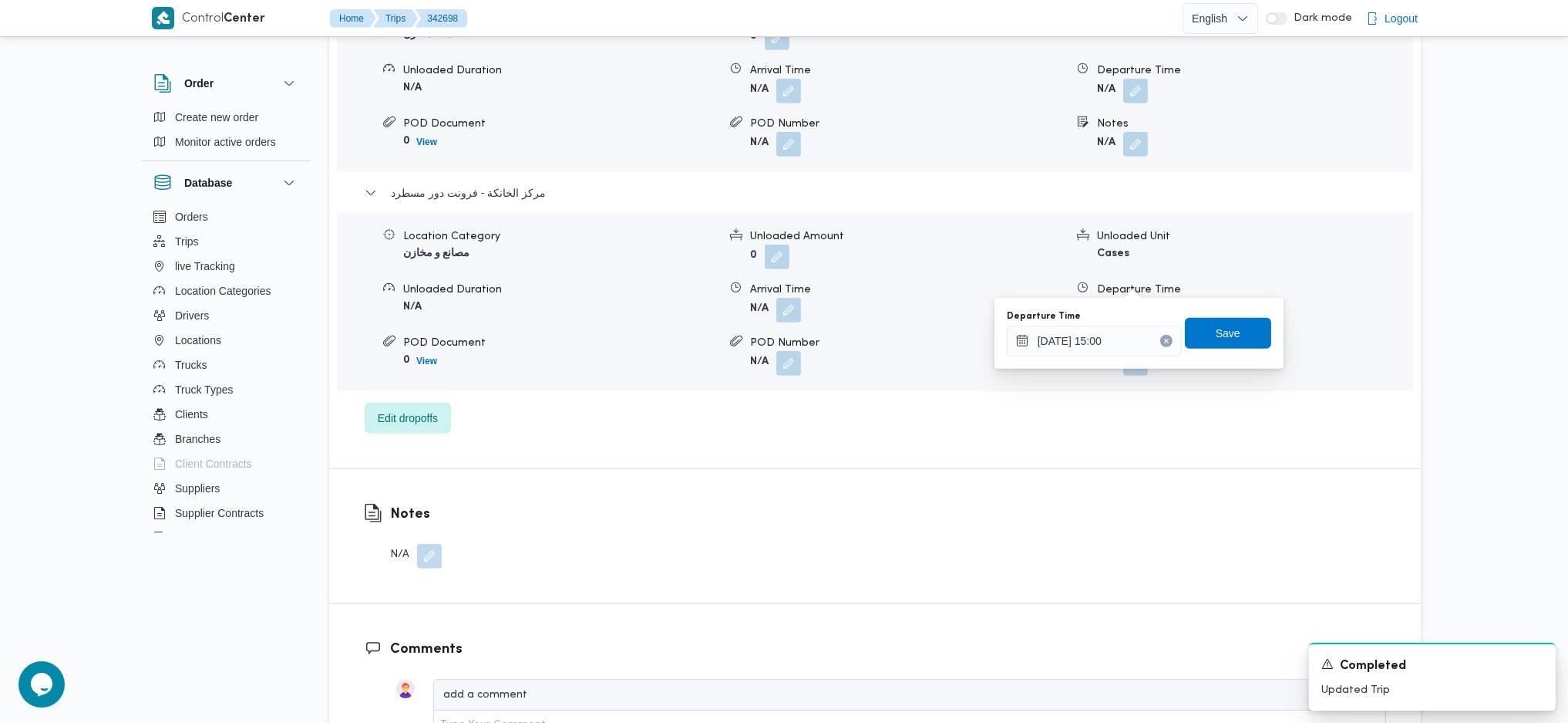
click at [1204, 313] on div "Departure Time 12/10/2025 15:00 Save" at bounding box center [1139, 333] width 268 height 50
click at [1216, 331] on span "Save" at bounding box center [1228, 332] width 24 height 19
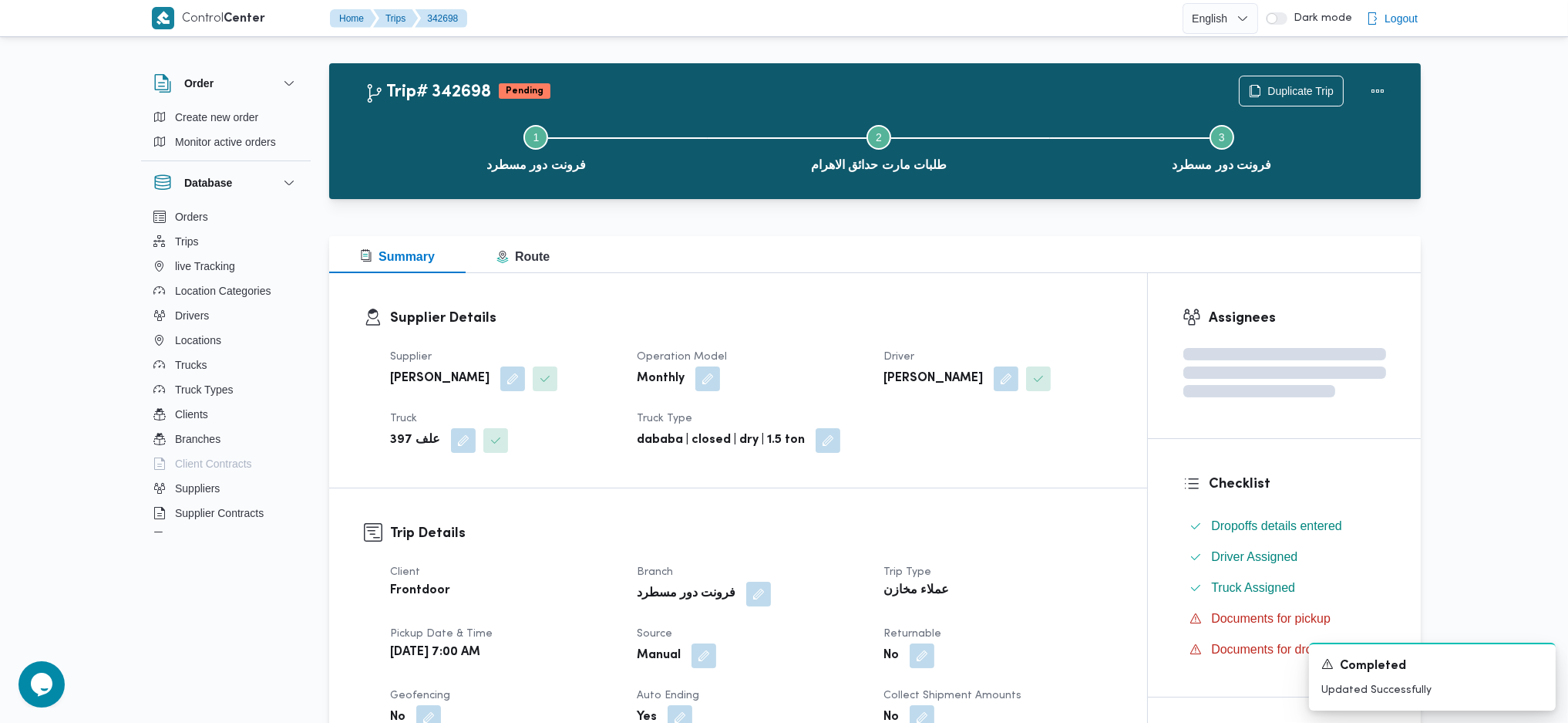
scroll to position [0, 0]
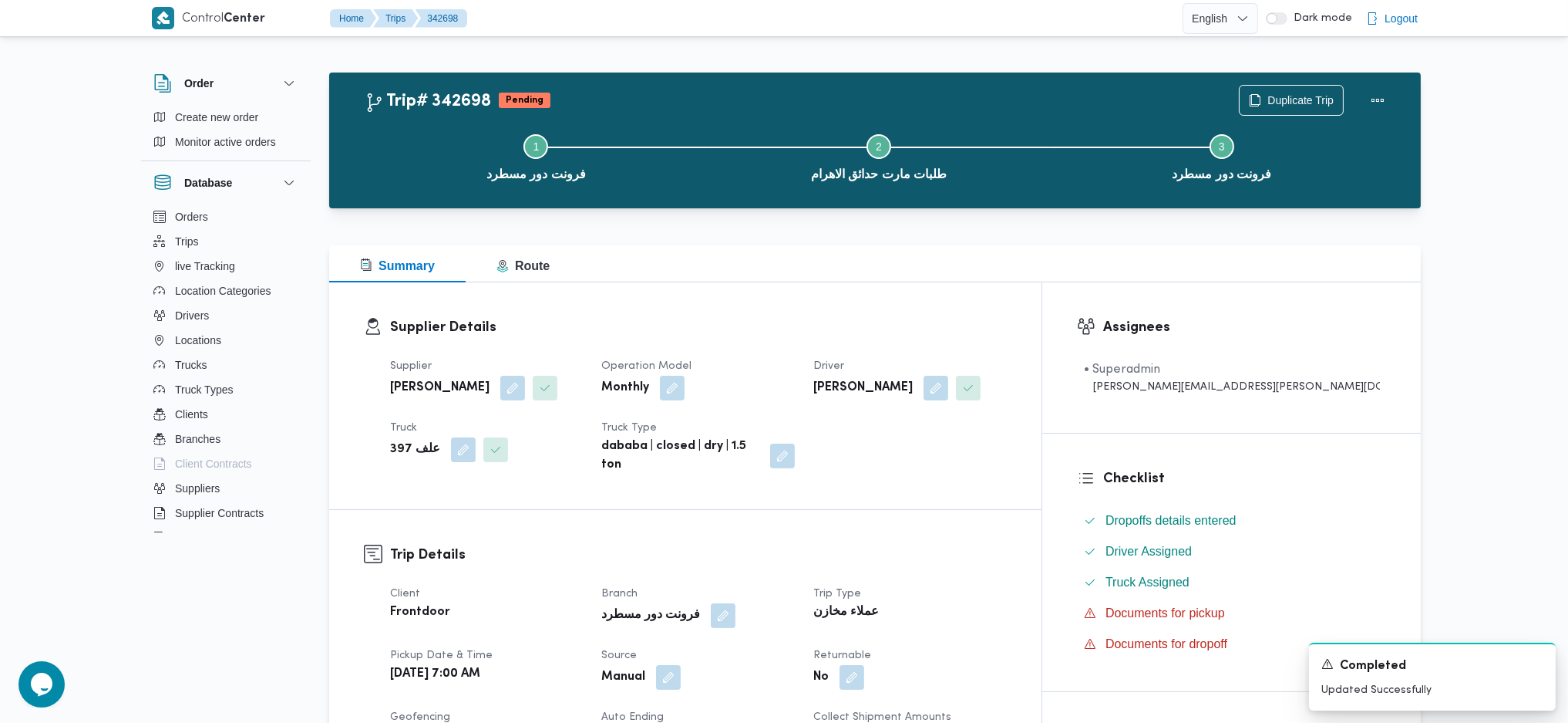
click at [1377, 76] on div "Duplicate Trip" at bounding box center [1315, 100] width 172 height 50
drag, startPoint x: 1380, startPoint y: 86, endPoint x: 1367, endPoint y: 97, distance: 17.0
click at [1377, 97] on button "Actions" at bounding box center [1378, 99] width 31 height 31
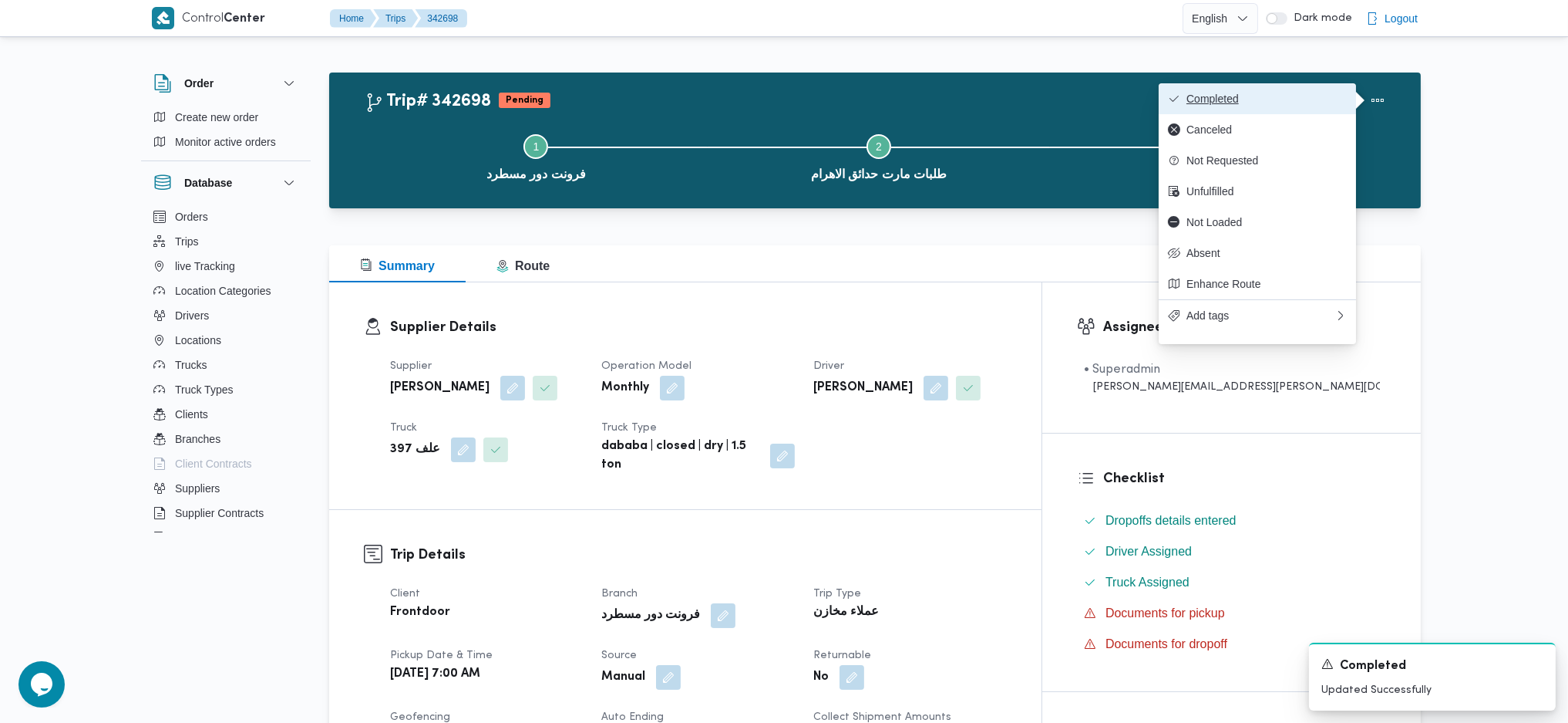
click at [1267, 86] on button "Completed" at bounding box center [1257, 98] width 198 height 31
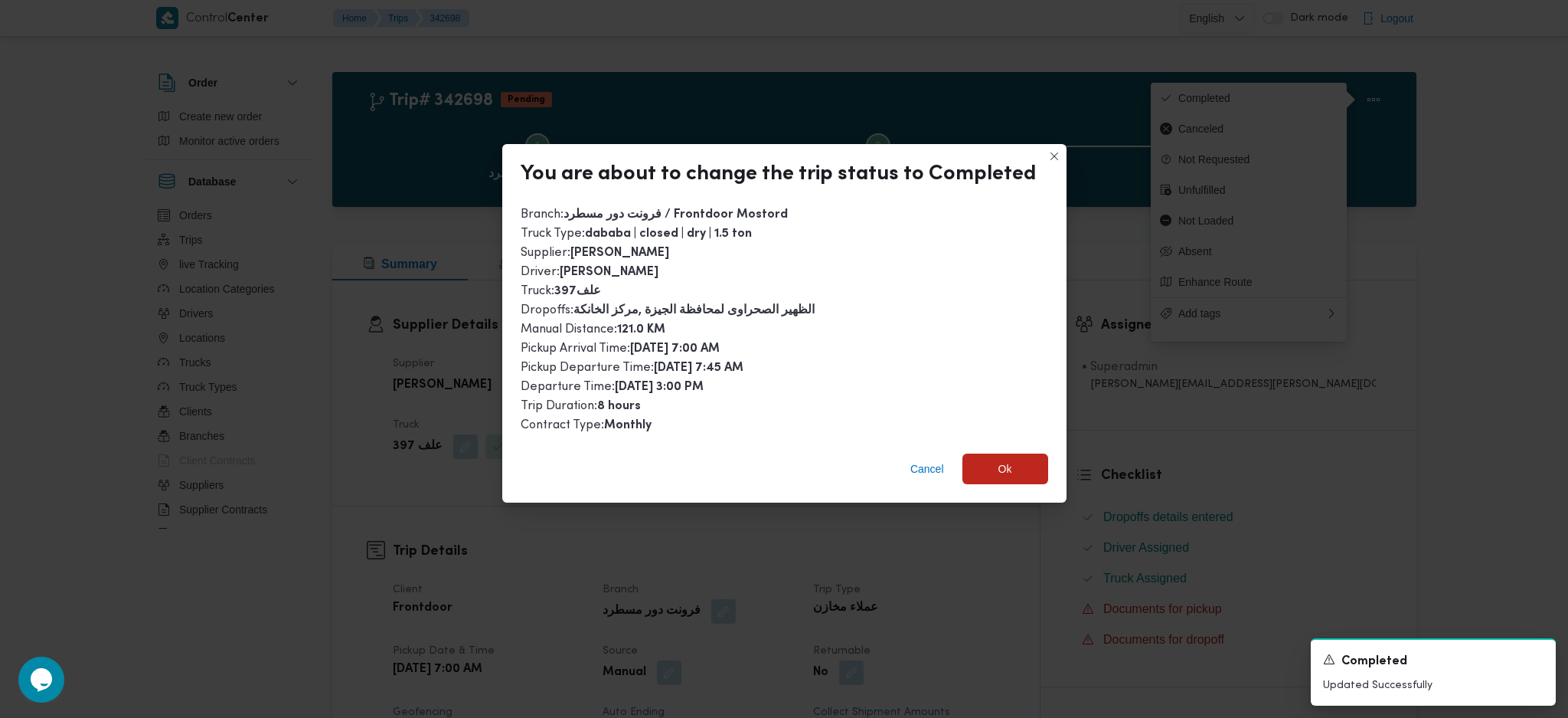
click at [987, 497] on div "You are about to change the trip status to Completed Branch : فرونت دور مسطرد /…" at bounding box center [784, 359] width 1568 height 718
click at [1008, 448] on div "Cancel Ok" at bounding box center [785, 471] width 564 height 61
click at [1015, 523] on div "You are about to change the trip status to Completed Branch : فرونت دور مسطرد /…" at bounding box center [784, 359] width 1568 height 718
click at [998, 469] on span "Ok" at bounding box center [1004, 468] width 13 height 19
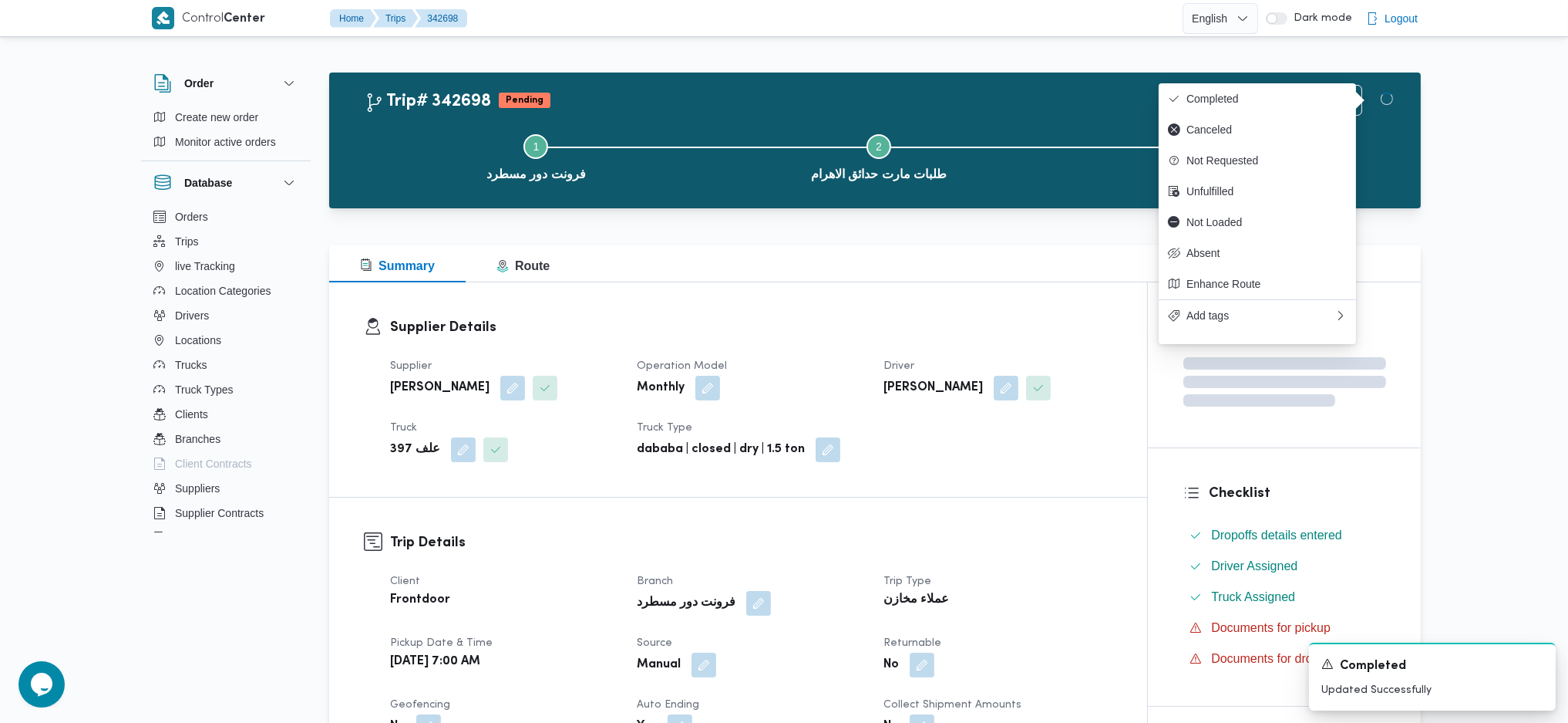
click at [1050, 607] on div "عملاء مخازن" at bounding box center [998, 600] width 231 height 22
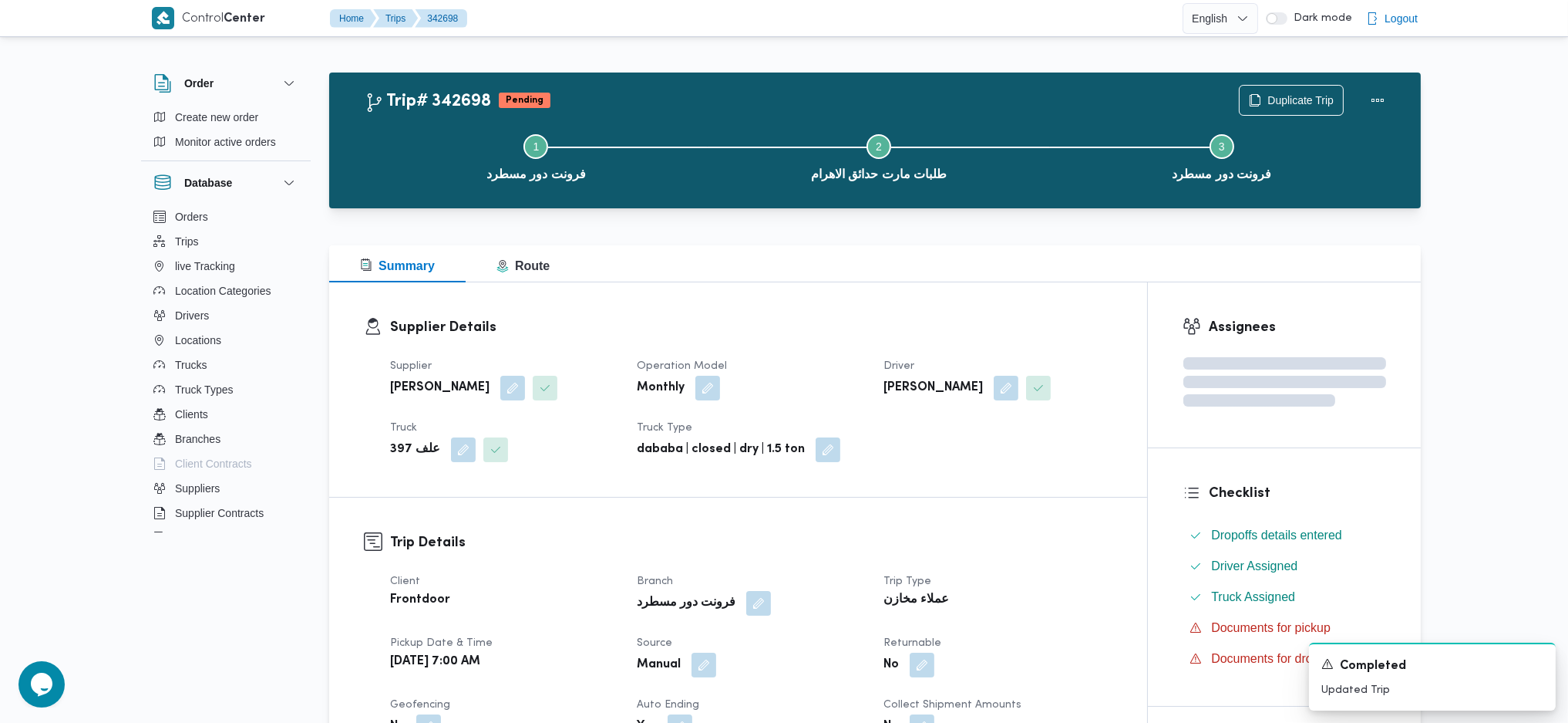
click at [945, 282] on div "Summary Route" at bounding box center [875, 264] width 1092 height 37
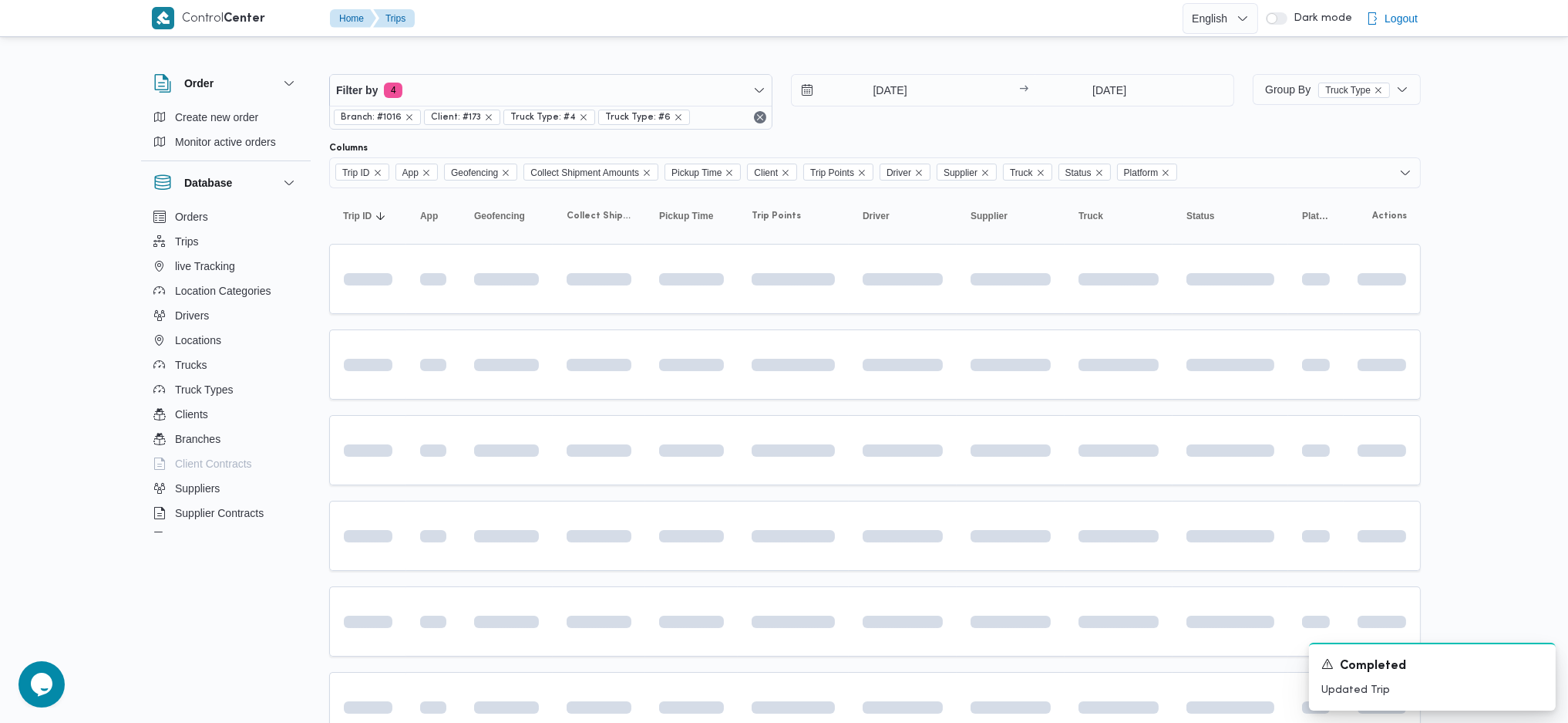
scroll to position [171, 0]
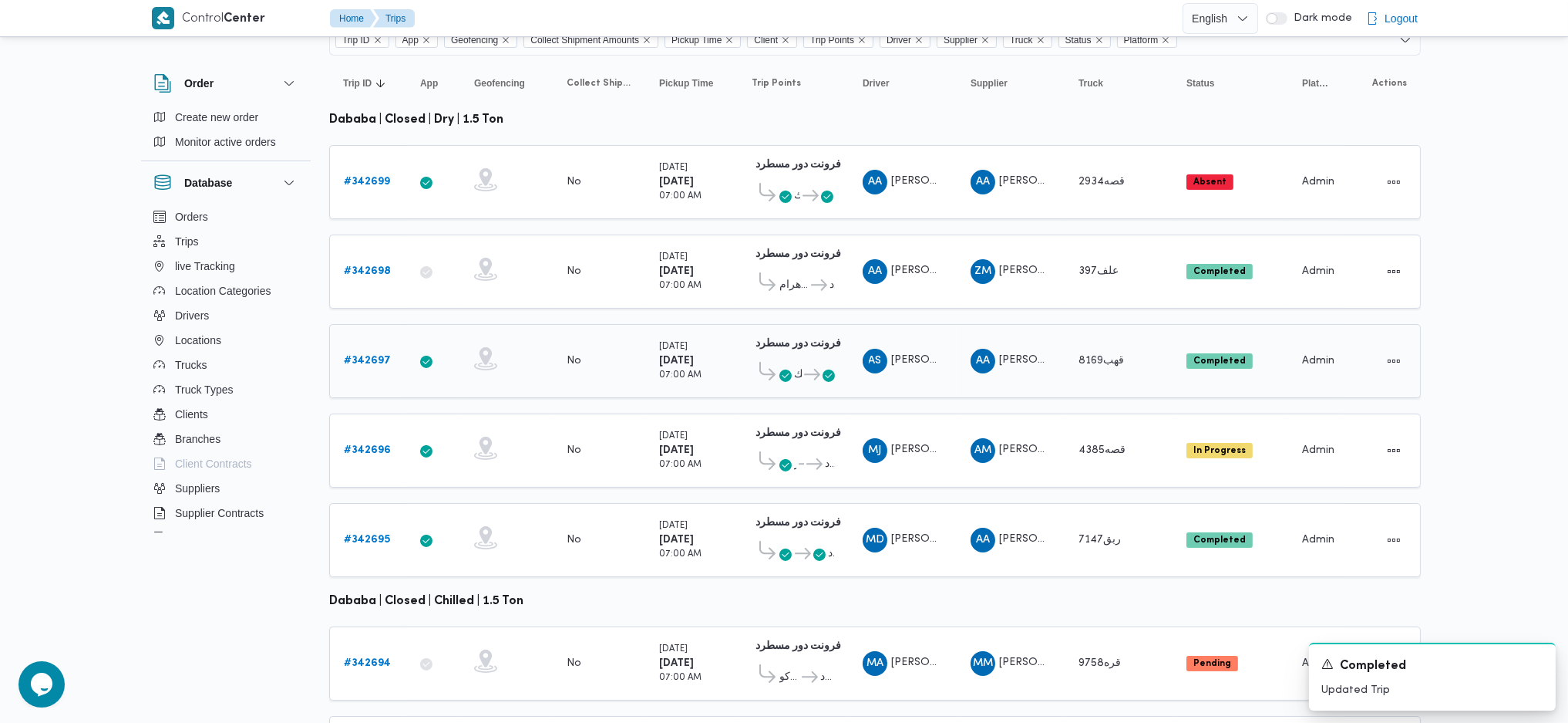
click at [375, 352] on link "# 342697" at bounding box center [367, 361] width 47 height 19
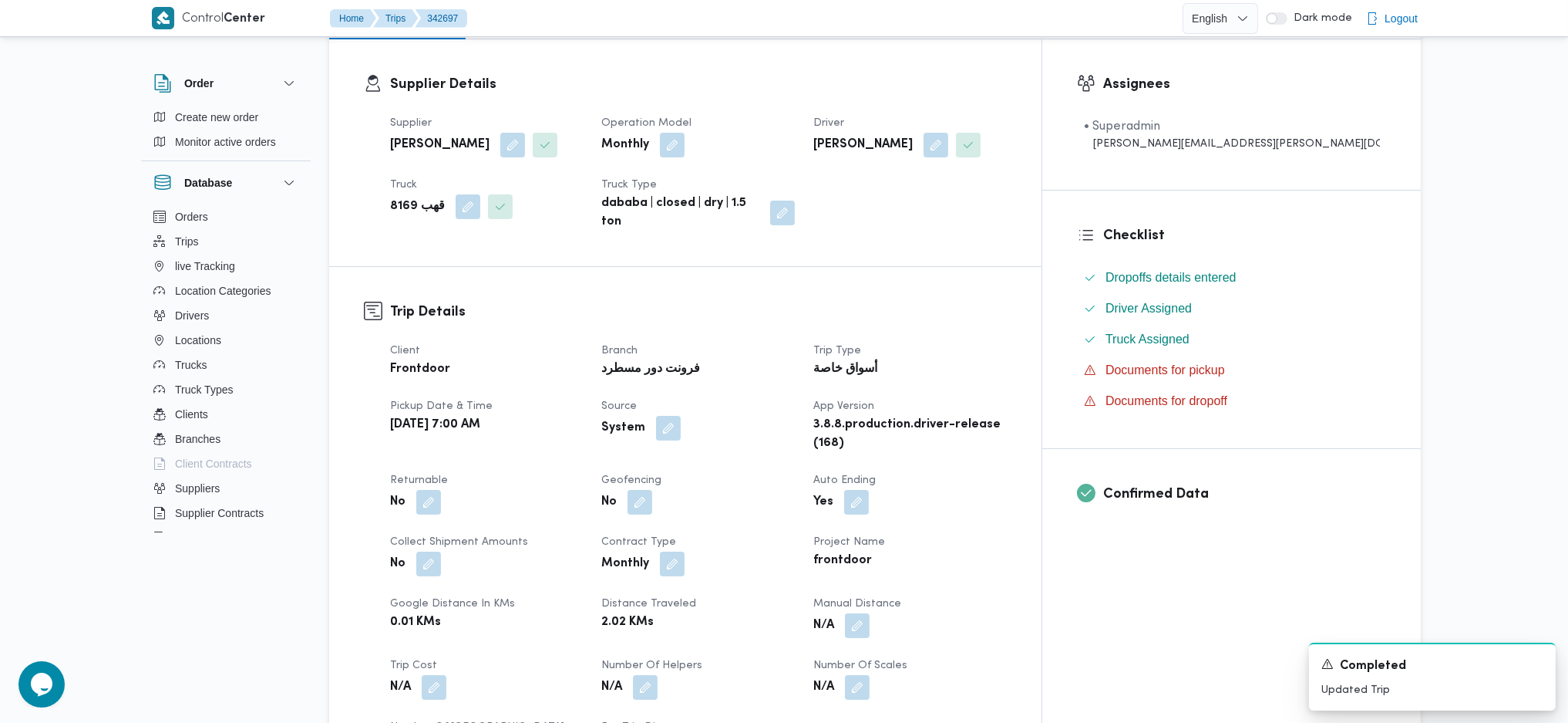
scroll to position [514, 0]
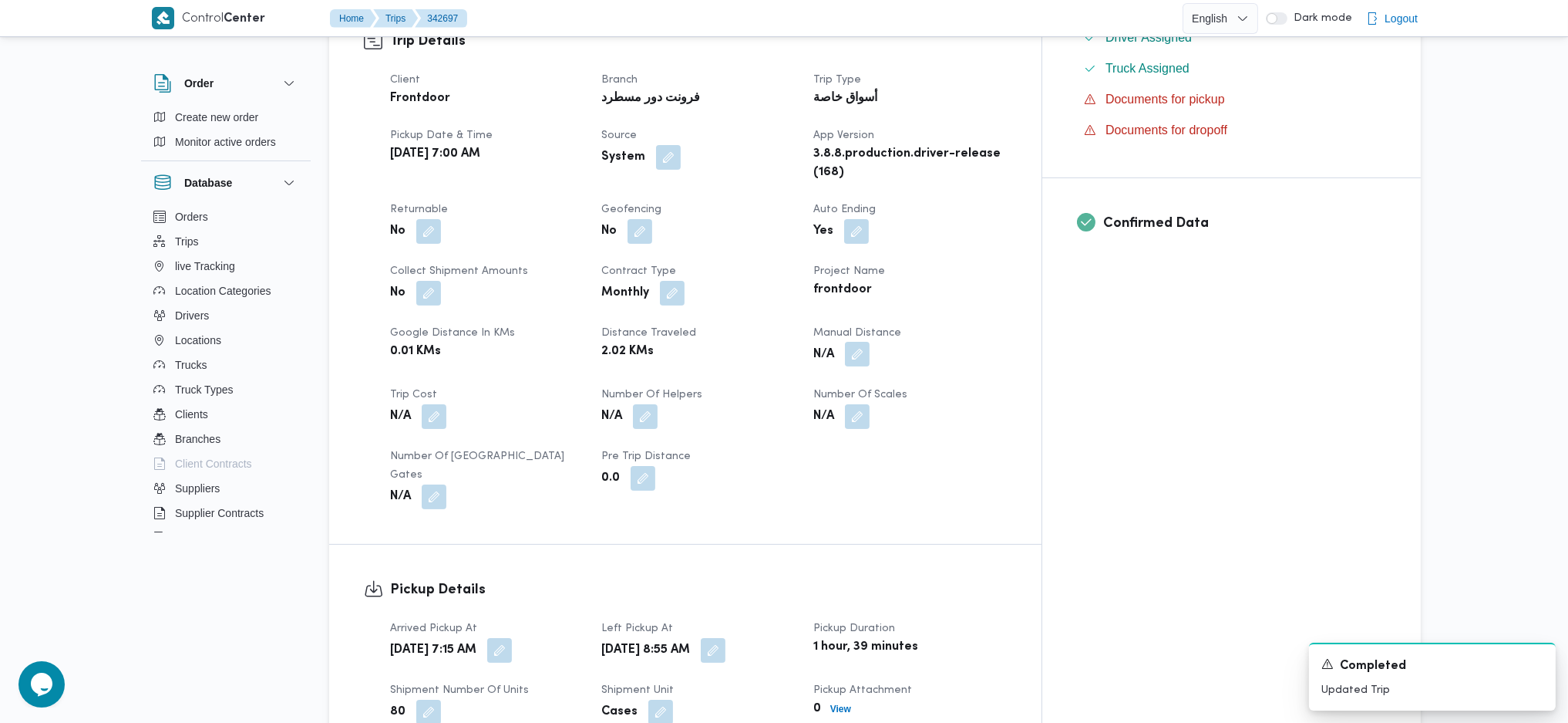
click at [870, 342] on button "button" at bounding box center [857, 354] width 24 height 24
click at [891, 405] on div at bounding box center [886, 392] width 153 height 31
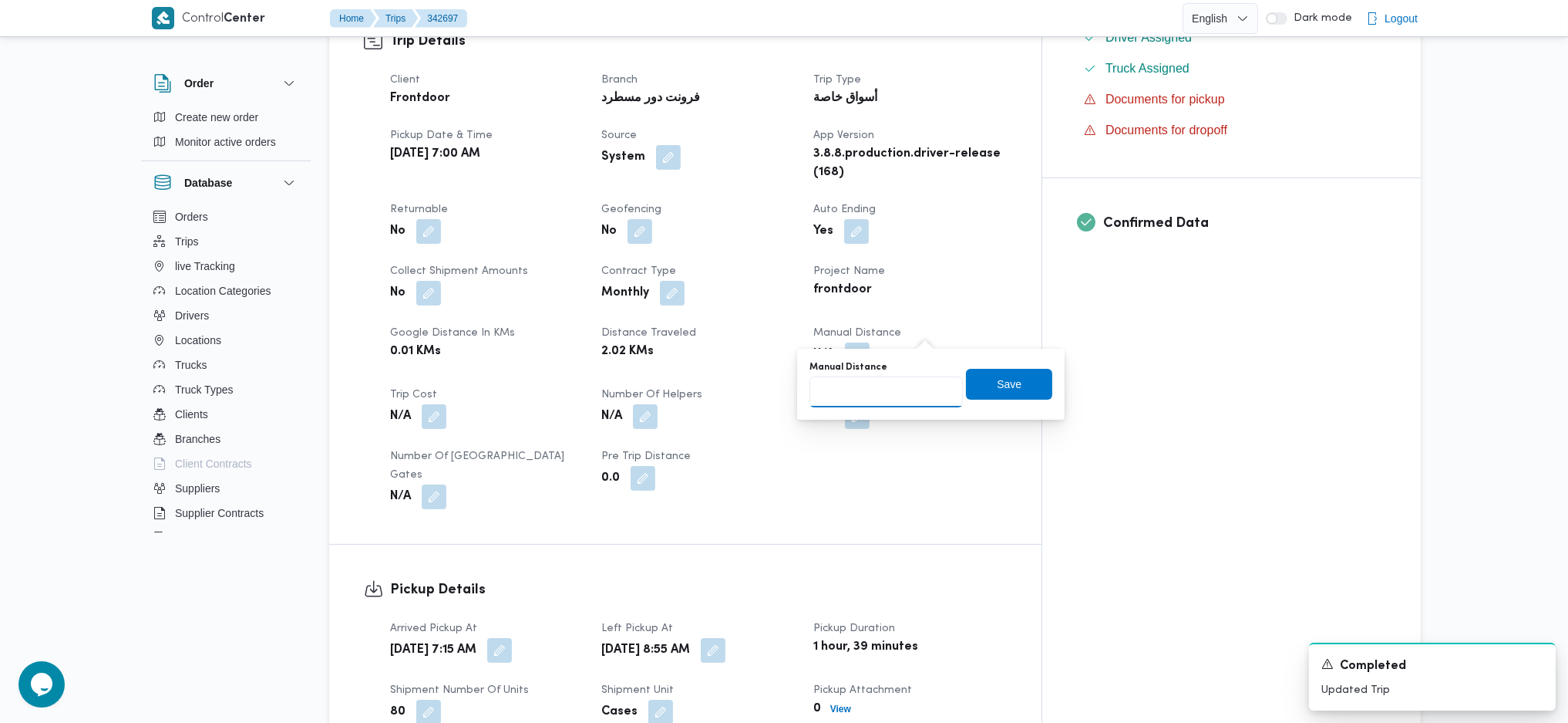
click at [859, 394] on input "Manual Distance" at bounding box center [886, 392] width 153 height 31
type input "90"
click at [966, 386] on span "Save" at bounding box center [1010, 384] width 87 height 31
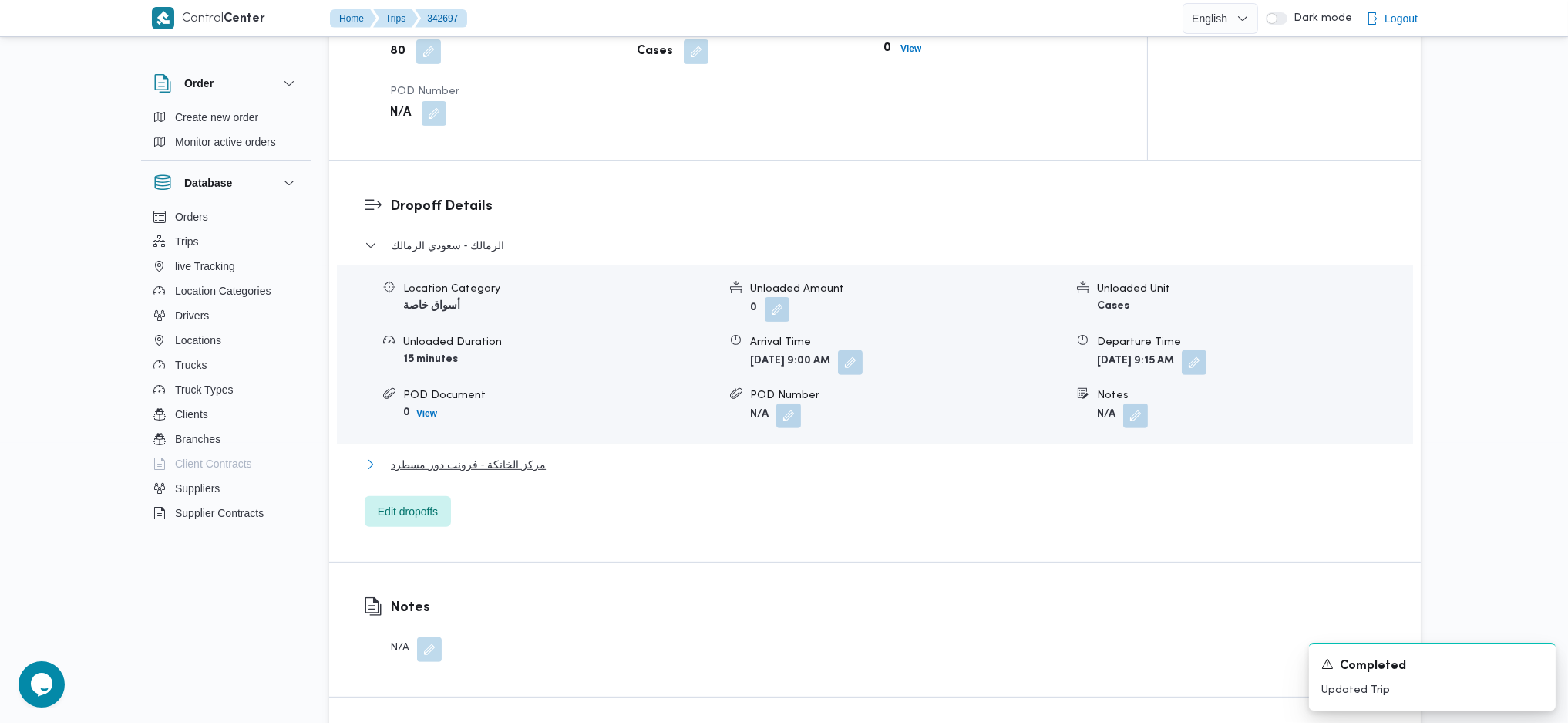
click at [536, 462] on span "مركز الخانكة - فرونت دور مسطرد" at bounding box center [468, 464] width 155 height 19
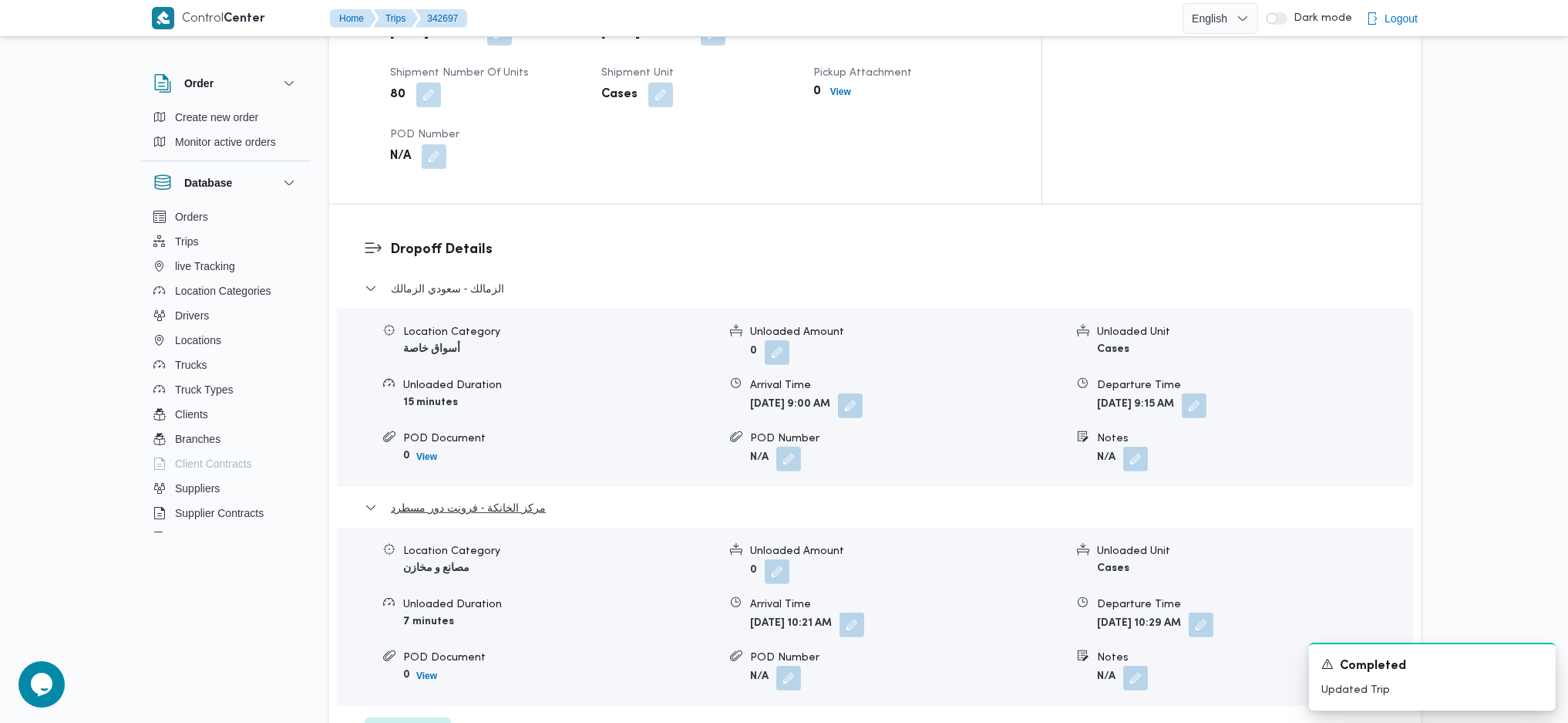
scroll to position [1543, 0]
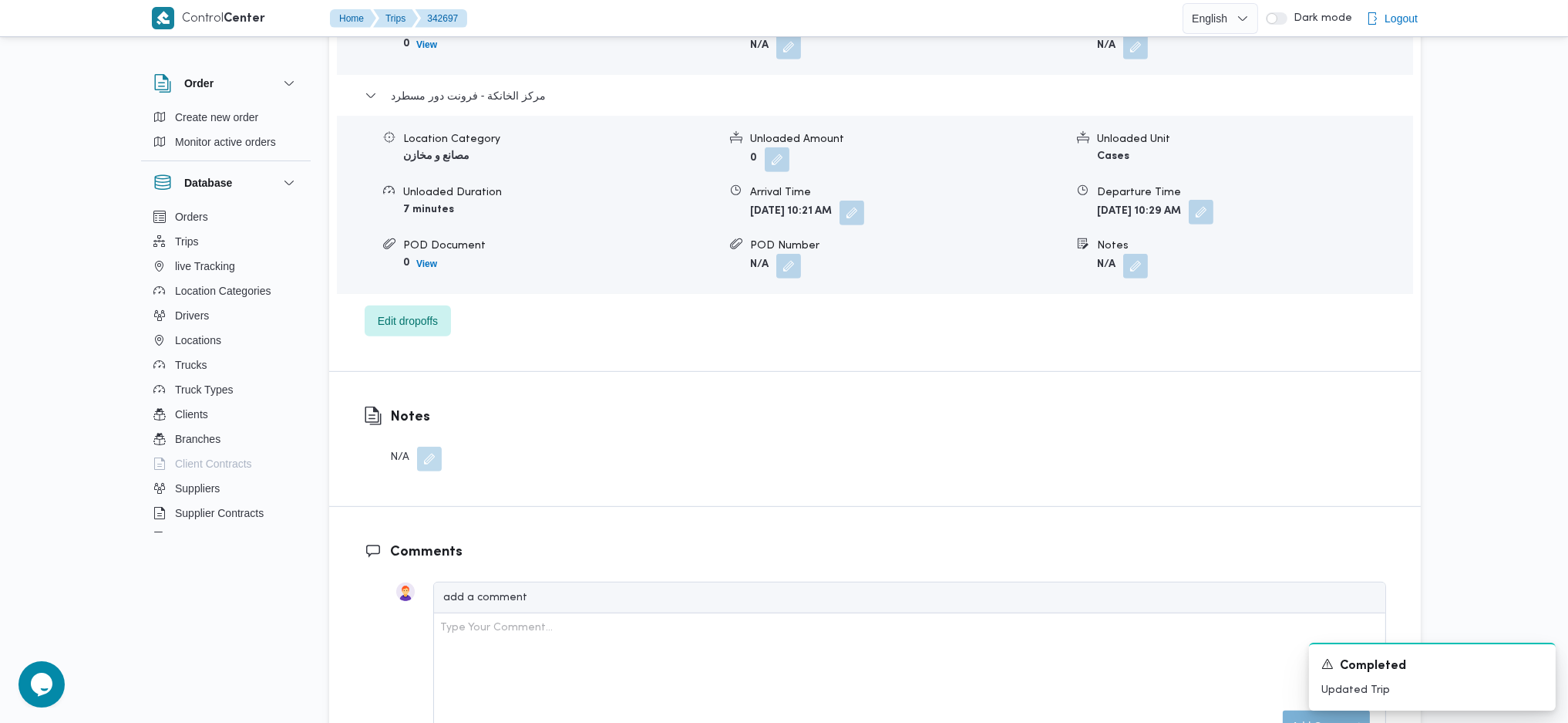
click at [1213, 199] on button "button" at bounding box center [1201, 211] width 24 height 24
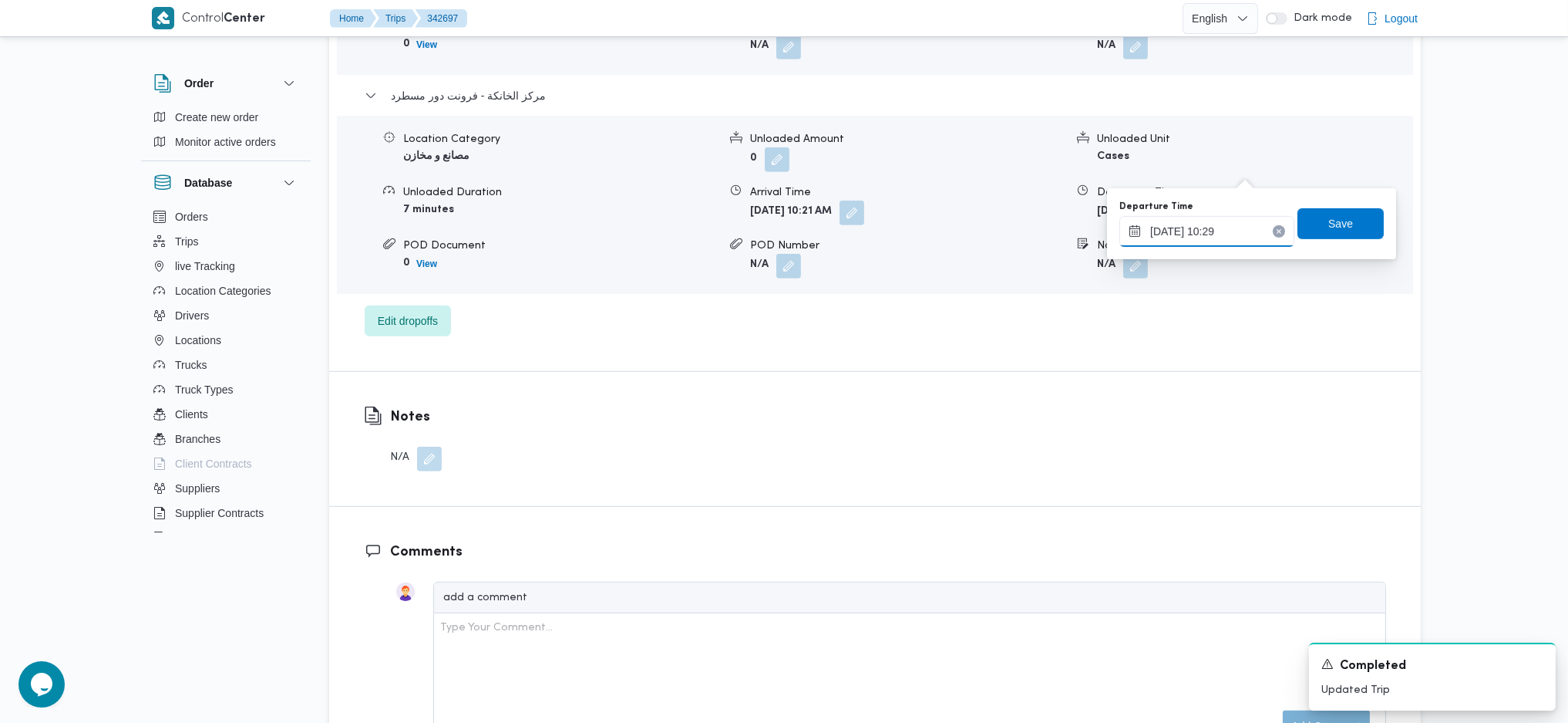
click at [1204, 230] on input "12/10/2025 10:29" at bounding box center [1207, 231] width 175 height 31
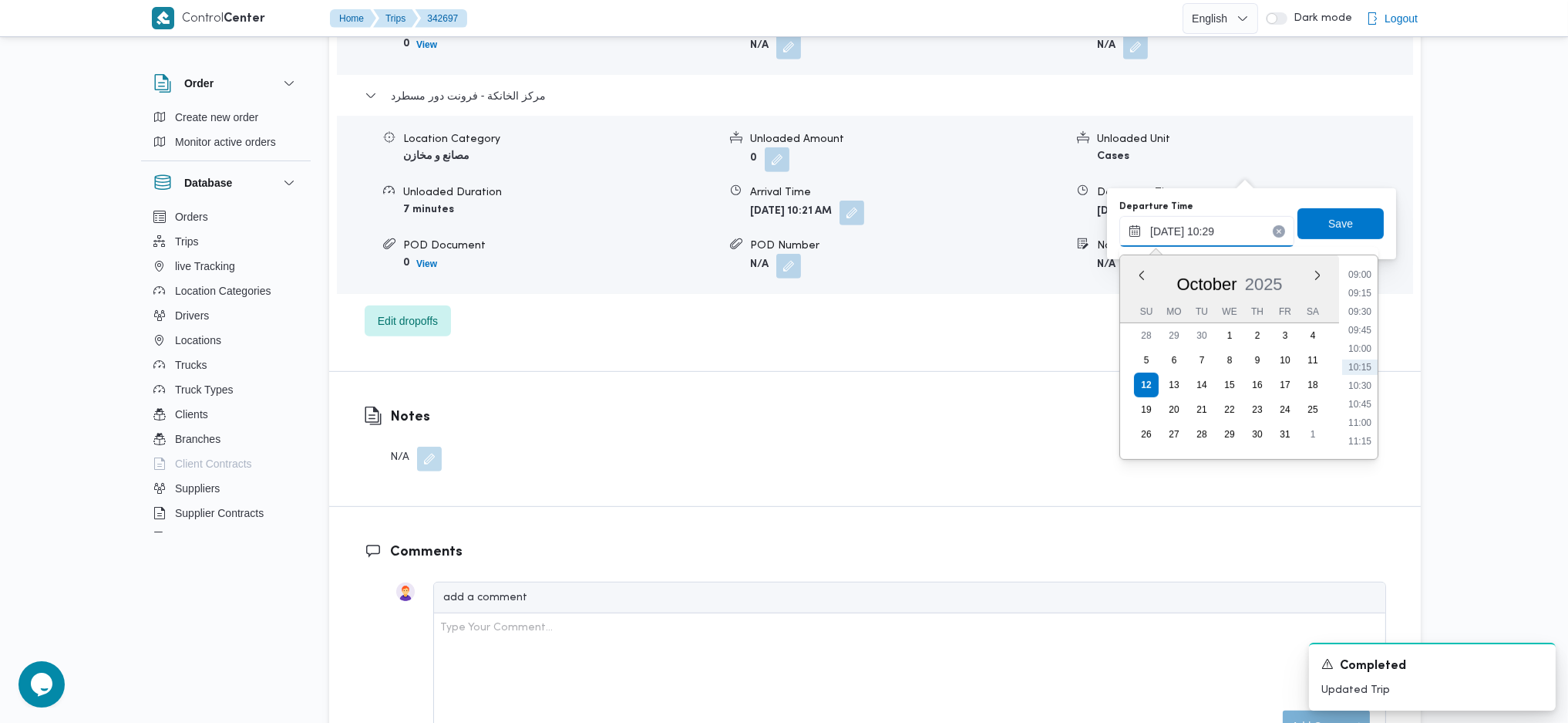
scroll to position [872, 0]
drag, startPoint x: 1358, startPoint y: 354, endPoint x: 1358, endPoint y: 364, distance: 10.0
click at [1358, 357] on ul "00:00 00:15 00:30 00:45 01:00 01:15 01:30 01:45 02:00 02:15 02:30 02:45 03:00 0…" at bounding box center [1360, 357] width 35 height 179
click at [1360, 432] on li "14:00" at bounding box center [1360, 440] width 35 height 15
type input "12/10/2025 14:00"
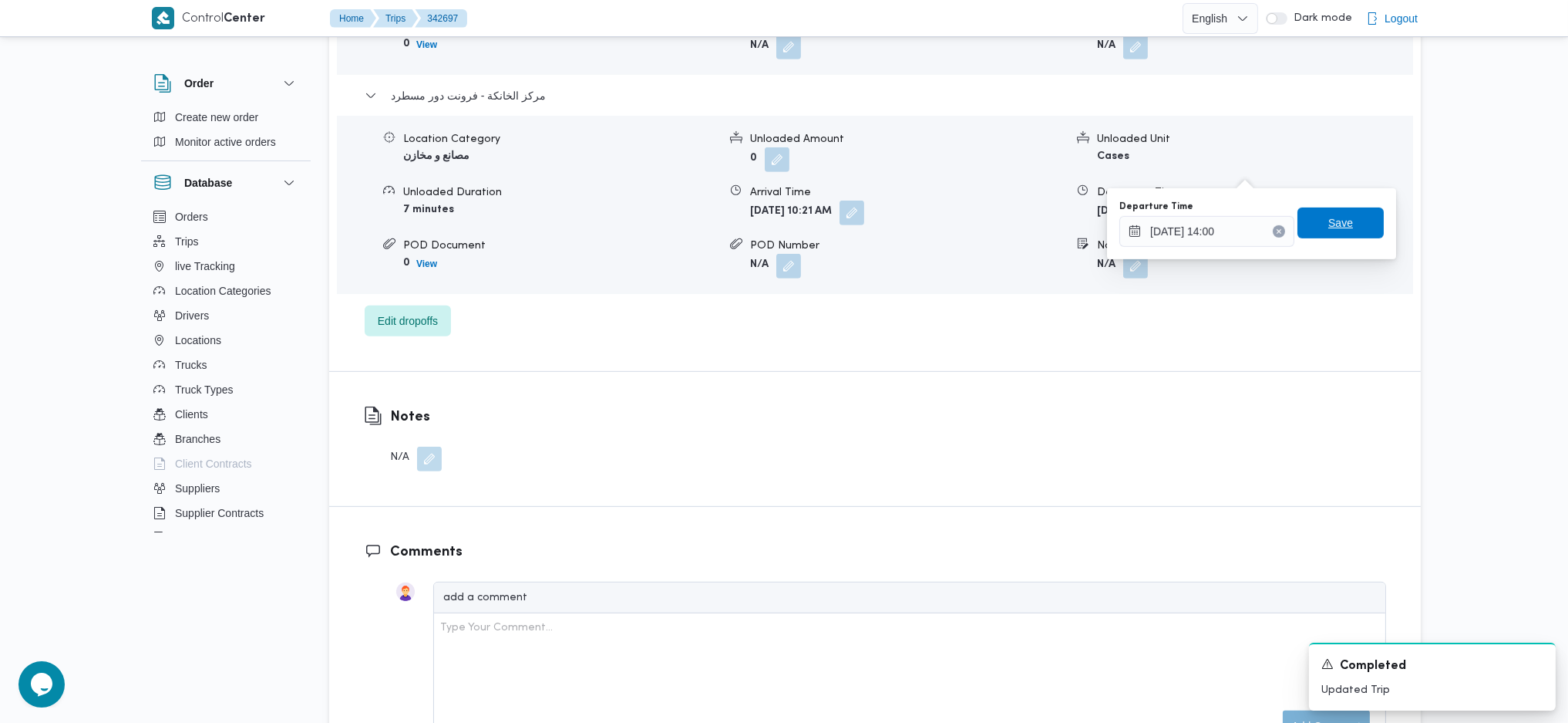
click at [1328, 229] on span "Save" at bounding box center [1340, 223] width 24 height 19
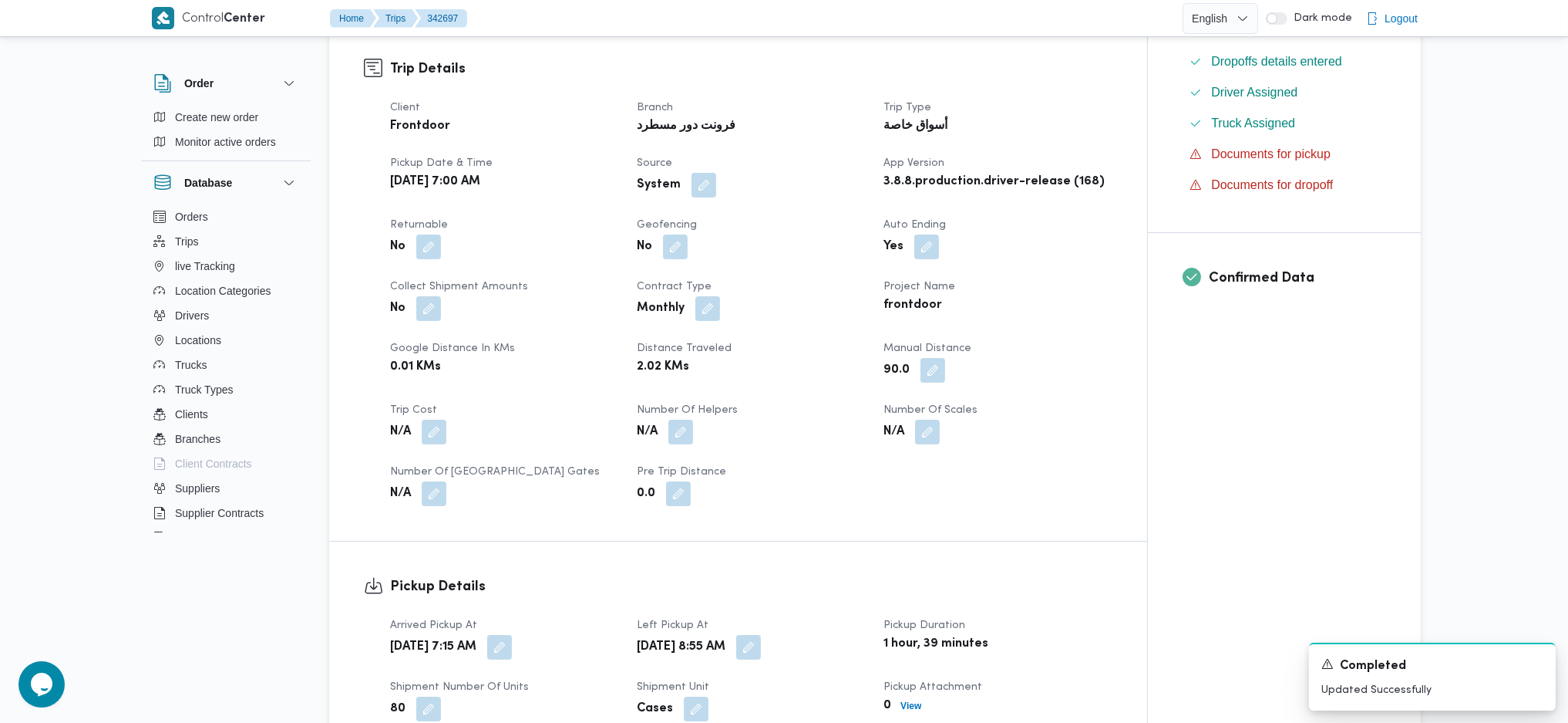
scroll to position [0, 0]
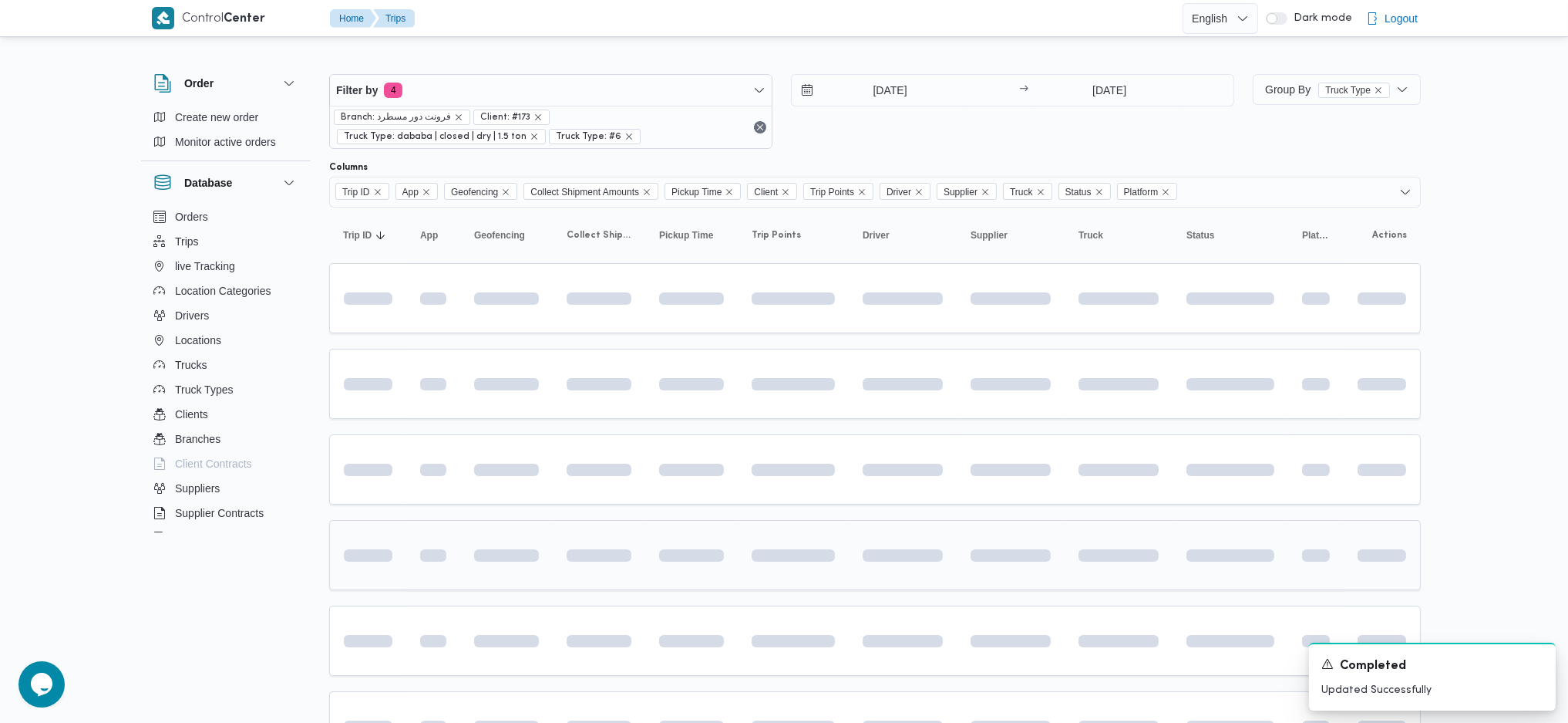
scroll to position [171, 0]
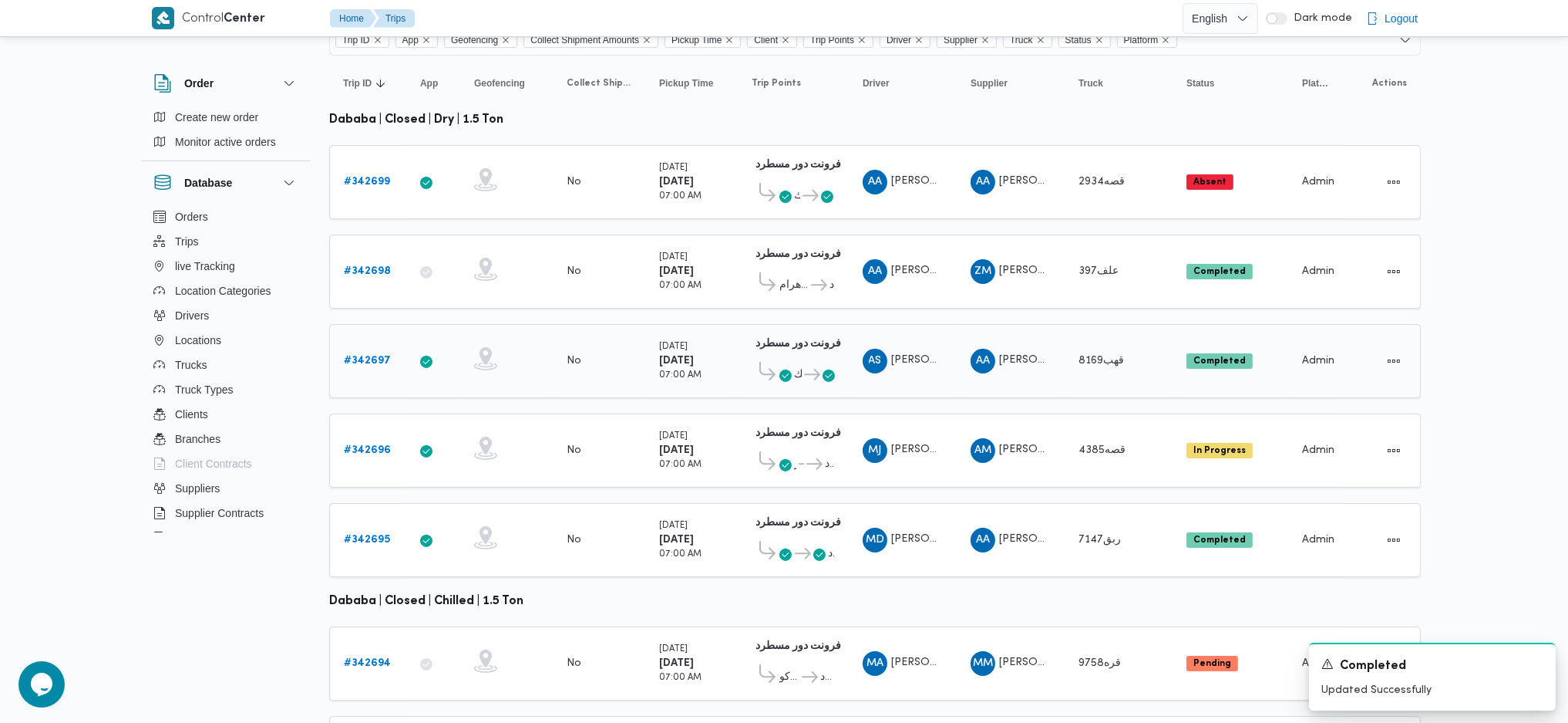
click at [363, 346] on div "# 342697" at bounding box center [368, 361] width 61 height 31
click at [371, 356] on b "# 342697" at bounding box center [367, 360] width 47 height 10
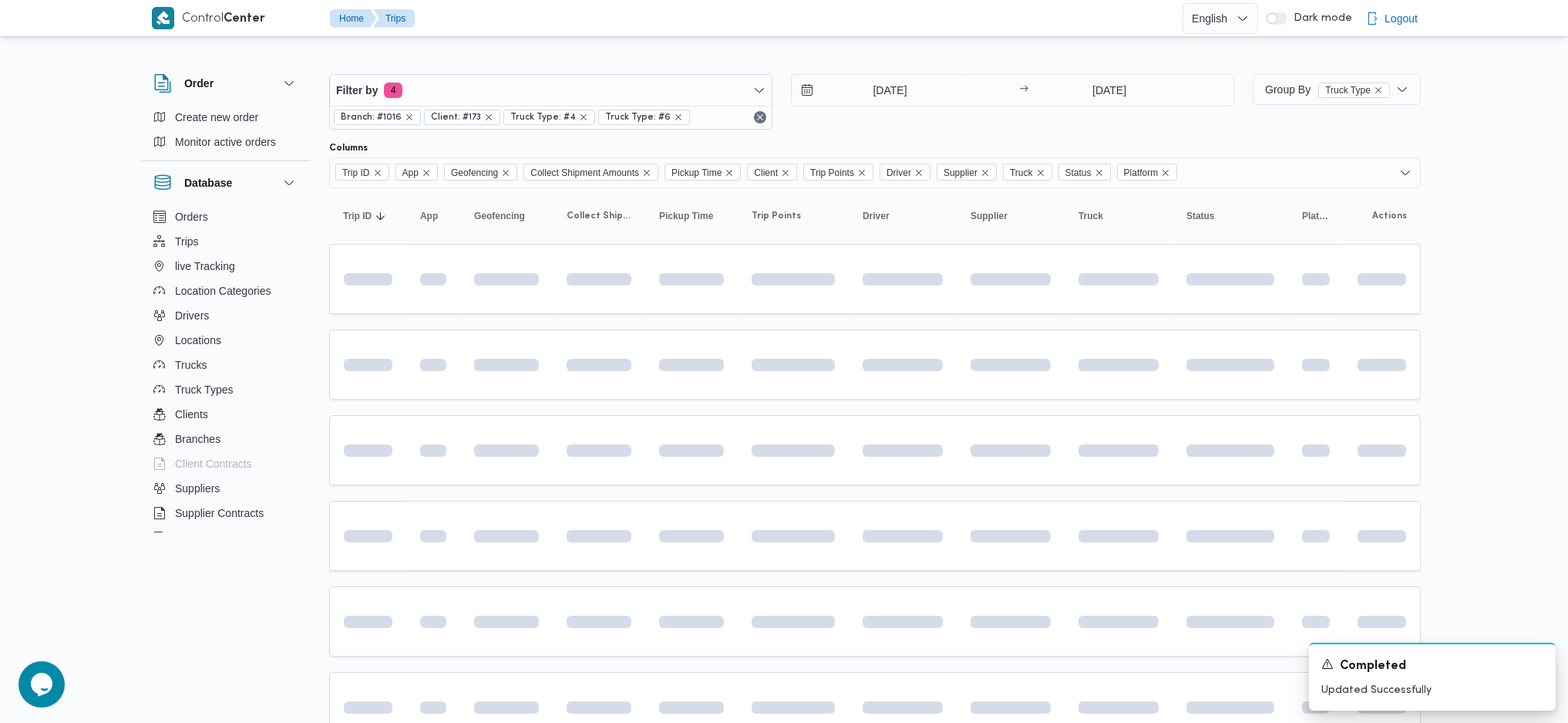
scroll to position [171, 0]
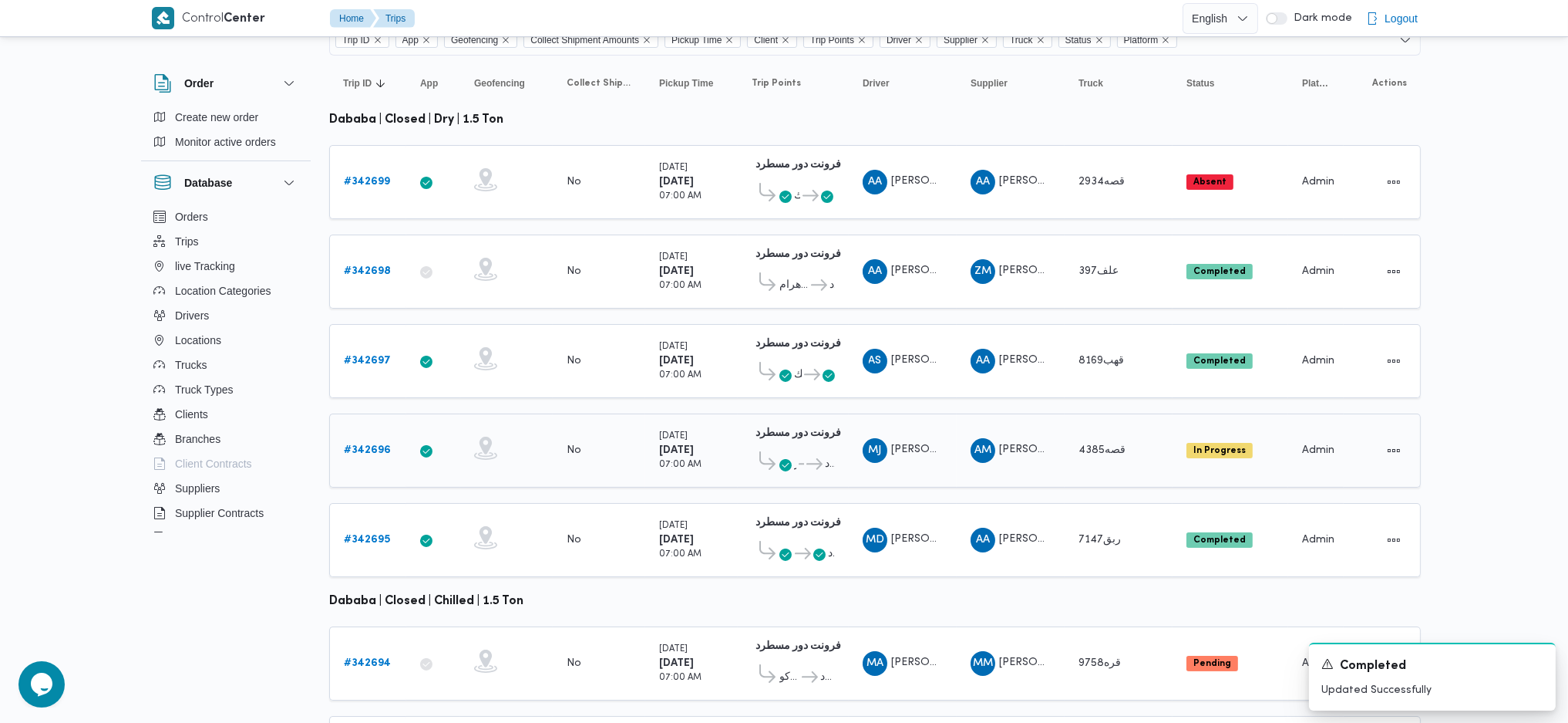
click at [374, 445] on b "# 342696" at bounding box center [367, 450] width 47 height 10
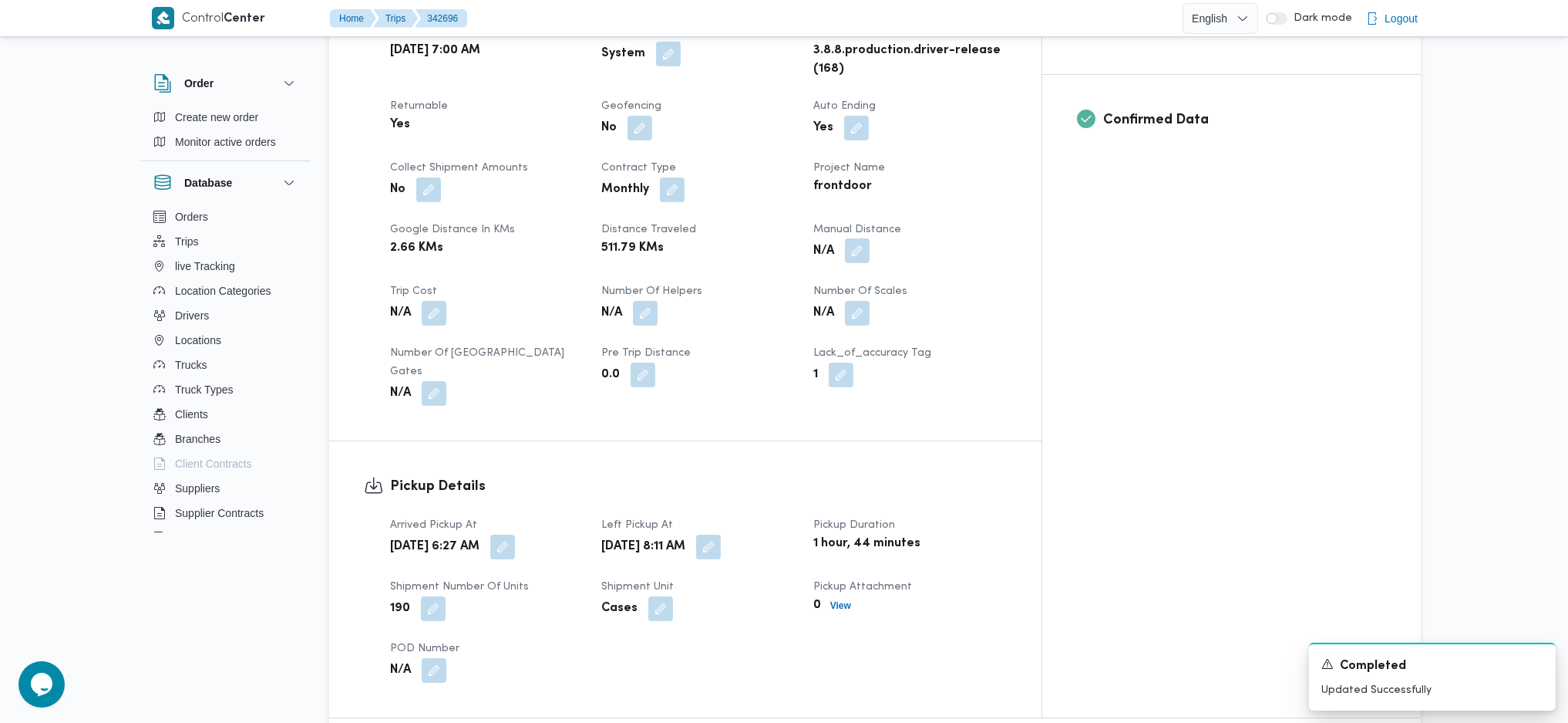
click at [870, 238] on button "button" at bounding box center [857, 250] width 24 height 24
click at [872, 301] on input "Manual Distance" at bounding box center [886, 288] width 153 height 31
type input "96"
click at [997, 283] on span "Save" at bounding box center [1009, 280] width 24 height 19
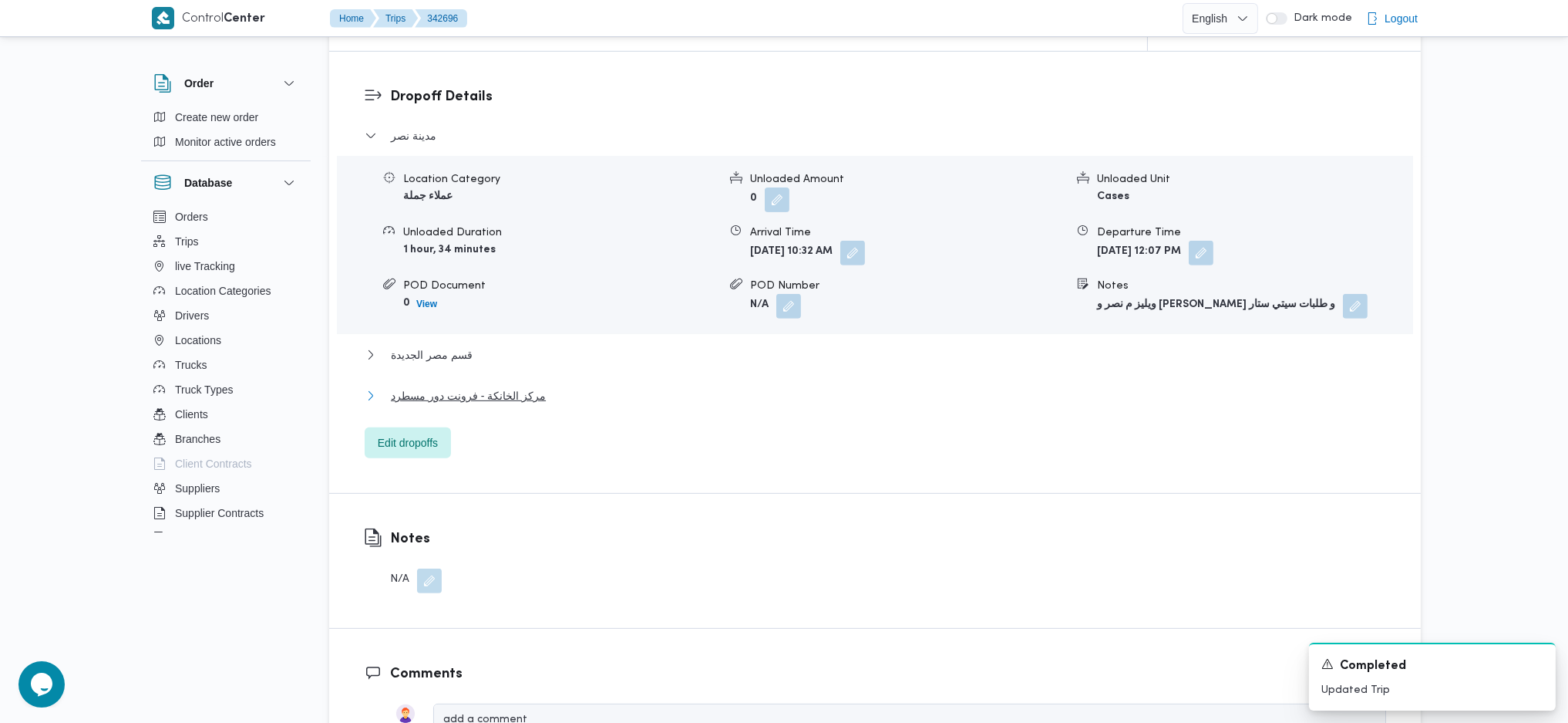
click at [510, 386] on span "مركز الخانكة - فرونت دور مسطرد" at bounding box center [468, 395] width 155 height 19
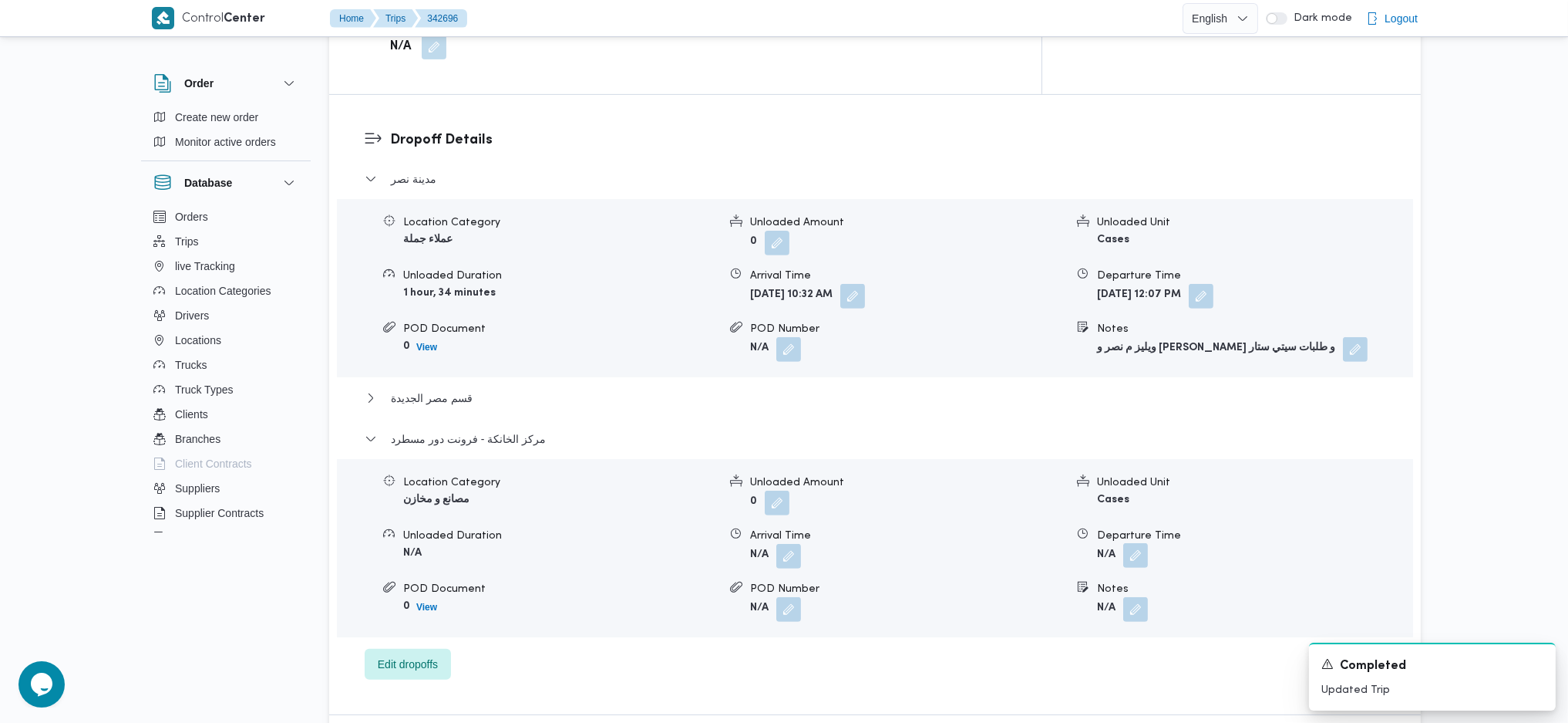
click at [1130, 543] on button "button" at bounding box center [1135, 555] width 24 height 24
click at [1091, 553] on div "Departure Time" at bounding box center [1094, 550] width 175 height 13
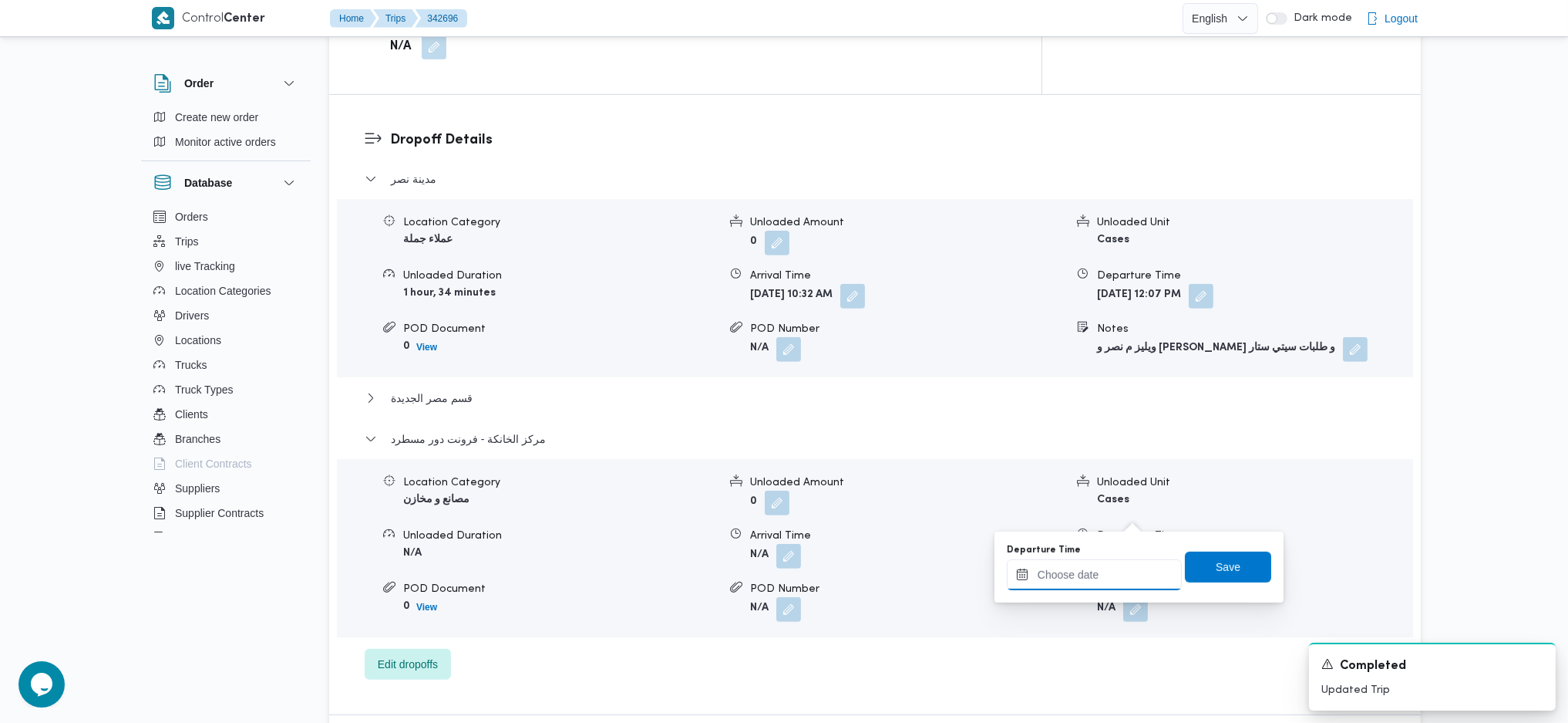
click at [1093, 564] on input "Departure Time" at bounding box center [1094, 574] width 175 height 31
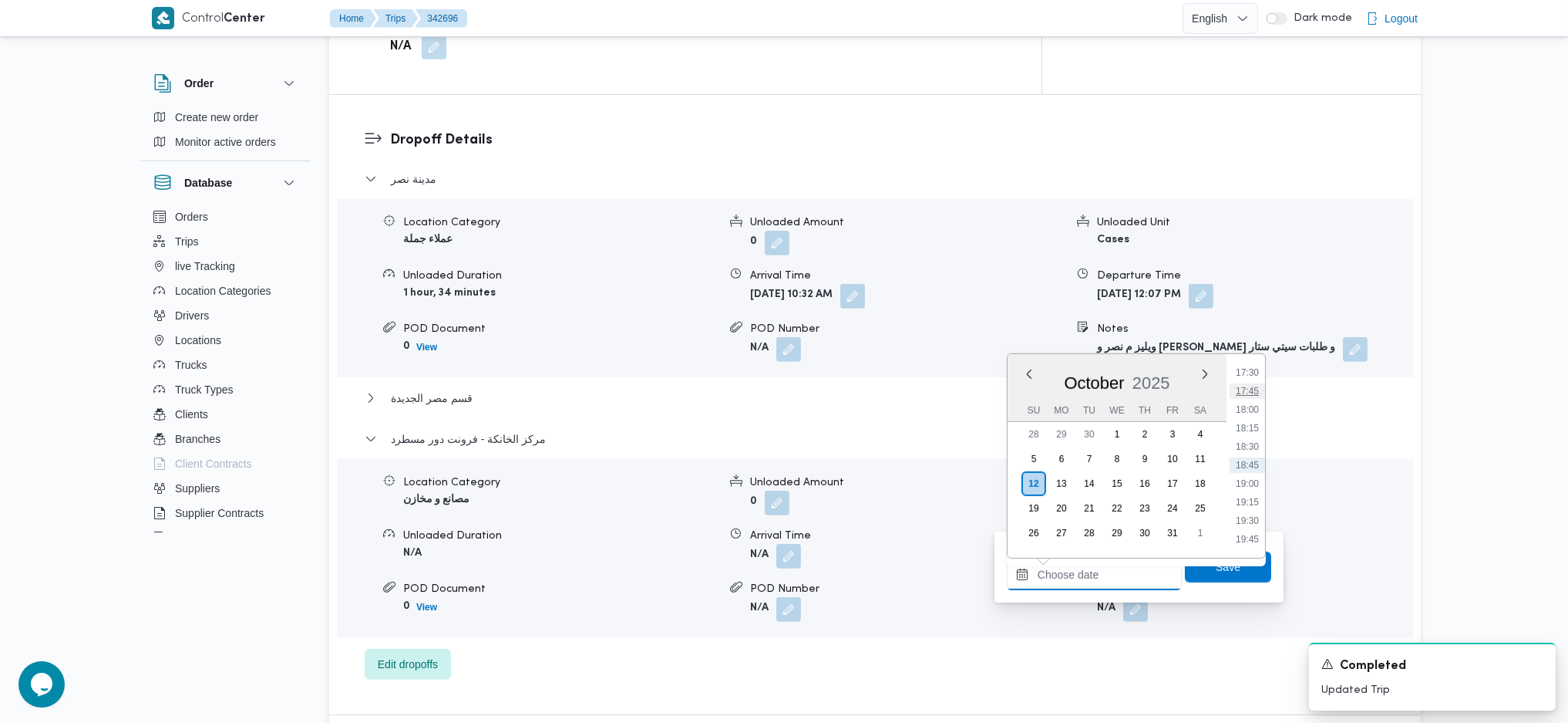
scroll to position [1091, 0]
click at [1248, 413] on li "15:15" at bounding box center [1247, 412] width 35 height 15
type input "12/10/2025 15:15"
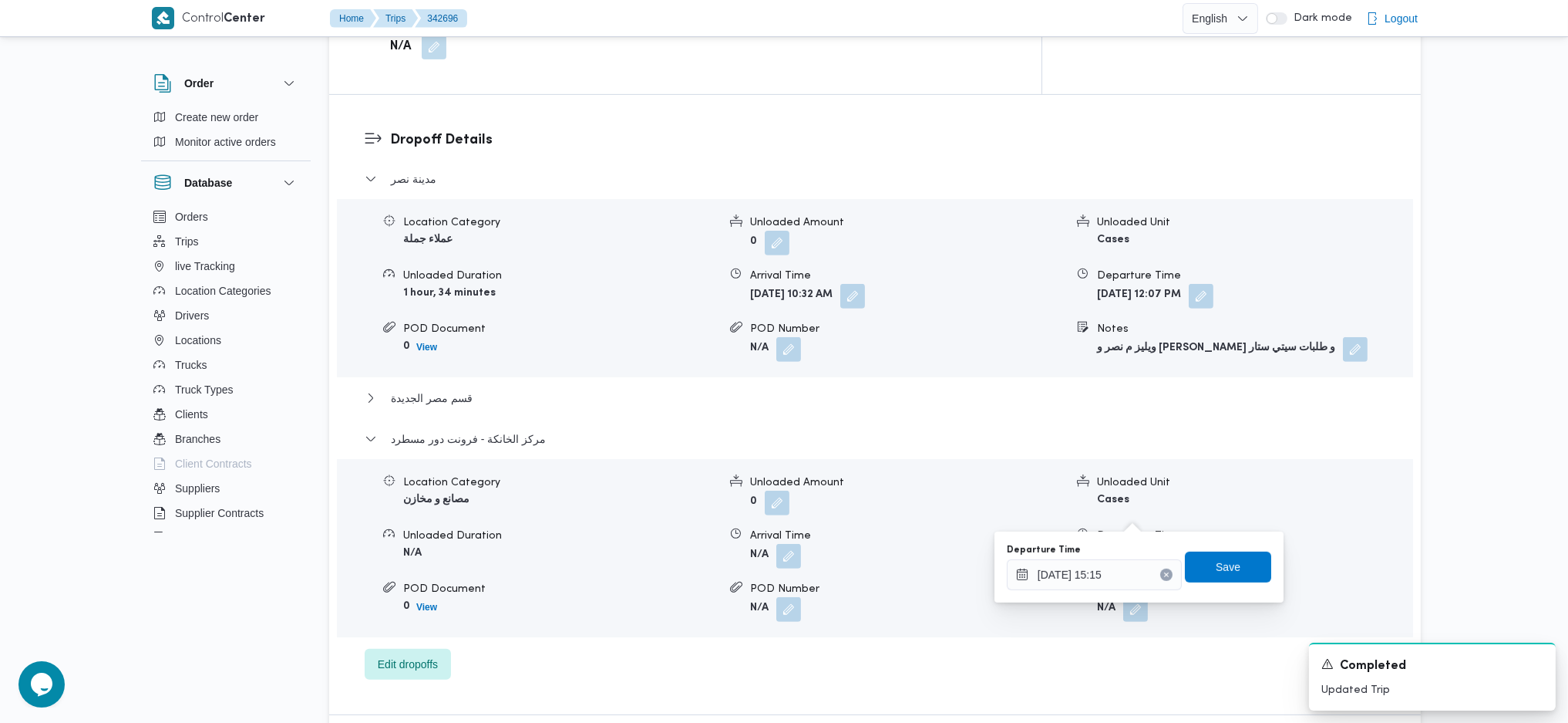
click at [1211, 586] on div "Departure Time 12/10/2025 15:15 Save" at bounding box center [1139, 567] width 268 height 50
click at [1221, 572] on span "Save" at bounding box center [1228, 566] width 24 height 19
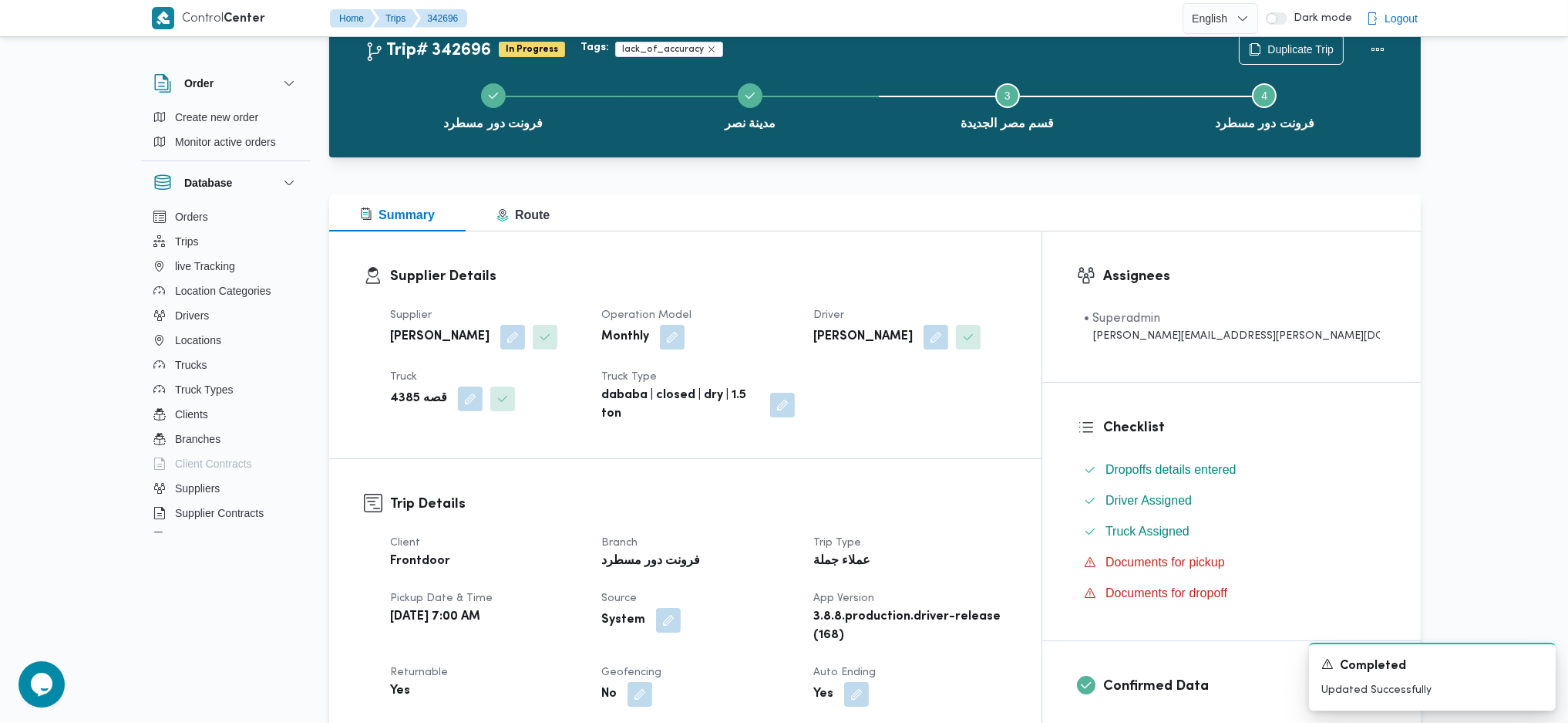
scroll to position [0, 0]
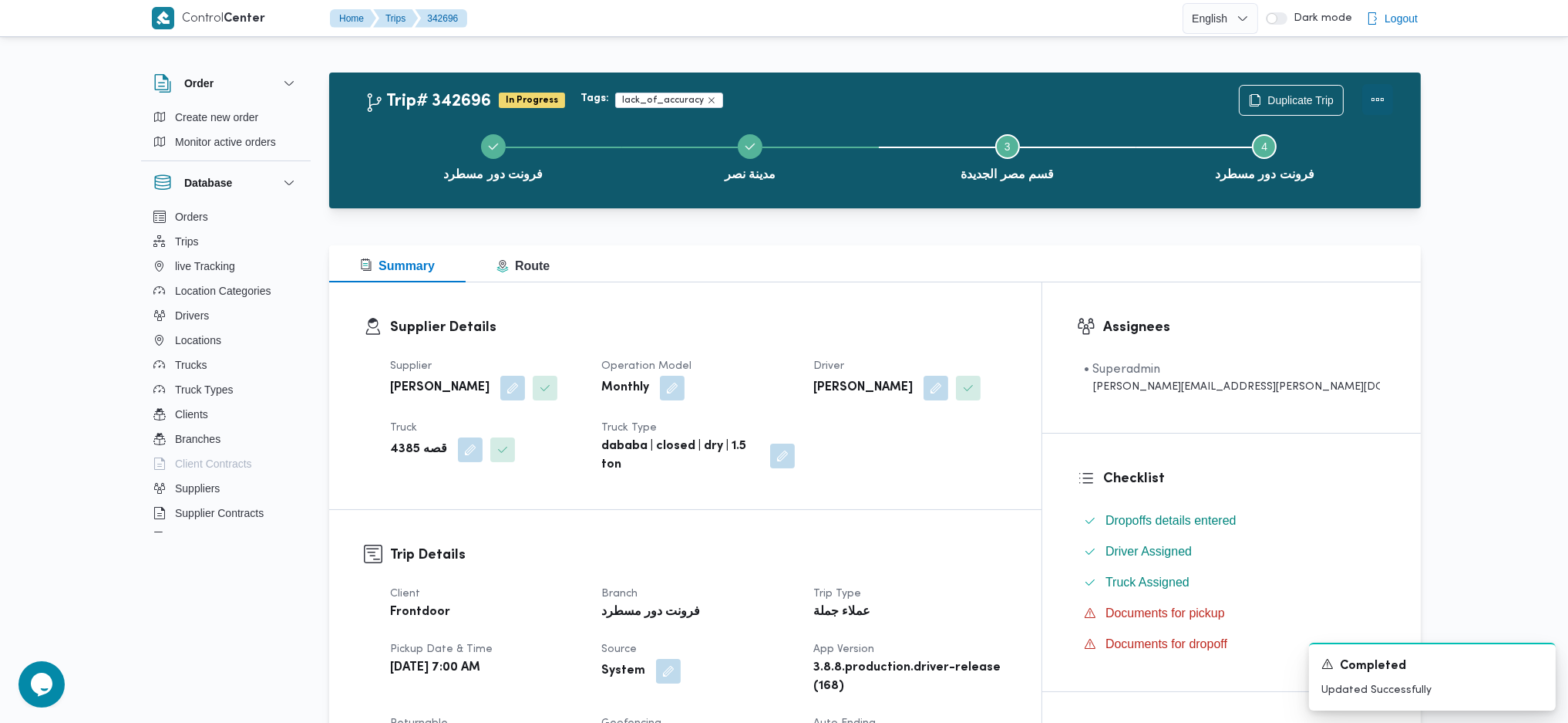
click at [1370, 109] on button "Actions" at bounding box center [1378, 99] width 31 height 31
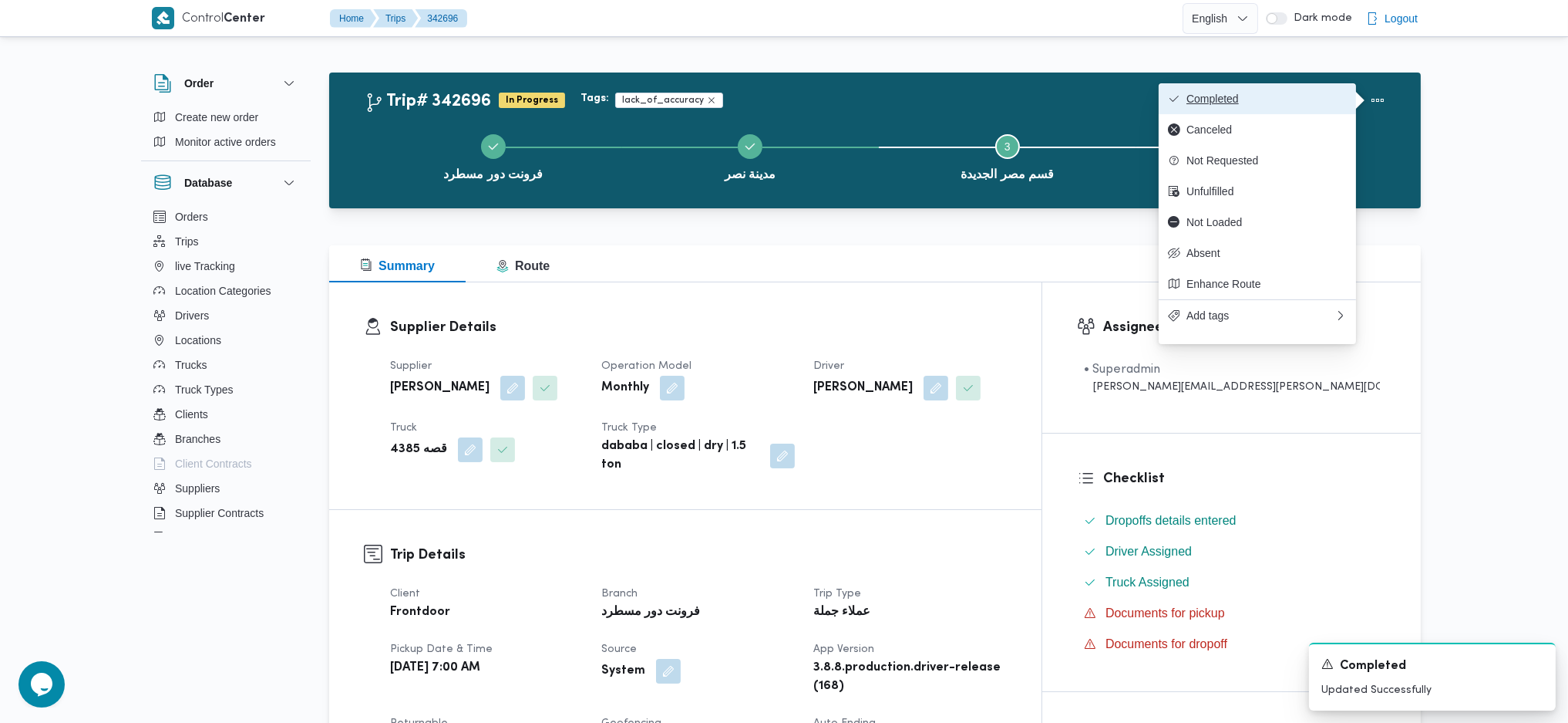
click at [1299, 104] on span "Completed" at bounding box center [1267, 99] width 161 height 13
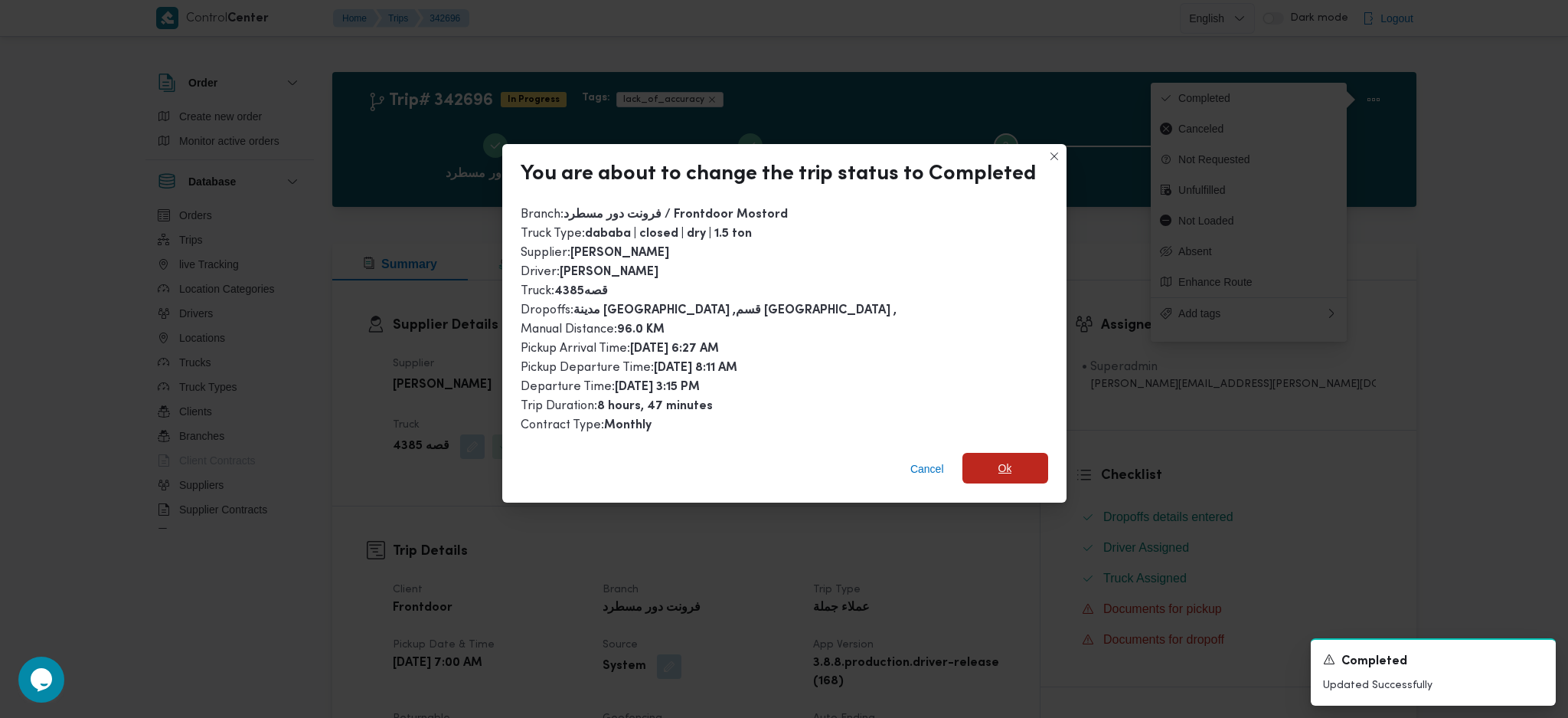
click at [994, 474] on span "Ok" at bounding box center [1005, 468] width 86 height 30
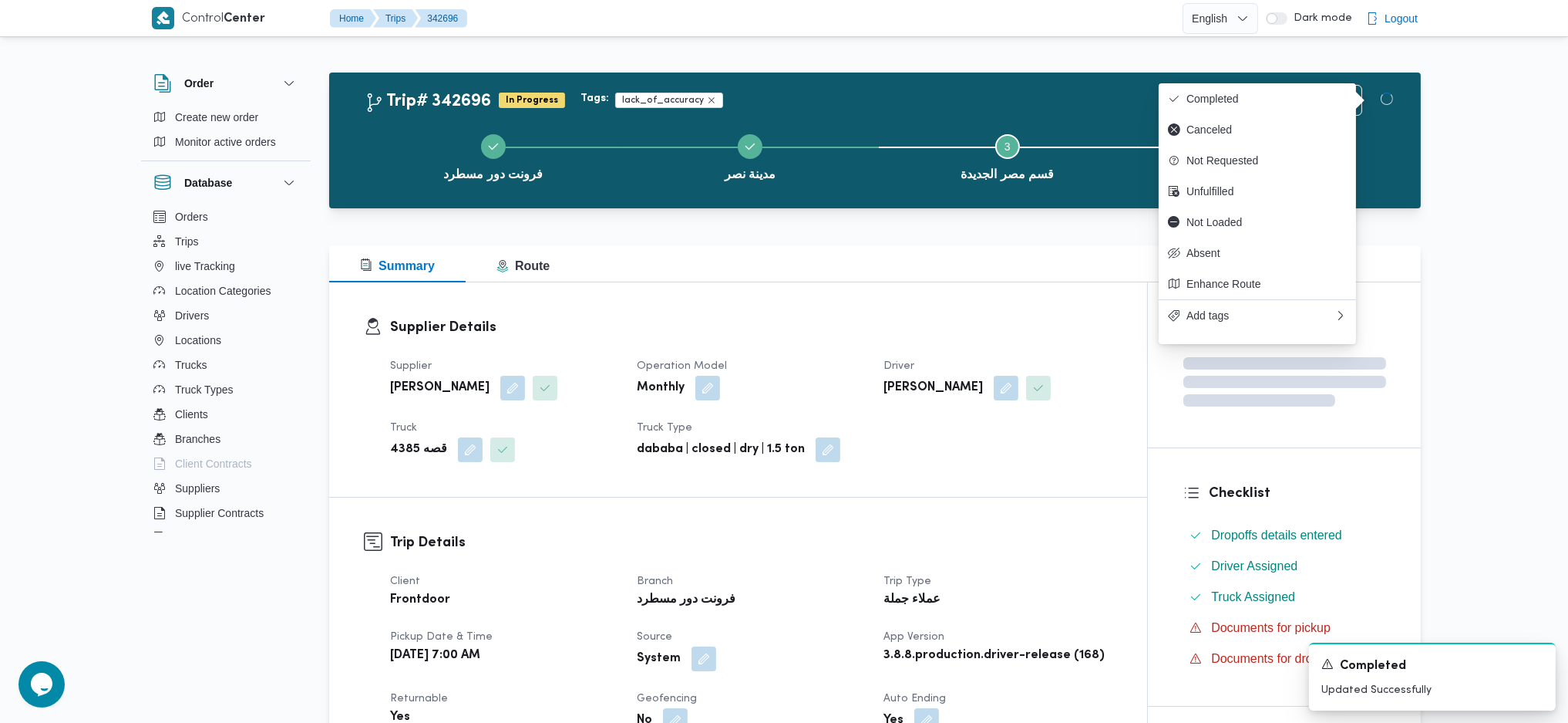
click at [1022, 543] on h3 "Trip Details" at bounding box center [751, 542] width 723 height 21
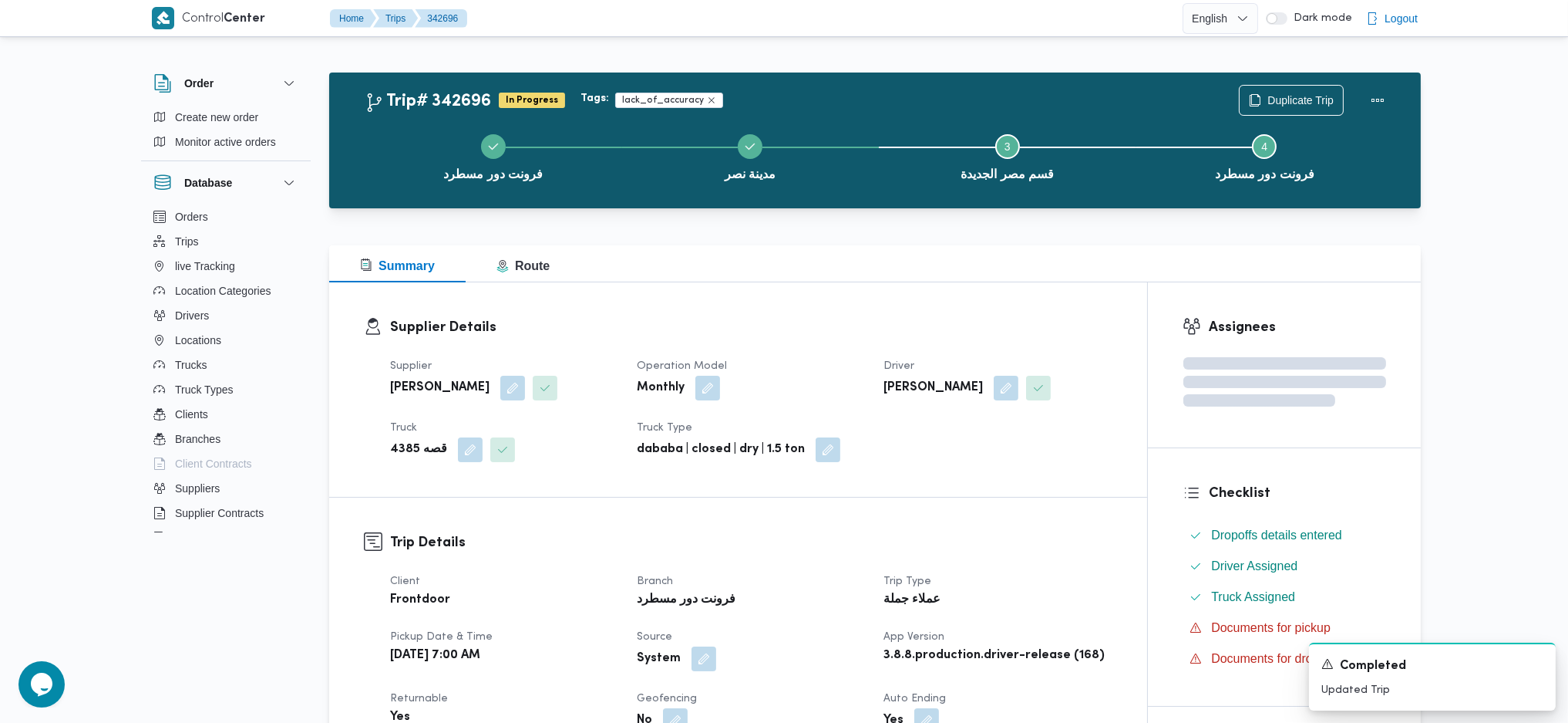
click at [879, 259] on div "Summary Route" at bounding box center [875, 264] width 1092 height 37
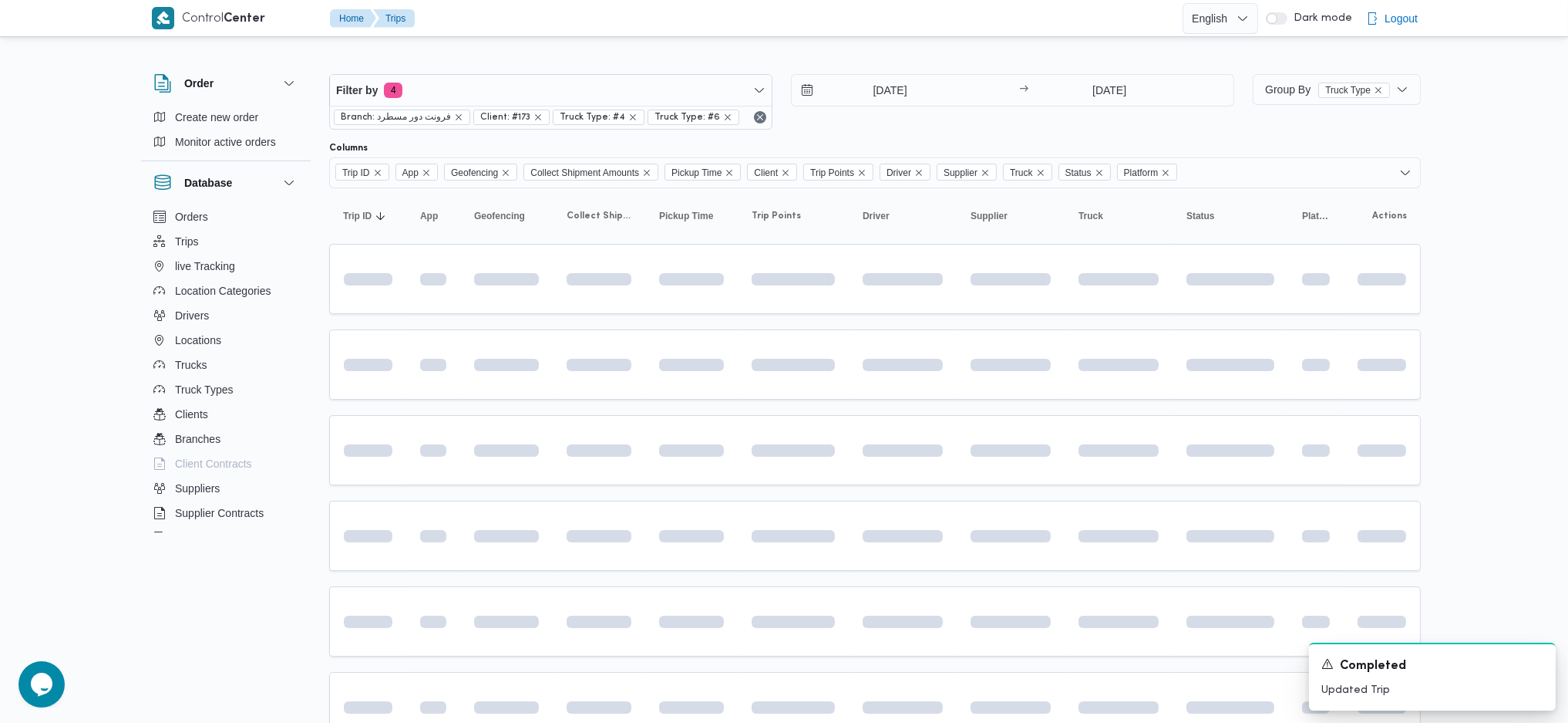
scroll to position [171, 0]
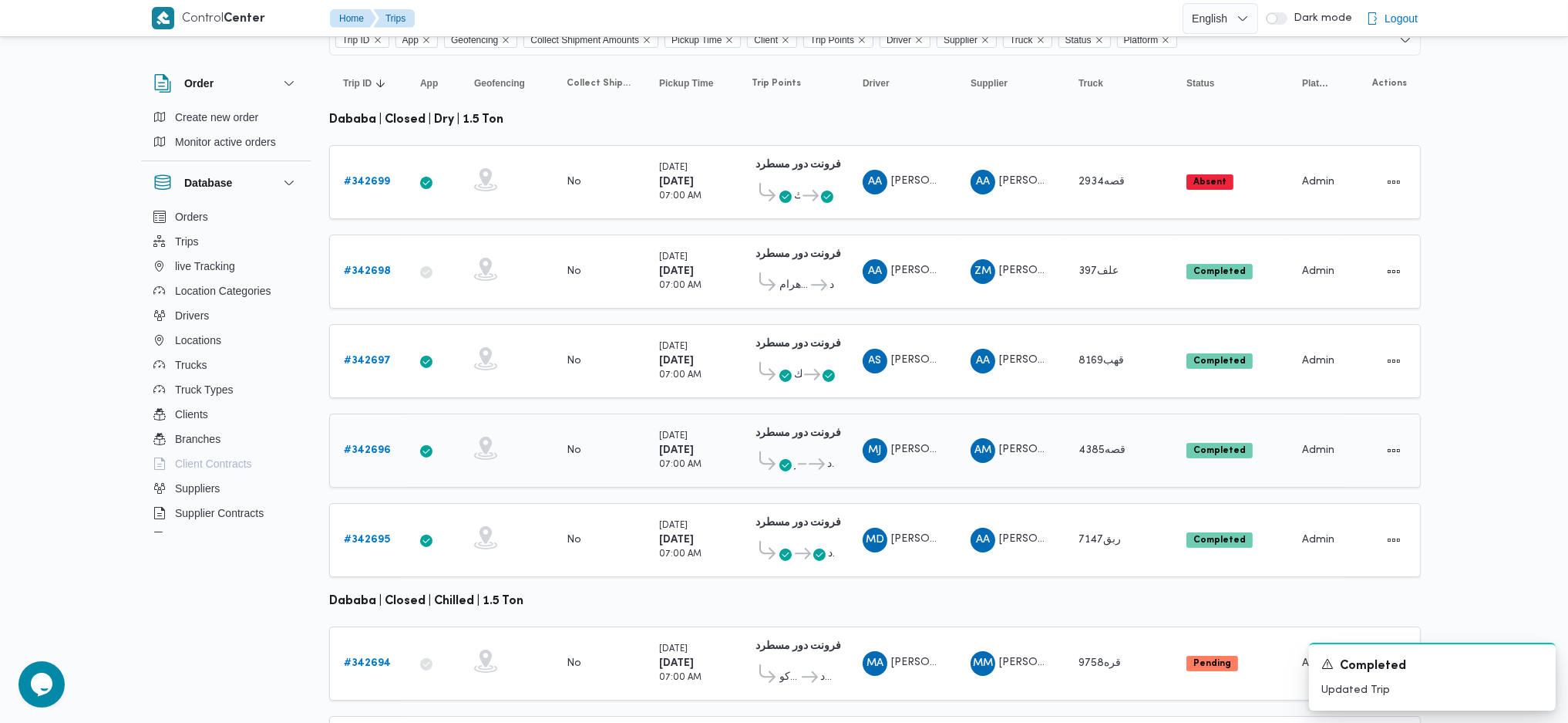
click at [809, 459] on icon at bounding box center [816, 464] width 16 height 12
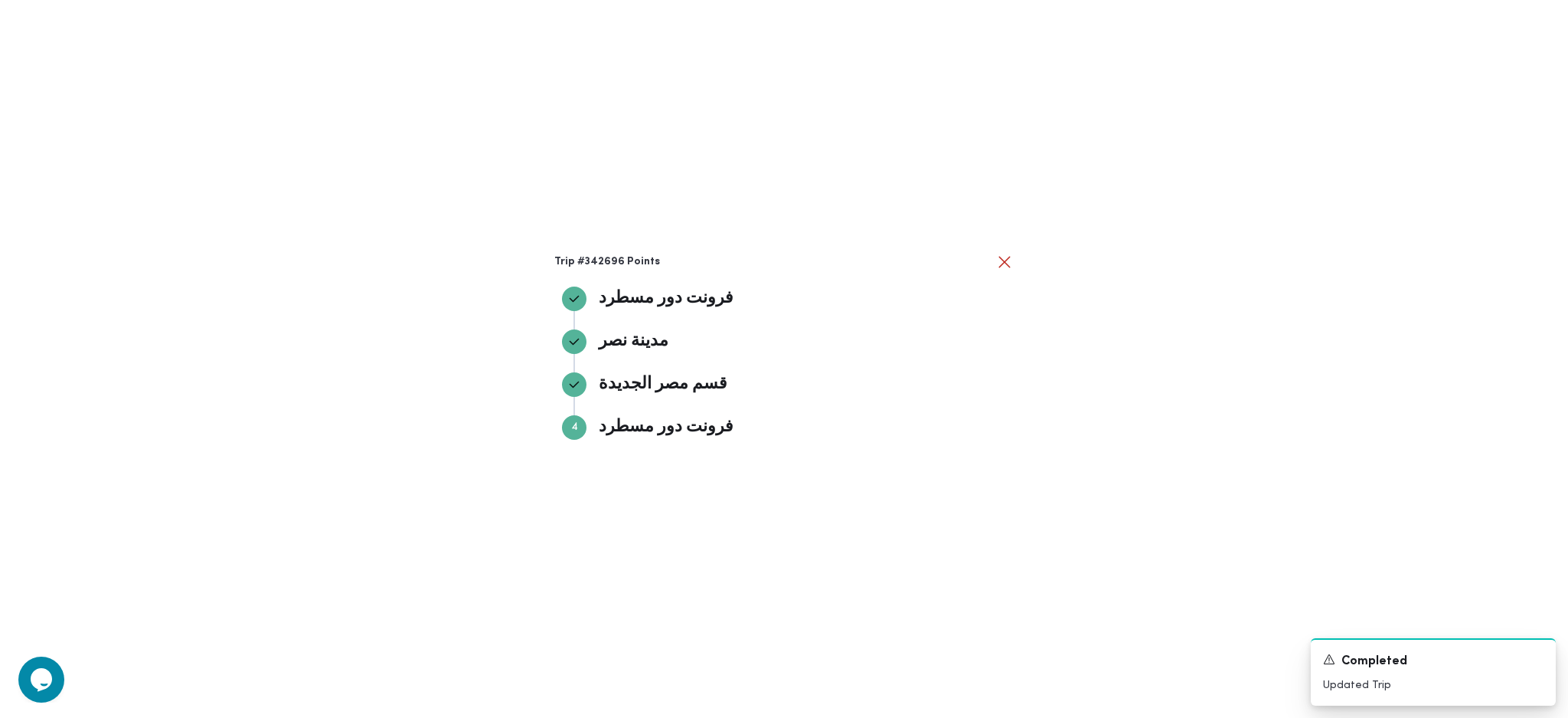
click at [1102, 466] on div "Trip #342696 Points فرونت دور مسطرد فرونت دور مسطرد مدينة نصر مدينة نصر قسم مصر…" at bounding box center [784, 359] width 1568 height 718
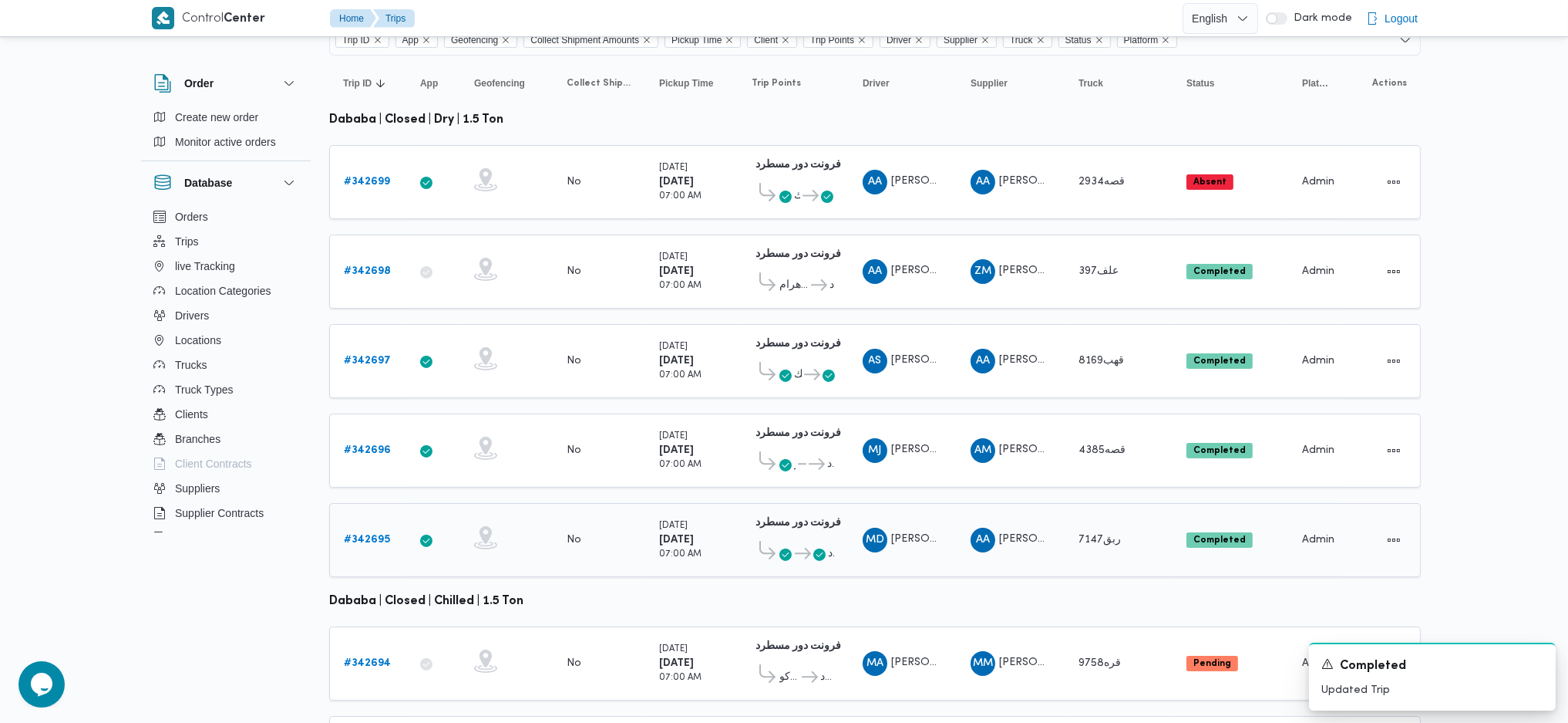
click at [366, 531] on link "# 342695" at bounding box center [366, 540] width 46 height 19
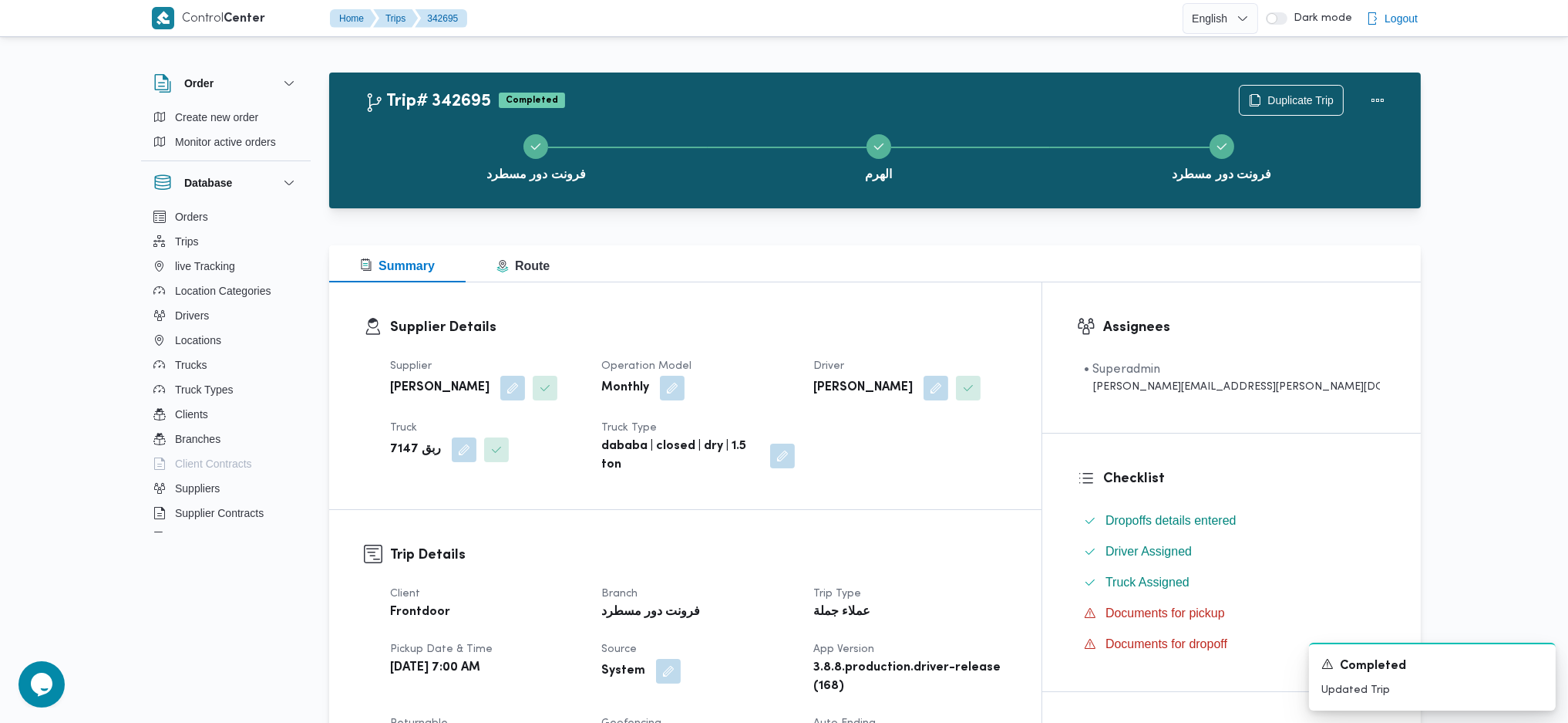
scroll to position [617, 0]
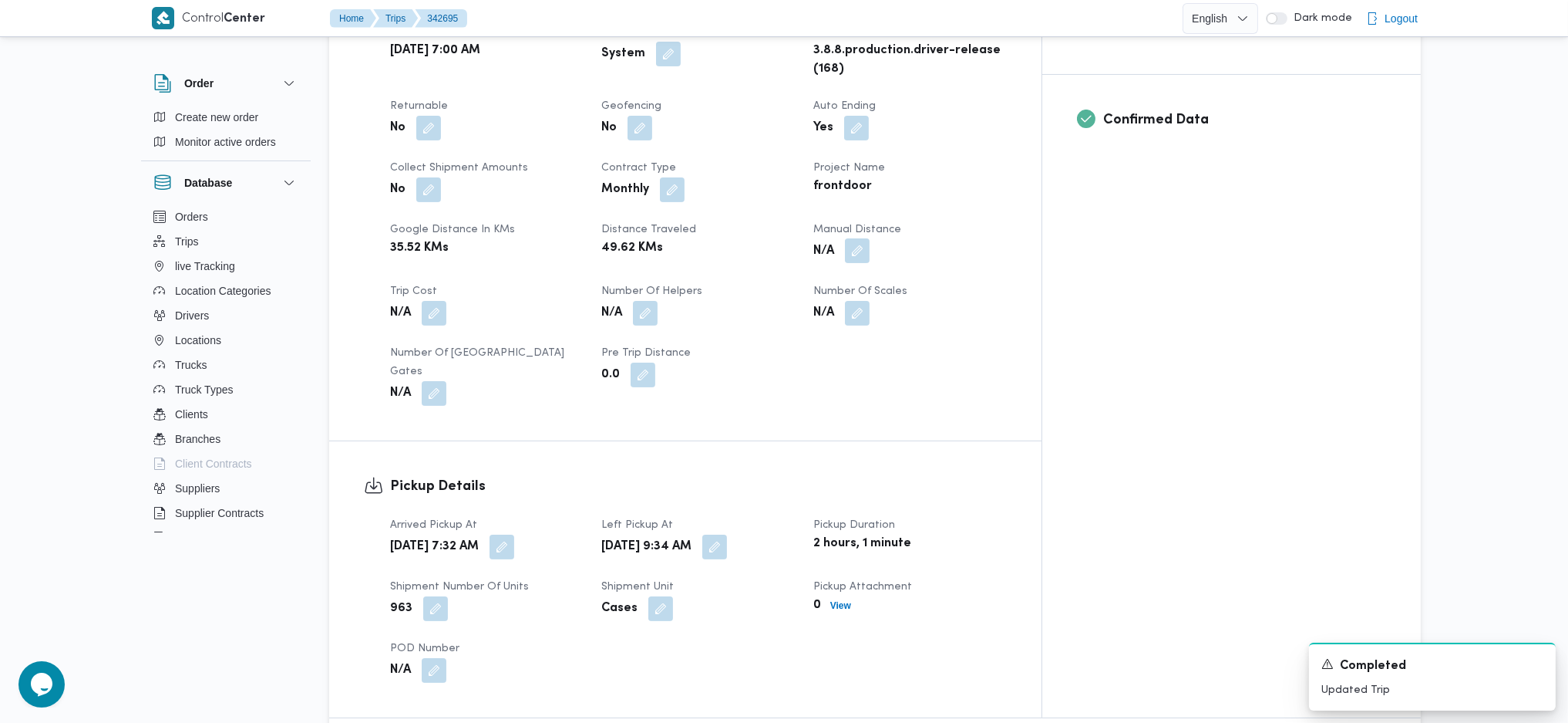
click at [870, 238] on button "button" at bounding box center [857, 250] width 24 height 24
click at [895, 265] on div "Manual Distance" at bounding box center [886, 264] width 153 height 13
click at [879, 283] on input "Manual Distance" at bounding box center [886, 288] width 153 height 31
type input "100"
click button "Save" at bounding box center [1010, 281] width 87 height 31
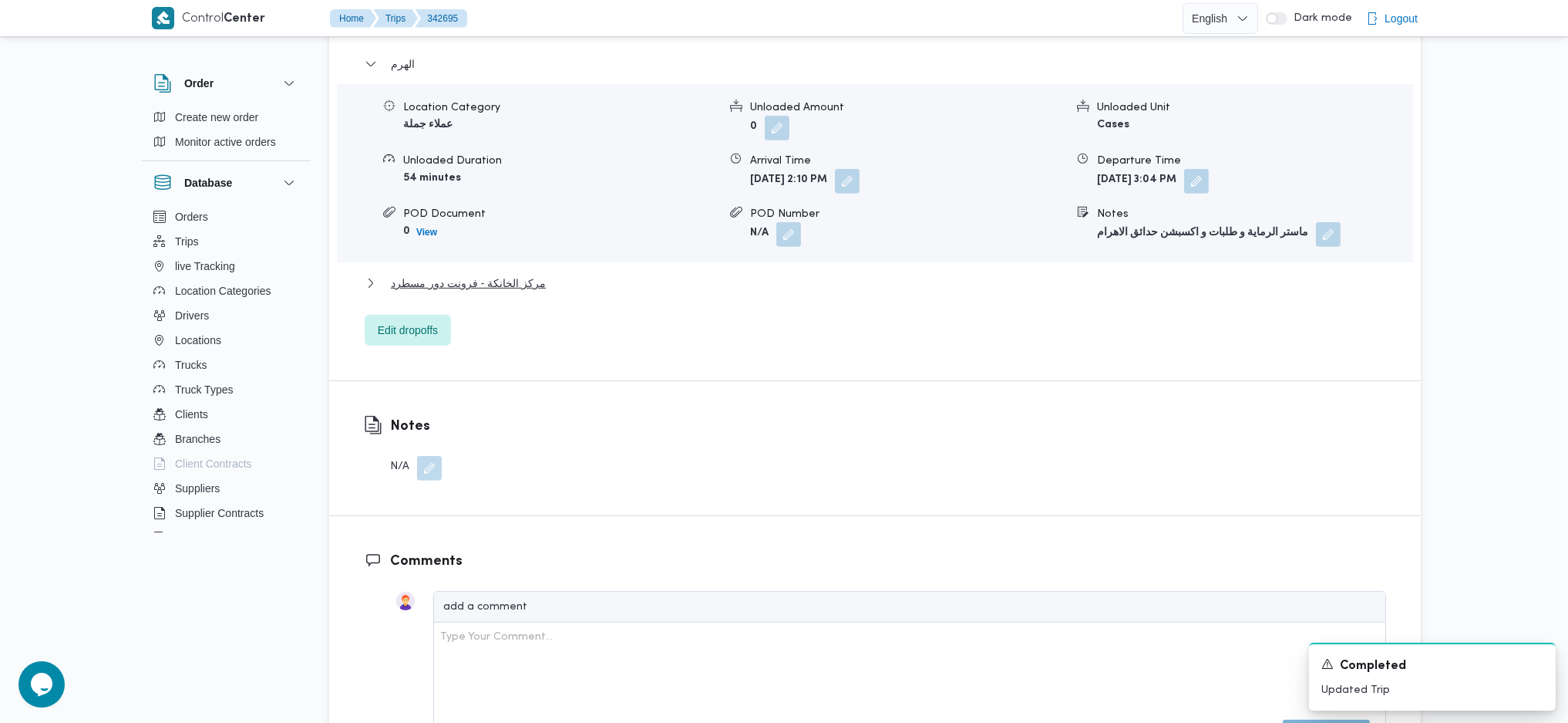
scroll to position [1337, 0]
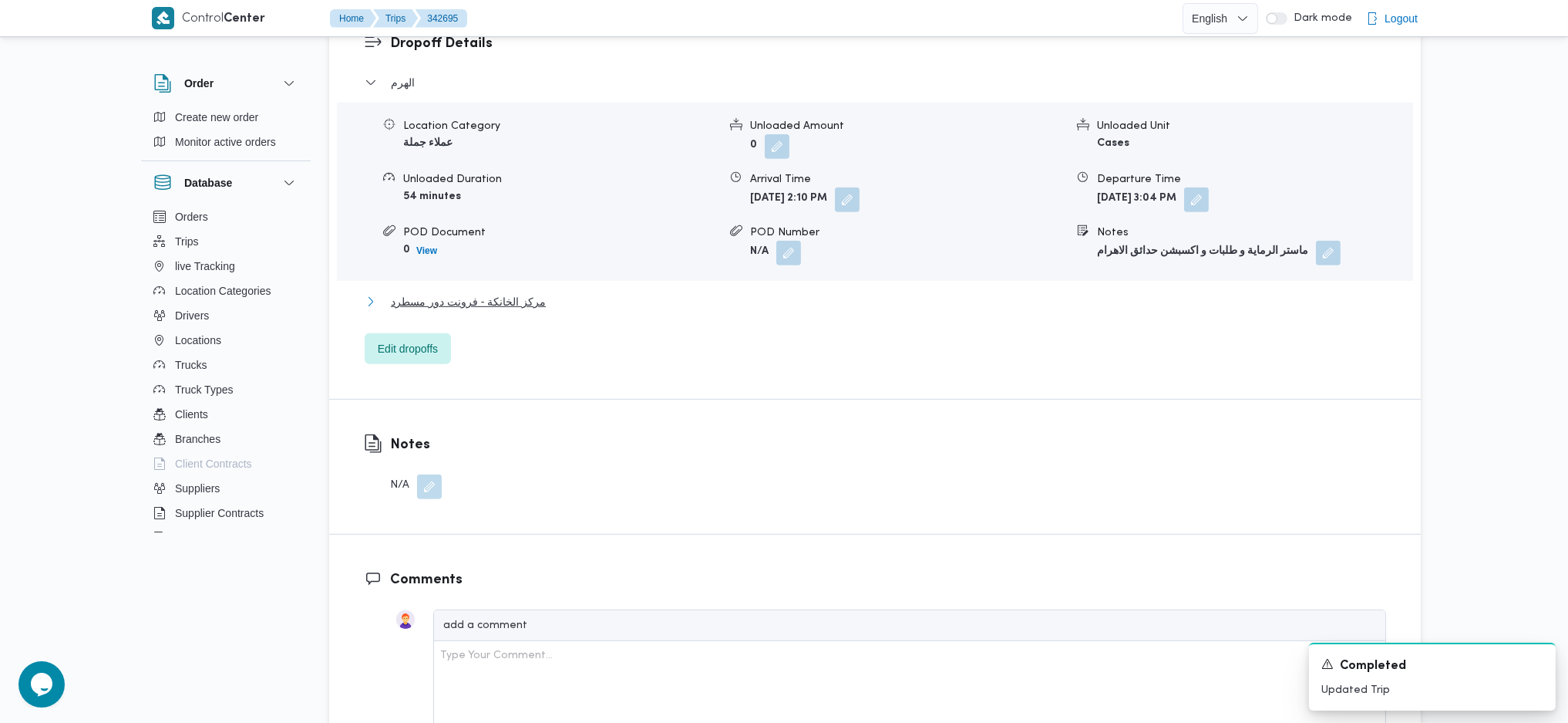
click at [527, 292] on span "مركز الخانكة - فرونت دور مسطرد" at bounding box center [468, 301] width 155 height 19
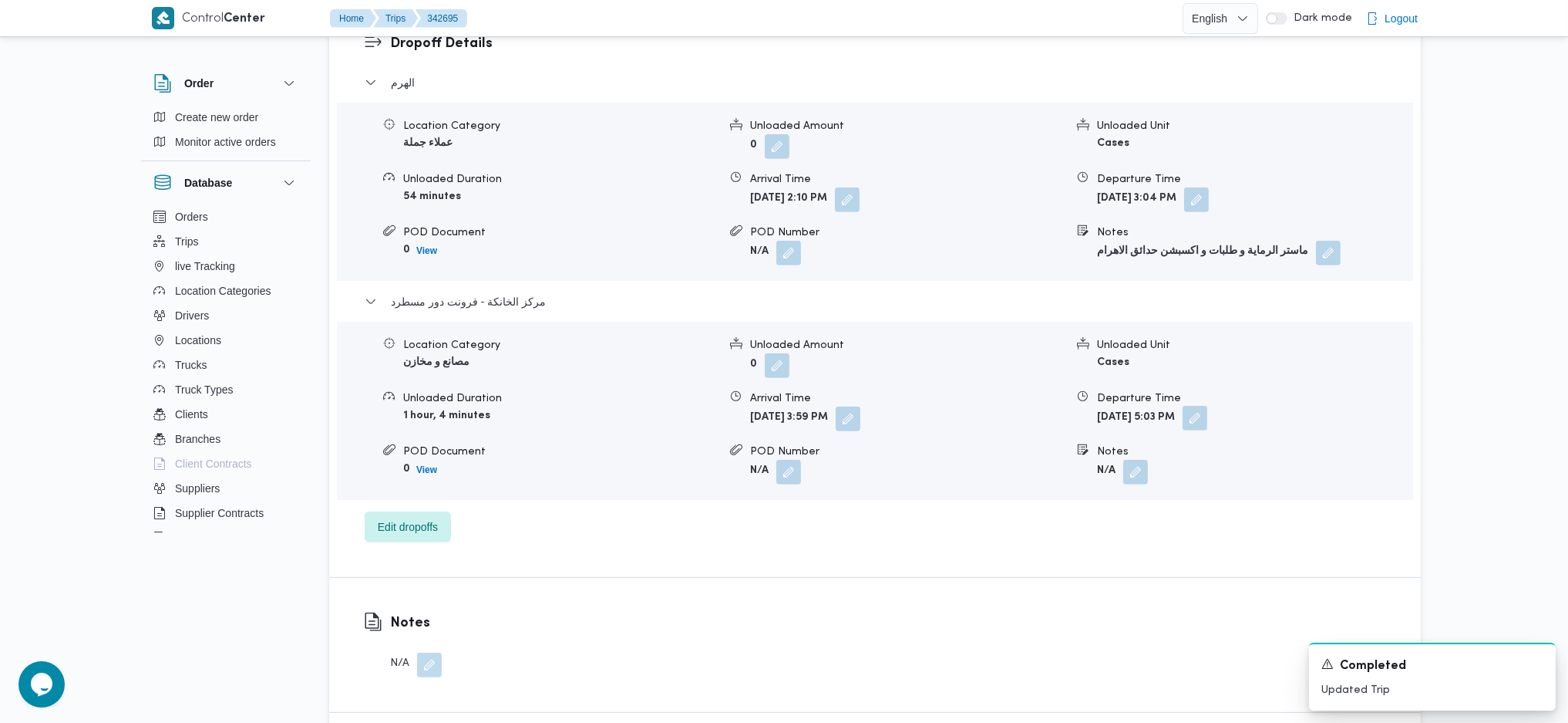
click at [1207, 405] on button "button" at bounding box center [1194, 417] width 24 height 24
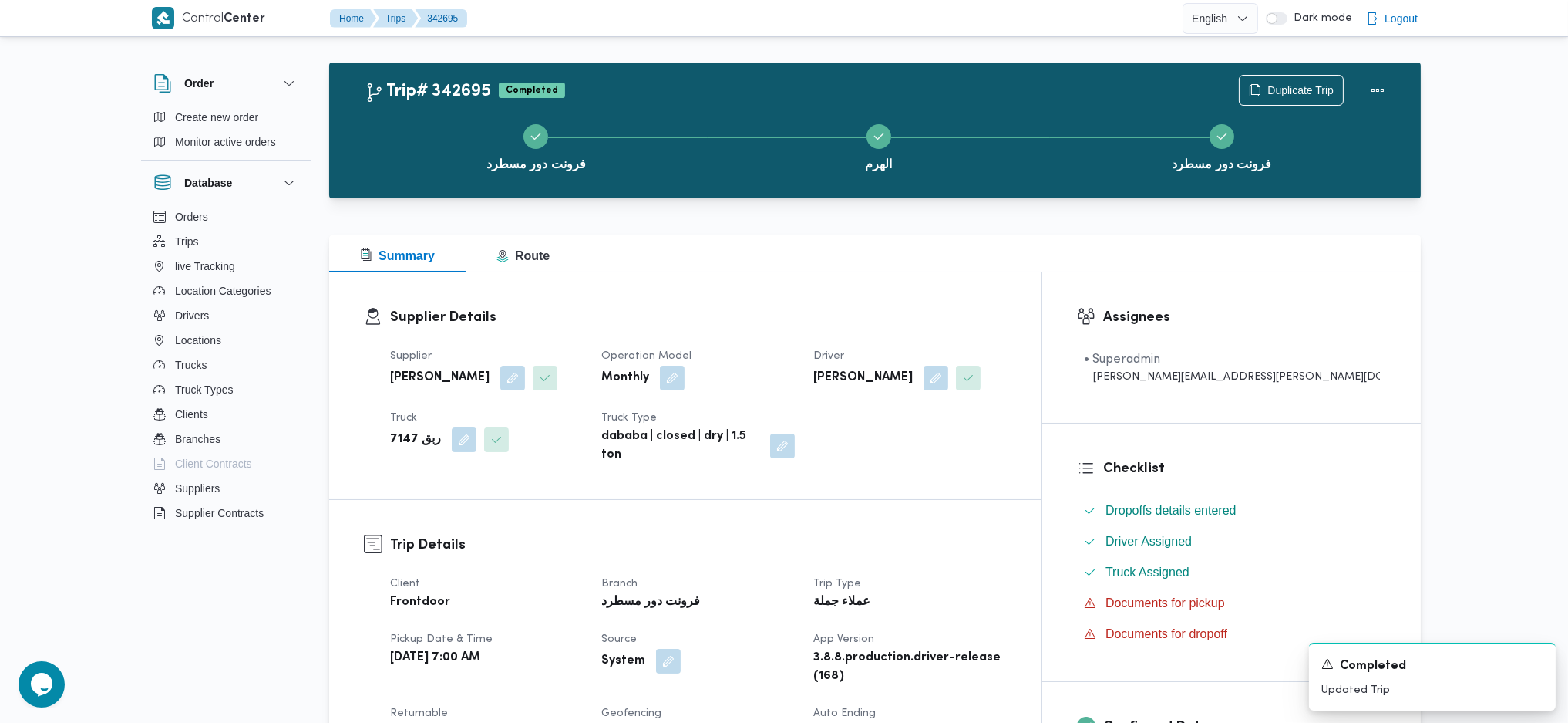
scroll to position [0, 0]
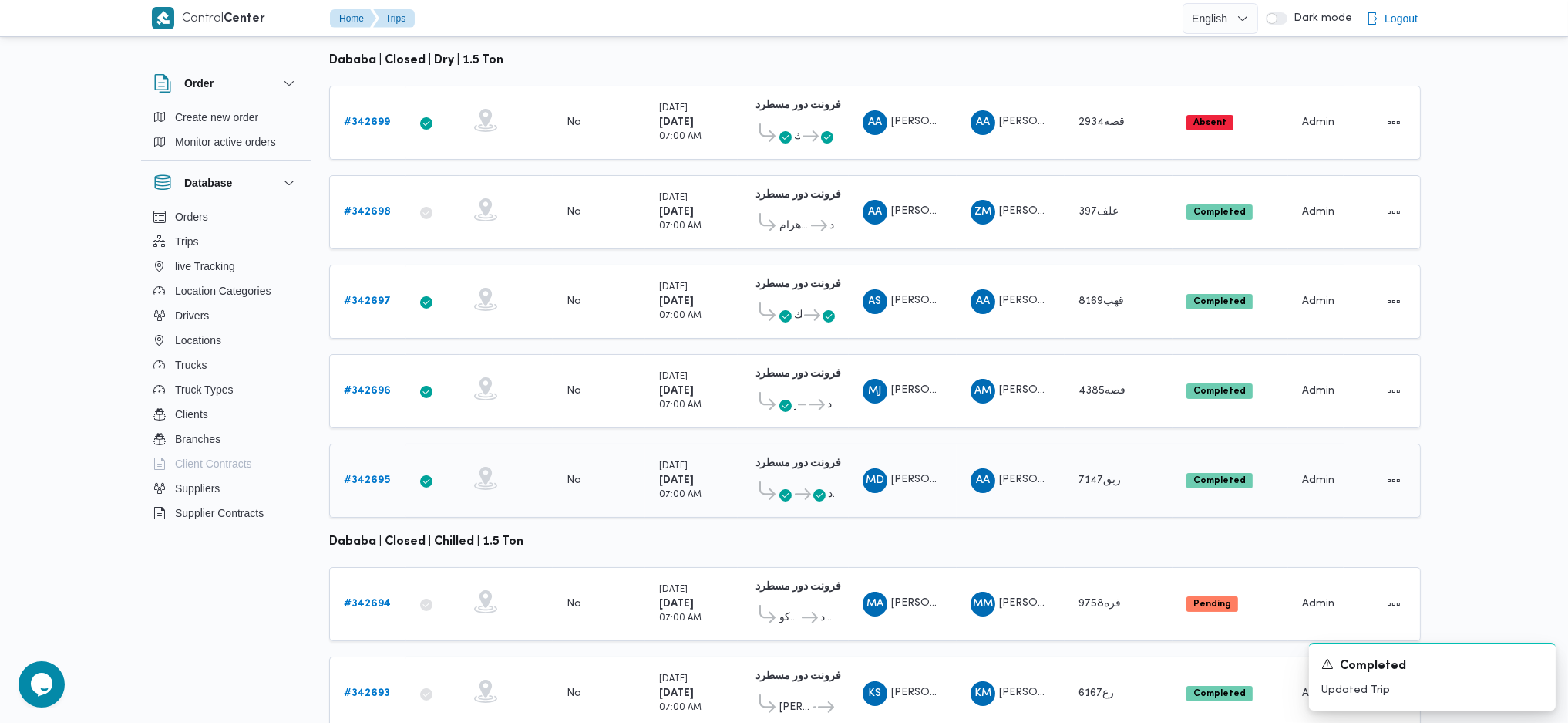
scroll to position [255, 0]
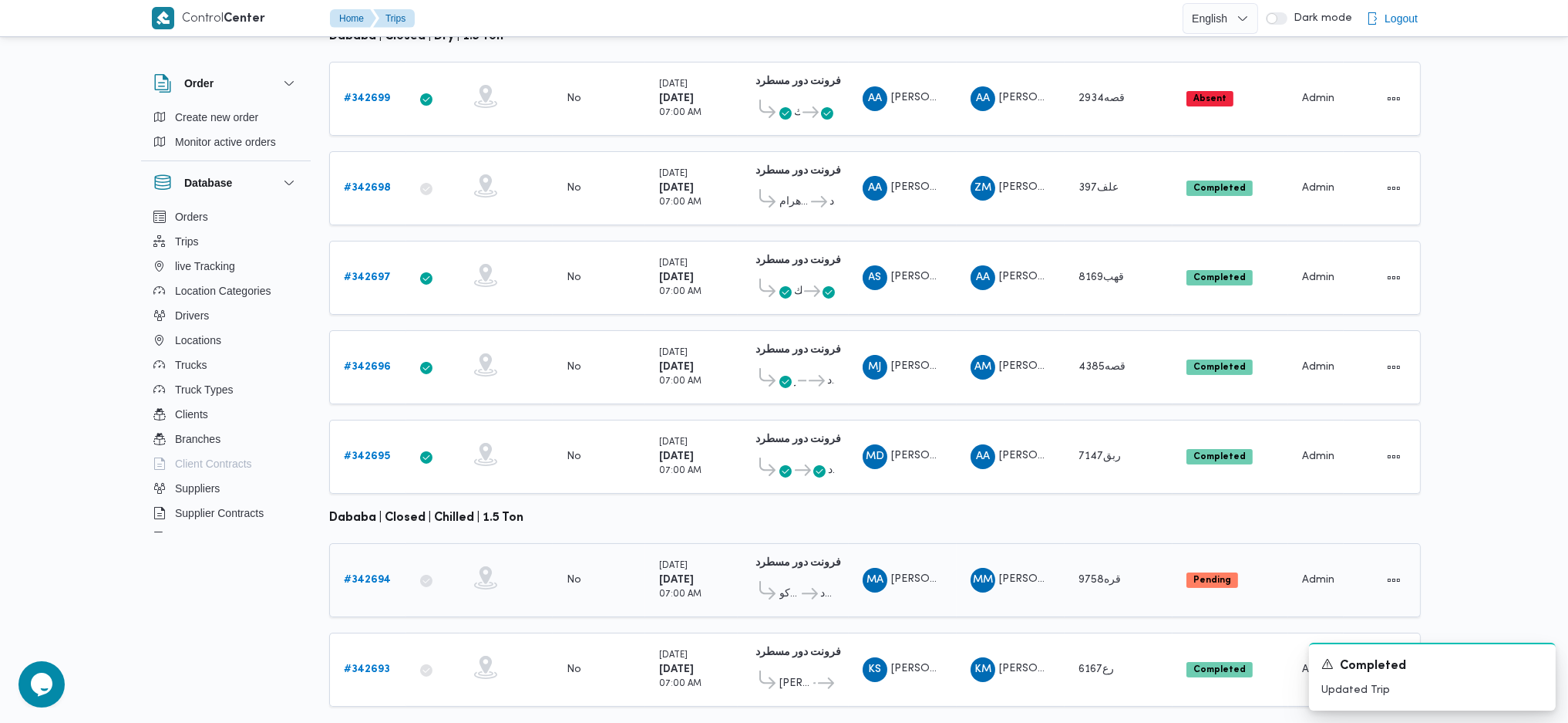
click at [371, 575] on b "# 342694" at bounding box center [367, 579] width 47 height 10
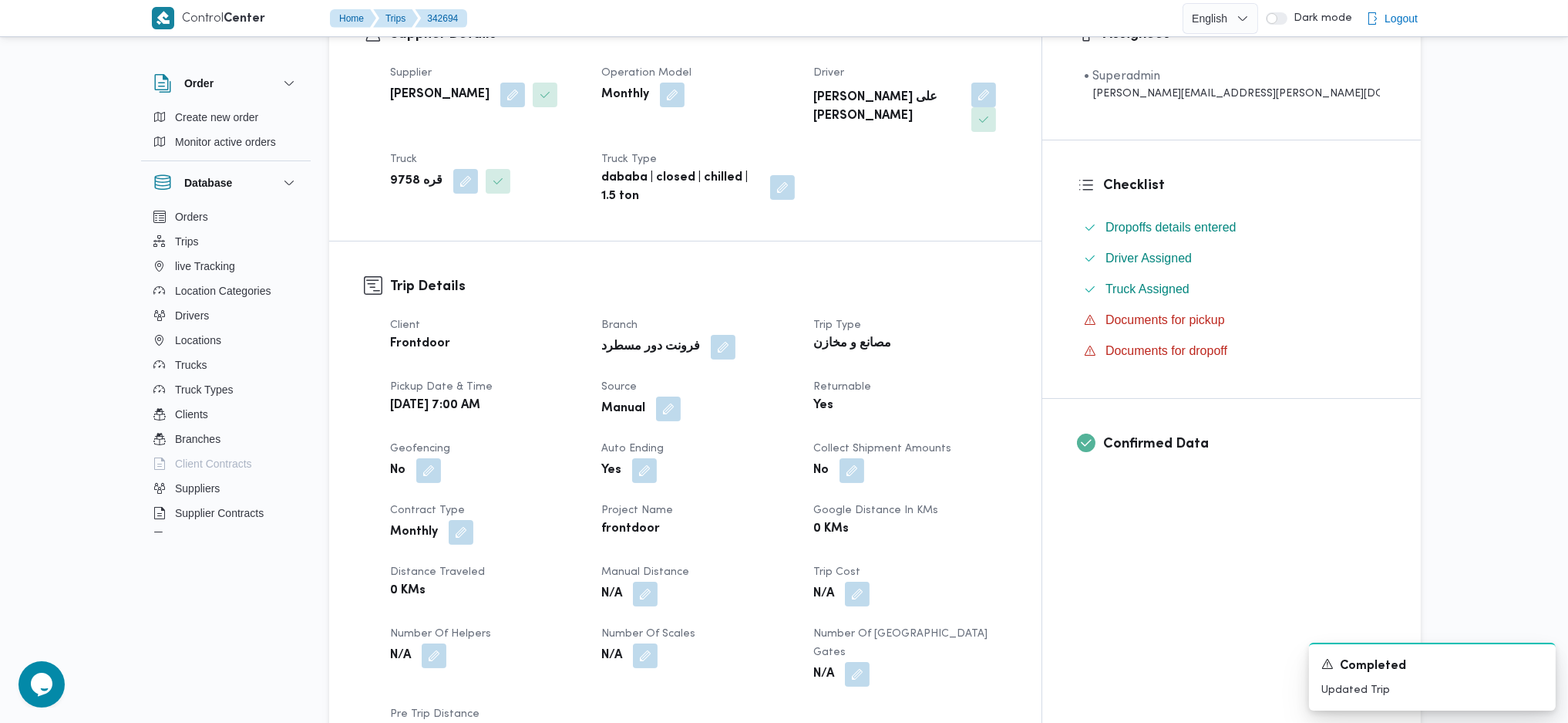
scroll to position [411, 0]
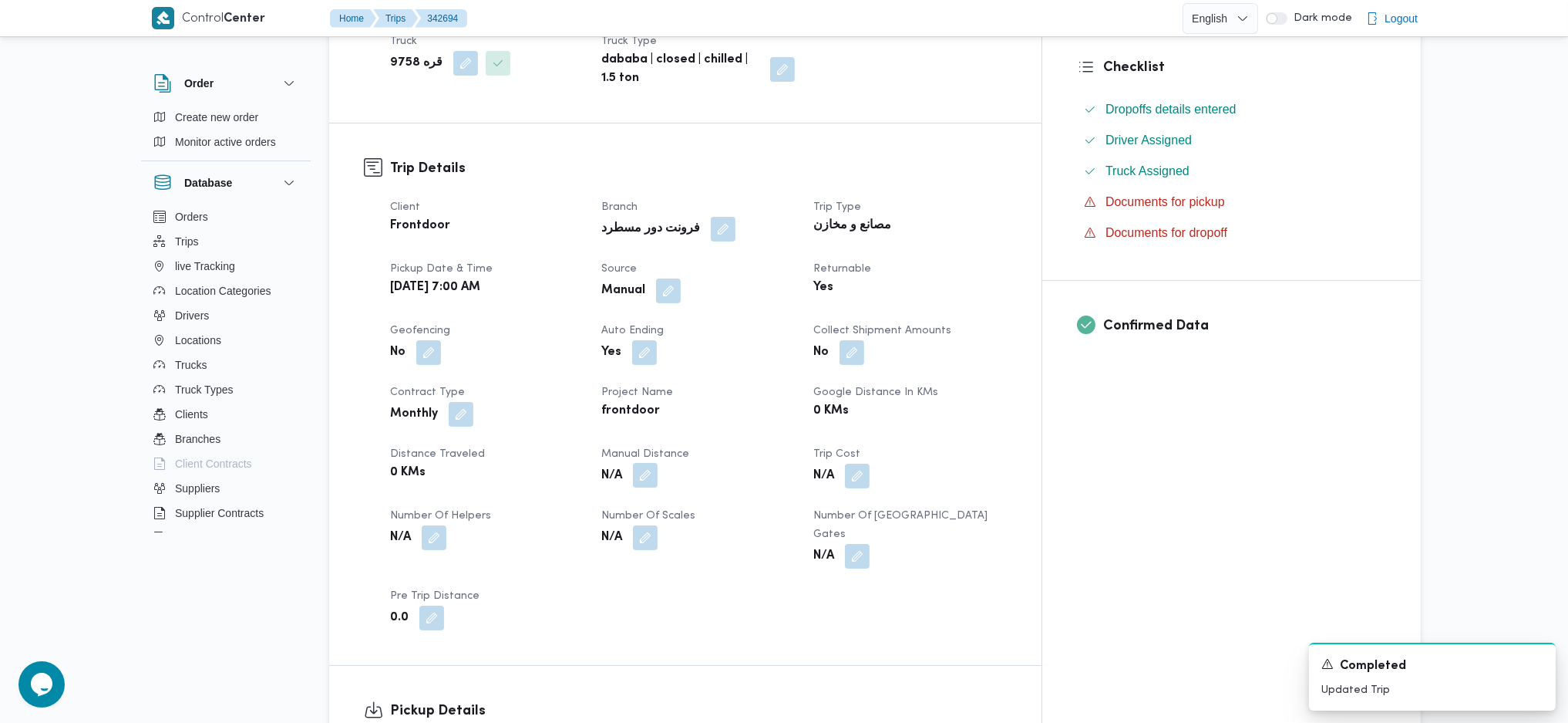
click at [658, 463] on button "button" at bounding box center [645, 475] width 24 height 24
click at [669, 458] on div at bounding box center [669, 458] width 0 height 0
click at [652, 489] on input "Manual Distance" at bounding box center [640, 500] width 153 height 31
type input "145"
click button "Save" at bounding box center [762, 493] width 87 height 31
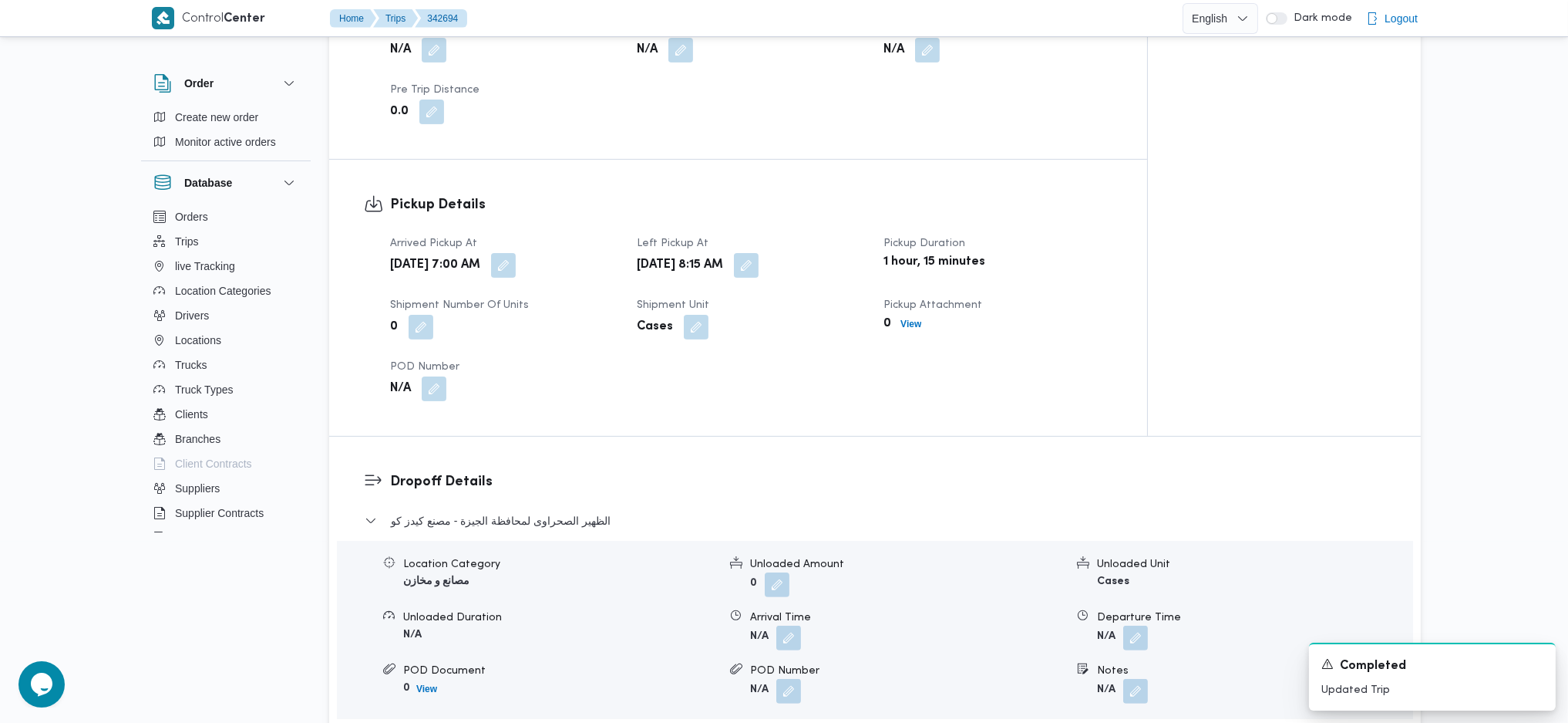
scroll to position [1028, 0]
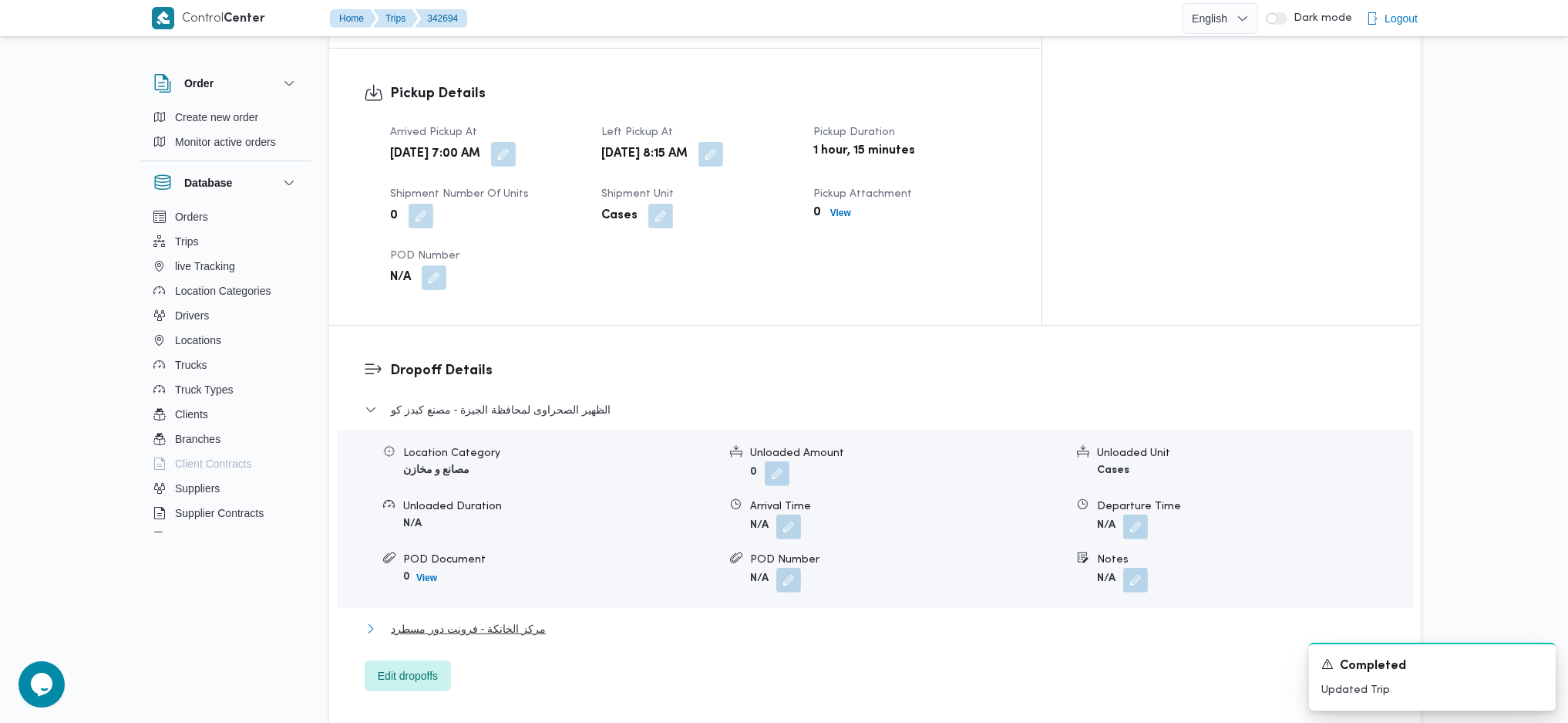
click at [537, 619] on button "مركز الخانكة - فرونت دور مسطرد" at bounding box center [875, 628] width 1021 height 19
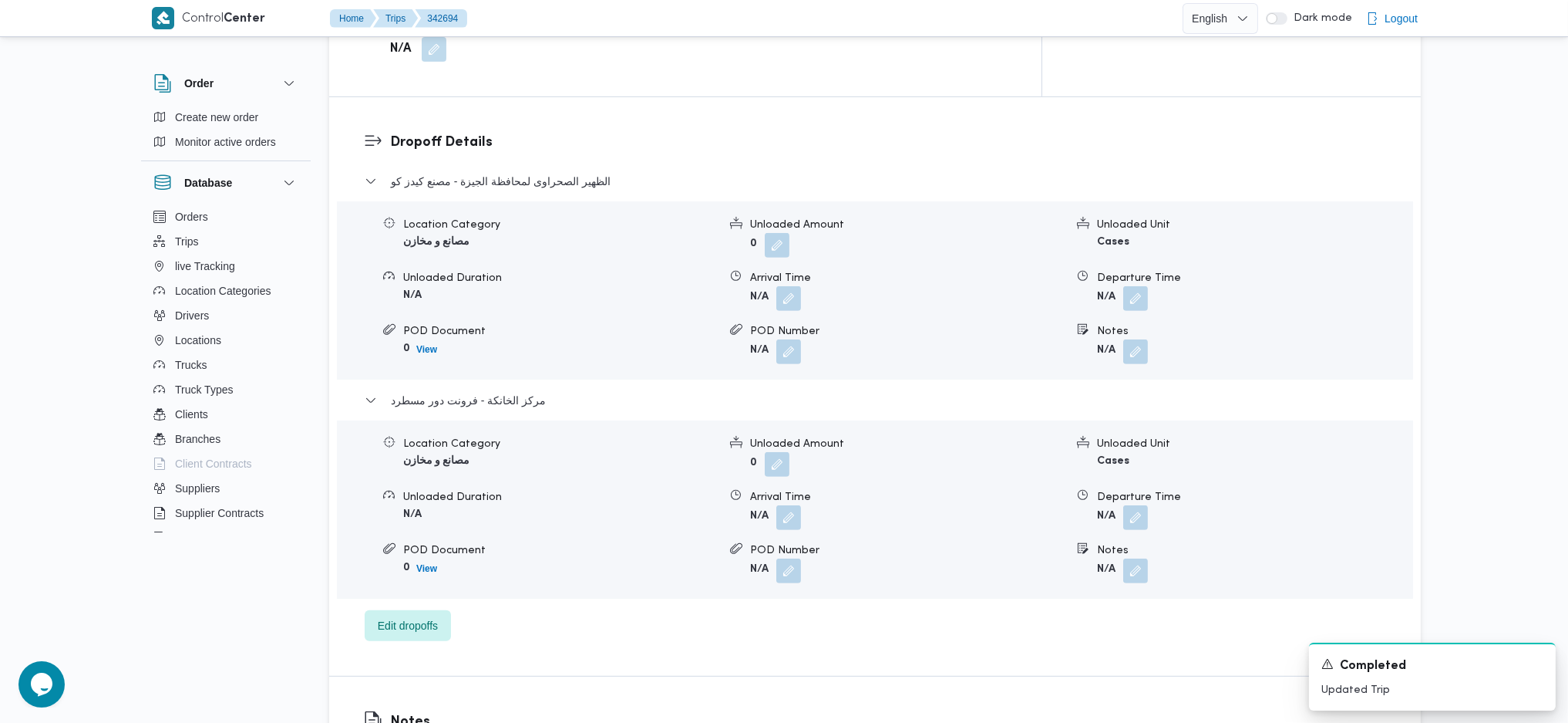
scroll to position [1337, 0]
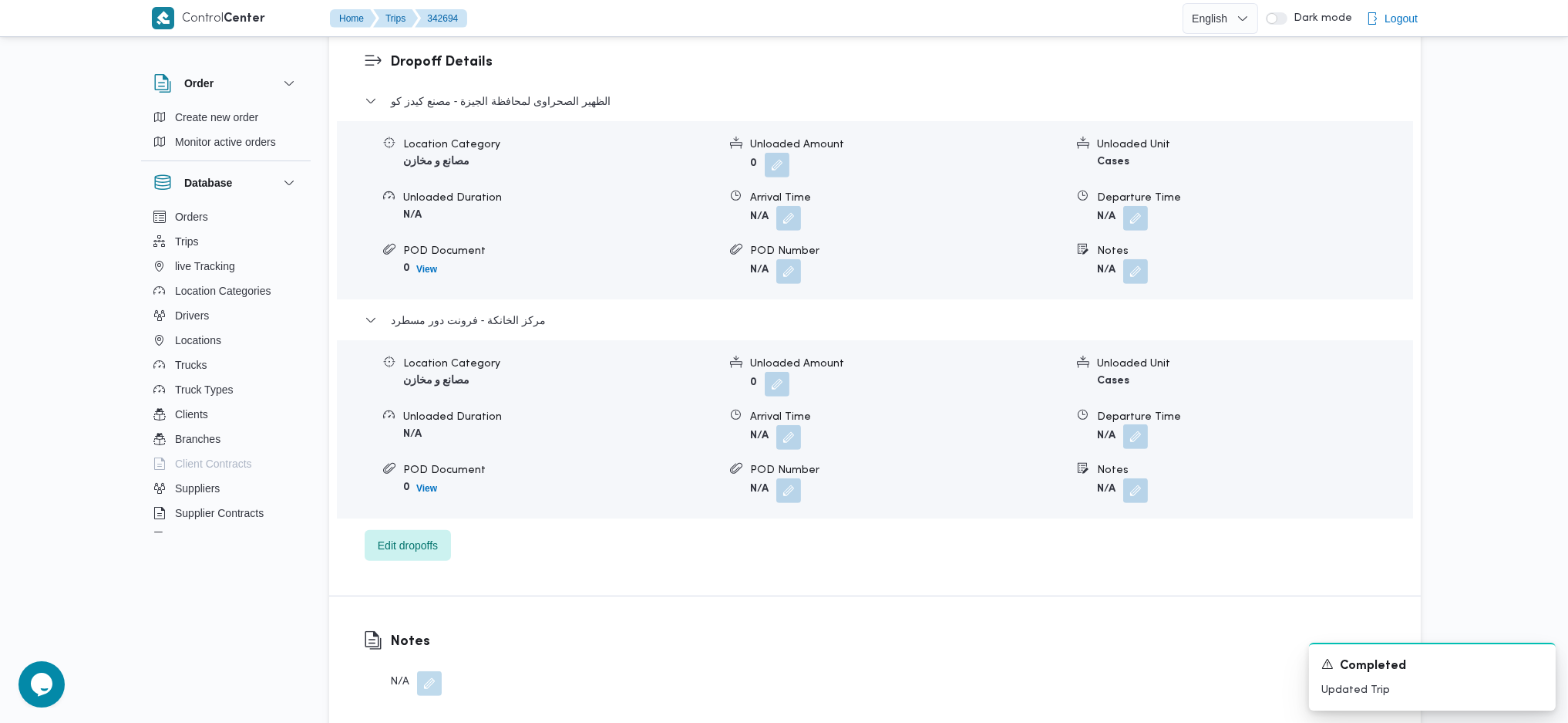
click at [1141, 424] on button "button" at bounding box center [1135, 436] width 24 height 24
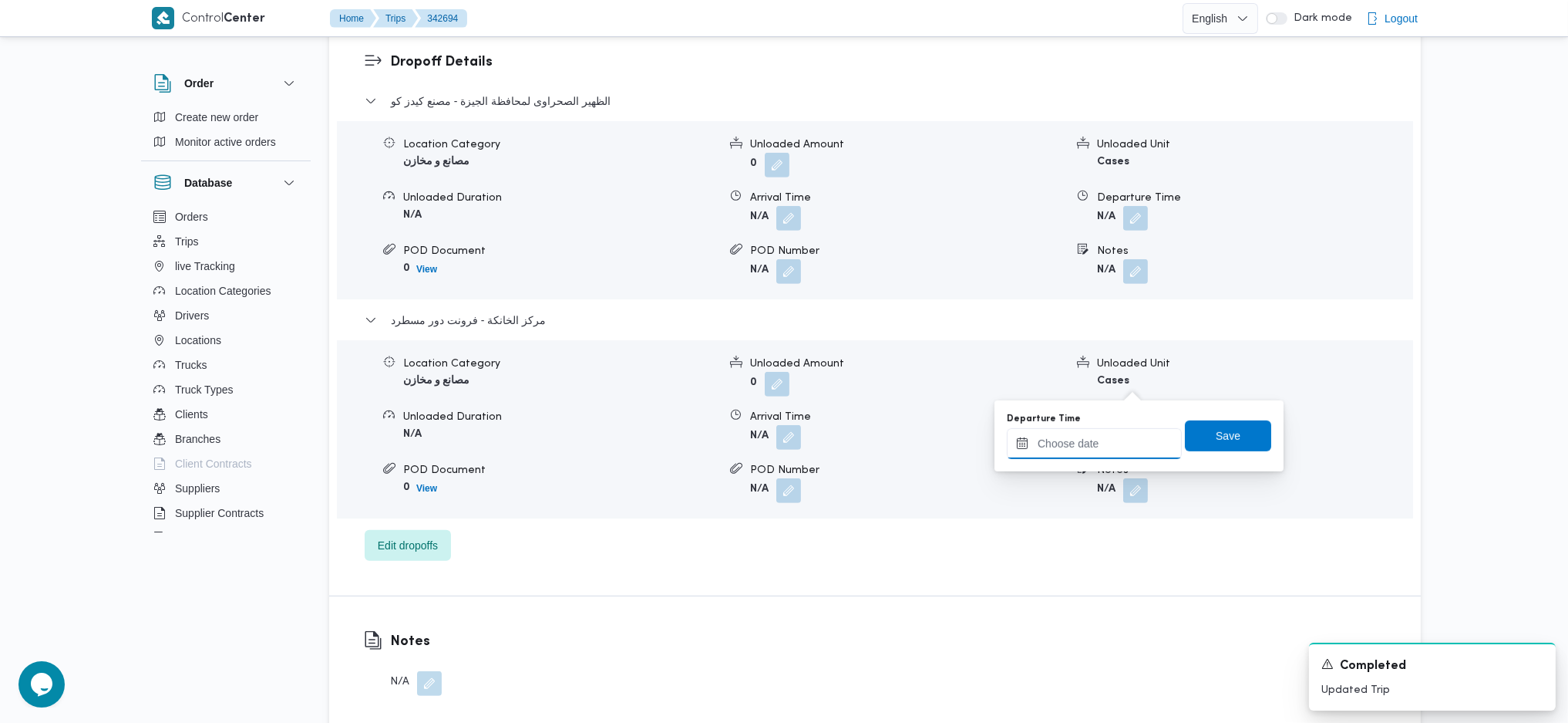
click at [1094, 432] on input "Departure Time" at bounding box center [1094, 443] width 175 height 31
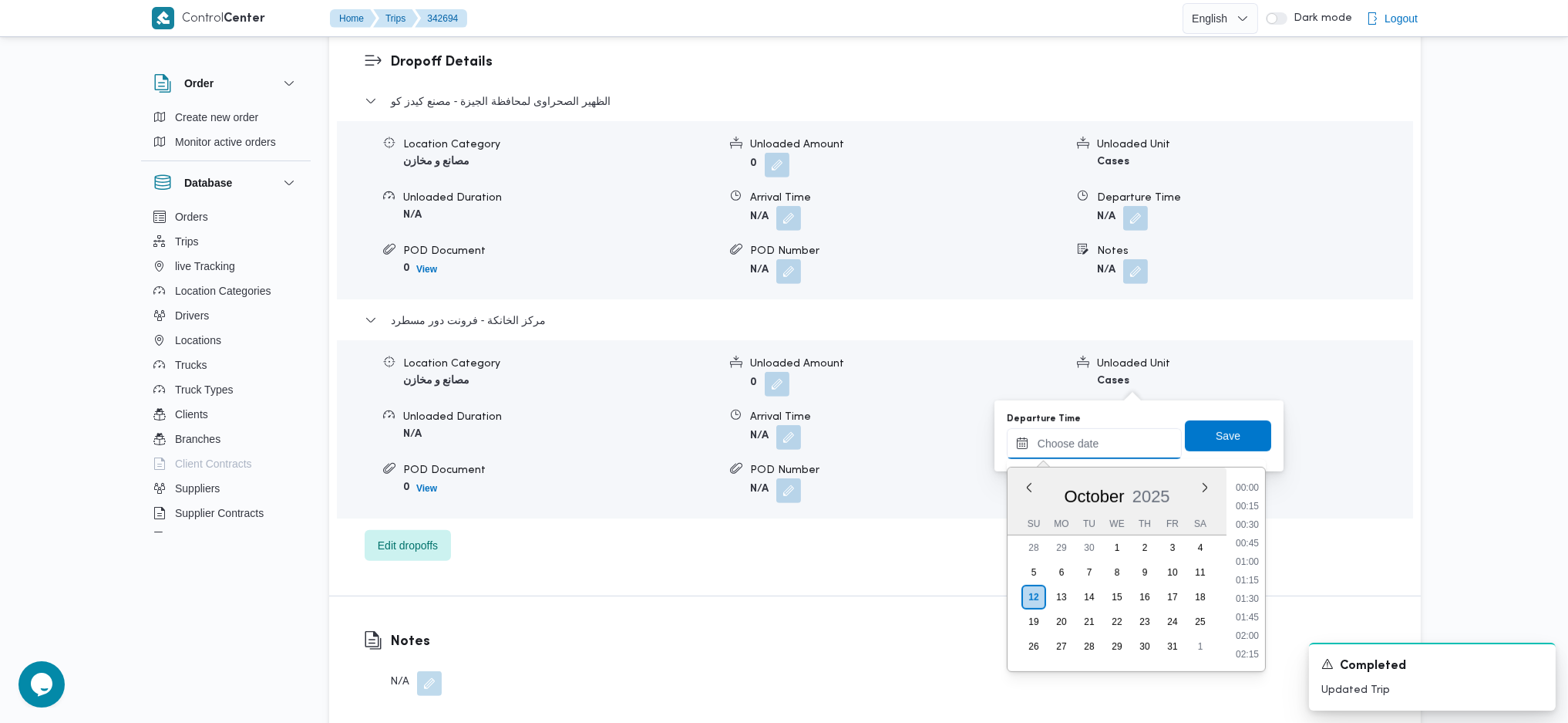
scroll to position [1297, 0]
click at [1242, 482] on li "17:30" at bounding box center [1247, 486] width 35 height 15
type input "[DATE] 17:30"
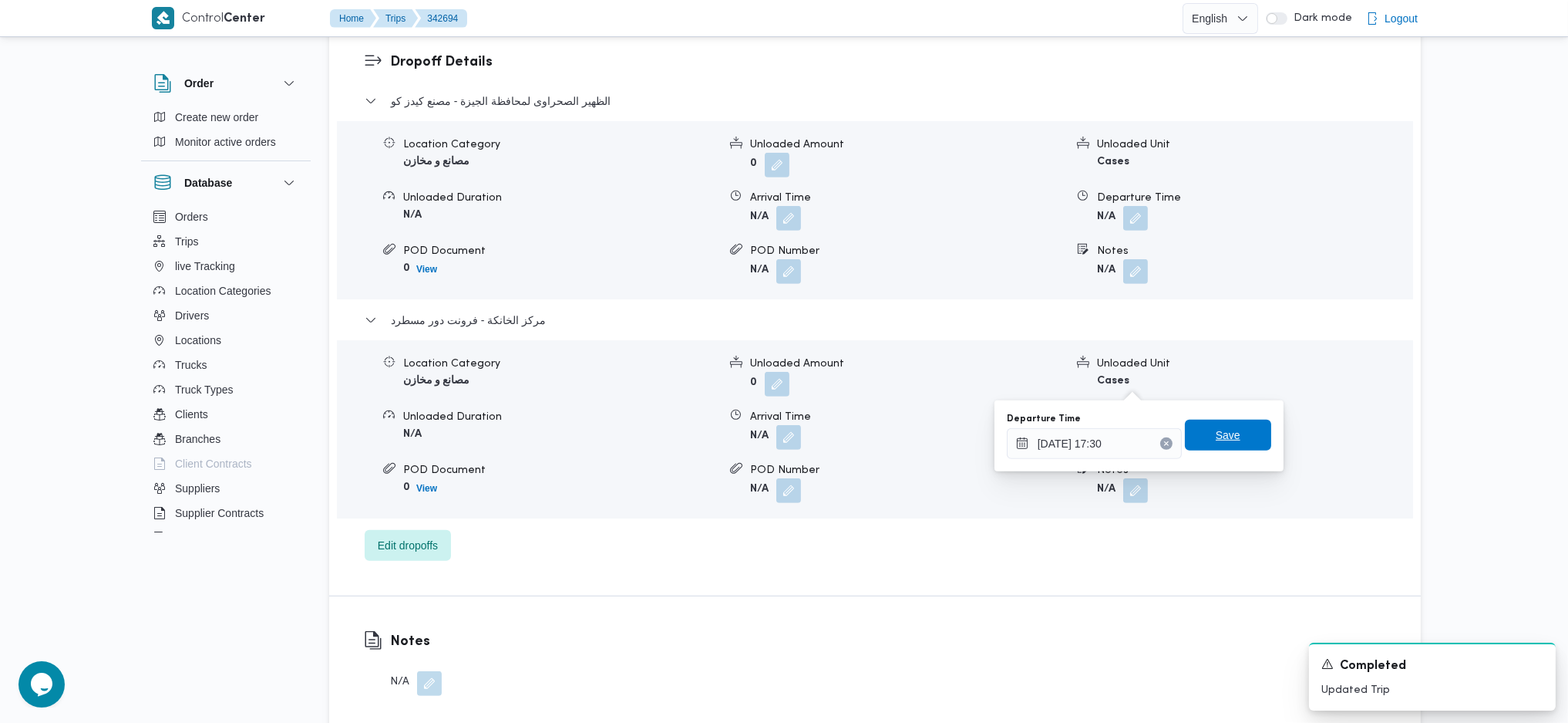
click at [1193, 441] on span "Save" at bounding box center [1228, 435] width 87 height 31
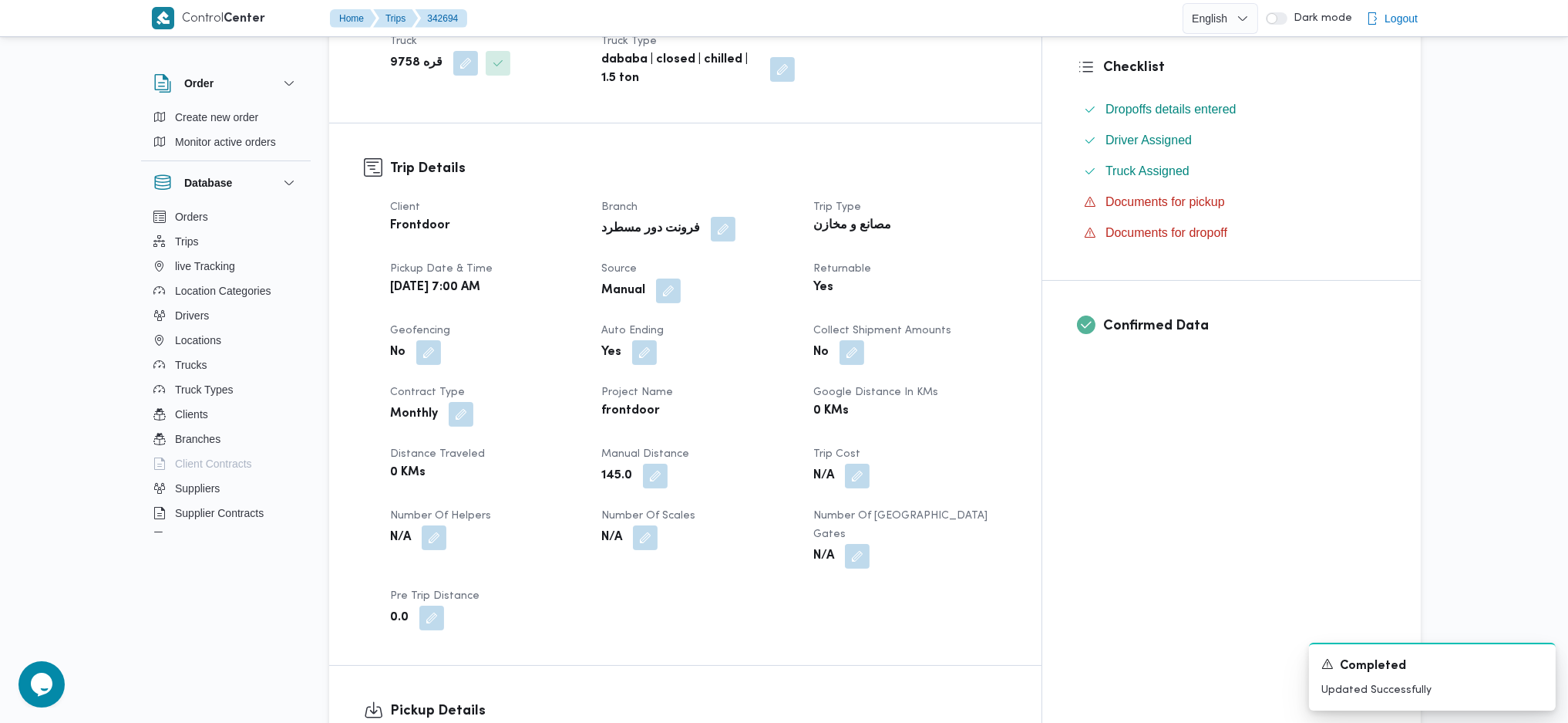
scroll to position [0, 0]
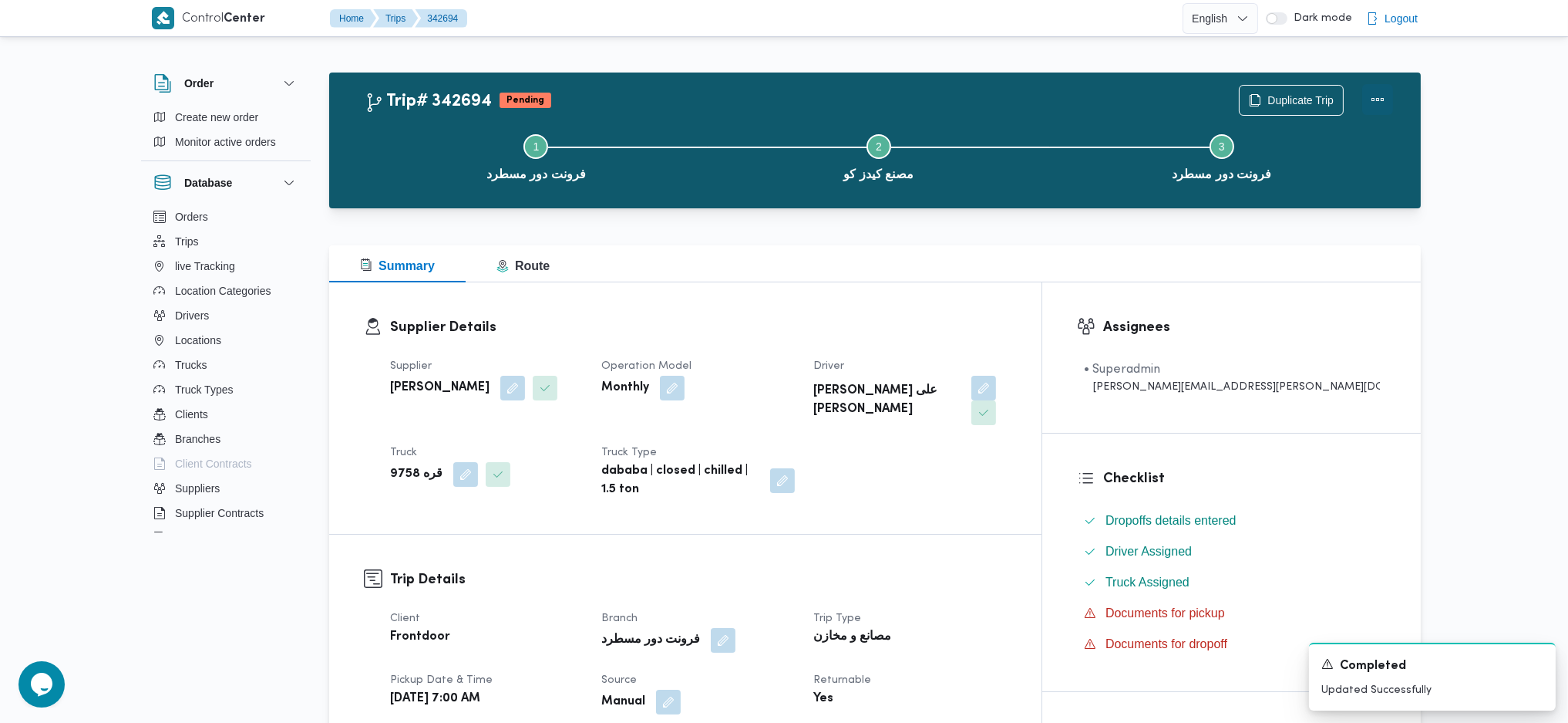
click at [1375, 88] on button "Actions" at bounding box center [1378, 99] width 31 height 31
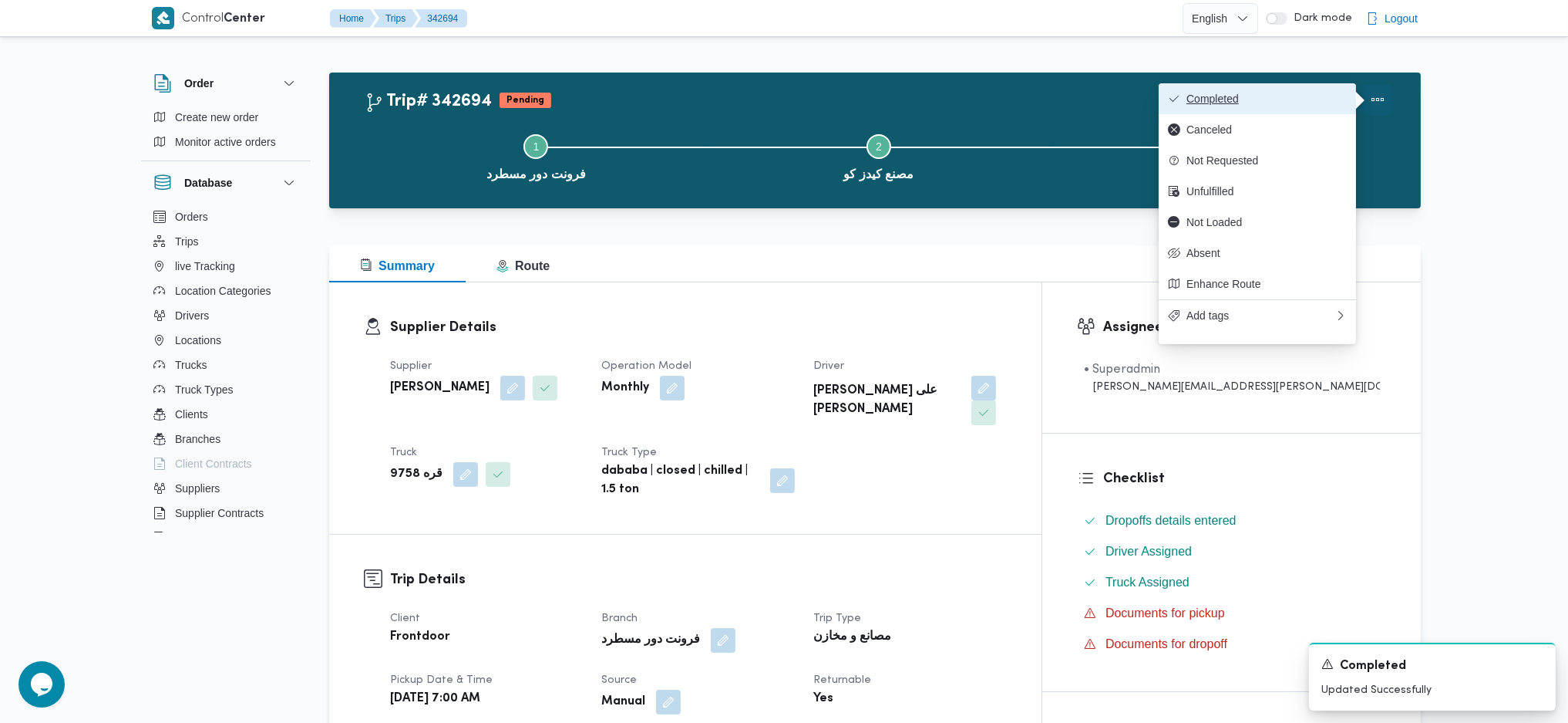
click at [1247, 105] on span "Completed" at bounding box center [1267, 99] width 161 height 13
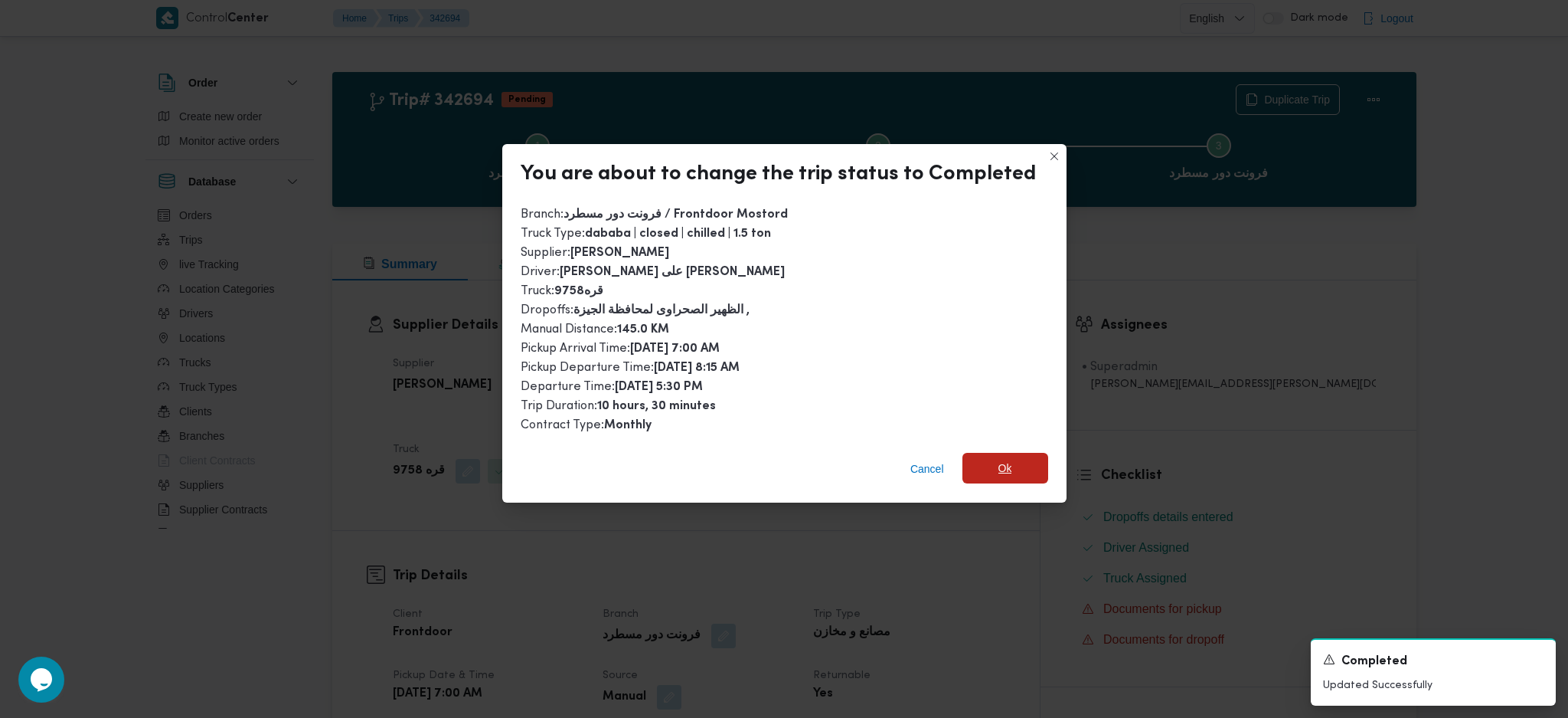
click at [1021, 463] on span "Ok" at bounding box center [1005, 468] width 86 height 30
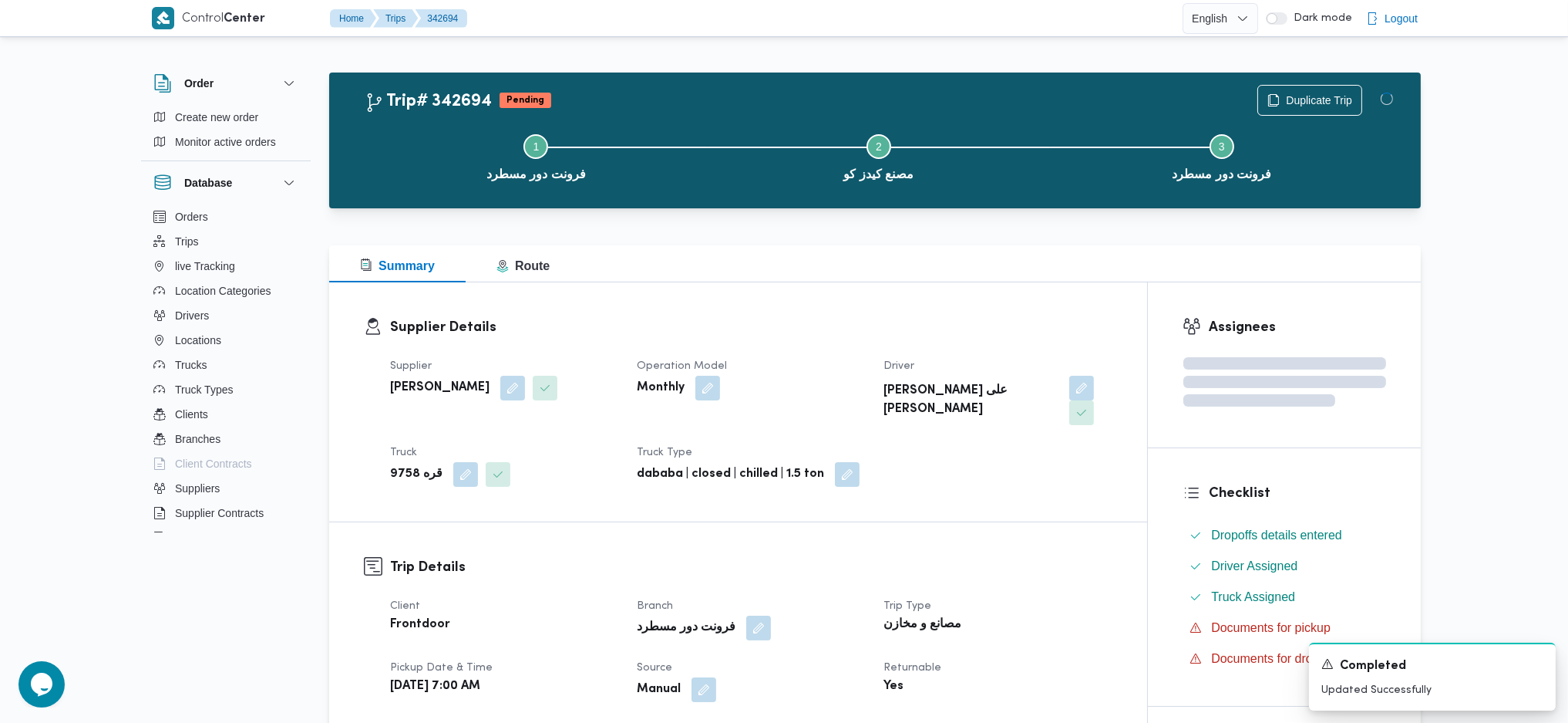
click at [1019, 614] on div "مصانع و مخازن" at bounding box center [998, 625] width 231 height 22
click at [898, 215] on div at bounding box center [875, 218] width 1092 height 19
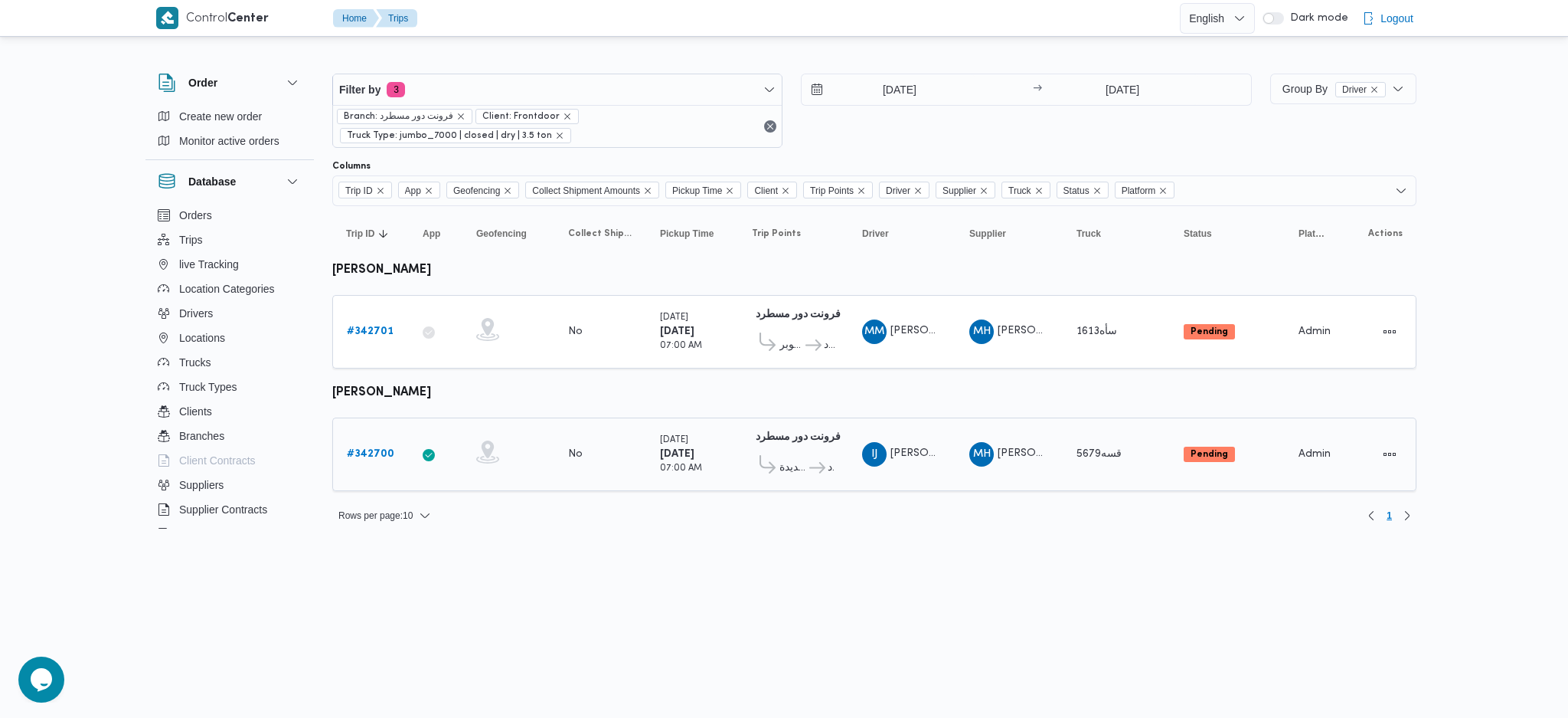
drag, startPoint x: 340, startPoint y: 461, endPoint x: 373, endPoint y: 452, distance: 34.2
click at [340, 465] on td "Trip ID # 342700" at bounding box center [370, 454] width 76 height 74
click at [373, 452] on b "# 342700" at bounding box center [370, 454] width 47 height 10
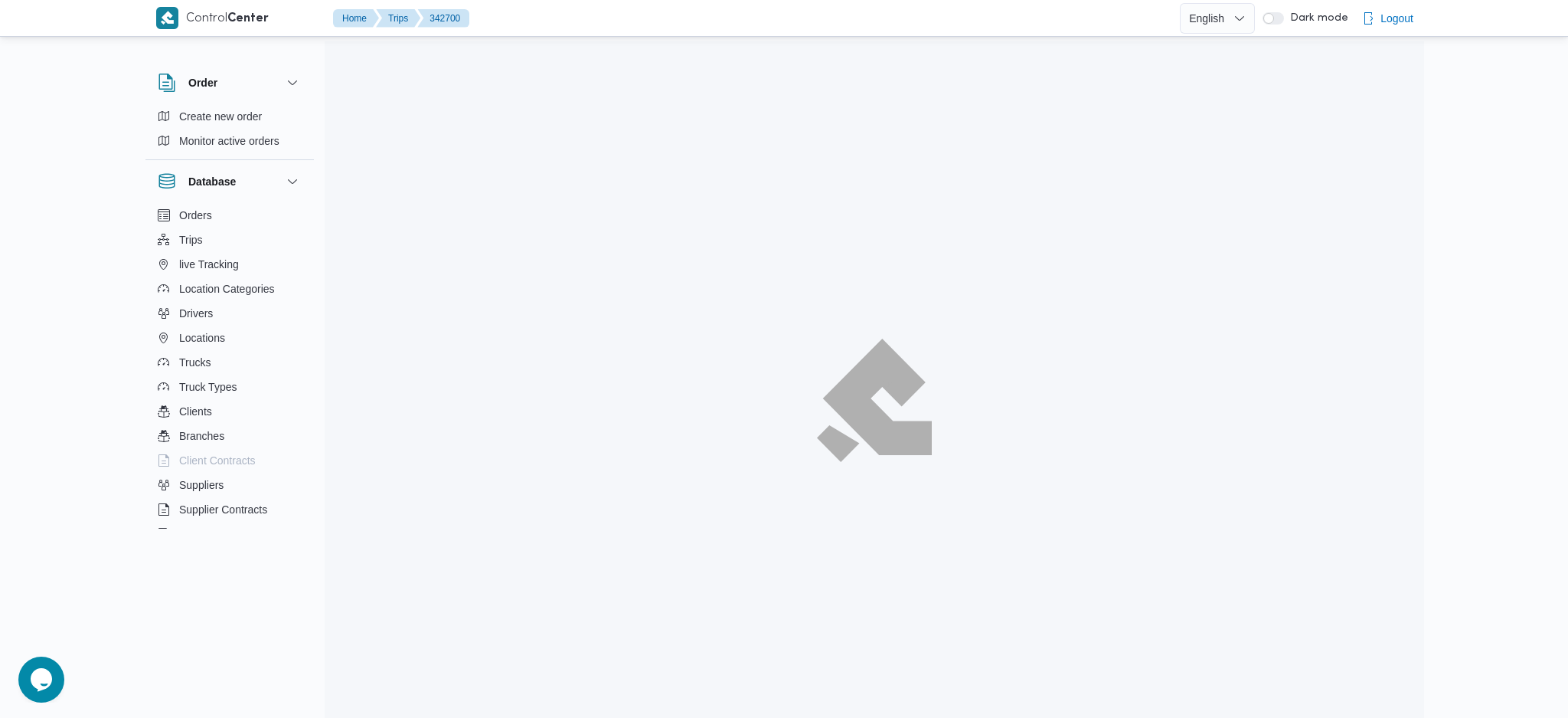
click at [376, 452] on div at bounding box center [874, 400] width 1099 height 718
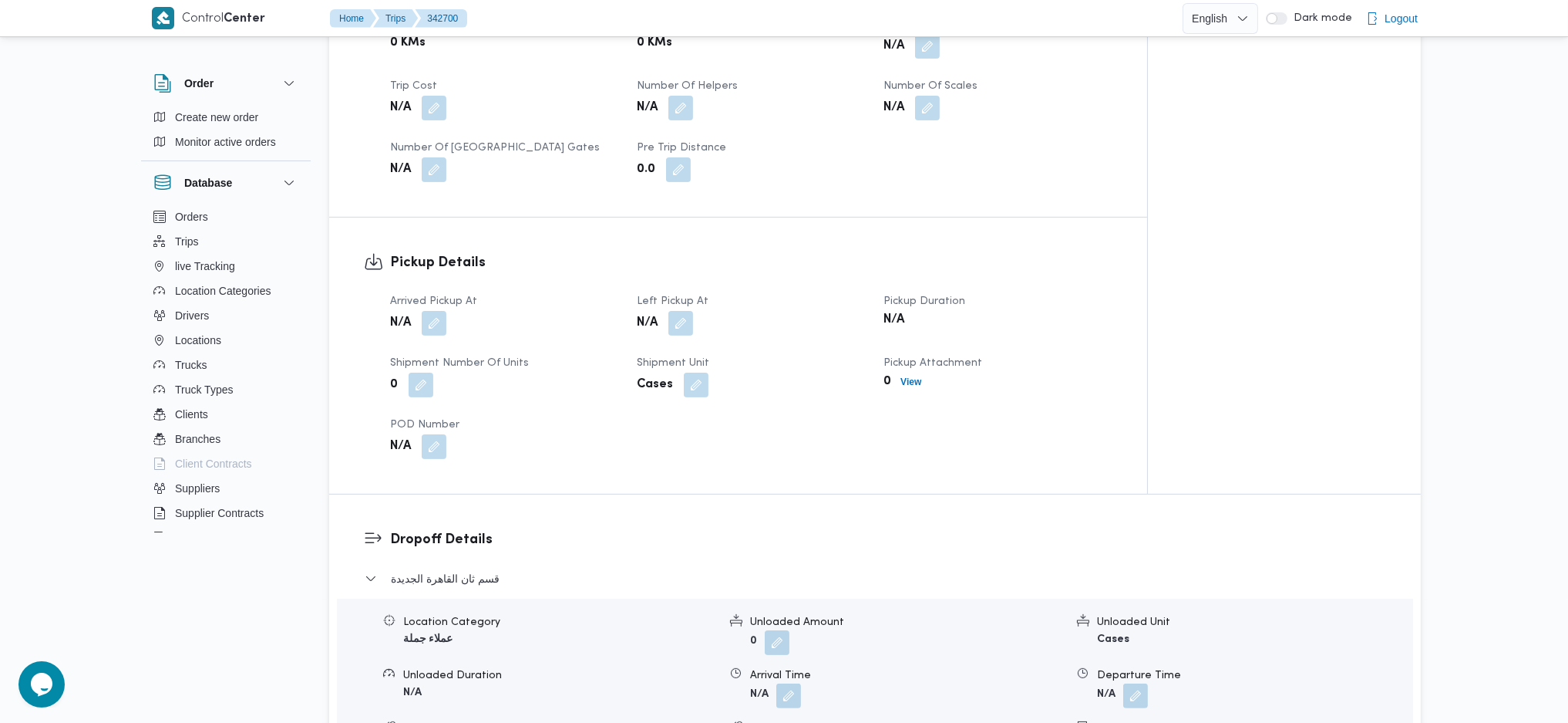
scroll to position [1028, 0]
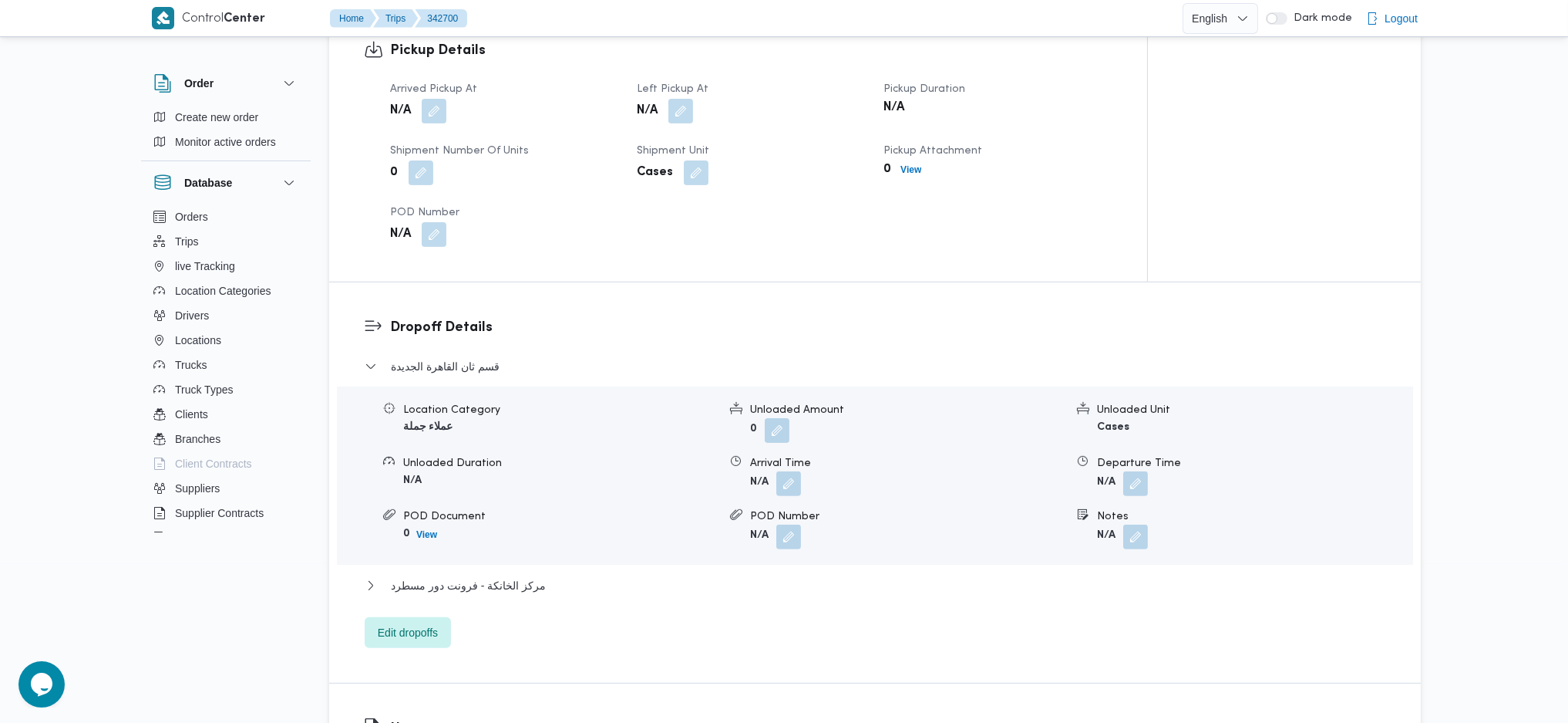
click at [446, 123] on div "N/A" at bounding box center [504, 111] width 231 height 28
click at [435, 109] on button "button" at bounding box center [433, 110] width 24 height 24
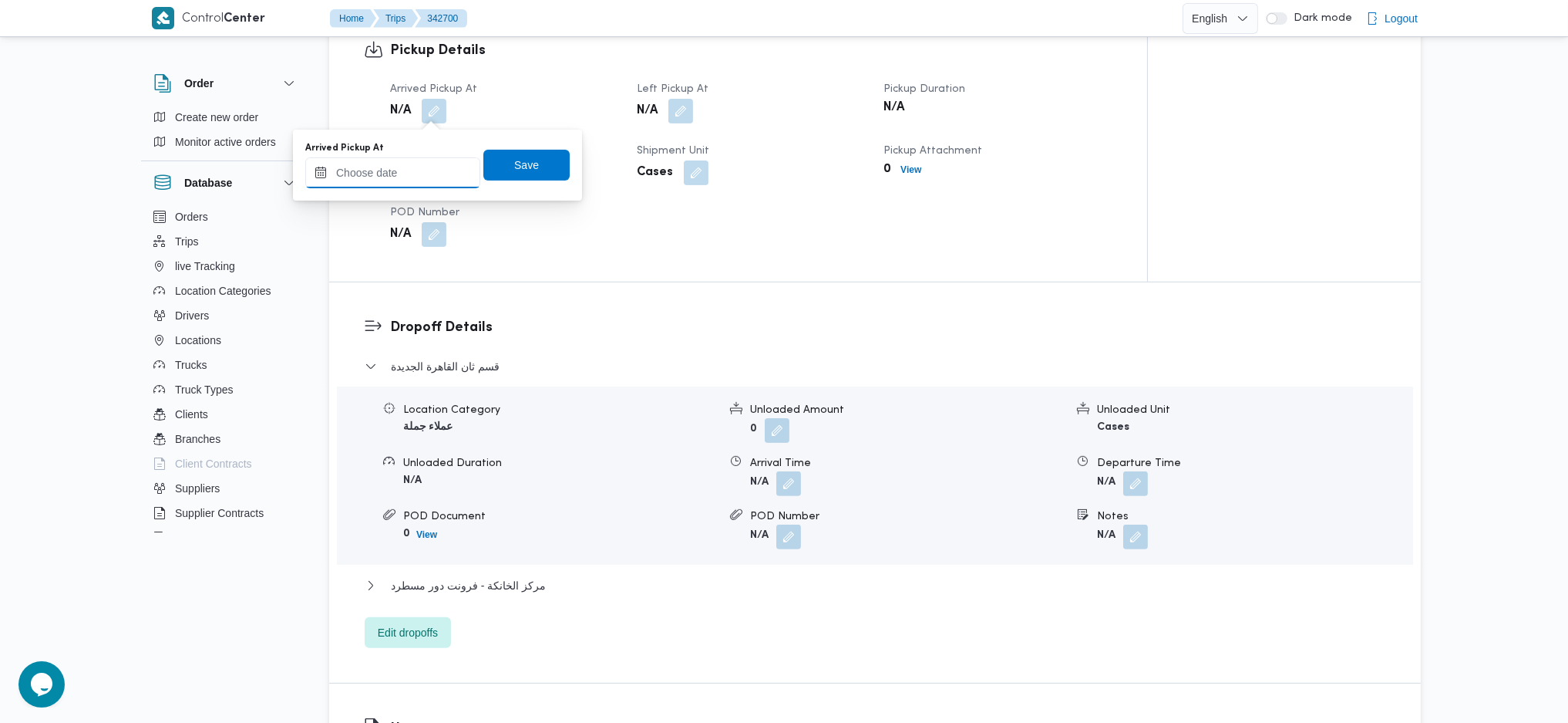
click at [429, 181] on input "Arrived Pickup At" at bounding box center [392, 172] width 175 height 31
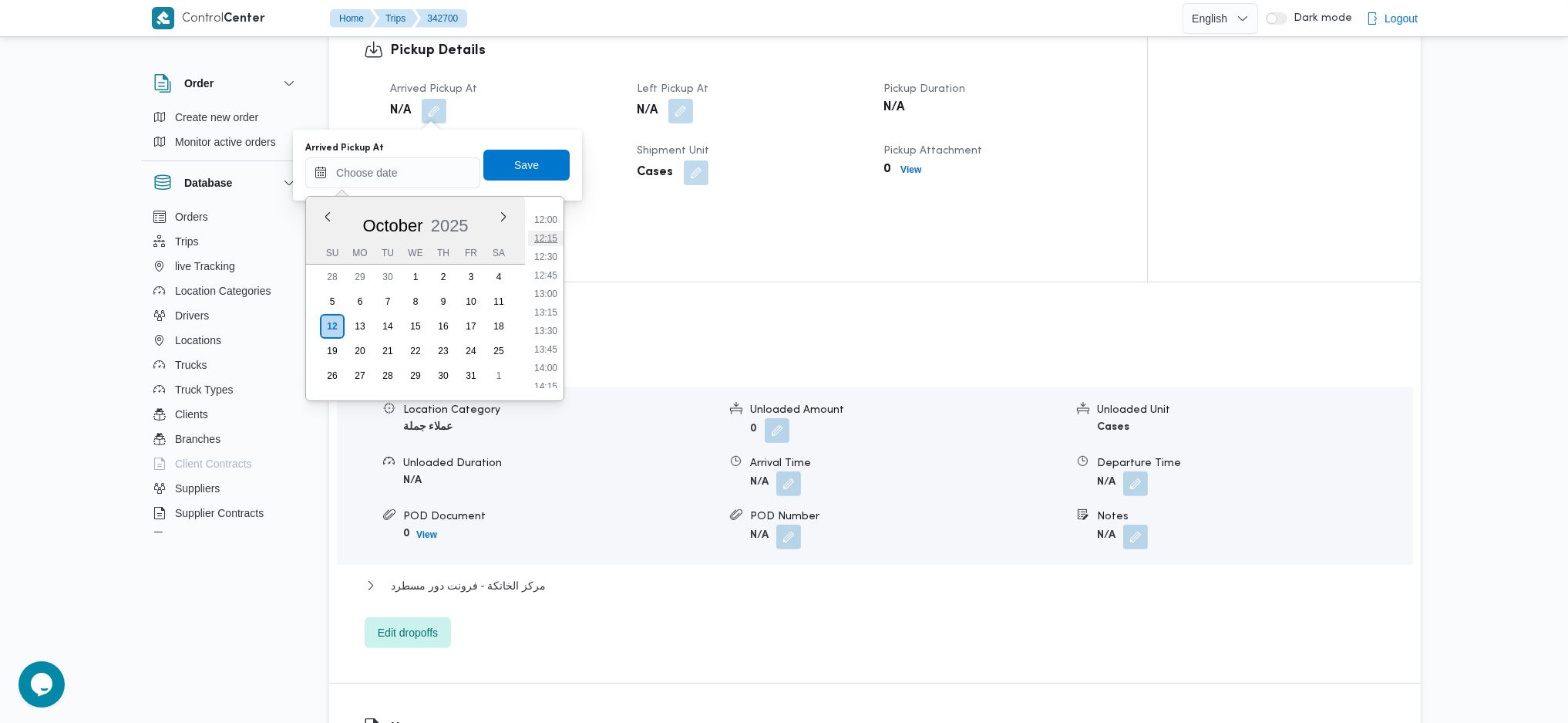
click at [543, 246] on ul "00:00 00:15 00:30 00:45 01:00 01:15 01:30 01:45 02:00 02:15 02:30 02:45 03:00 0…" at bounding box center [545, 299] width 35 height 179
click at [544, 246] on li "11:00" at bounding box center [545, 248] width 35 height 15
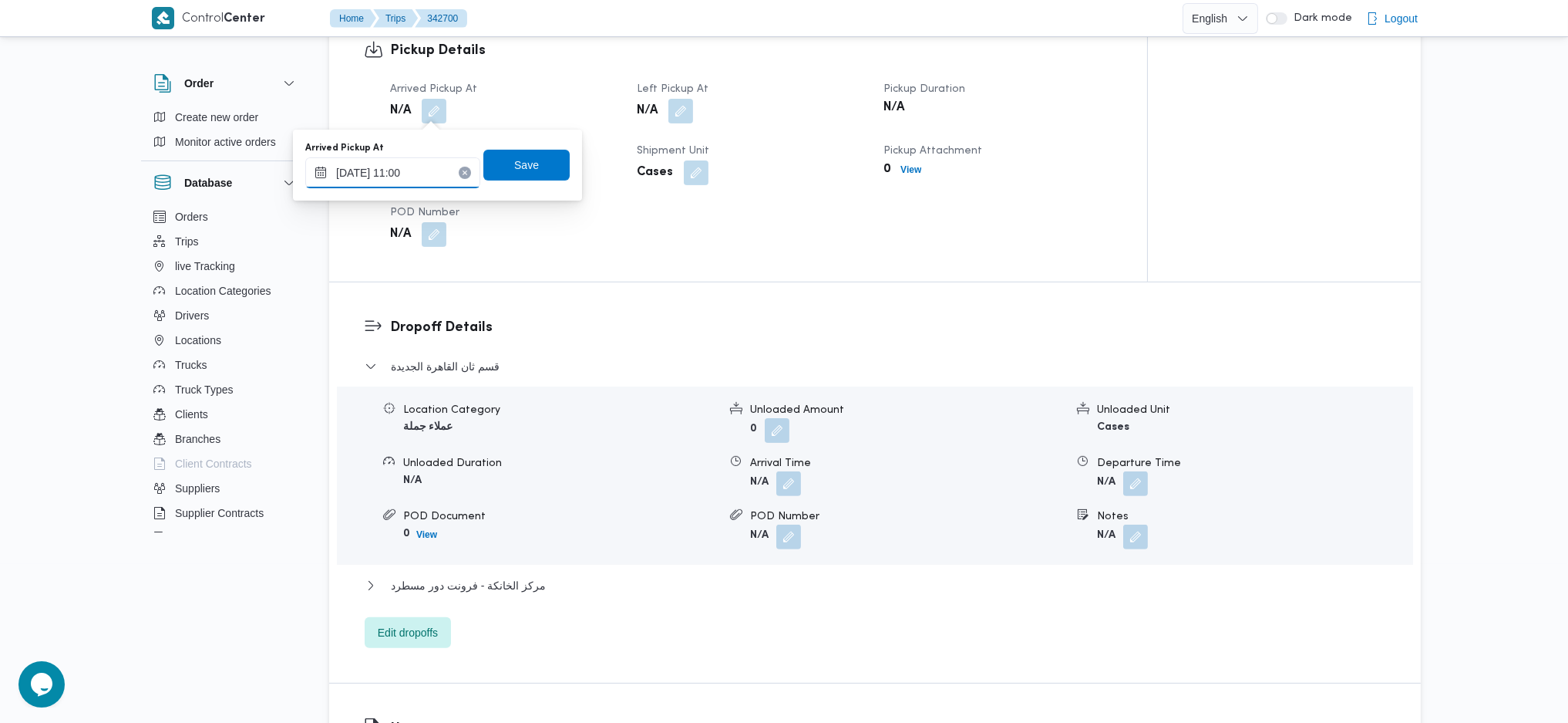
click at [396, 172] on input "12/10/2025 11:00" at bounding box center [392, 172] width 175 height 31
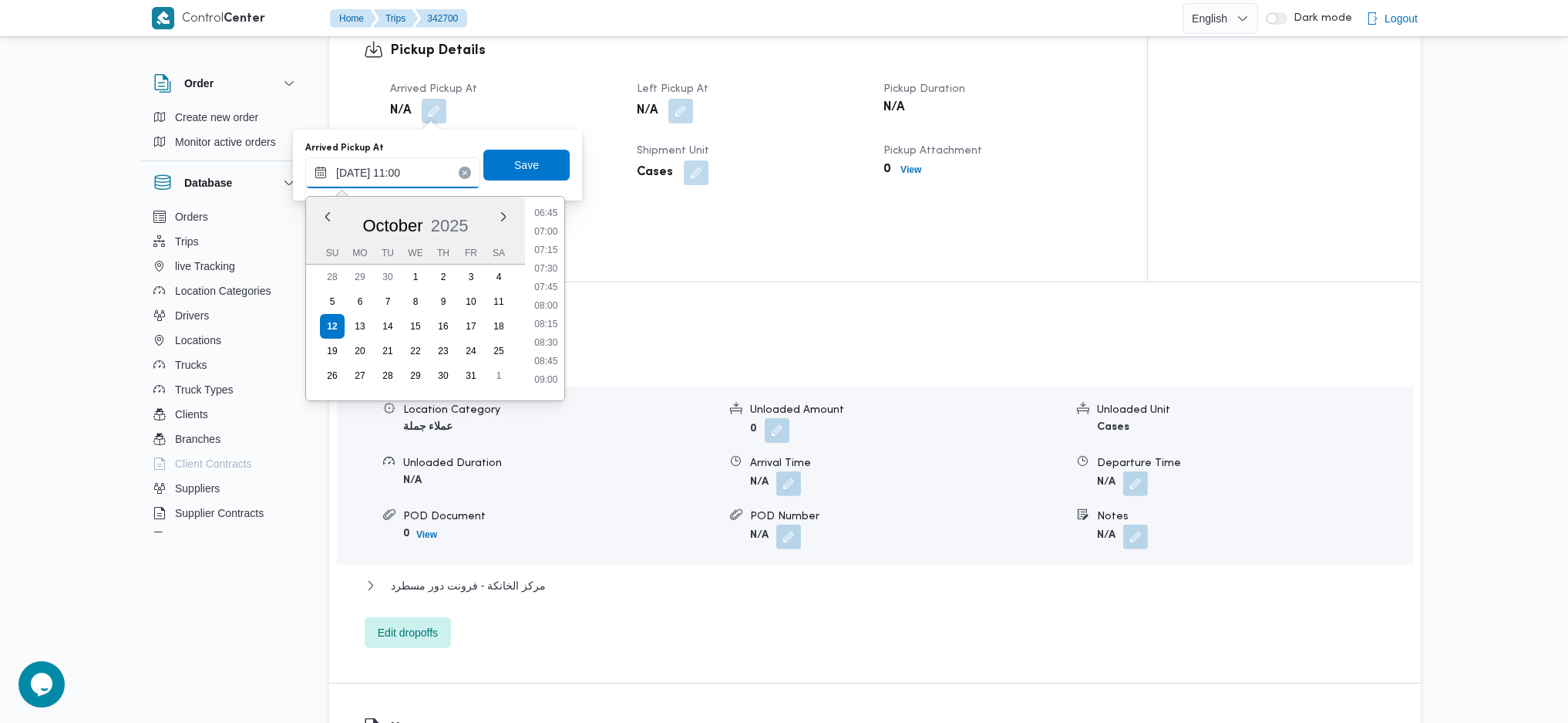
scroll to position [311, 0]
click at [549, 273] on li "05:00" at bounding box center [545, 275] width 35 height 15
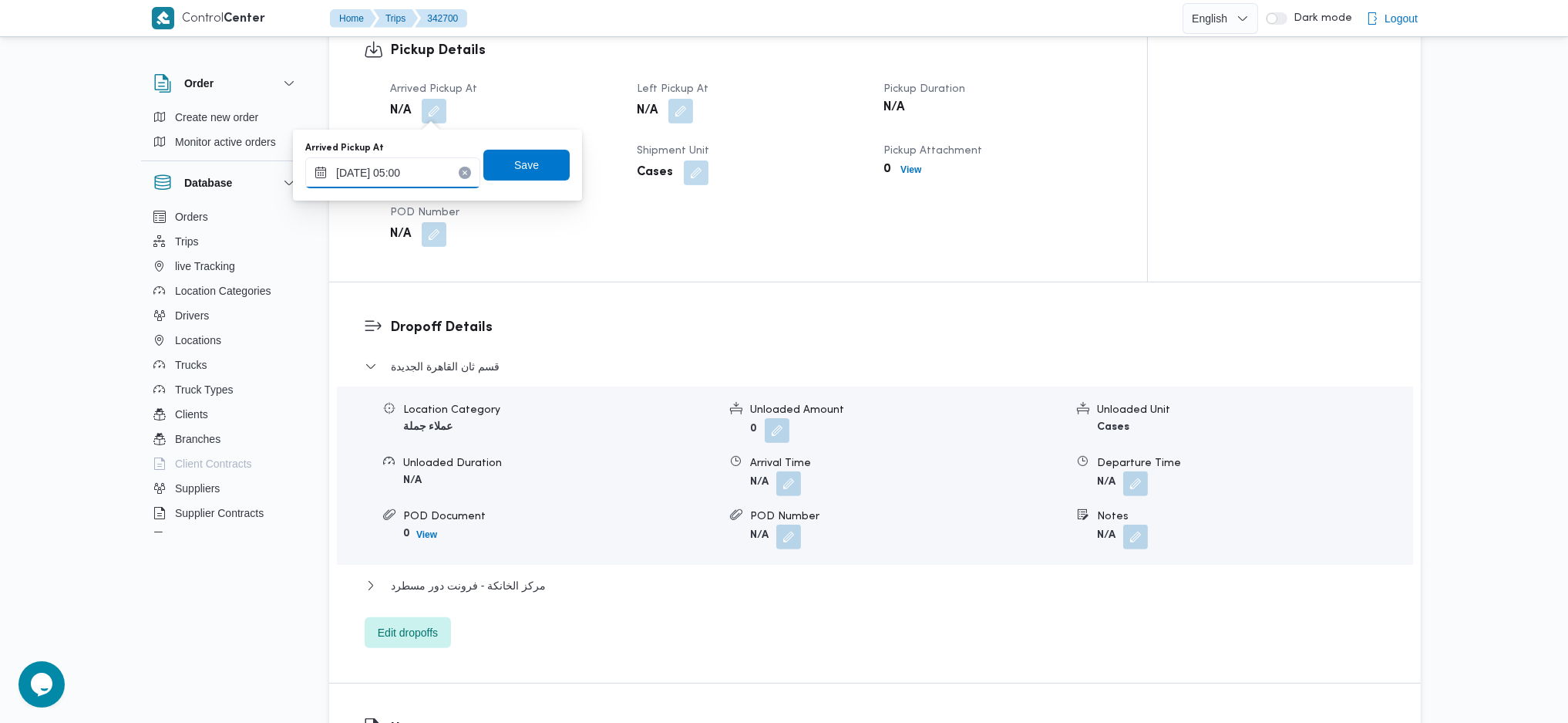
click at [421, 167] on input "12/10/2025 05:00" at bounding box center [392, 172] width 175 height 31
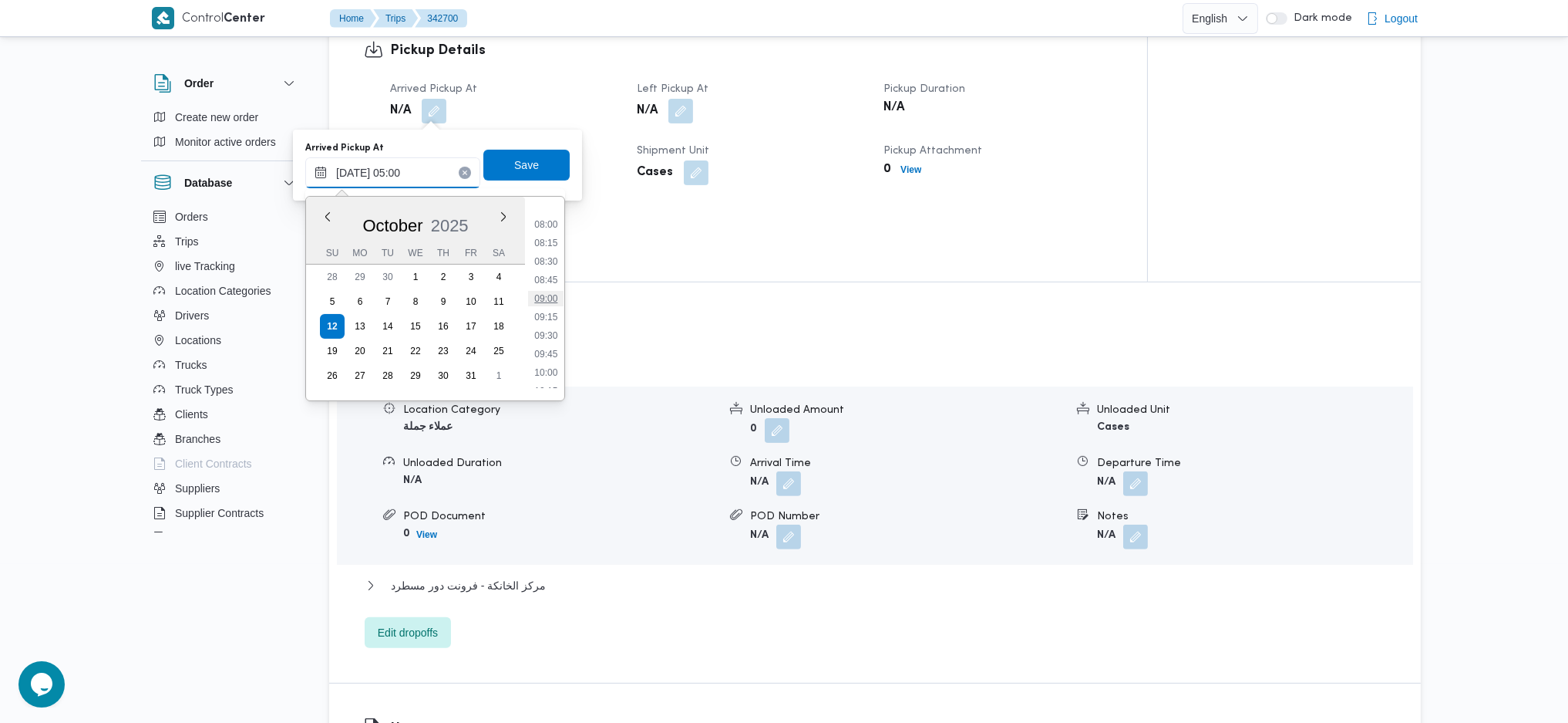
scroll to position [587, 0]
click at [535, 292] on li "09:00" at bounding box center [545, 296] width 35 height 15
type input "12/10/2025 09:00"
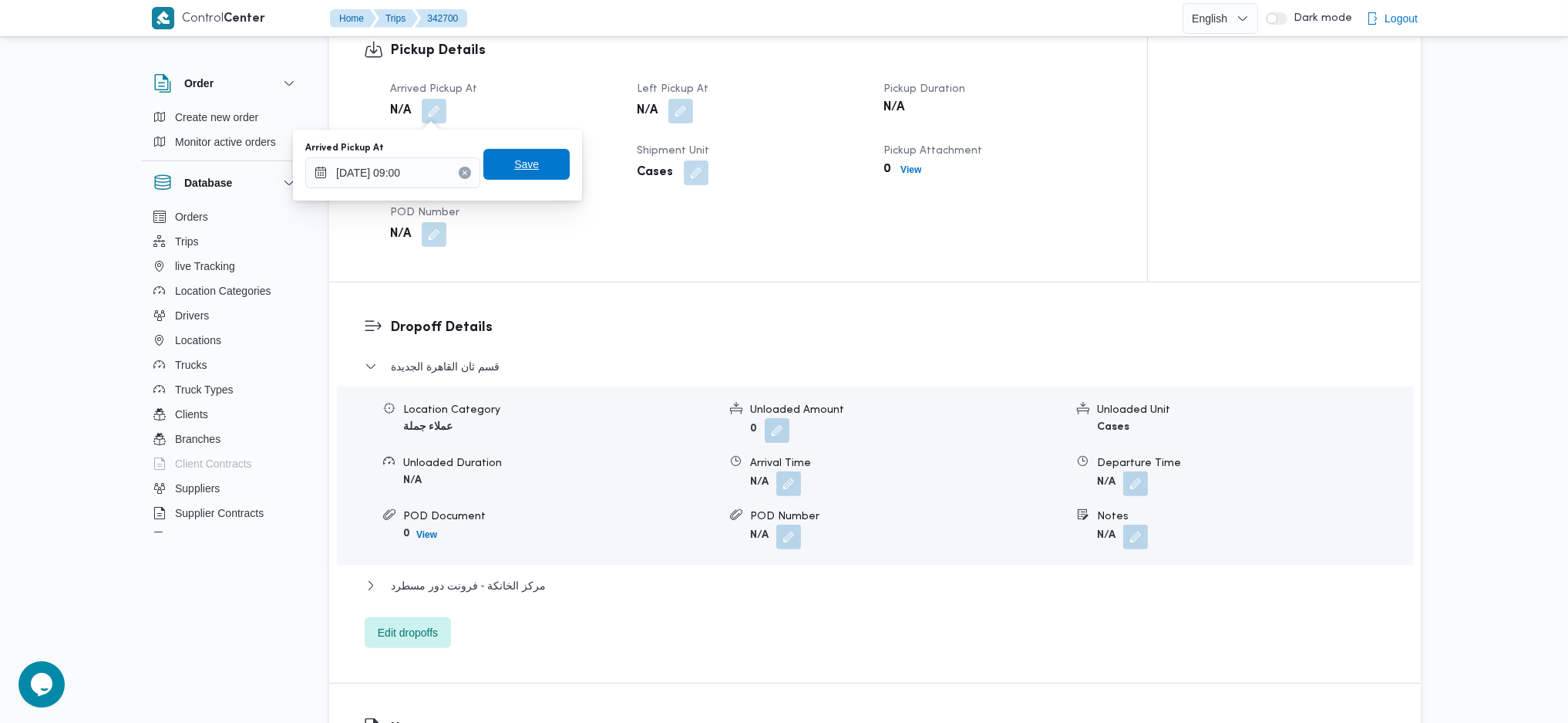
click at [490, 169] on span "Save" at bounding box center [527, 164] width 87 height 31
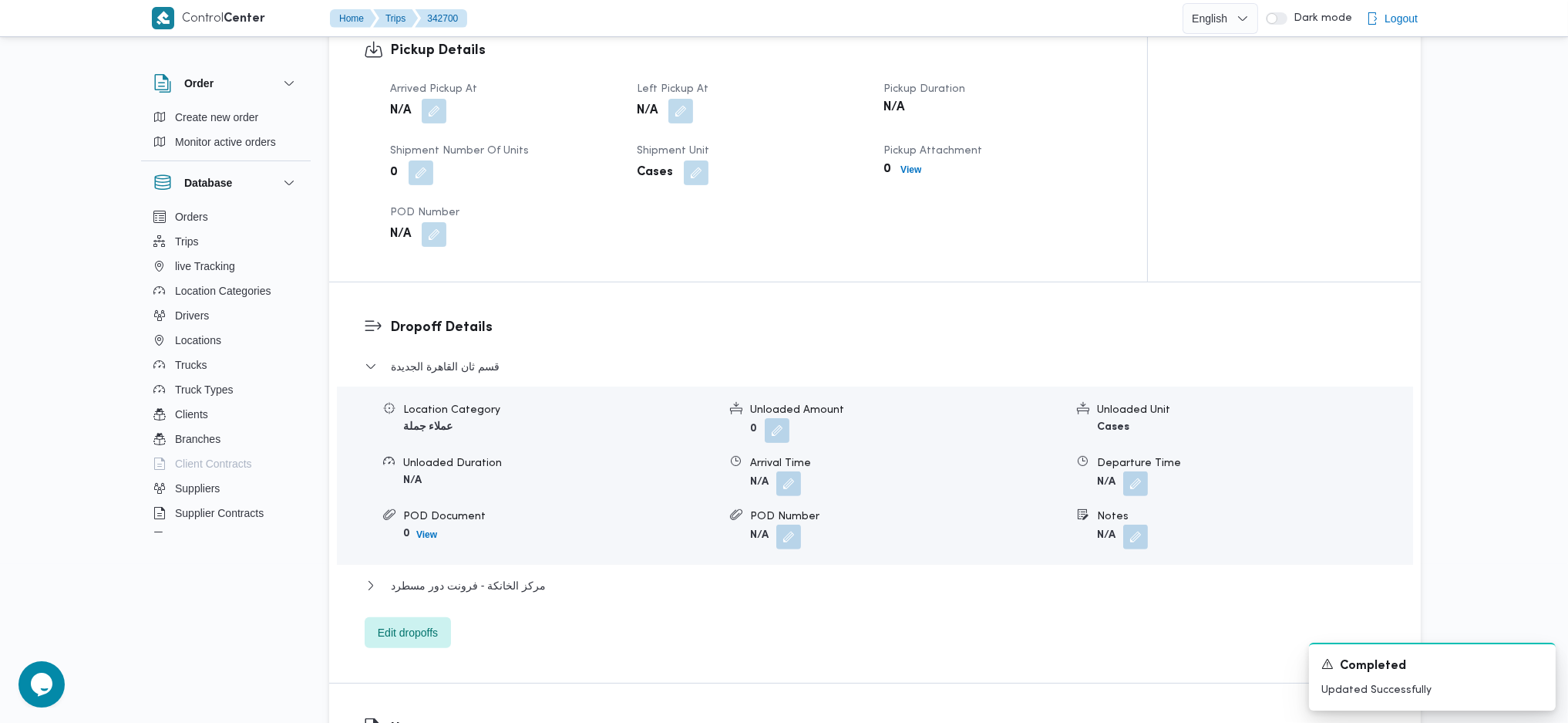
drag, startPoint x: 679, startPoint y: 90, endPoint x: 686, endPoint y: 106, distance: 17.5
click at [679, 93] on span "Left Pickup At" at bounding box center [672, 88] width 71 height 10
click at [684, 118] on button "button" at bounding box center [680, 110] width 24 height 24
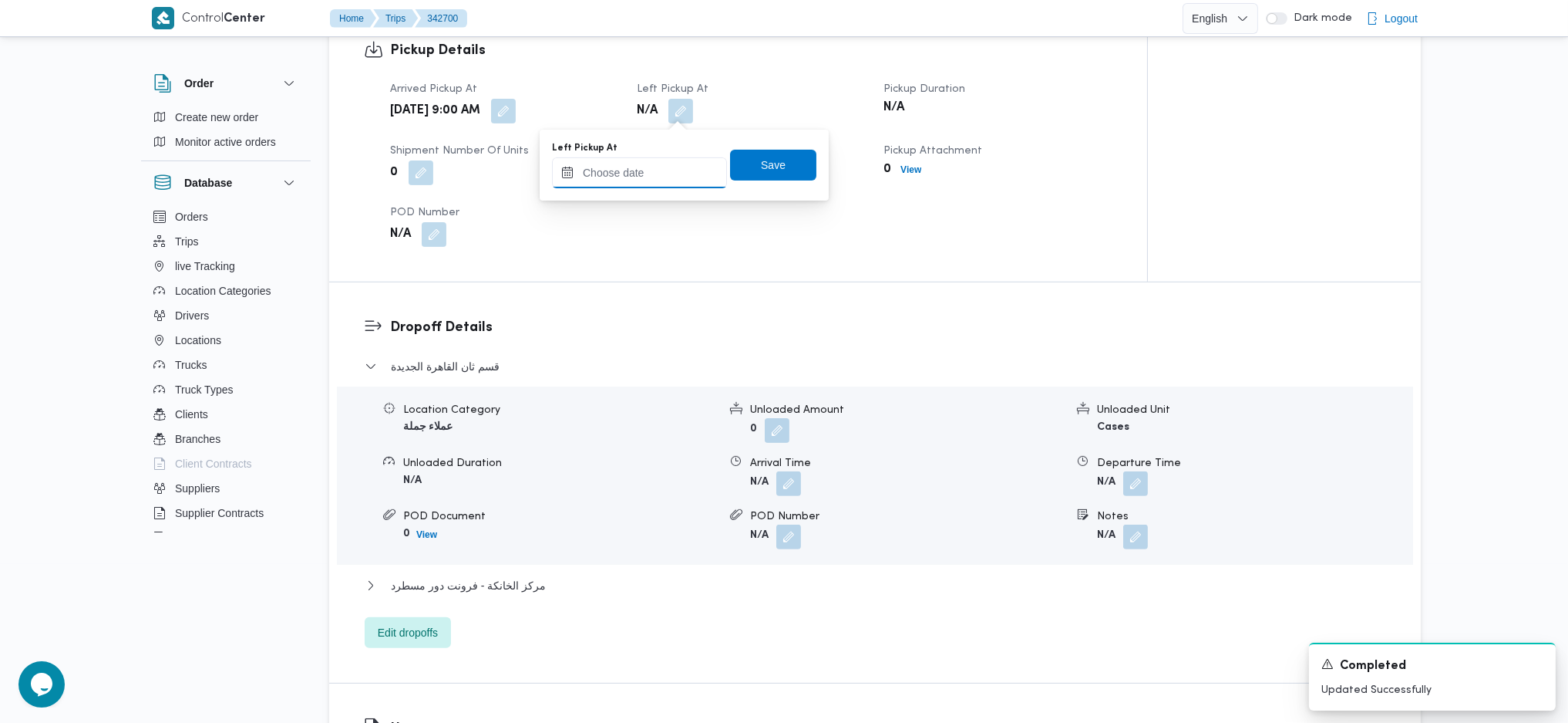
click at [641, 169] on input "Left Pickup At" at bounding box center [640, 172] width 175 height 31
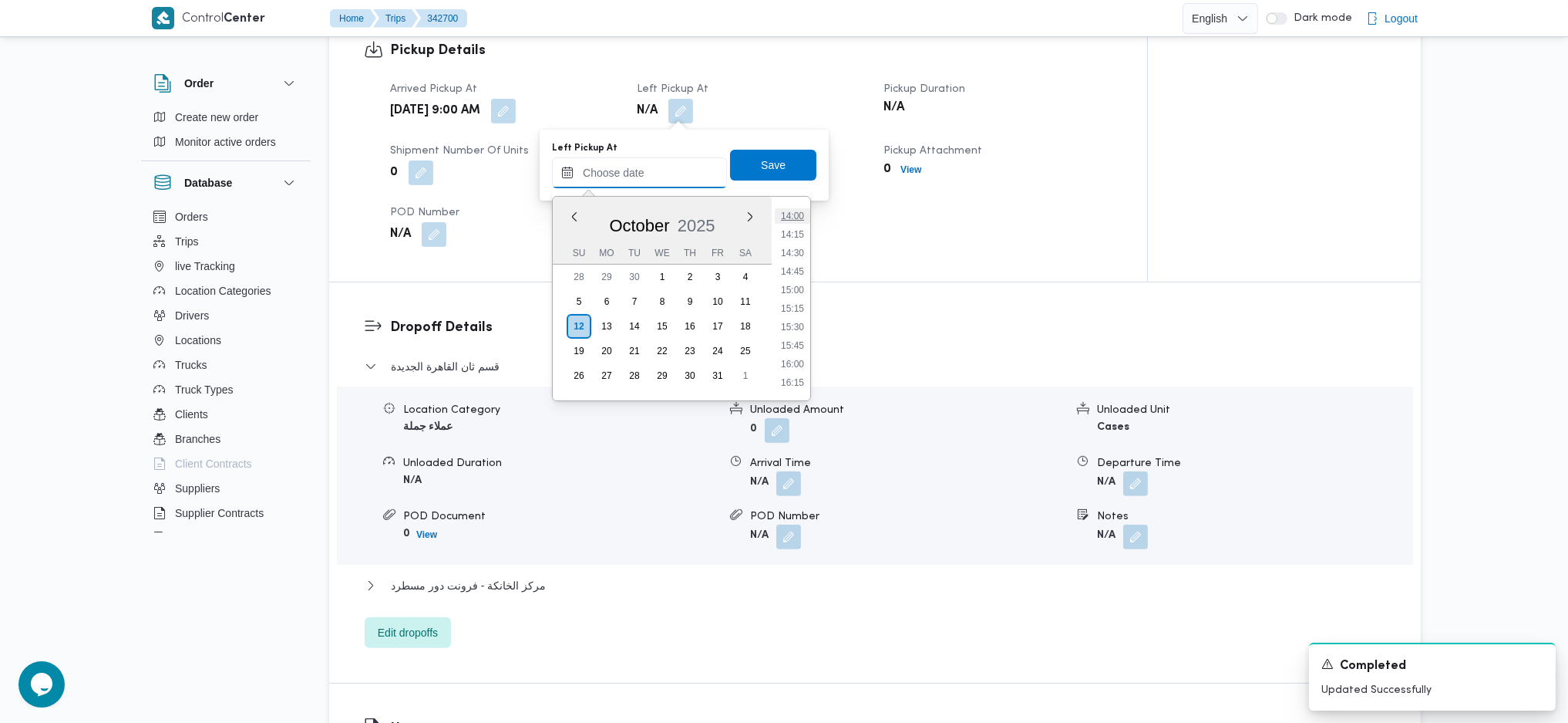
scroll to position [988, 0]
click at [787, 246] on li "13:45" at bounding box center [792, 246] width 35 height 15
type input "12/10/2025 13:45"
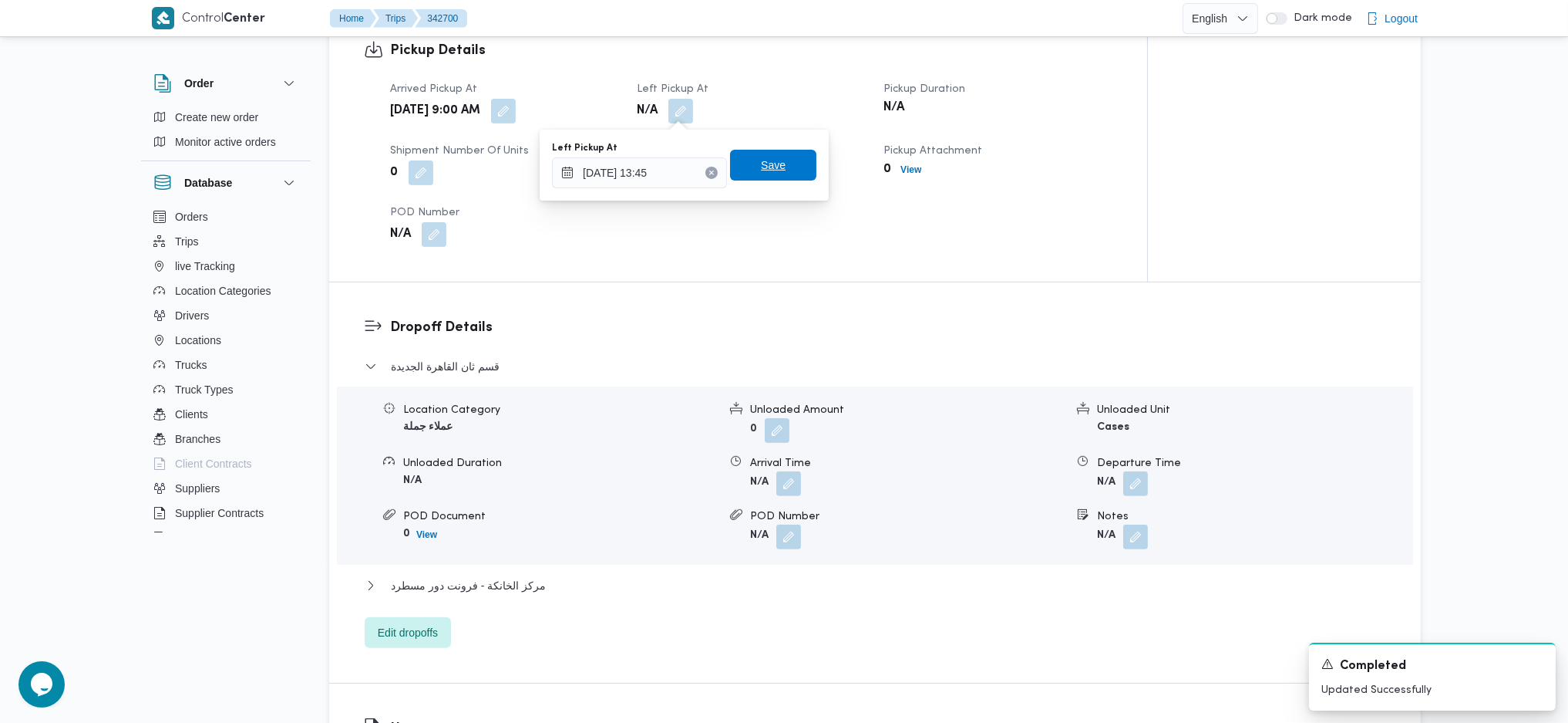
drag, startPoint x: 753, startPoint y: 167, endPoint x: 770, endPoint y: 181, distance: 22.0
click at [761, 167] on span "Save" at bounding box center [772, 165] width 24 height 19
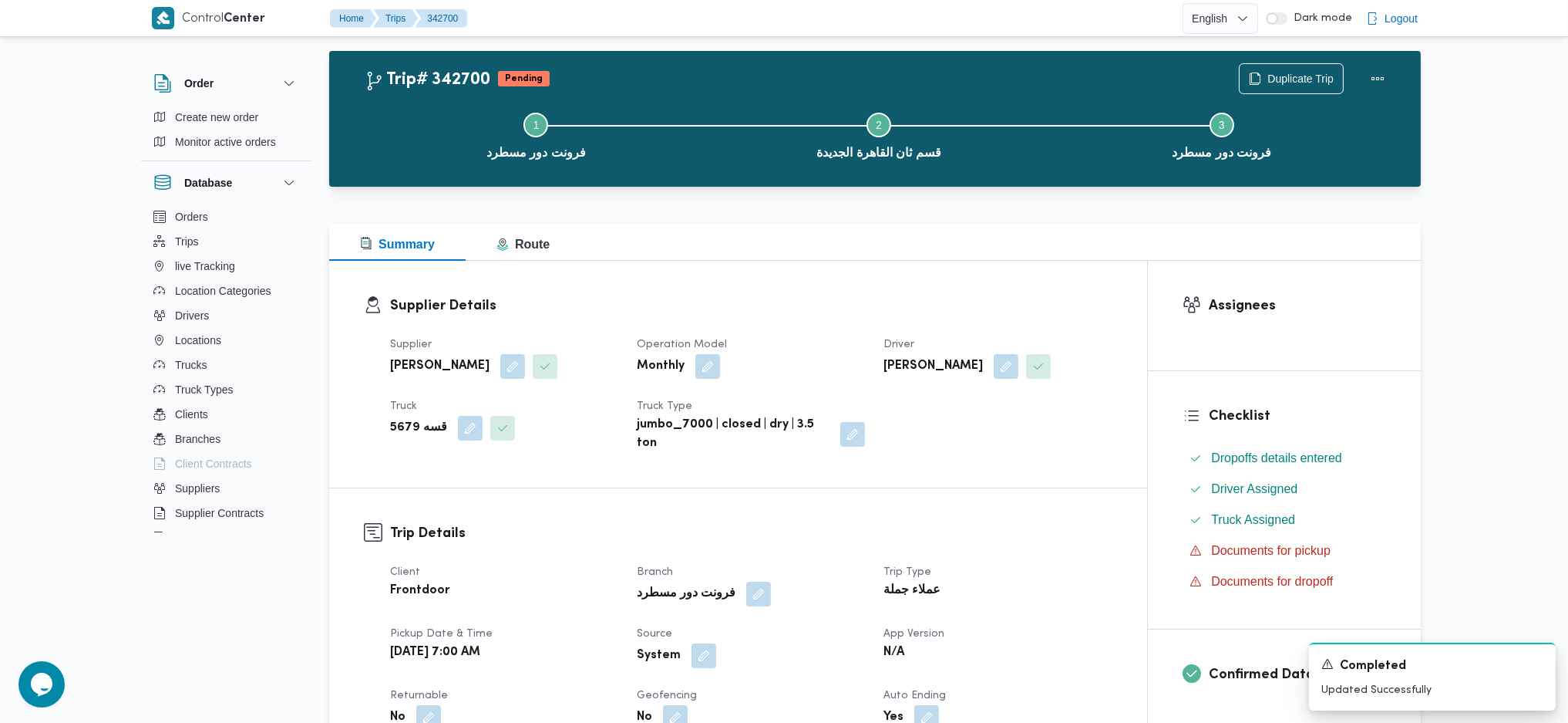
scroll to position [0, 0]
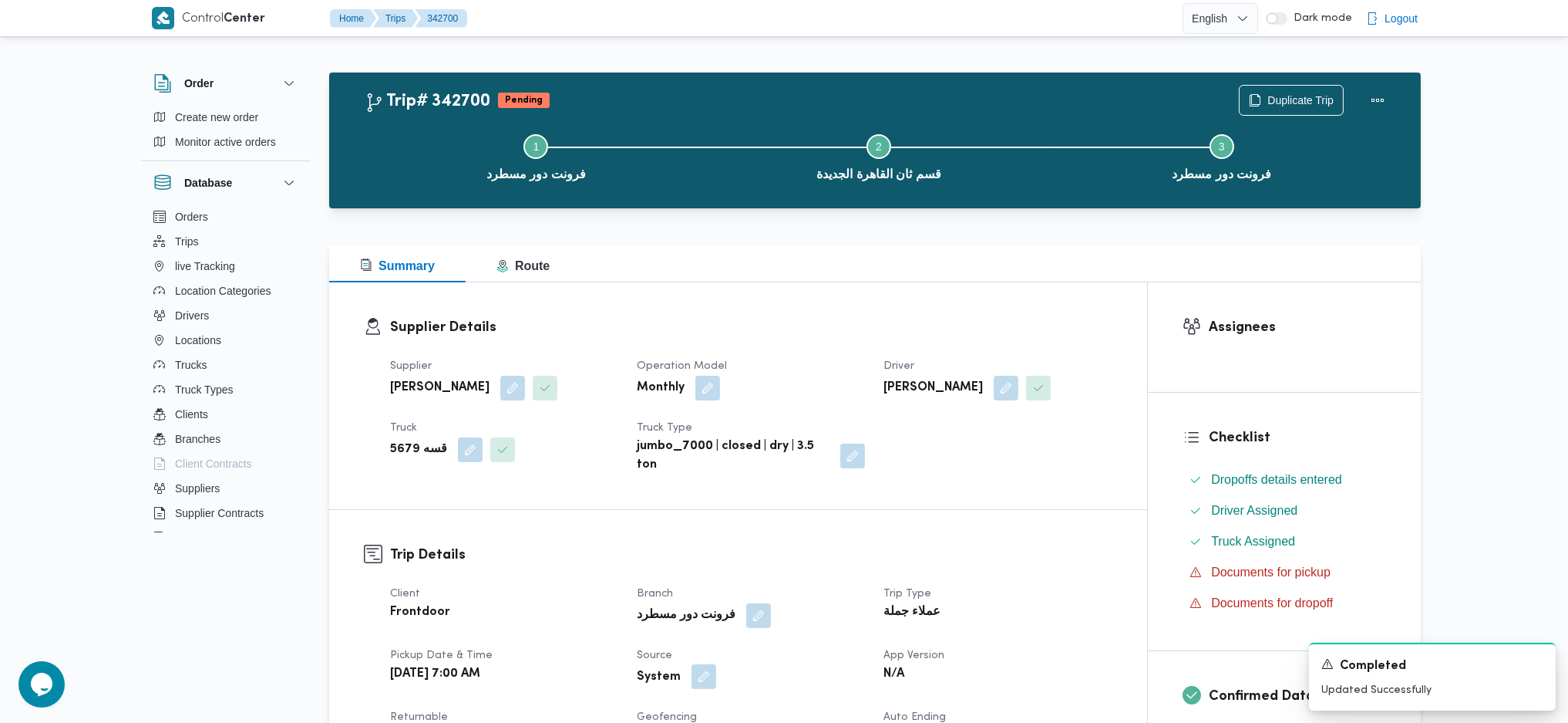
click at [691, 670] on button "button" at bounding box center [703, 676] width 24 height 24
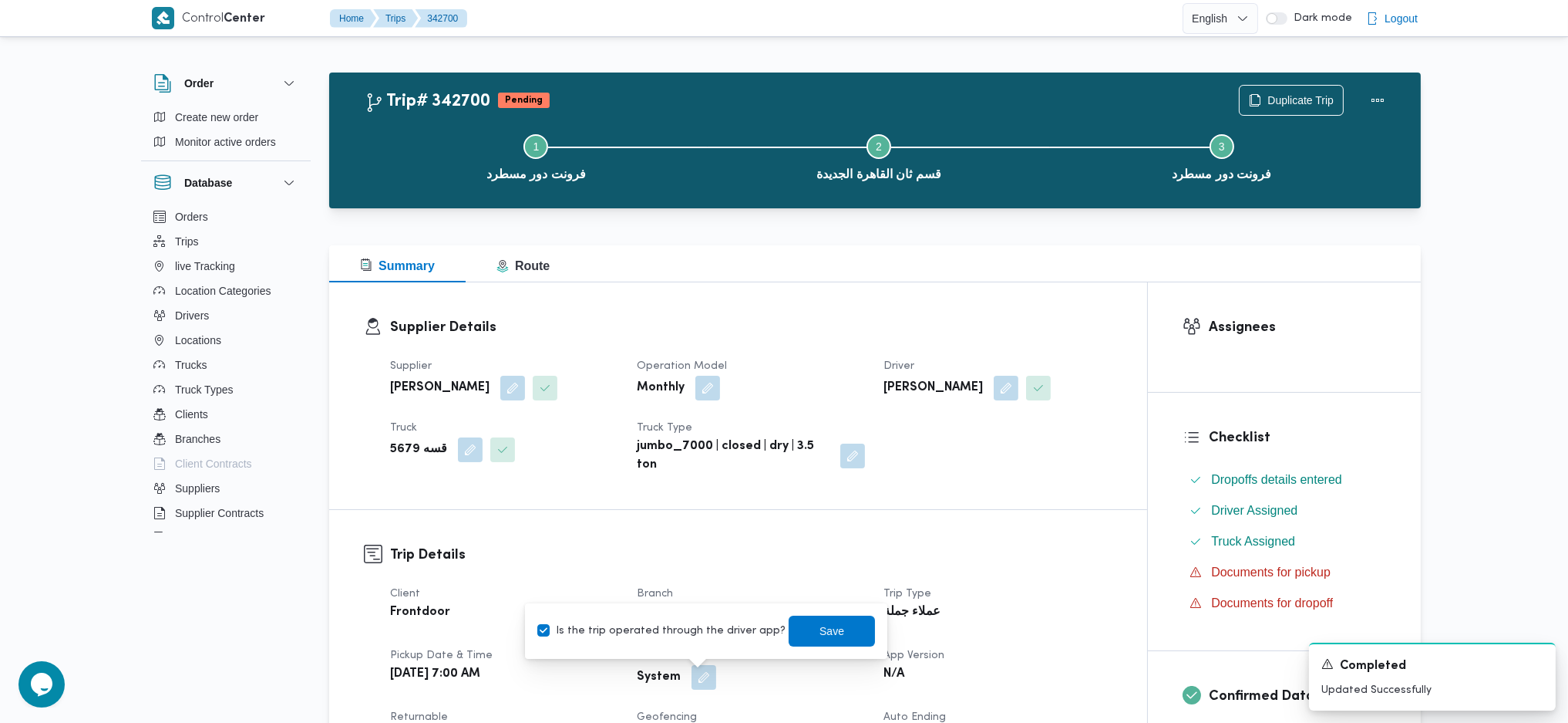
click at [682, 631] on label "Is the trip operated through the driver app?" at bounding box center [661, 631] width 248 height 19
checkbox input "false"
drag, startPoint x: 803, startPoint y: 620, endPoint x: 930, endPoint y: 603, distance: 128.1
click at [805, 620] on span "Save" at bounding box center [832, 631] width 87 height 31
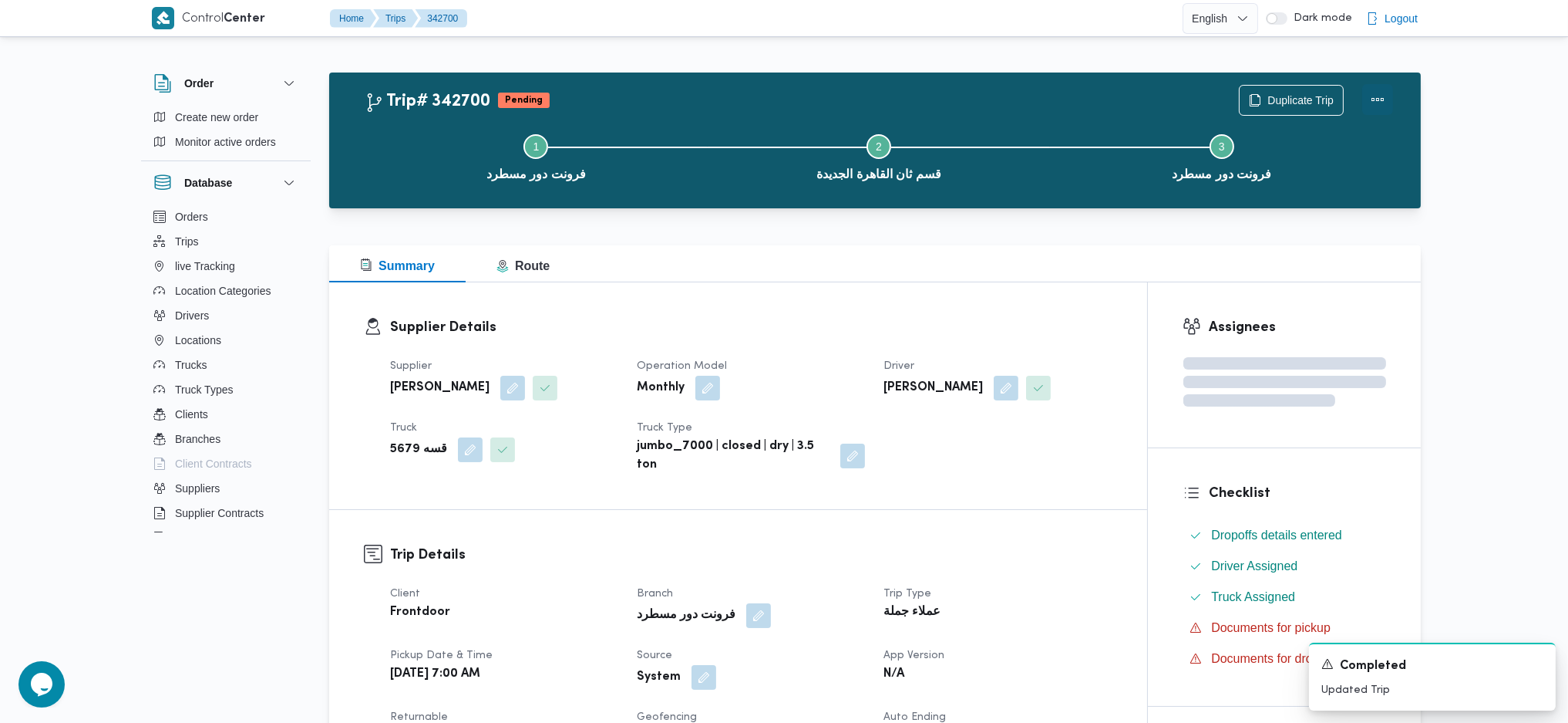
drag, startPoint x: 1381, startPoint y: 71, endPoint x: 1374, endPoint y: 104, distance: 33.7
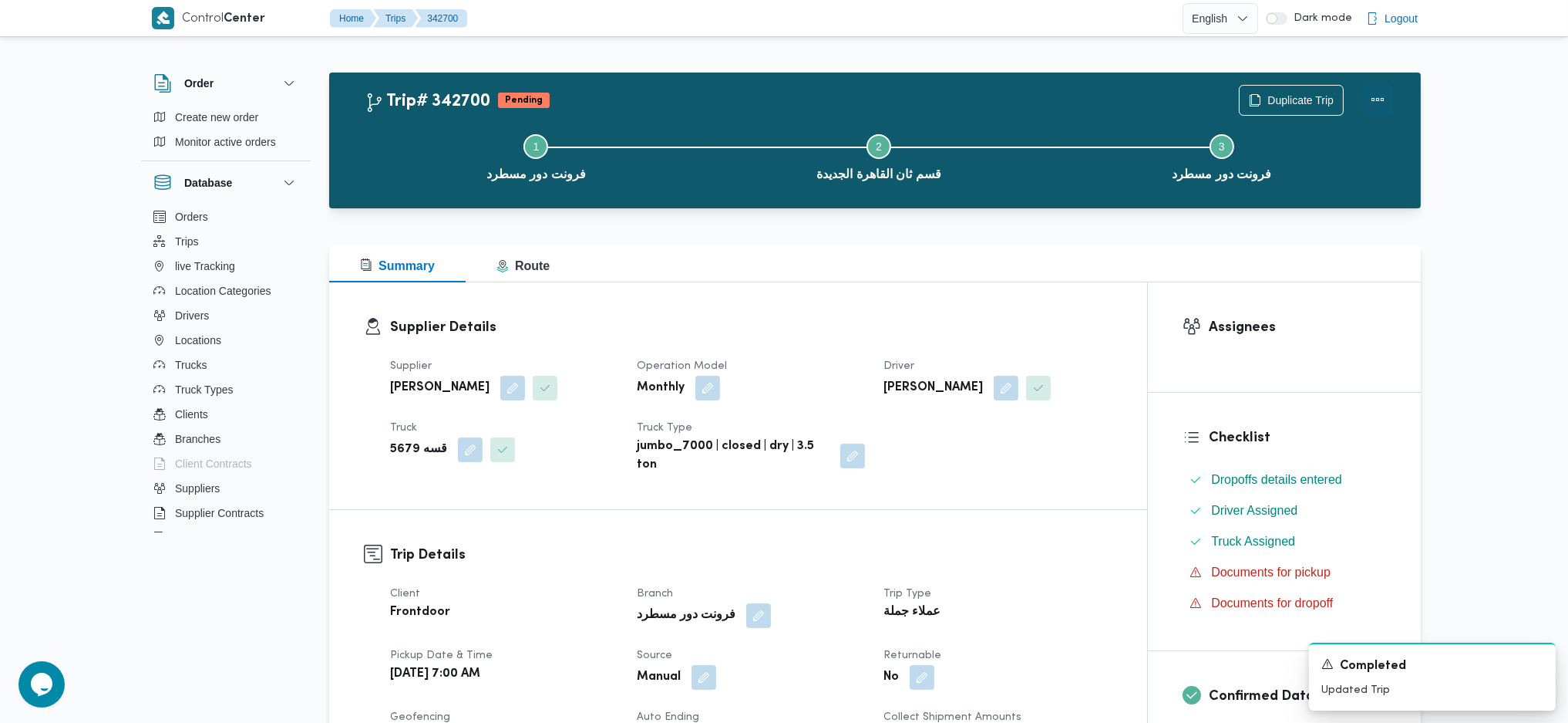
click at [1374, 104] on button "Actions" at bounding box center [1378, 99] width 31 height 31
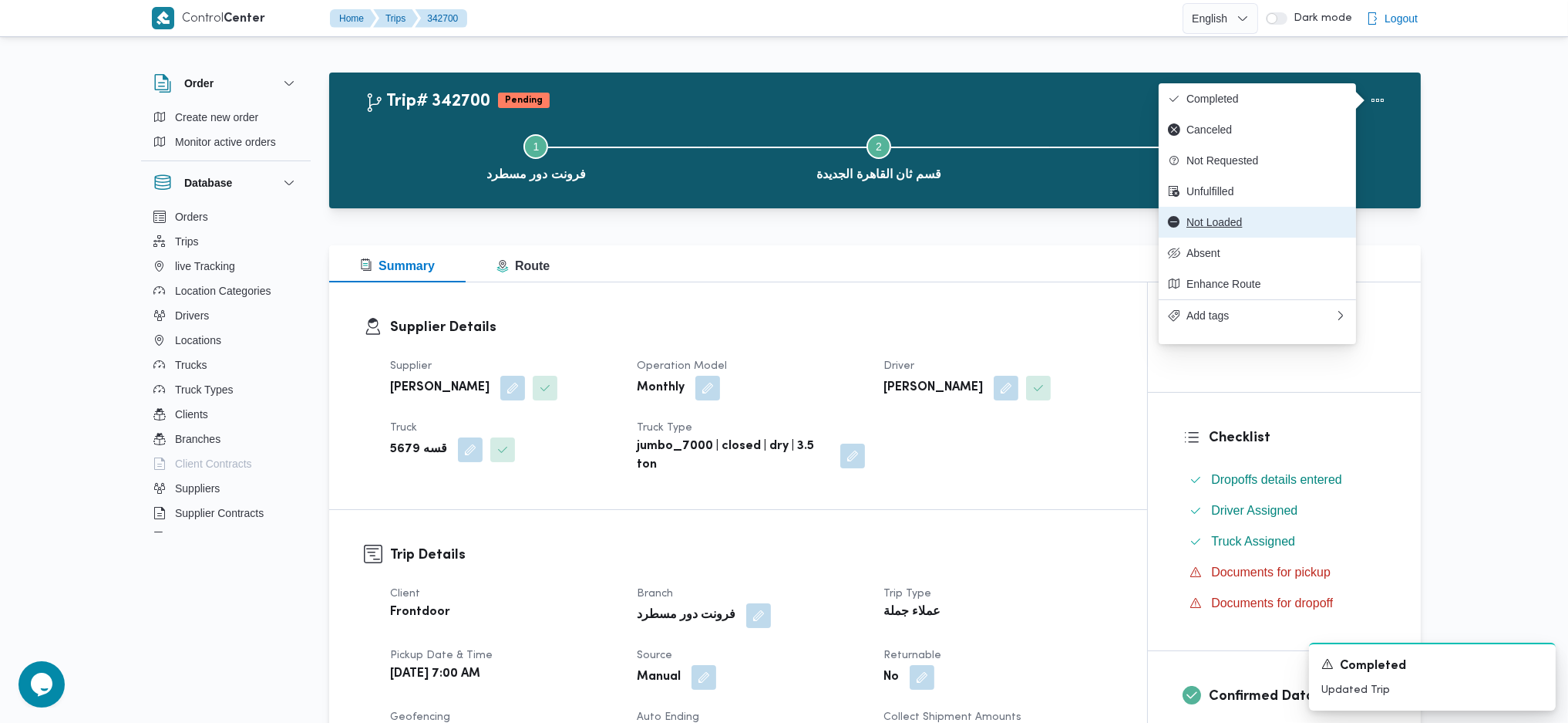
click at [1197, 228] on span "Not Loaded" at bounding box center [1267, 222] width 161 height 13
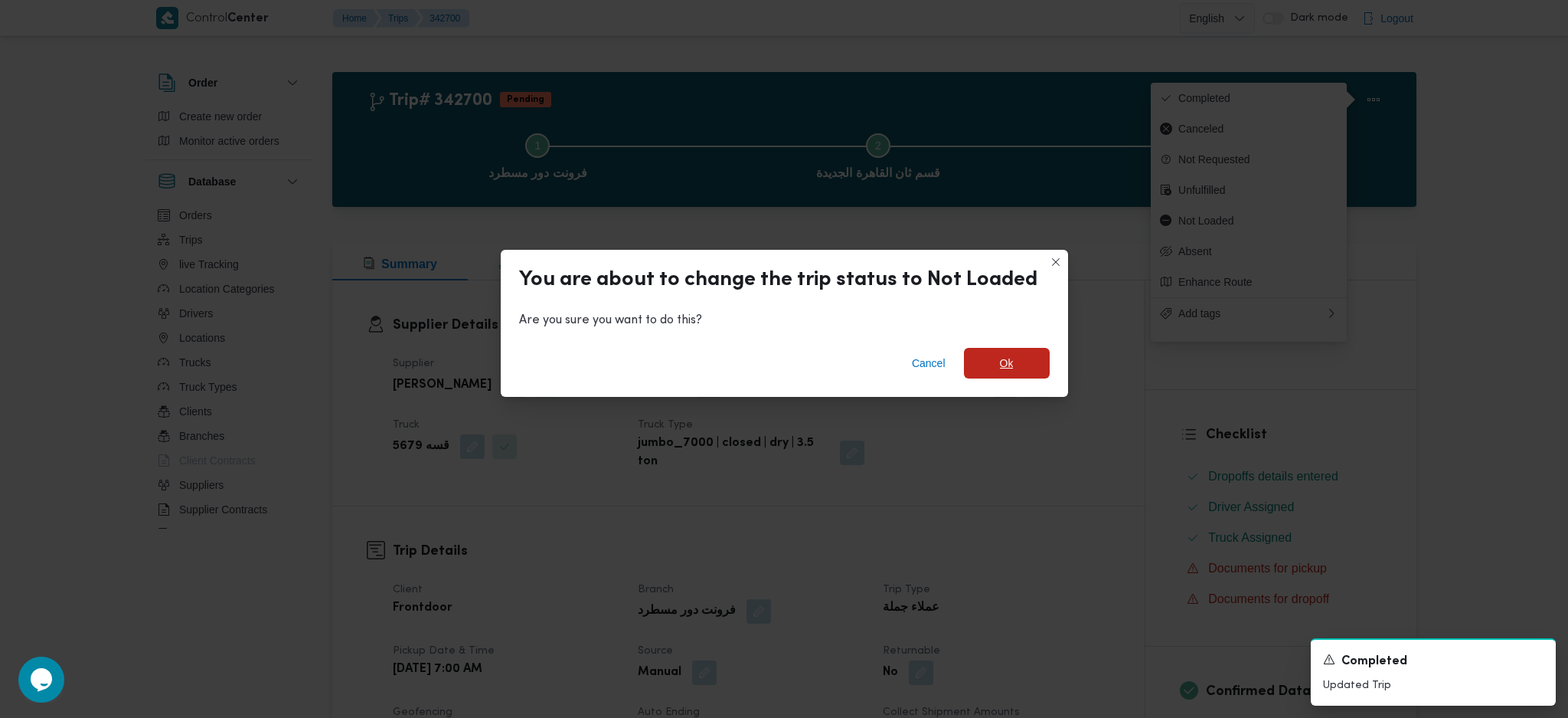
click at [1012, 361] on span "Ok" at bounding box center [1007, 363] width 86 height 30
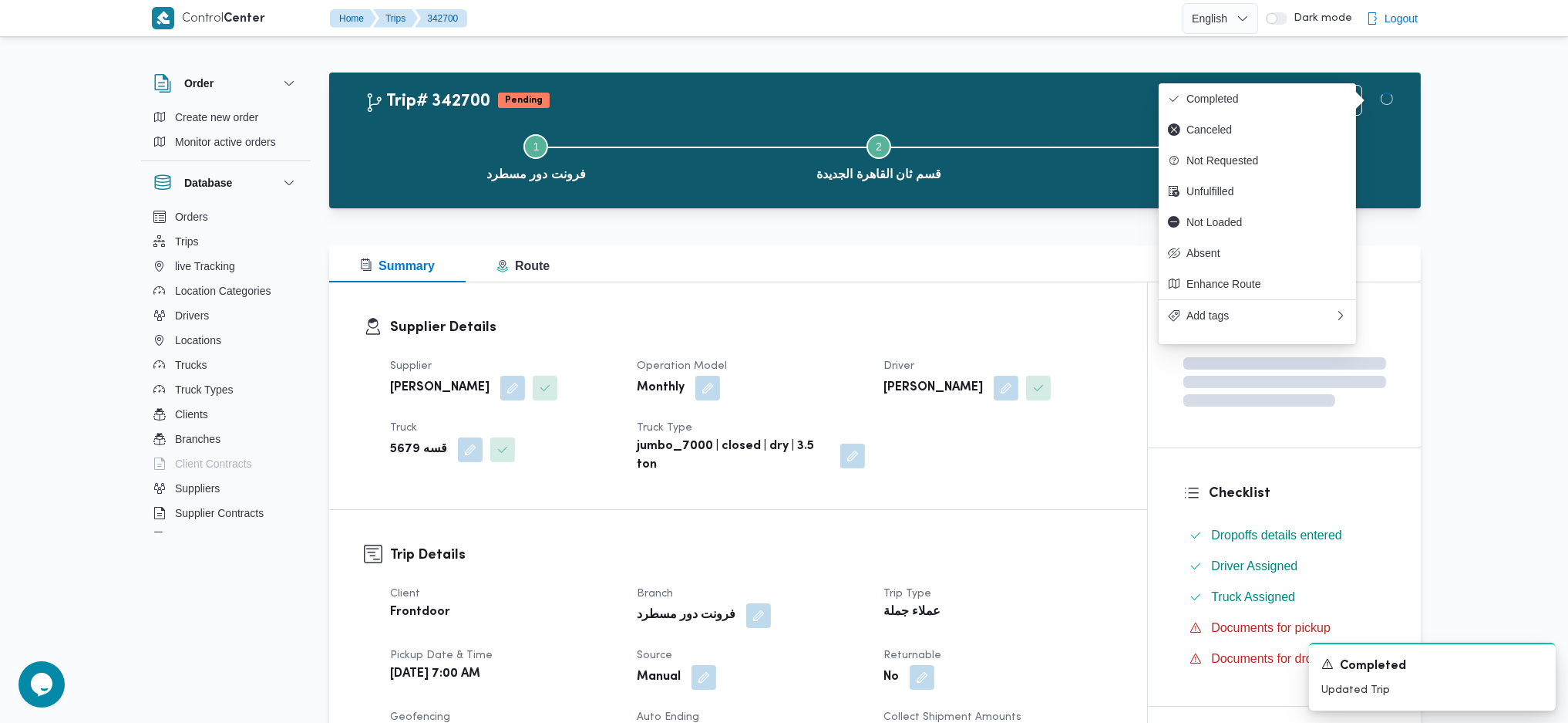
click at [946, 662] on dt "Returnable" at bounding box center [997, 655] width 228 height 19
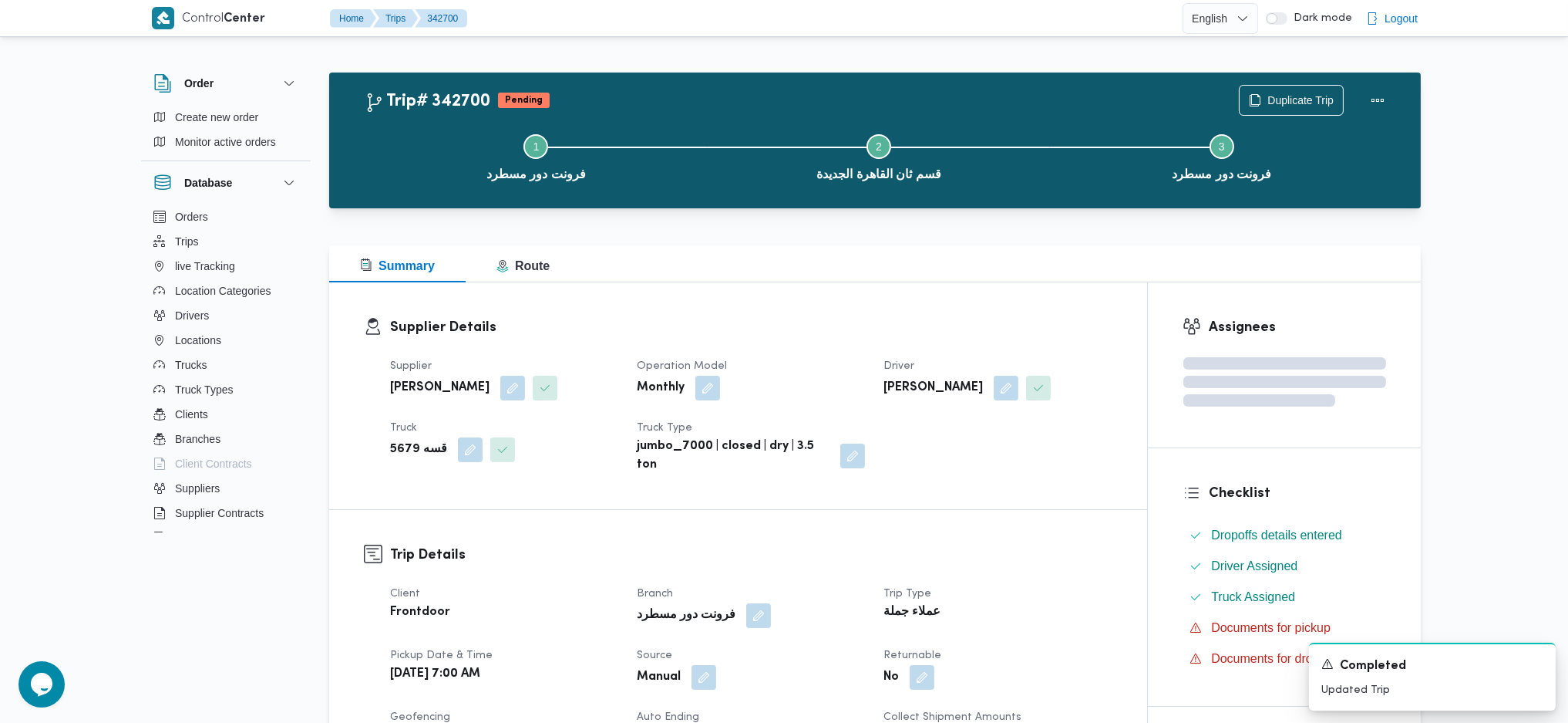
click at [886, 292] on div "Supplier Details Supplier محمد هاني محمد جوده محمود Operation Model Monthly Dri…" at bounding box center [738, 395] width 818 height 227
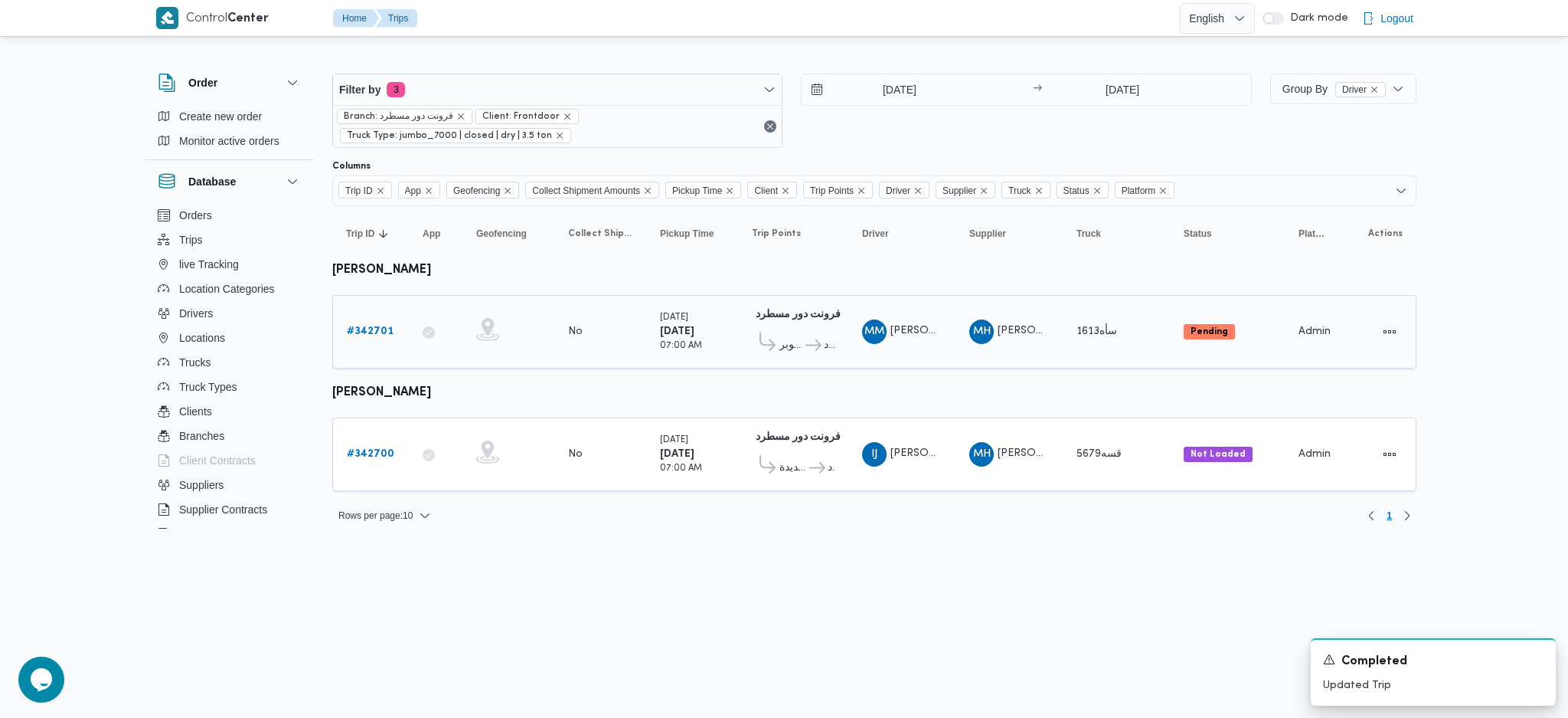
click at [365, 328] on b "# 342701" at bounding box center [370, 331] width 47 height 10
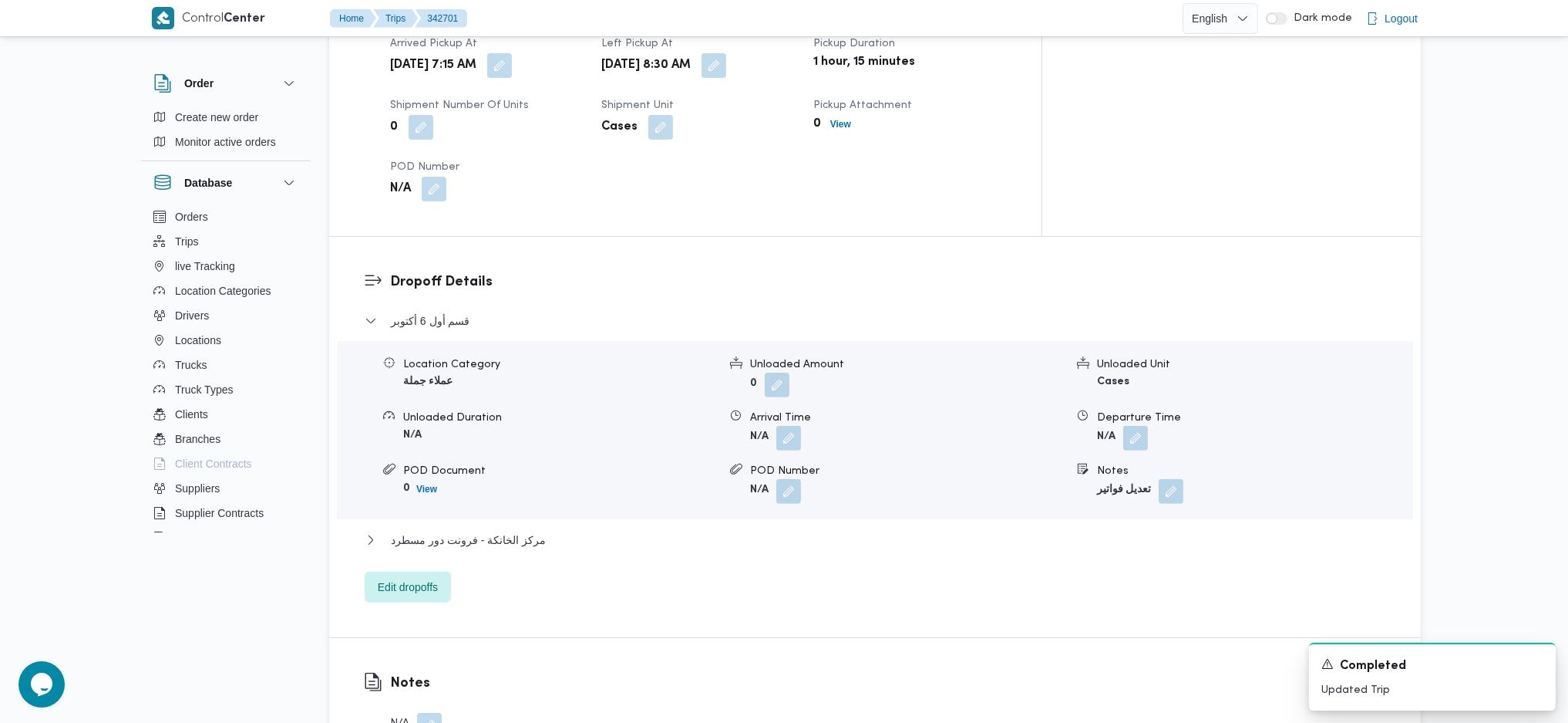
scroll to position [1234, 0]
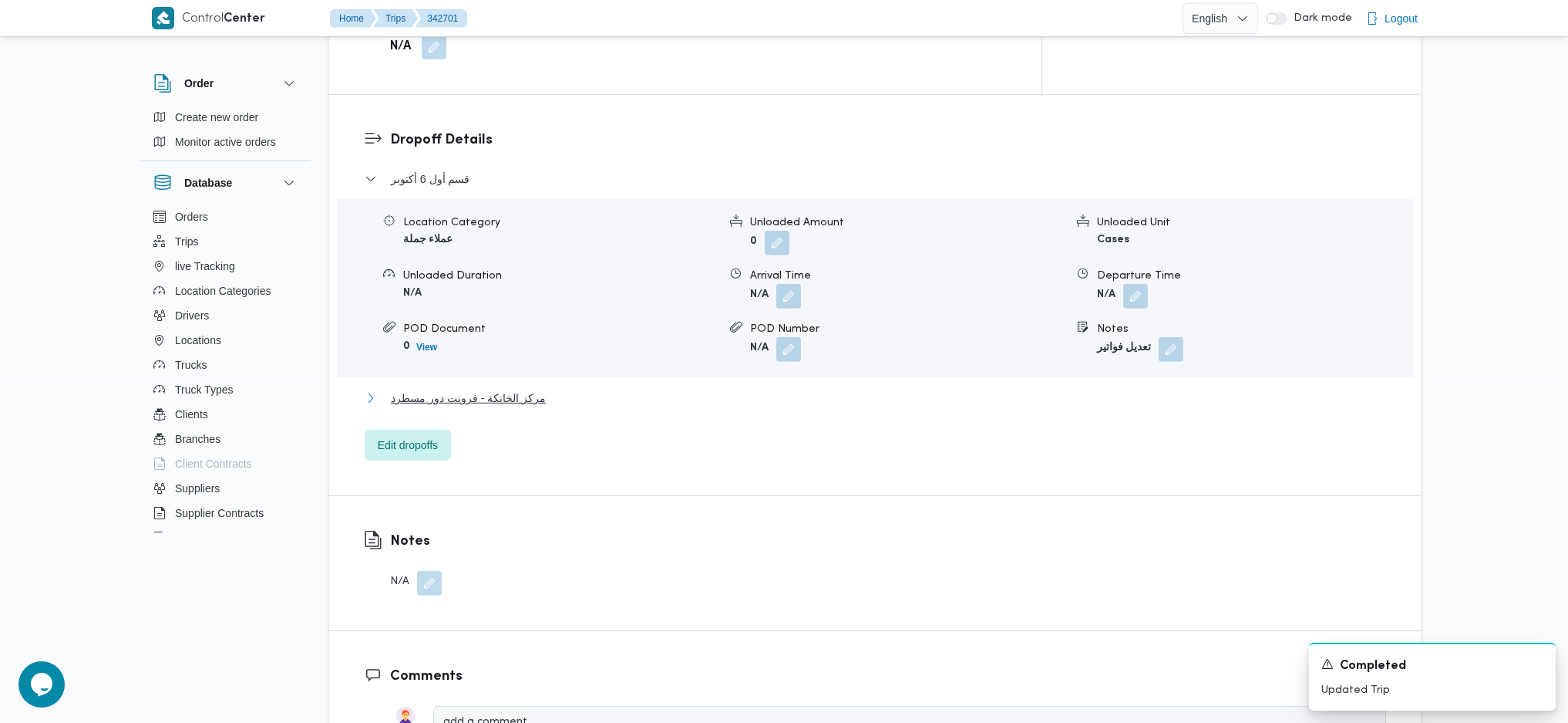
click at [538, 389] on button "مركز الخانكة - فرونت دور مسطرد" at bounding box center [875, 398] width 1021 height 19
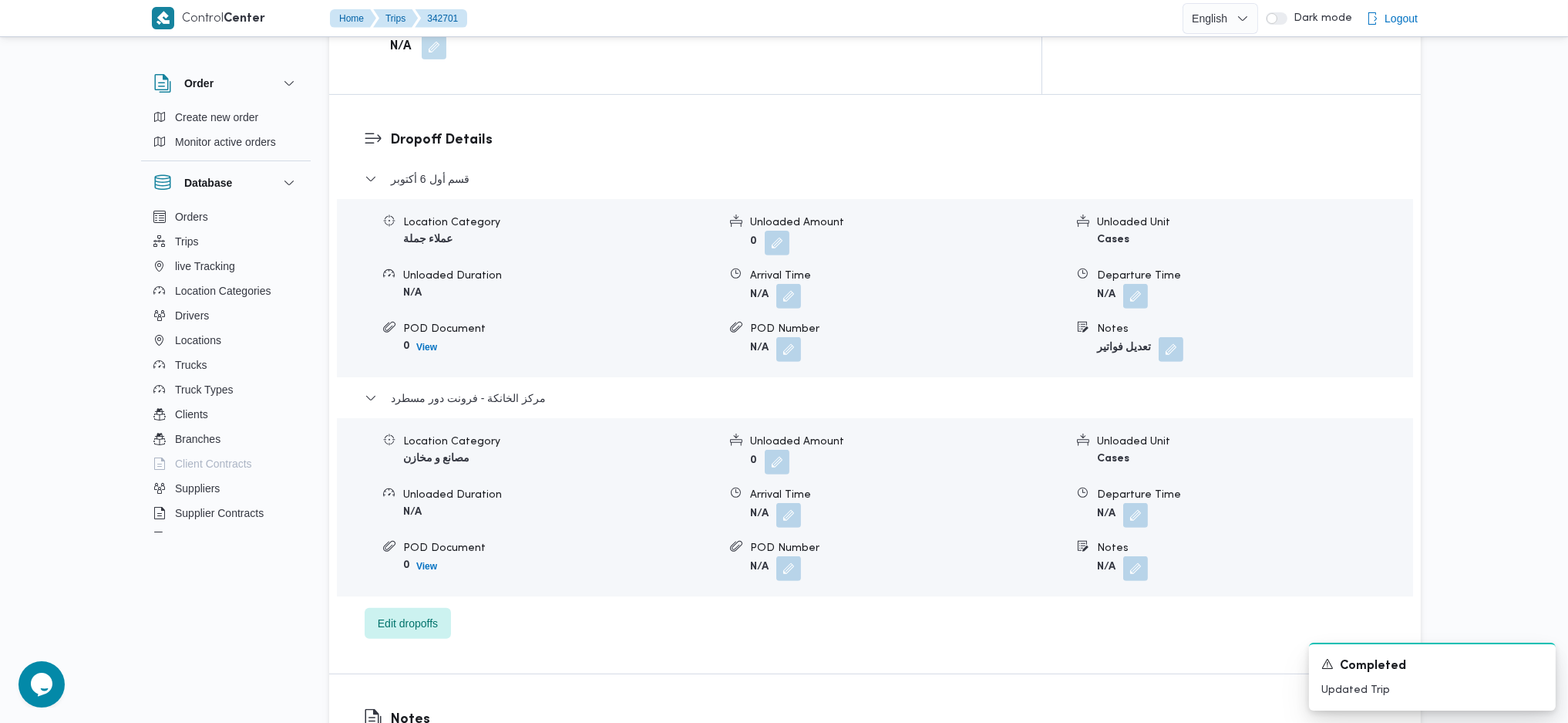
scroll to position [1337, 0]
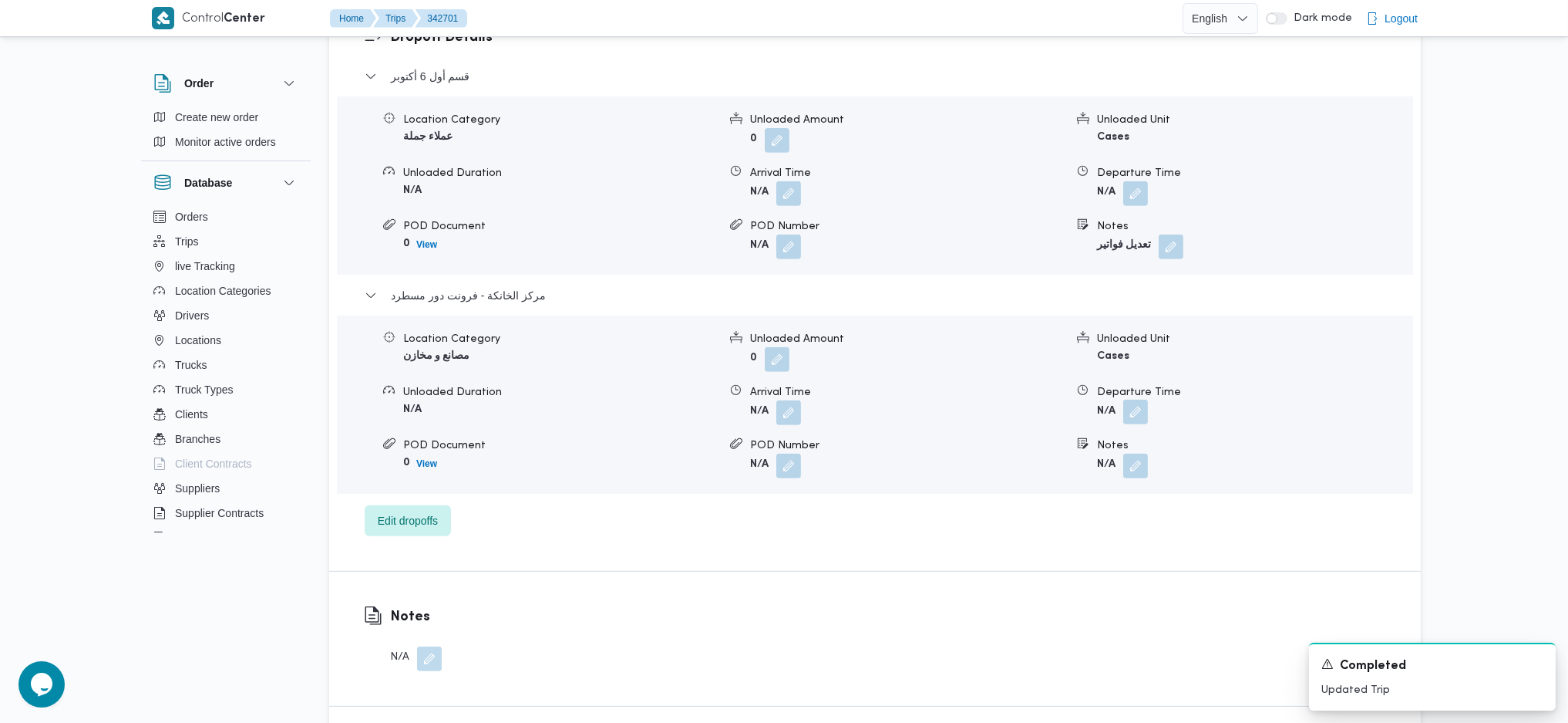
click at [1141, 400] on button "button" at bounding box center [1135, 412] width 24 height 24
click at [1091, 451] on input "Departure Time" at bounding box center [1094, 456] width 175 height 31
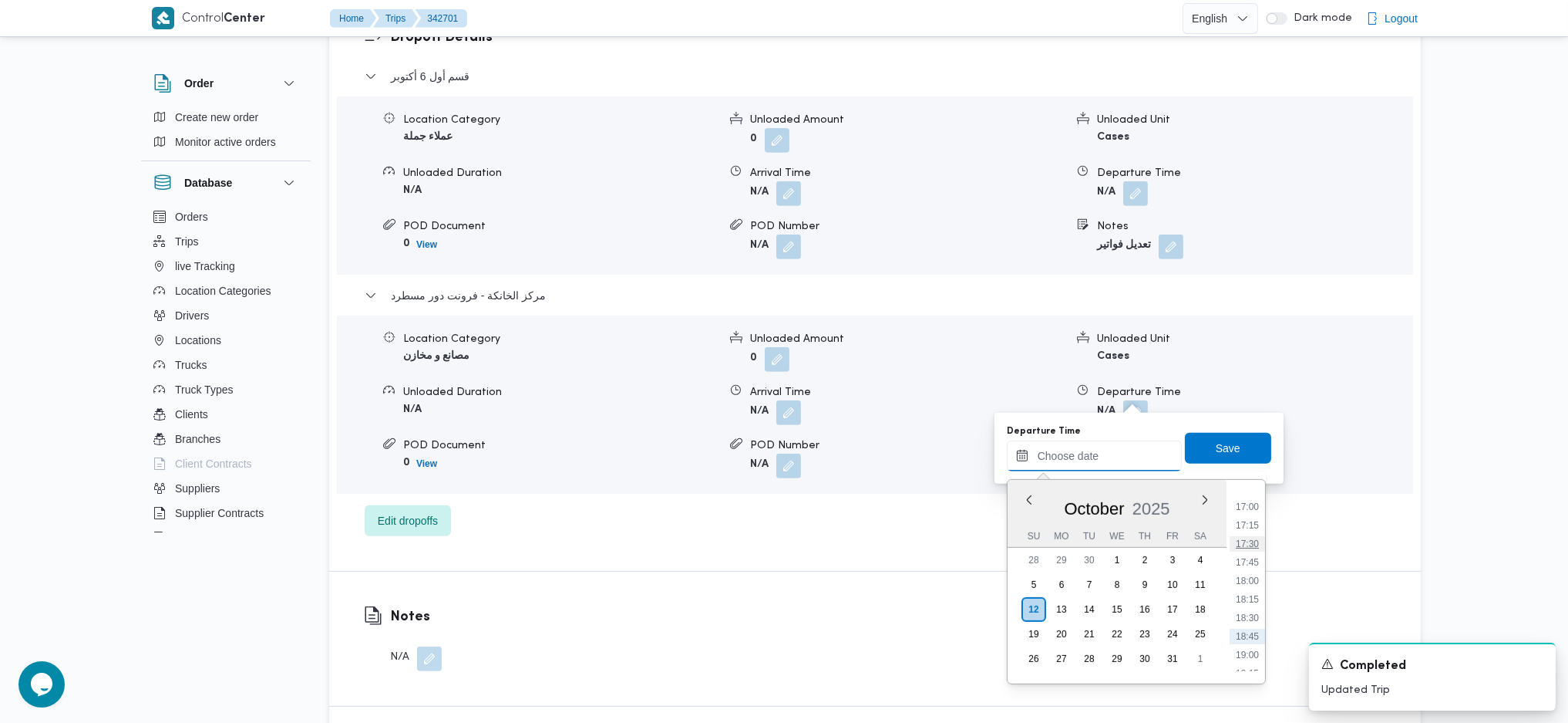
scroll to position [1297, 0]
click at [1254, 606] on li "19:00" at bounding box center [1247, 608] width 35 height 15
type input "12/10/2025 19:00"
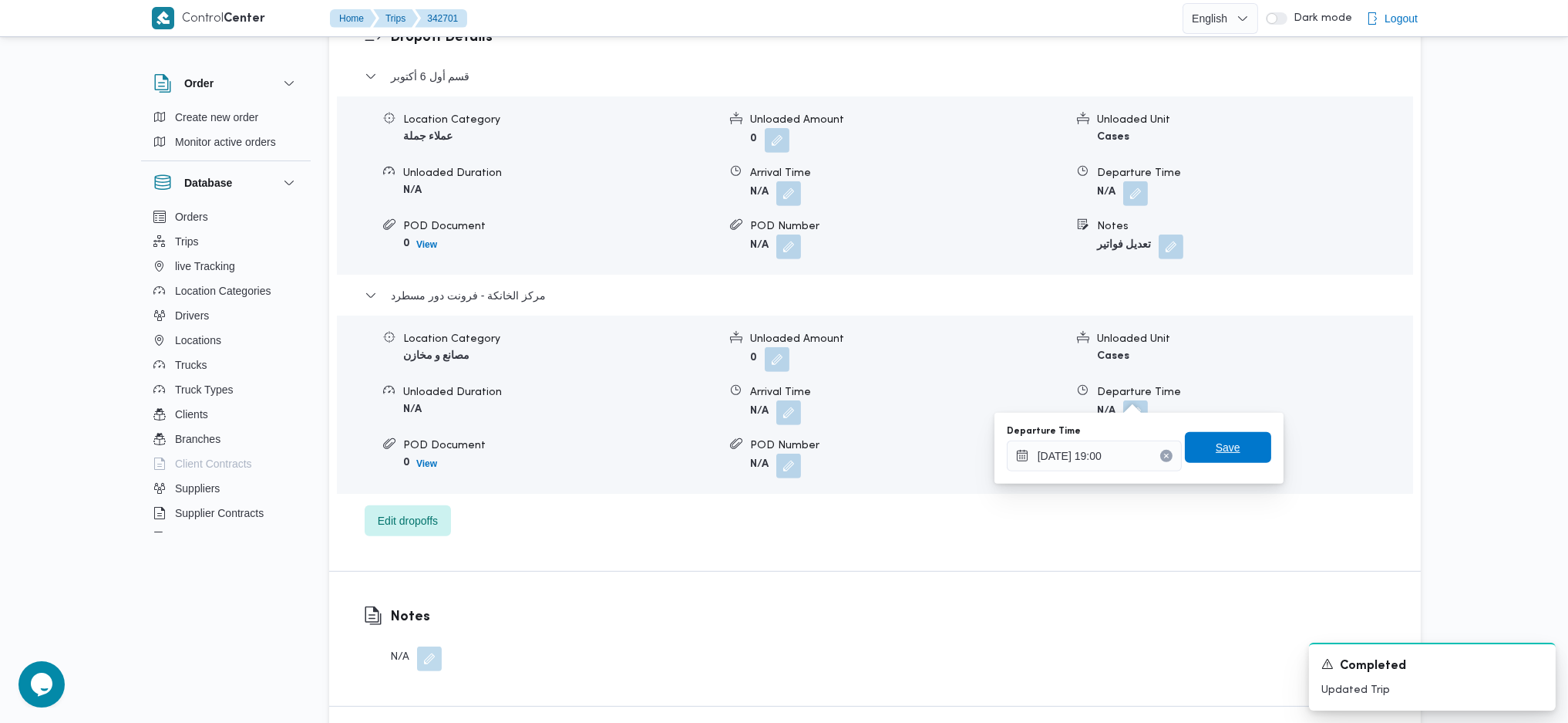
click at [1234, 460] on span "Save" at bounding box center [1228, 448] width 87 height 31
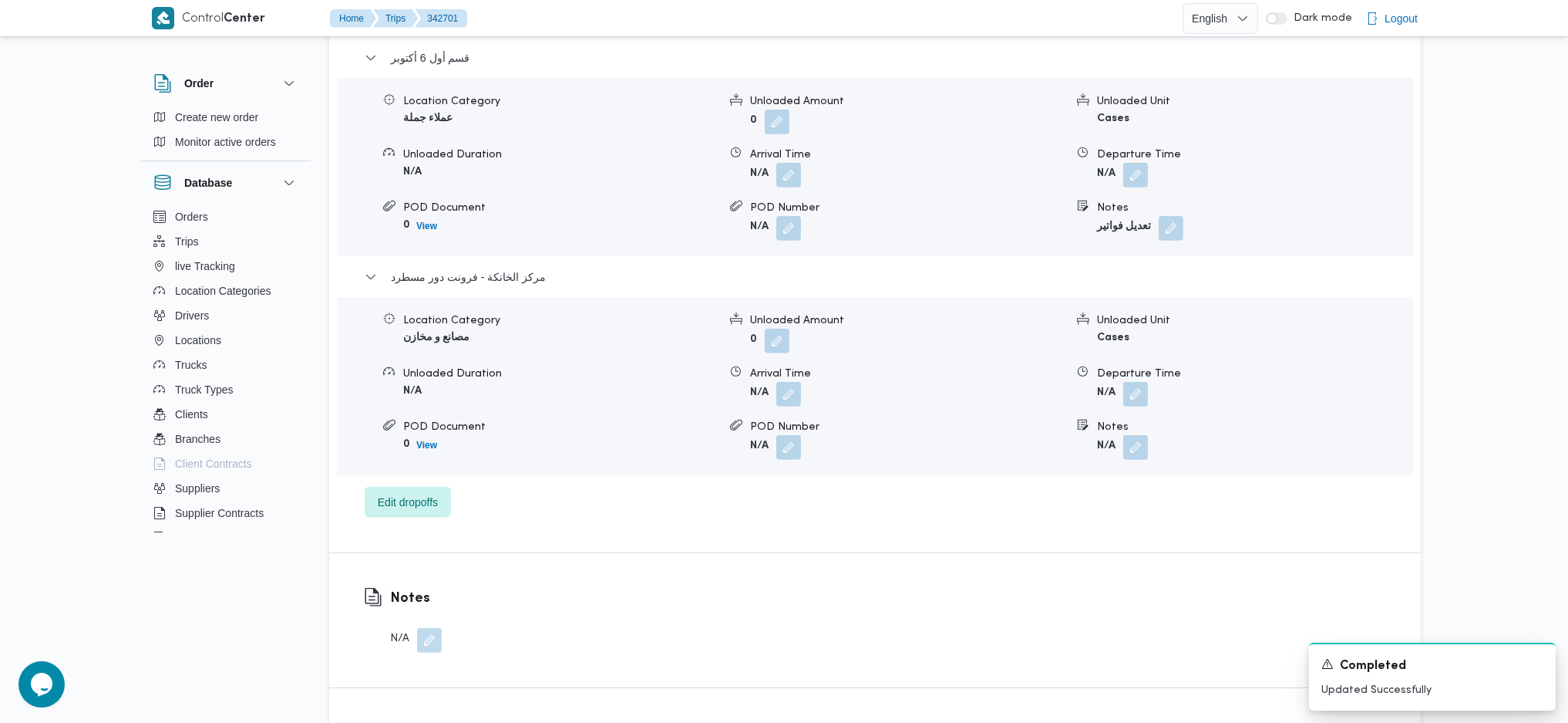
scroll to position [617, 0]
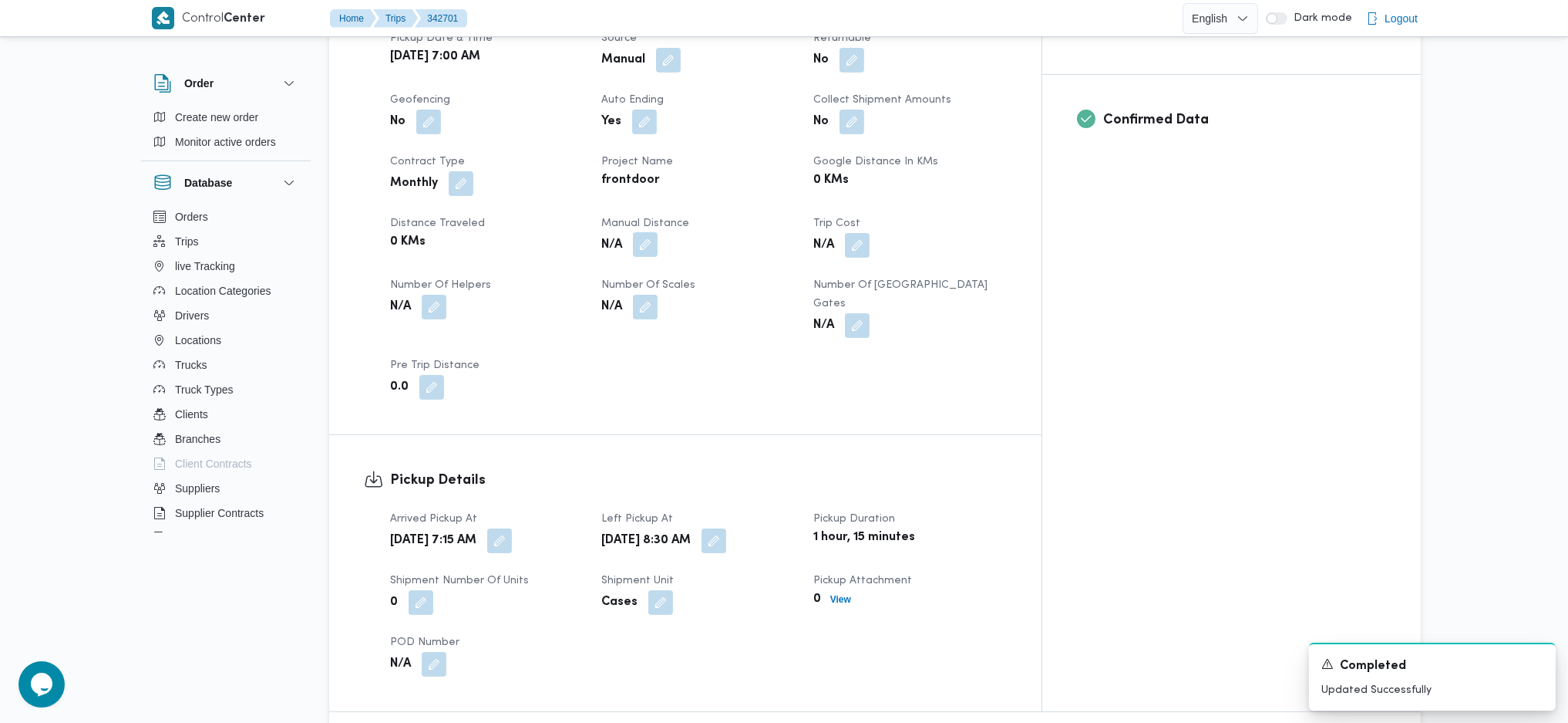
click at [658, 252] on button "button" at bounding box center [645, 244] width 24 height 24
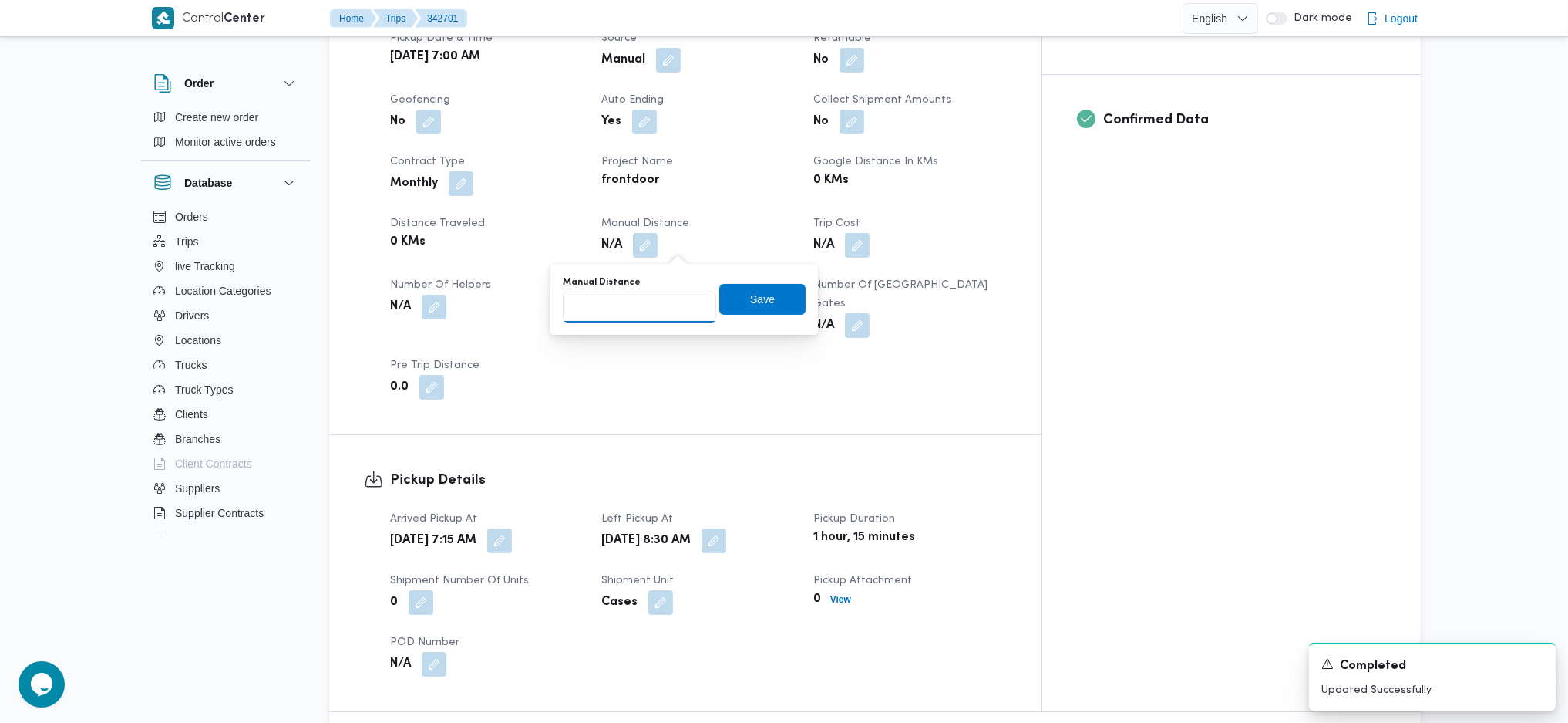
click at [645, 306] on input "Manual Distance" at bounding box center [640, 307] width 153 height 31
type input "140"
click at [752, 289] on span "Save" at bounding box center [762, 299] width 87 height 31
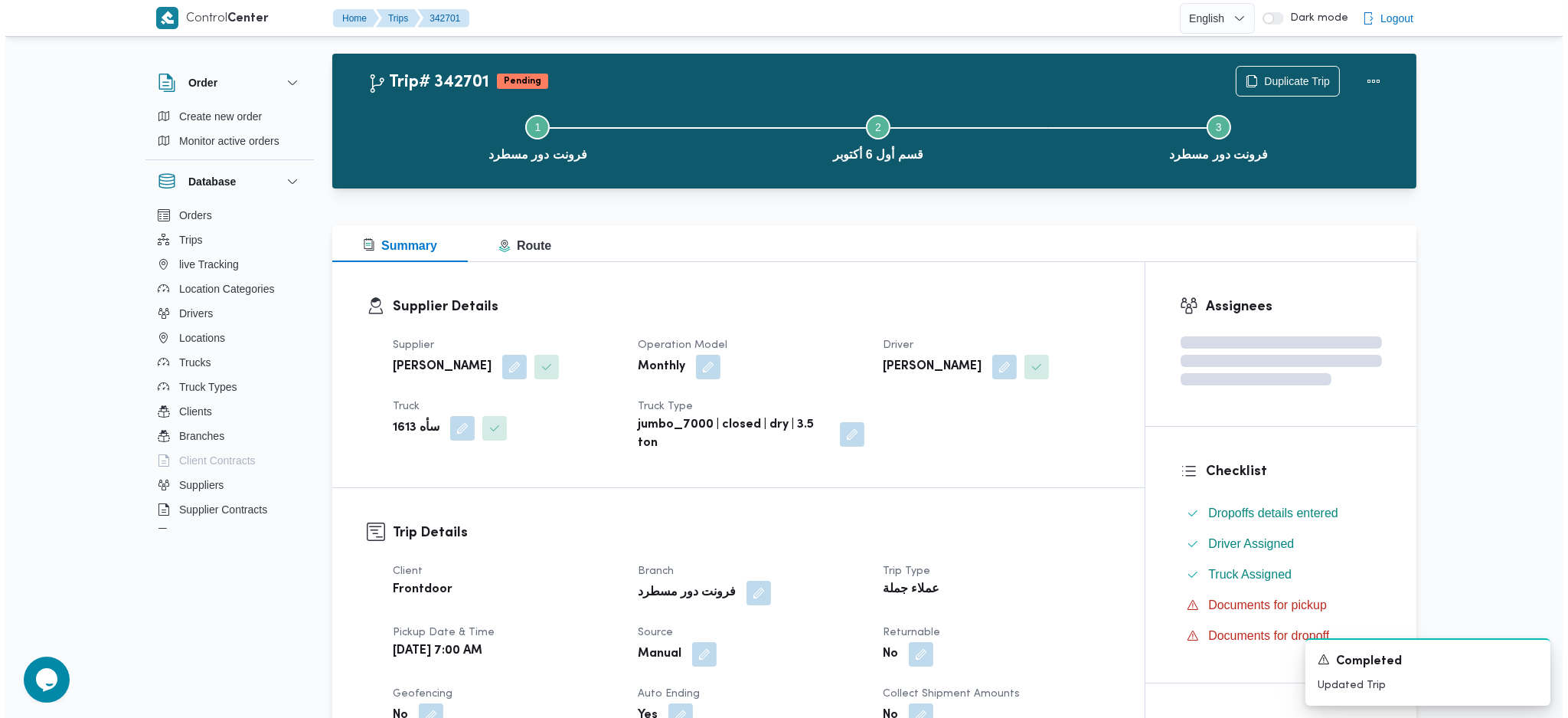
scroll to position [0, 0]
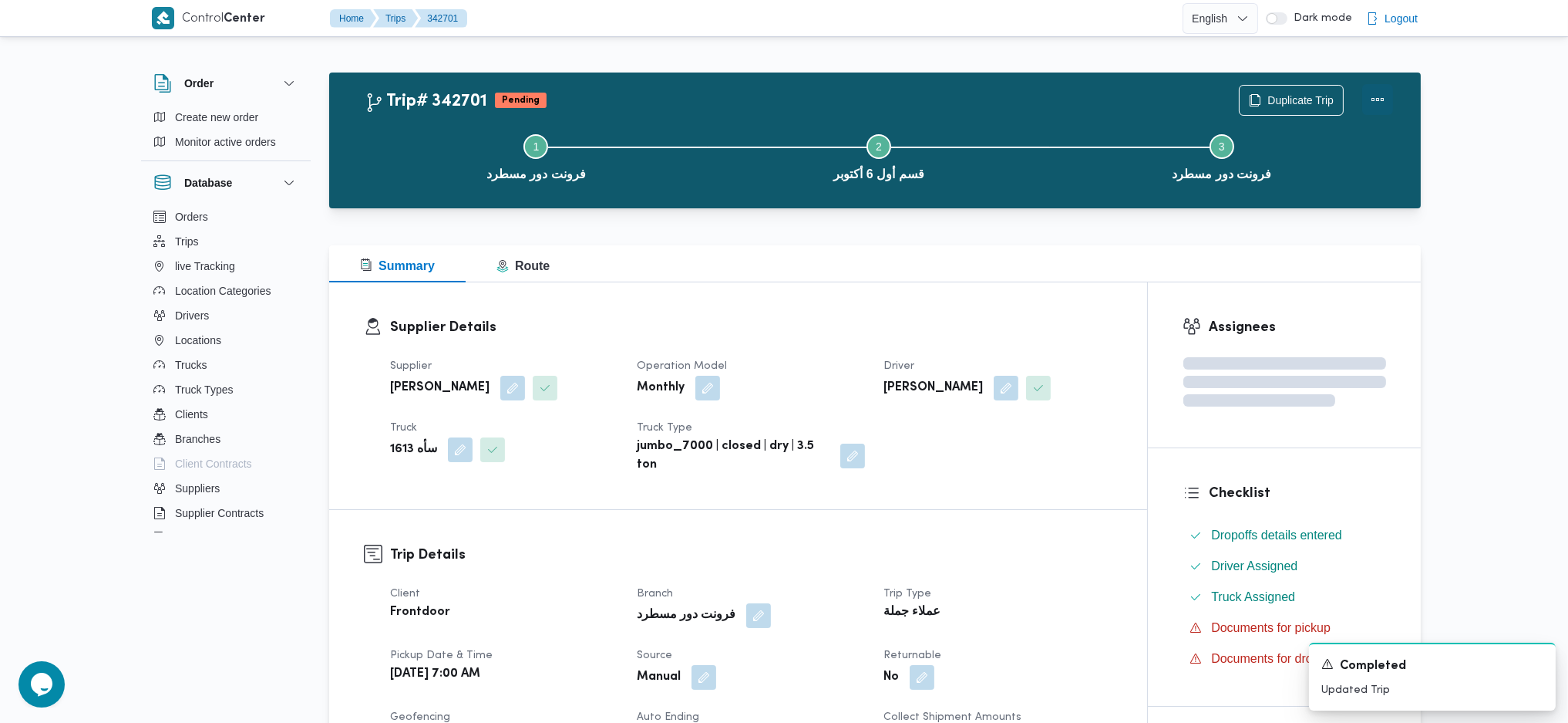
click at [1375, 102] on button "Actions" at bounding box center [1378, 99] width 31 height 31
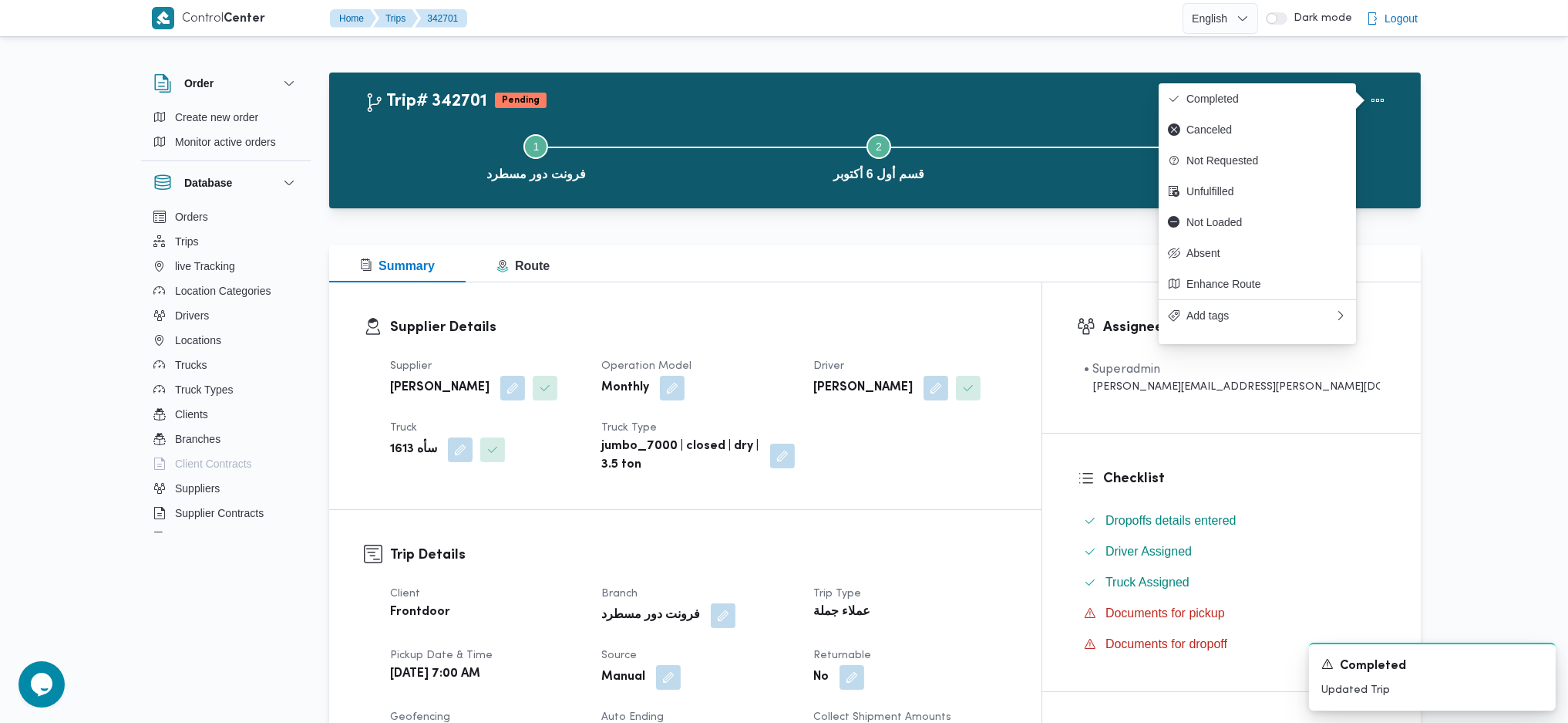
click at [1250, 88] on button "Completed" at bounding box center [1257, 98] width 198 height 31
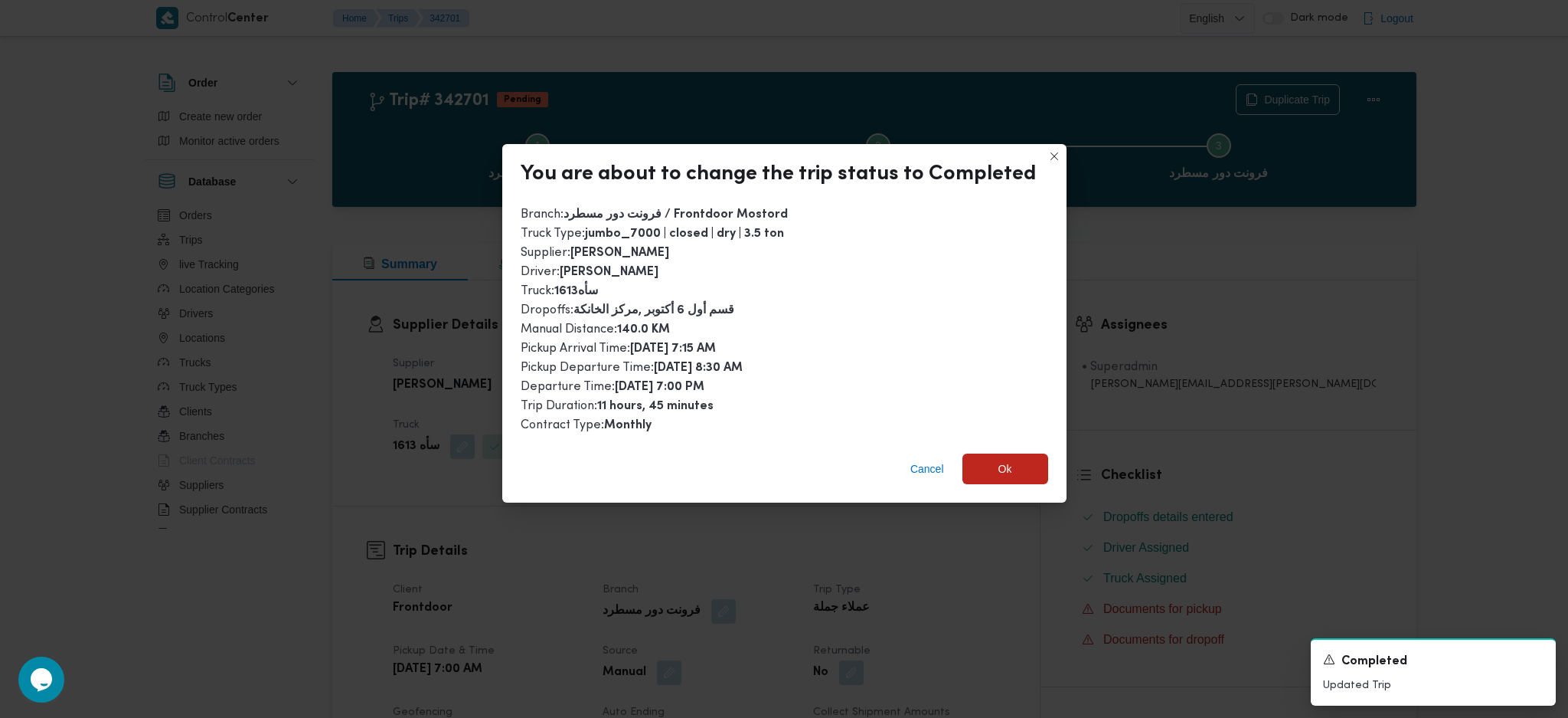
click at [1021, 486] on div "Cancel Ok" at bounding box center [785, 471] width 564 height 61
click at [1009, 457] on span "Ok" at bounding box center [1005, 468] width 86 height 30
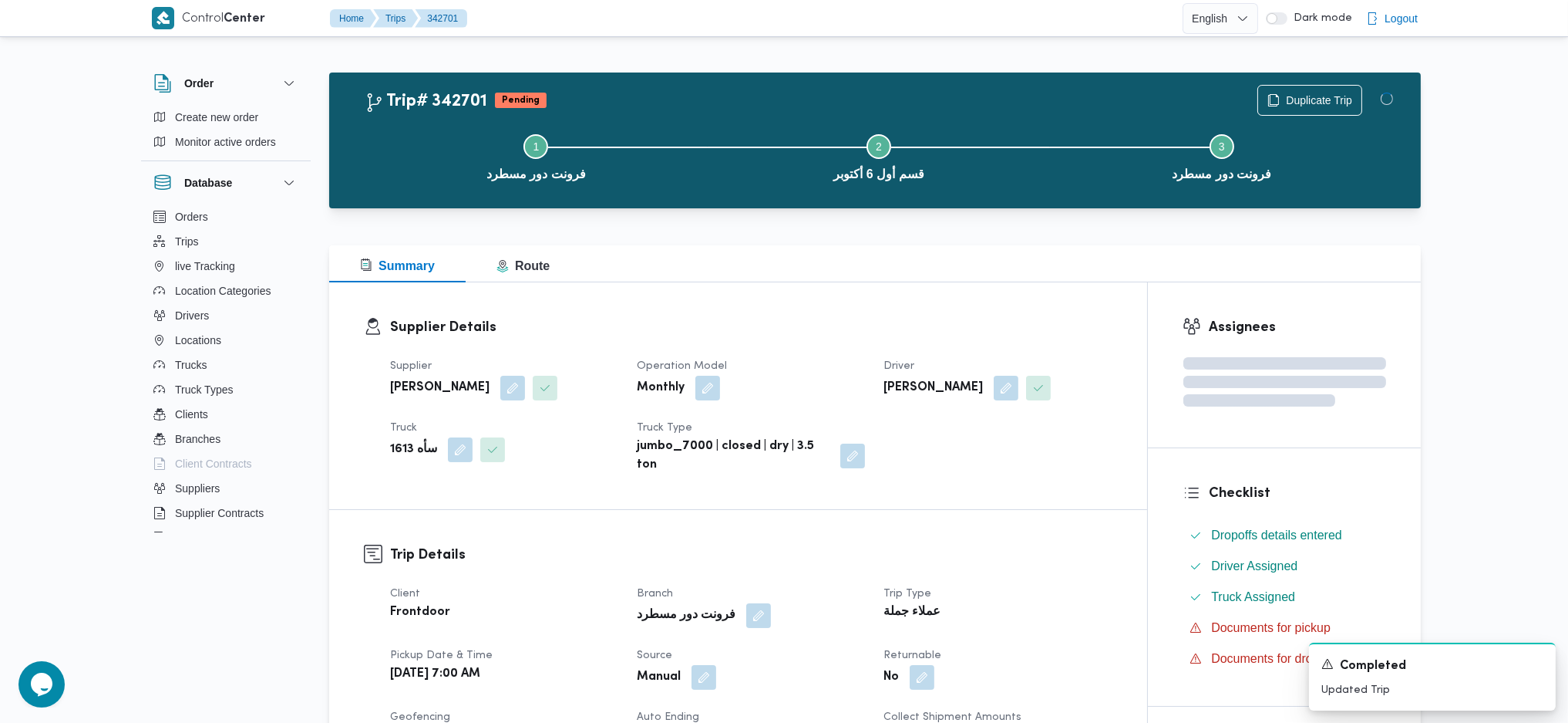
click at [981, 315] on div "Supplier Details Supplier محمد هاني محمد جوده محمود Operation Model Monthly Dri…" at bounding box center [738, 395] width 818 height 227
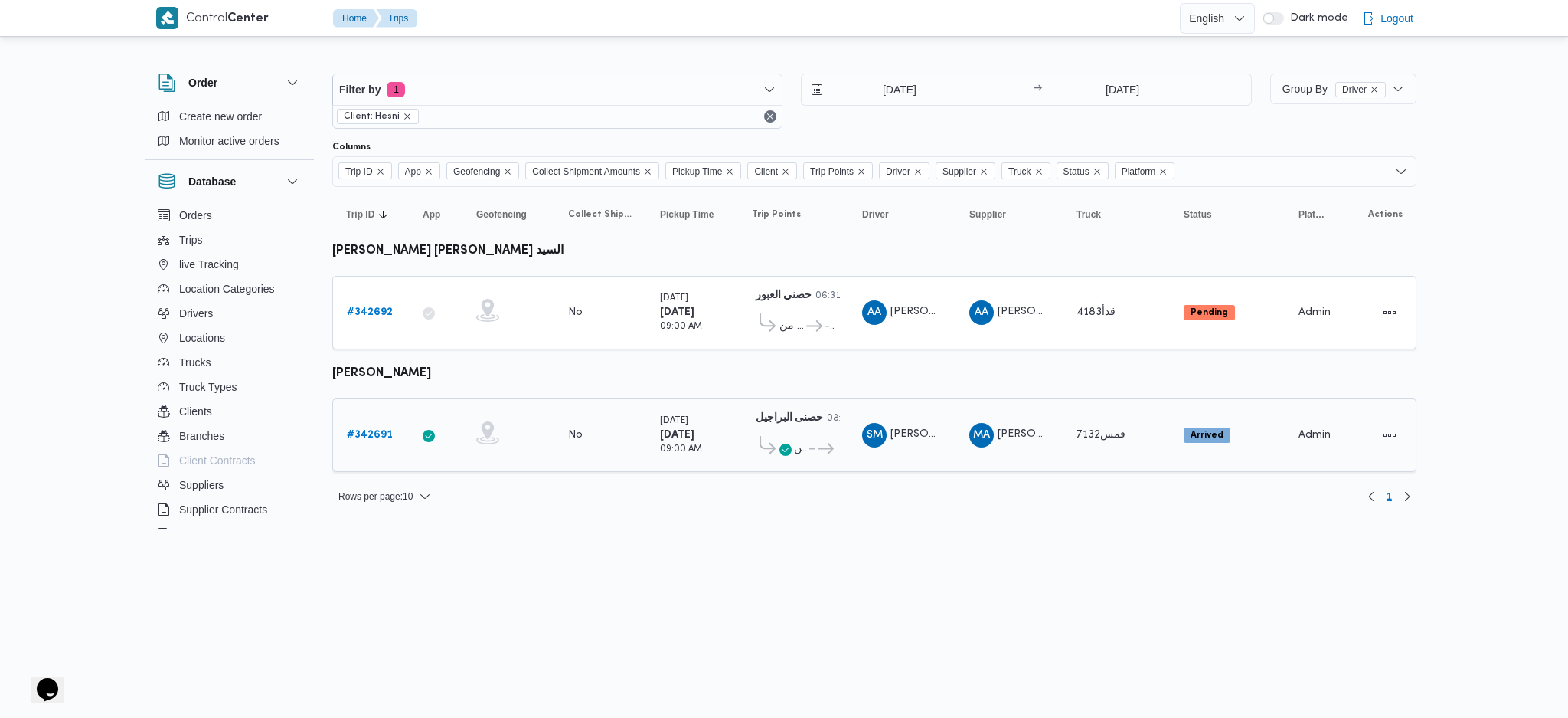
click at [362, 437] on link "# 342691" at bounding box center [369, 435] width 46 height 19
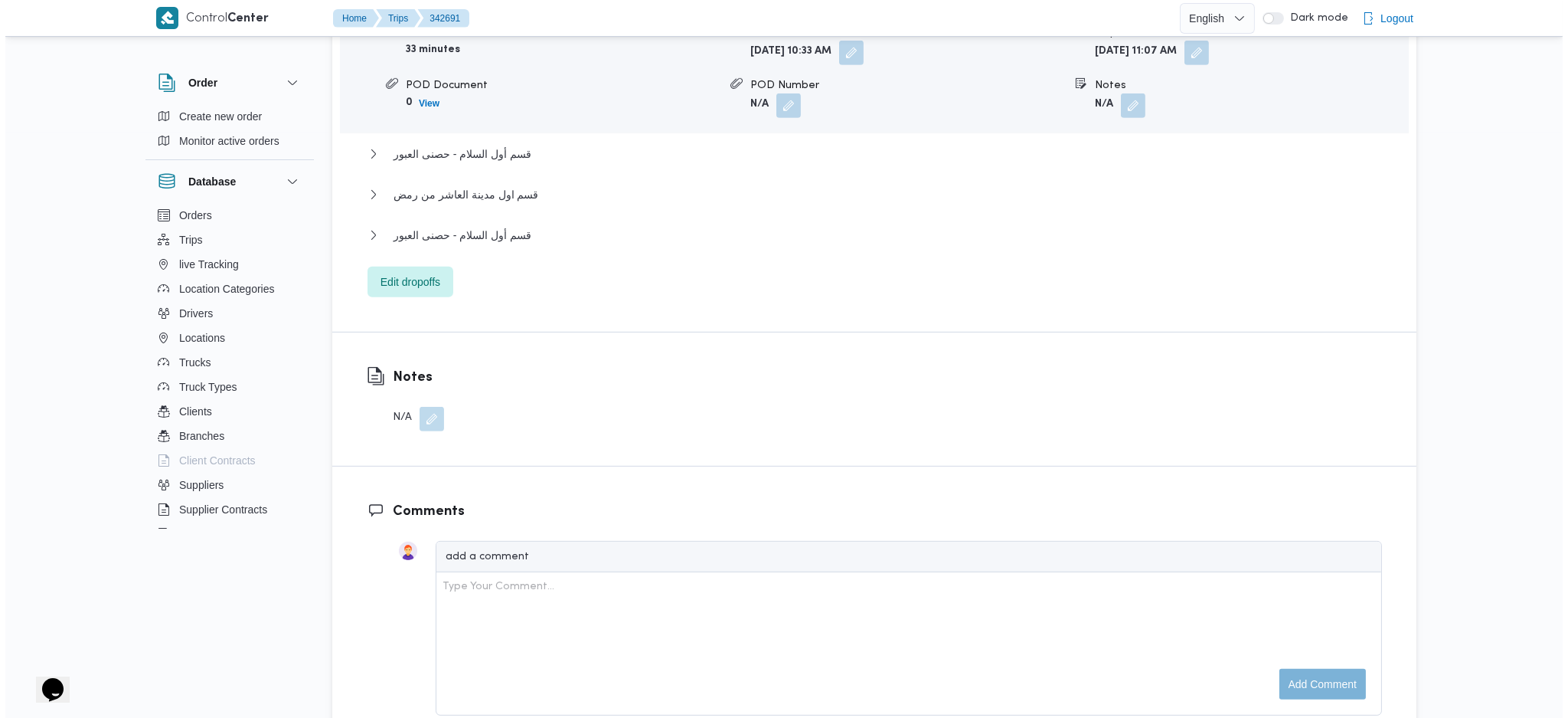
scroll to position [1429, 0]
click at [426, 281] on span "Edit dropoffs" at bounding box center [405, 281] width 60 height 19
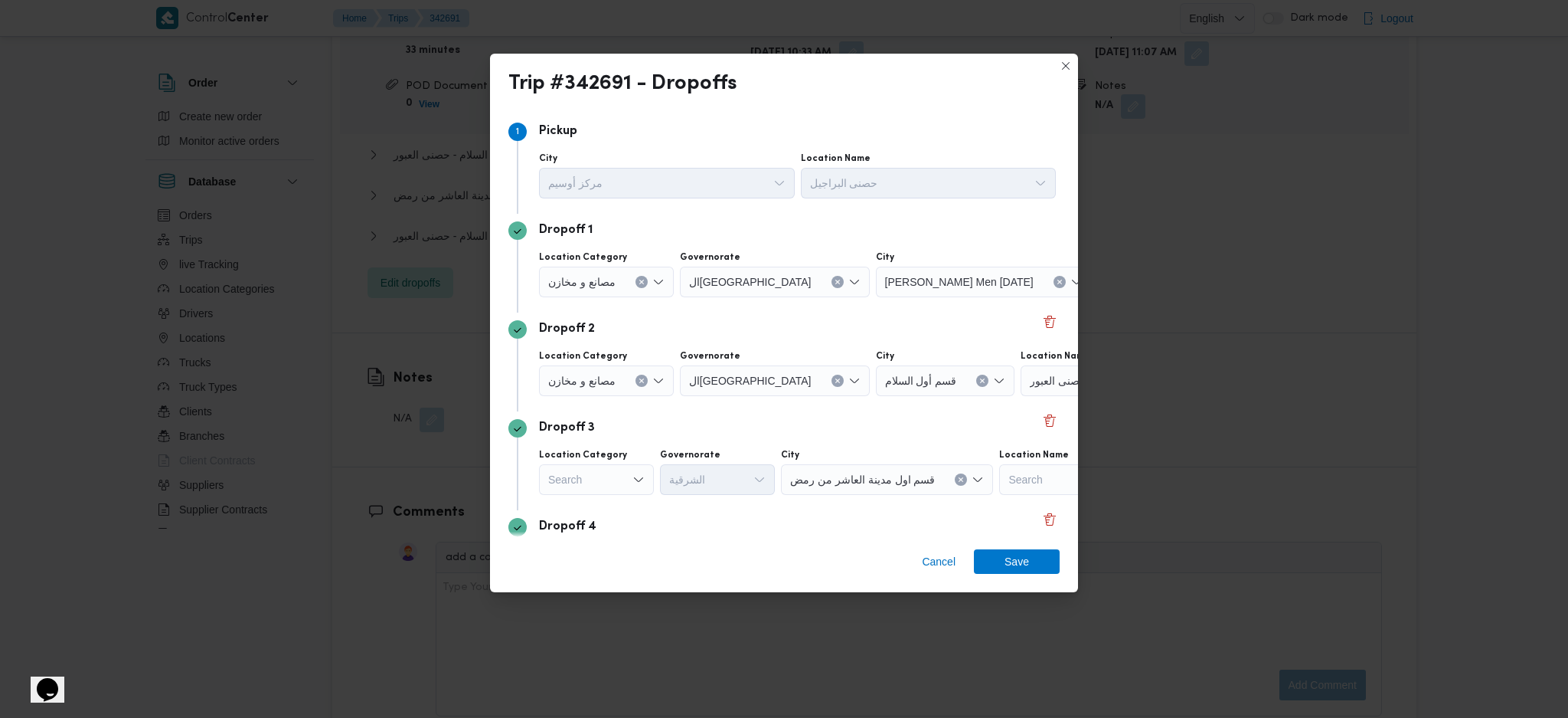
click at [1107, 281] on span "حصنى العاشر من رمضان" at bounding box center [1165, 281] width 116 height 17
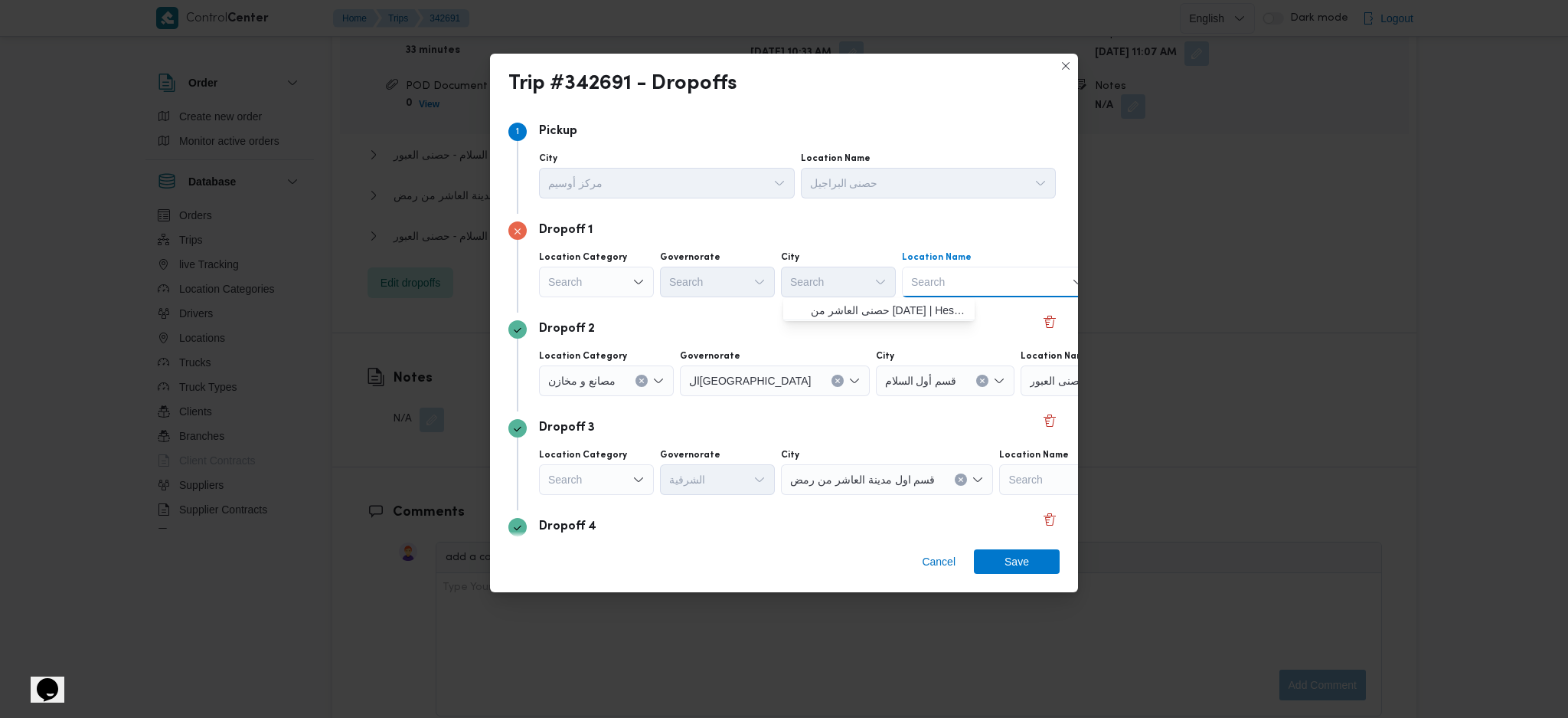
scroll to position [0, 118]
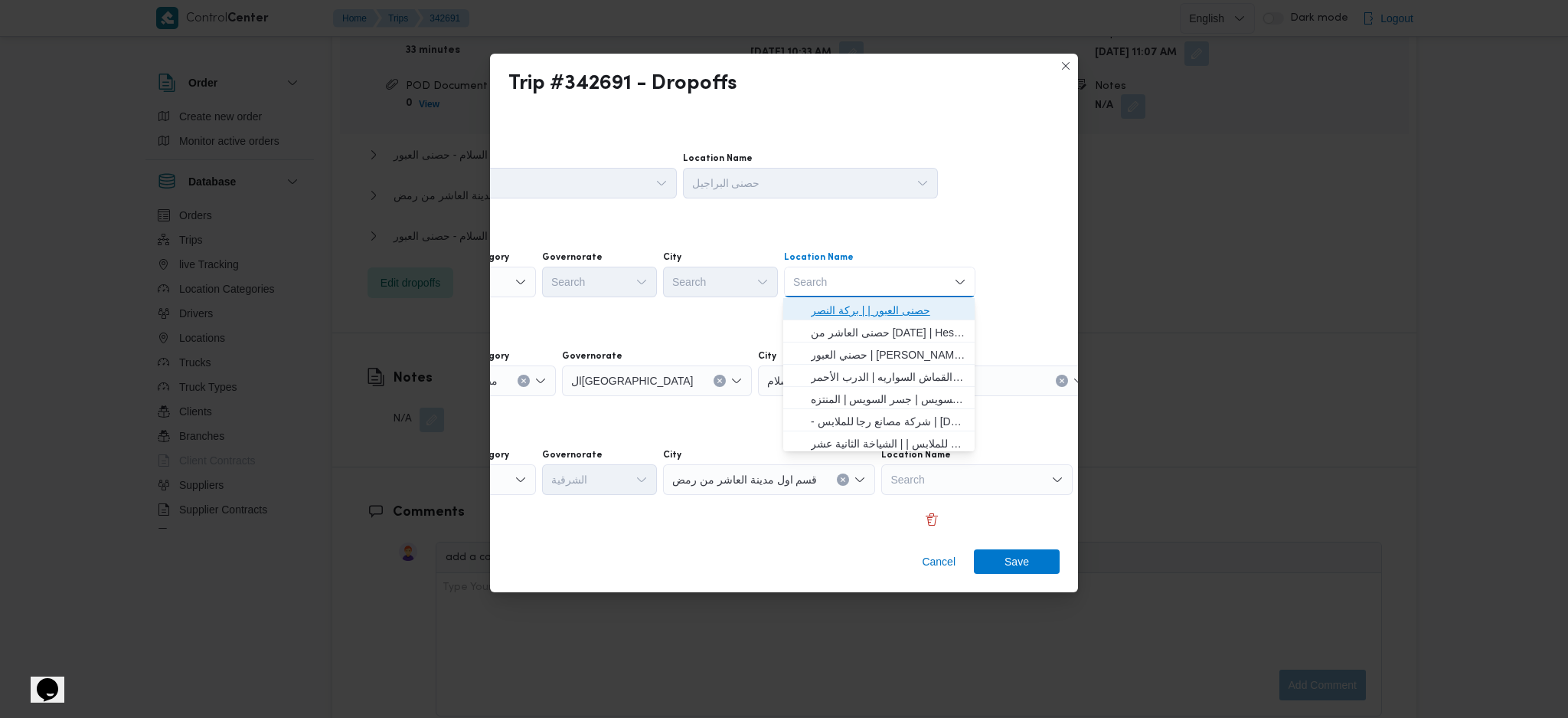
click at [898, 313] on span "حصنى العبور | | بركة النصر" at bounding box center [888, 310] width 155 height 19
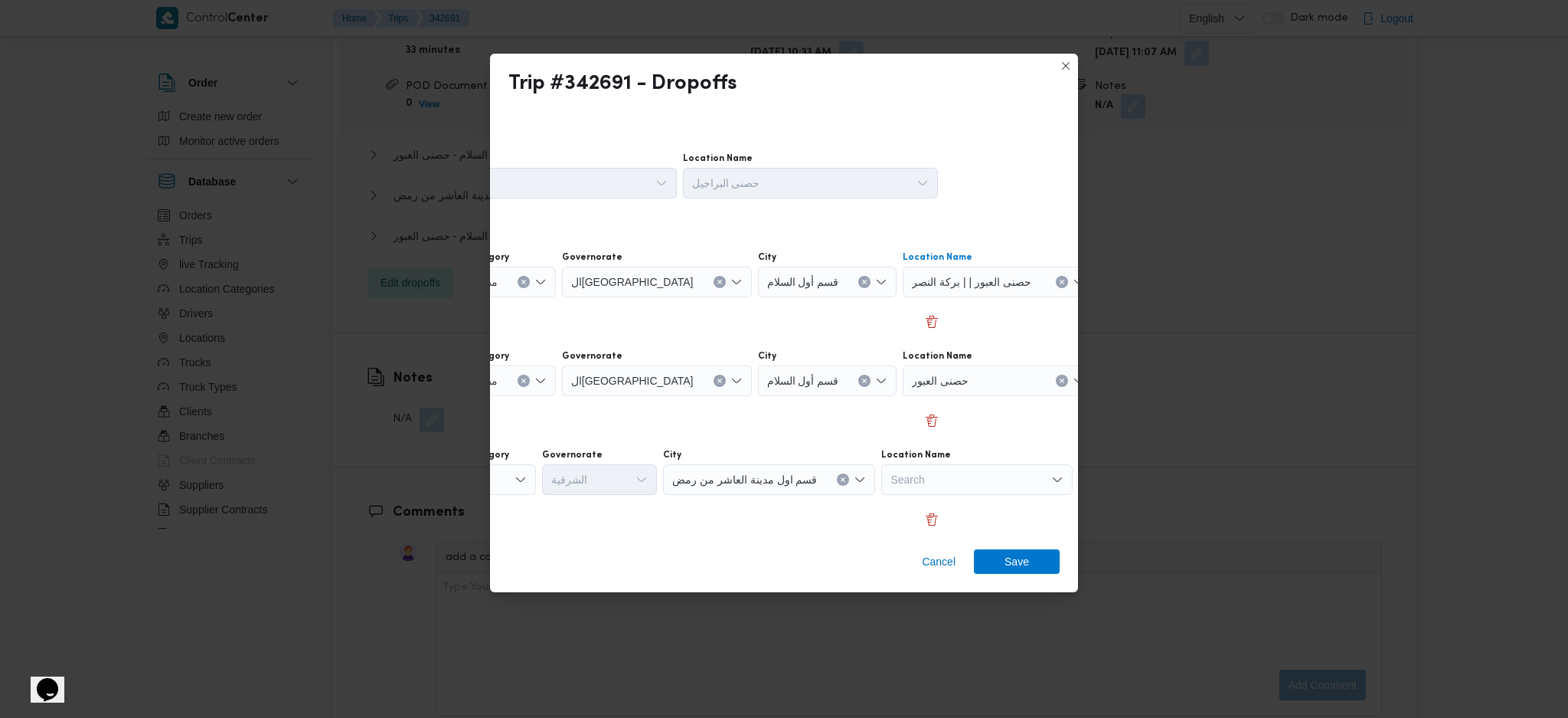
click at [945, 384] on div "حصنى العبور" at bounding box center [998, 381] width 192 height 30
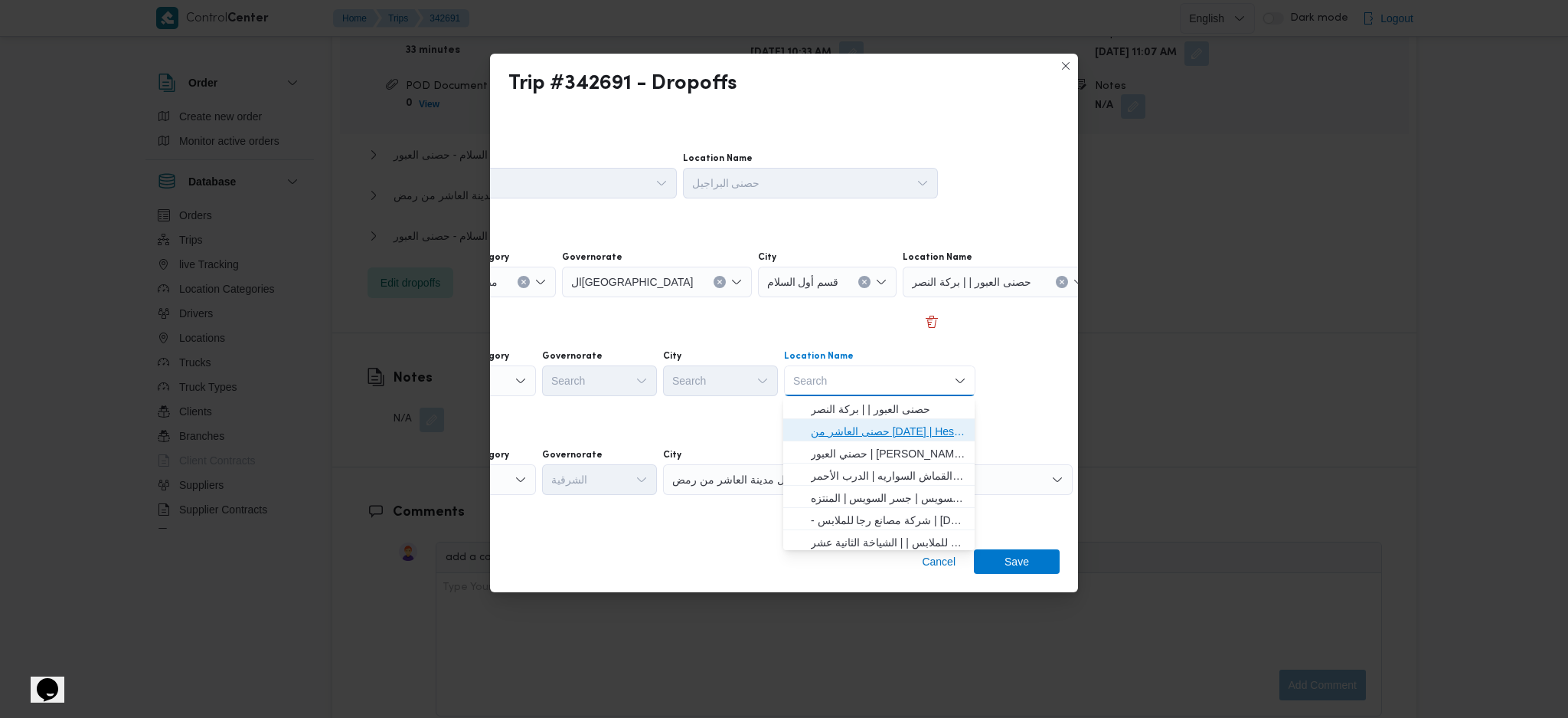
click at [908, 424] on span "حصنى العاشر من رمضان | Hesni Textiles Factory | جزء من مدينة العاشر-مجاورات" at bounding box center [888, 431] width 155 height 19
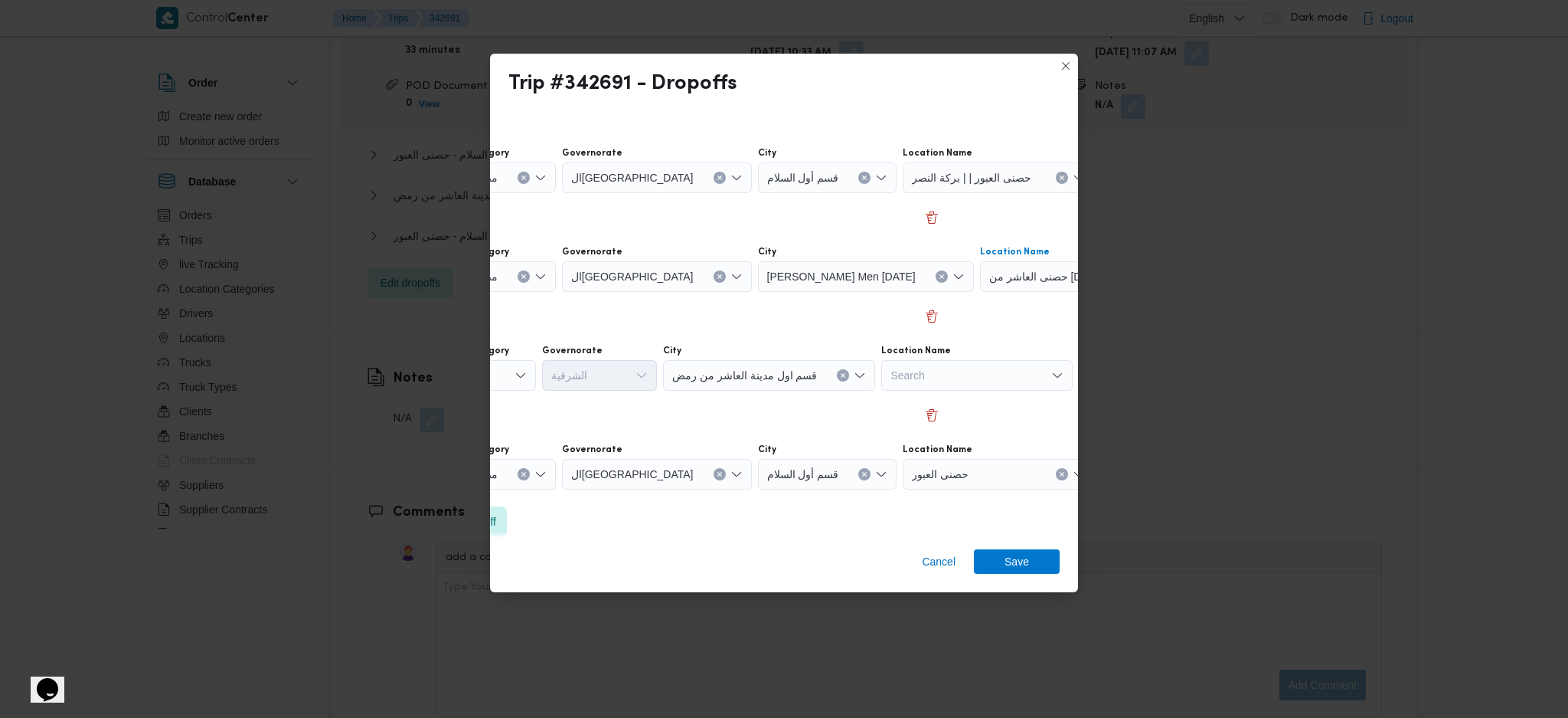
scroll to position [117, 118]
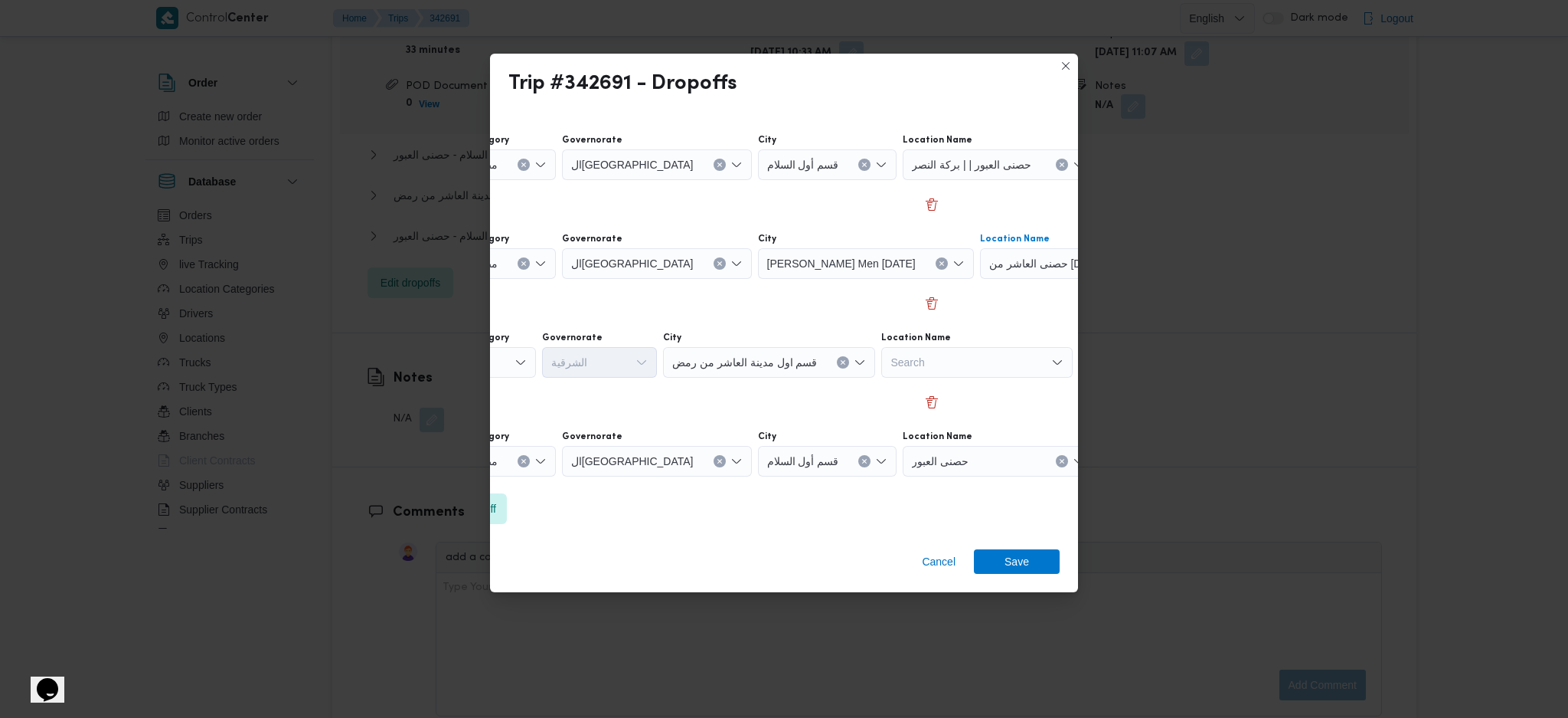
click at [530, 365] on div "Search" at bounding box center [478, 362] width 115 height 30
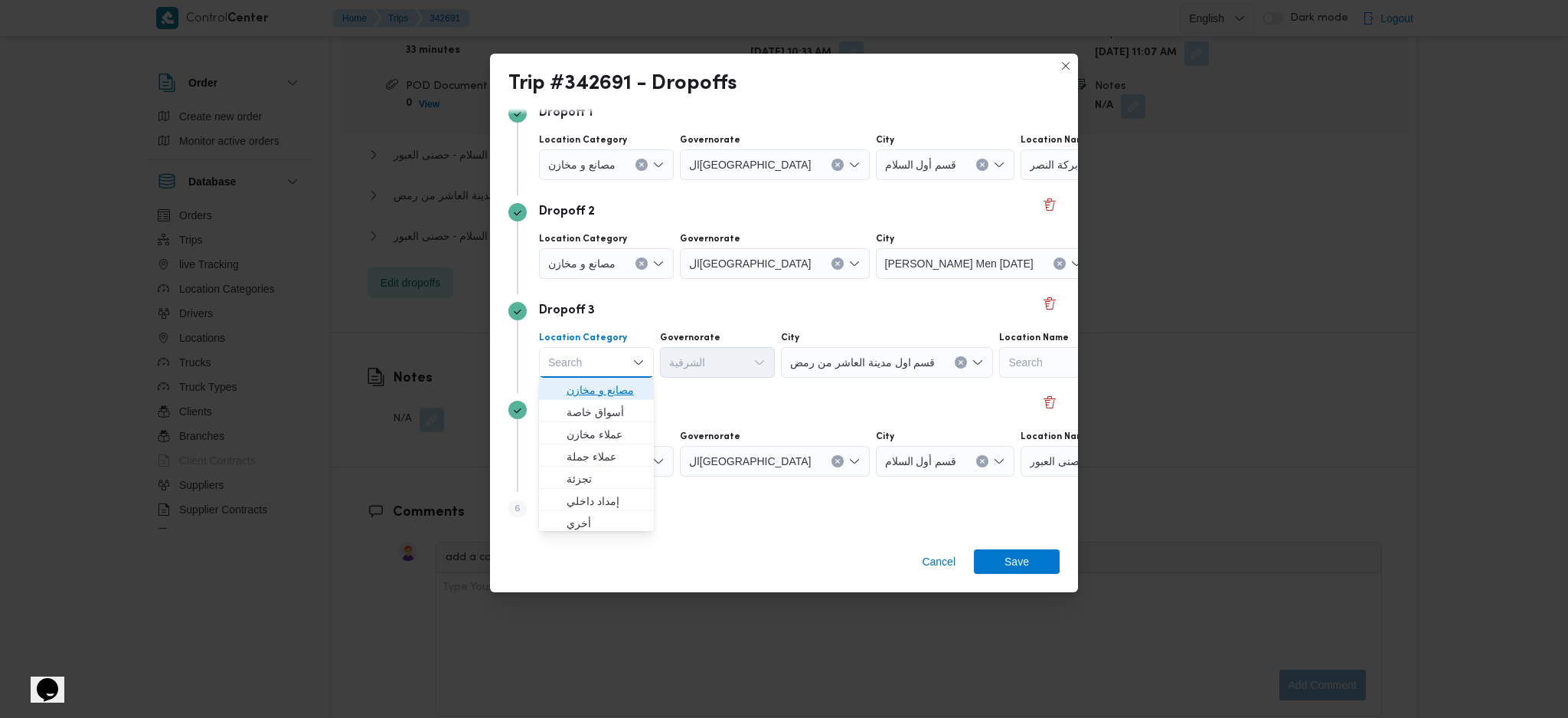
click at [595, 392] on span "مصانع و مخازن" at bounding box center [605, 390] width 78 height 19
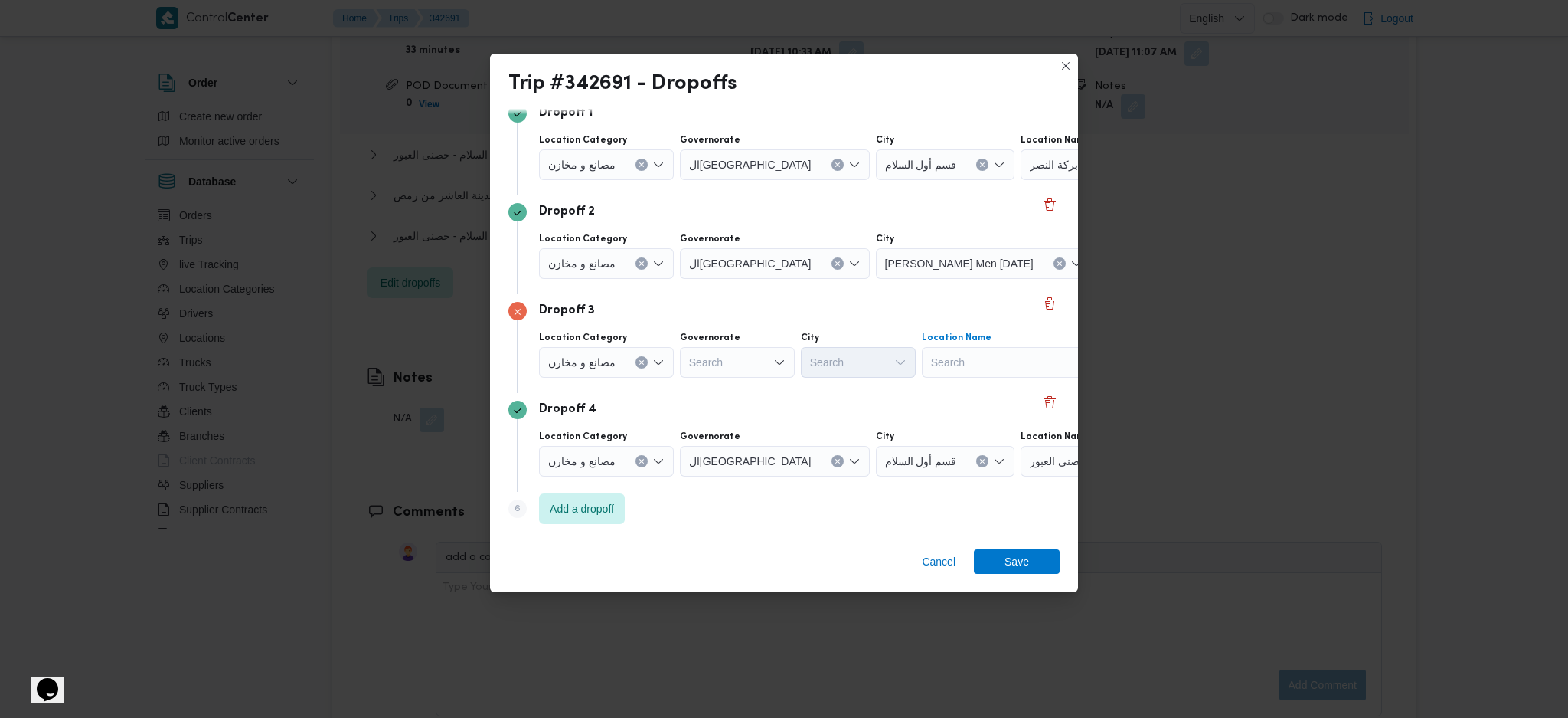
drag, startPoint x: 1032, startPoint y: 355, endPoint x: 1029, endPoint y: 363, distance: 8.5
click at [1030, 356] on div "Search" at bounding box center [1018, 362] width 192 height 30
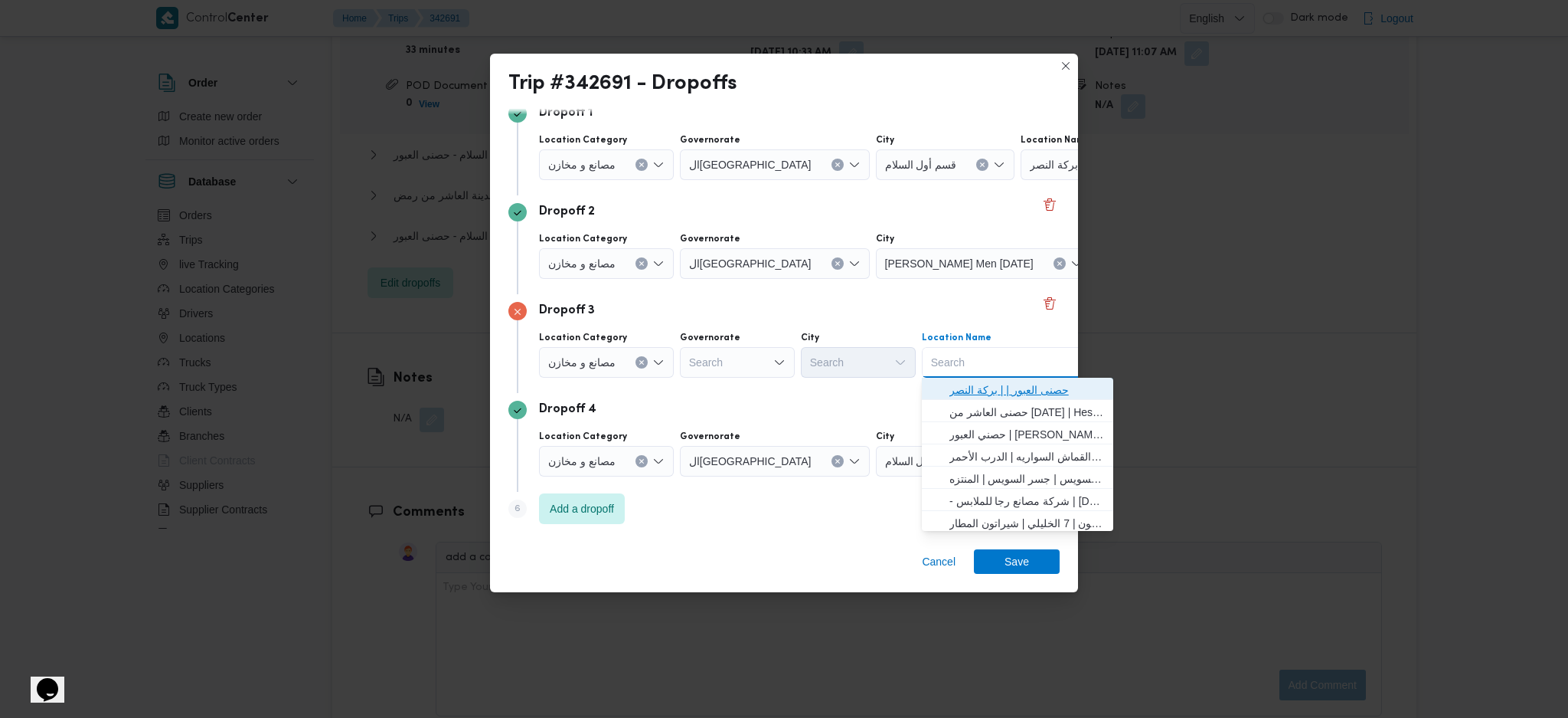
click at [991, 388] on span "حصنى العبور | | بركة النصر" at bounding box center [1027, 390] width 155 height 19
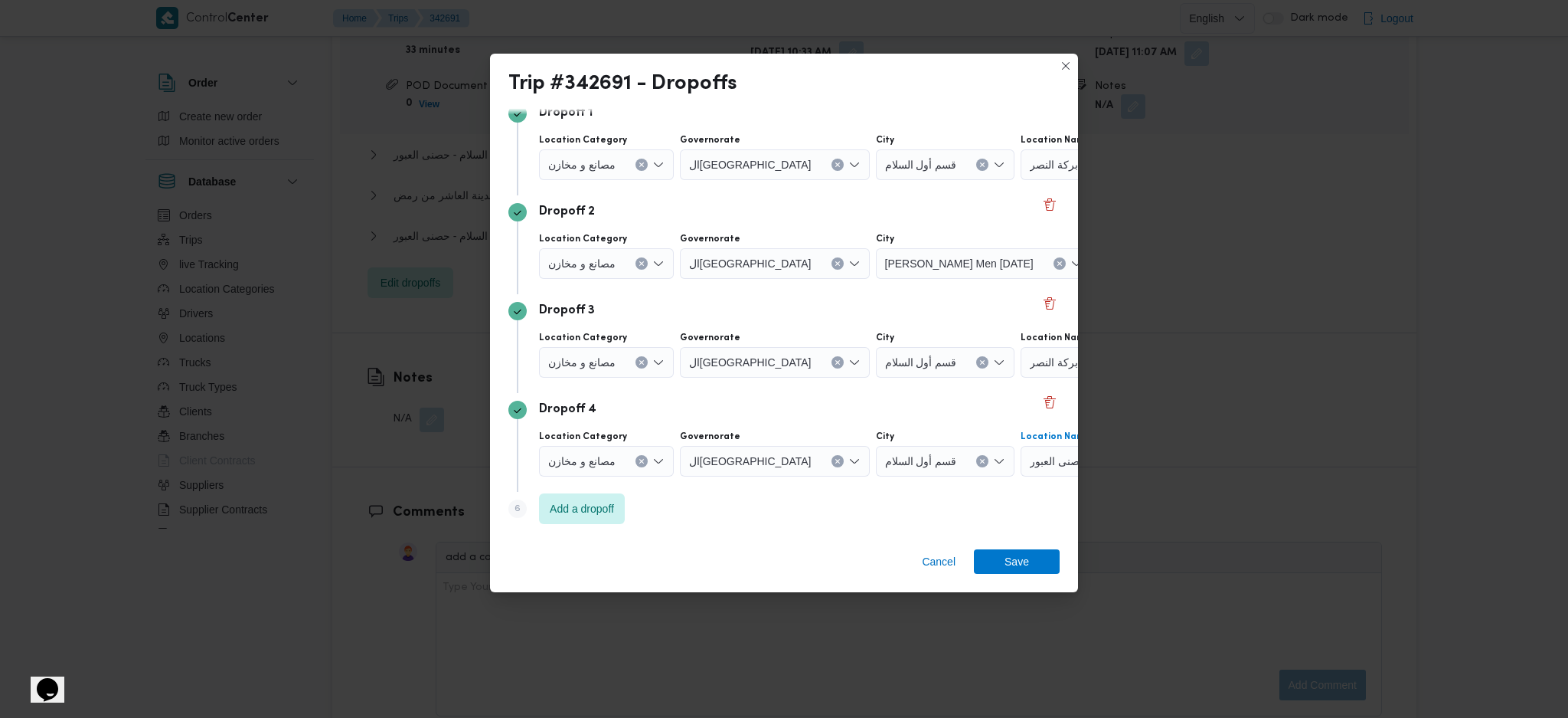
click at [1030, 459] on span "حصنى العبور" at bounding box center [1057, 460] width 56 height 17
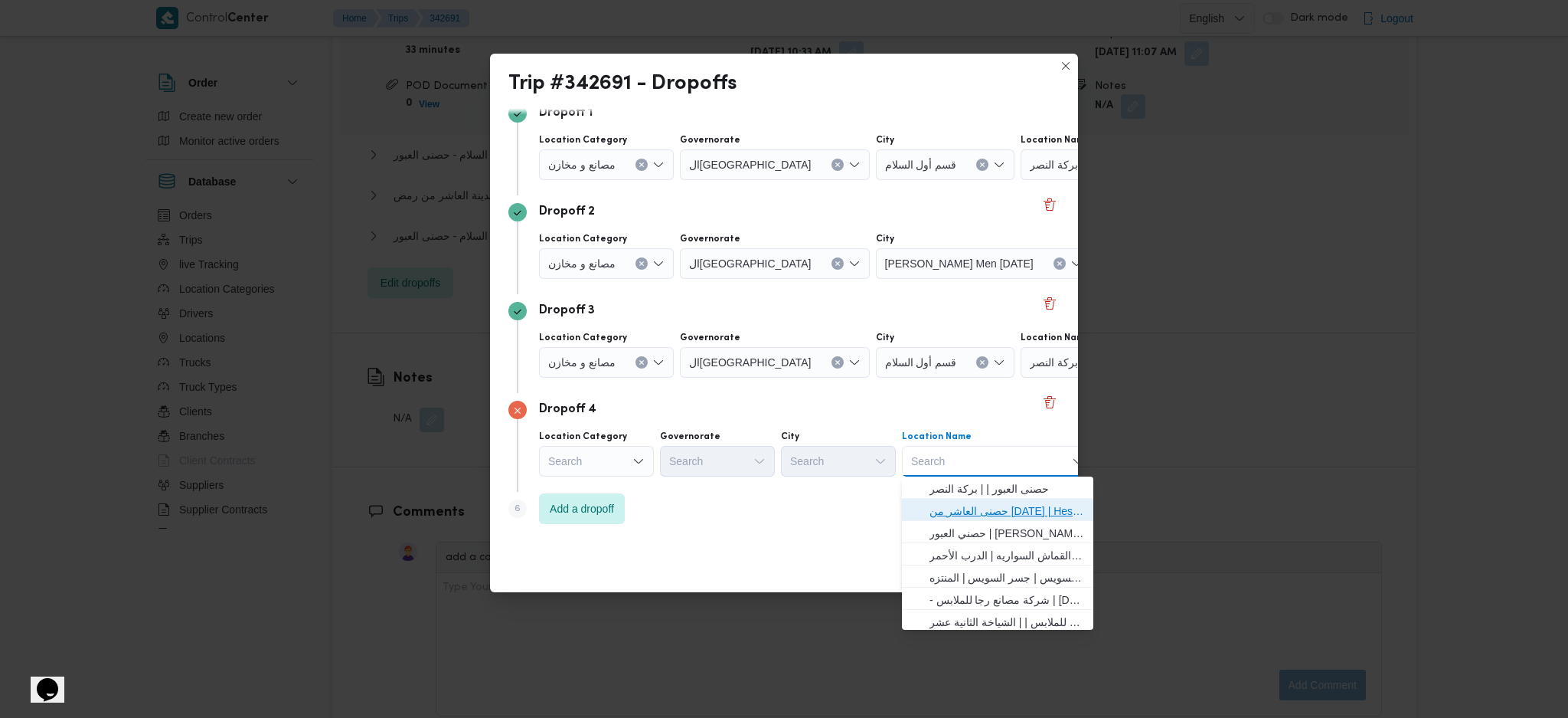
click at [981, 512] on span "حصنى العاشر من رمضان | Hesni Textiles Factory | جزء من مدينة العاشر-مجاورات" at bounding box center [1006, 511] width 155 height 19
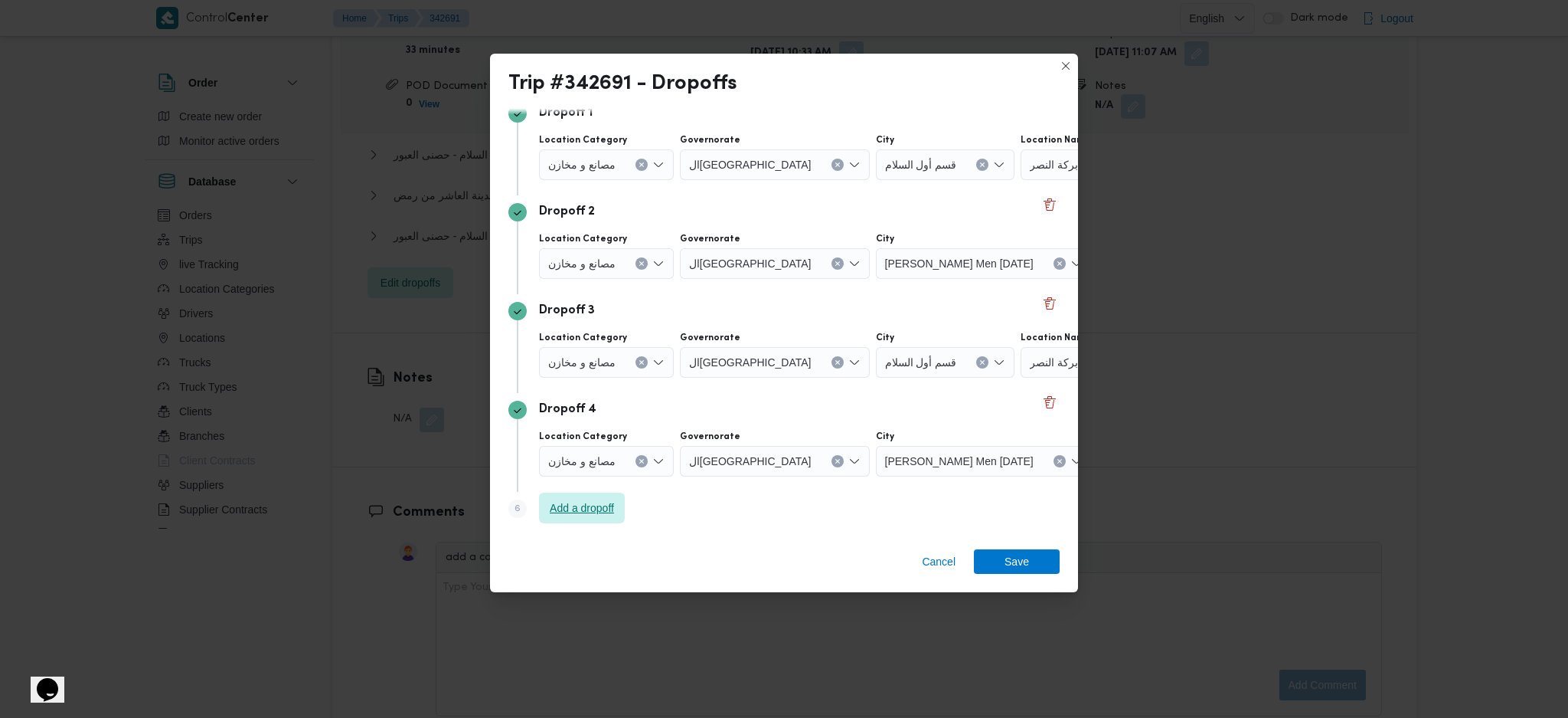
click at [600, 507] on span "Add a dropoff" at bounding box center [582, 507] width 65 height 19
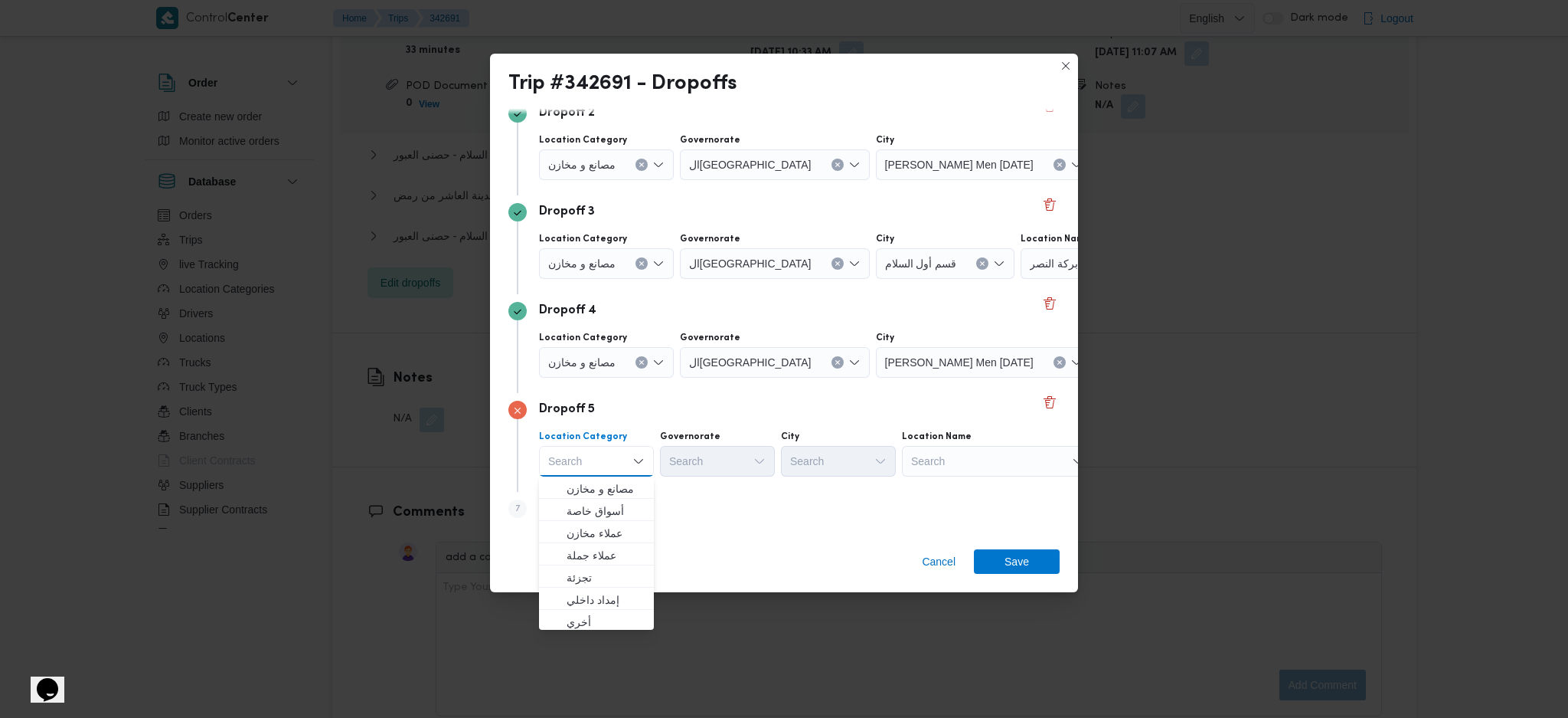
click at [1004, 474] on div "Search" at bounding box center [998, 461] width 192 height 30
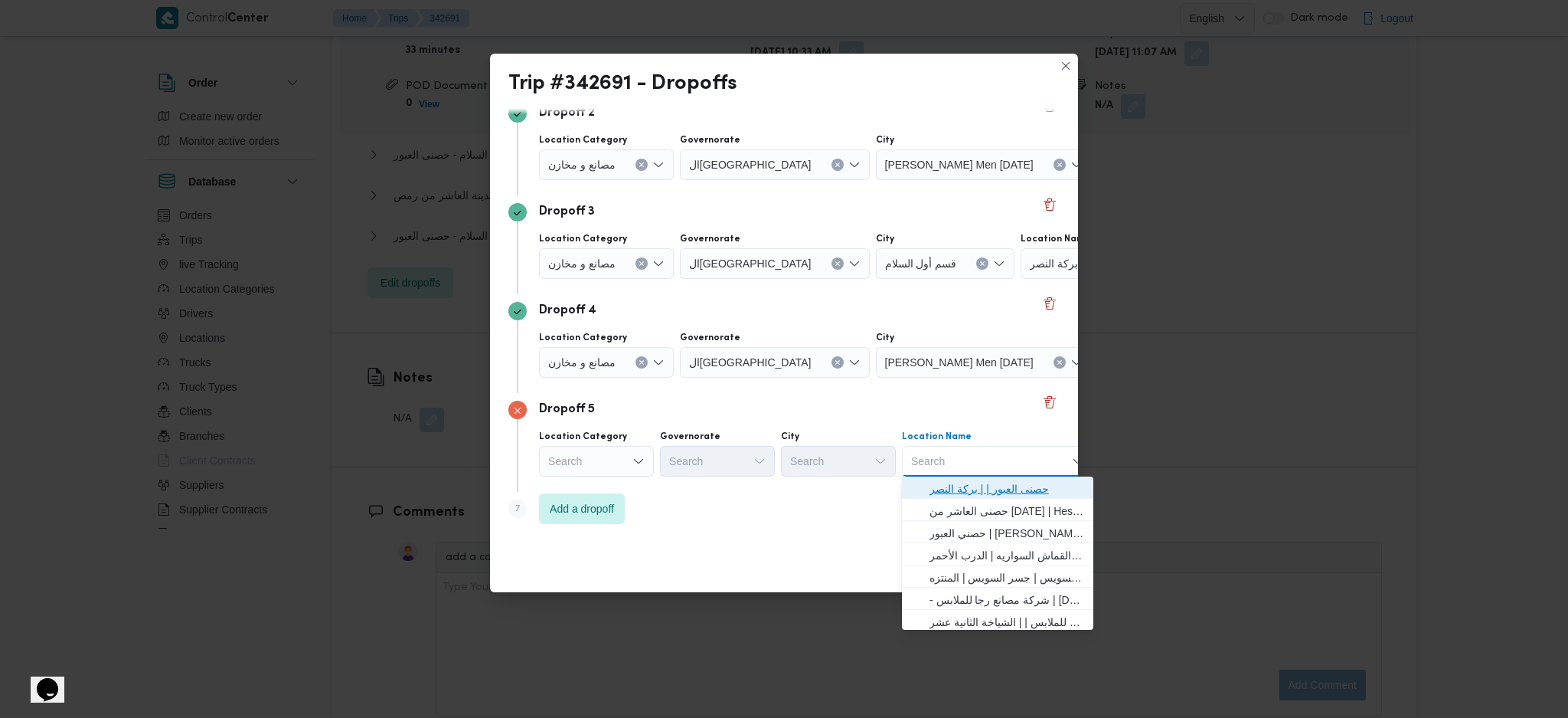
click at [1003, 494] on span "حصنى العبور | | بركة النصر" at bounding box center [1006, 489] width 155 height 19
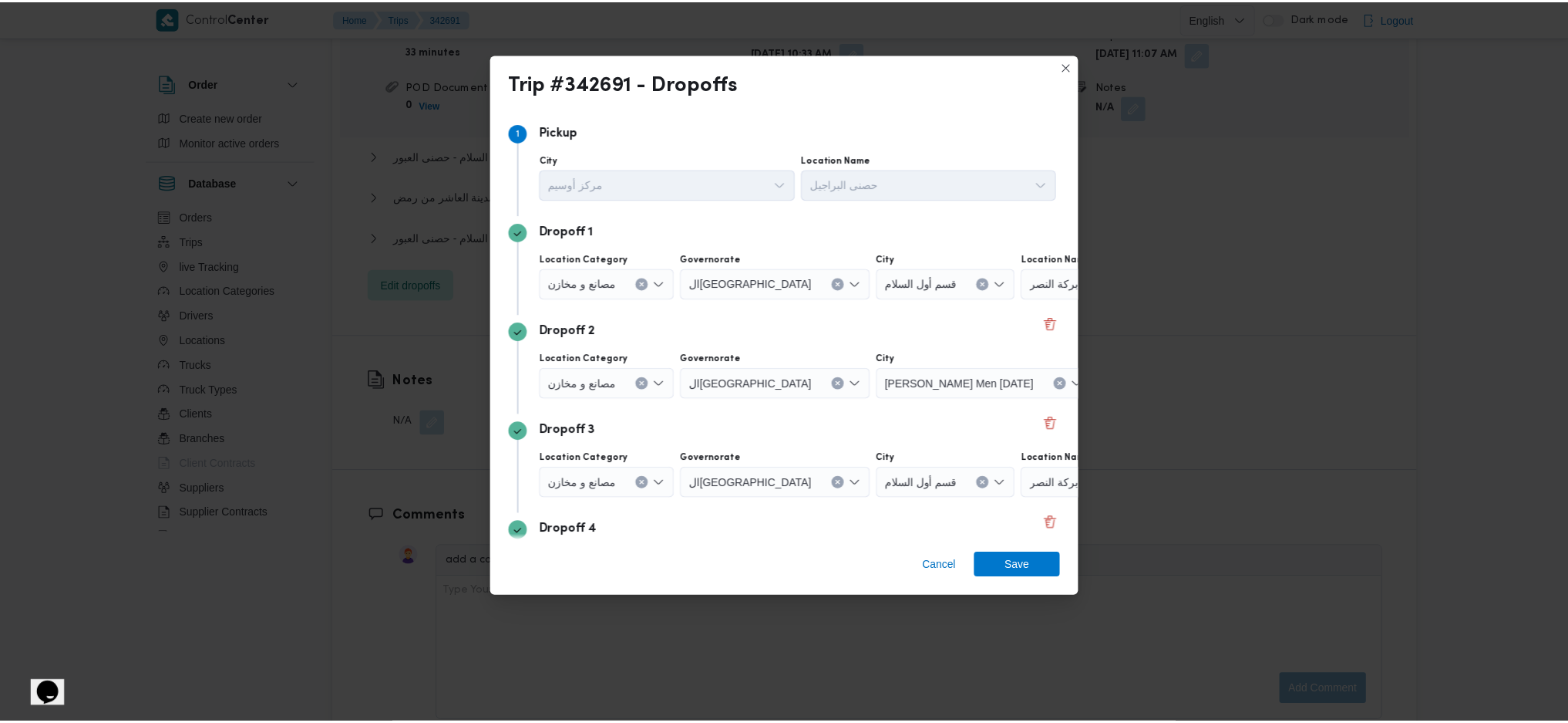
scroll to position [205, 0]
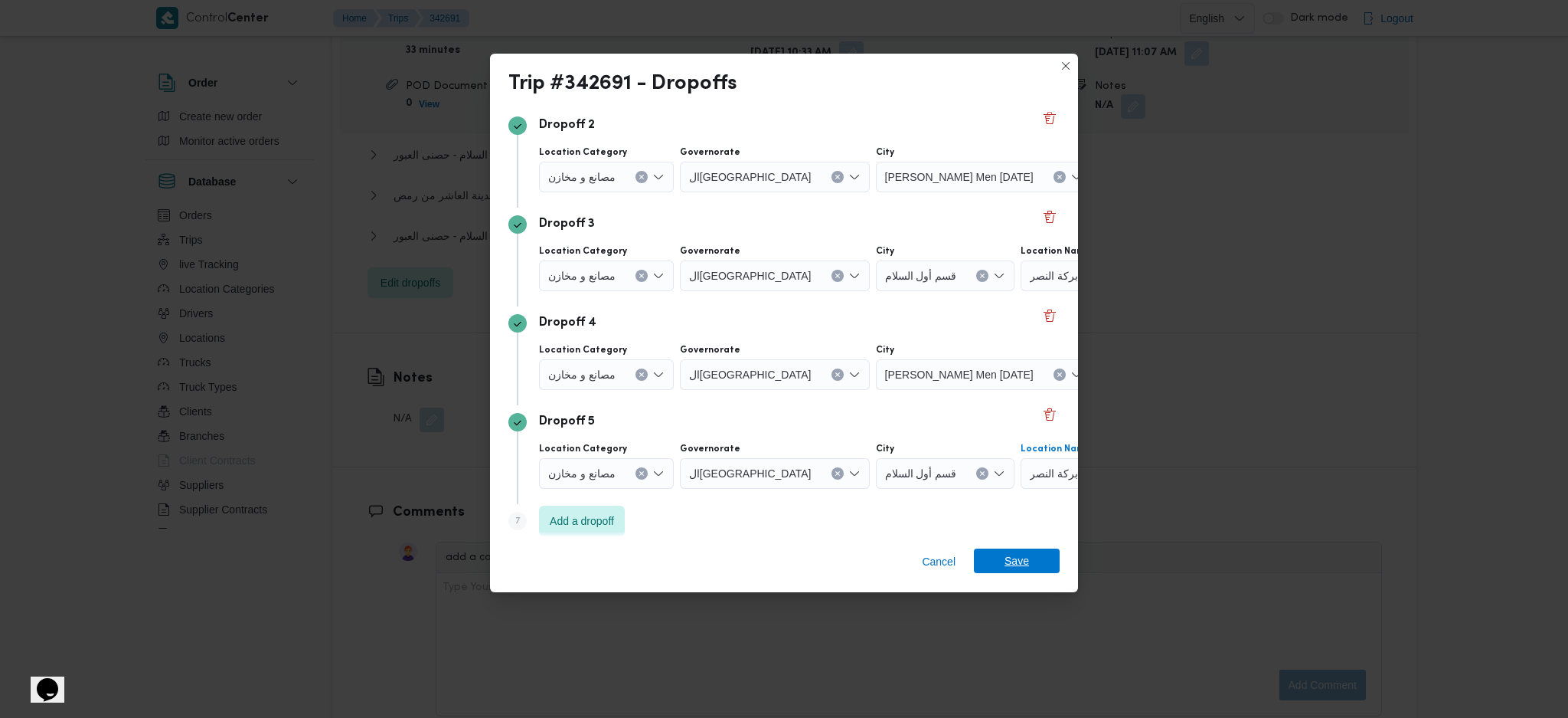
click at [1012, 559] on span "Save" at bounding box center [1016, 560] width 24 height 24
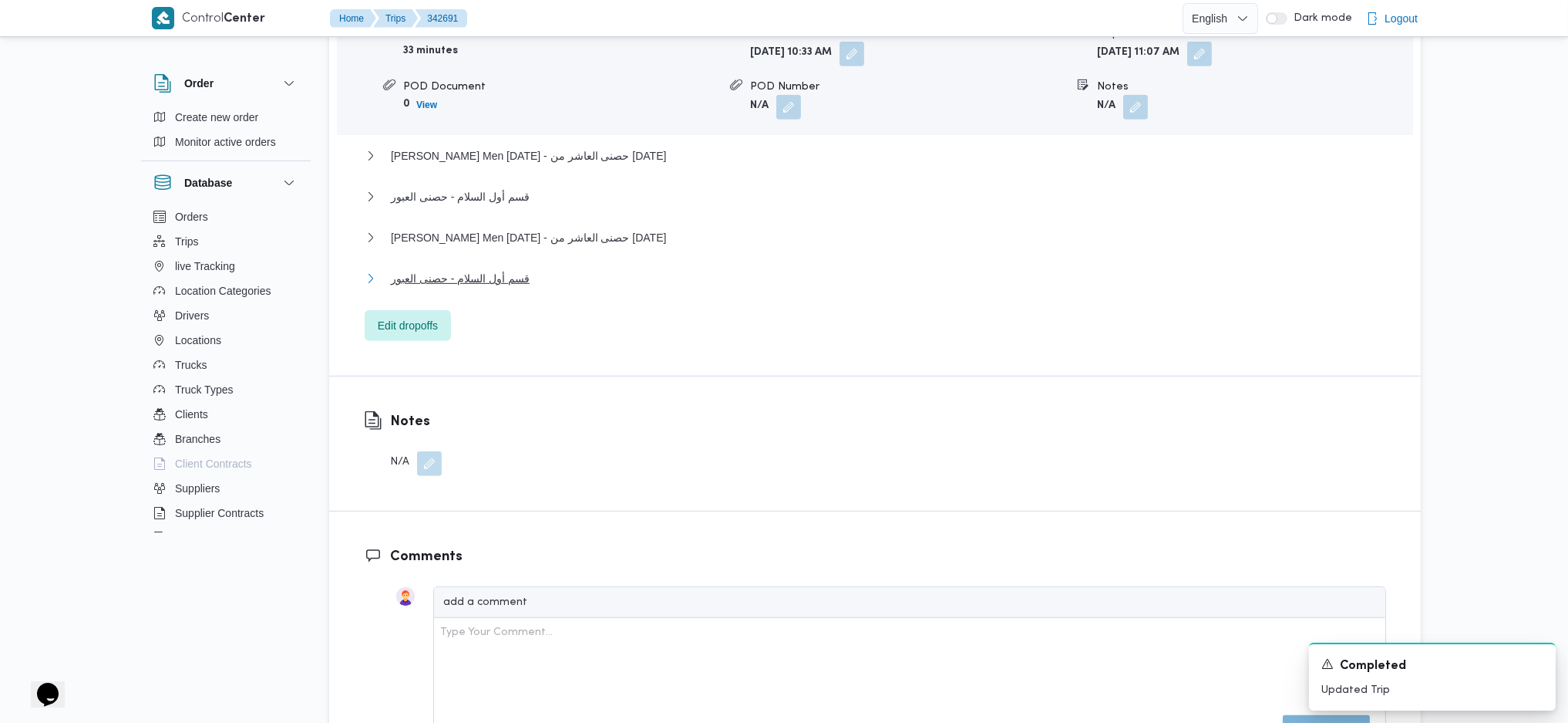
click at [520, 281] on span "قسم أول السلام - حصنى العبور" at bounding box center [460, 278] width 139 height 19
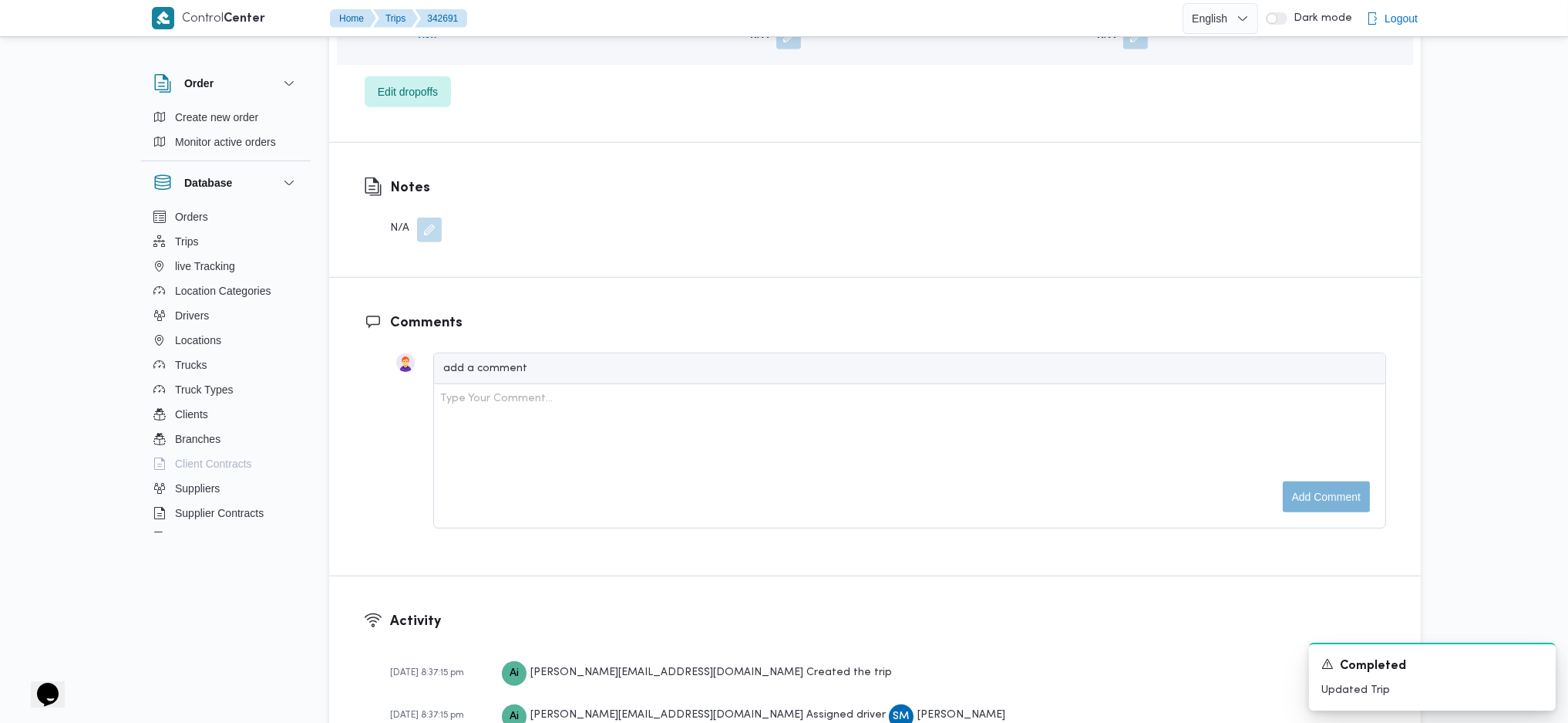
scroll to position [1543, 0]
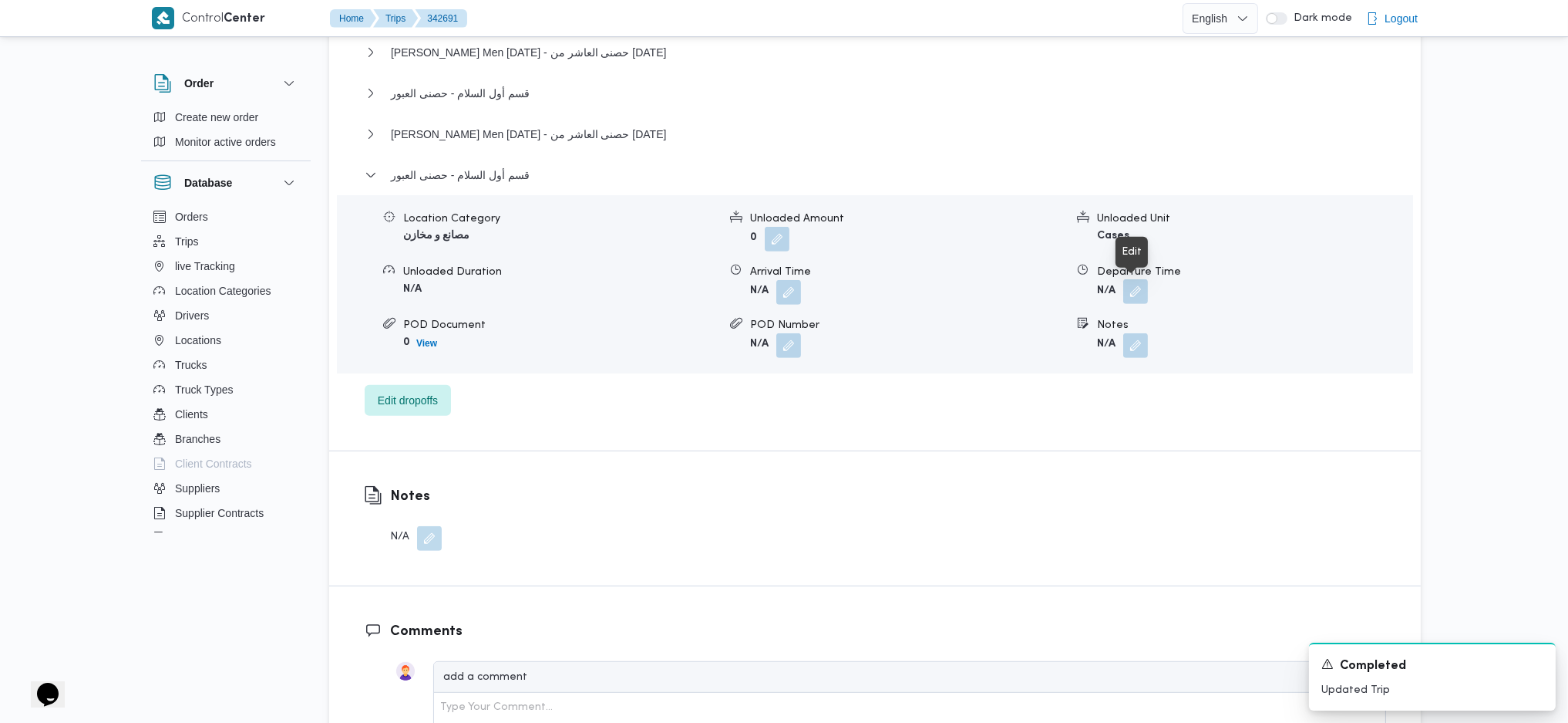
click at [1128, 300] on button "button" at bounding box center [1135, 291] width 24 height 24
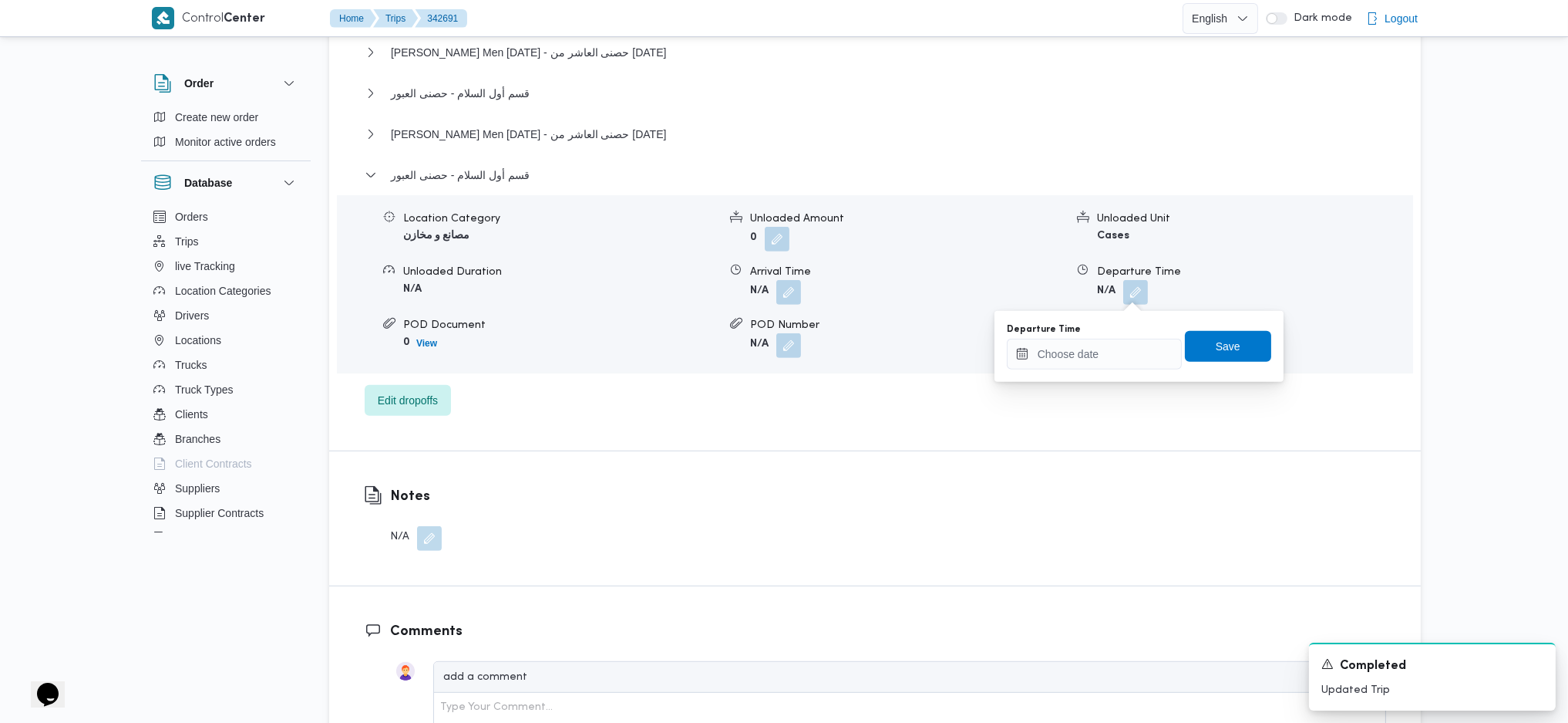
click at [1083, 369] on div "Departure Time Save" at bounding box center [1139, 346] width 268 height 50
click at [1096, 358] on input "Departure Time" at bounding box center [1094, 354] width 175 height 31
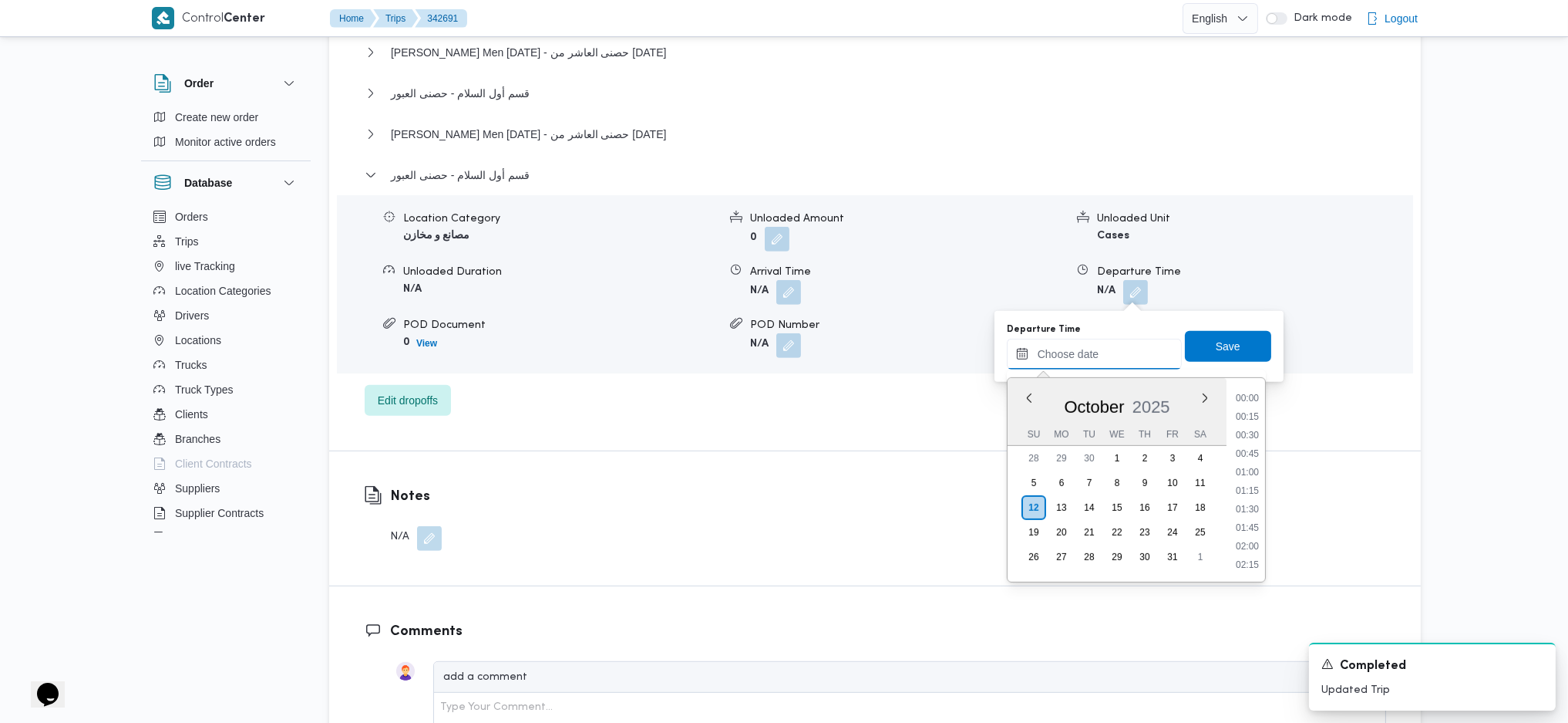
scroll to position [1353, 0]
click at [1243, 426] on li "18:45" at bounding box center [1247, 433] width 35 height 15
type input "12/10/2025 18:45"
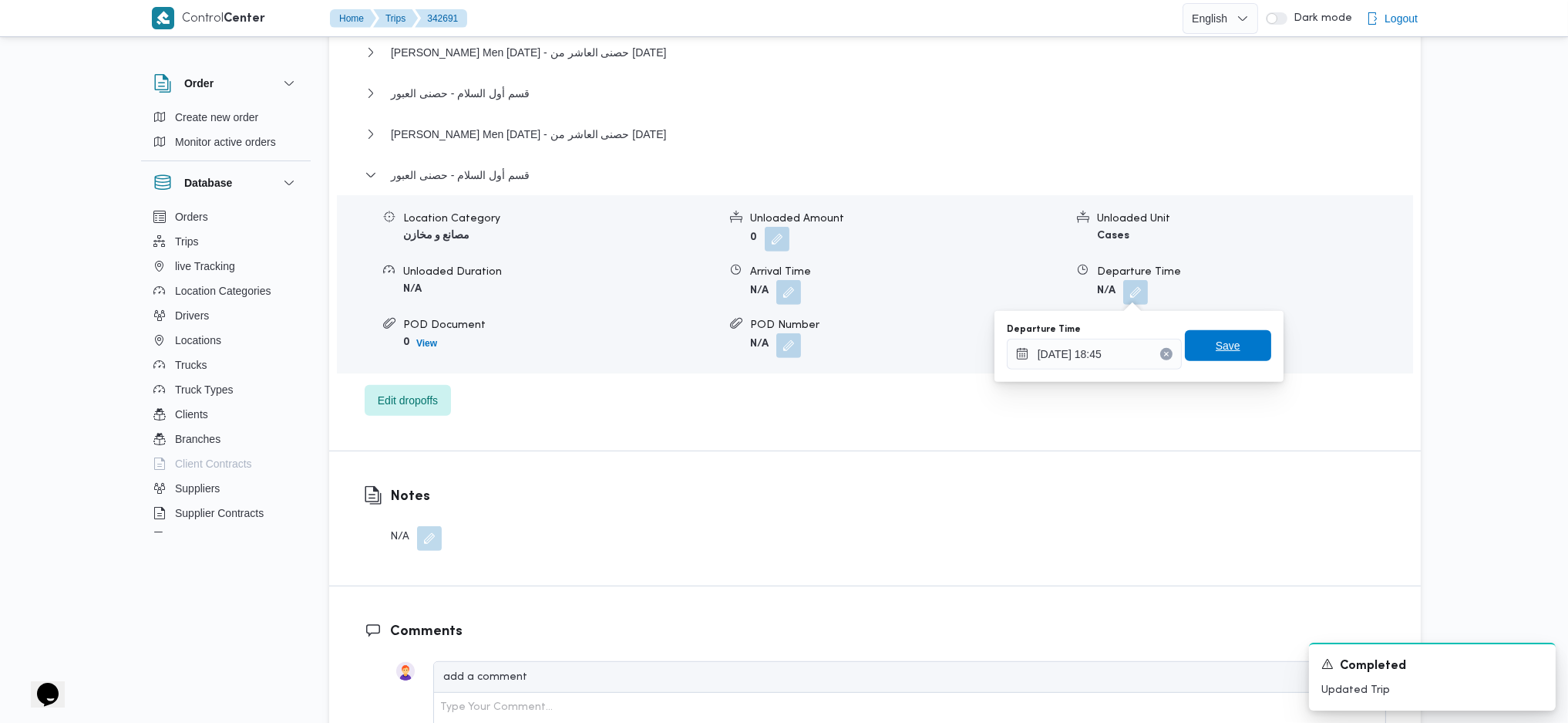
click at [1216, 352] on span "Save" at bounding box center [1228, 346] width 24 height 19
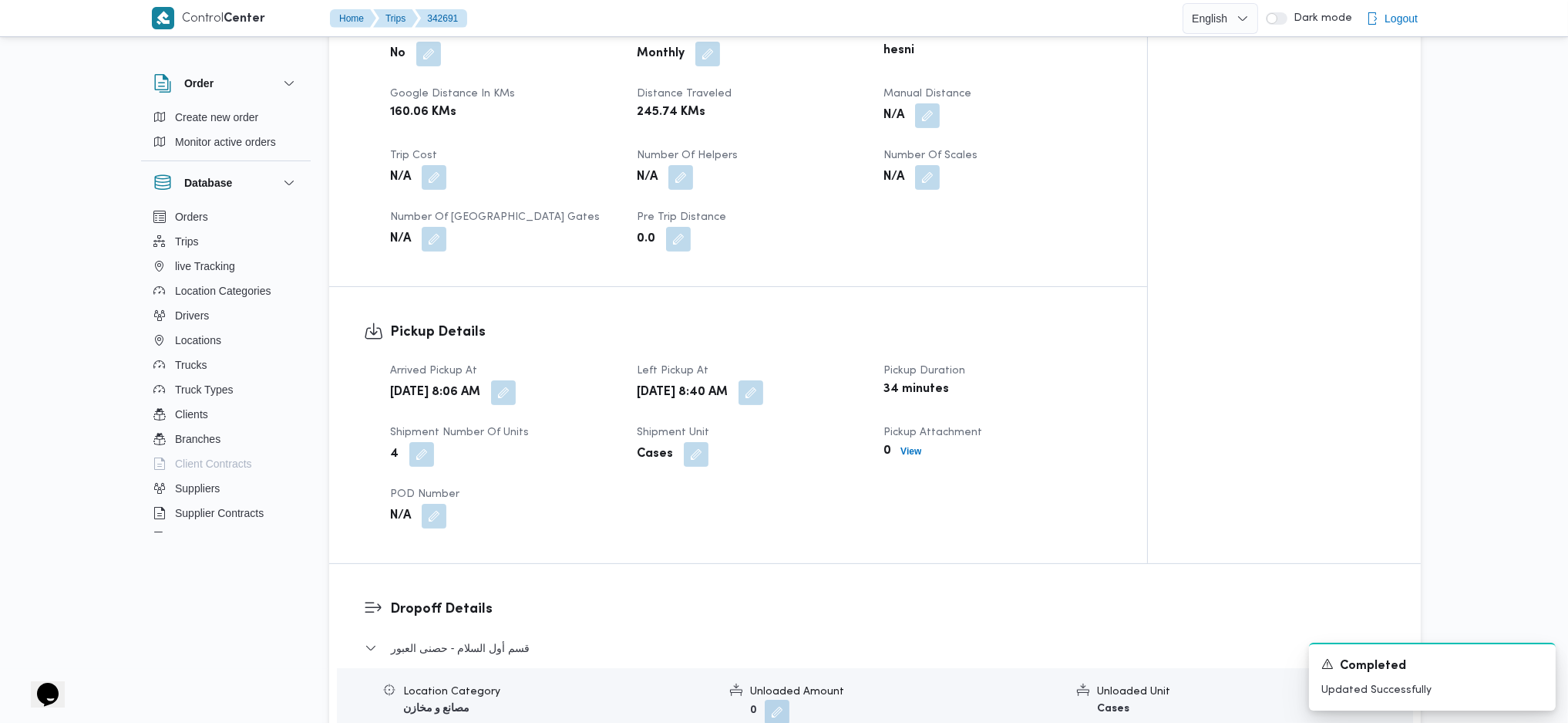
scroll to position [719, 0]
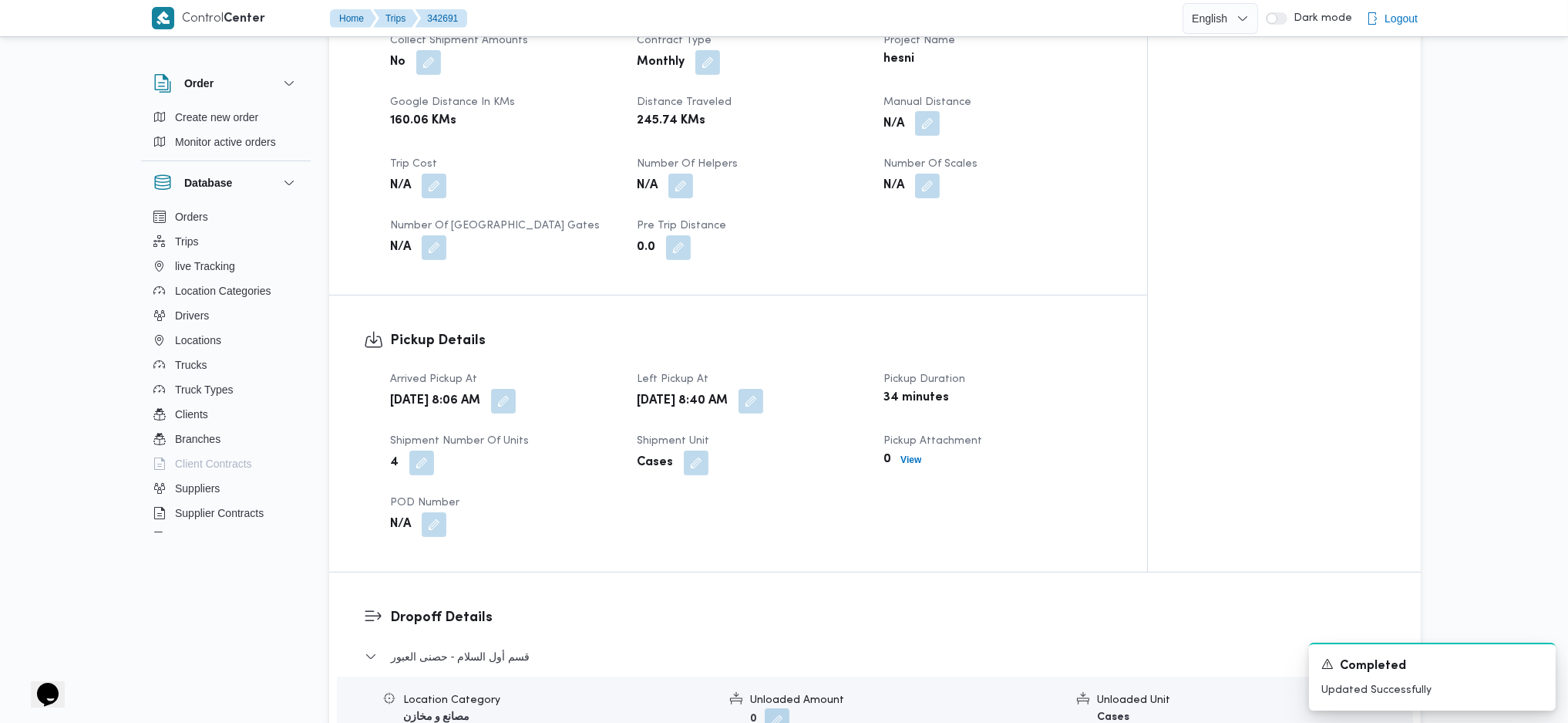
click at [934, 120] on button "button" at bounding box center [927, 123] width 24 height 24
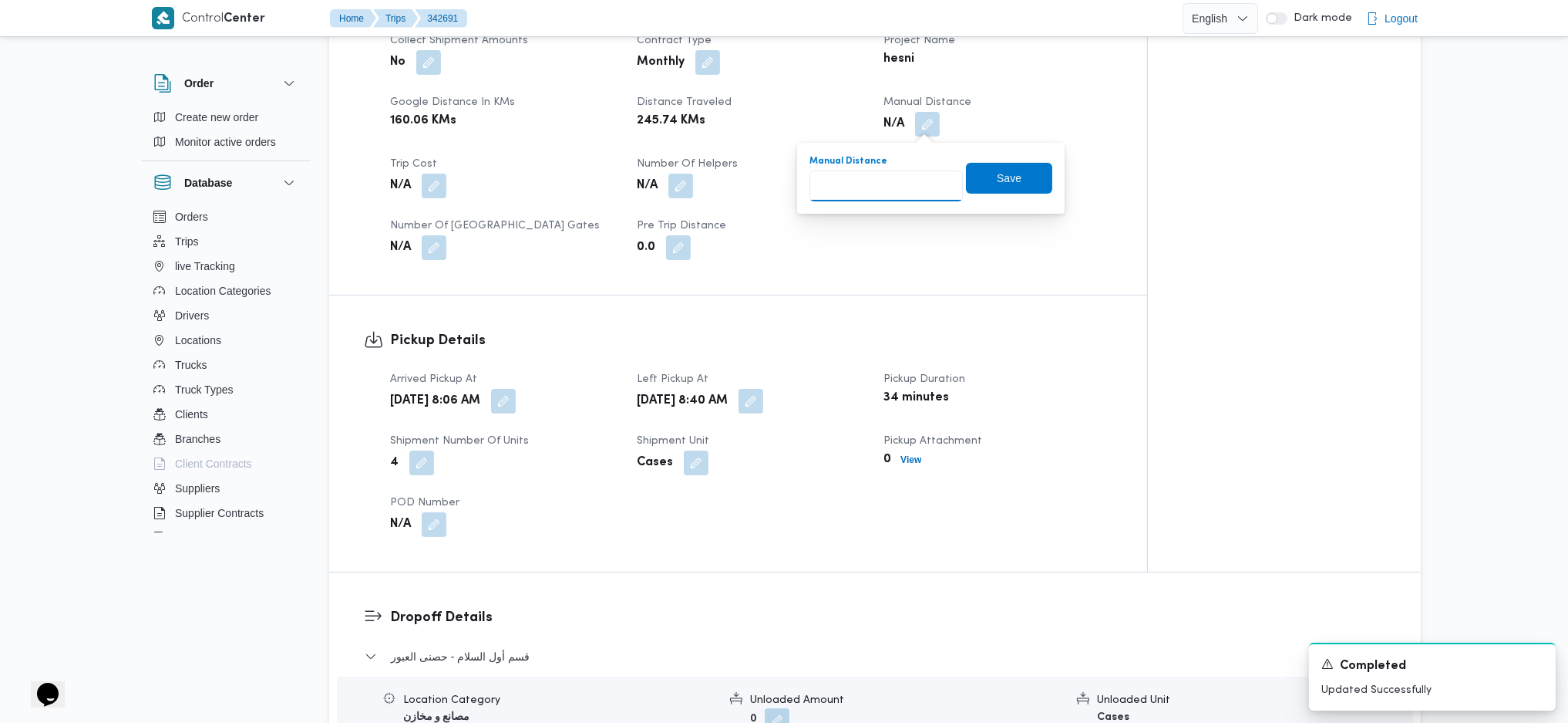
click at [868, 184] on input "Manual Distance" at bounding box center [886, 186] width 153 height 31
type input "282"
click at [1007, 184] on span "Save" at bounding box center [1009, 177] width 24 height 19
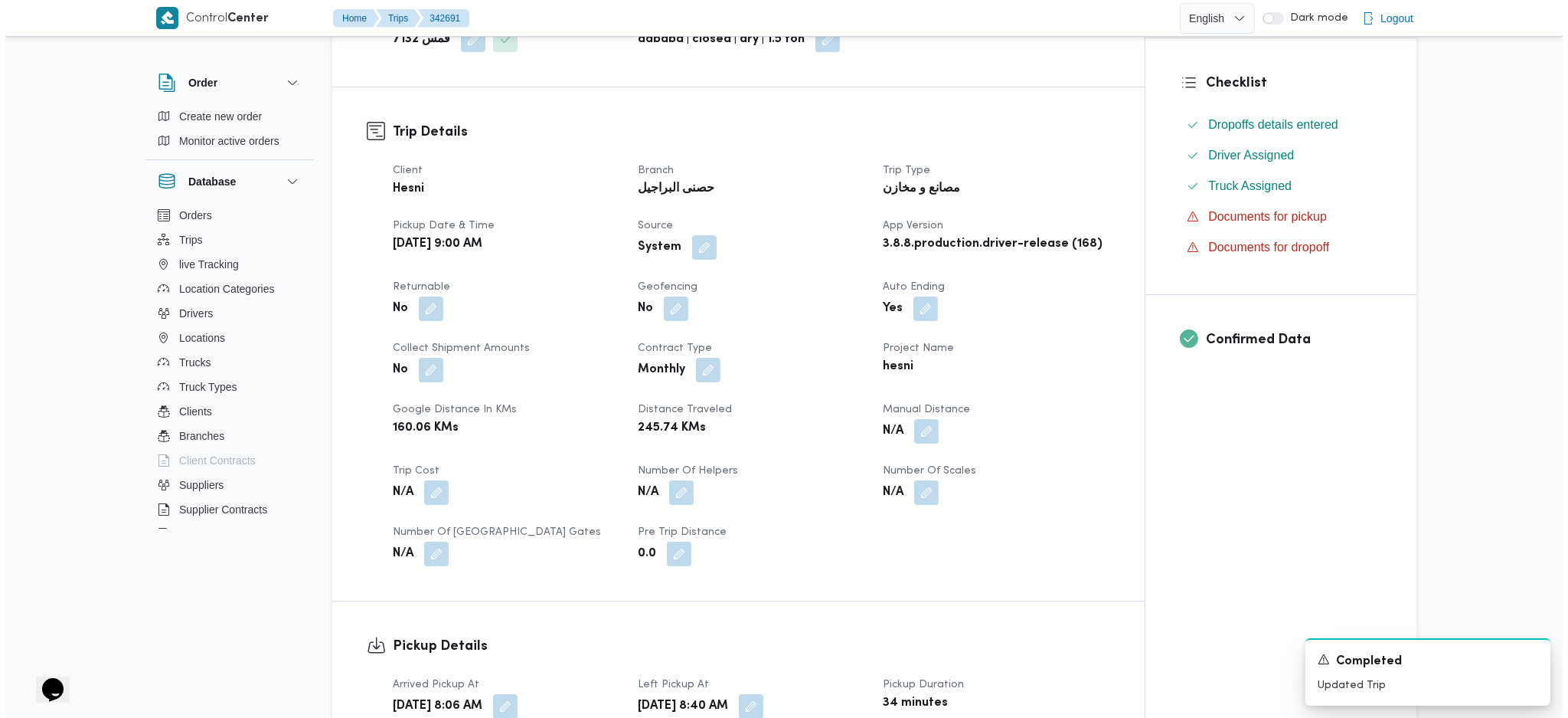
scroll to position [0, 0]
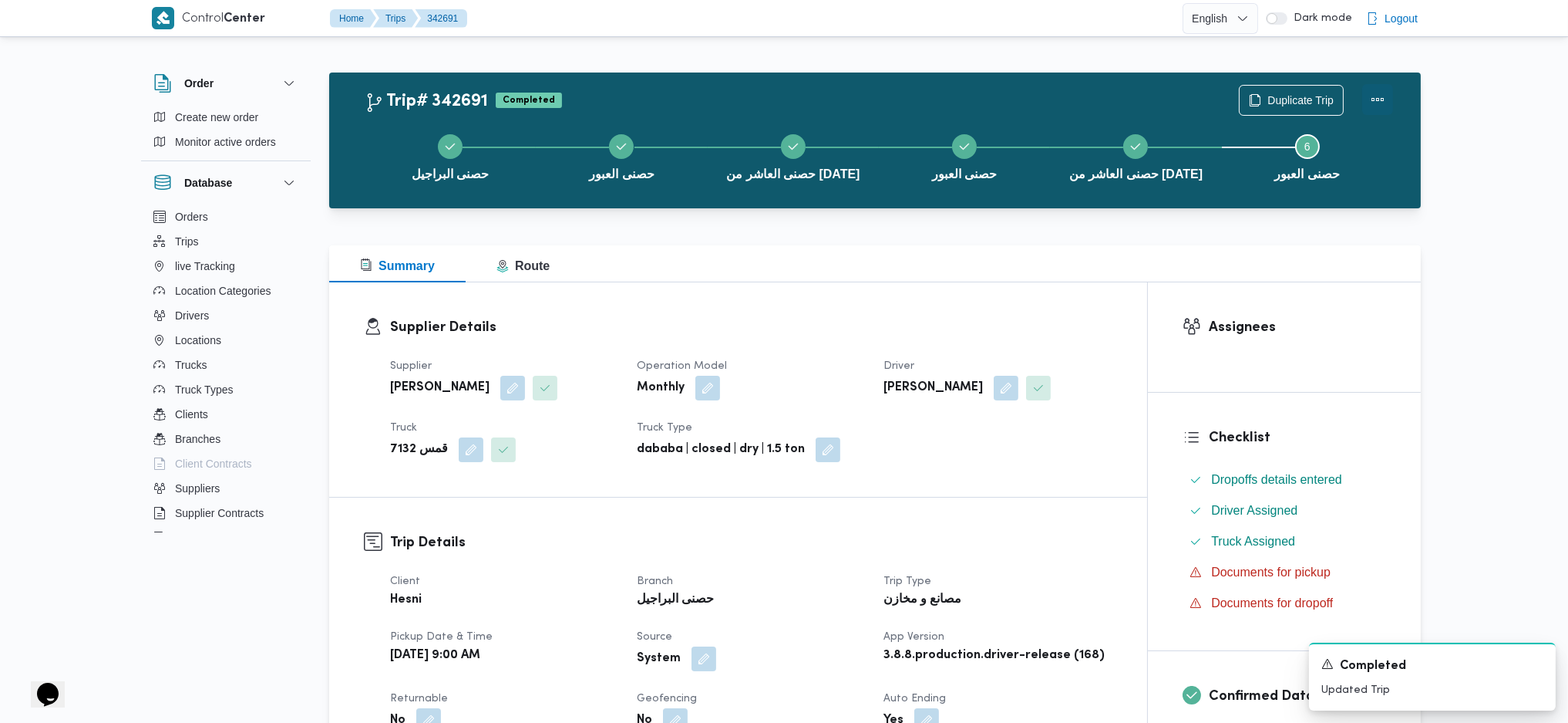
click at [1370, 103] on button "Actions" at bounding box center [1378, 99] width 31 height 31
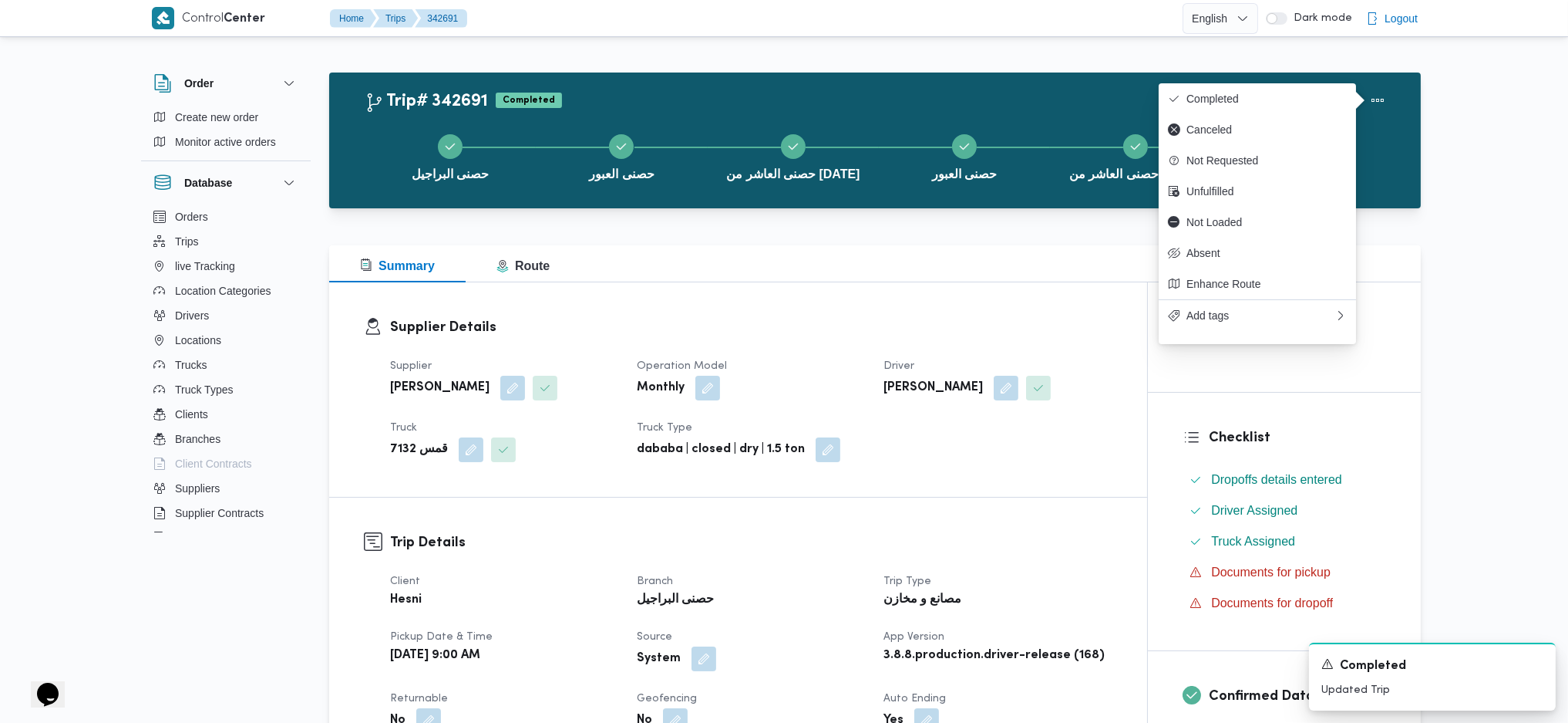
click at [1217, 81] on div "Trip# 342691 Completed Duplicate Trip حصنى البراجيل حصنى العبور حصنى العاشر من …" at bounding box center [875, 140] width 1092 height 135
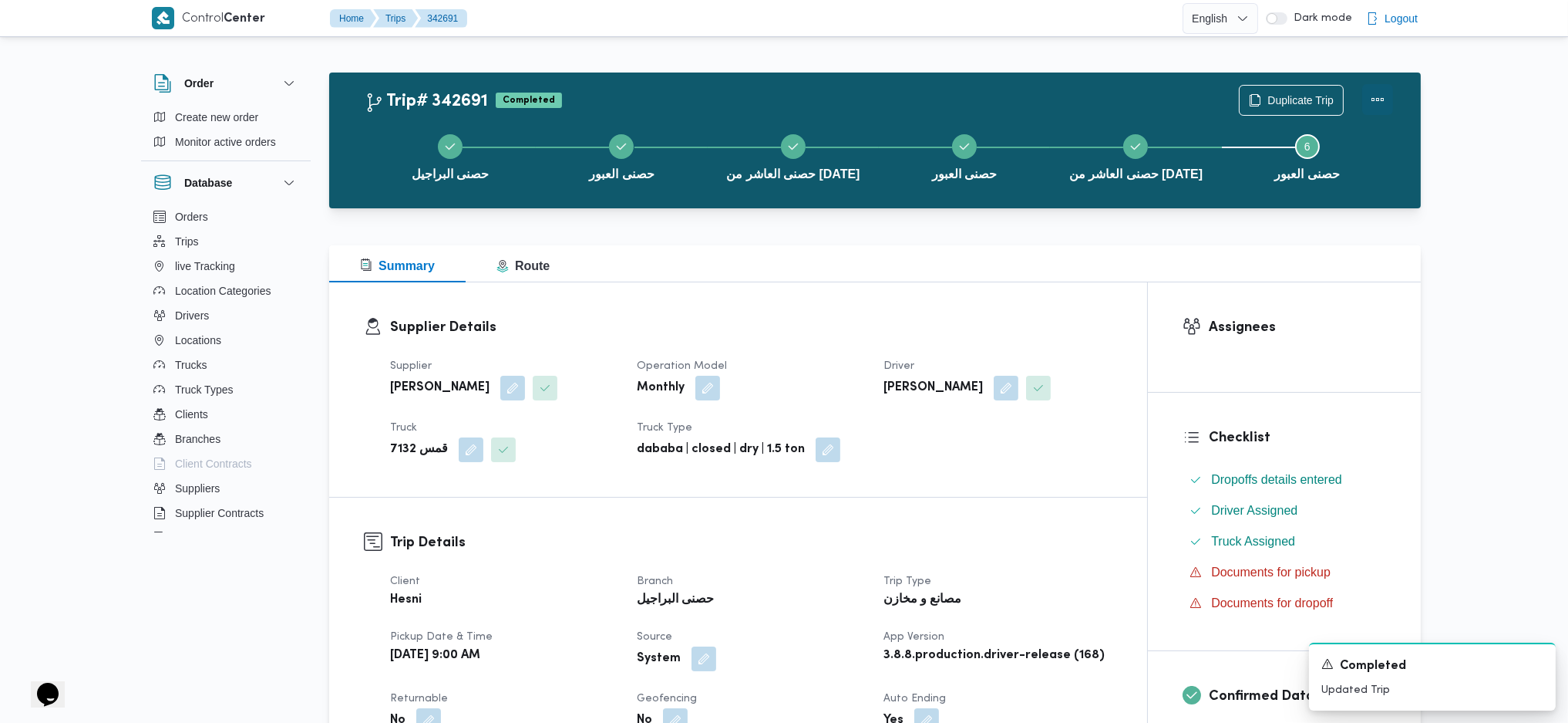
click at [1380, 107] on button "Actions" at bounding box center [1378, 99] width 31 height 31
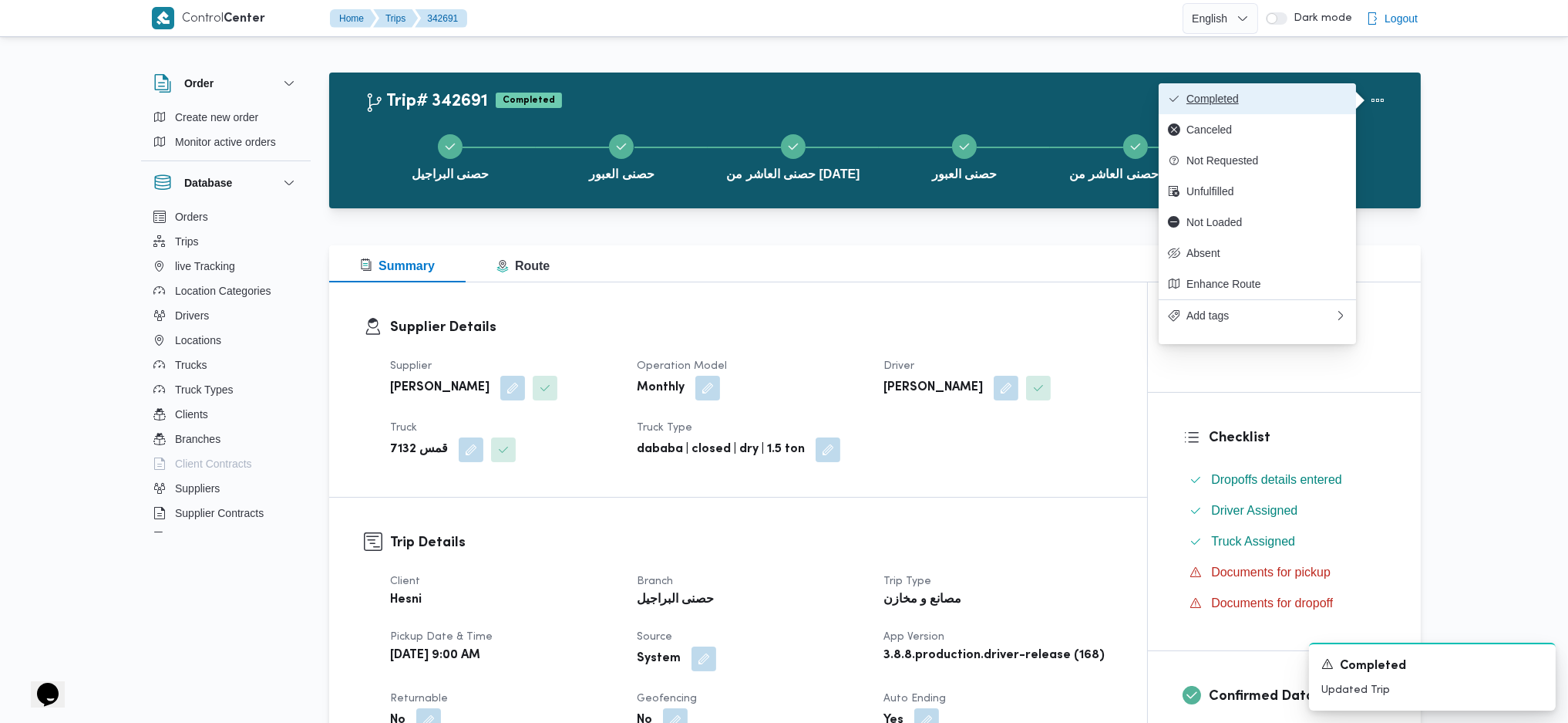
click at [1305, 98] on span "Completed" at bounding box center [1267, 99] width 161 height 13
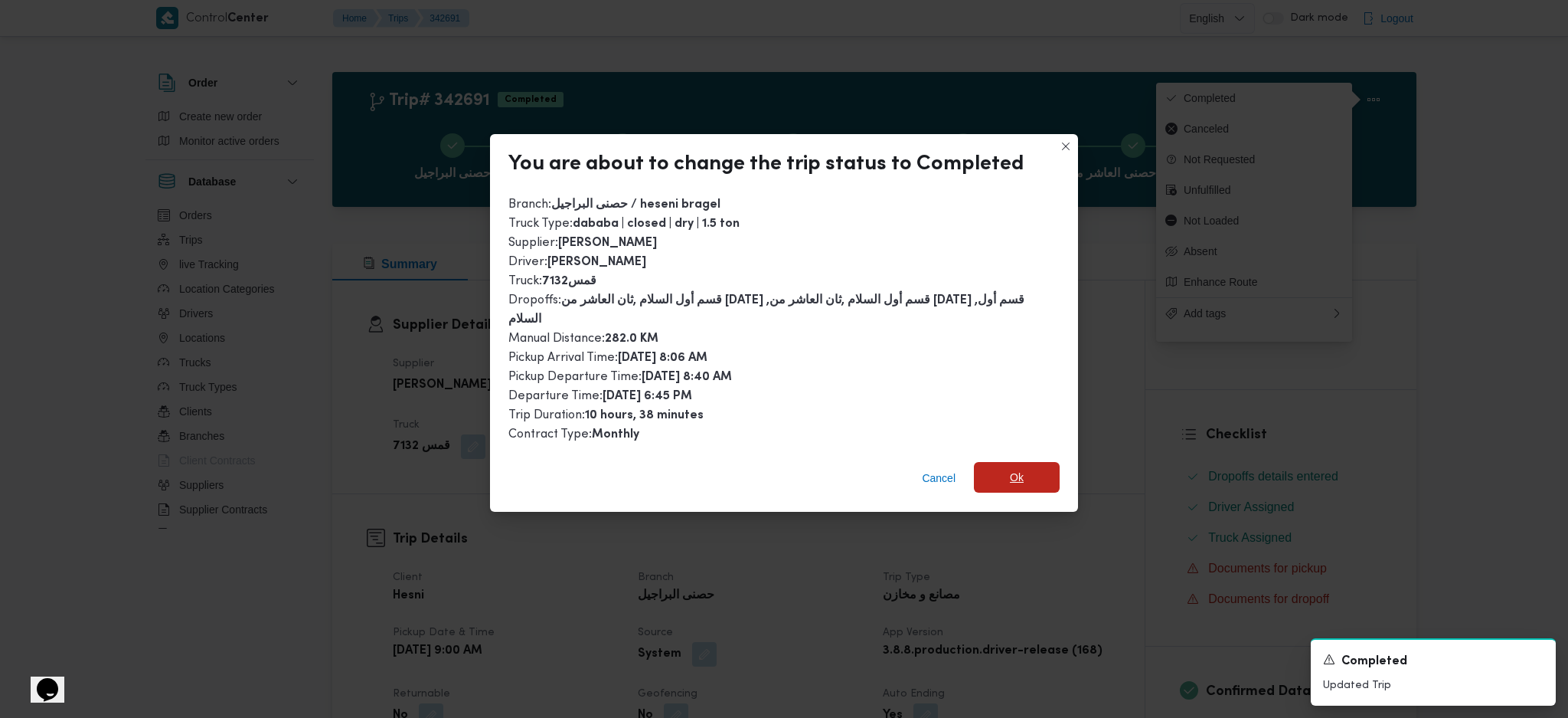
click at [1010, 468] on span "Ok" at bounding box center [1016, 477] width 13 height 19
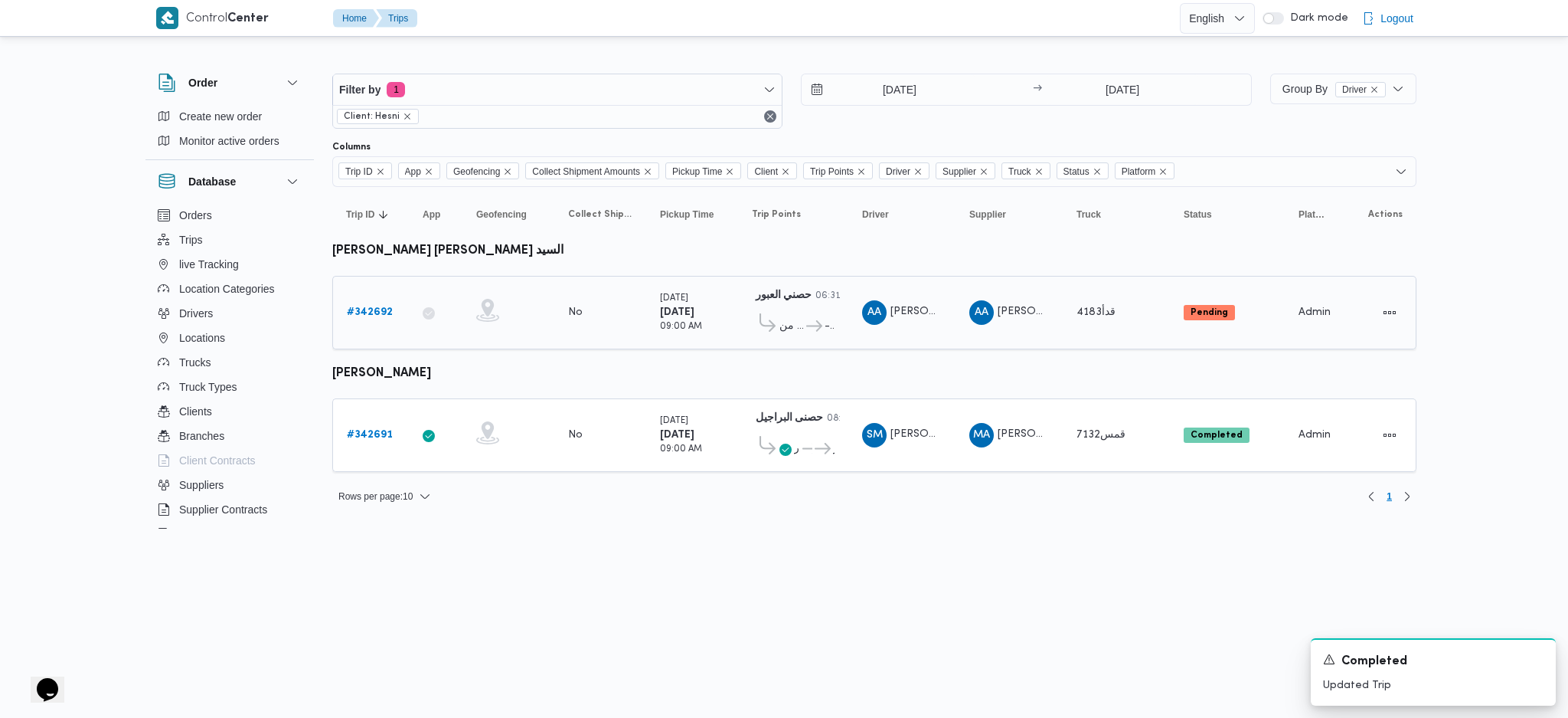
click at [370, 314] on b "# 342692" at bounding box center [369, 312] width 46 height 10
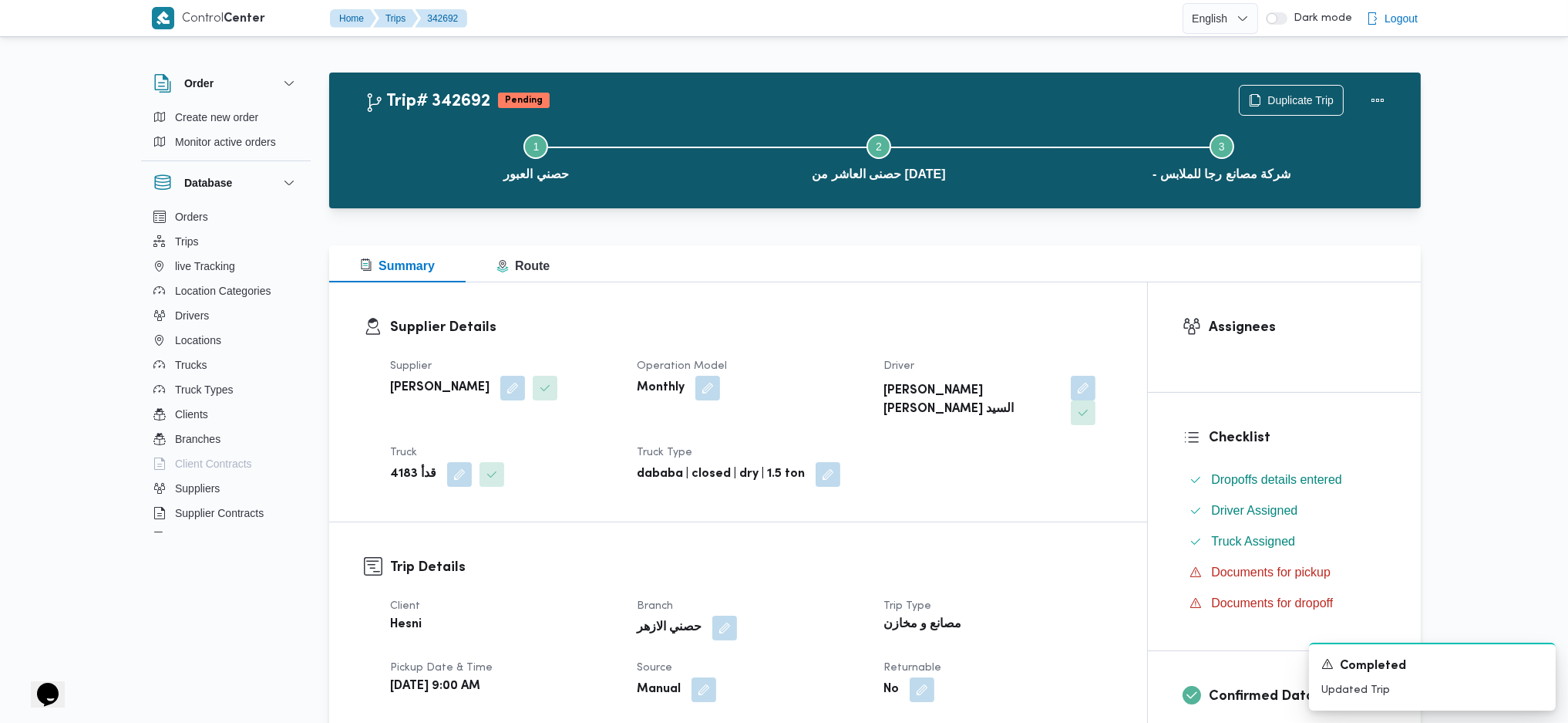
click at [1400, 89] on div "Duplicate Trip" at bounding box center [1315, 100] width 172 height 50
click at [1379, 97] on button "Actions" at bounding box center [1378, 99] width 31 height 31
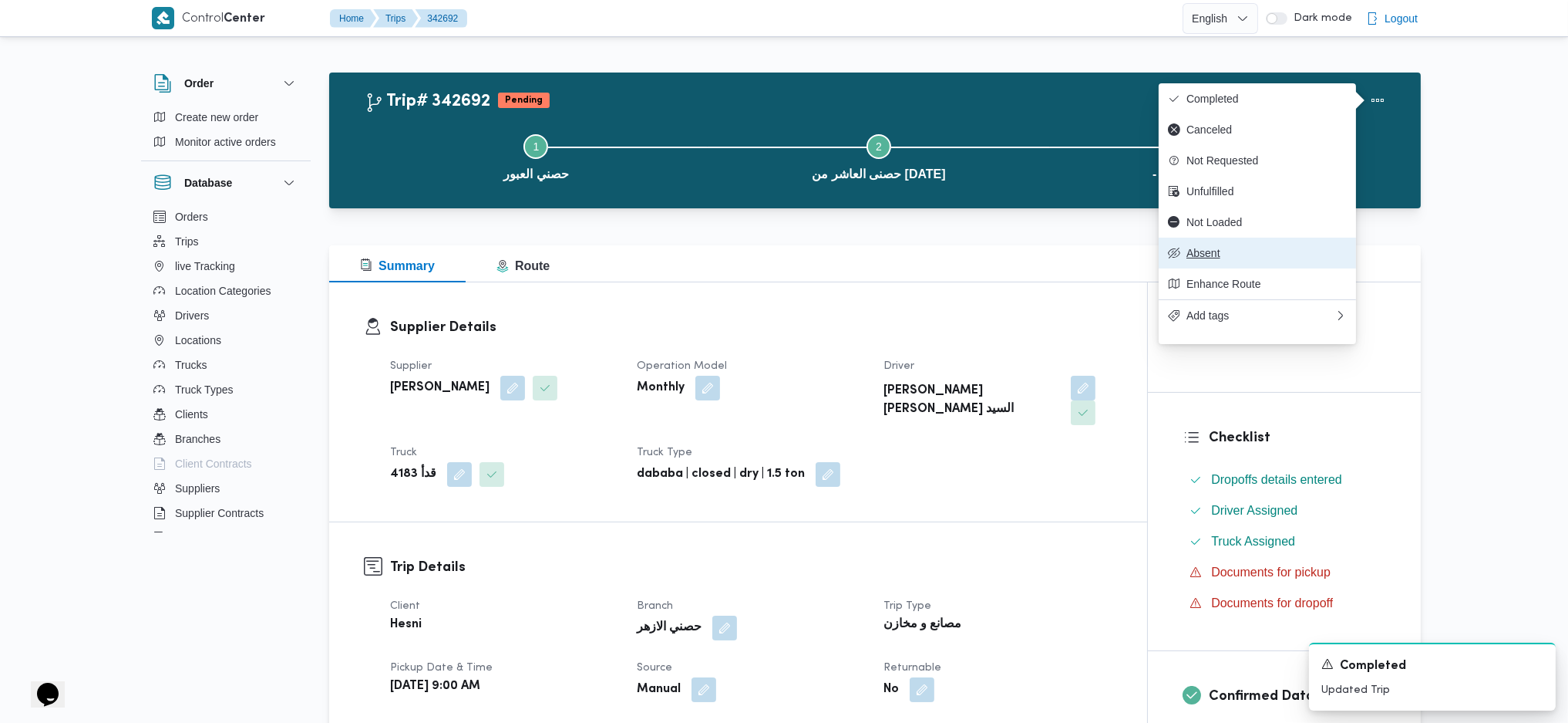
click at [1218, 259] on span "Absent" at bounding box center [1267, 253] width 161 height 13
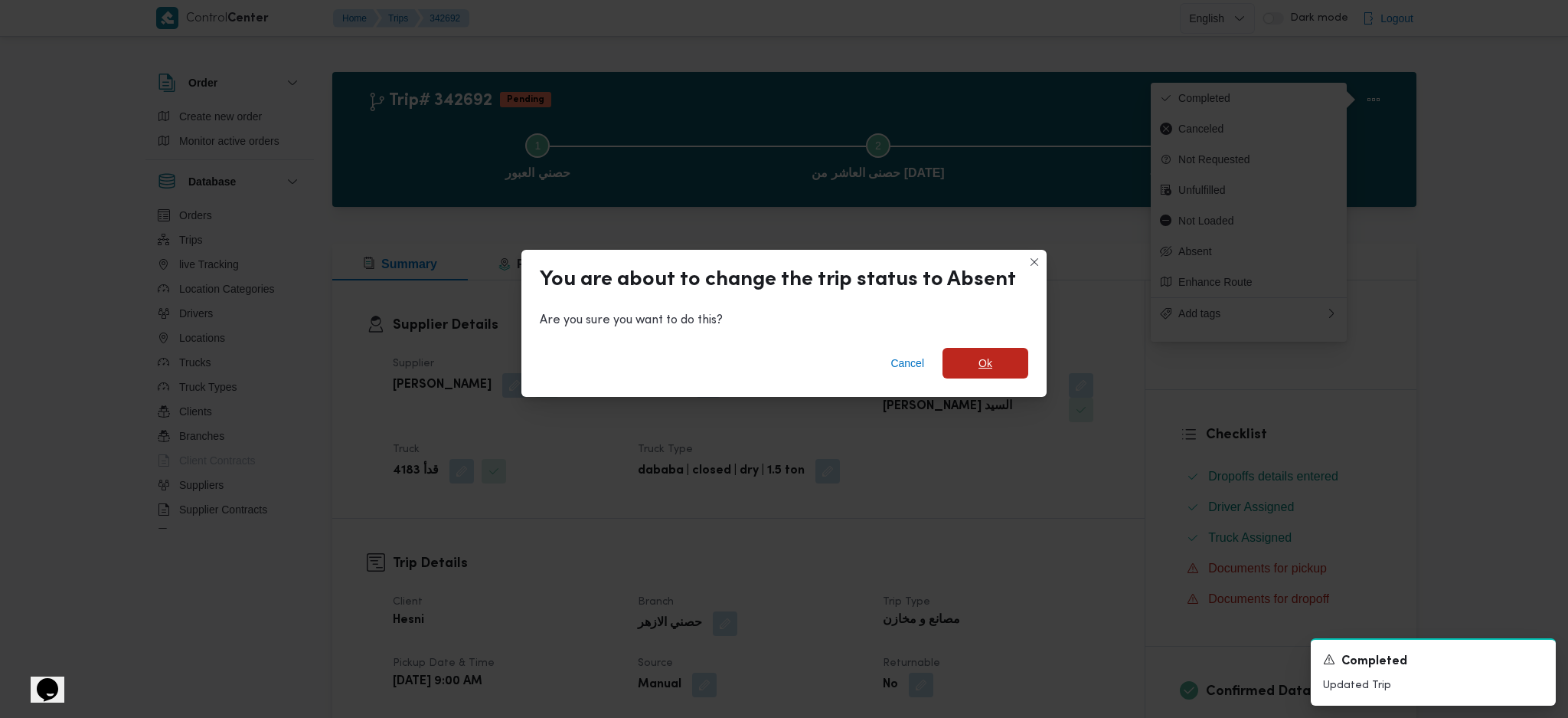
click at [1003, 360] on span "Ok" at bounding box center [986, 363] width 86 height 30
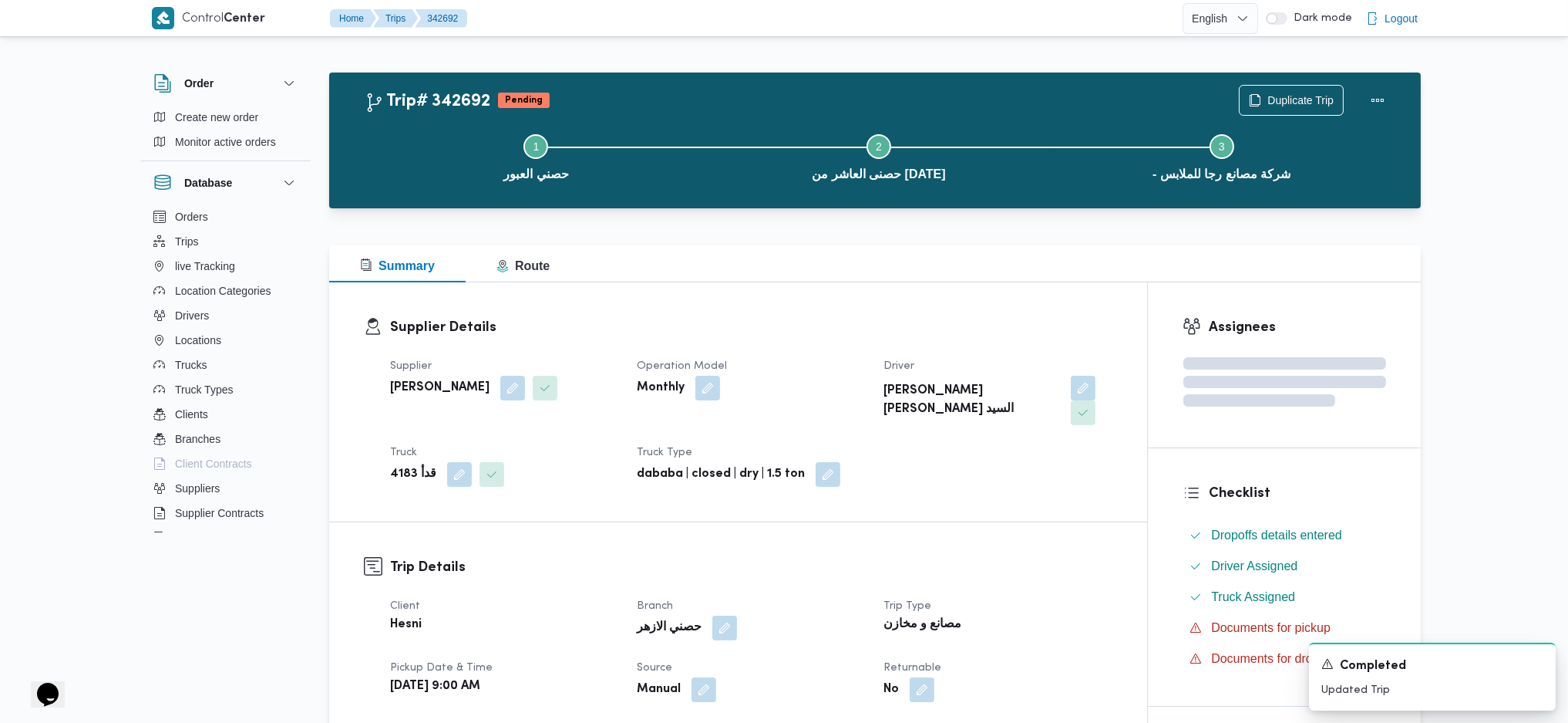
click at [1003, 443] on div "Supplier عبدالحافظ السيد عبد الحافظ السيد Operation Model Monthly Driver عبد ال…" at bounding box center [751, 422] width 741 height 148
